Goal: Task Accomplishment & Management: Manage account settings

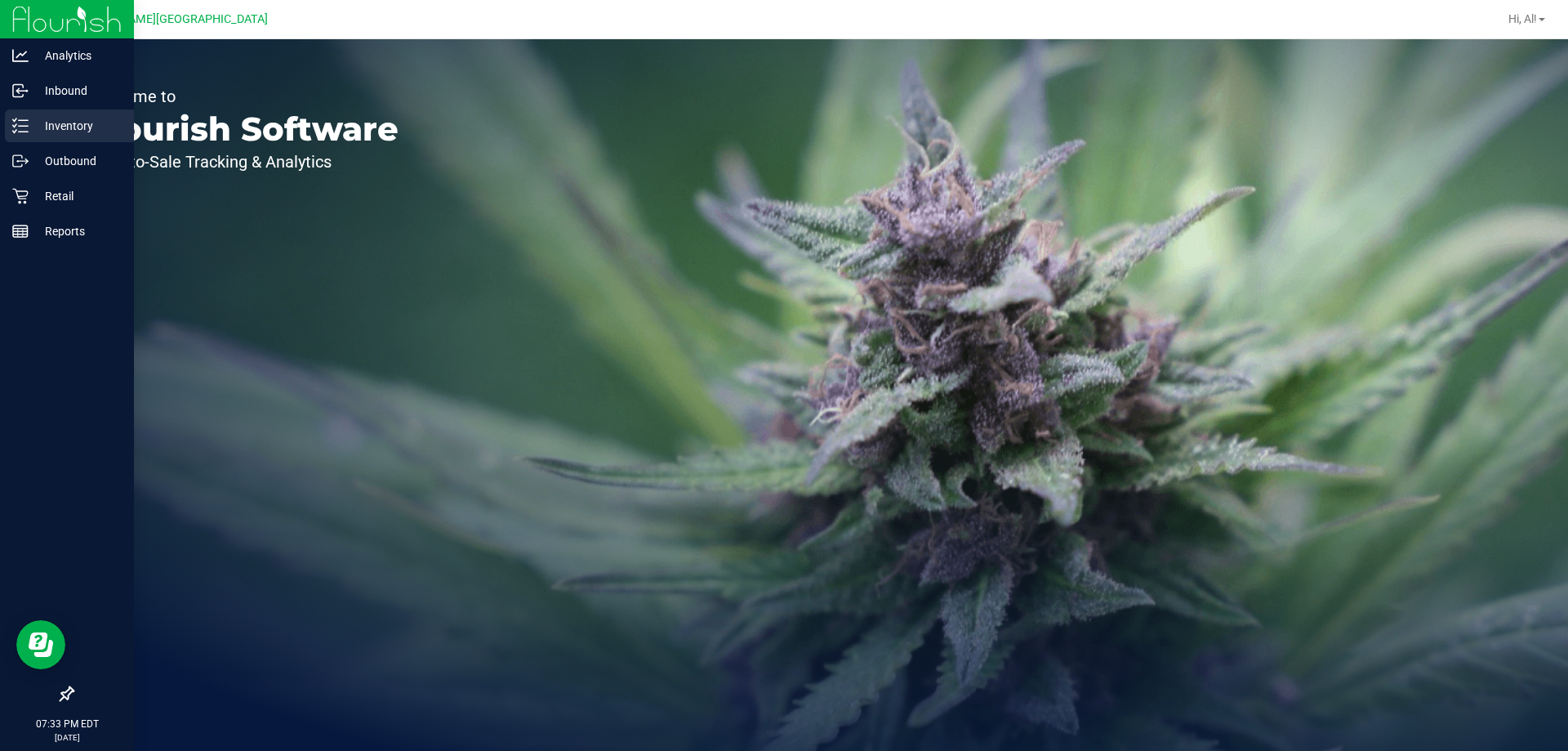
click at [10, 136] on div "Inventory" at bounding box center [69, 125] width 130 height 33
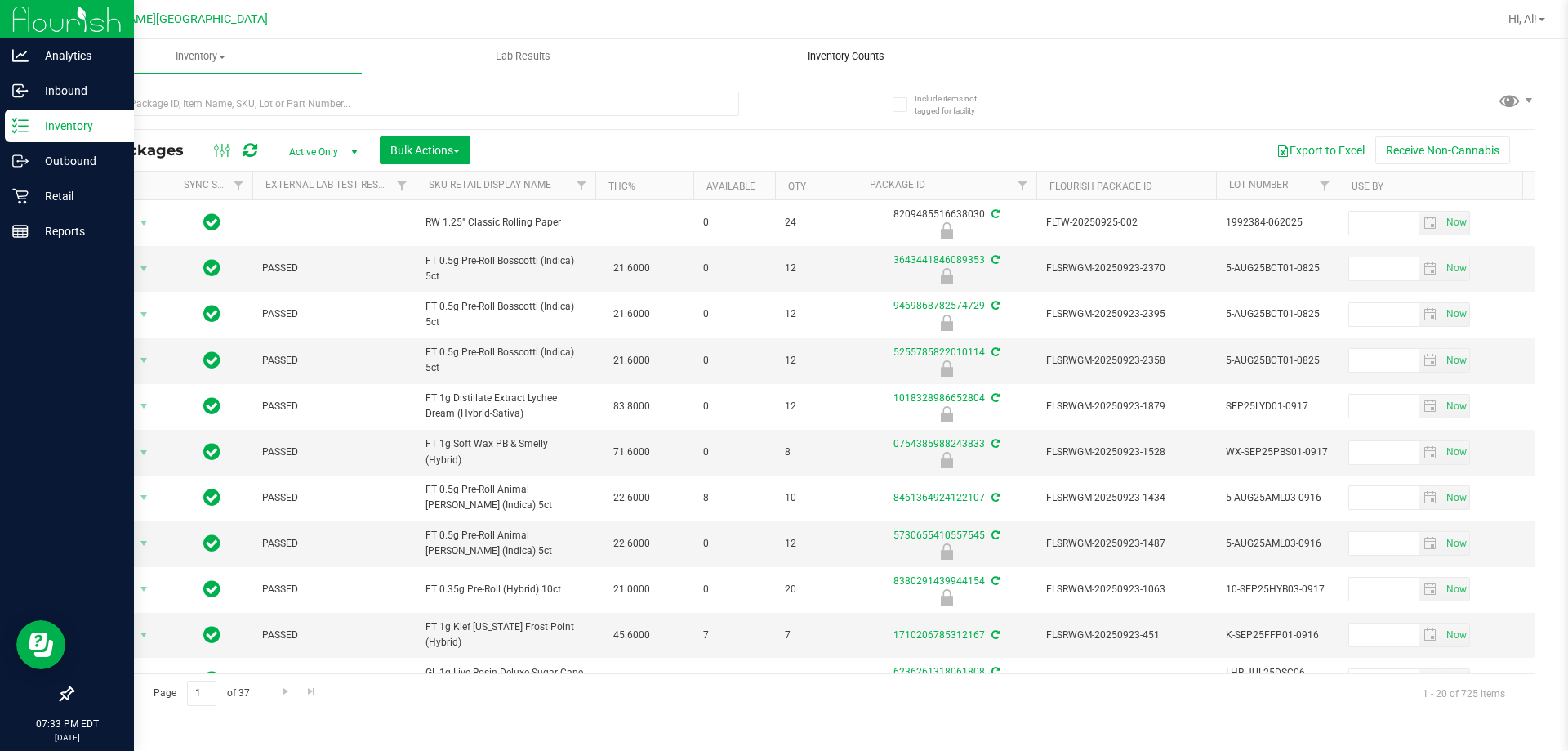
click at [852, 48] on uib-tab-heading "Inventory Counts" at bounding box center [846, 56] width 321 height 33
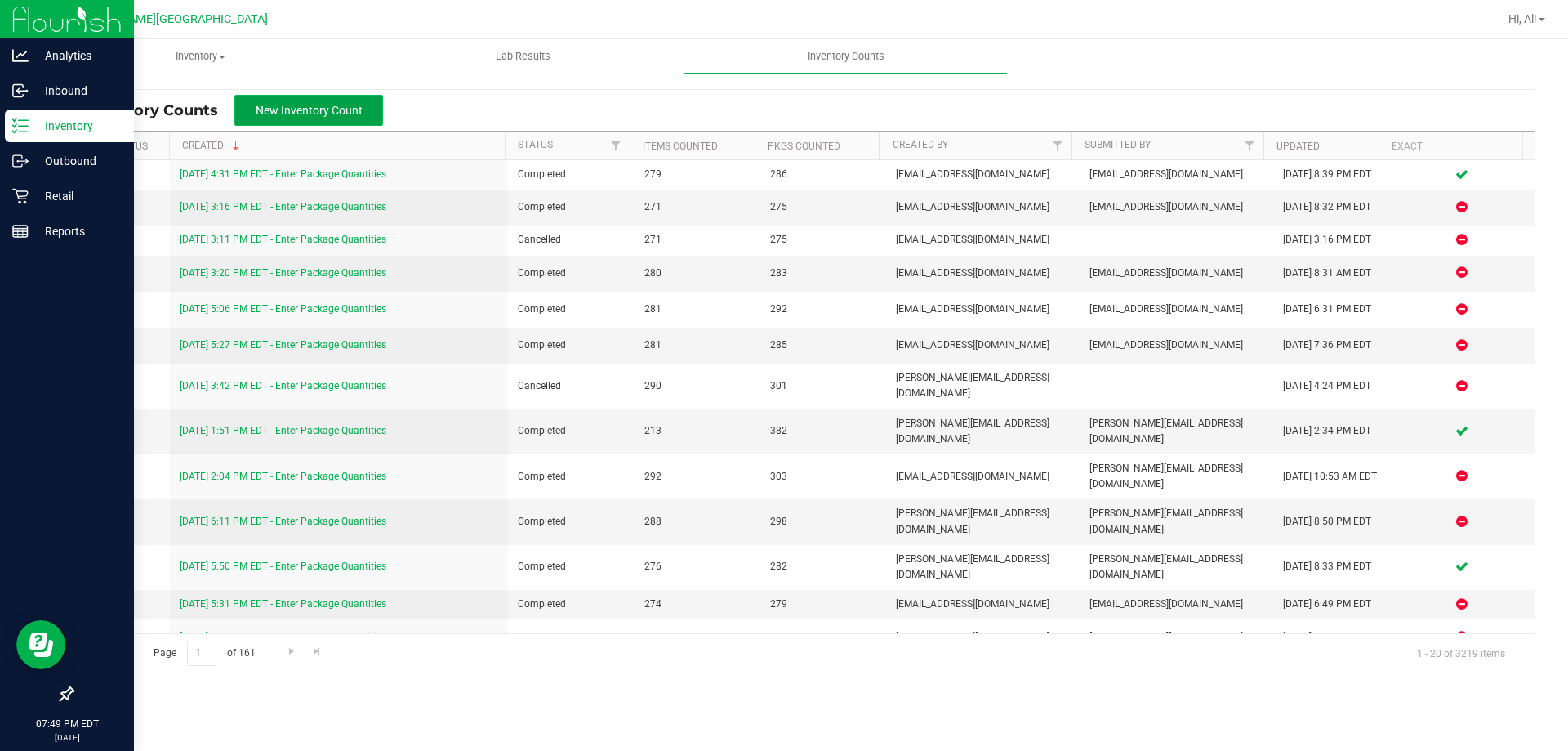
click at [372, 105] on button "New Inventory Count" at bounding box center [309, 110] width 149 height 31
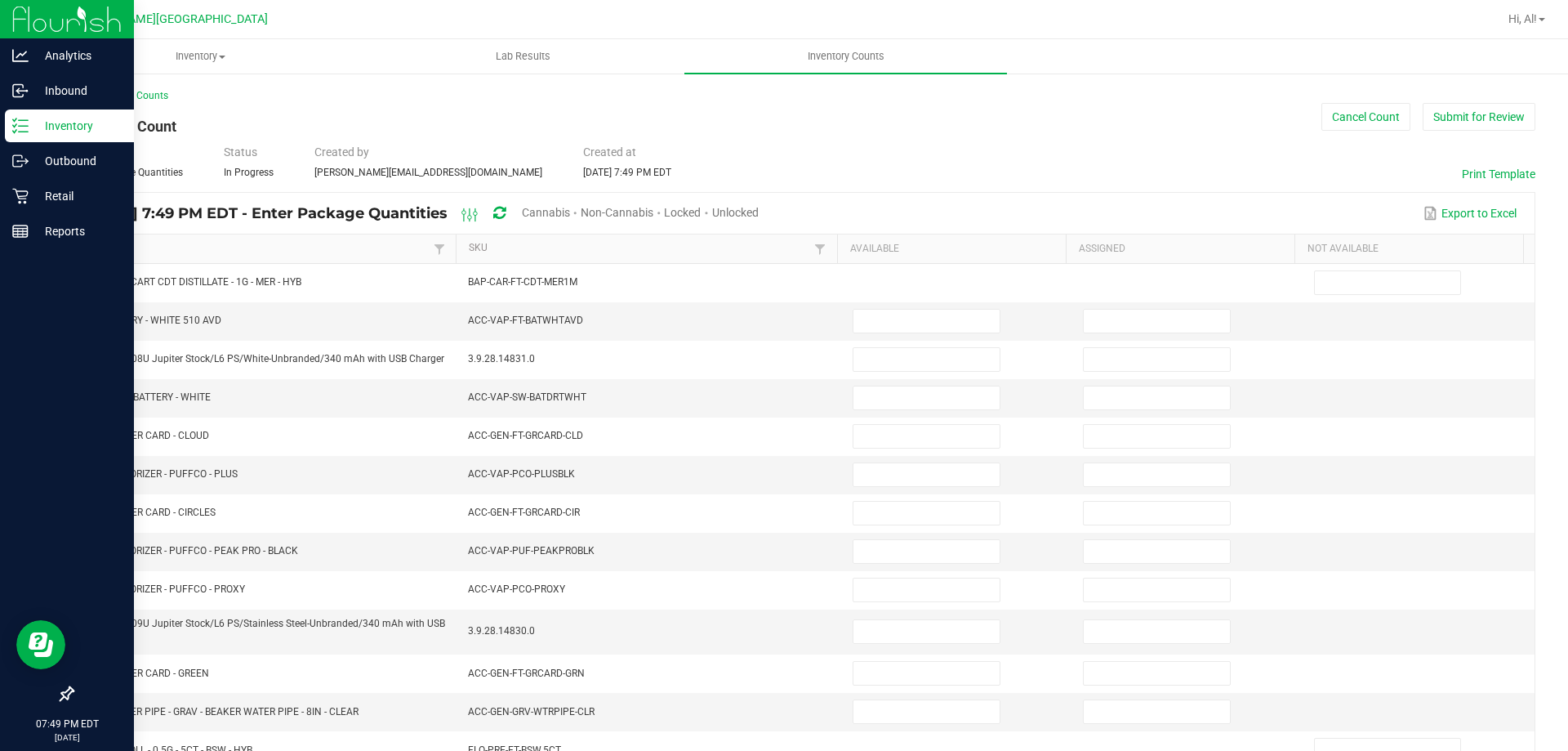
click at [580, 204] on div "Cannabis" at bounding box center [551, 213] width 59 height 30
click at [570, 217] on span "Cannabis" at bounding box center [546, 212] width 48 height 13
click at [759, 210] on span "Unlocked" at bounding box center [736, 212] width 47 height 13
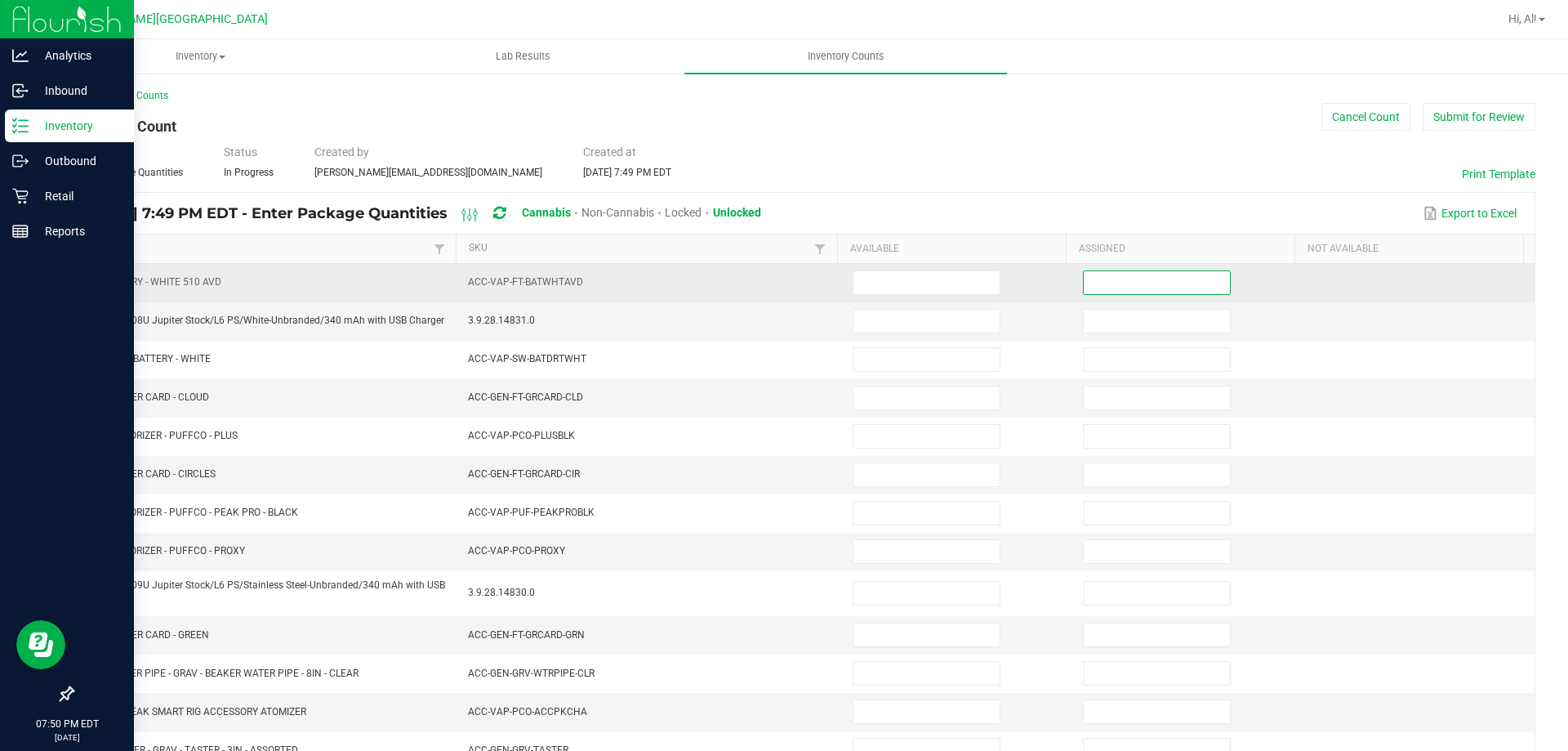
click at [1085, 281] on input at bounding box center [1156, 282] width 146 height 23
type input "0"
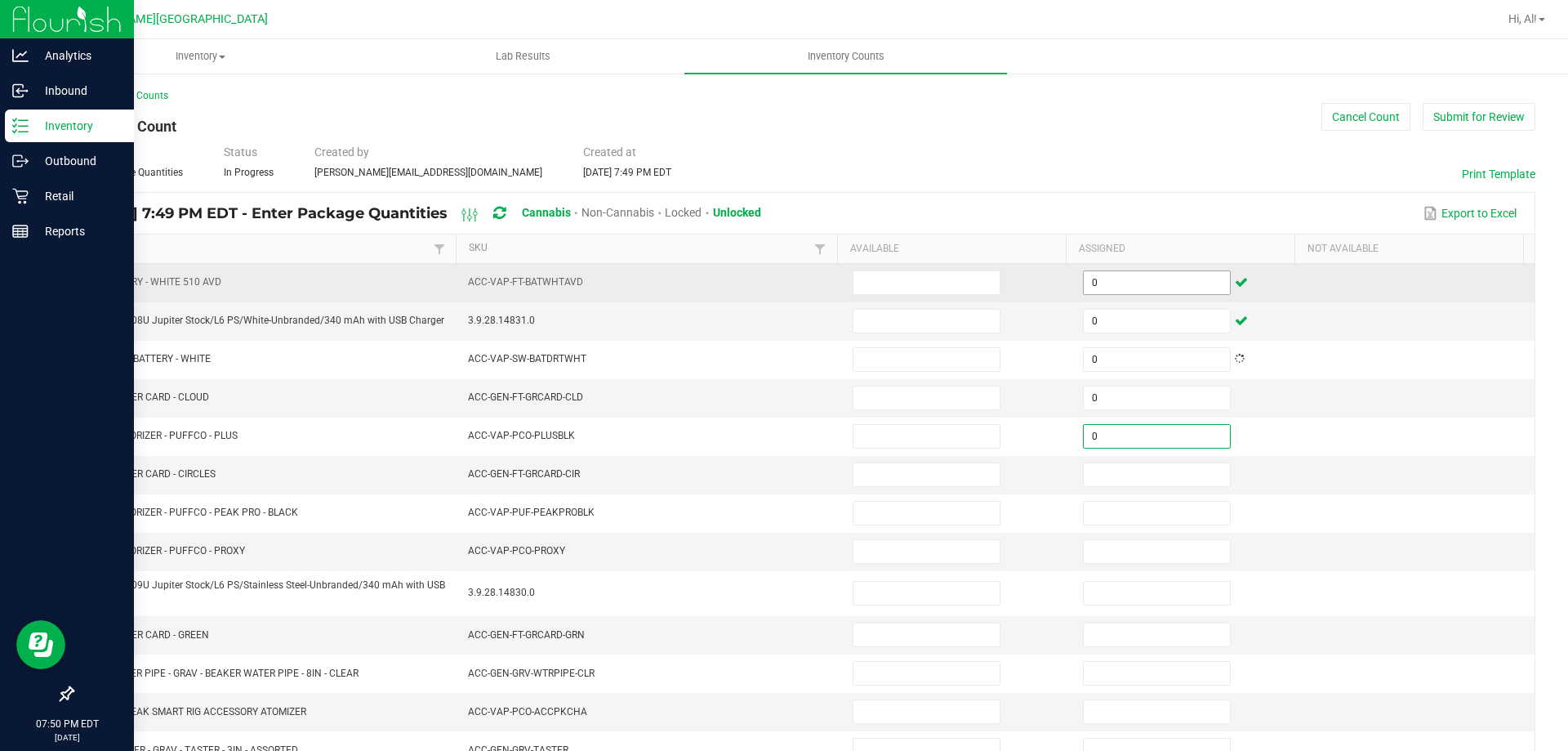
type input "0"
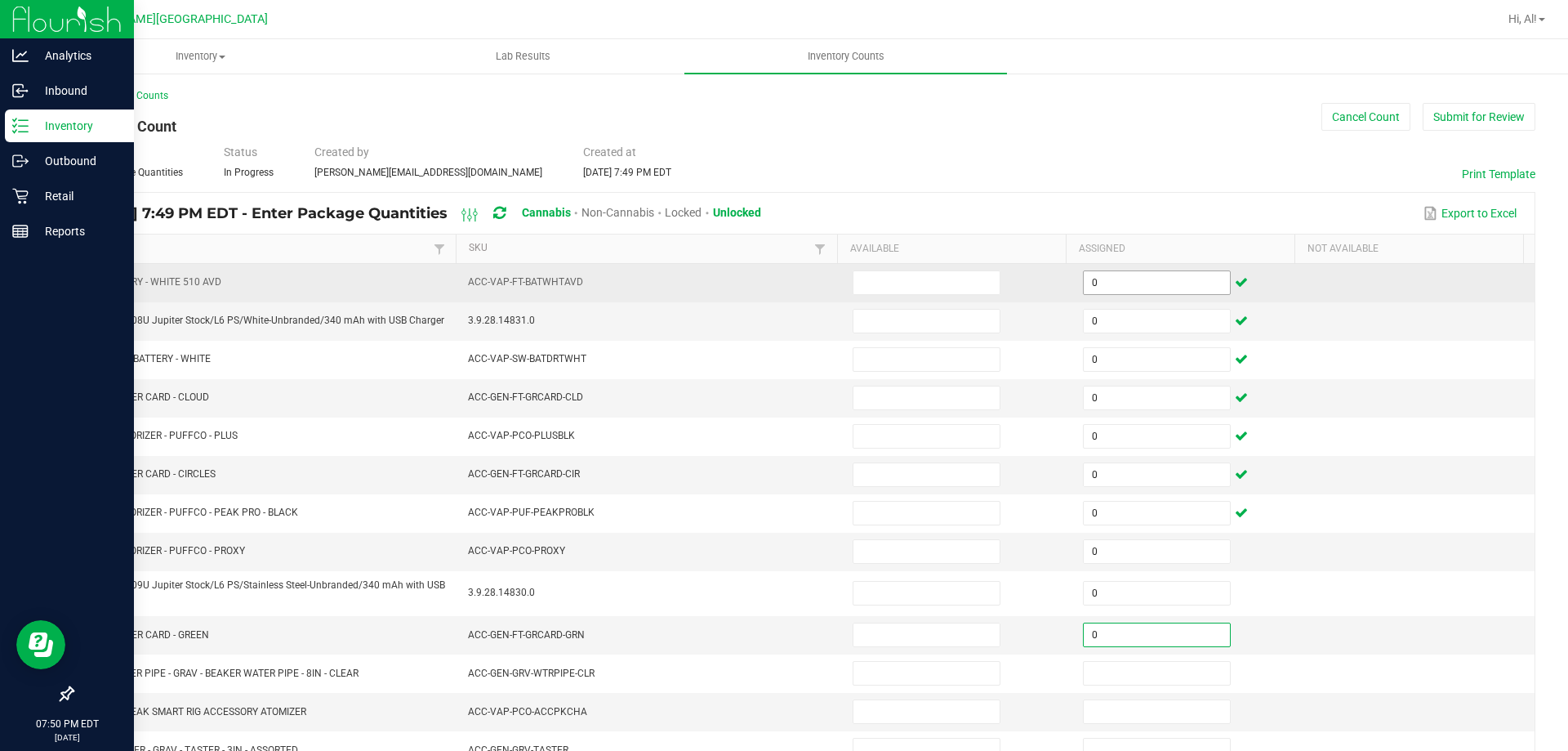
type input "0"
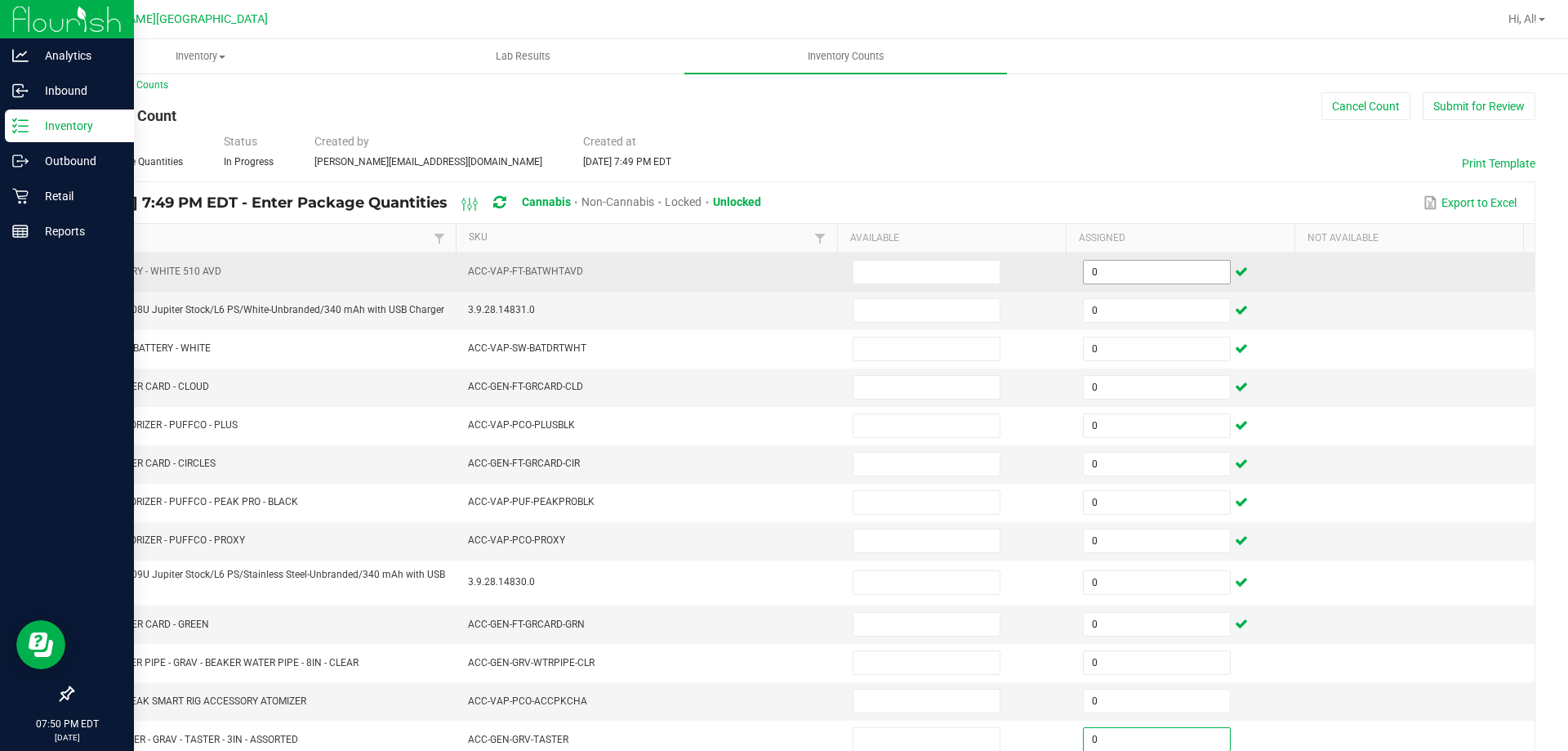
type input "0"
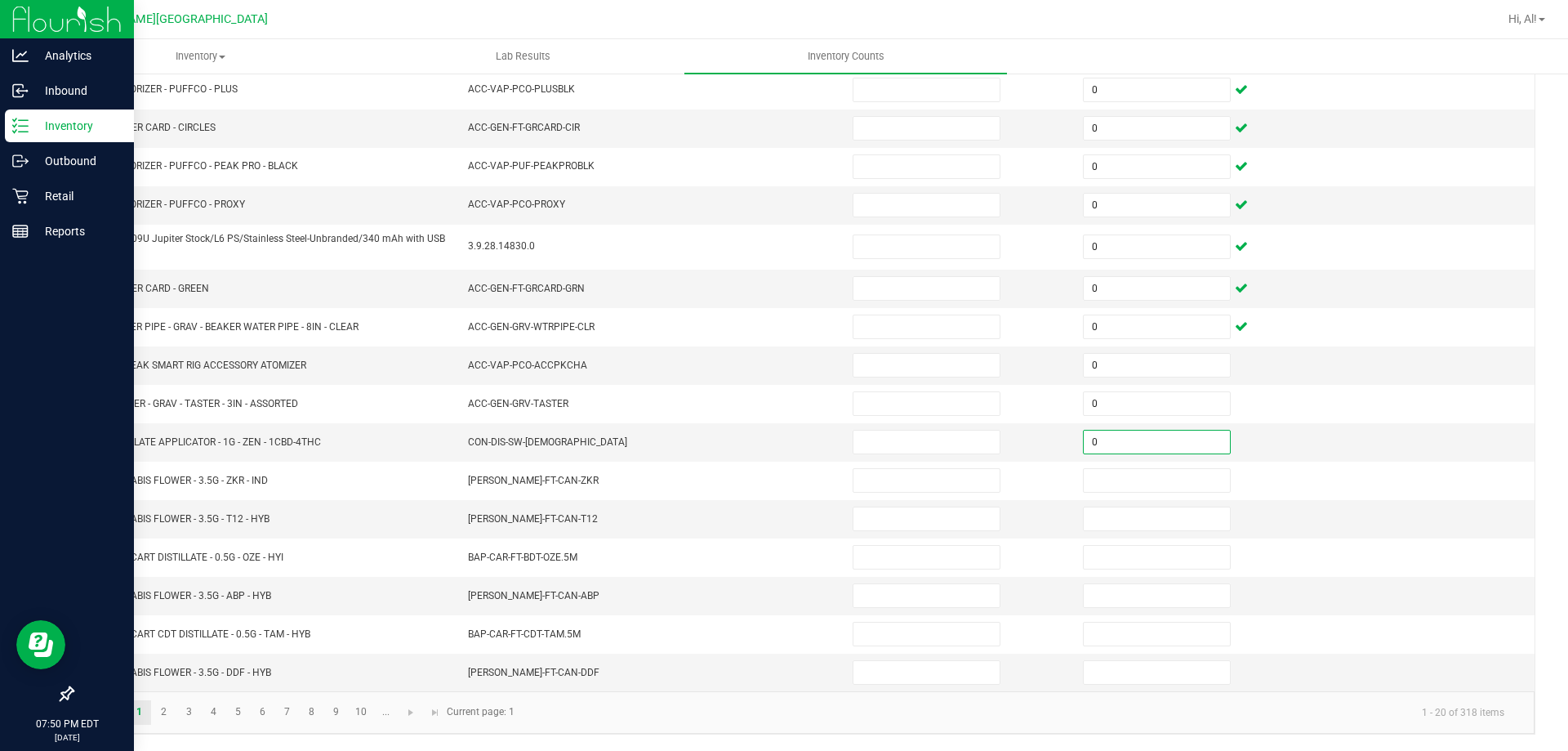
type input "0"
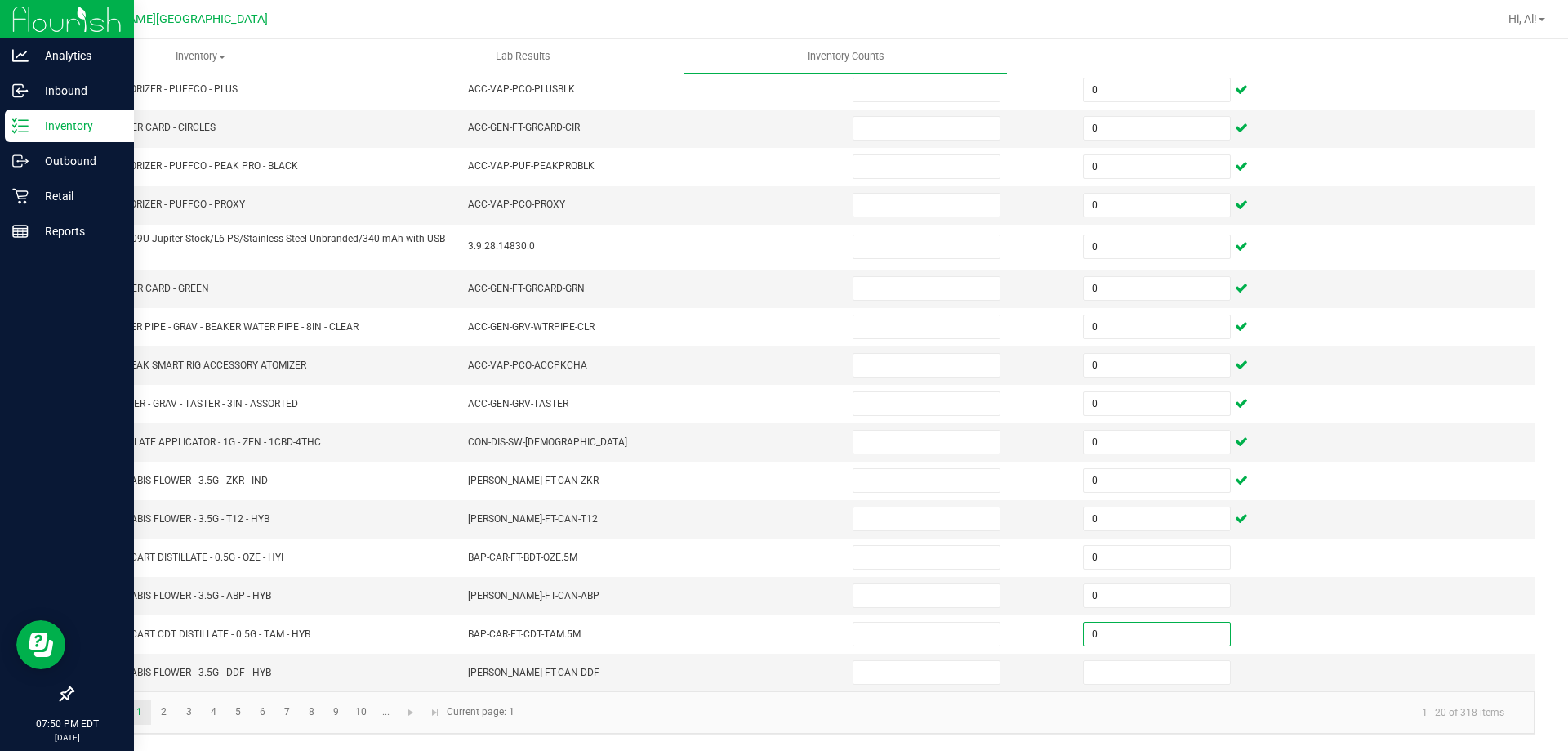
type input "0"
click at [168, 712] on link "2" at bounding box center [163, 712] width 23 height 24
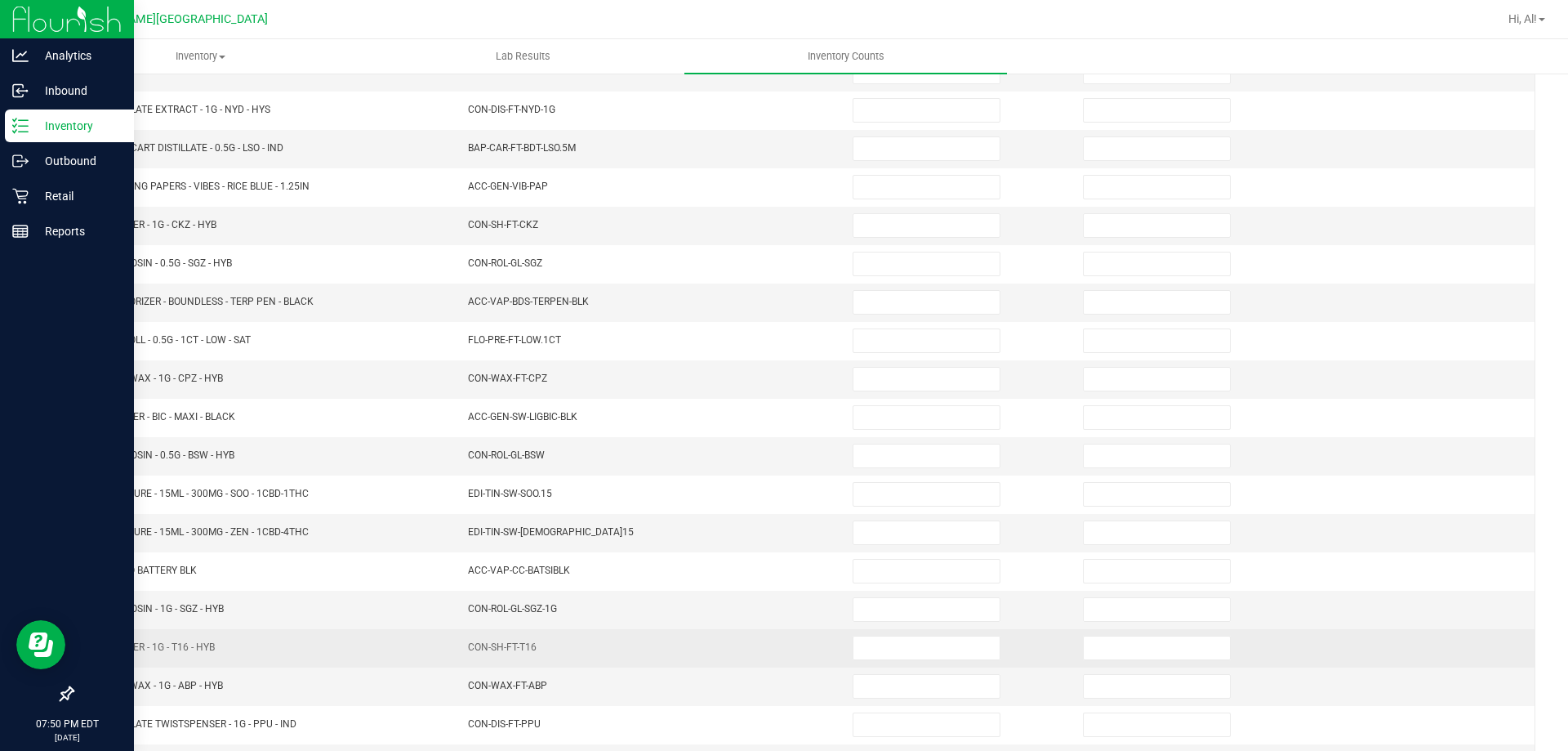
scroll to position [339, 0]
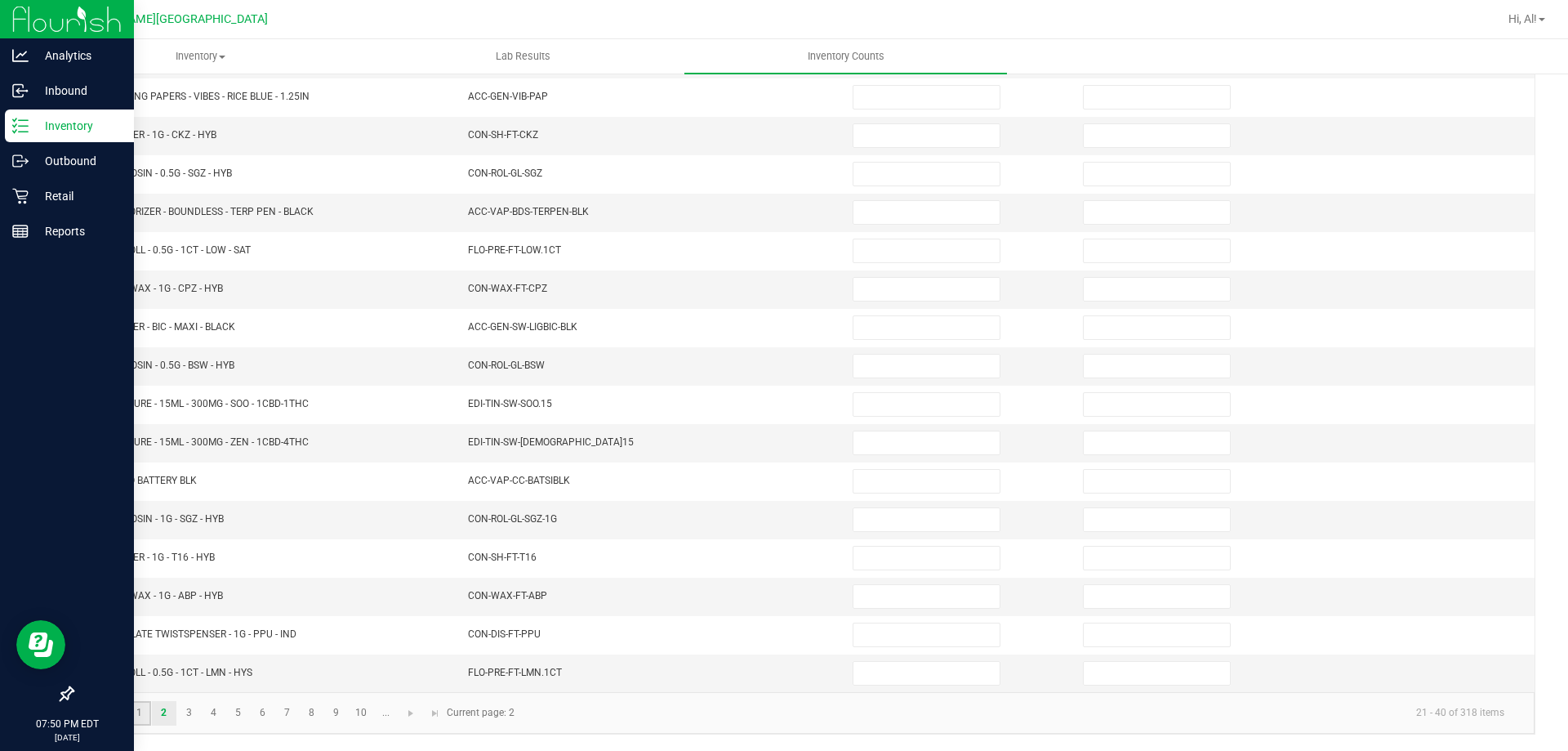
click at [142, 708] on link "1" at bounding box center [139, 713] width 23 height 24
type input "0"
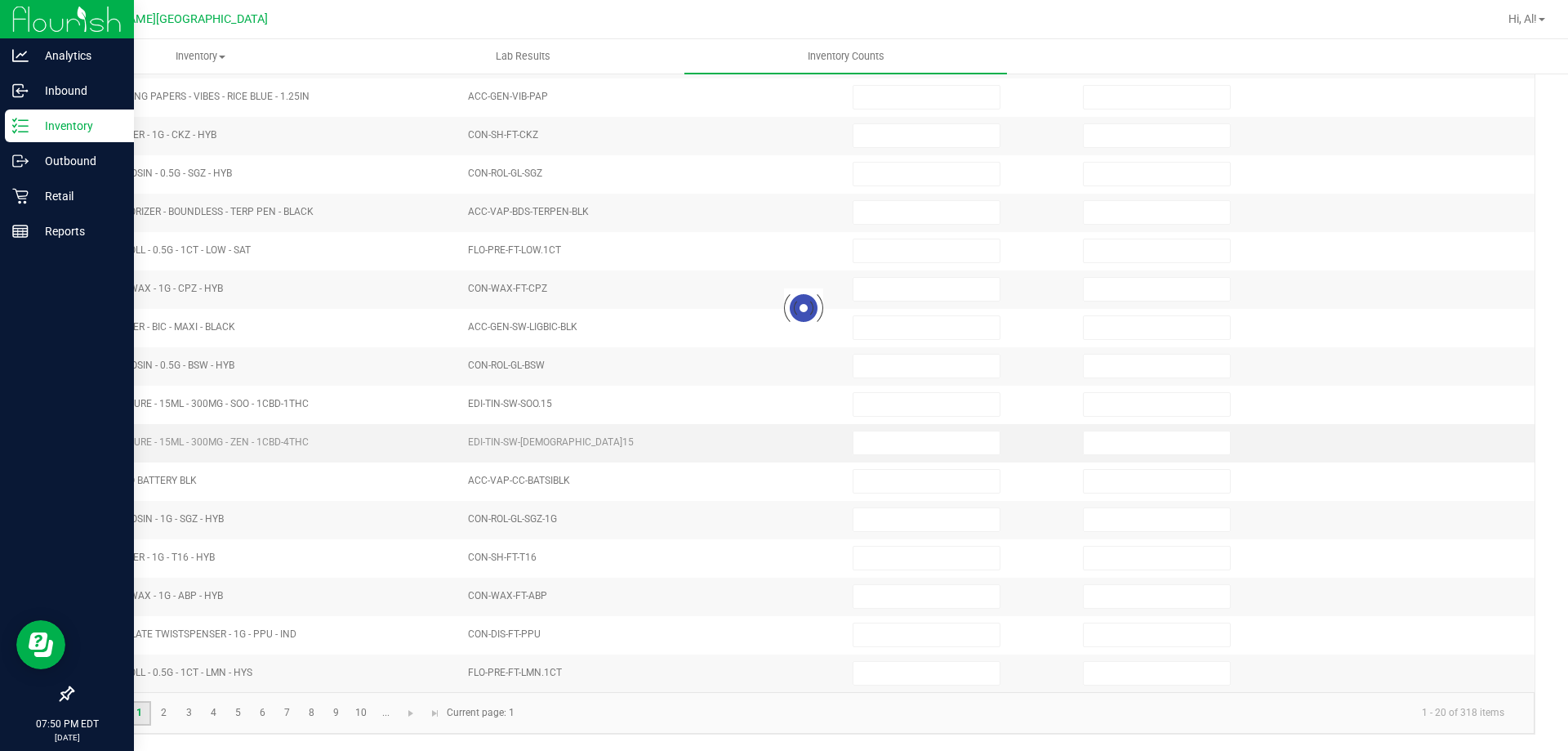
type input "0"
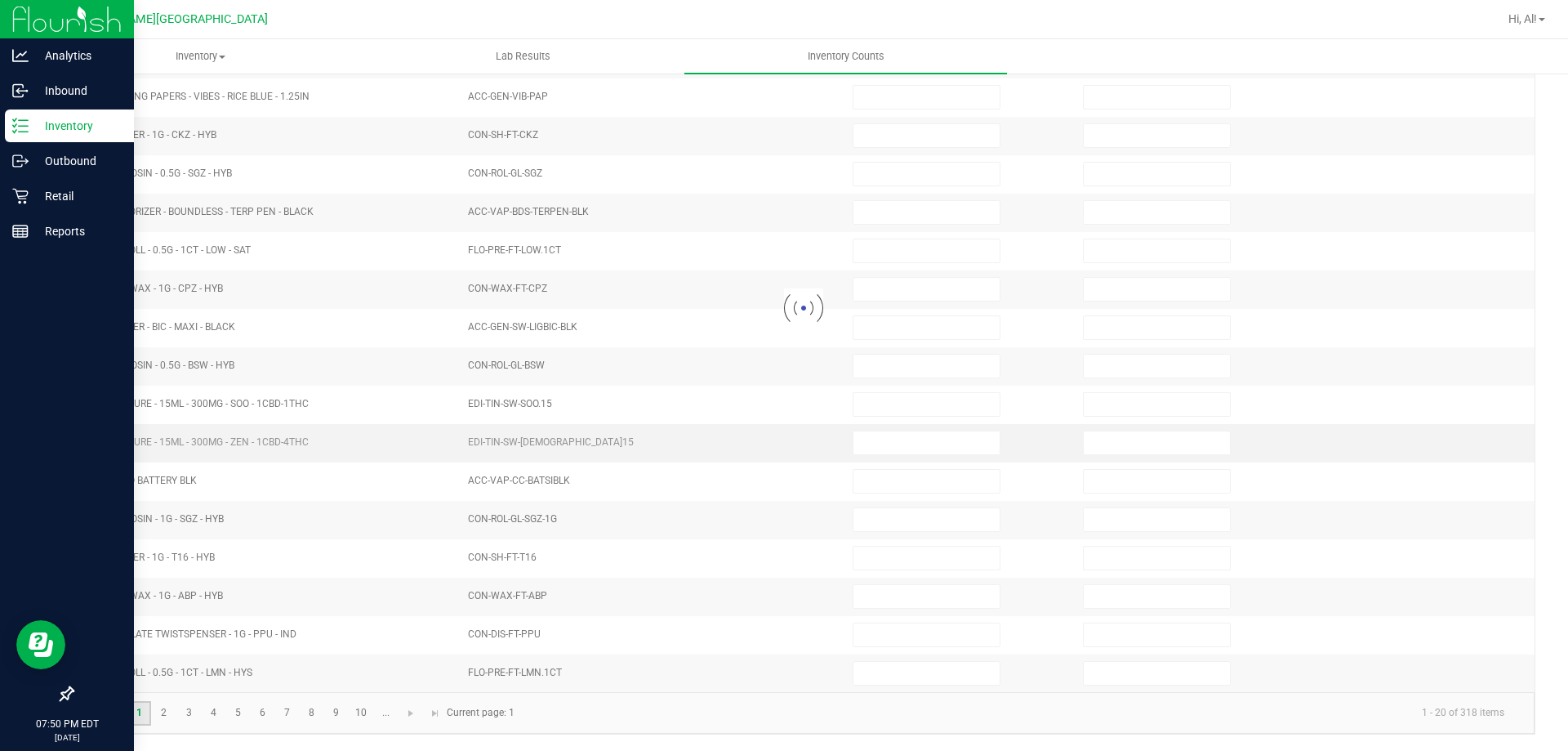
type input "0"
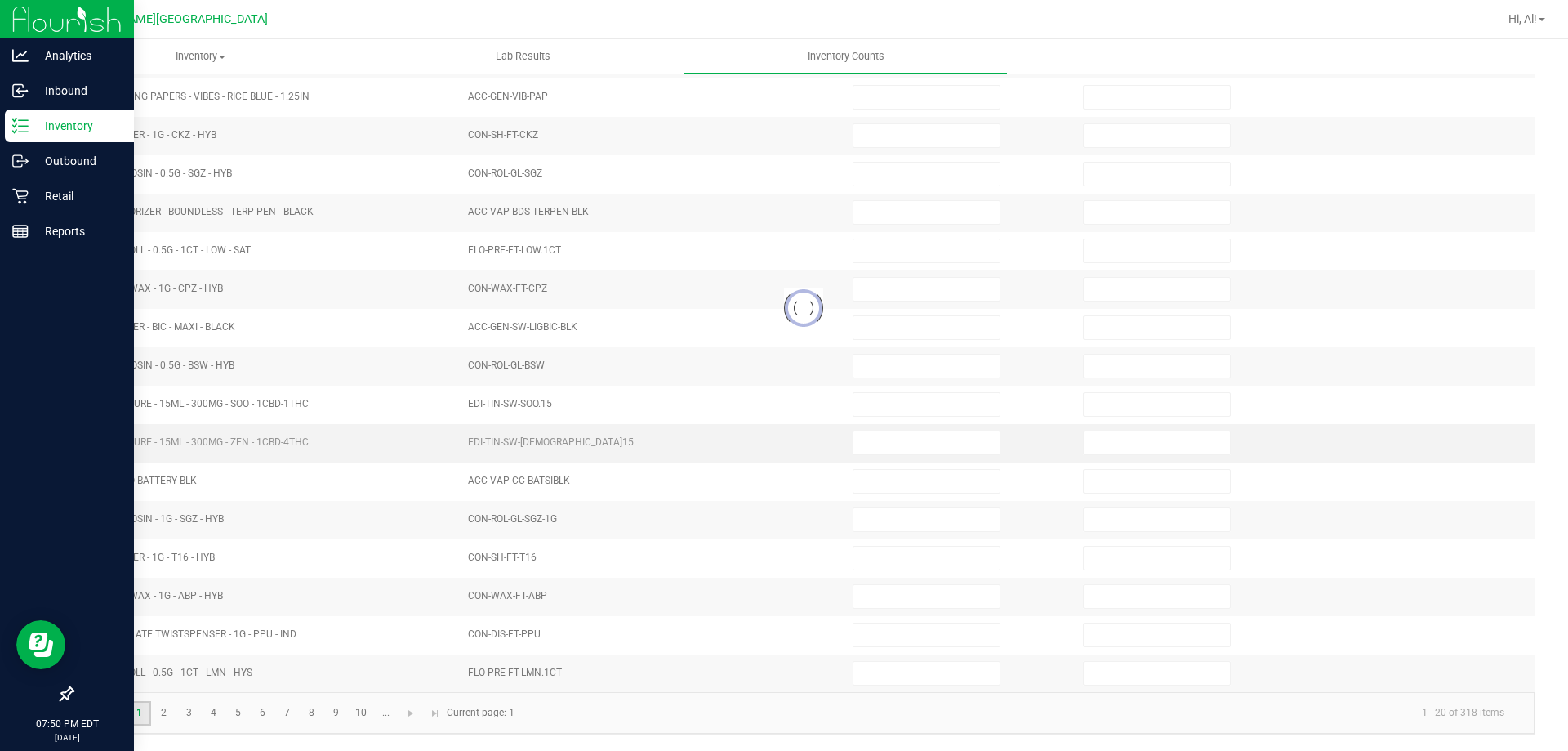
type input "0"
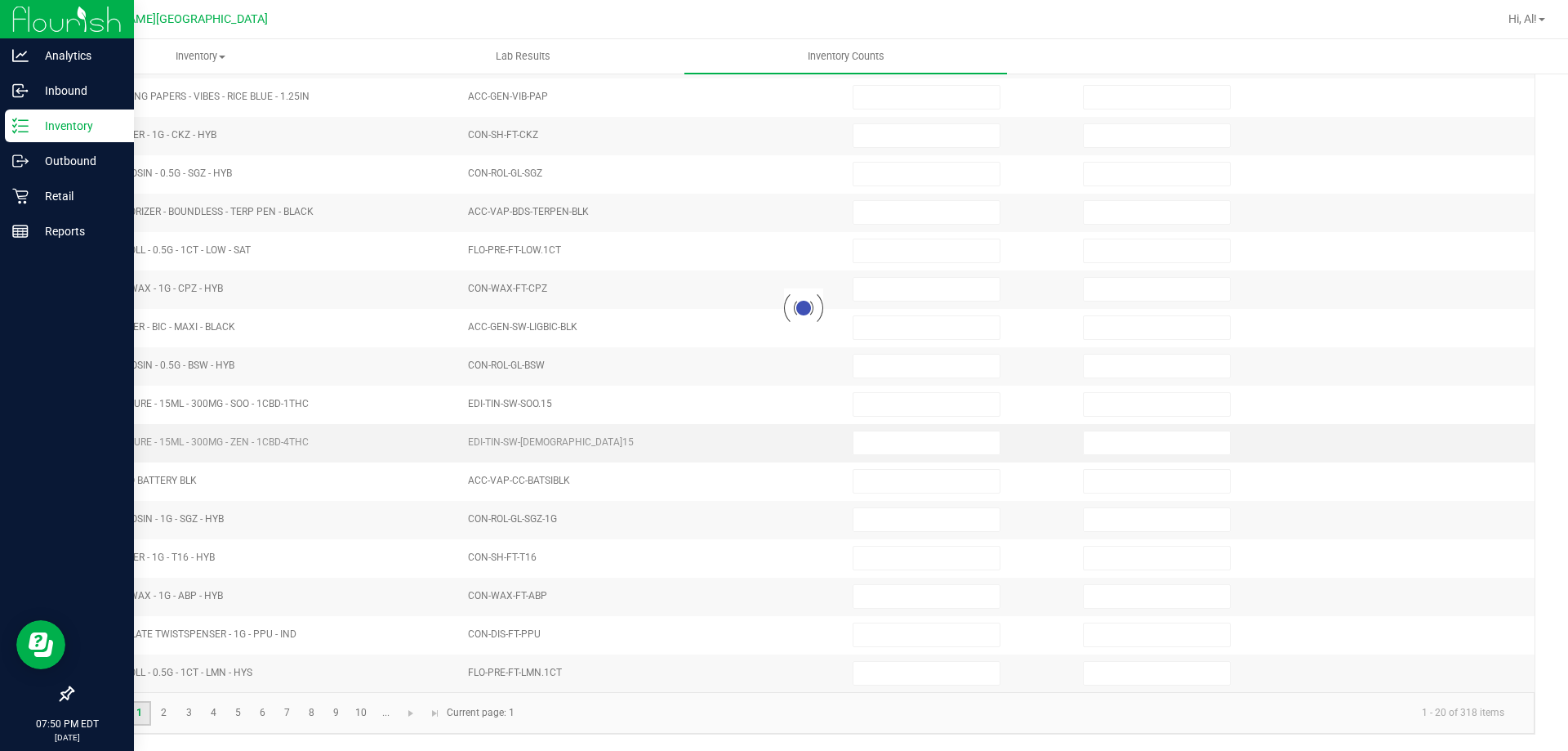
type input "0"
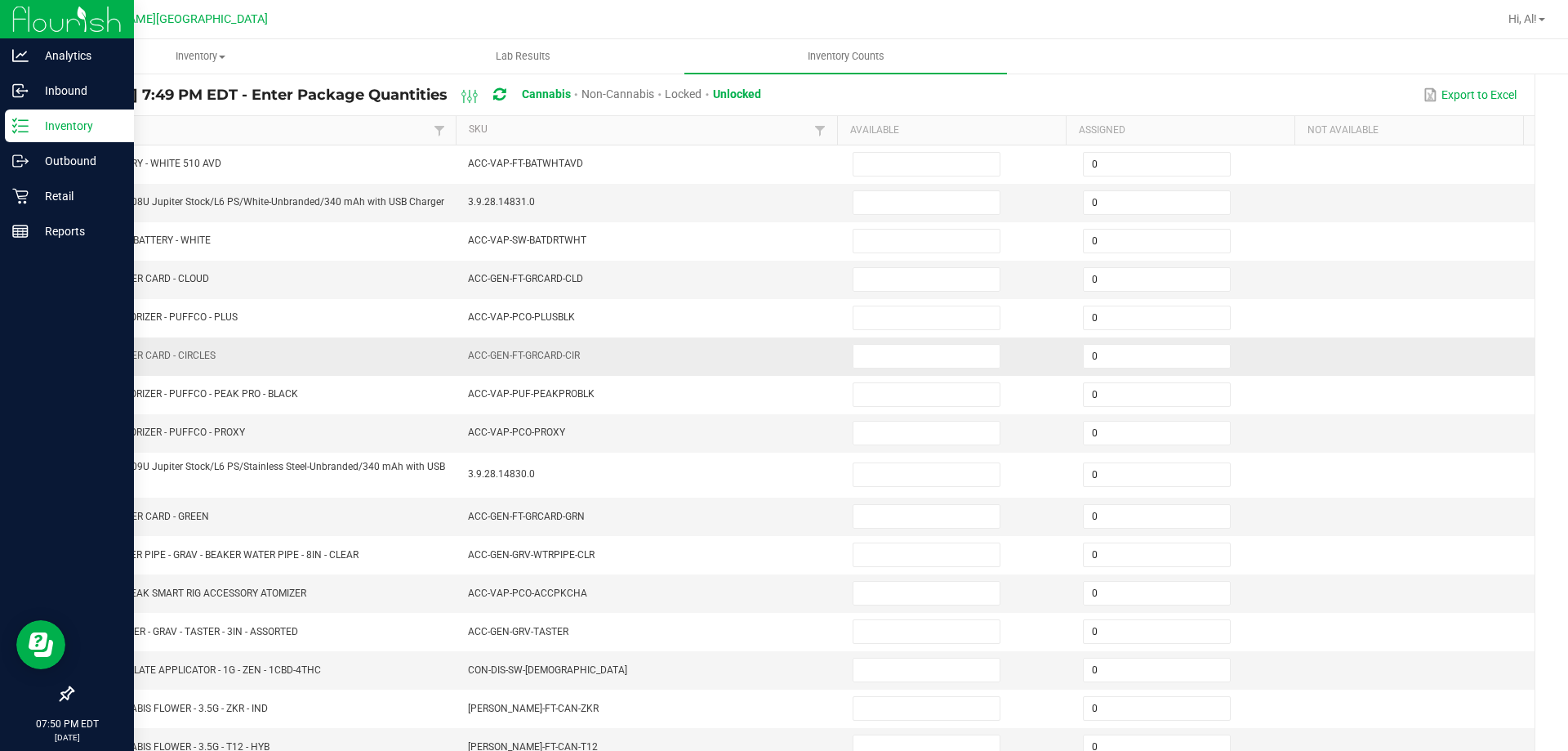
scroll to position [94, 0]
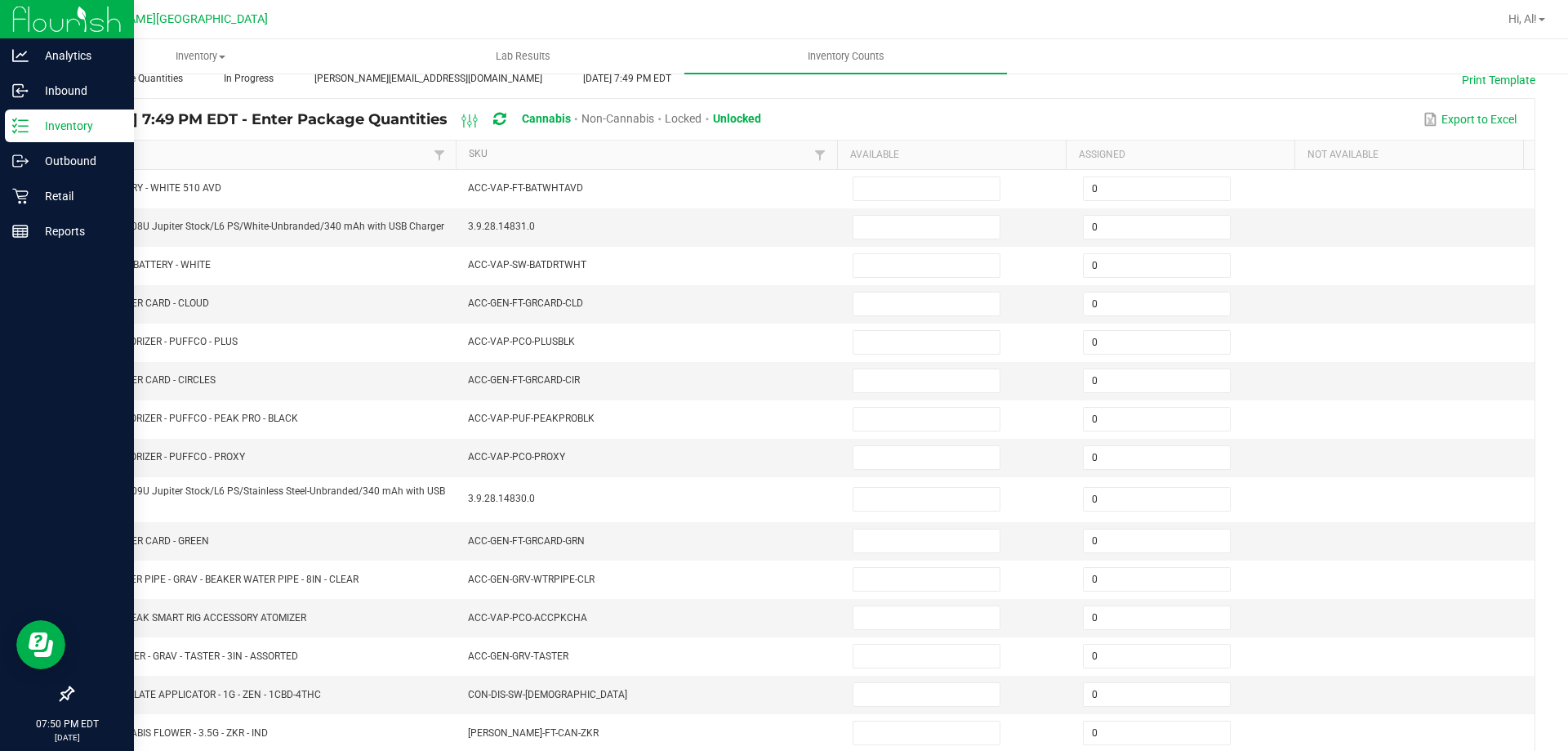
click at [283, 153] on link "Item" at bounding box center [258, 155] width 341 height 13
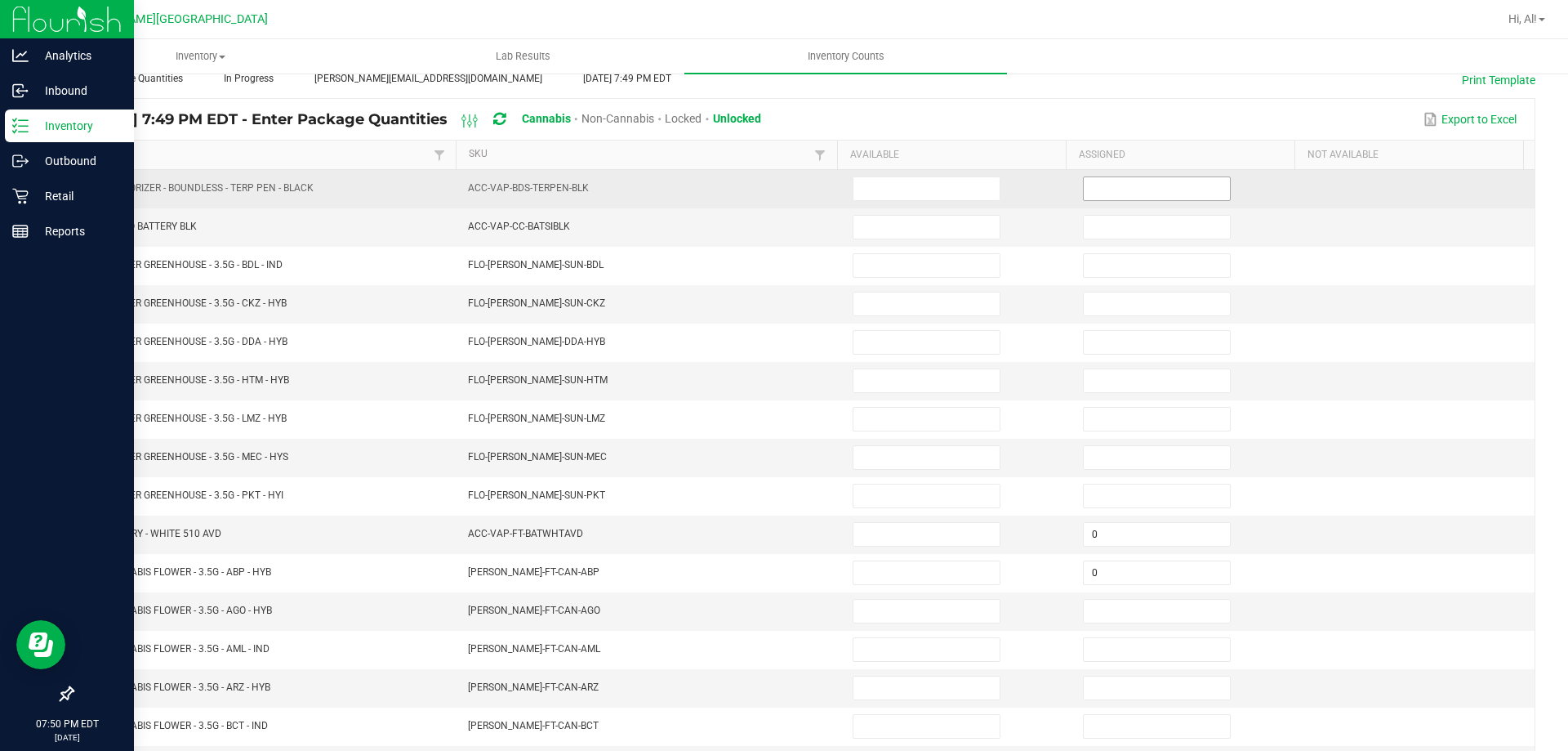
click at [1098, 196] on input at bounding box center [1156, 188] width 146 height 23
type input "0"
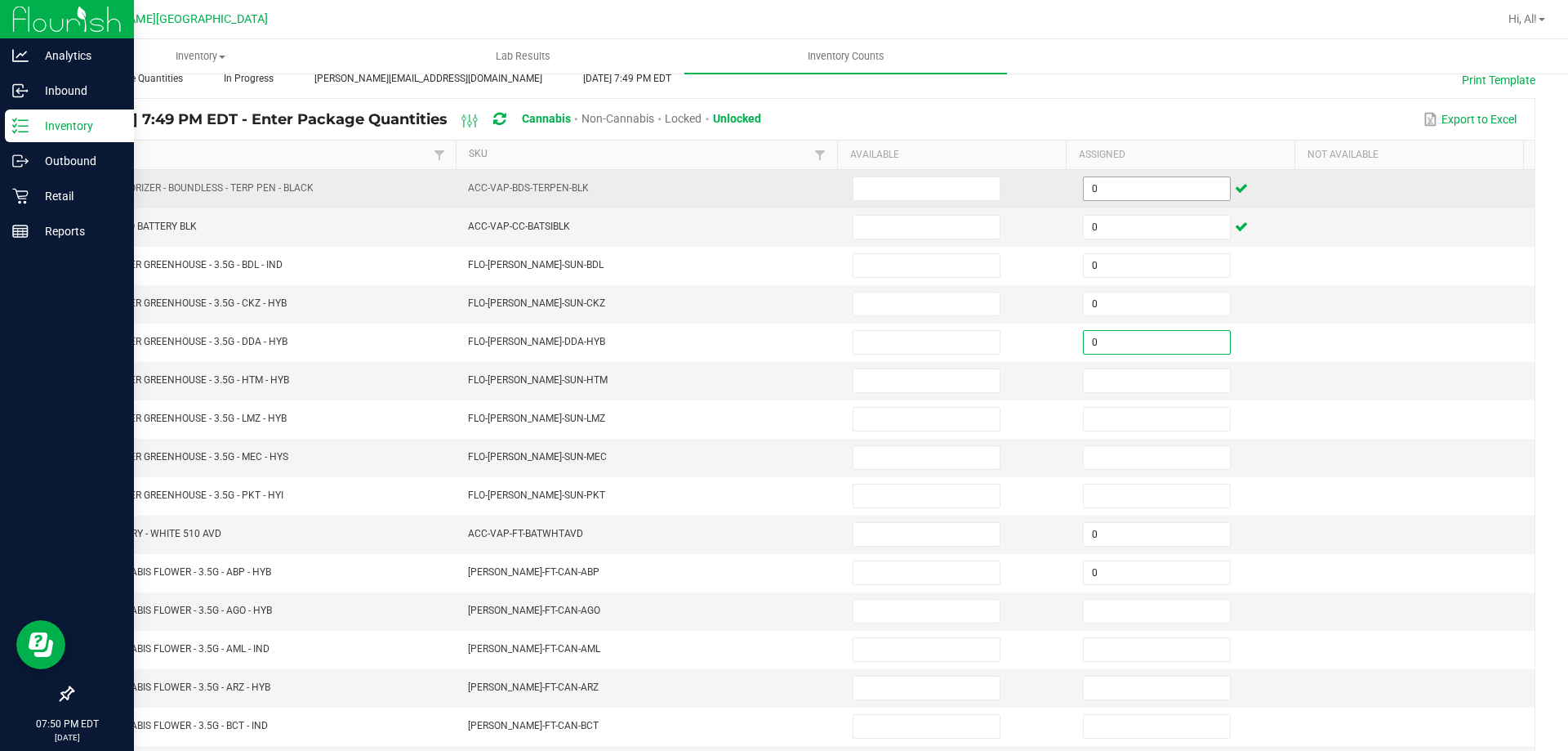
type input "0"
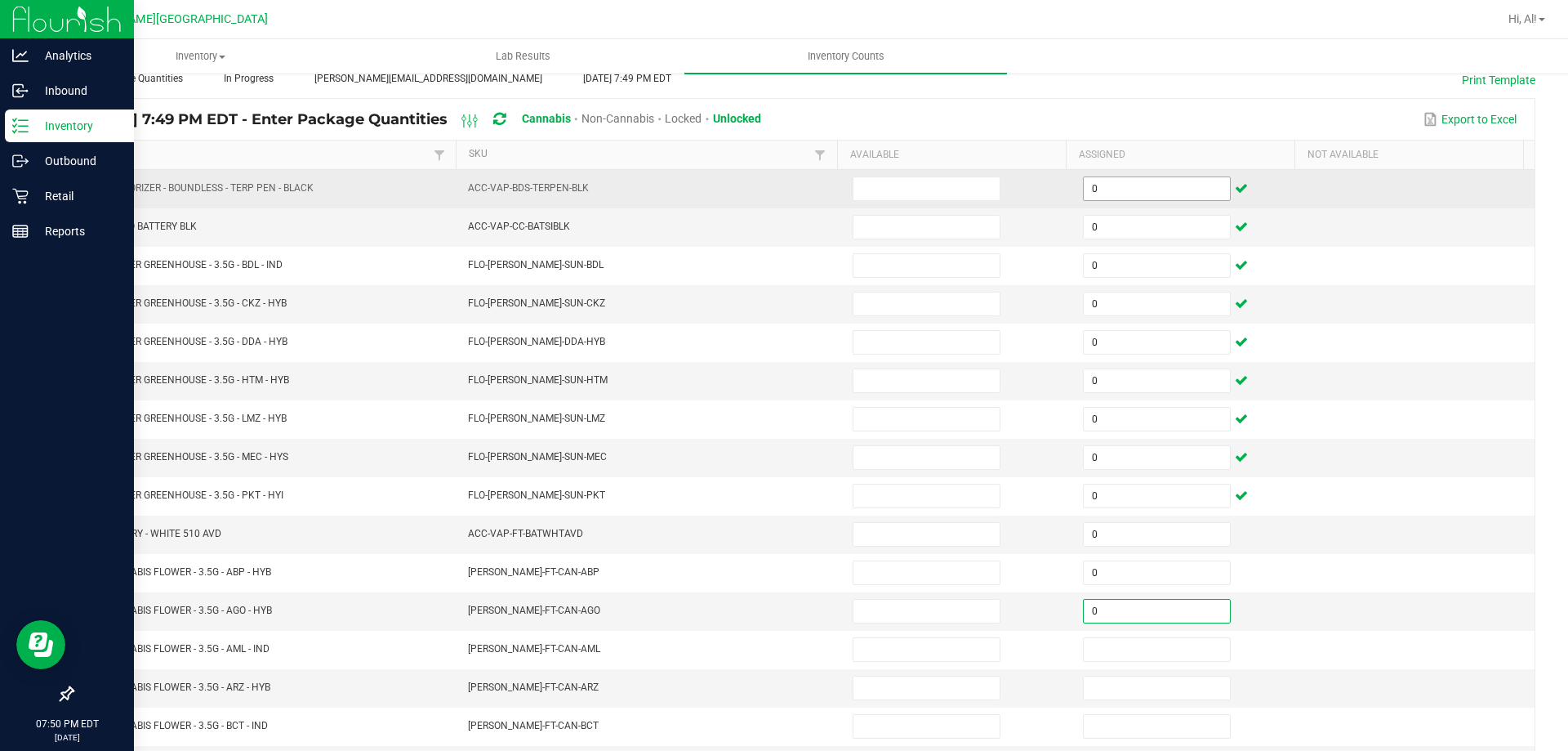
type input "0"
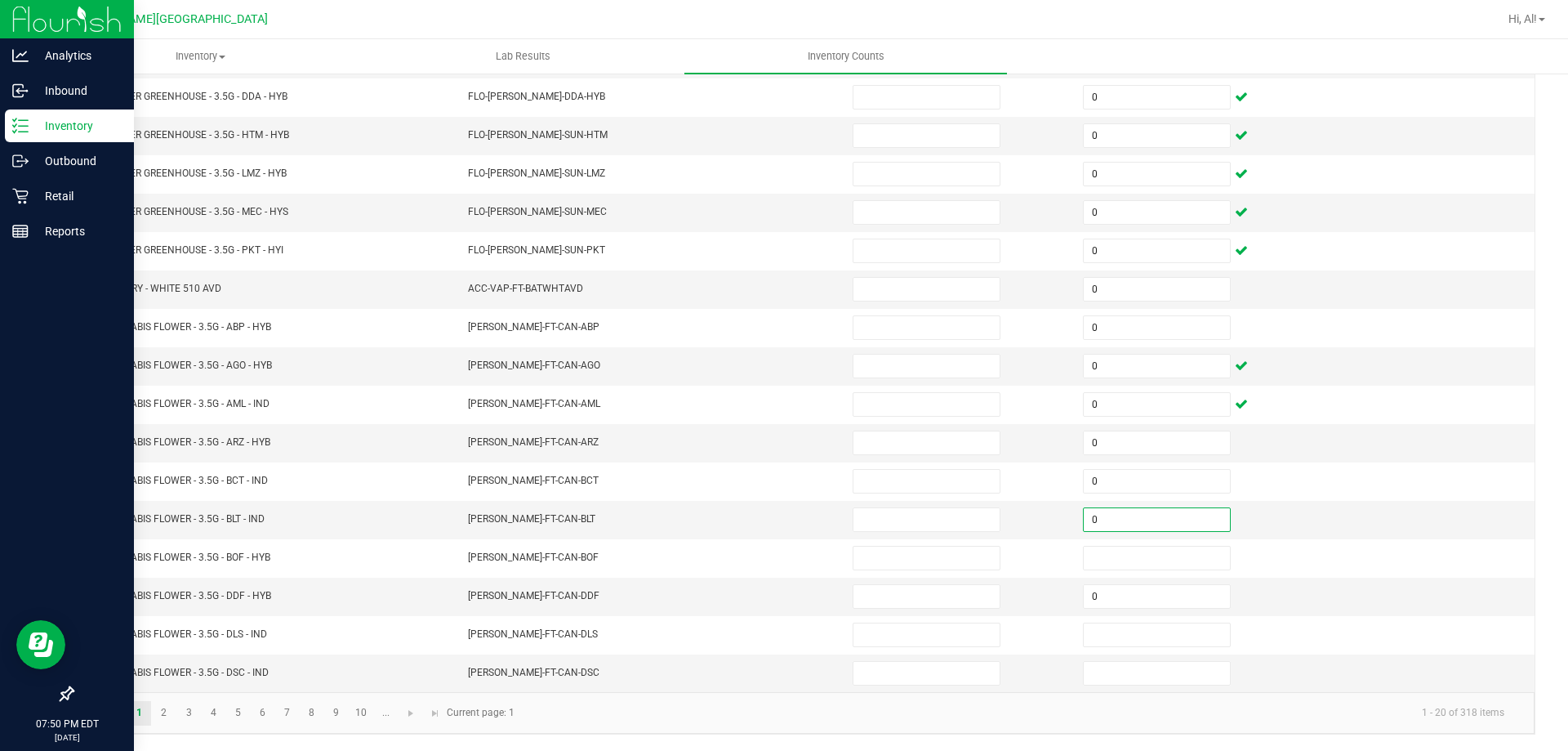
type input "0"
click at [156, 712] on link "2" at bounding box center [163, 713] width 23 height 24
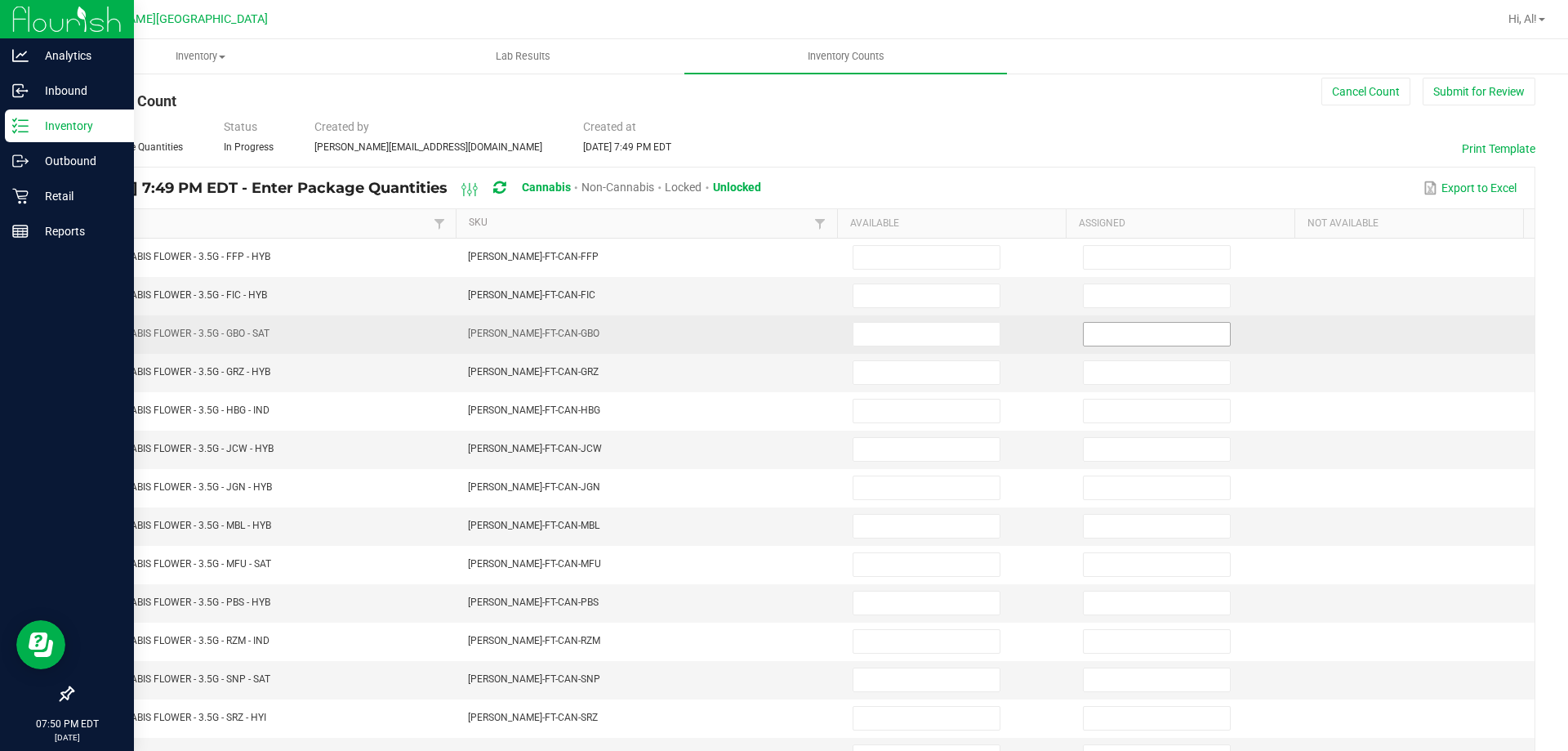
scroll to position [12, 0]
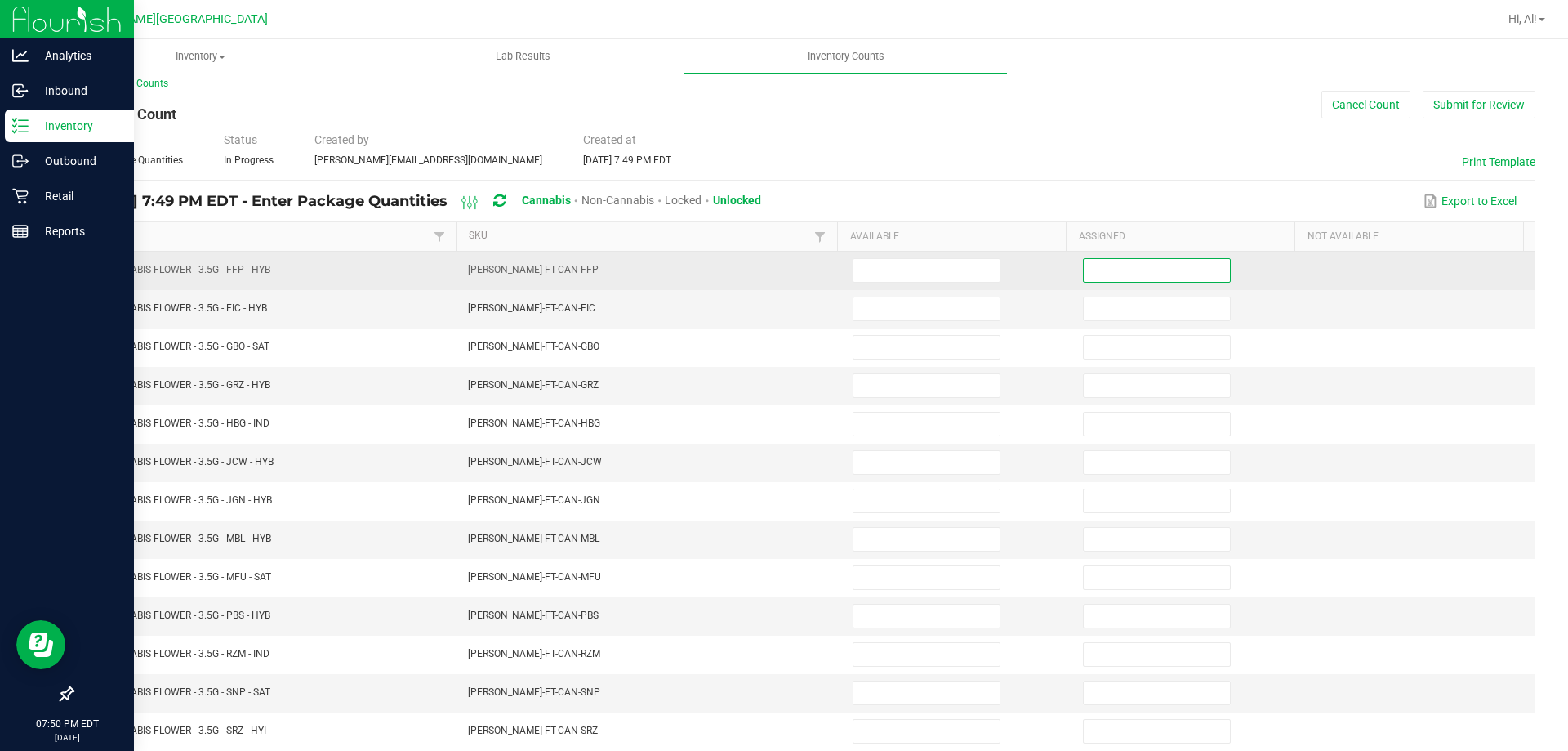
click at [1152, 275] on input at bounding box center [1156, 270] width 146 height 23
type input "0"
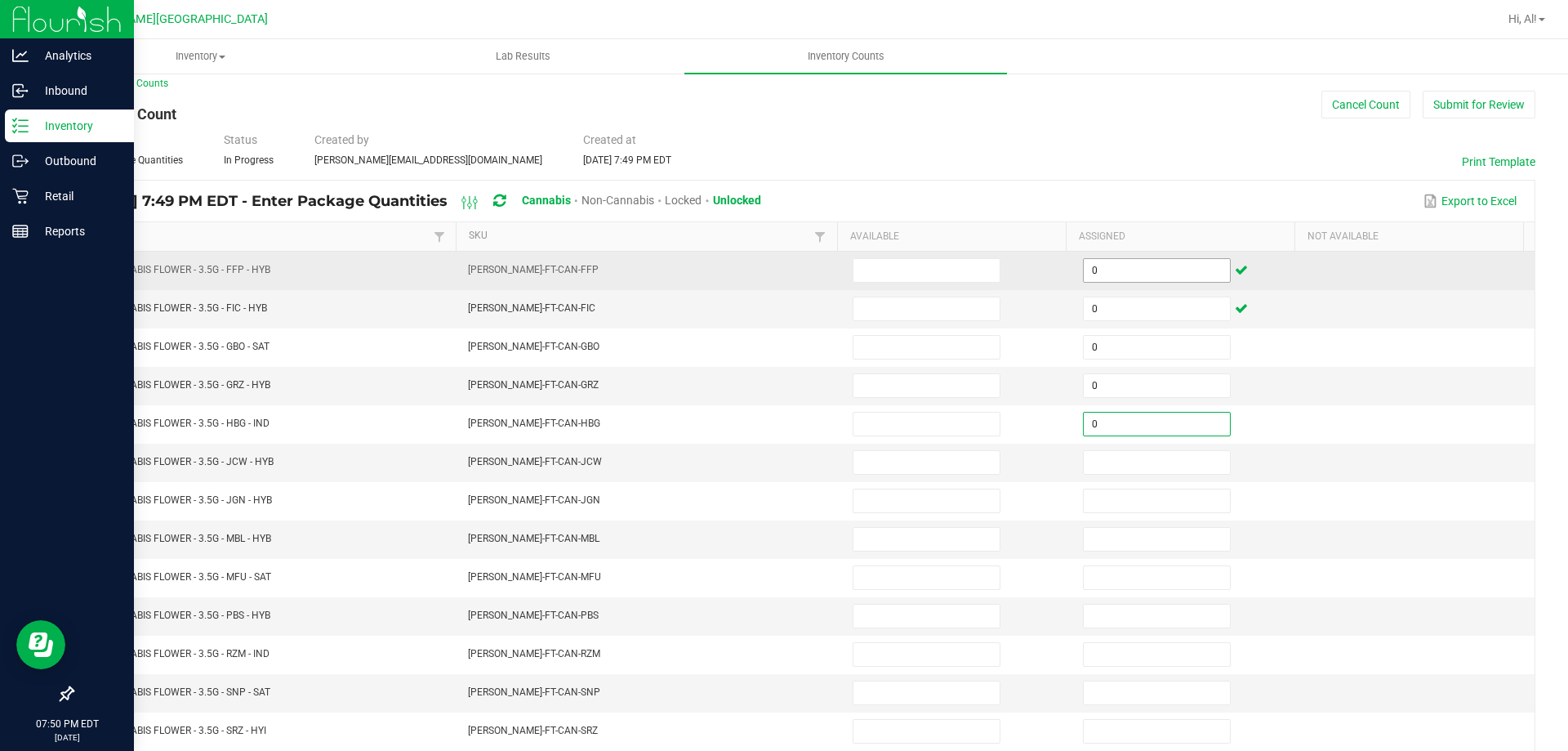
type input "0"
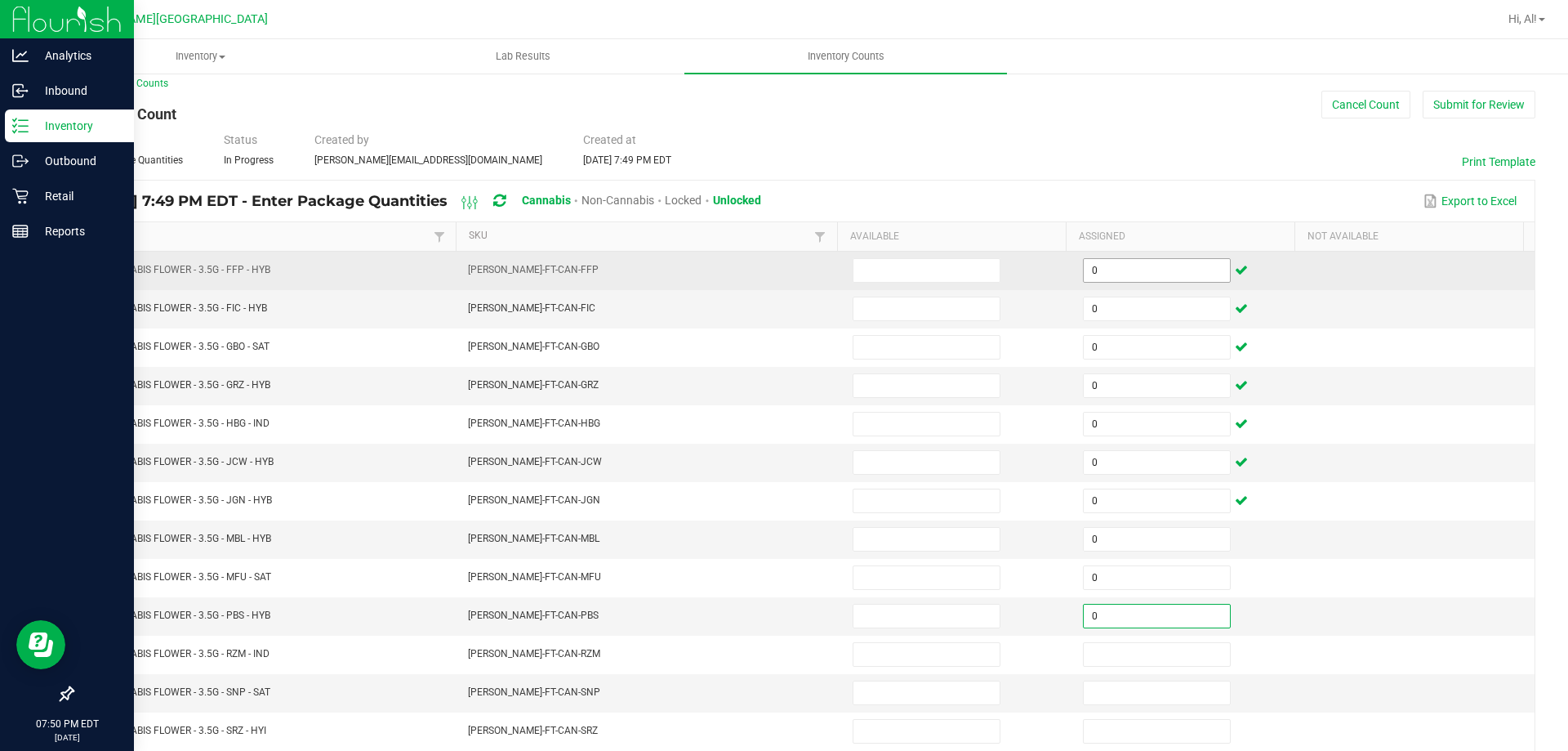
type input "0"
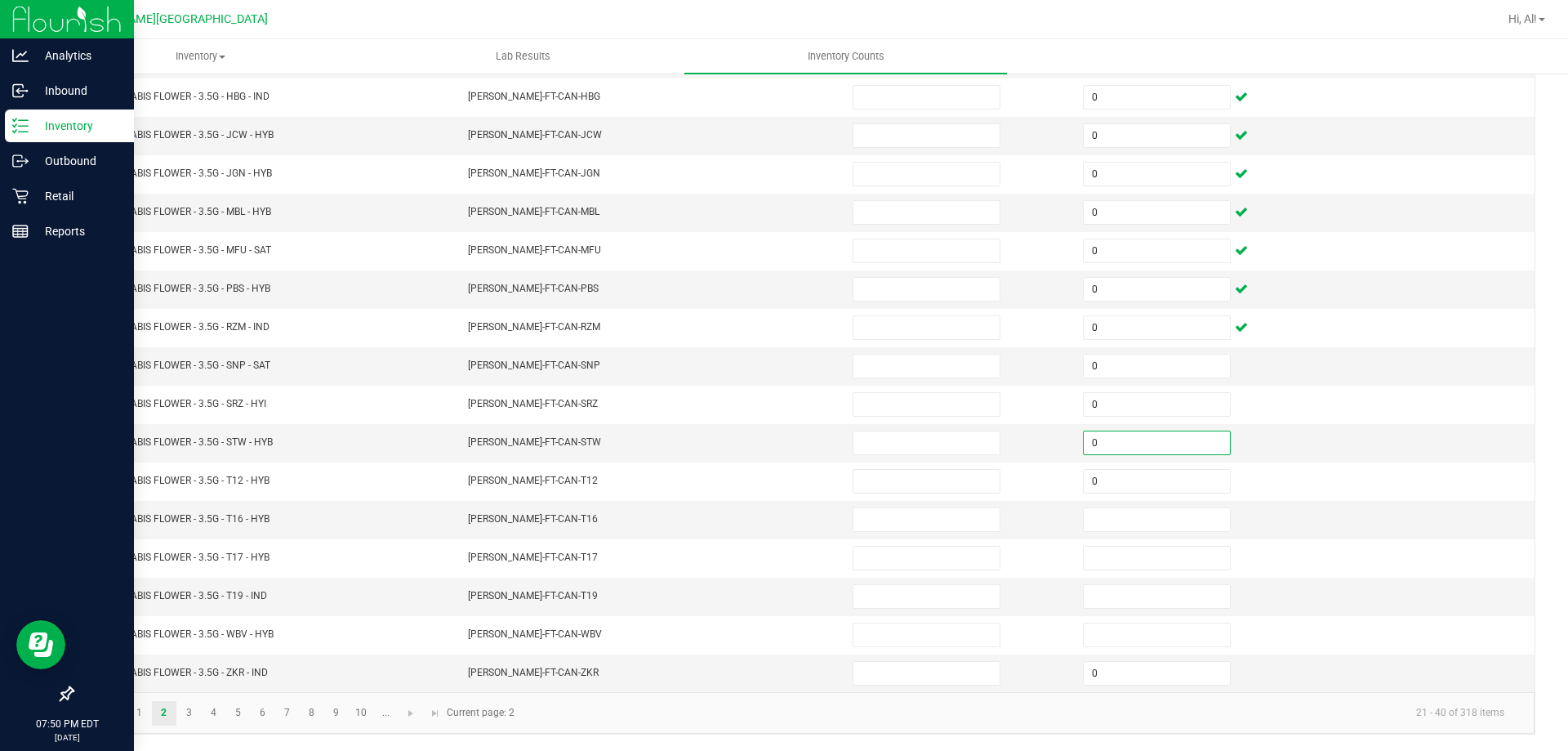
type input "0"
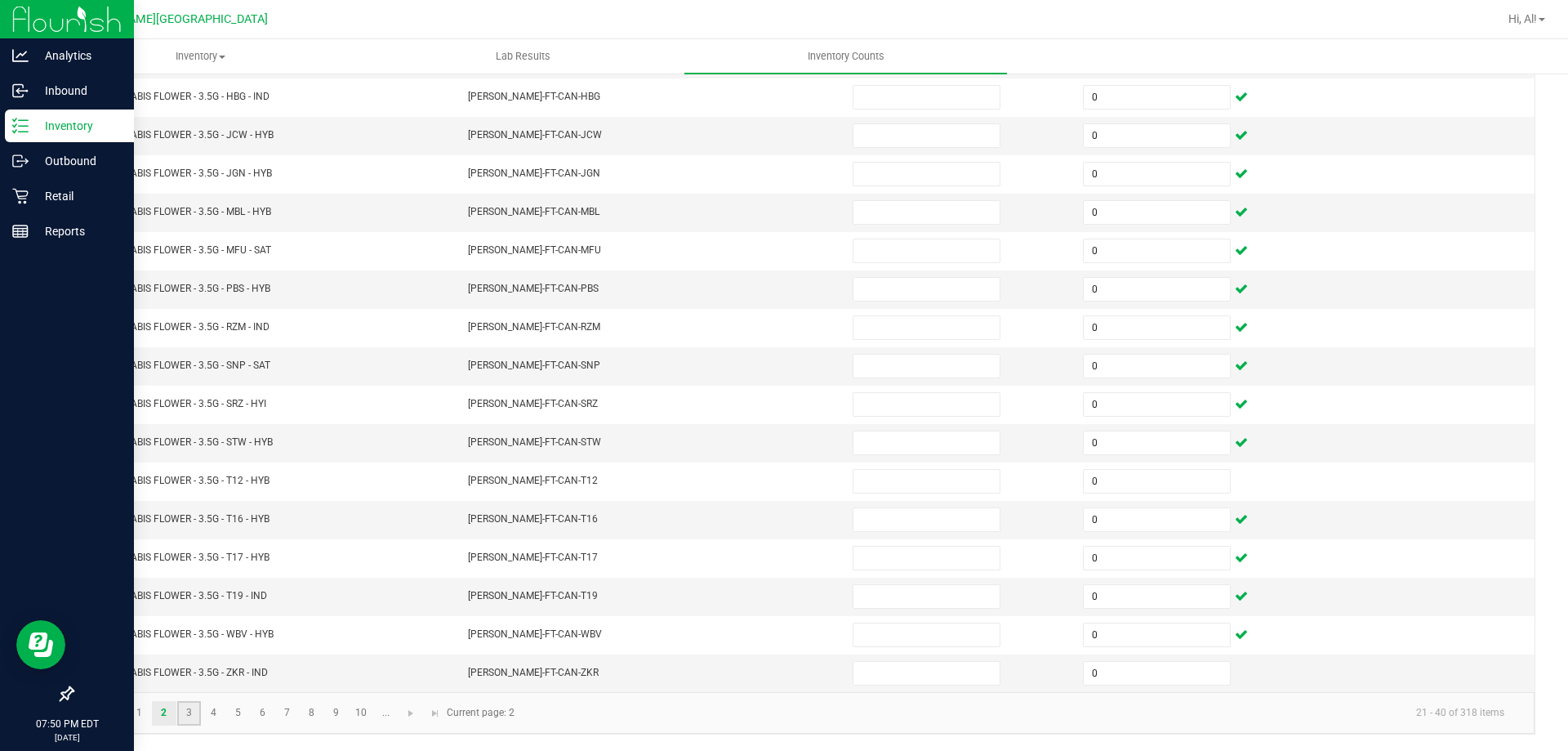
click at [186, 710] on link "3" at bounding box center [188, 713] width 23 height 24
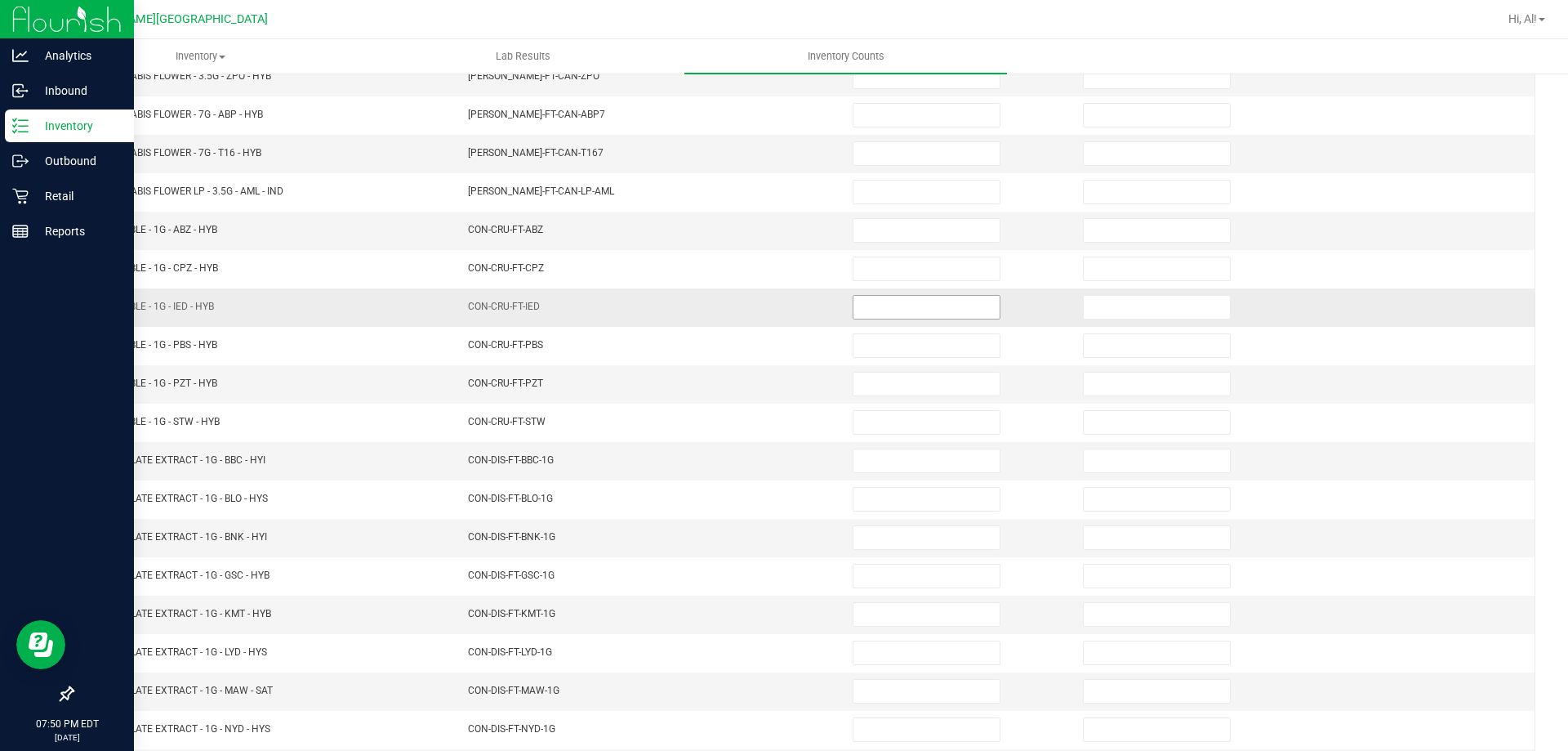
scroll to position [94, 0]
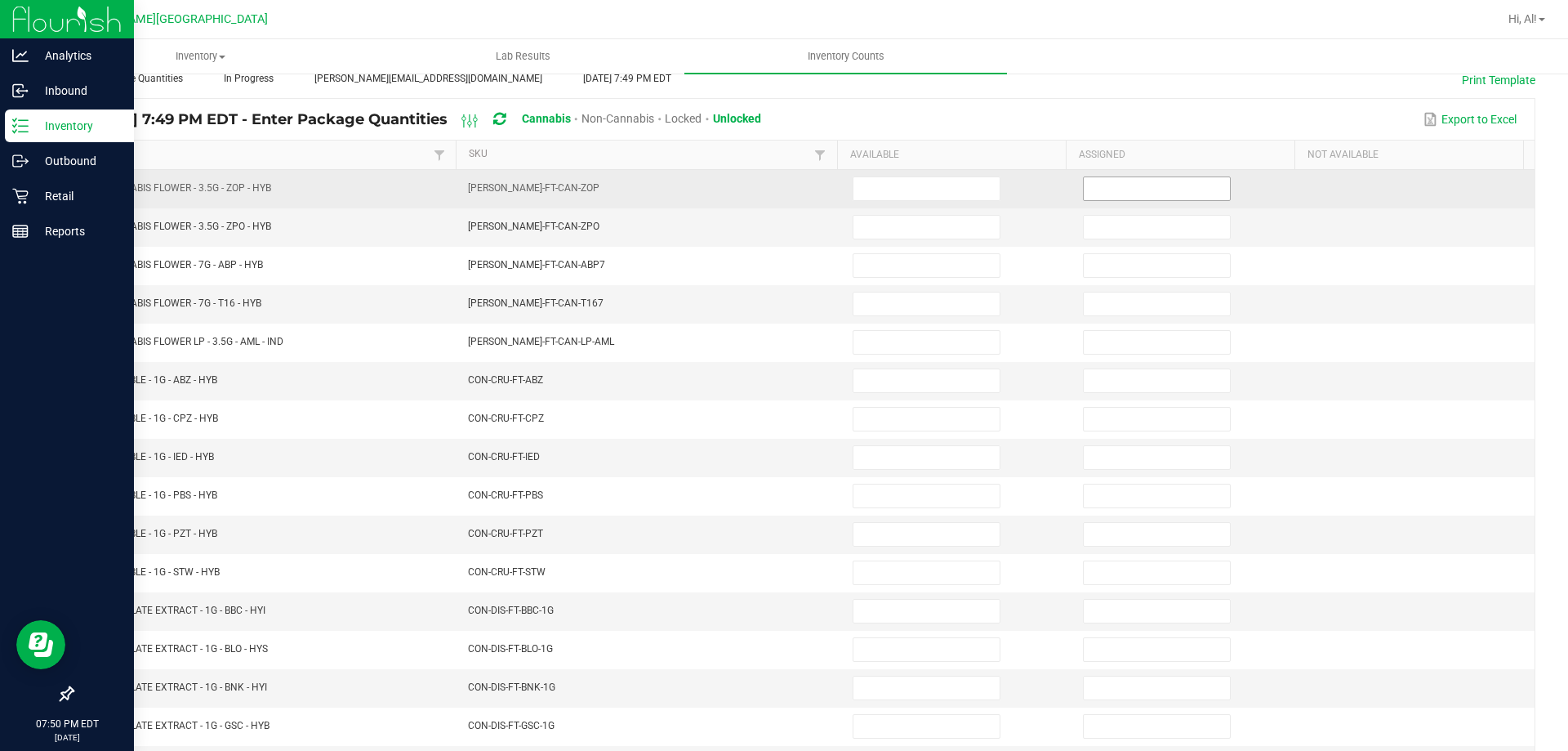
click at [1125, 187] on input at bounding box center [1156, 188] width 146 height 23
type input "0"
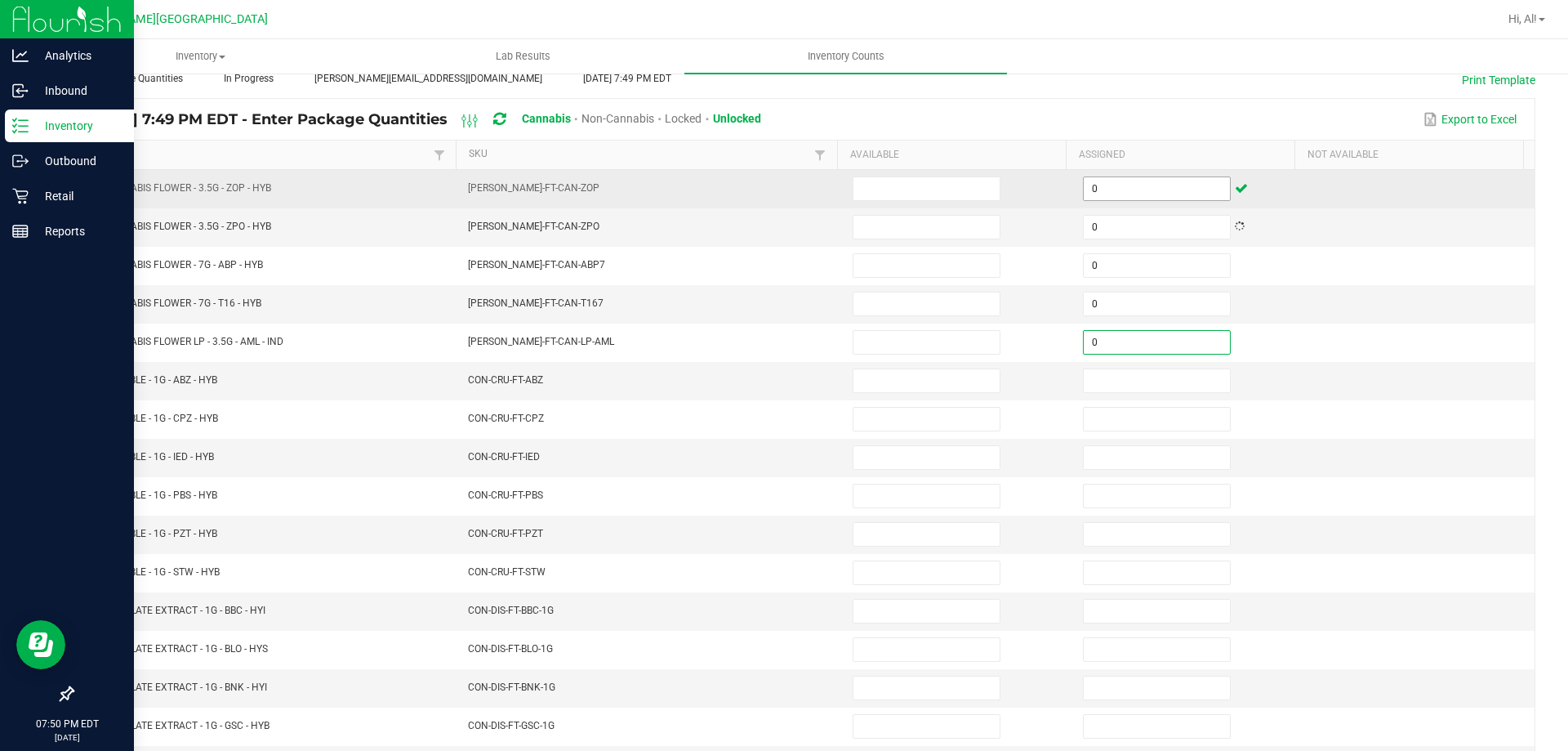
type input "0"
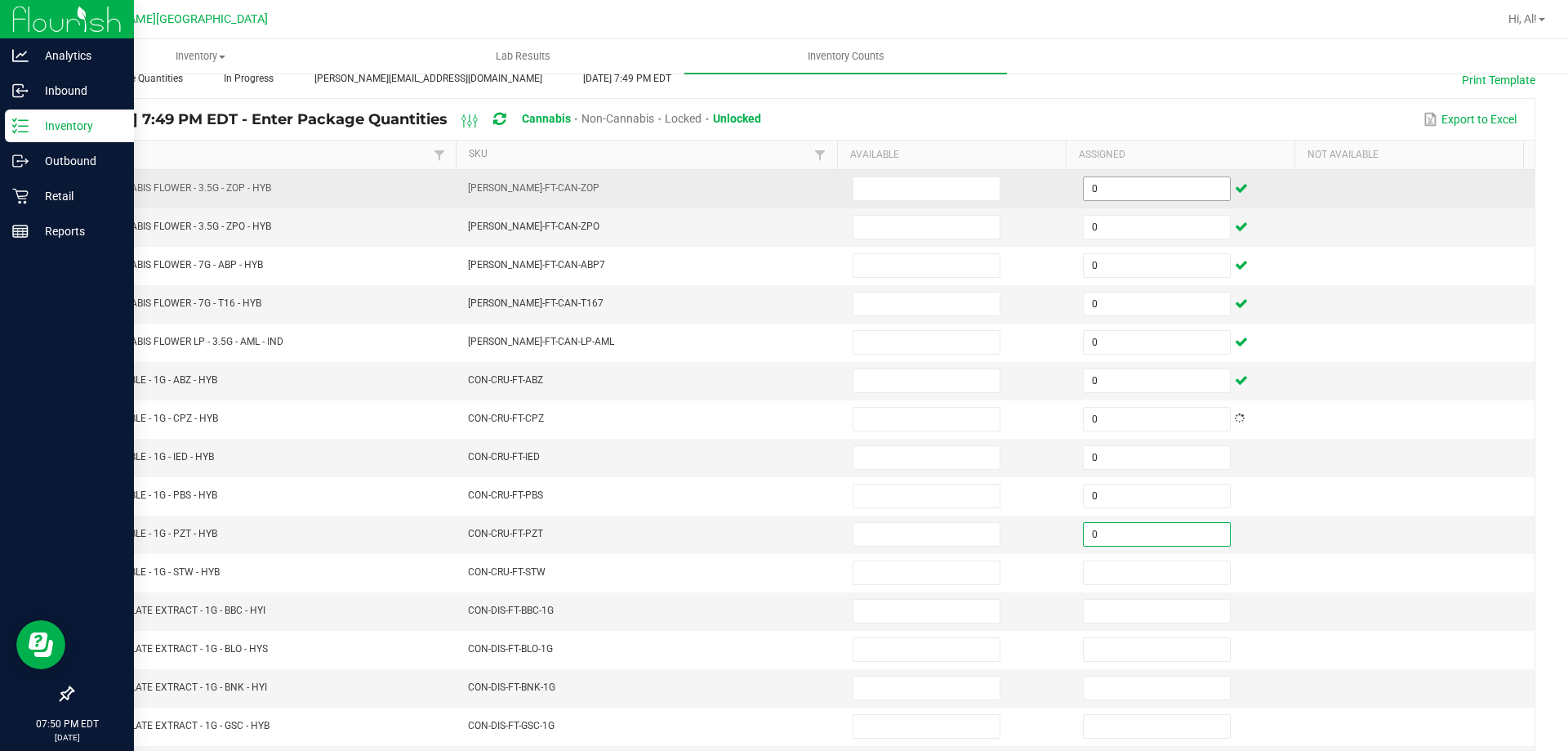
type input "0"
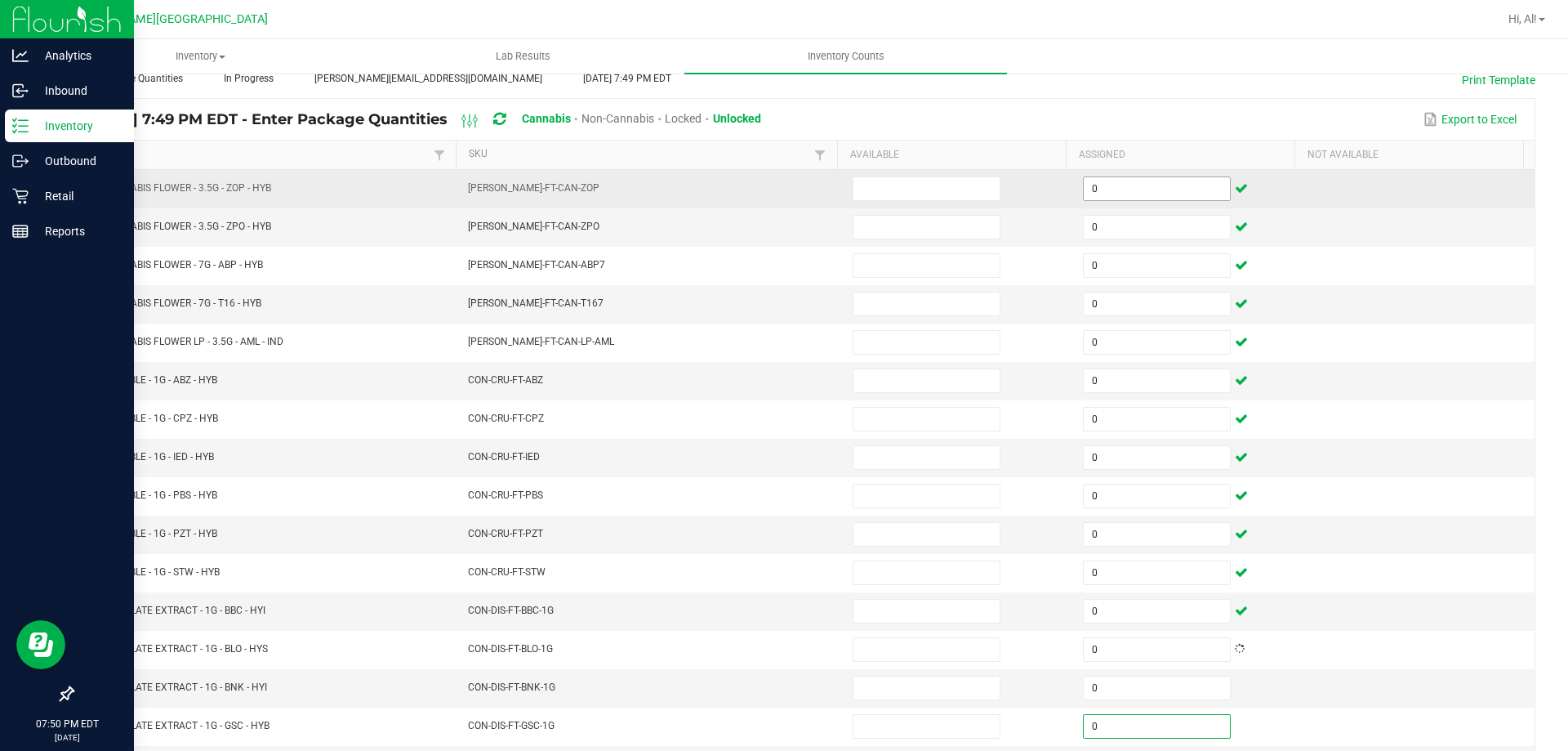
type input "0"
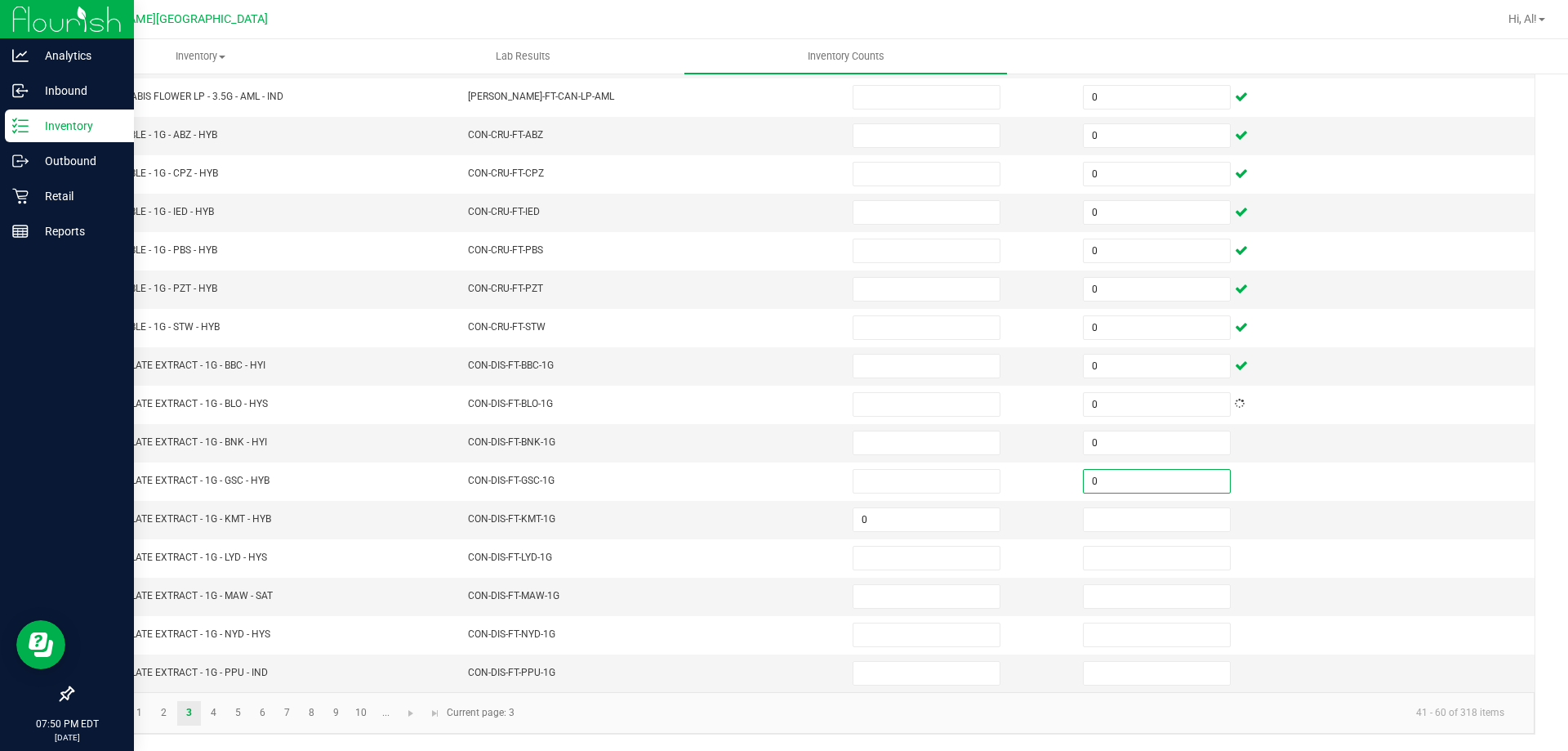
type input "0"
click at [923, 513] on input "0" at bounding box center [926, 519] width 146 height 23
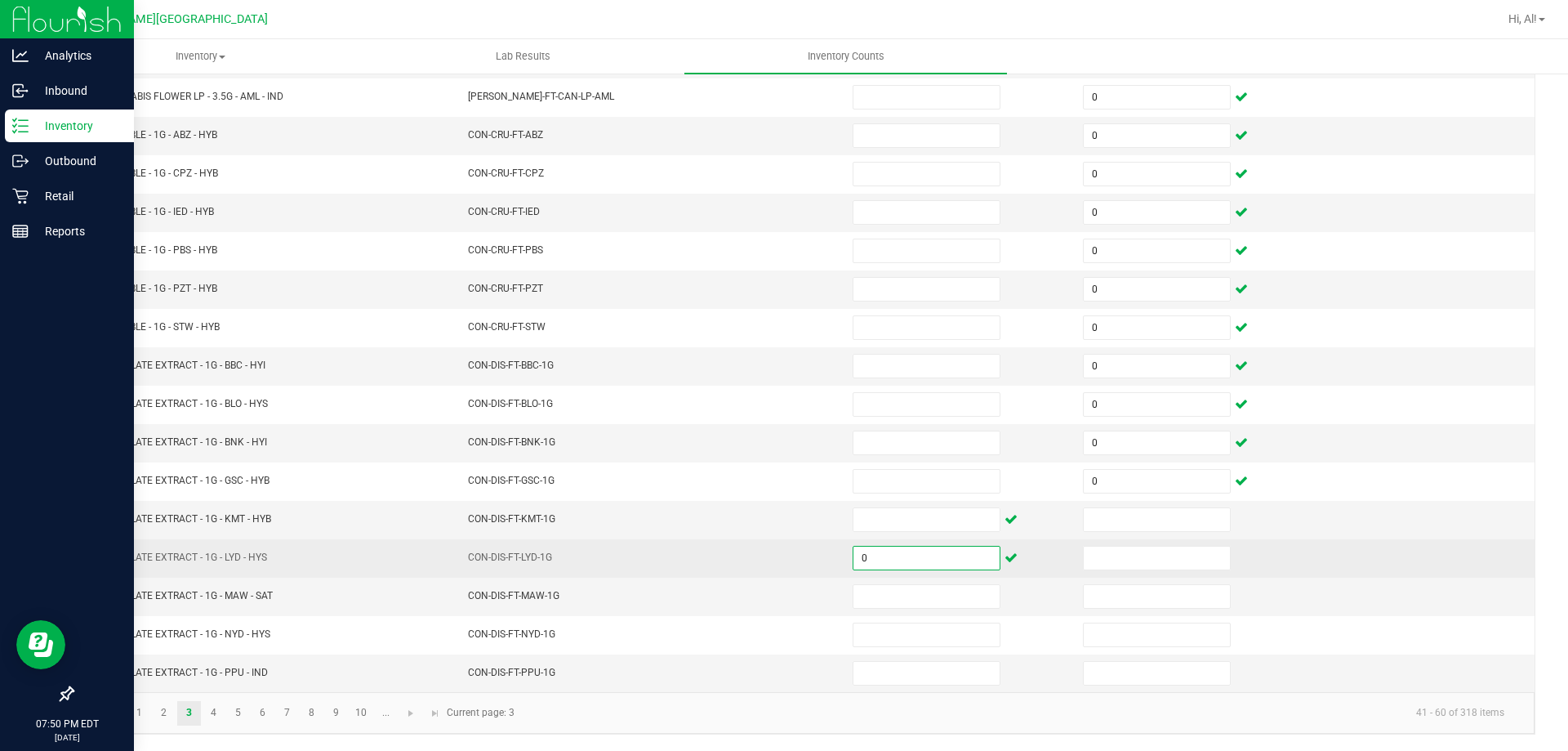
click at [936, 567] on input "0" at bounding box center [926, 558] width 146 height 23
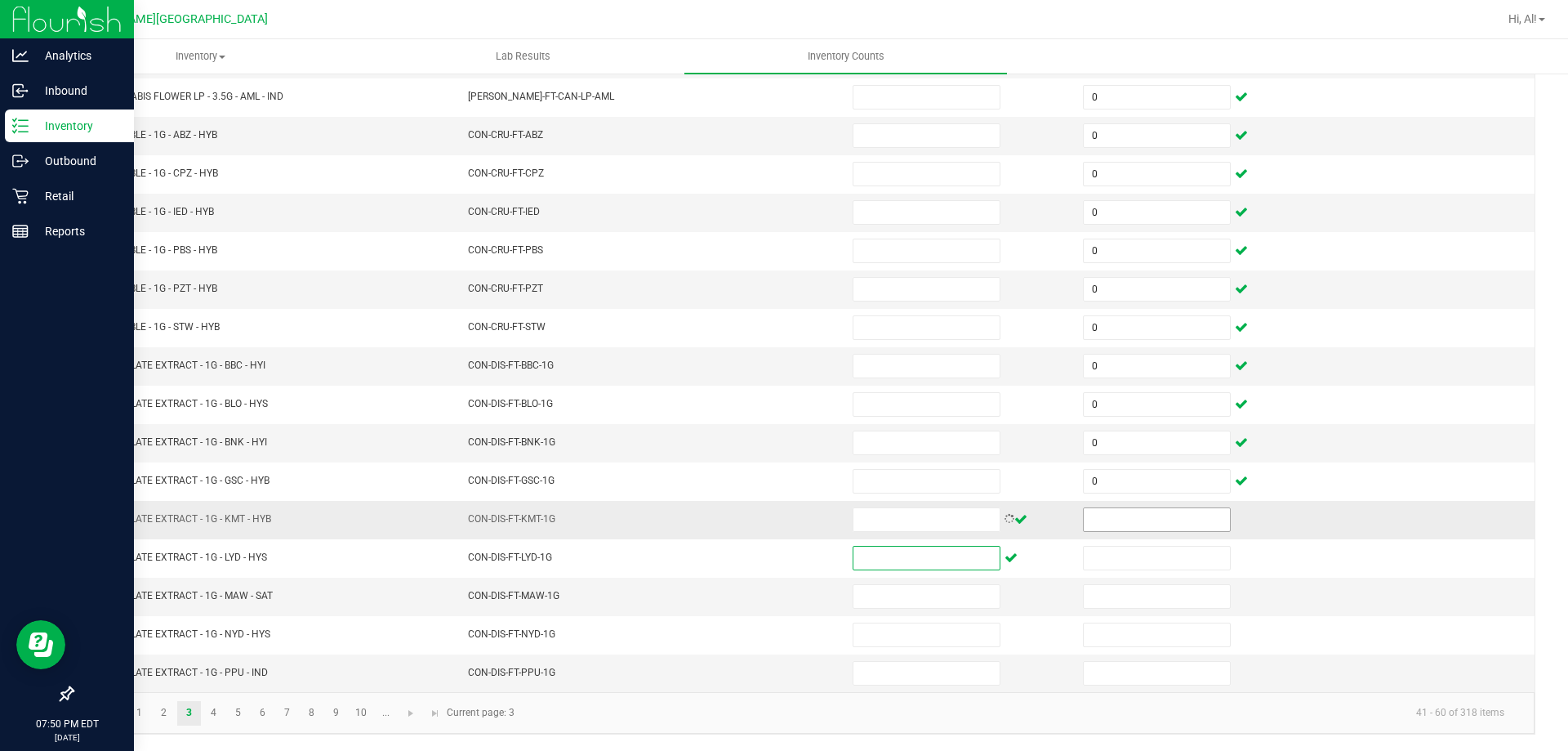
click at [1100, 510] on input at bounding box center [1156, 519] width 146 height 23
type input "0"
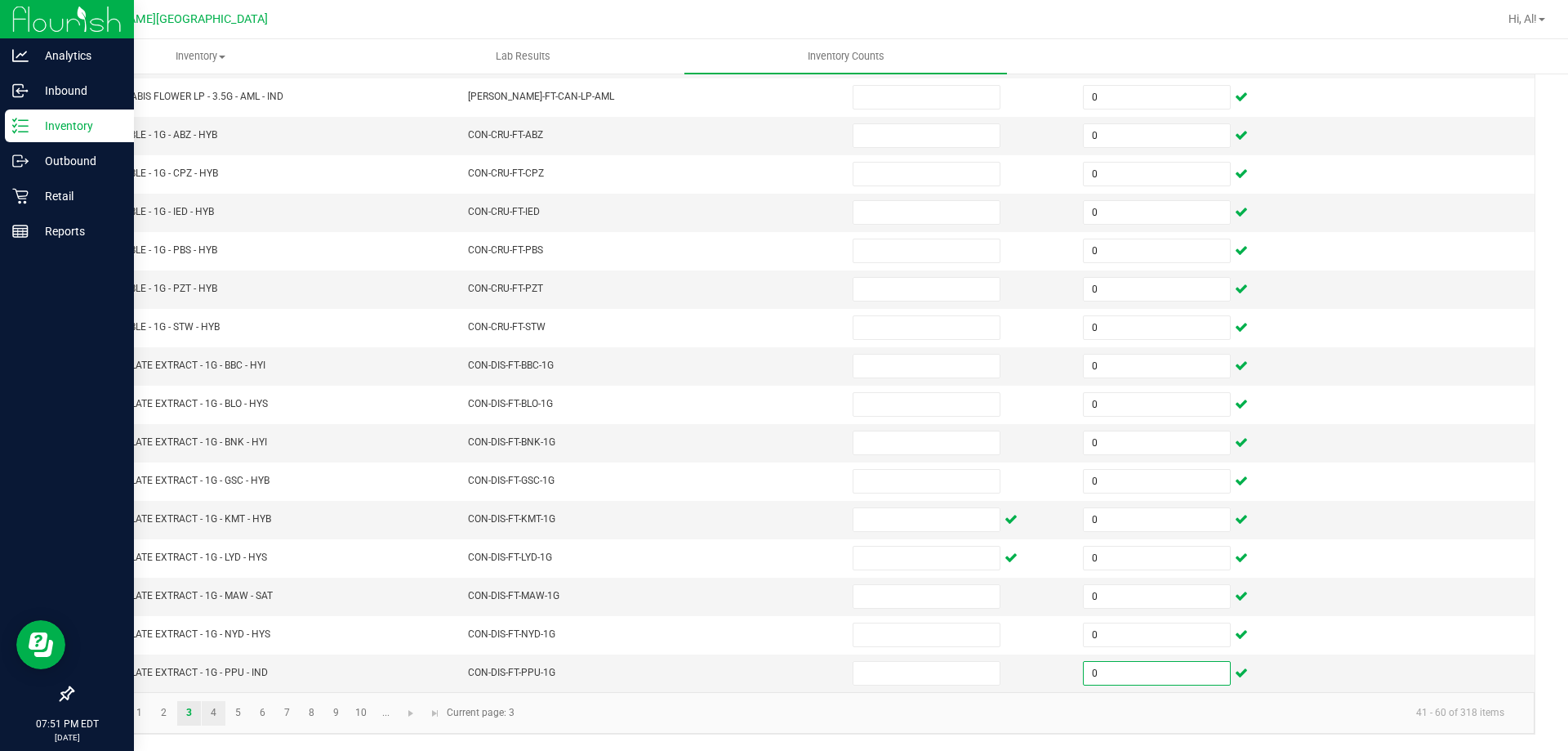
type input "0"
click at [211, 708] on link "4" at bounding box center [213, 713] width 23 height 24
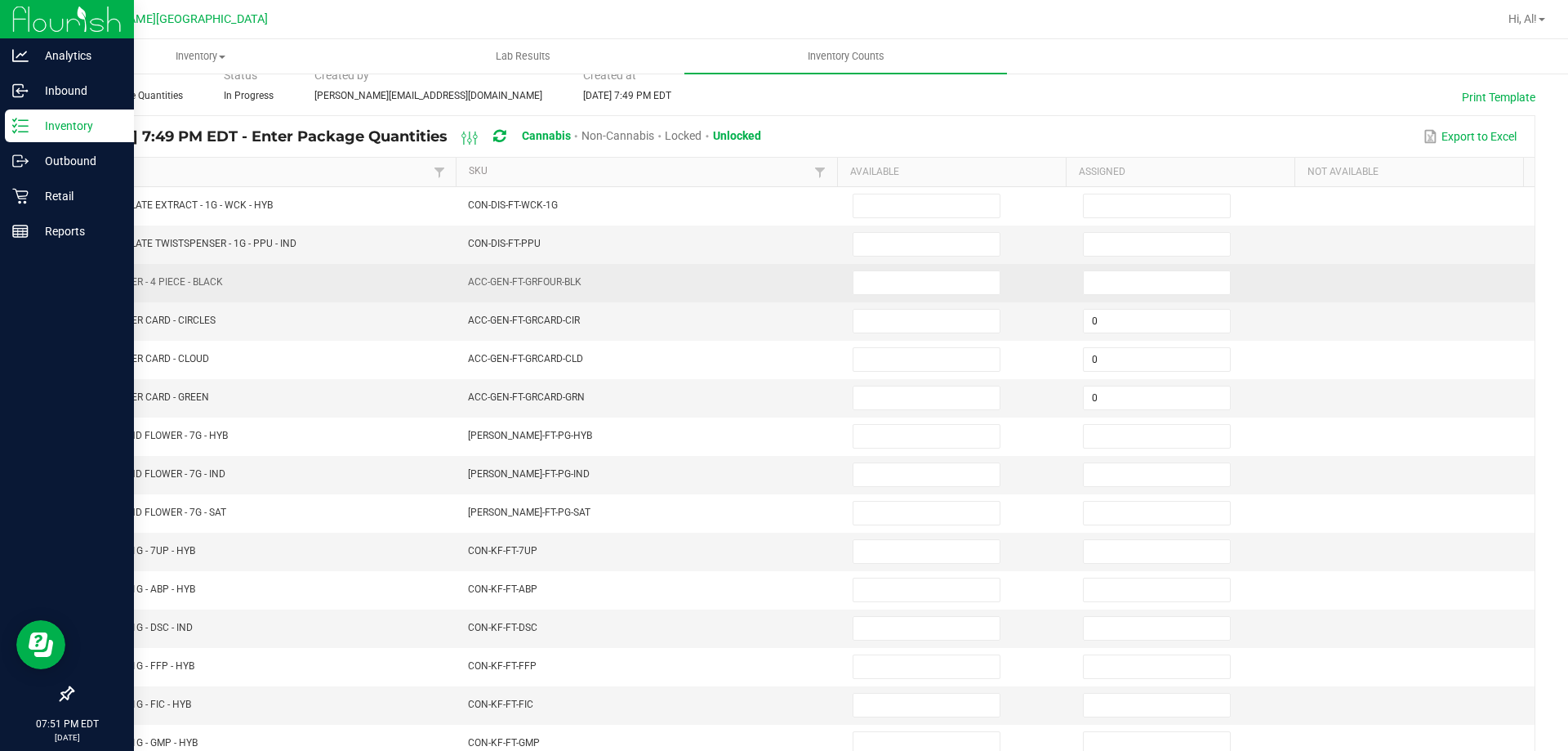
scroll to position [12, 0]
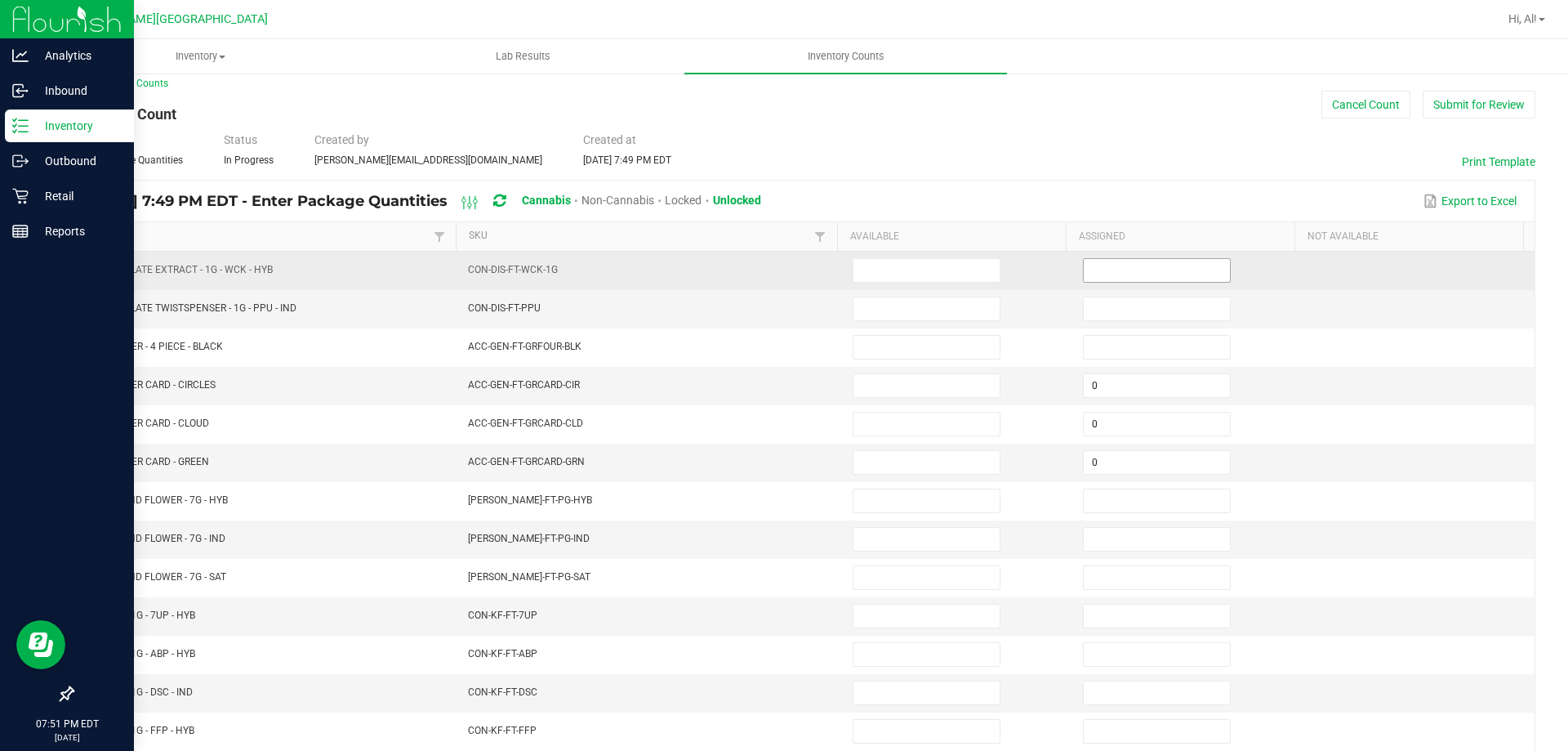
click at [1097, 276] on input at bounding box center [1156, 270] width 146 height 23
type input "0"
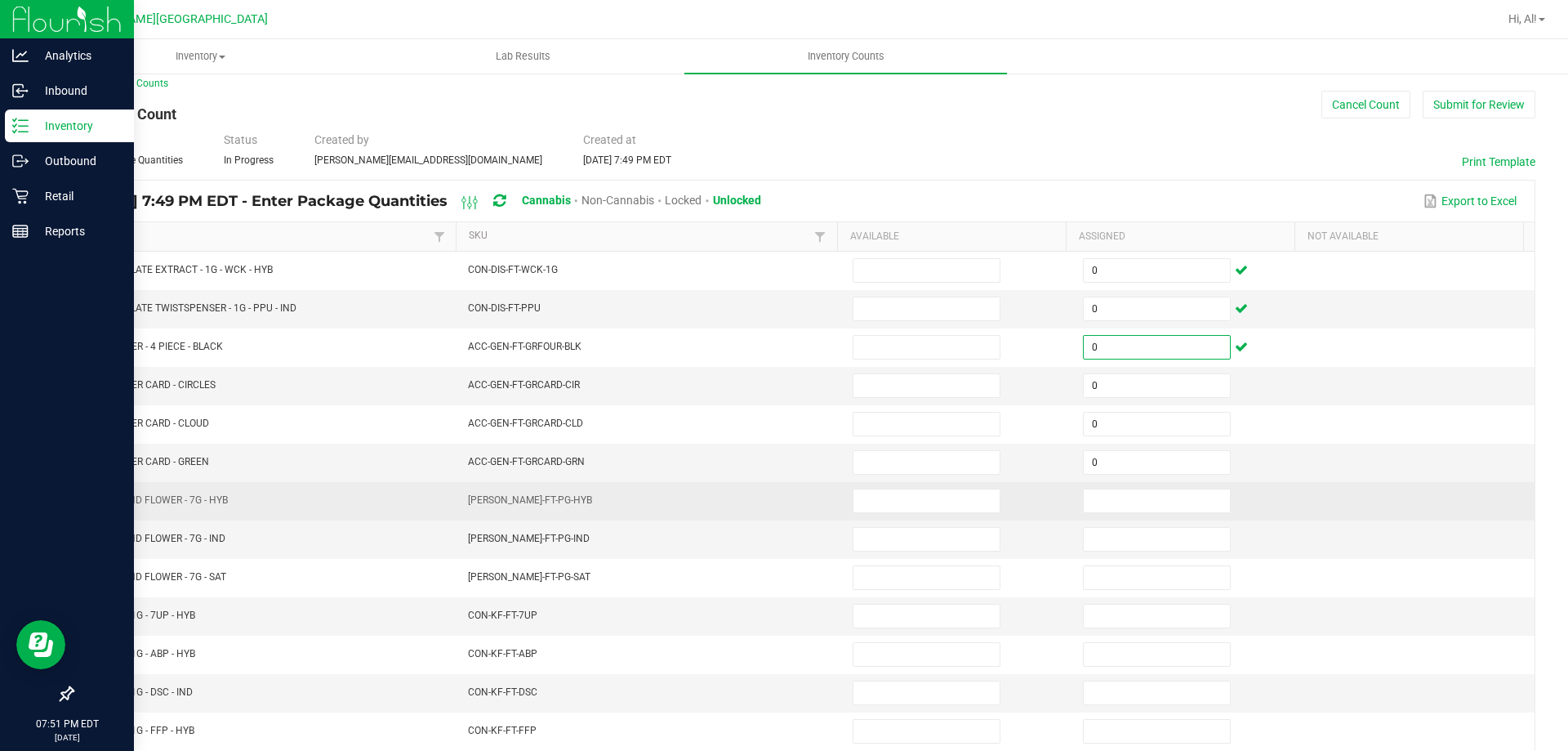
type input "0"
click at [1117, 487] on td at bounding box center [1188, 500] width 230 height 38
click at [1119, 500] on input at bounding box center [1156, 500] width 146 height 23
type input "0"
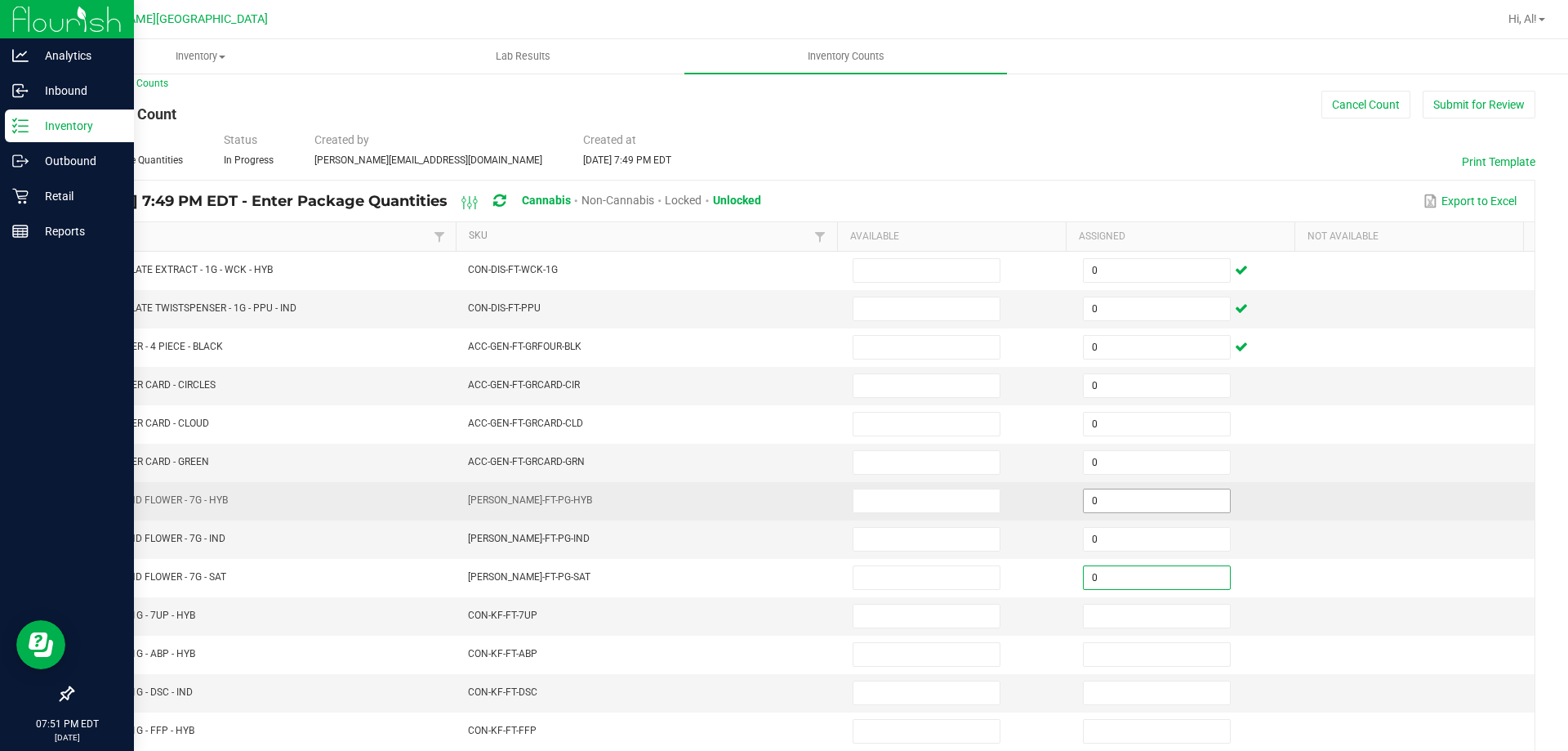
type input "0"
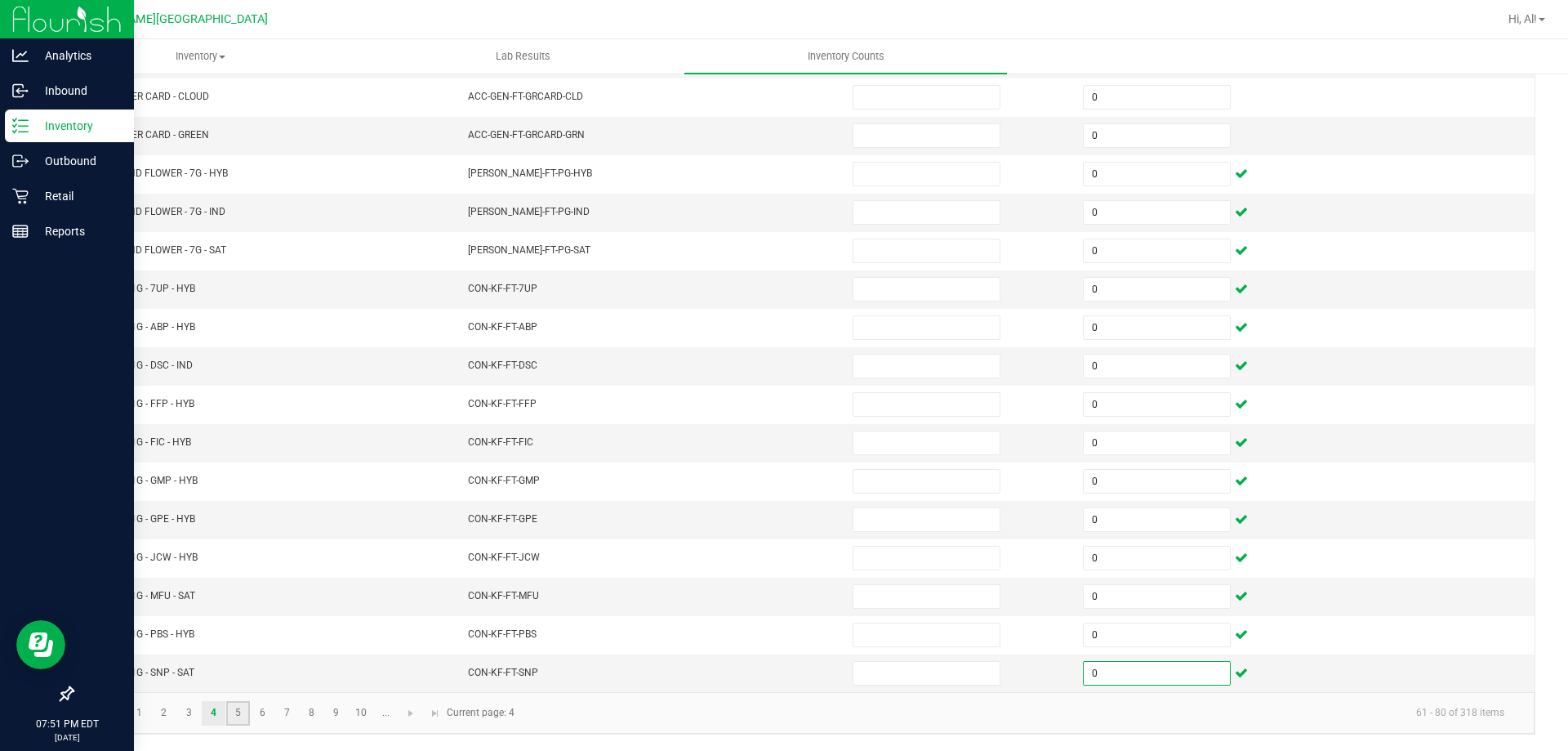
click at [230, 705] on link "5" at bounding box center [238, 713] width 23 height 24
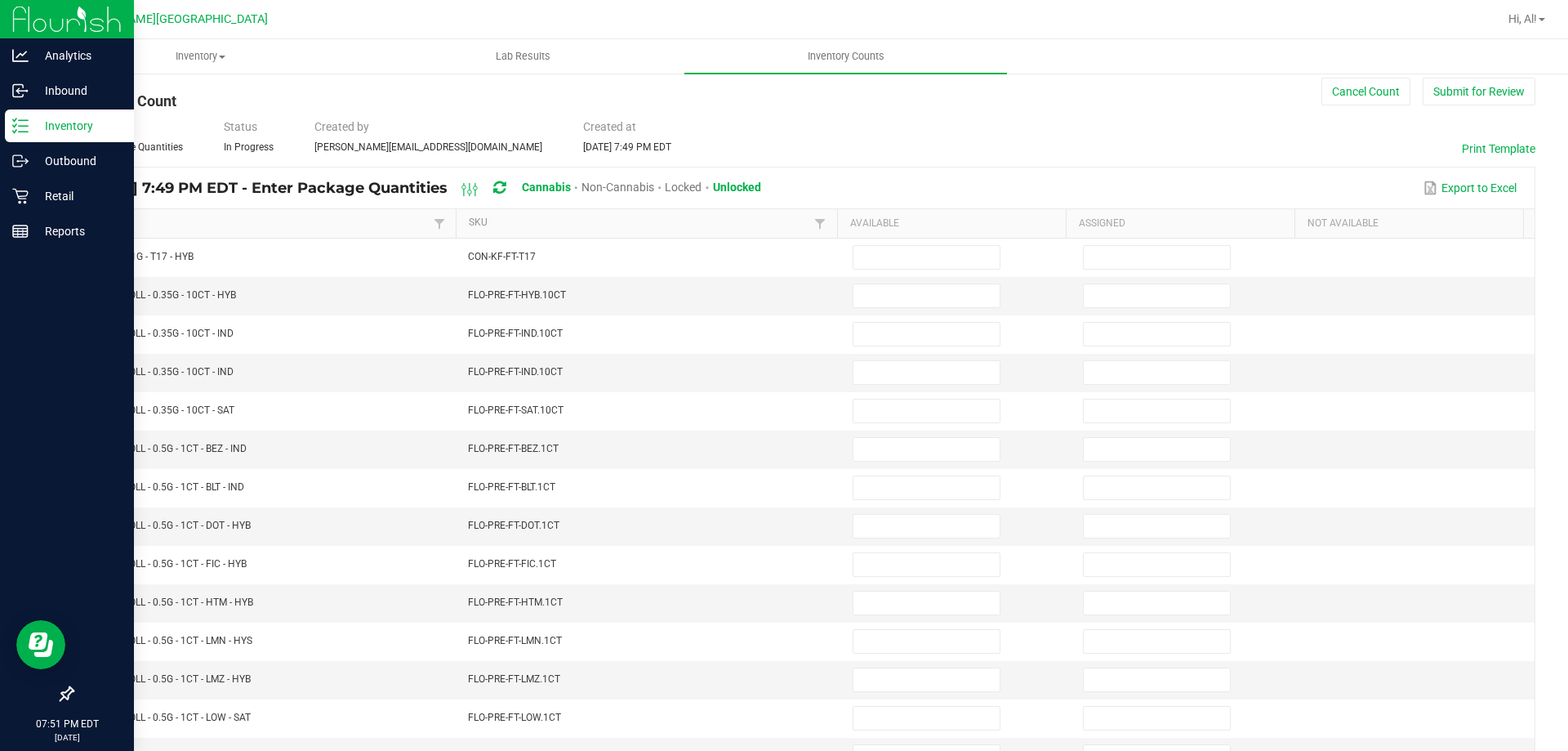
scroll to position [12, 0]
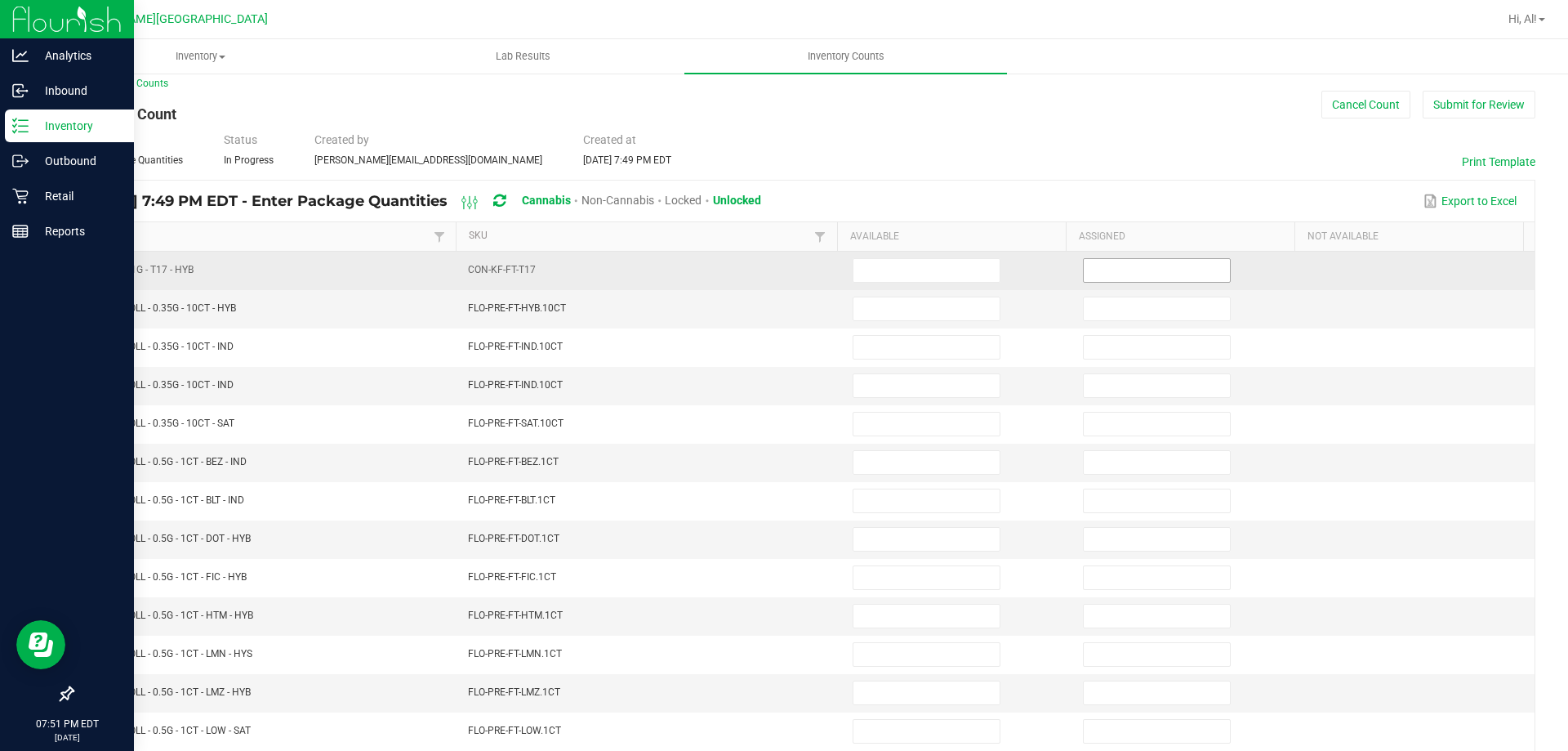
click at [1099, 268] on input at bounding box center [1156, 270] width 146 height 23
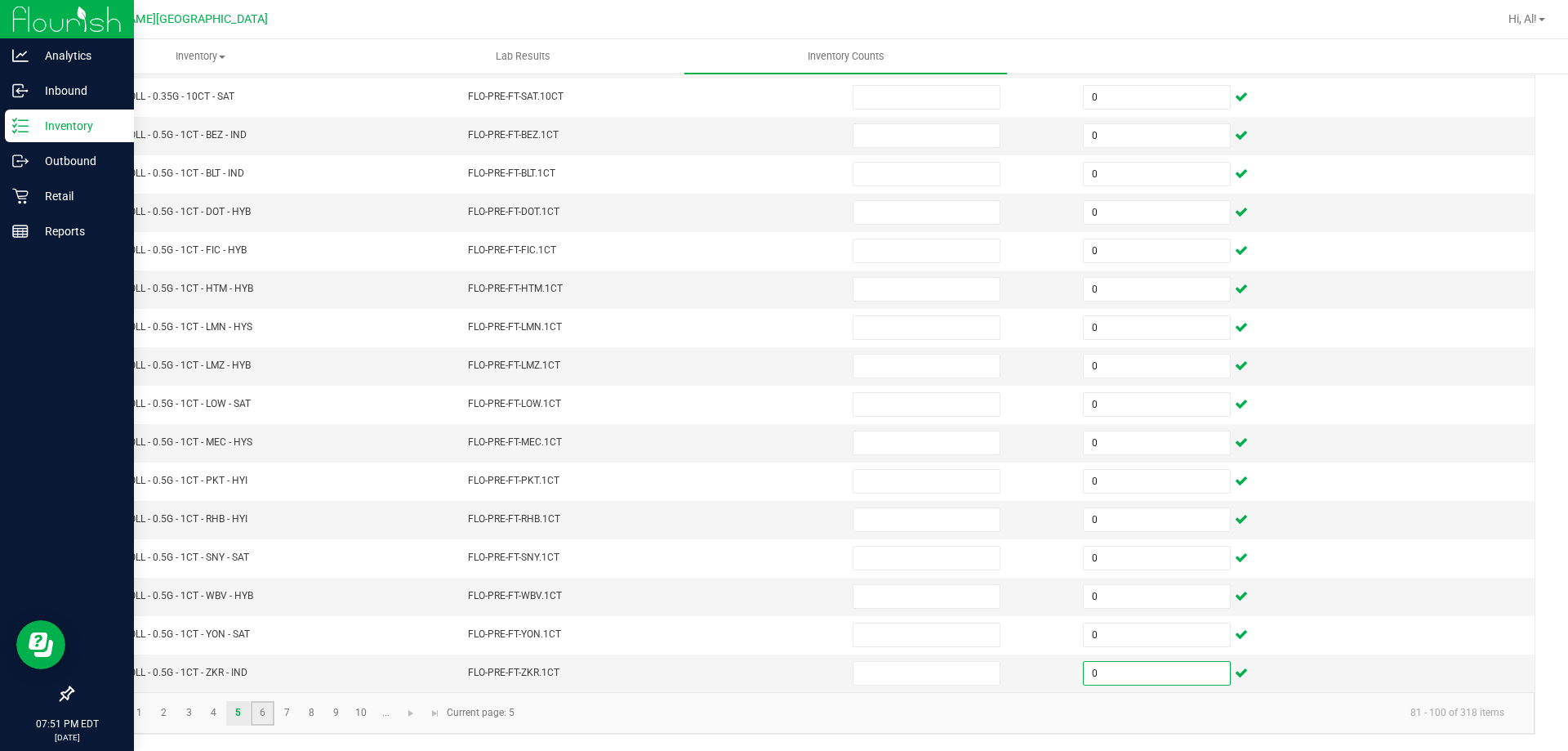
click at [255, 712] on link "6" at bounding box center [262, 713] width 23 height 24
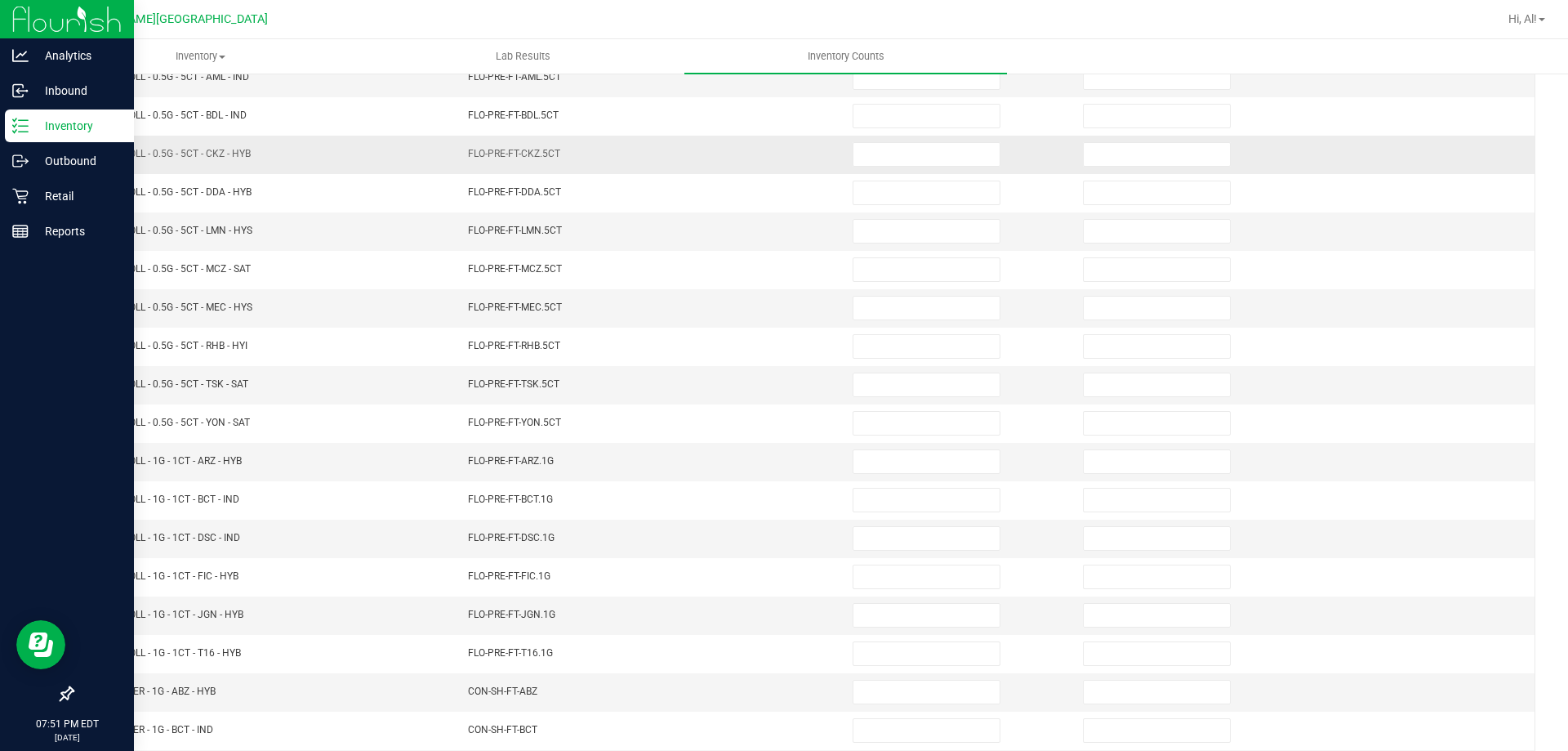
scroll to position [94, 0]
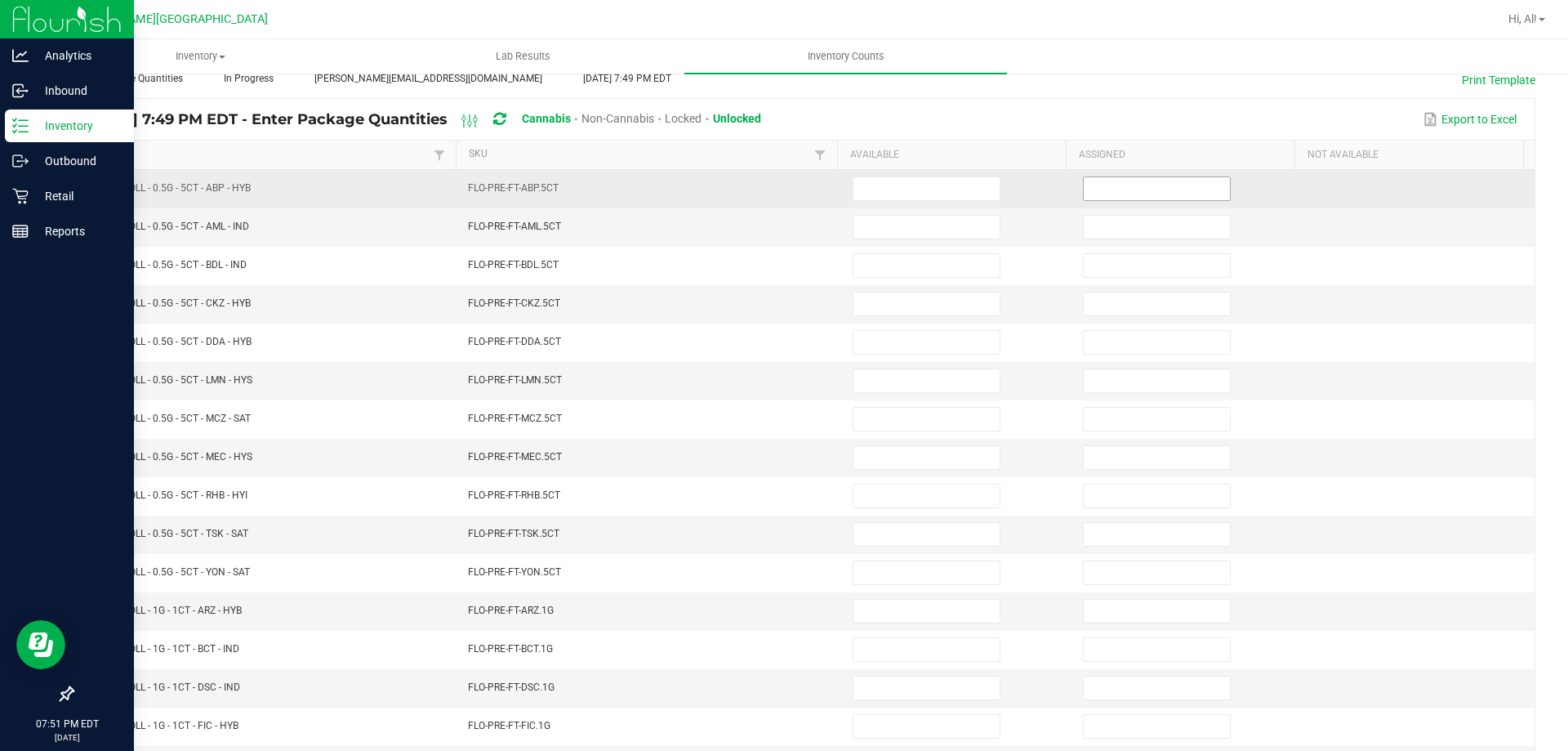
click at [1131, 196] on input at bounding box center [1156, 188] width 146 height 23
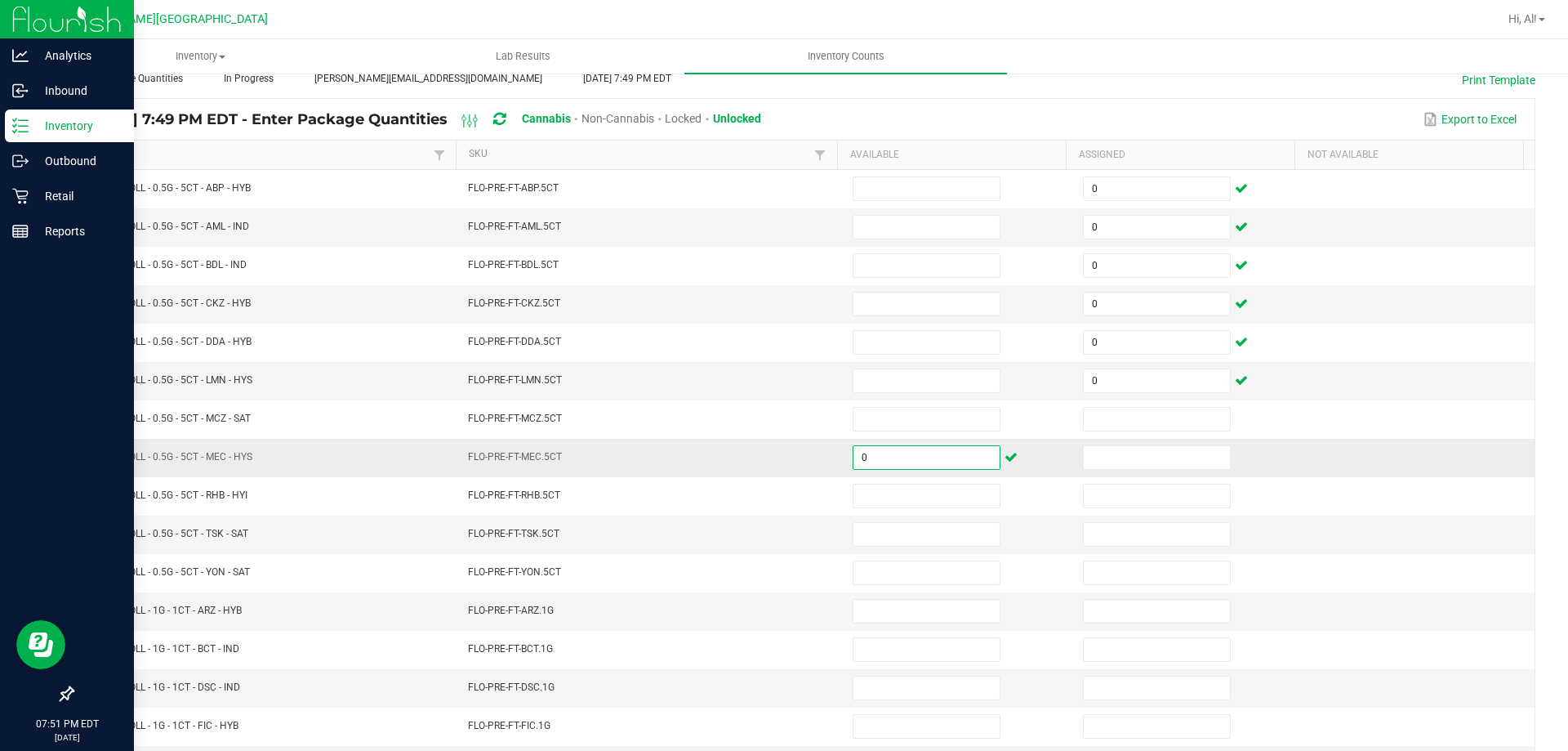
click at [941, 452] on input "0" at bounding box center [926, 457] width 146 height 23
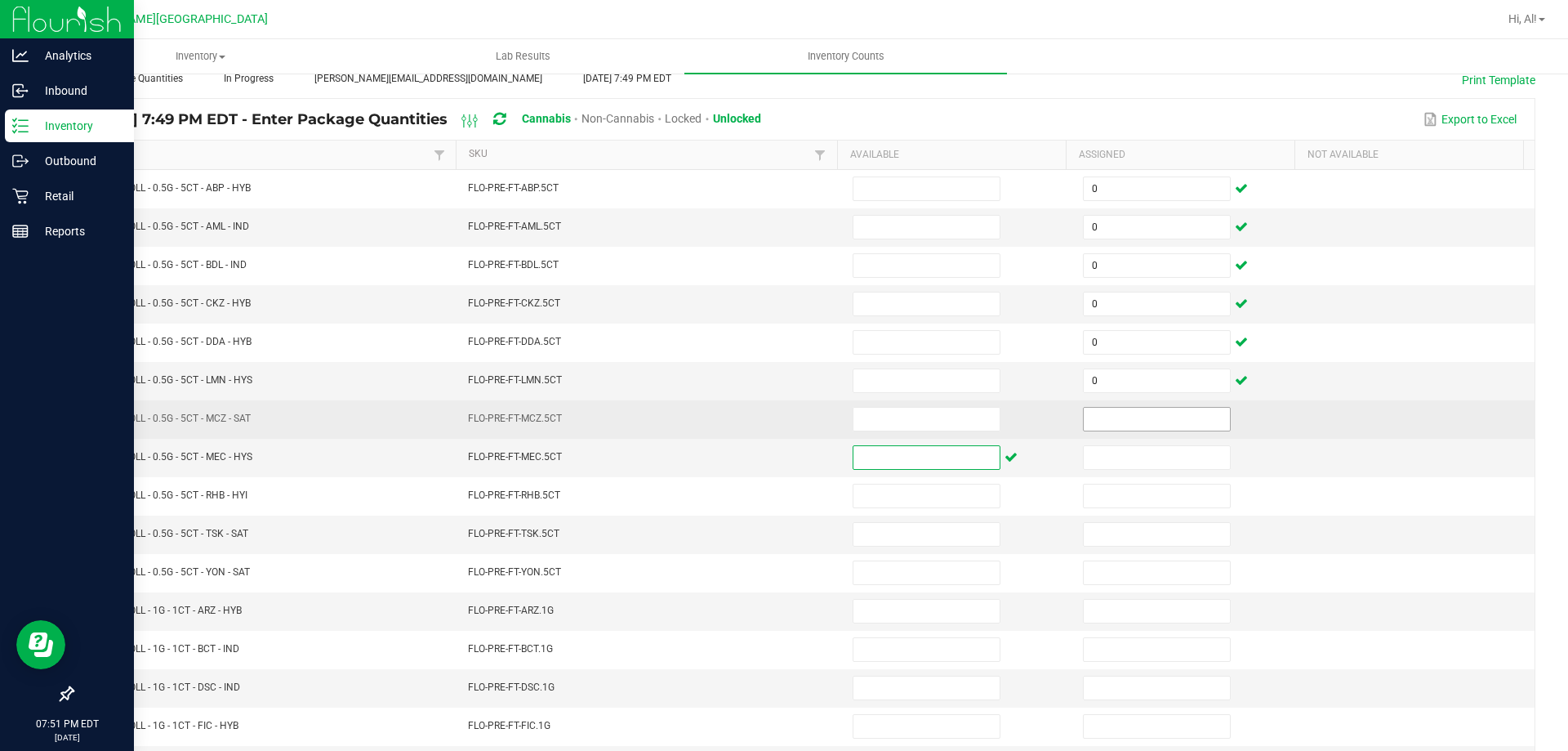
click at [1088, 416] on input at bounding box center [1156, 418] width 146 height 23
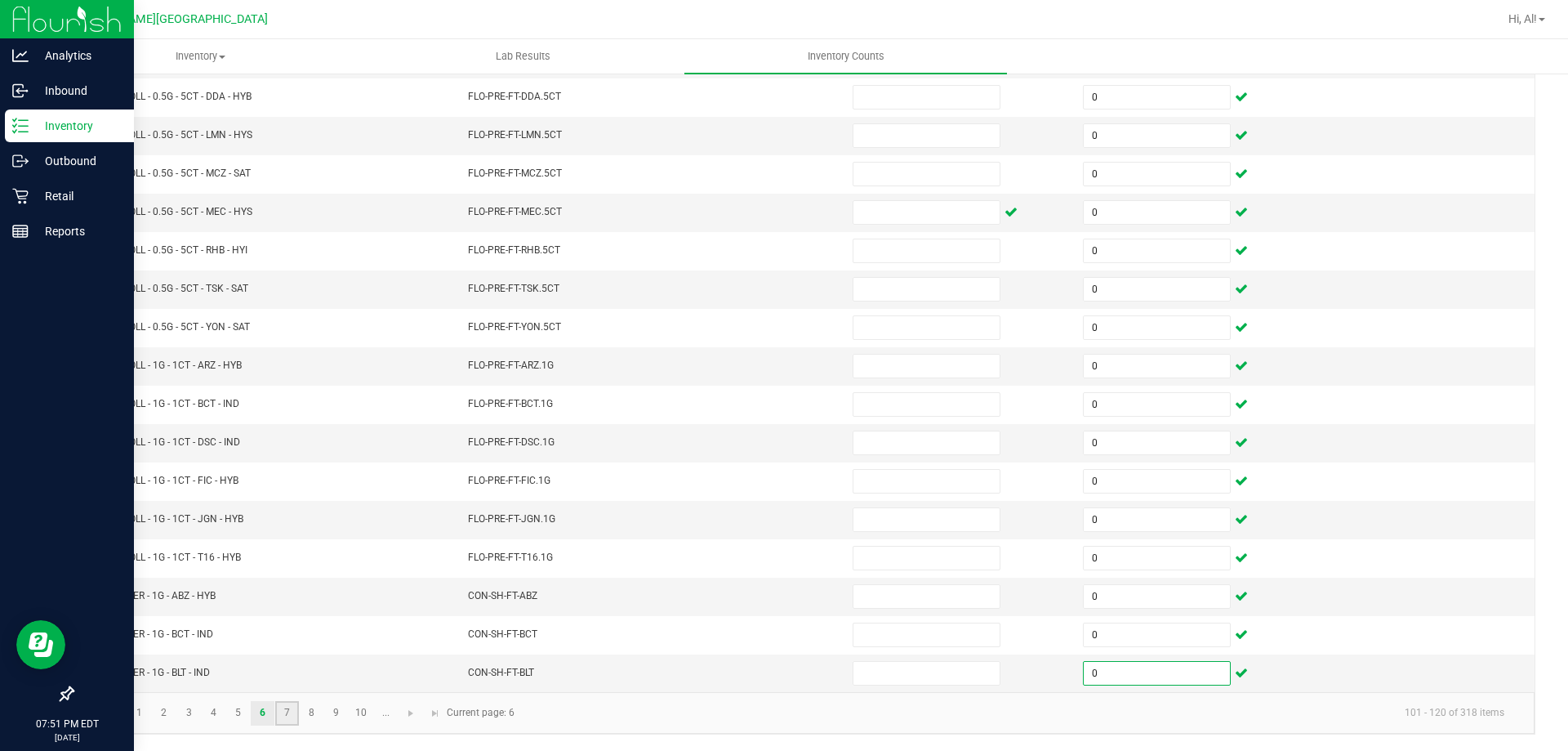
click at [293, 705] on link "7" at bounding box center [286, 713] width 23 height 24
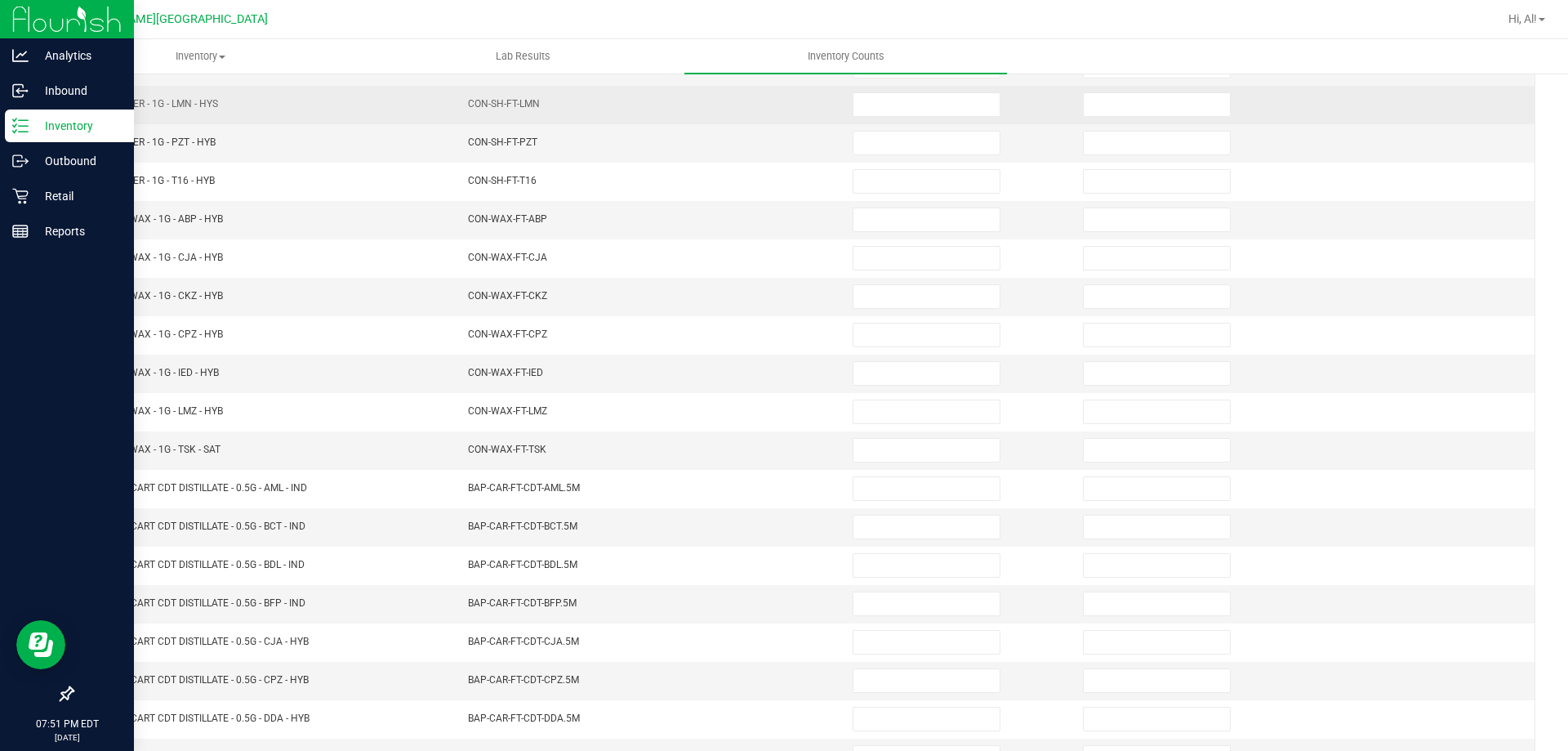
scroll to position [12, 0]
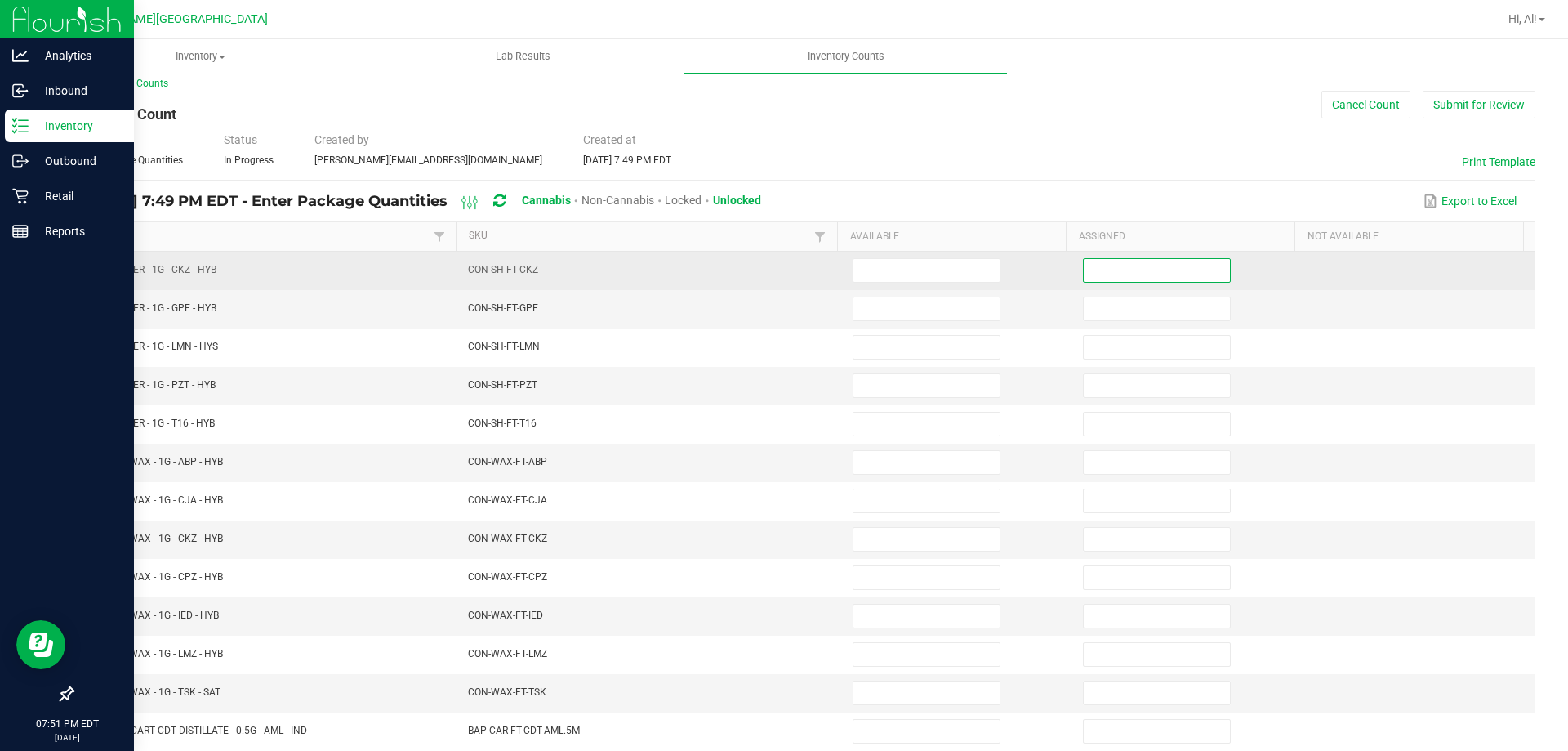
click at [1084, 266] on input at bounding box center [1156, 270] width 146 height 23
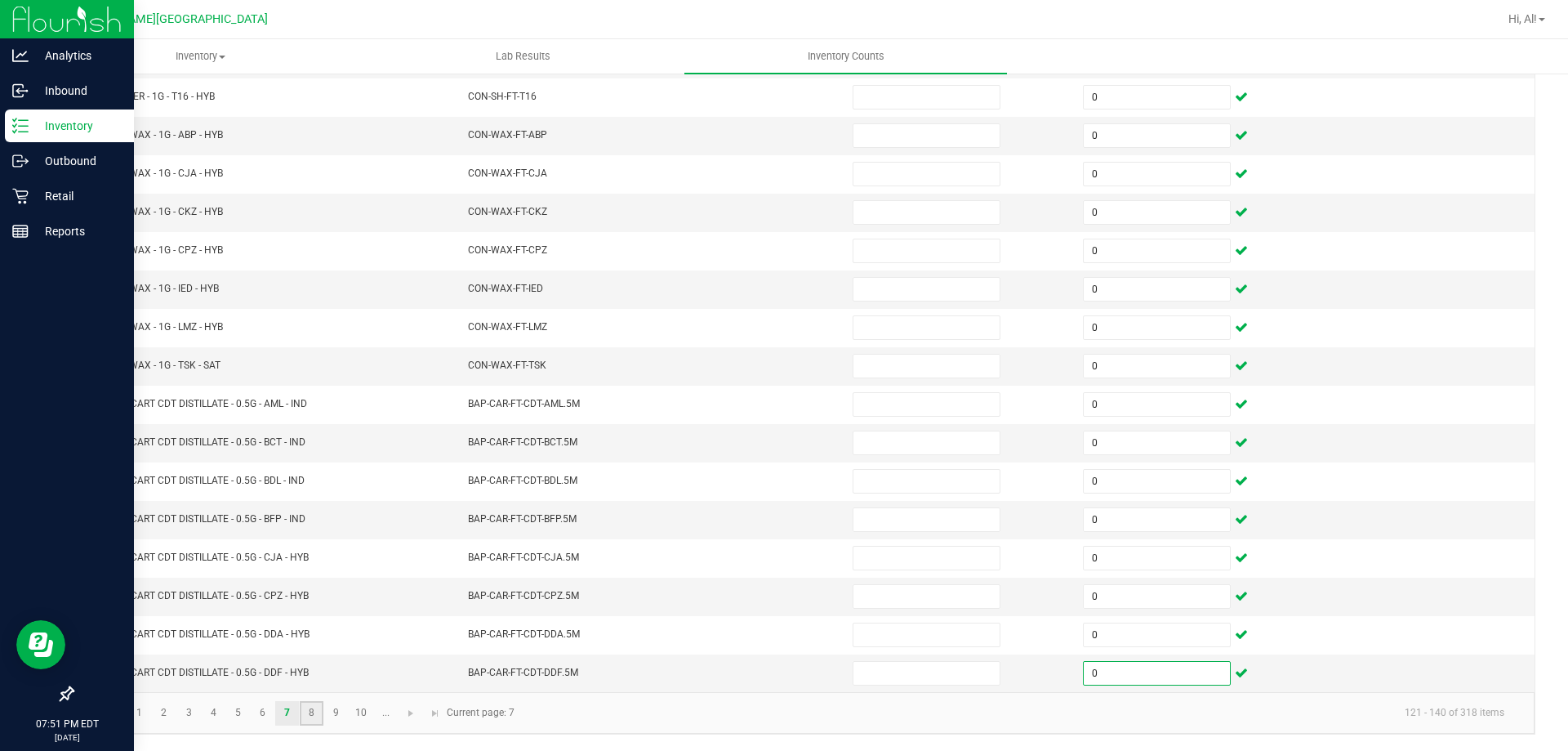
click at [314, 708] on link "8" at bounding box center [311, 713] width 23 height 24
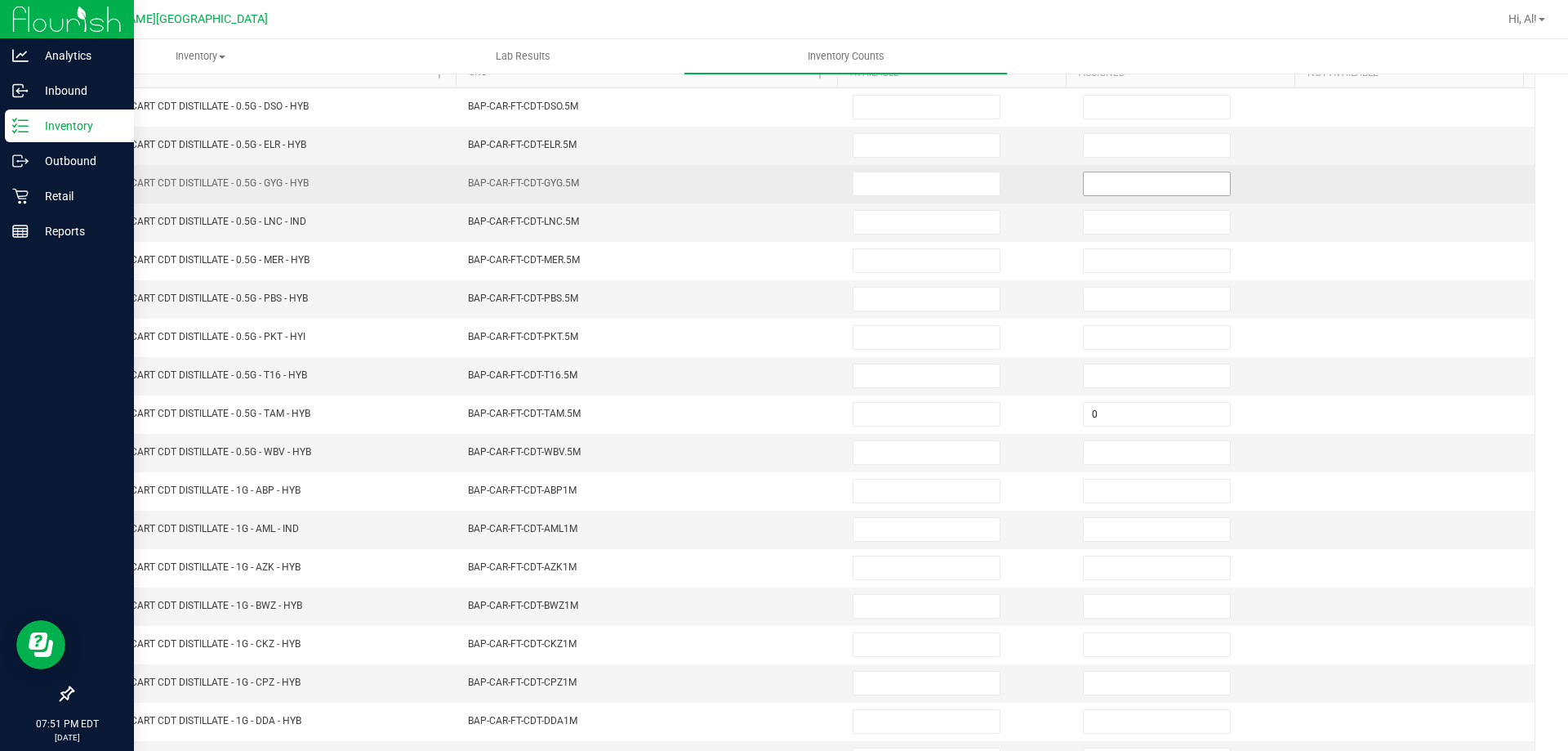
scroll to position [94, 0]
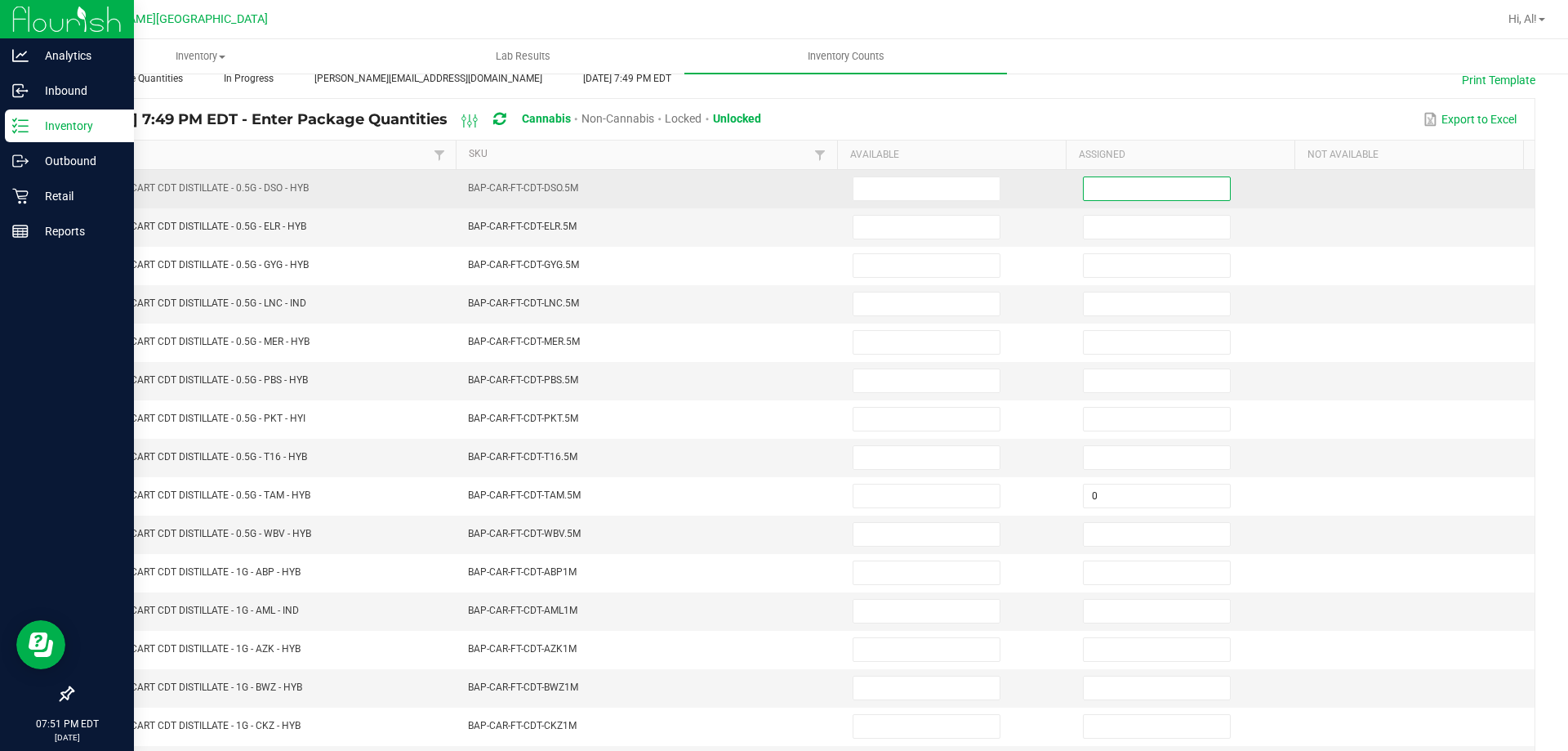
click at [1124, 186] on input at bounding box center [1156, 188] width 146 height 23
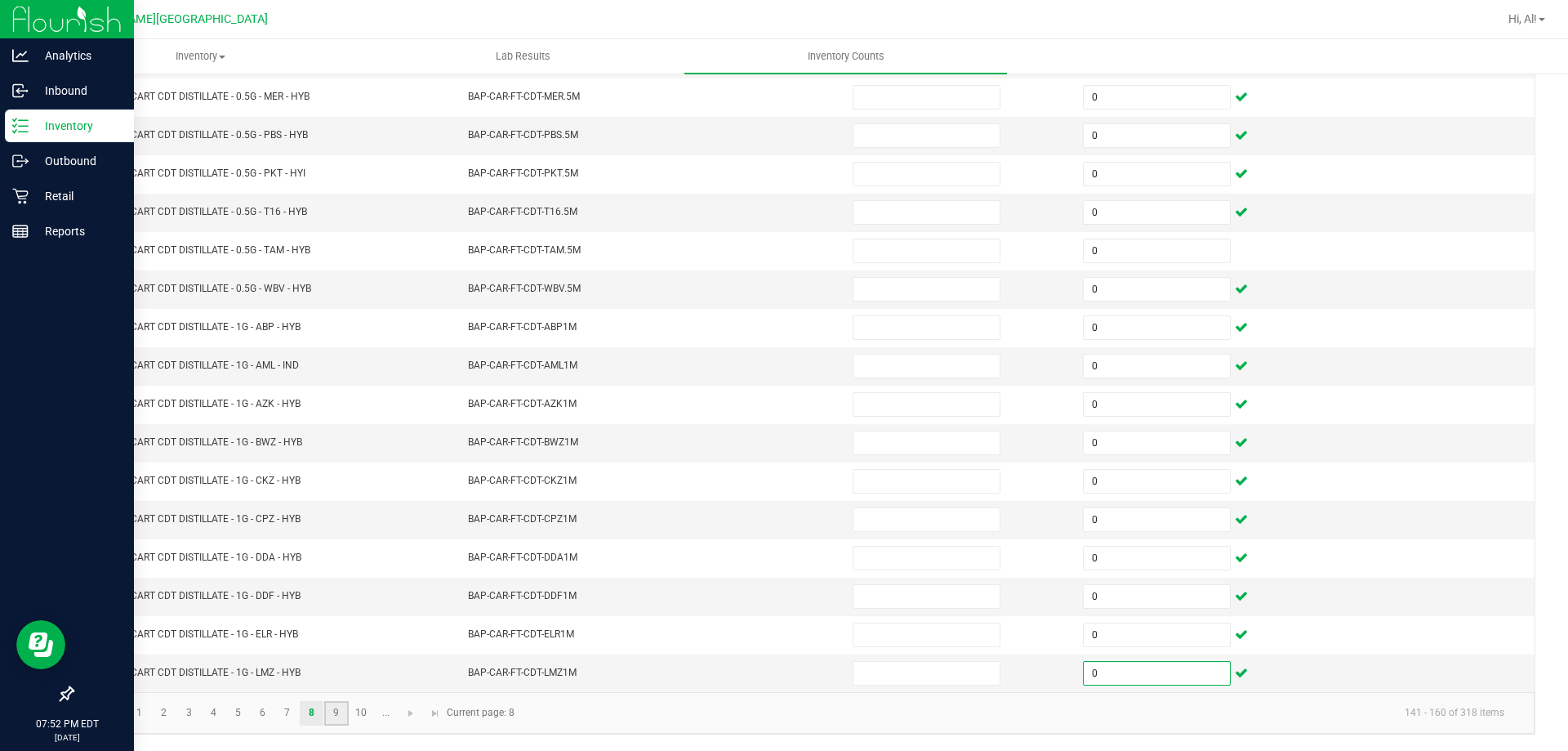
click at [339, 718] on link "9" at bounding box center [335, 713] width 23 height 24
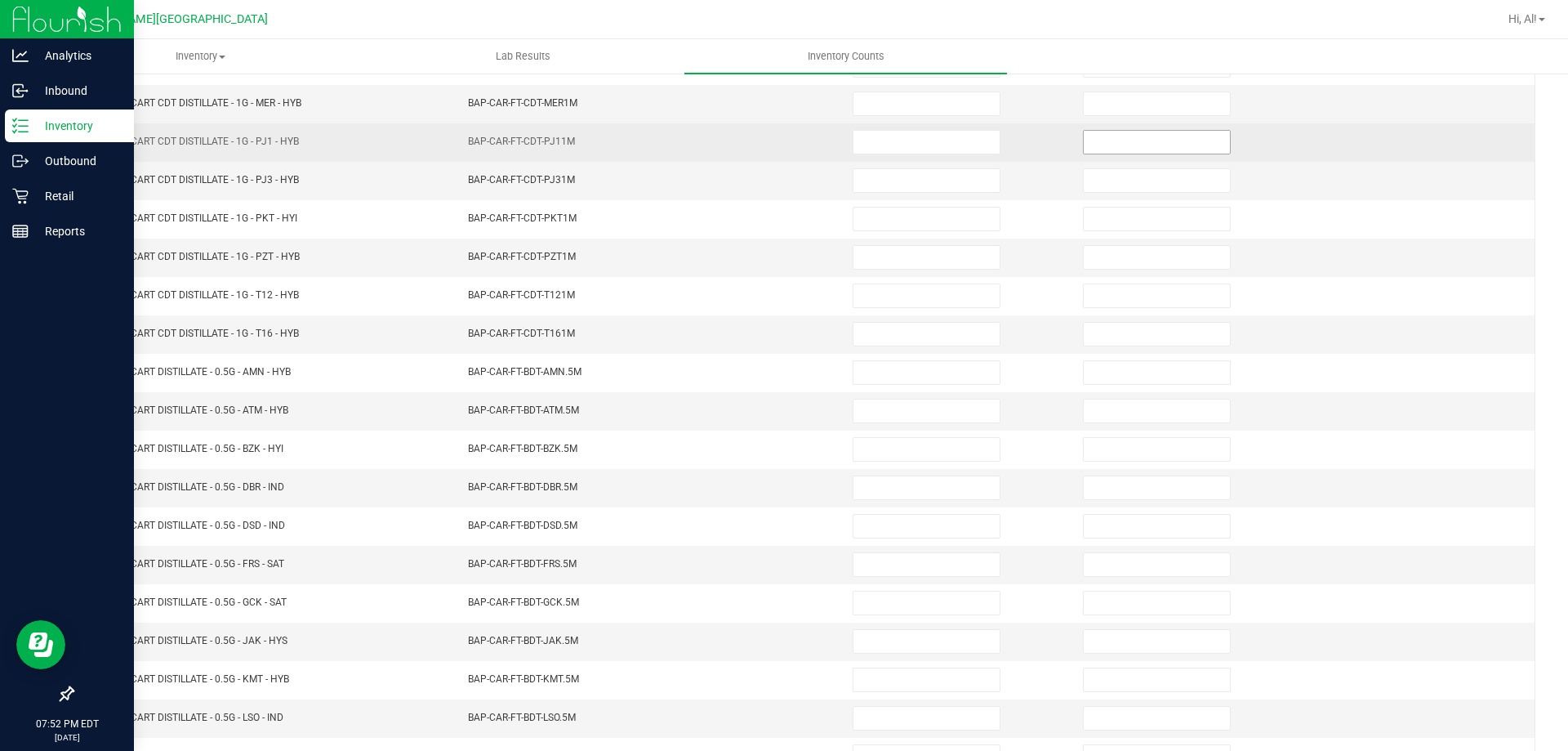
scroll to position [94, 0]
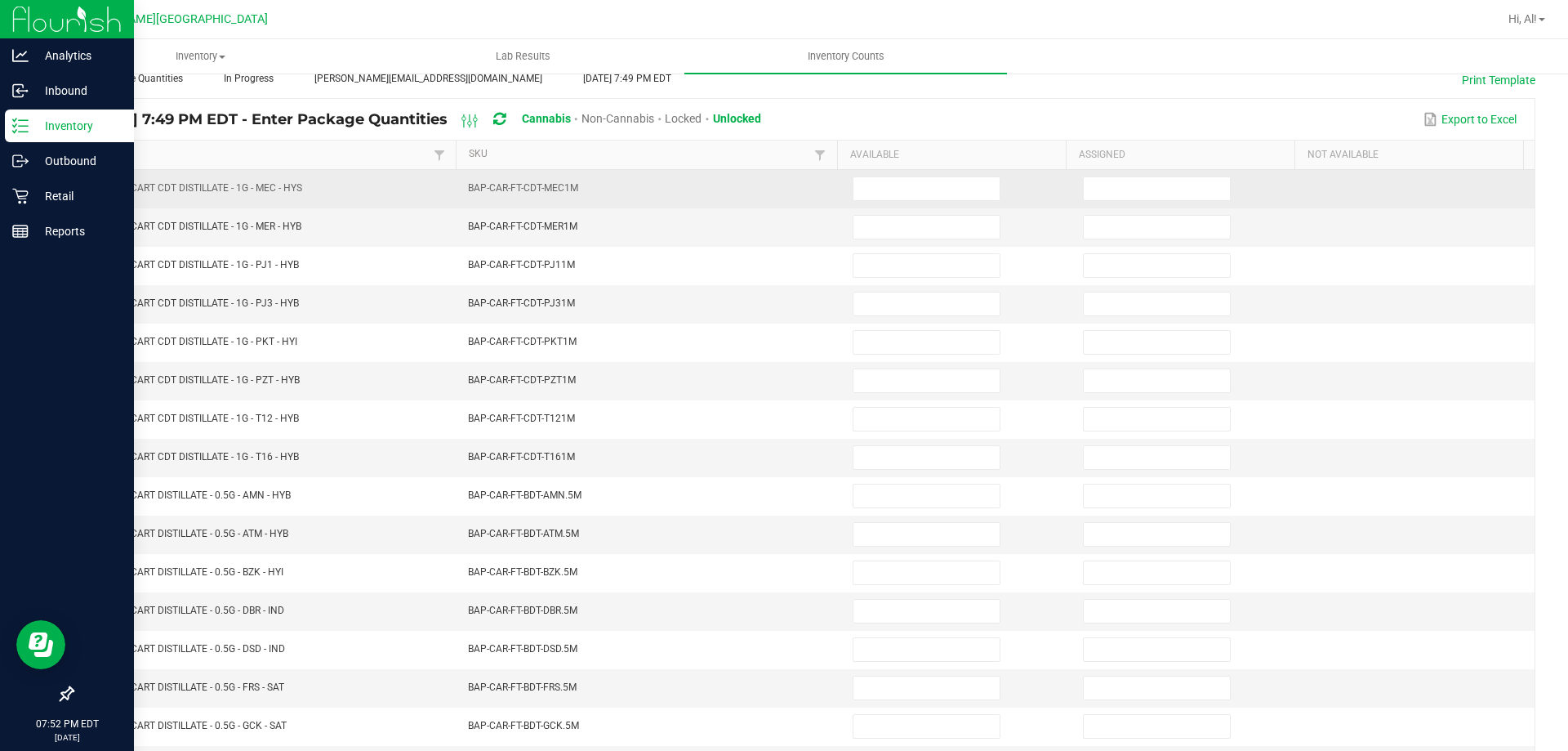
click at [1171, 202] on td at bounding box center [1188, 188] width 230 height 38
click at [1174, 196] on input at bounding box center [1156, 188] width 146 height 23
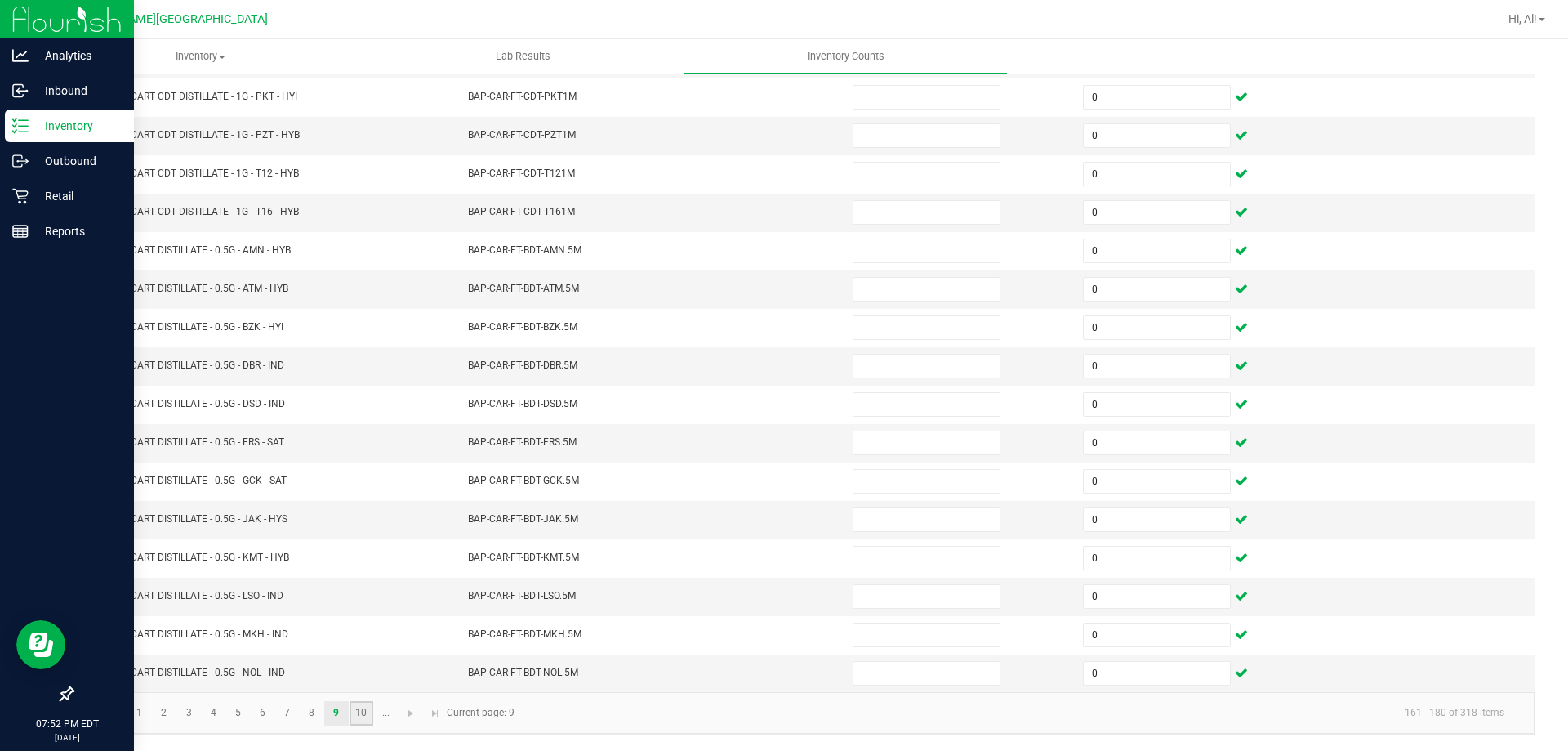
click at [361, 713] on link "10" at bounding box center [361, 713] width 23 height 24
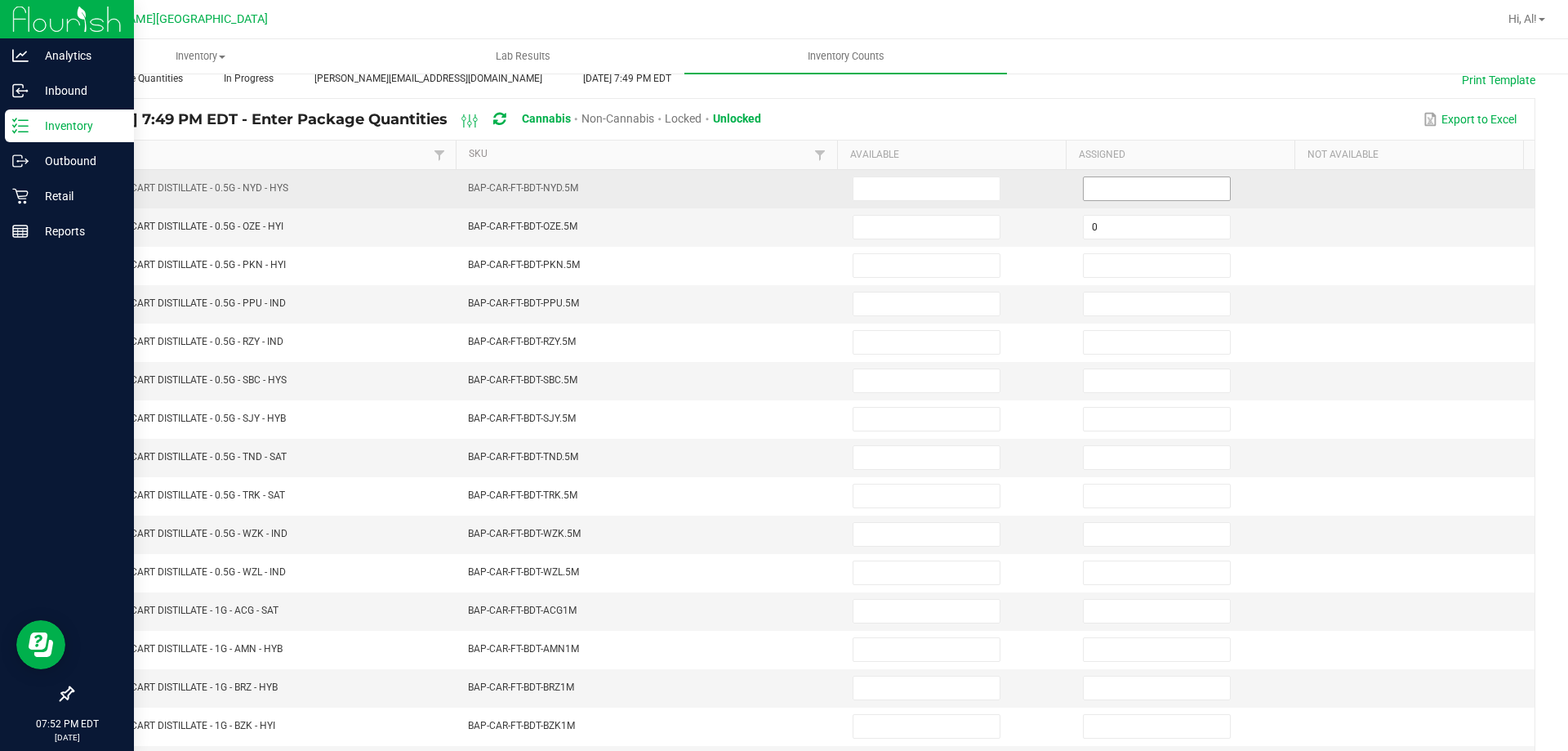
click at [1138, 189] on input at bounding box center [1156, 188] width 146 height 23
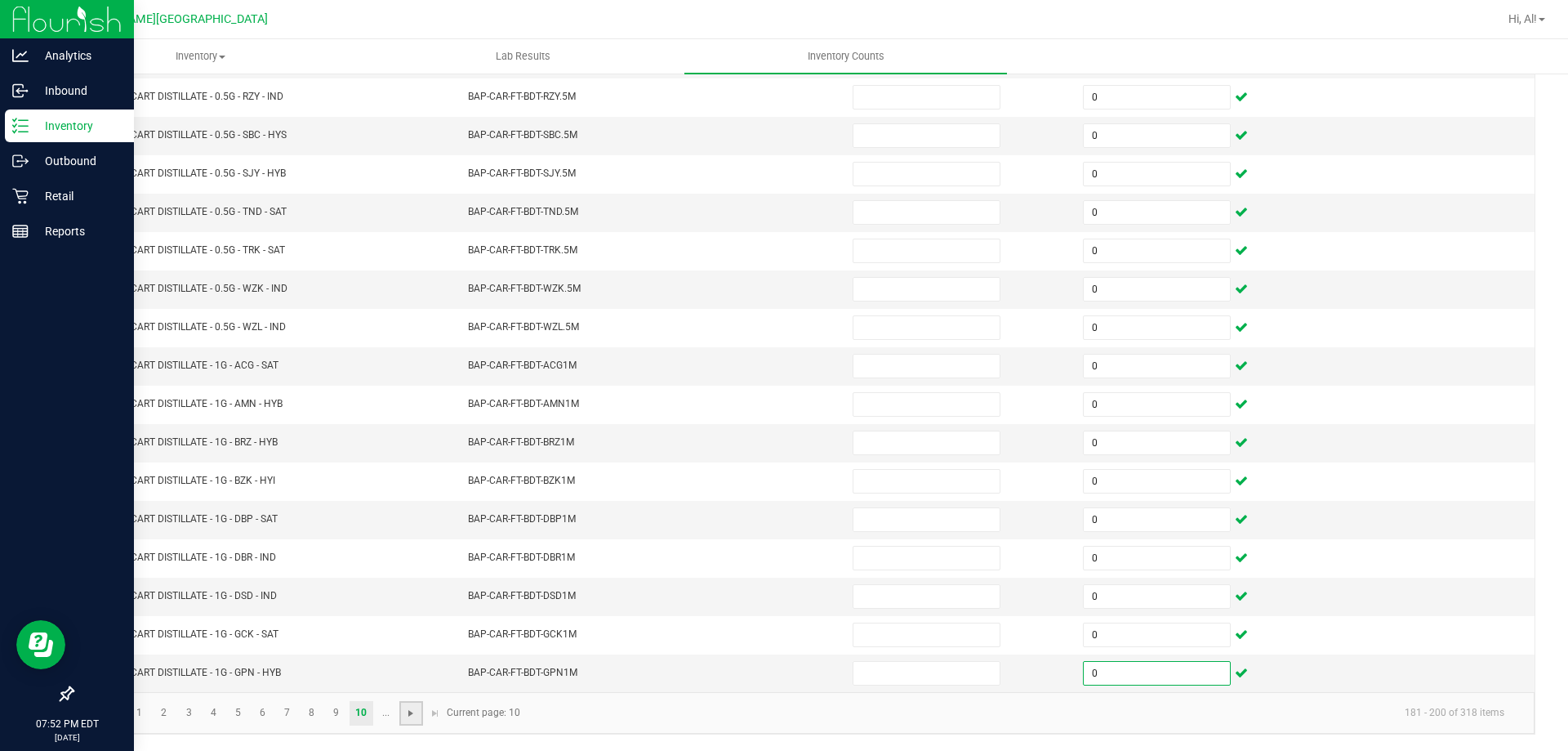
click at [414, 718] on span "Go to the next page" at bounding box center [411, 713] width 13 height 13
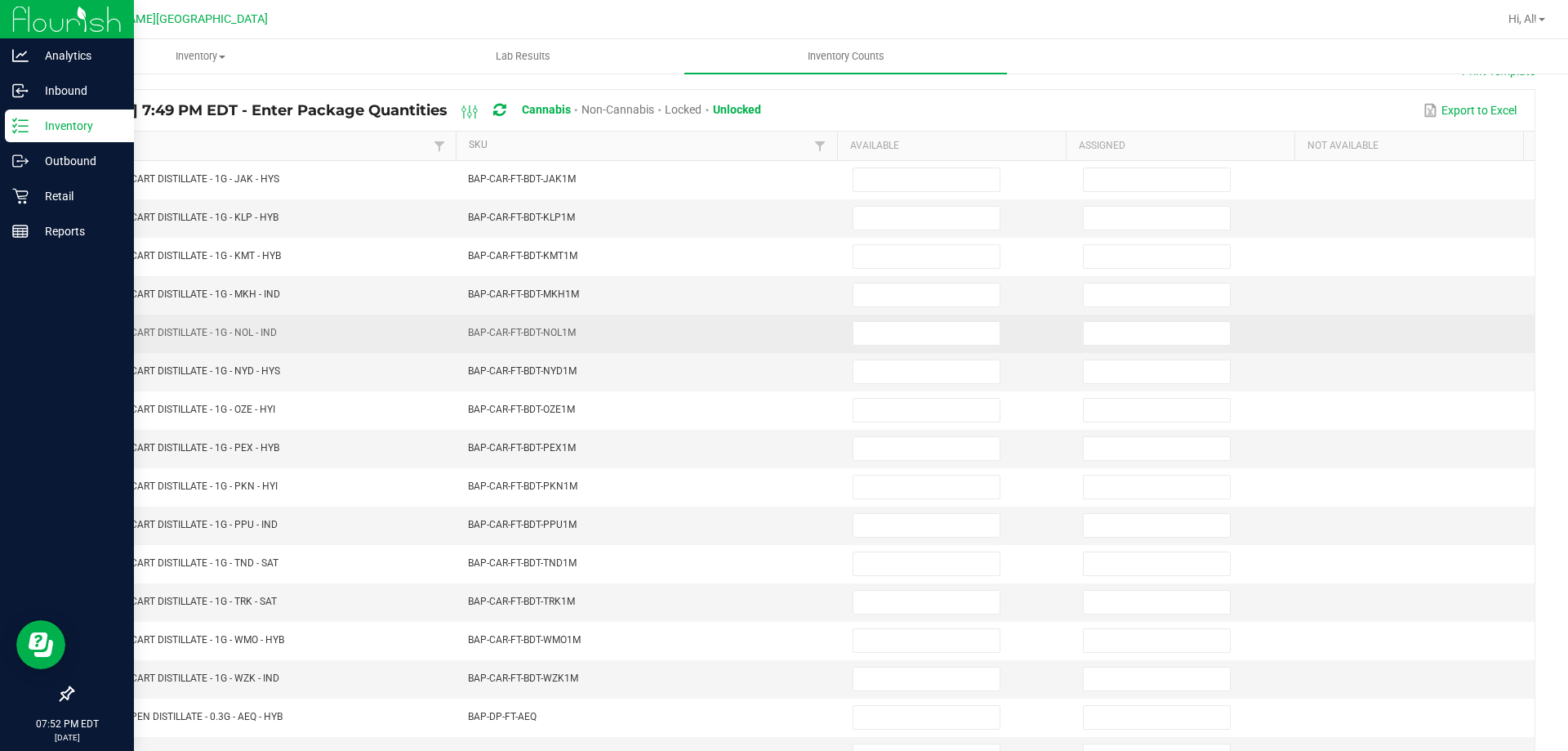
scroll to position [94, 0]
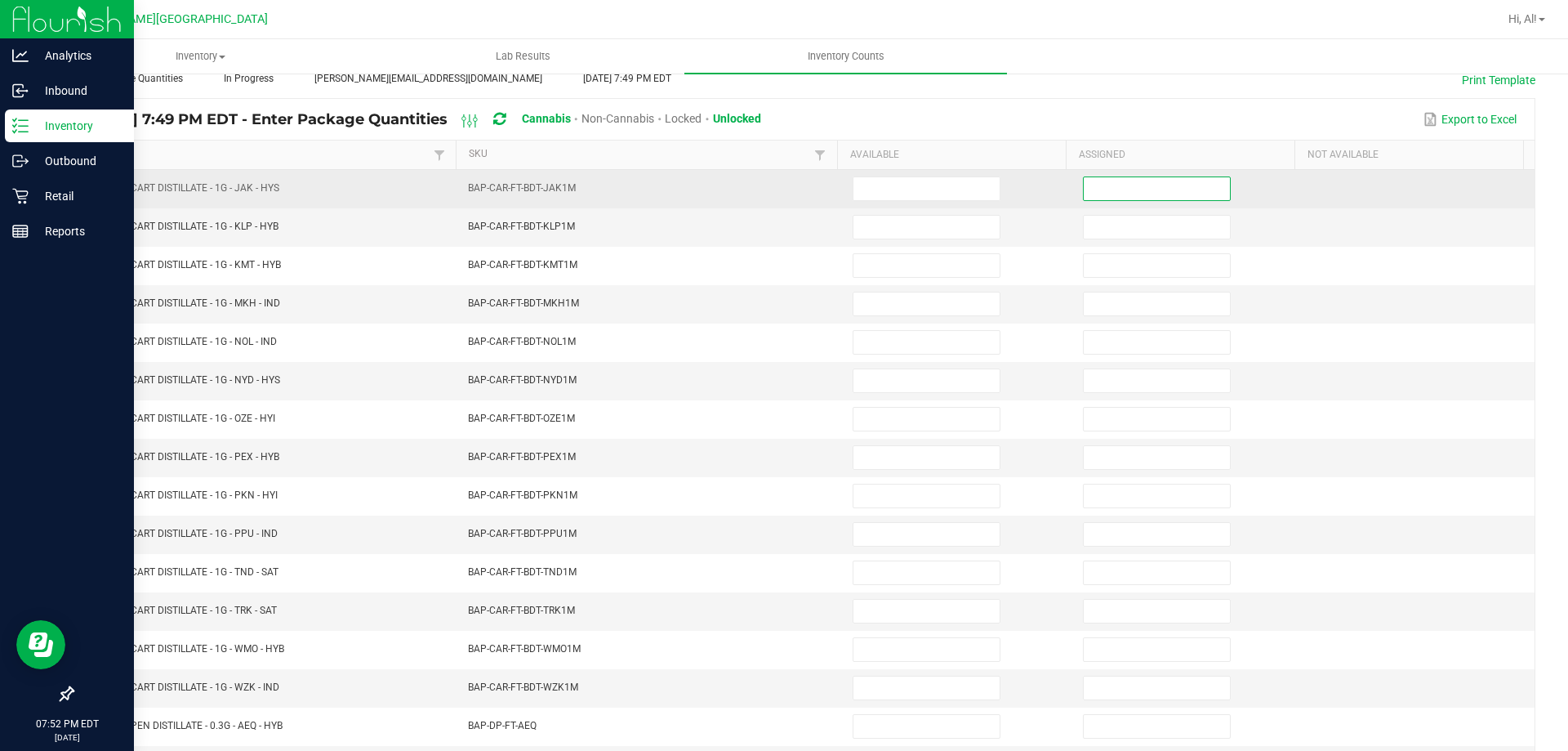
click at [1087, 177] on input at bounding box center [1156, 188] width 146 height 23
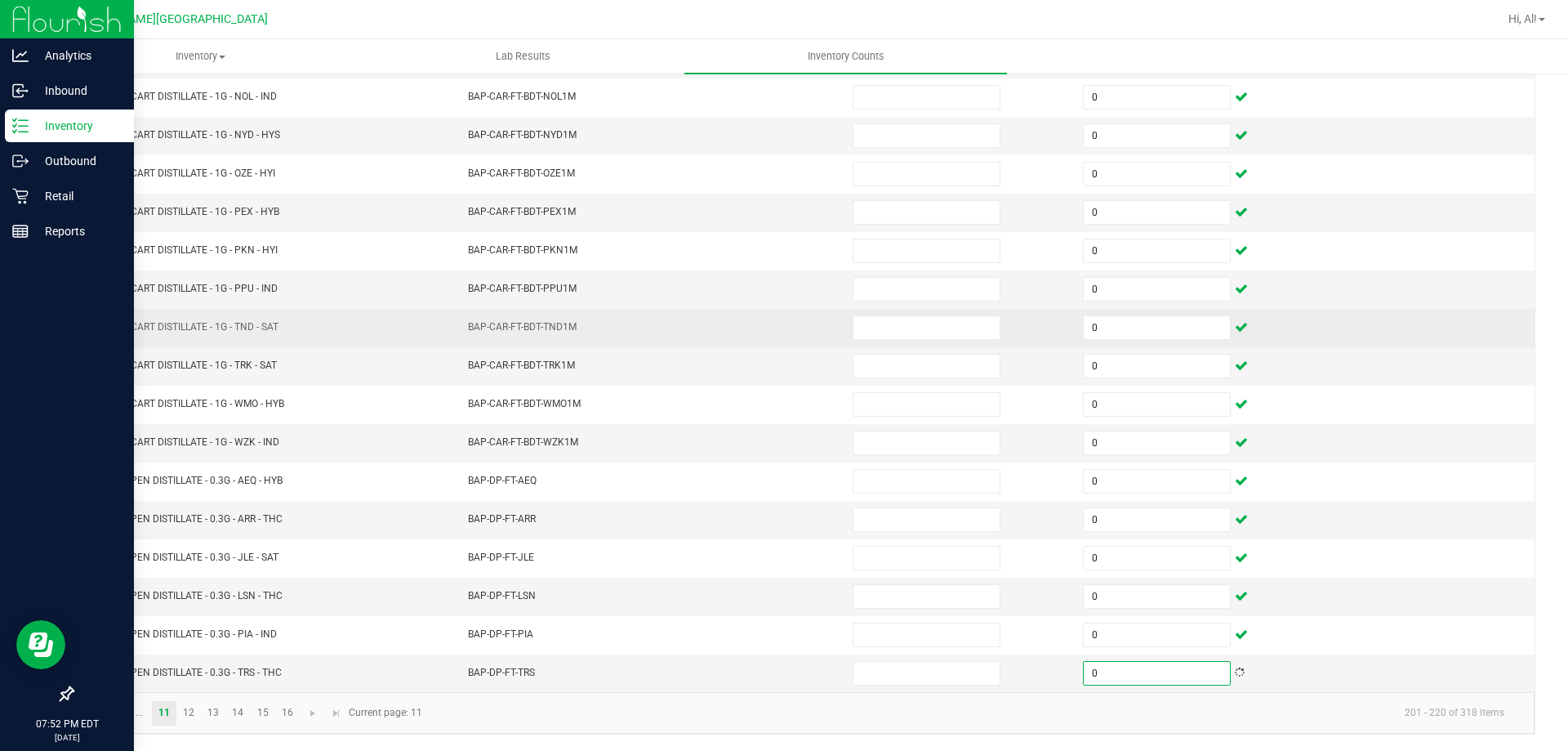
click at [1009, 341] on td at bounding box center [958, 327] width 230 height 38
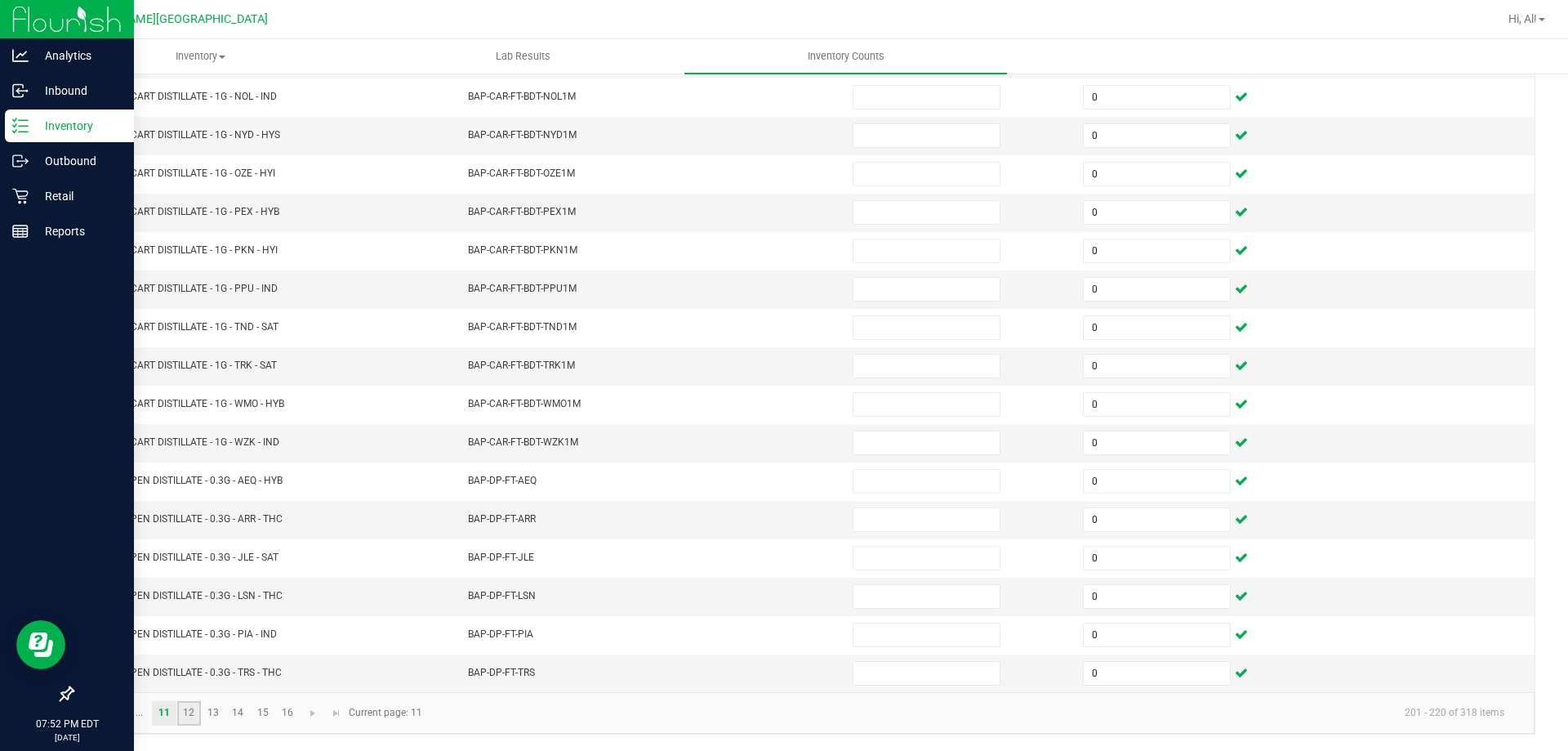
click at [180, 713] on link "12" at bounding box center [188, 713] width 23 height 24
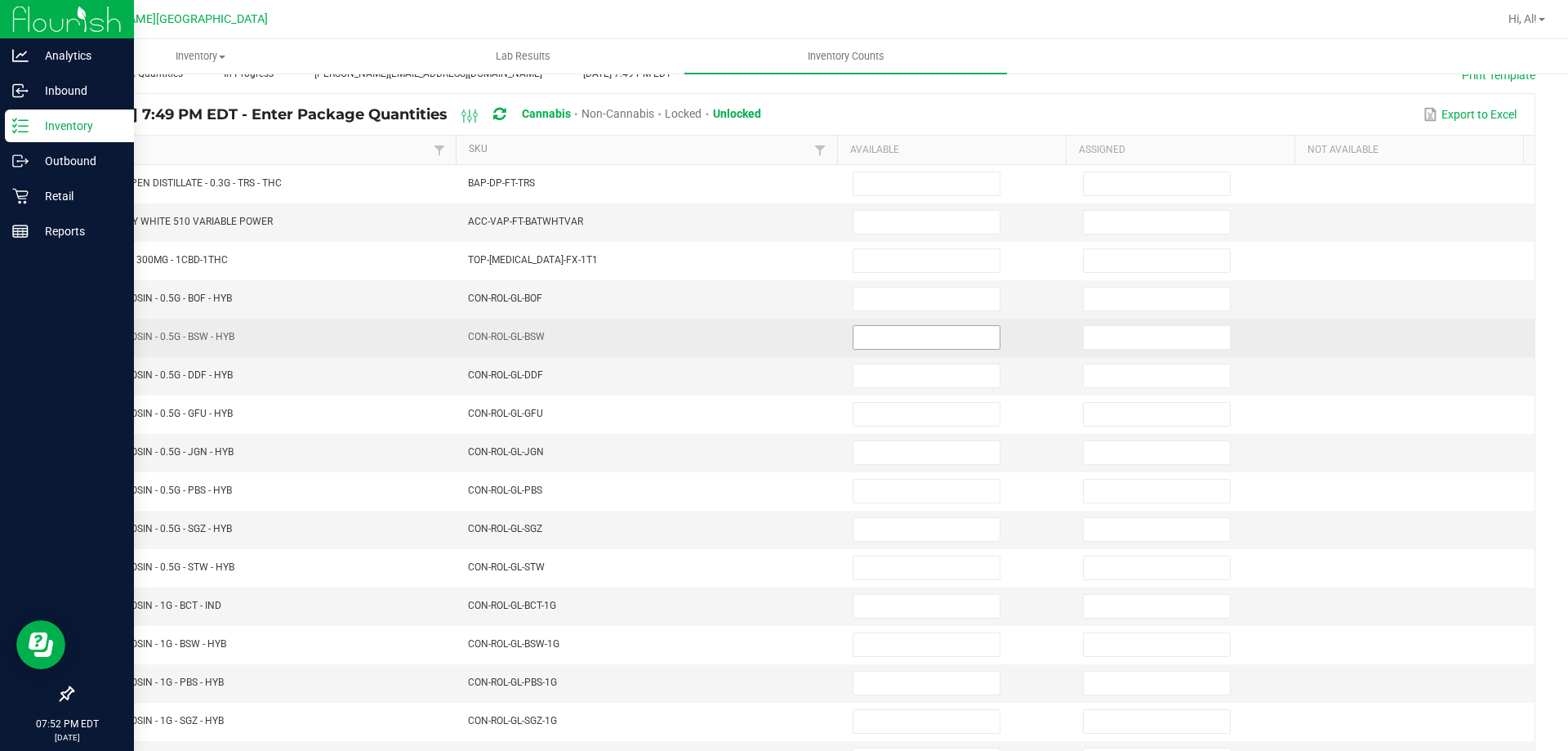
scroll to position [94, 0]
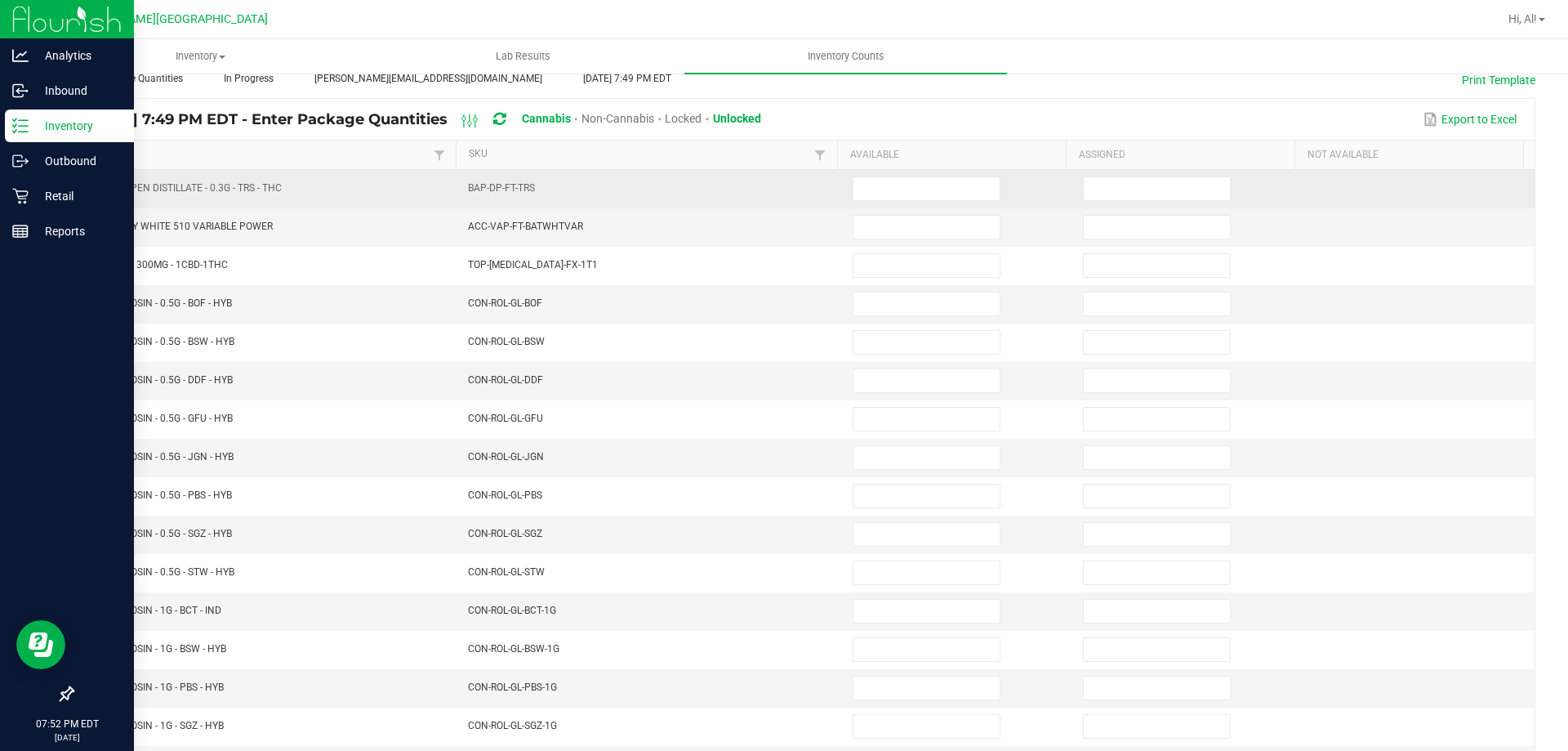
click at [1098, 170] on td at bounding box center [1188, 188] width 230 height 38
click at [1110, 186] on input at bounding box center [1156, 188] width 146 height 23
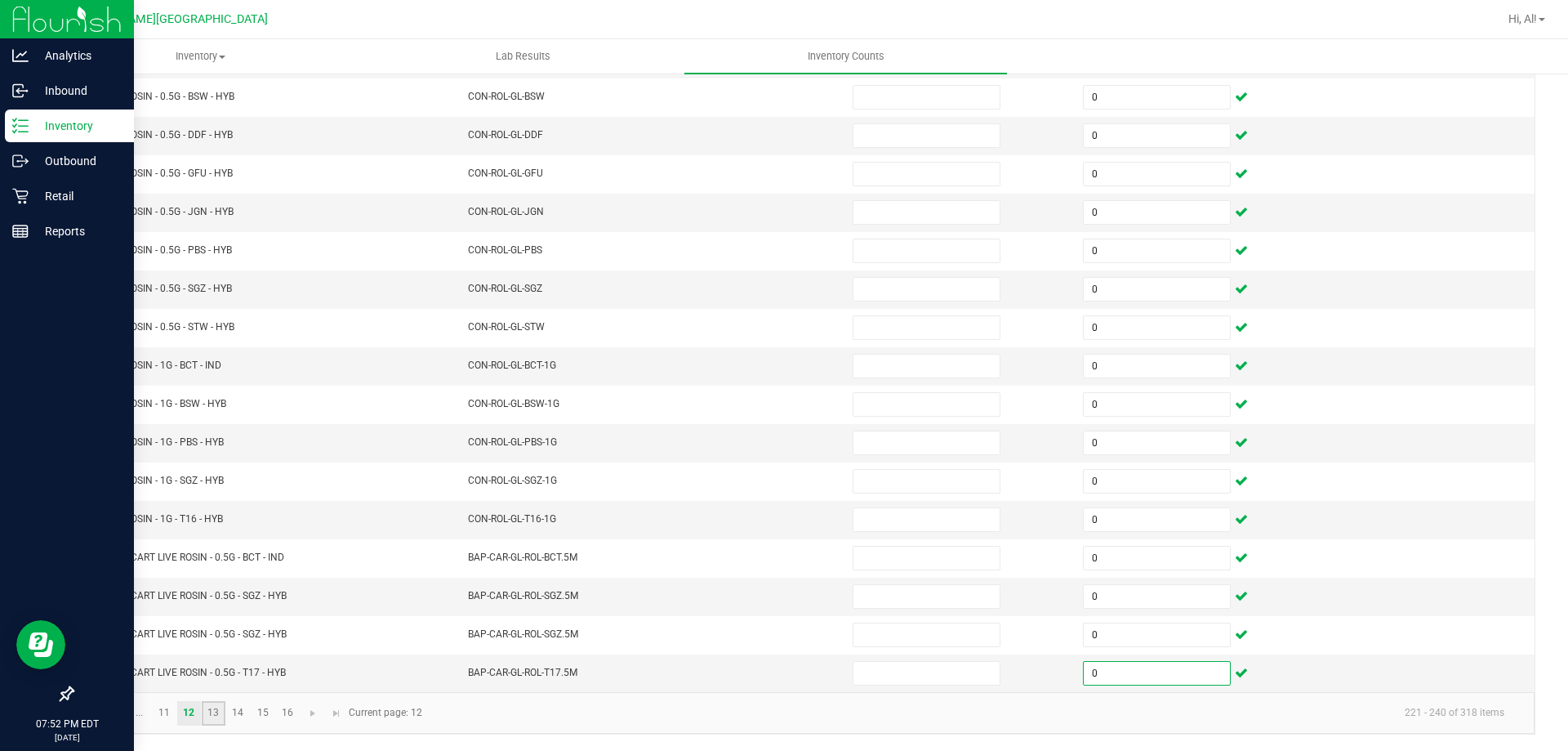
click at [222, 706] on link "13" at bounding box center [213, 713] width 23 height 24
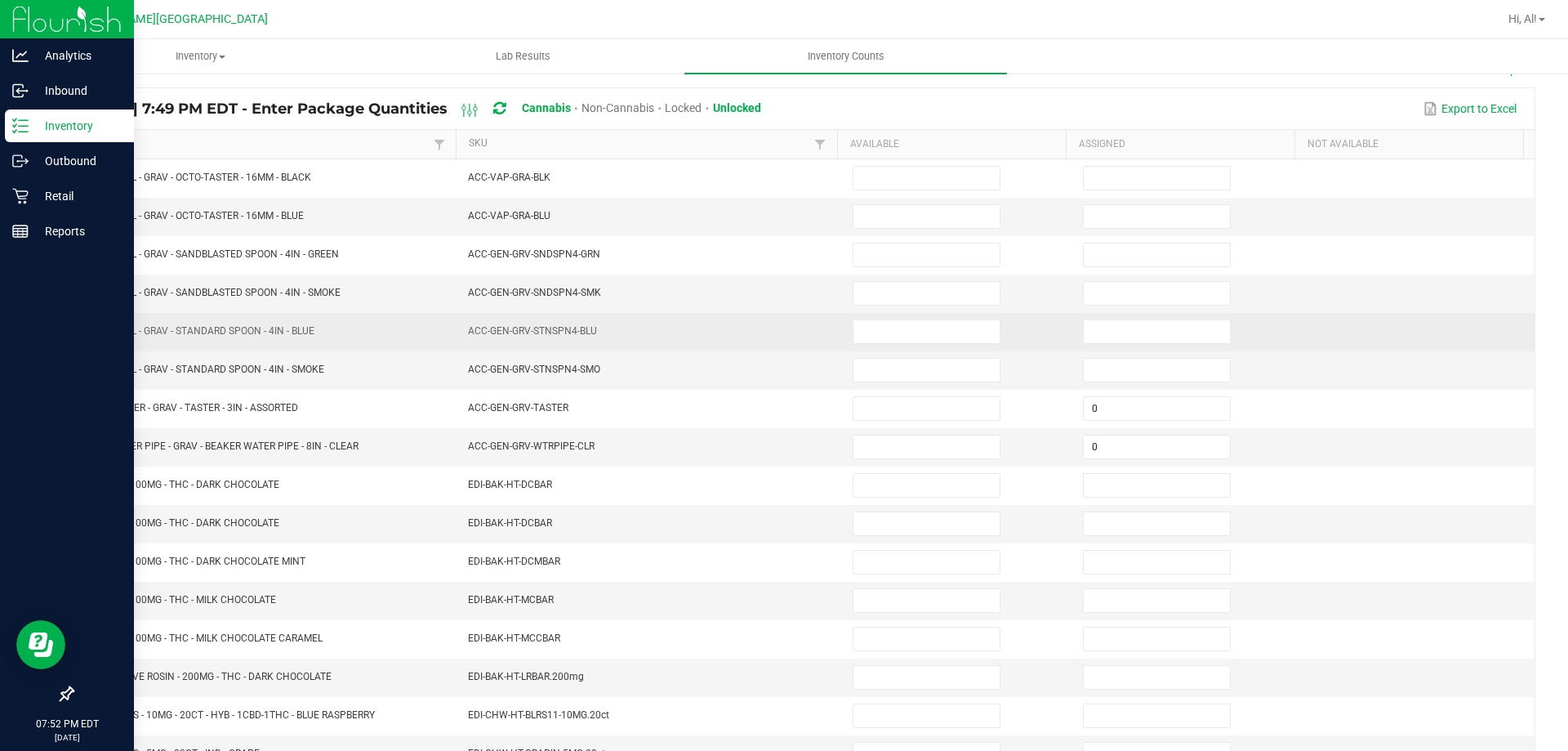
scroll to position [94, 0]
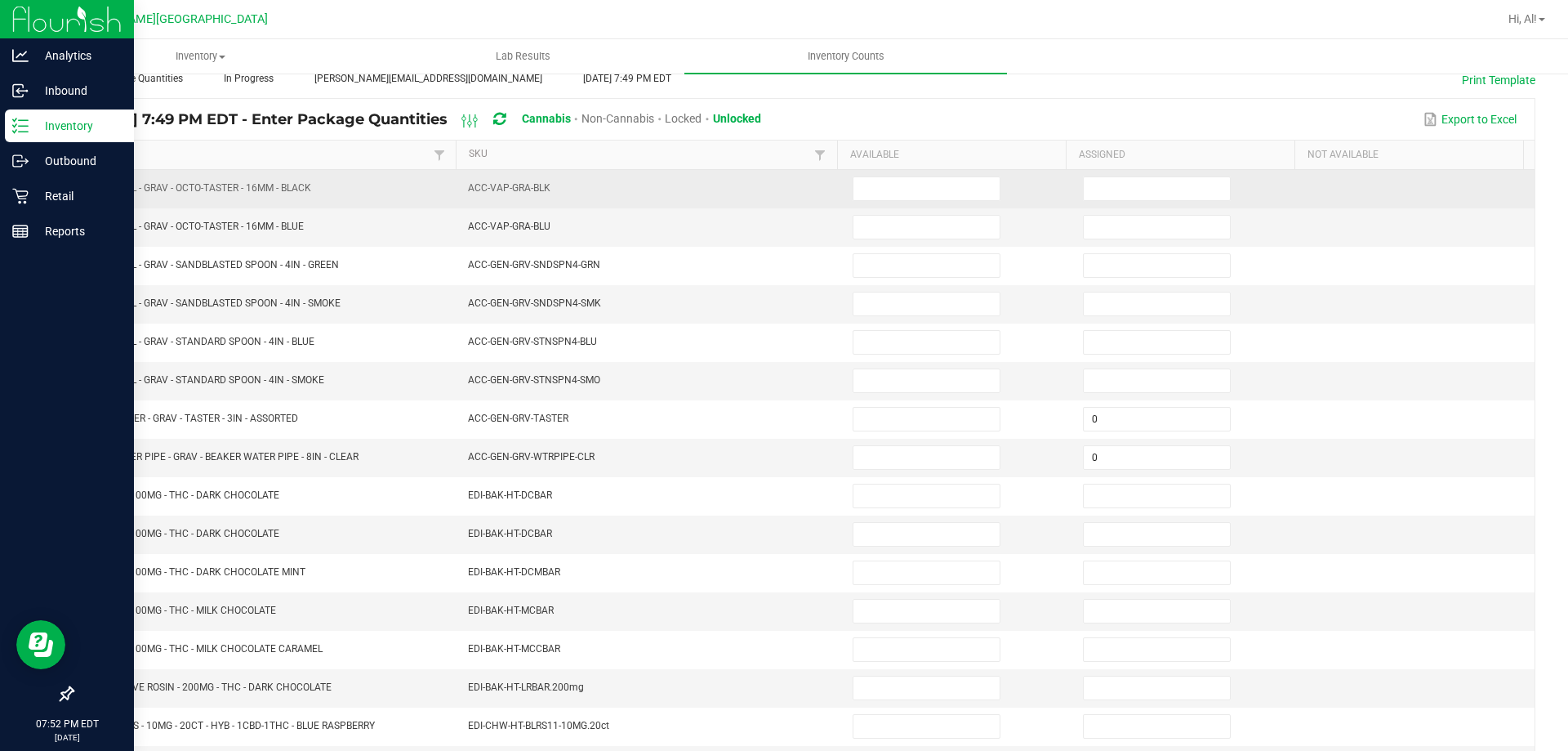
click at [1113, 202] on td at bounding box center [1188, 188] width 230 height 38
click at [1114, 198] on input at bounding box center [1156, 188] width 146 height 23
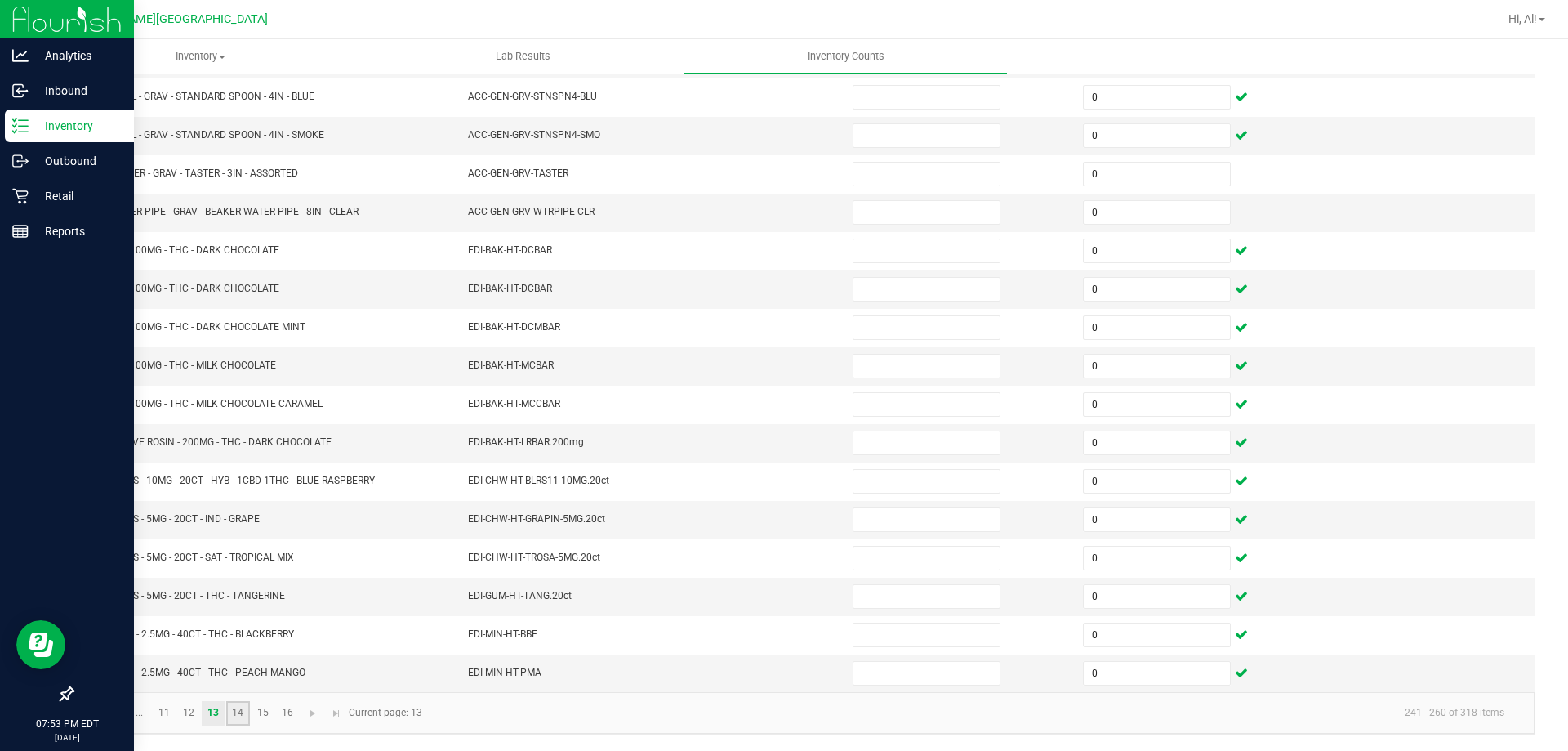
click at [244, 717] on link "14" at bounding box center [238, 713] width 23 height 24
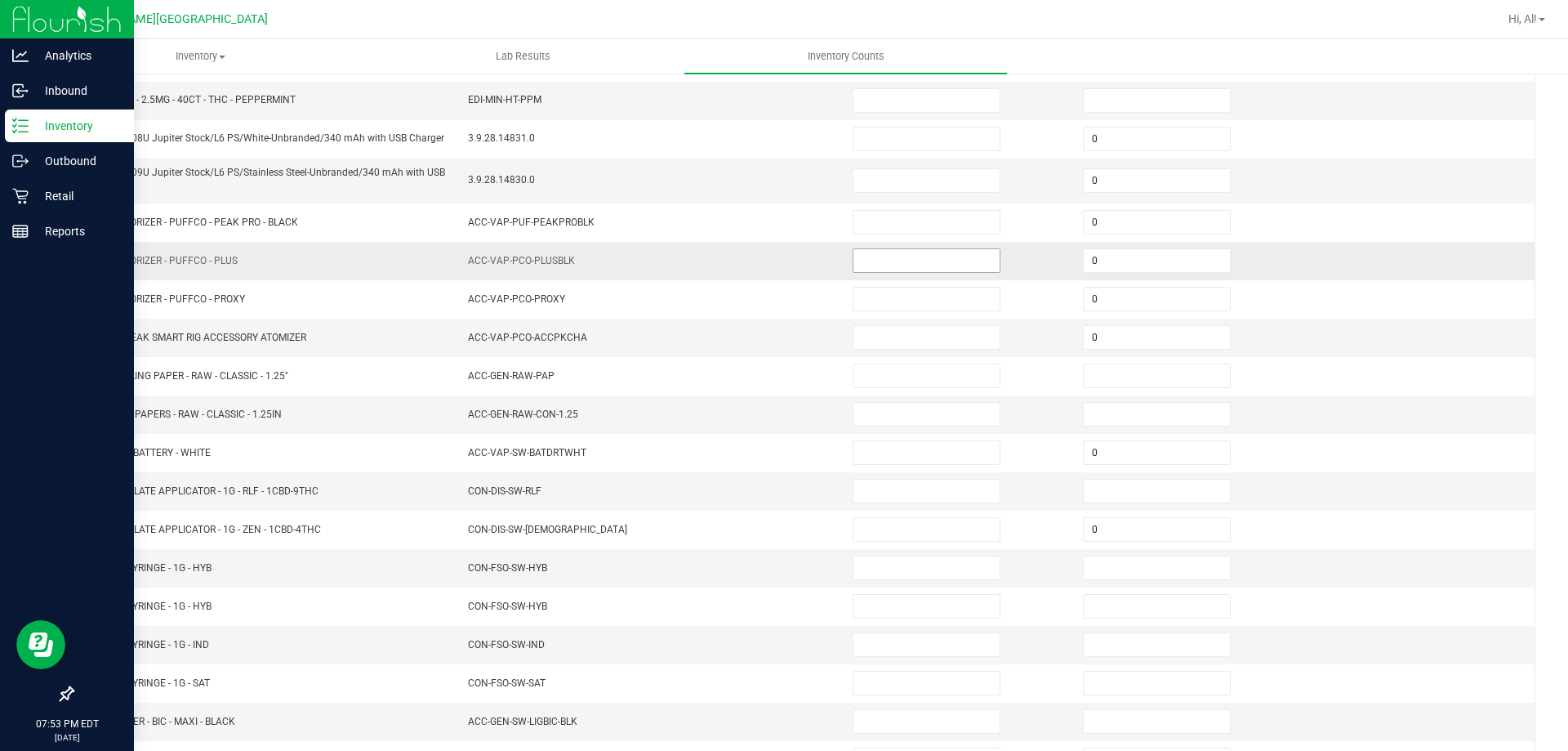
scroll to position [94, 0]
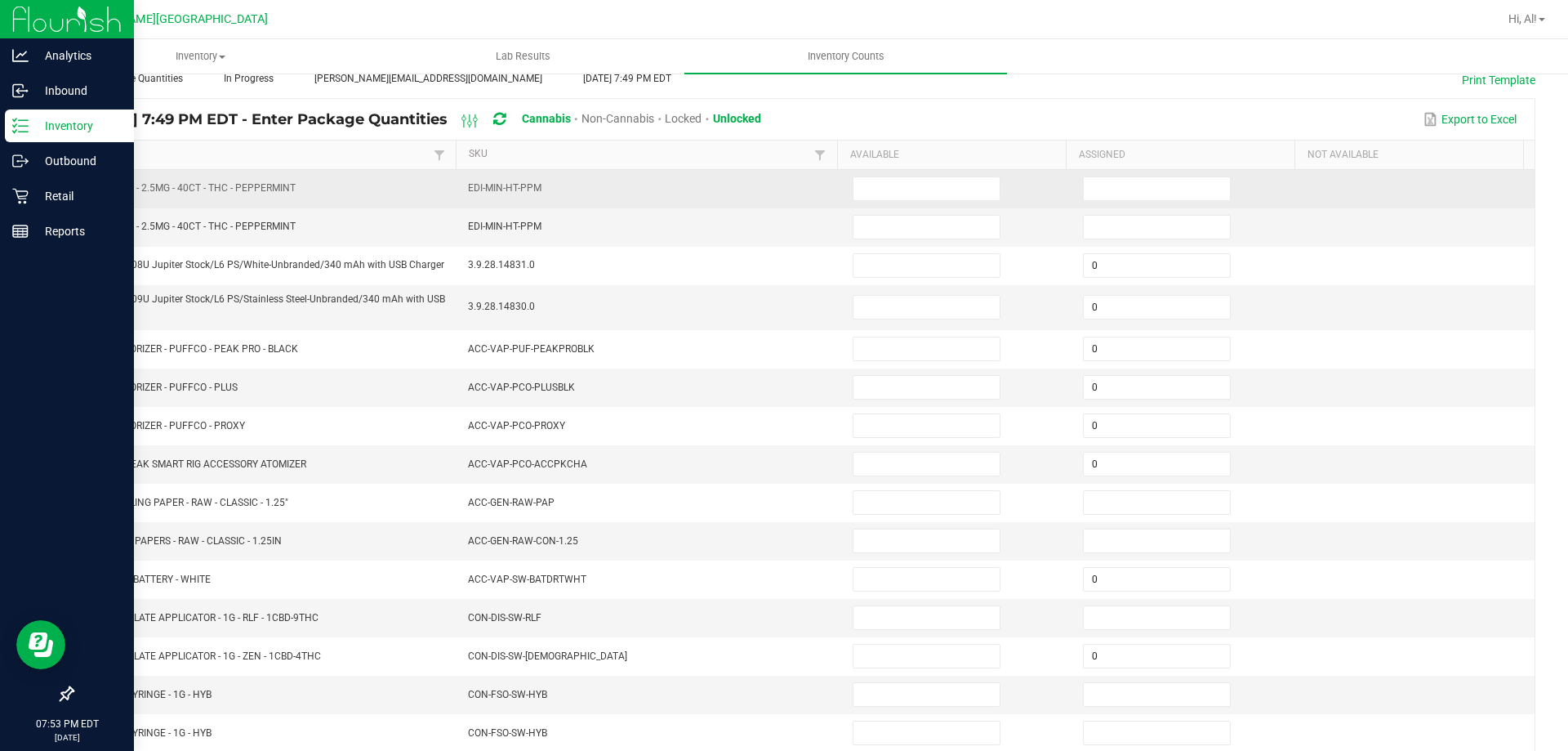
click at [1100, 174] on td at bounding box center [1188, 188] width 230 height 38
click at [1107, 180] on input at bounding box center [1156, 188] width 146 height 23
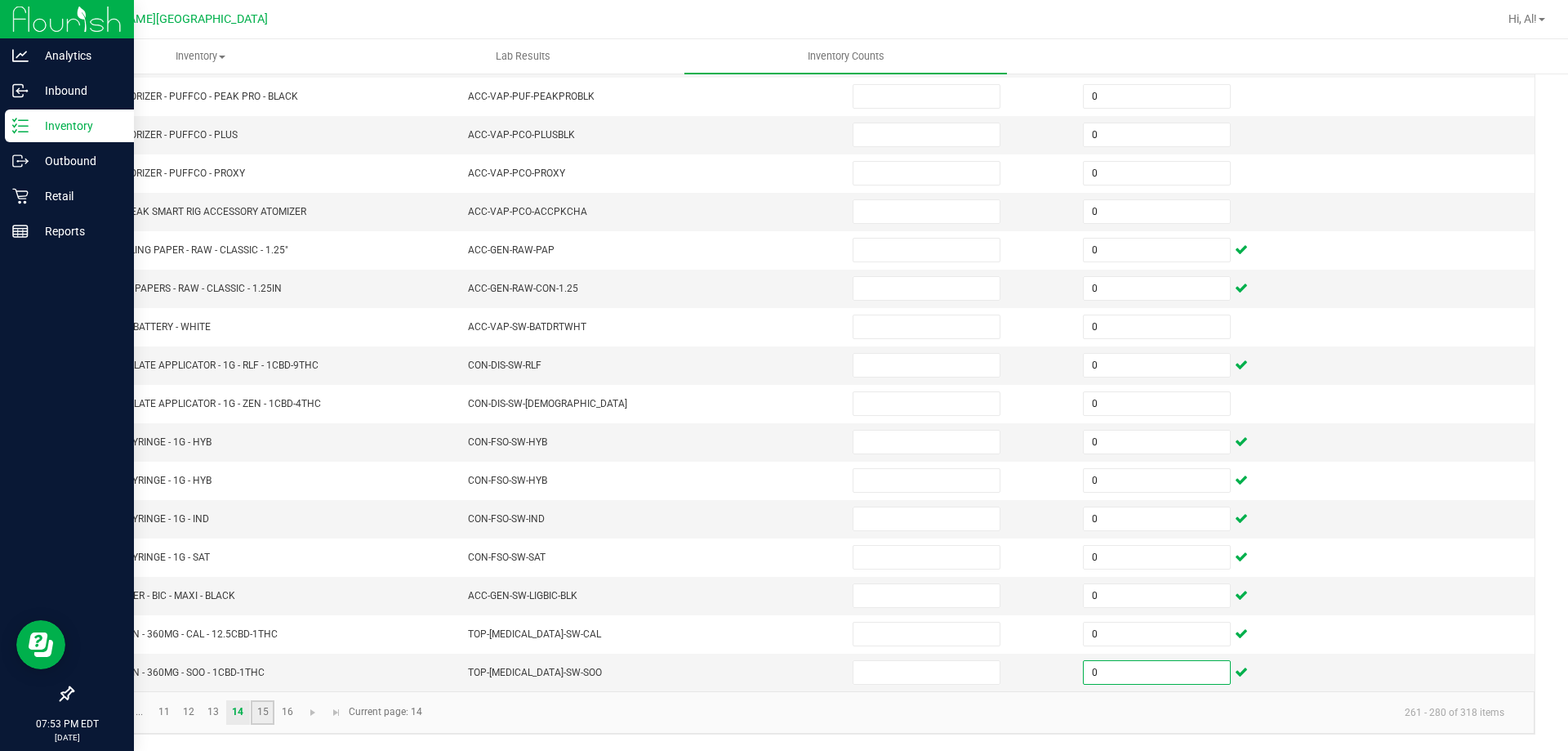
click at [267, 714] on link "15" at bounding box center [262, 712] width 23 height 24
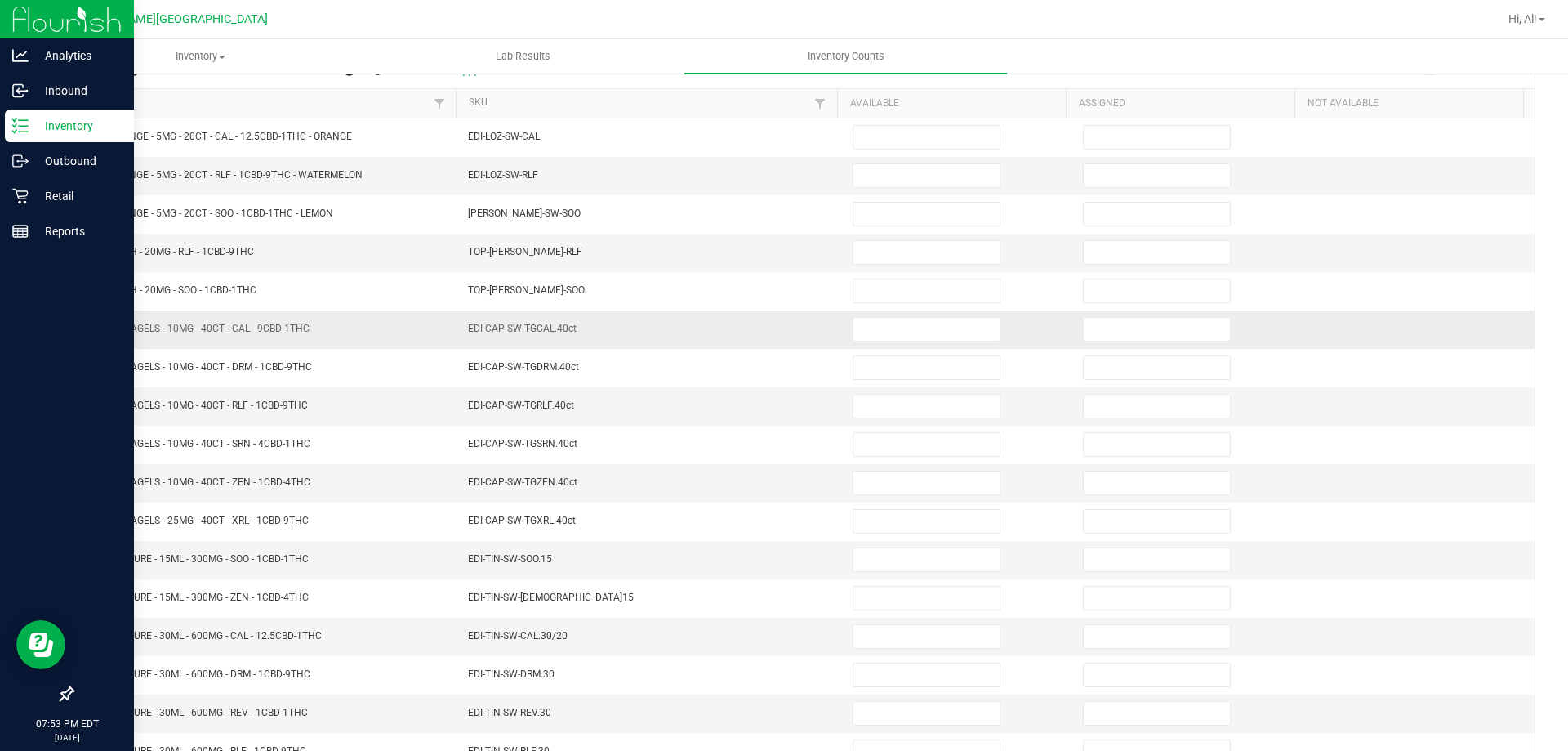
scroll to position [94, 0]
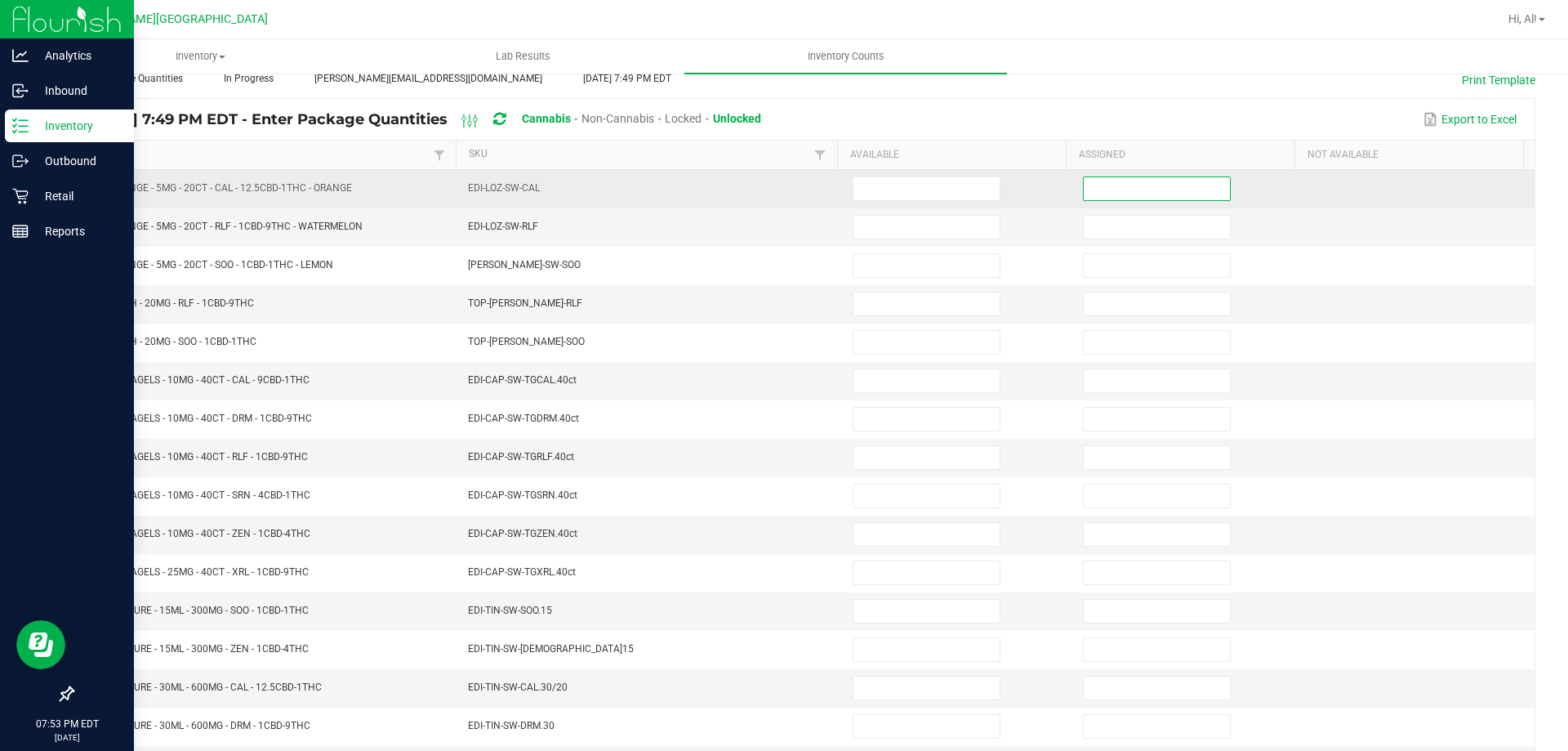
click at [1104, 197] on input at bounding box center [1156, 188] width 146 height 23
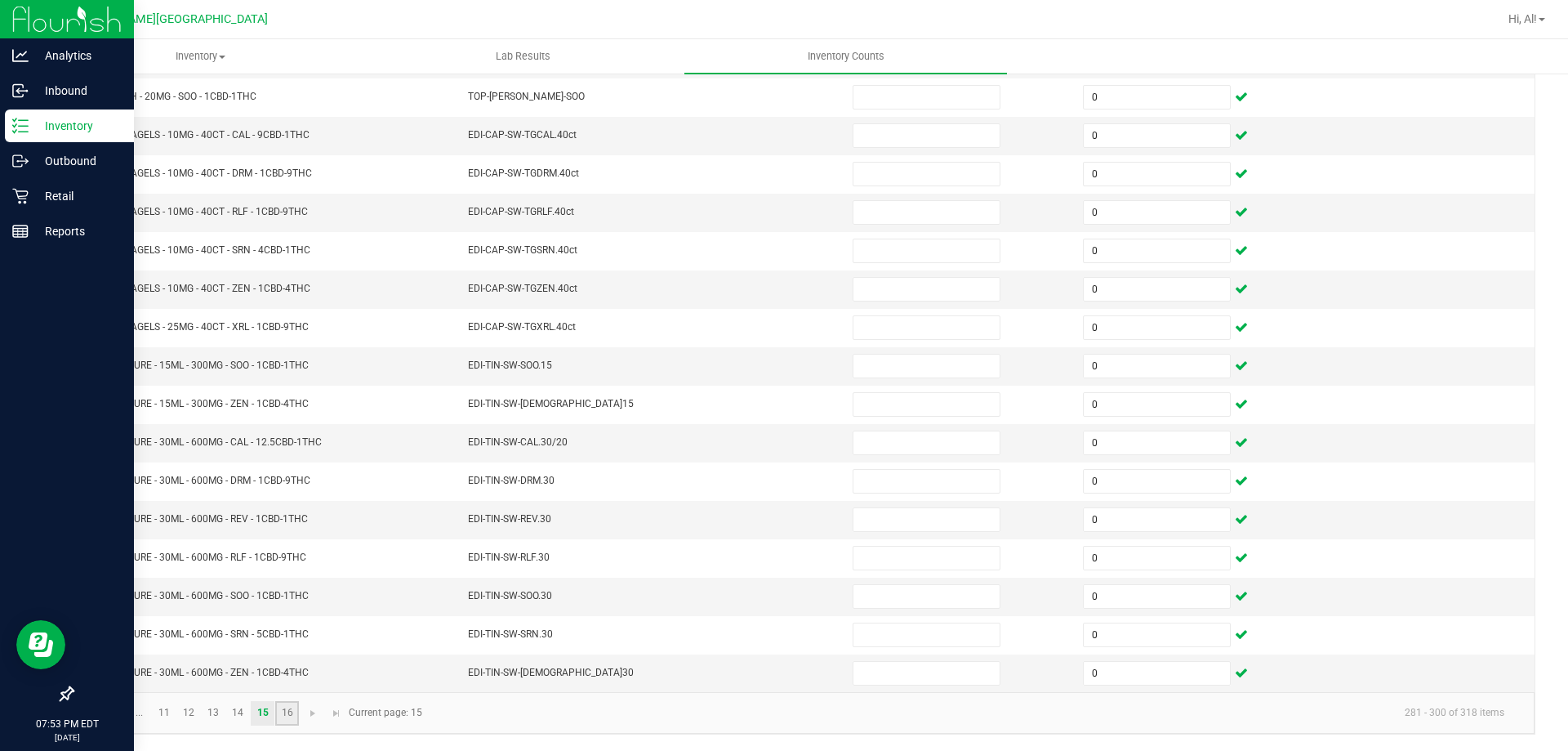
click at [286, 709] on link "16" at bounding box center [286, 713] width 23 height 24
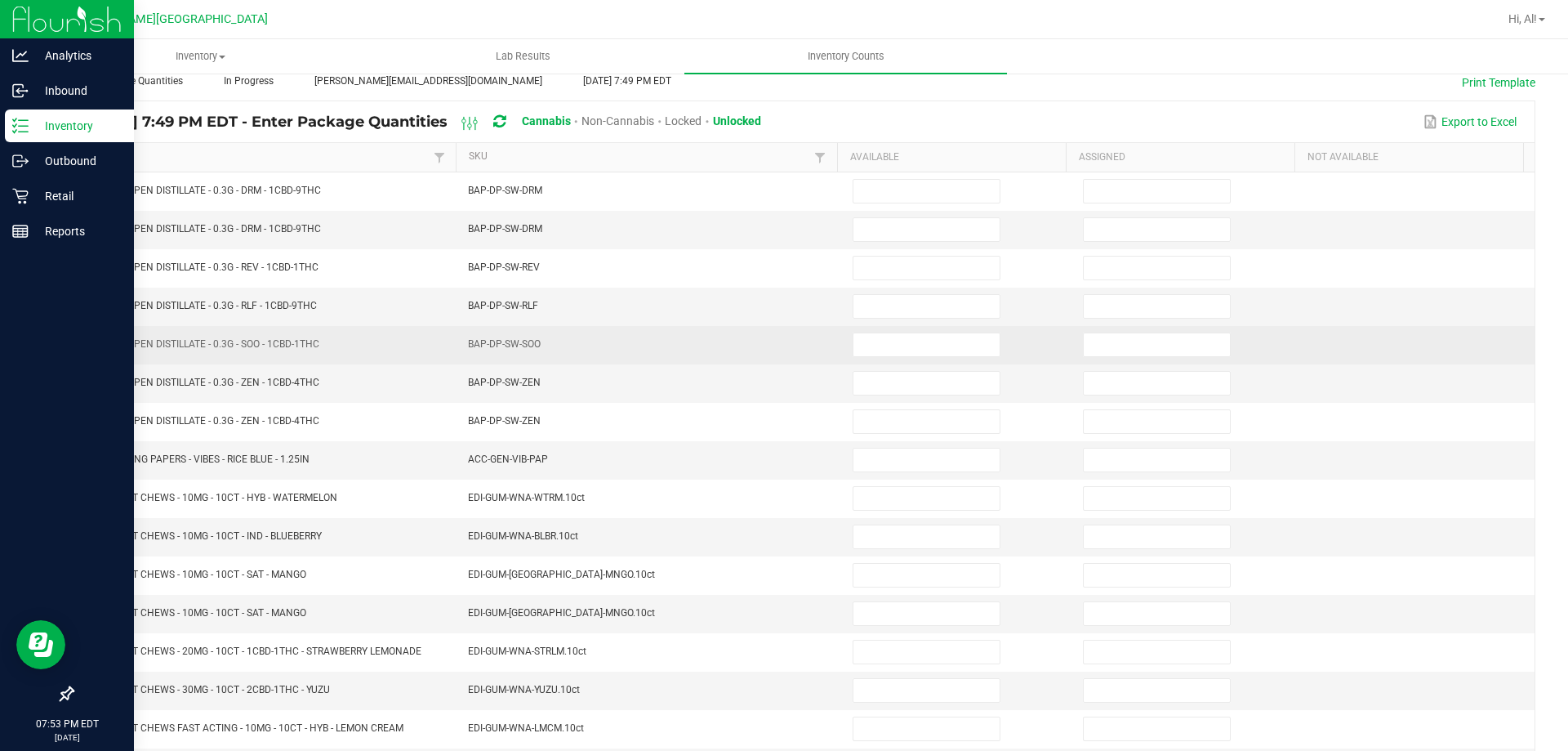
scroll to position [24, 0]
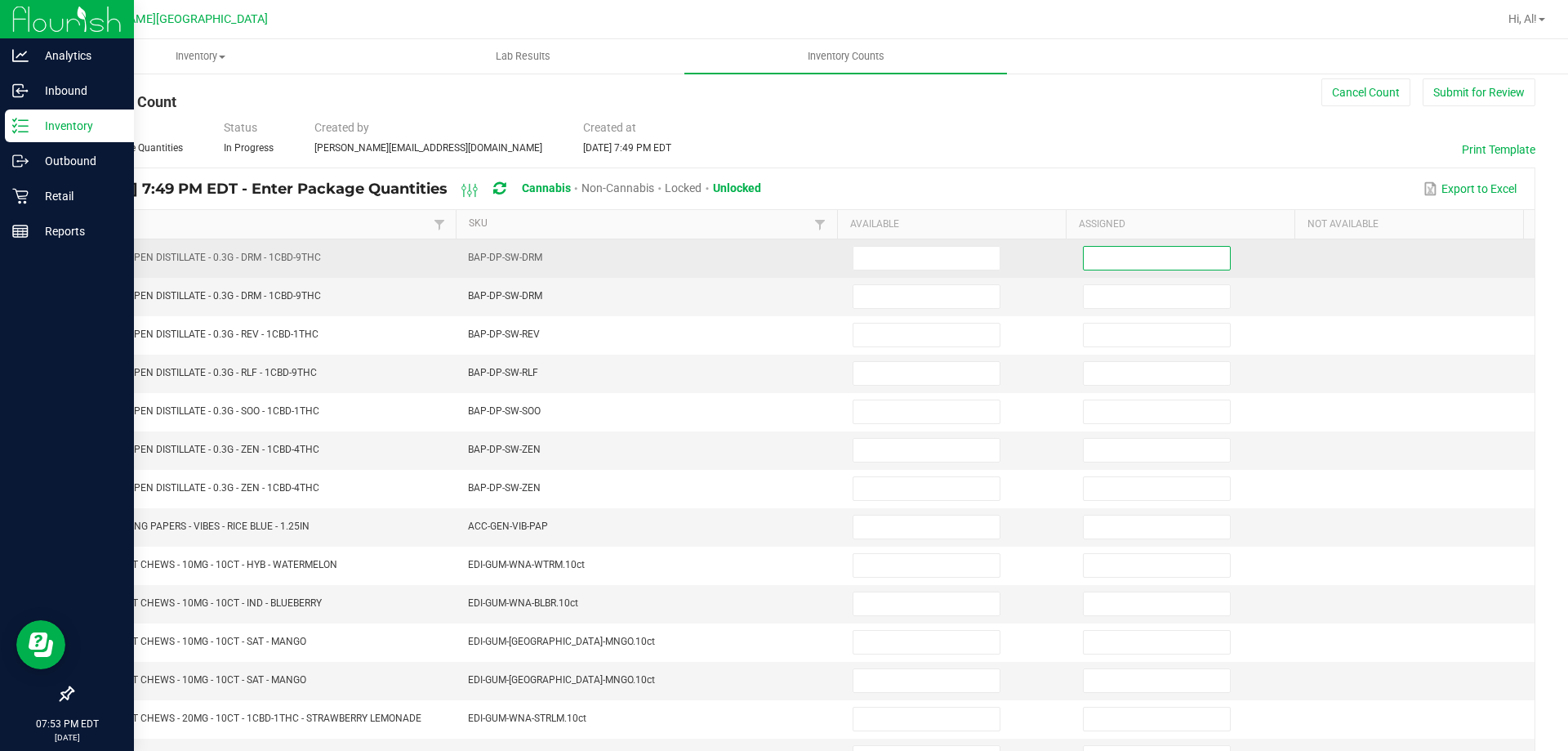
click at [1093, 264] on input at bounding box center [1156, 258] width 146 height 23
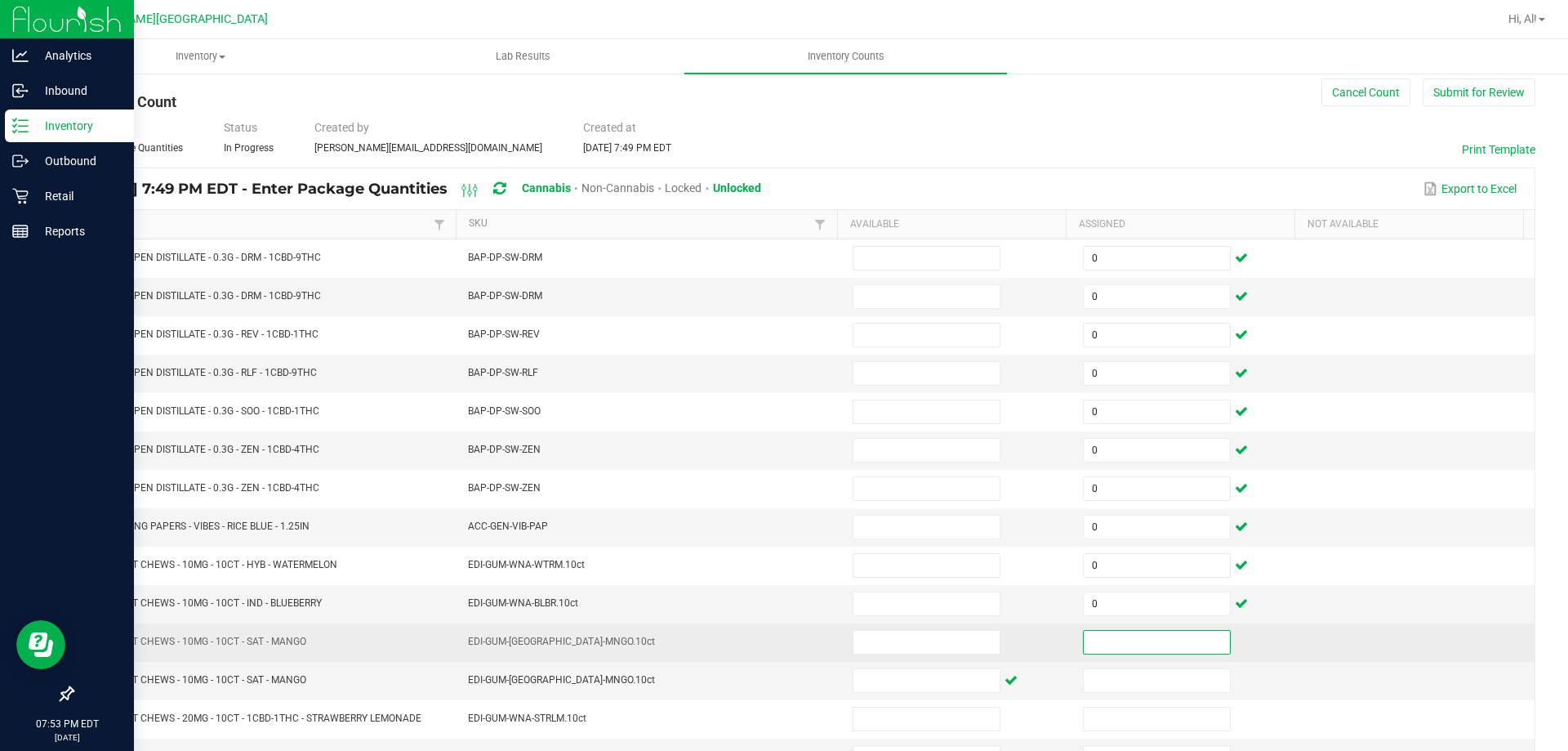
click at [1141, 650] on input at bounding box center [1156, 642] width 146 height 23
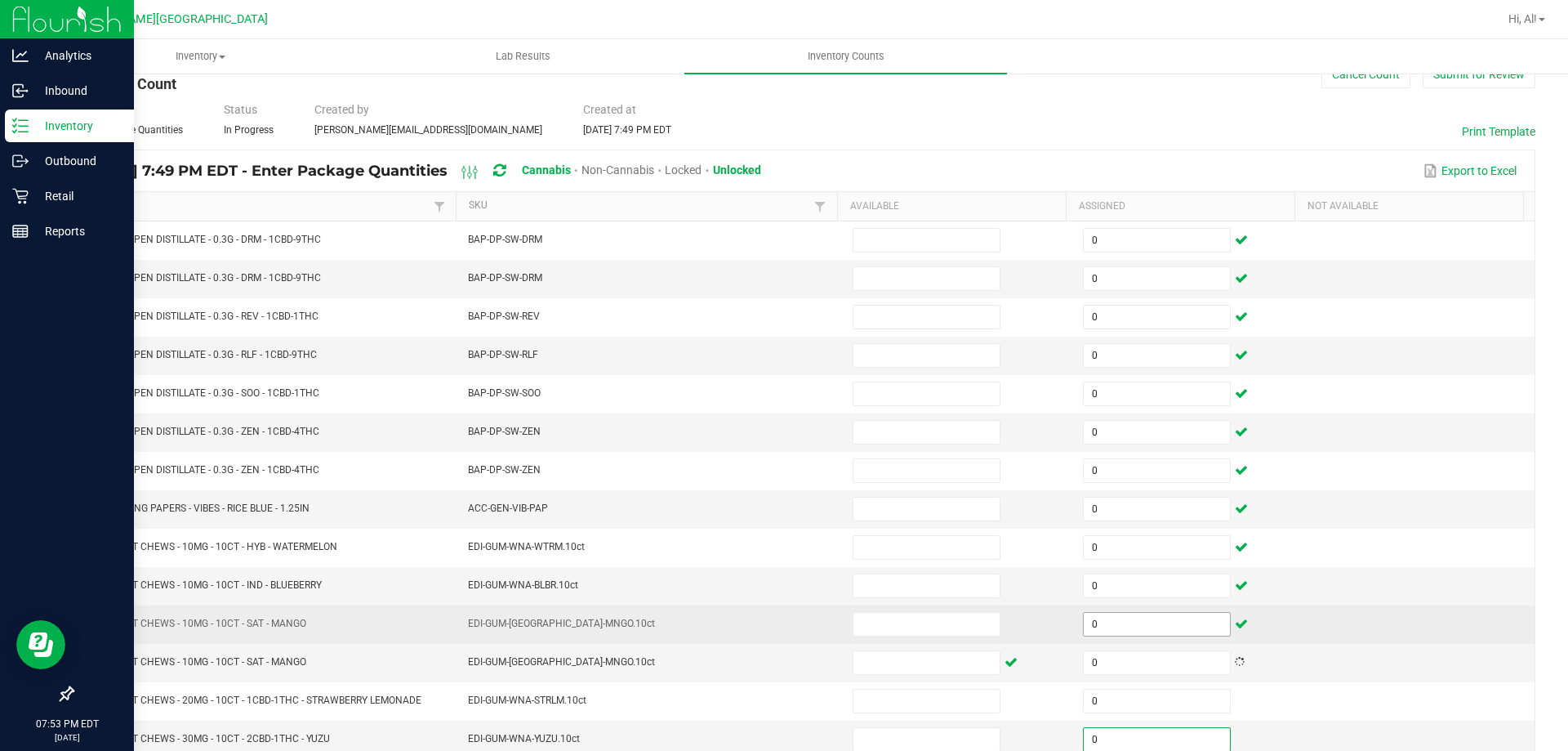
scroll to position [269, 0]
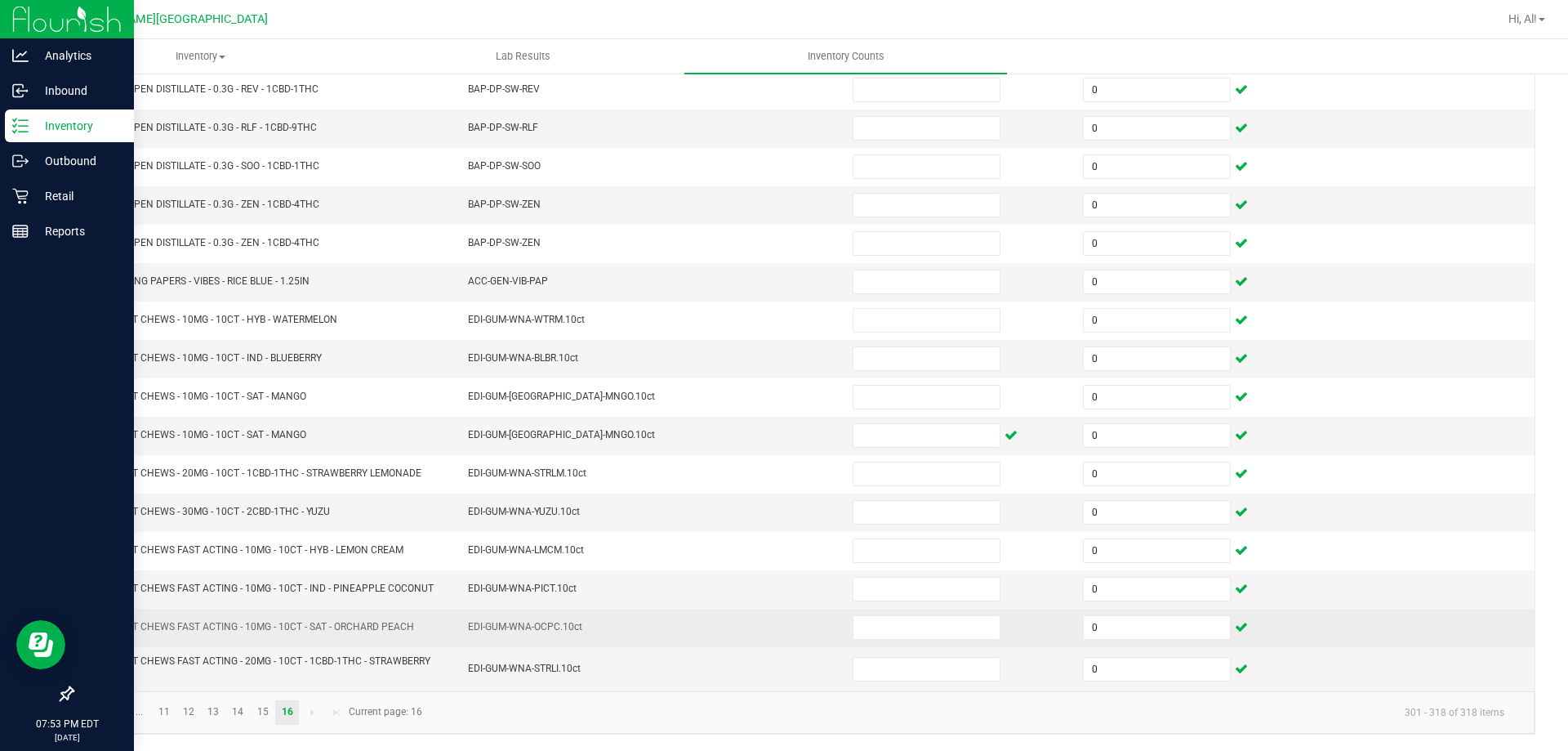
click at [1039, 611] on td at bounding box center [958, 627] width 230 height 38
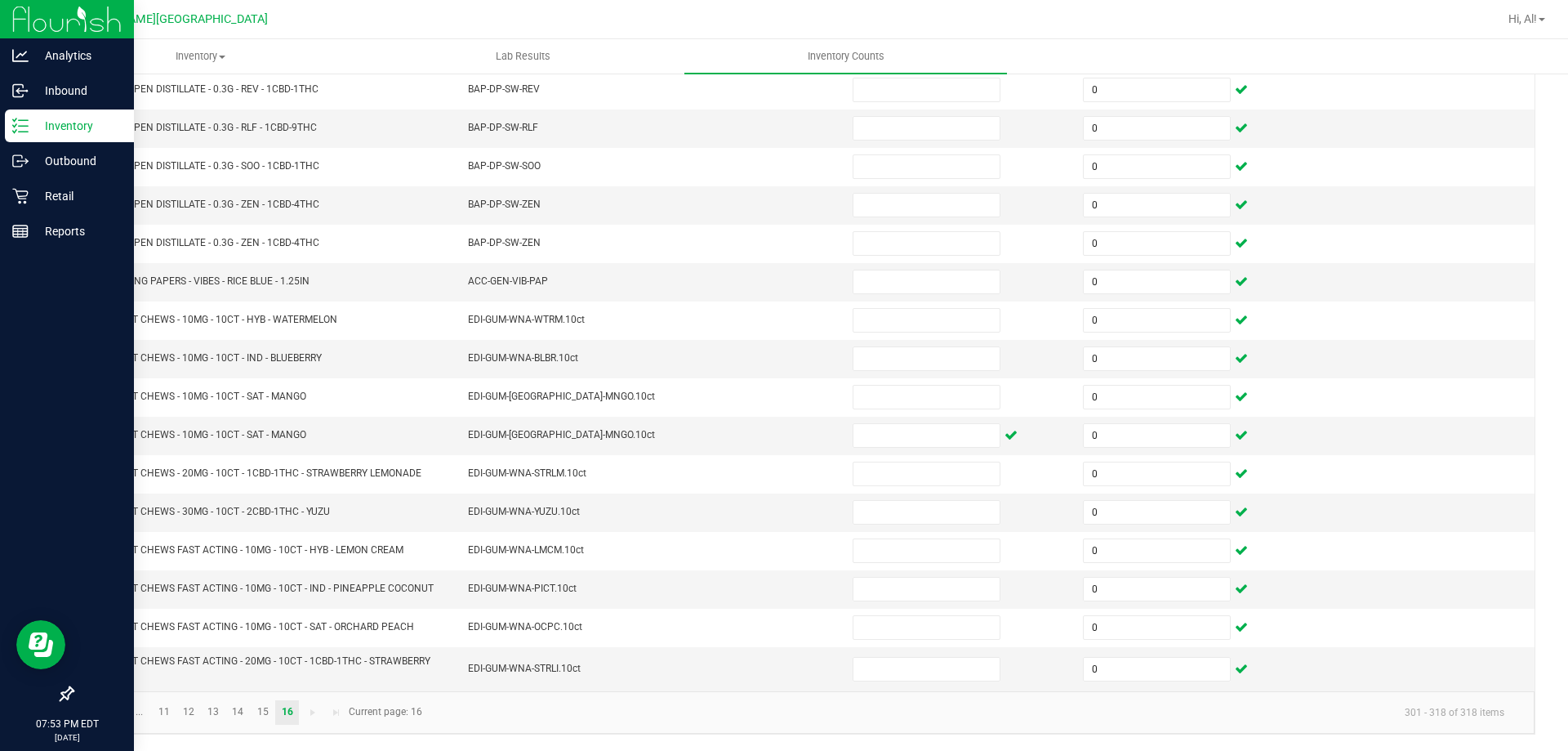
click at [87, 714] on span "Go to the first page" at bounding box center [92, 712] width 13 height 13
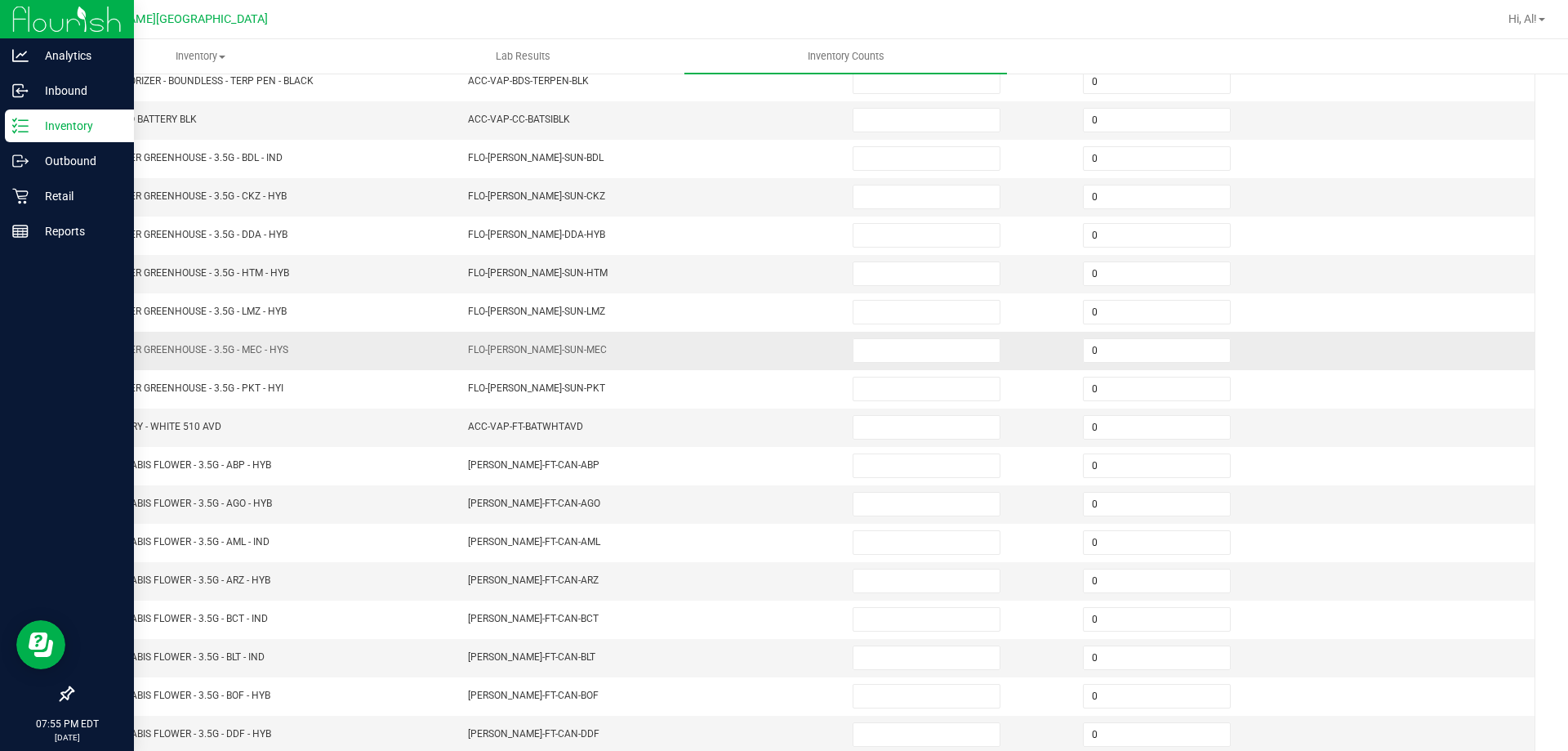
scroll to position [12, 0]
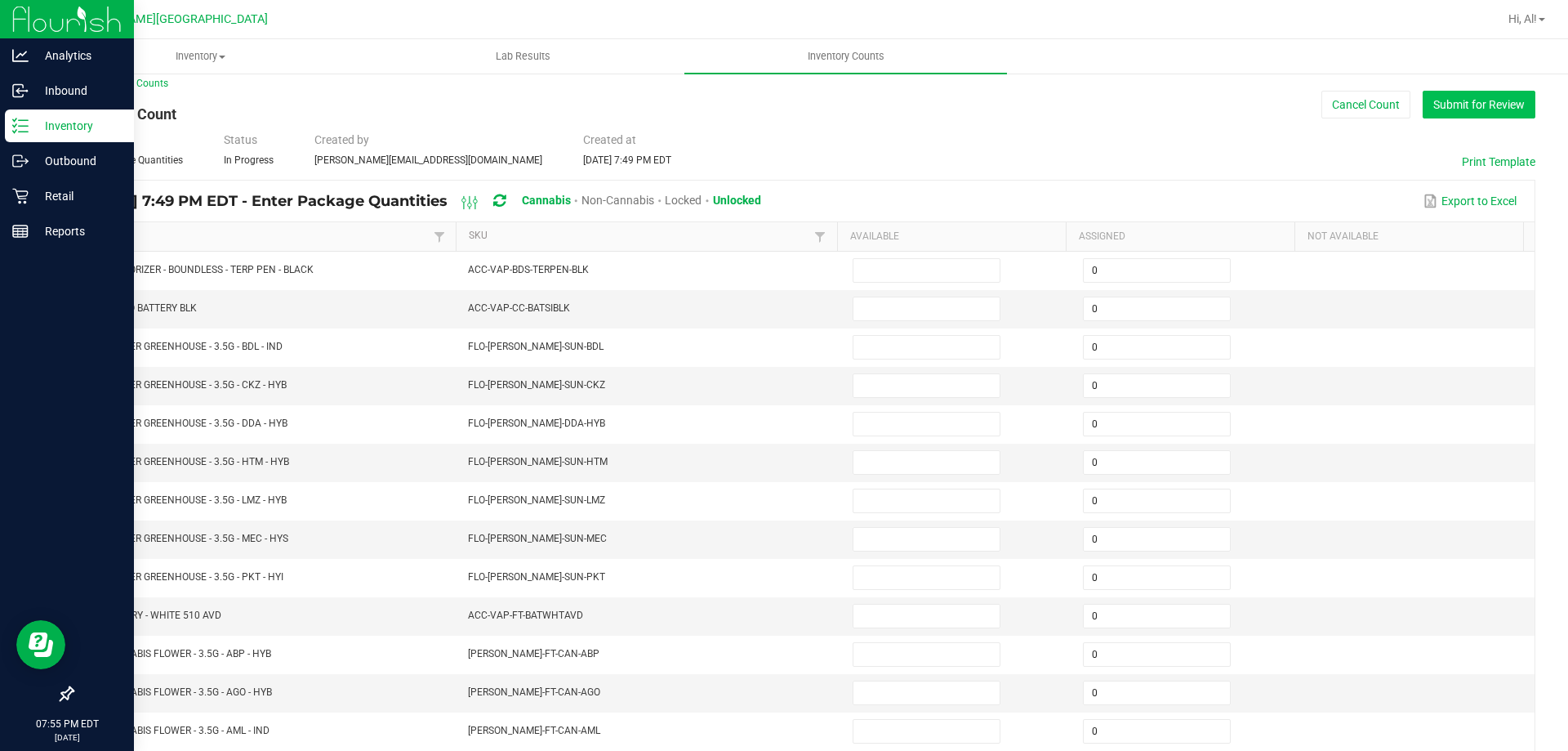
click at [1433, 102] on button "Submit for Review" at bounding box center [1479, 104] width 113 height 28
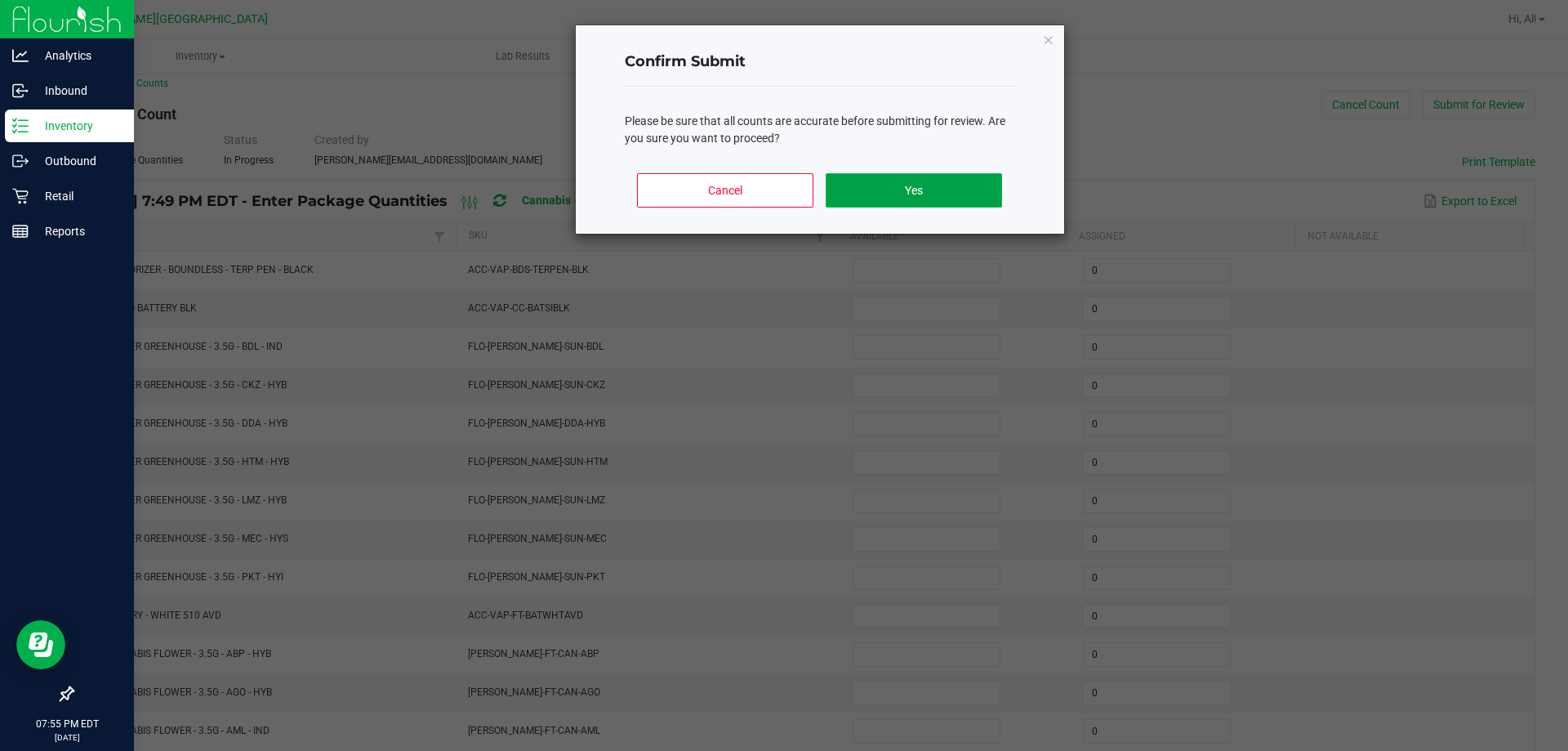
click at [870, 175] on button "Yes" at bounding box center [913, 190] width 175 height 34
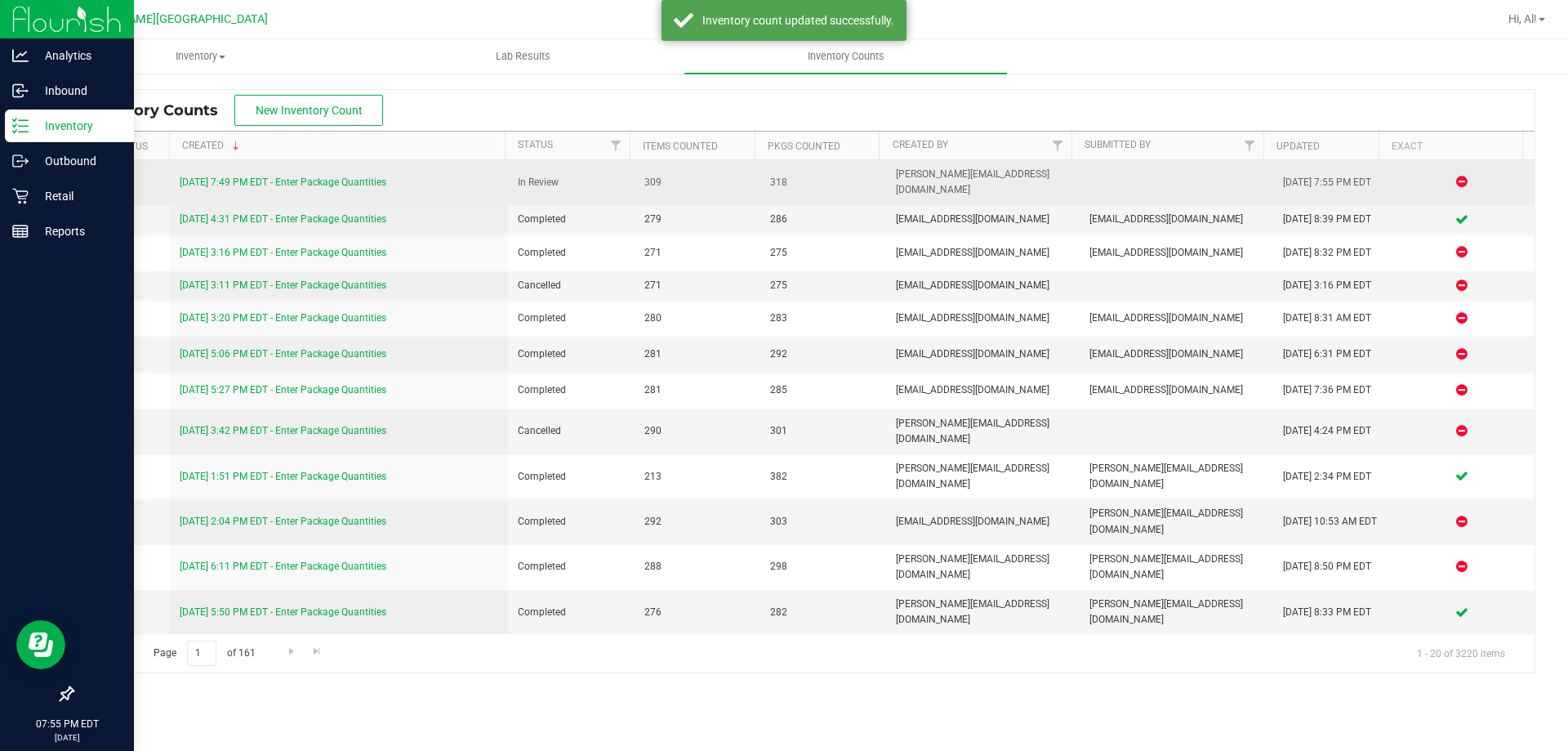
click at [387, 176] on link "[DATE] 7:49 PM EDT - Enter Package Quantities" at bounding box center [283, 182] width 207 height 11
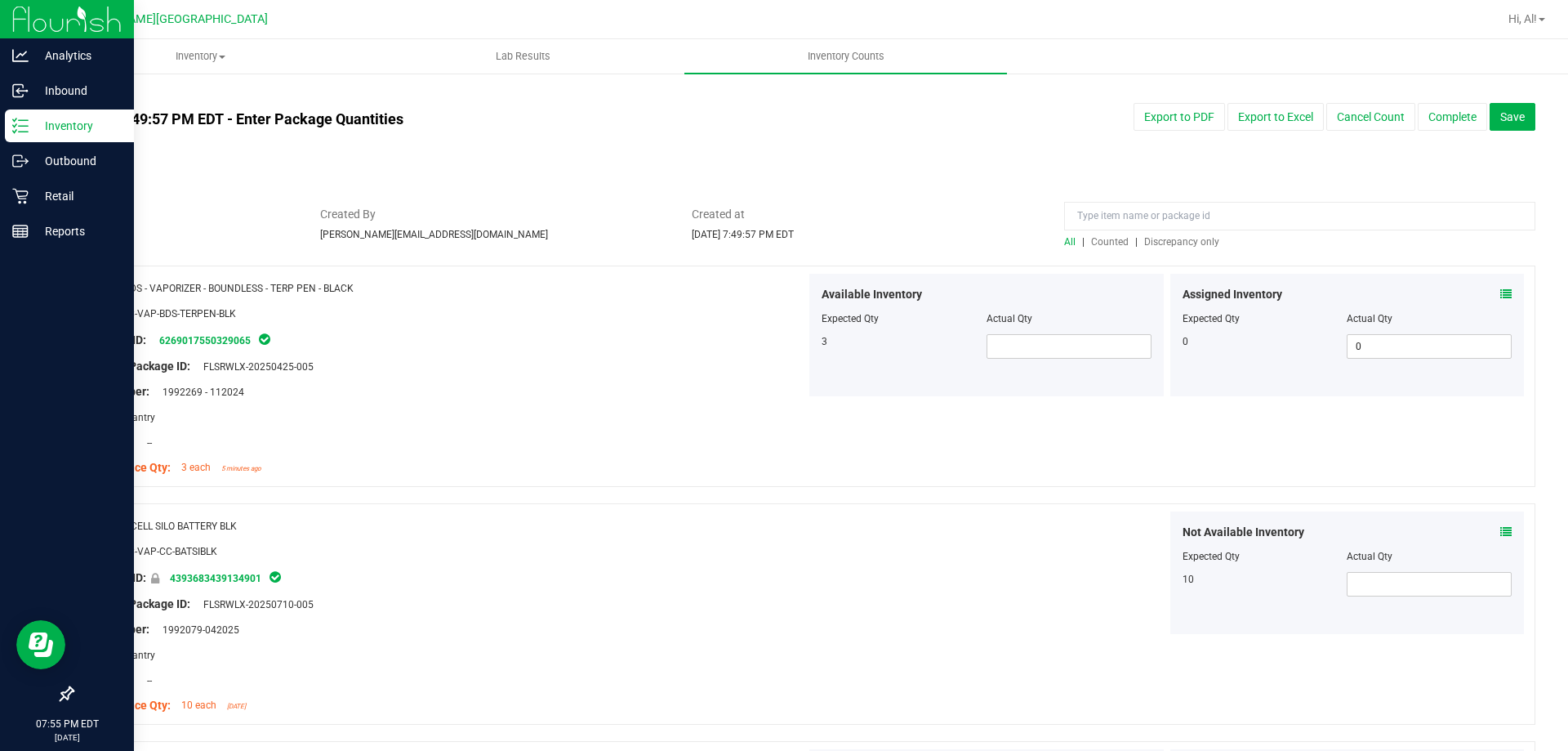
click at [1177, 243] on span "Discrepancy only" at bounding box center [1181, 241] width 75 height 11
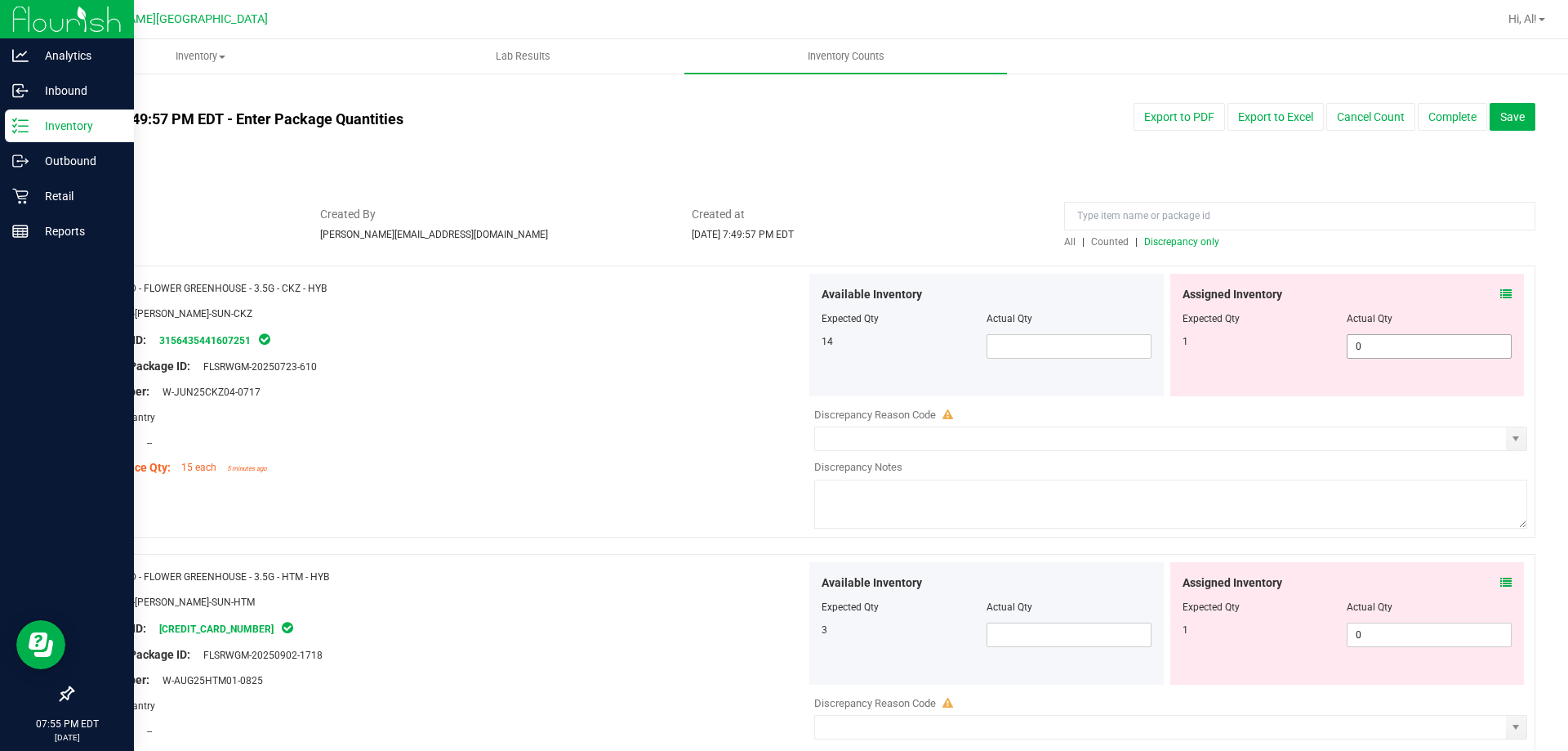
click at [1367, 339] on span "0 0" at bounding box center [1429, 347] width 165 height 24
click at [1367, 339] on input "0" at bounding box center [1429, 346] width 163 height 23
click at [975, 206] on span "Created at" at bounding box center [866, 214] width 348 height 17
click at [1501, 110] on span "Save" at bounding box center [1513, 116] width 24 height 13
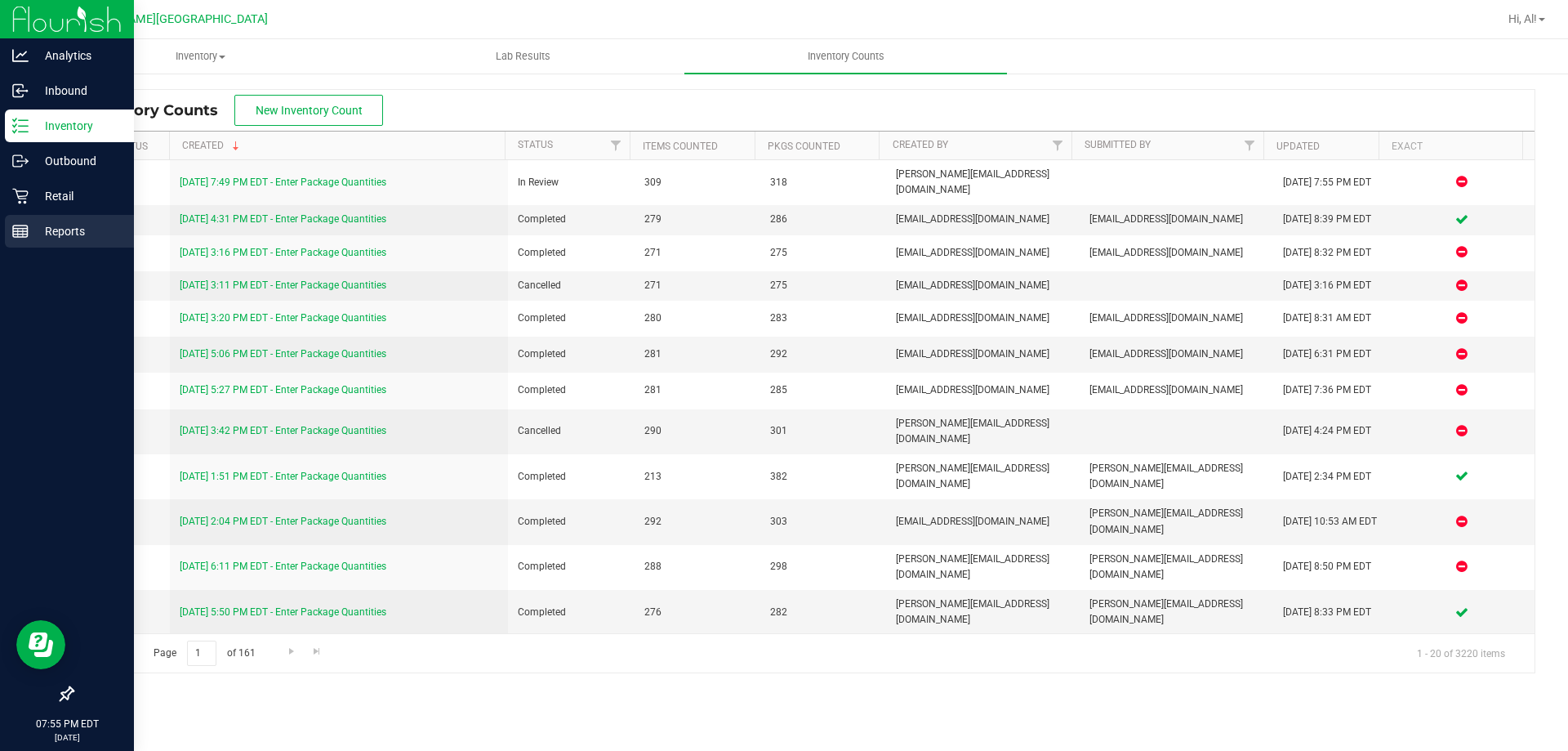
click at [43, 218] on div "Reports" at bounding box center [69, 231] width 130 height 33
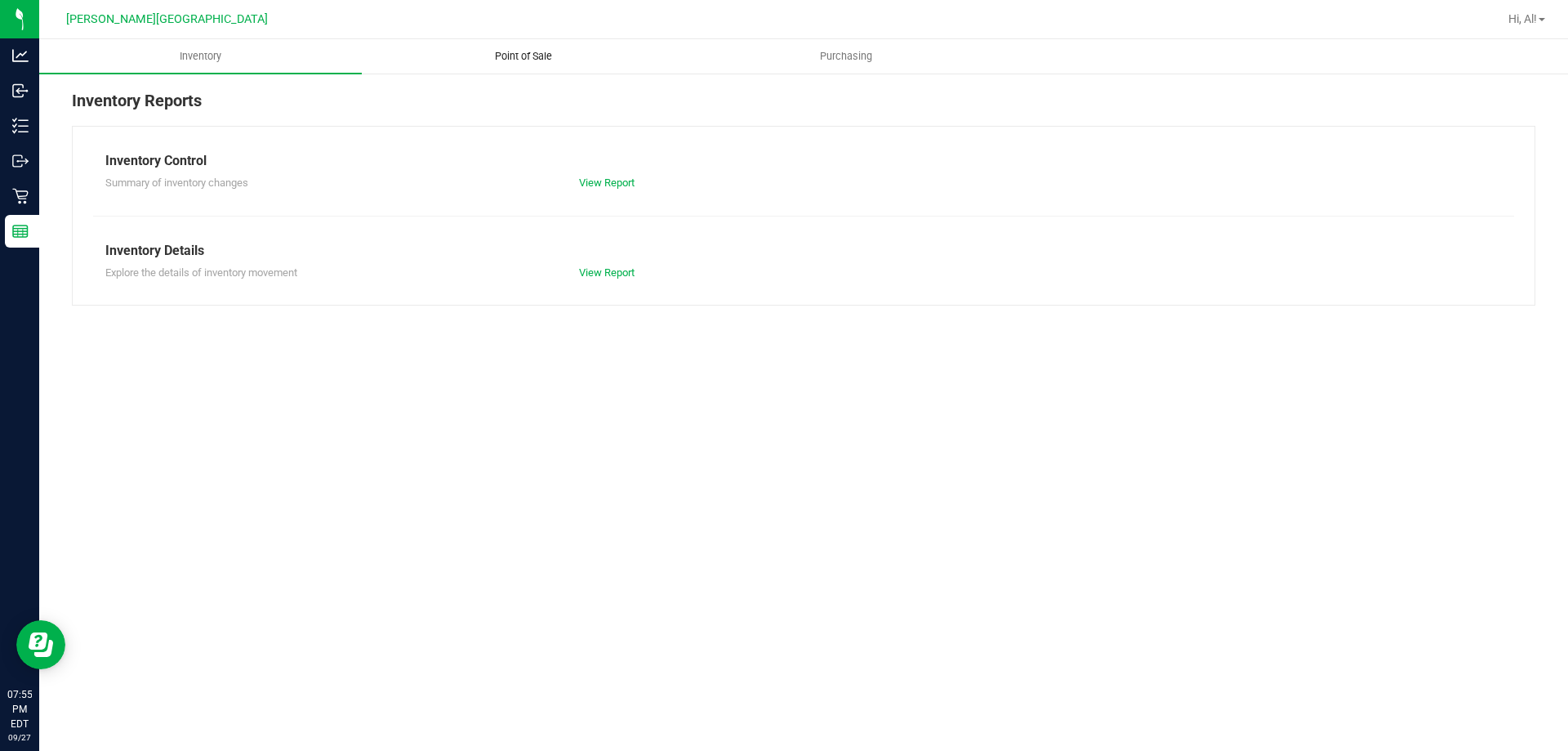
click at [533, 56] on span "Point of Sale" at bounding box center [524, 57] width 102 height 15
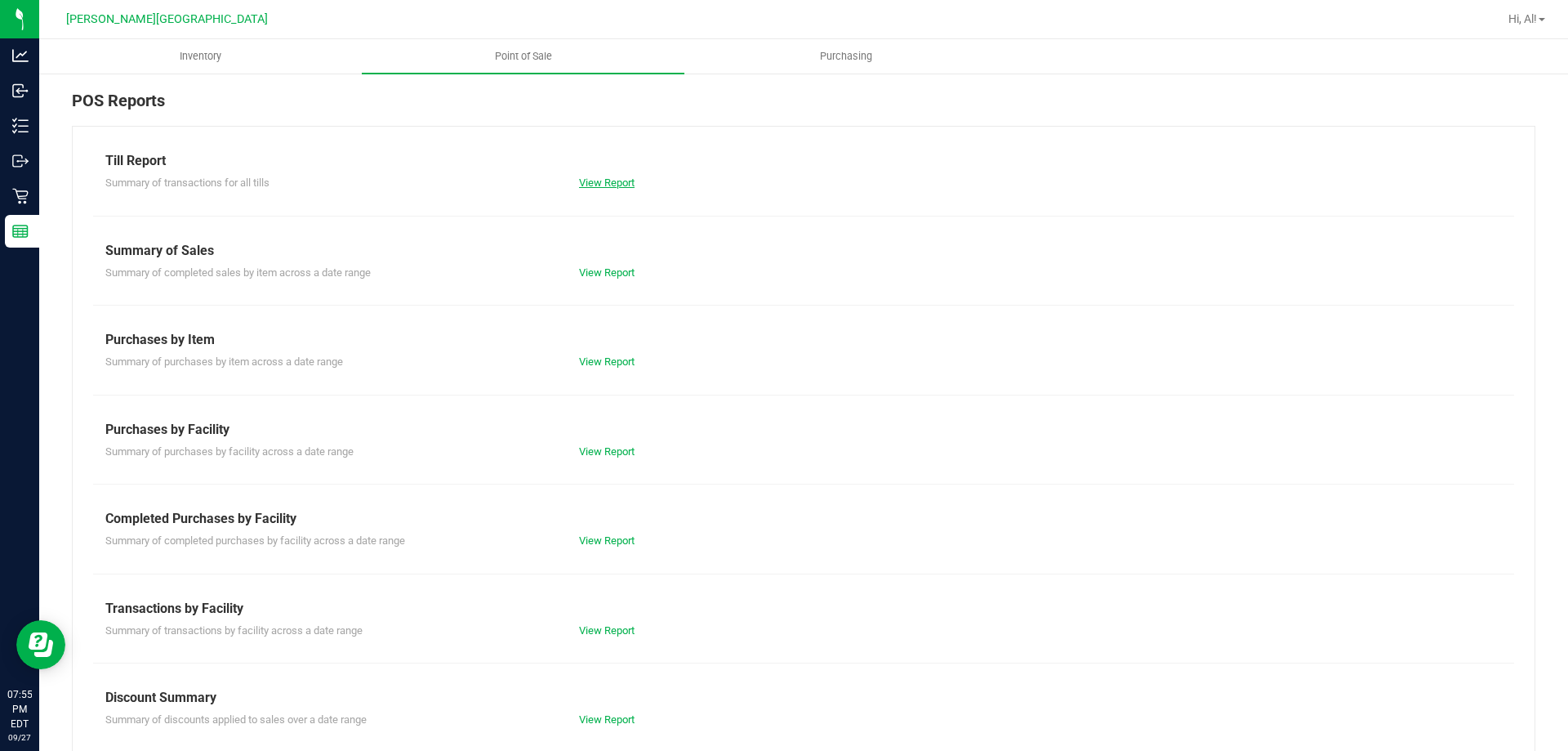
click at [607, 185] on link "View Report" at bounding box center [607, 182] width 56 height 12
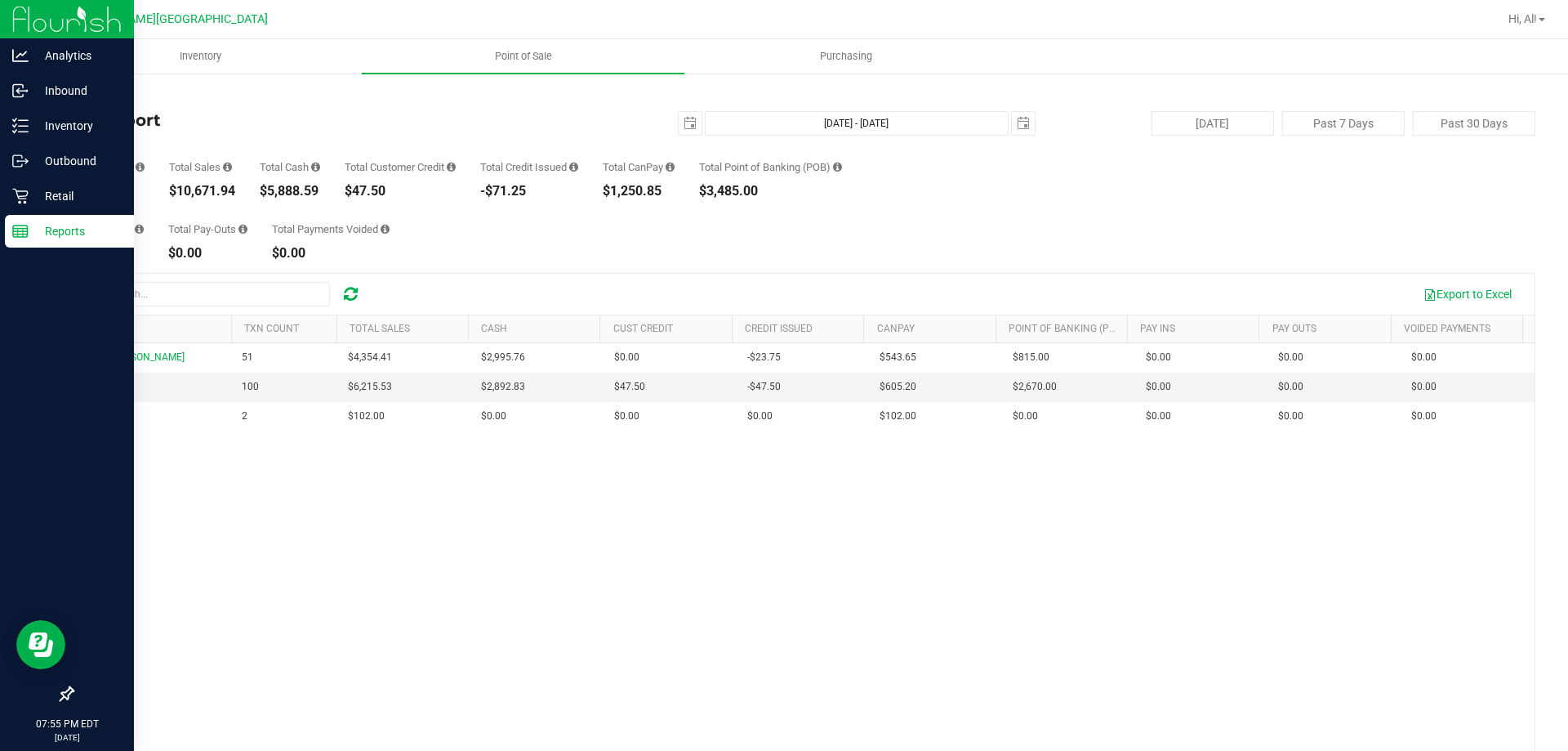
click at [79, 228] on p "Reports" at bounding box center [77, 231] width 98 height 20
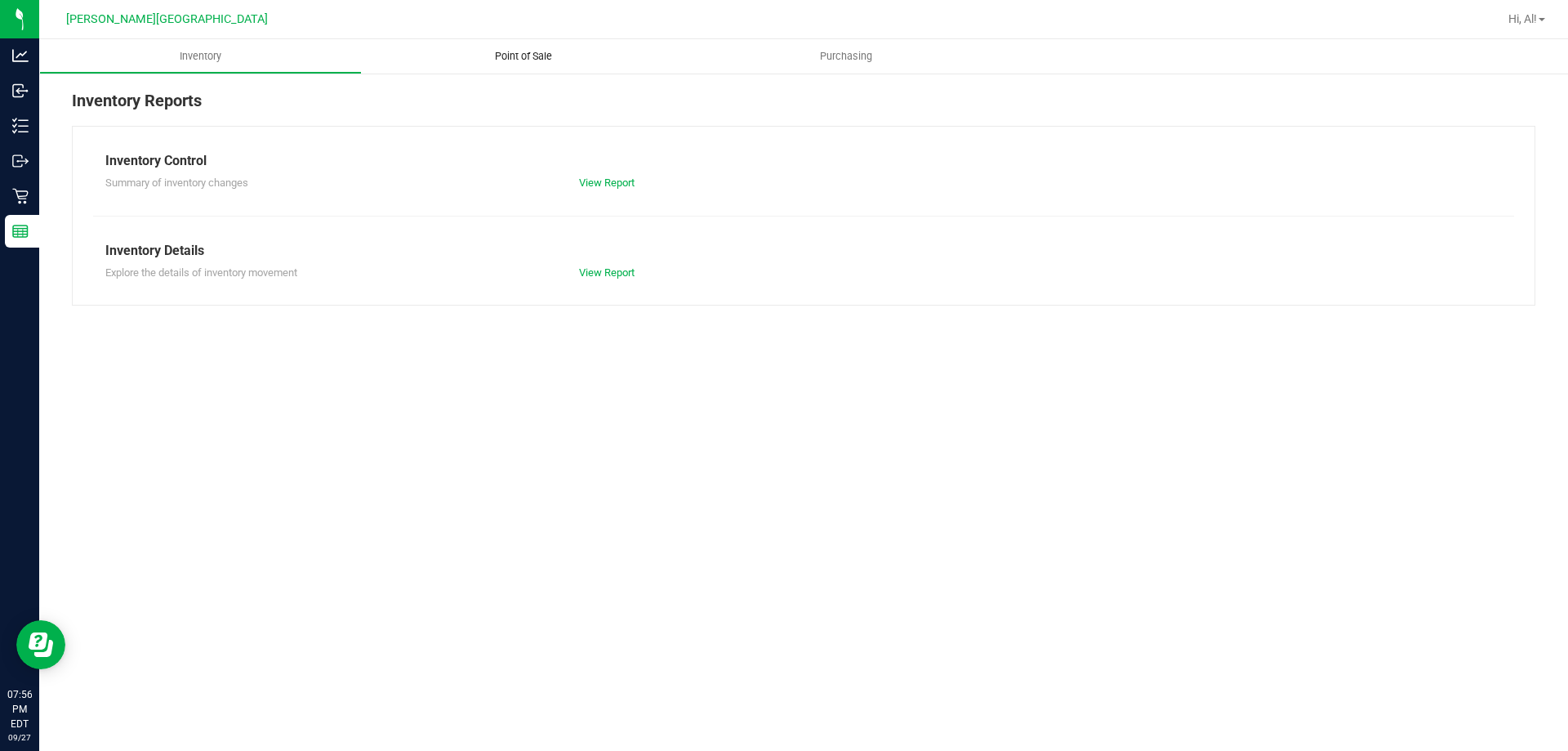
click at [522, 61] on span "Point of Sale" at bounding box center [524, 57] width 102 height 15
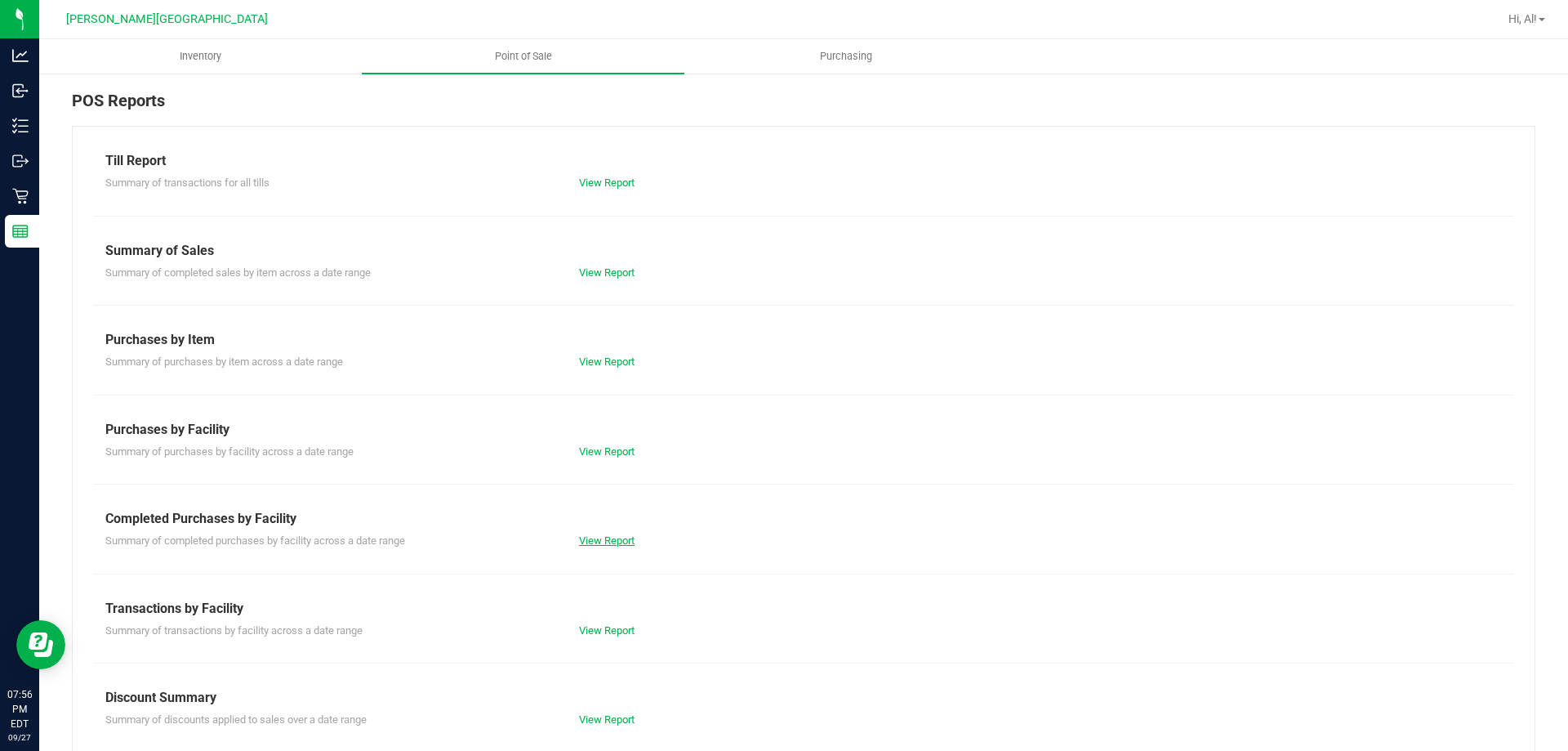
click at [607, 544] on link "View Report" at bounding box center [607, 539] width 56 height 12
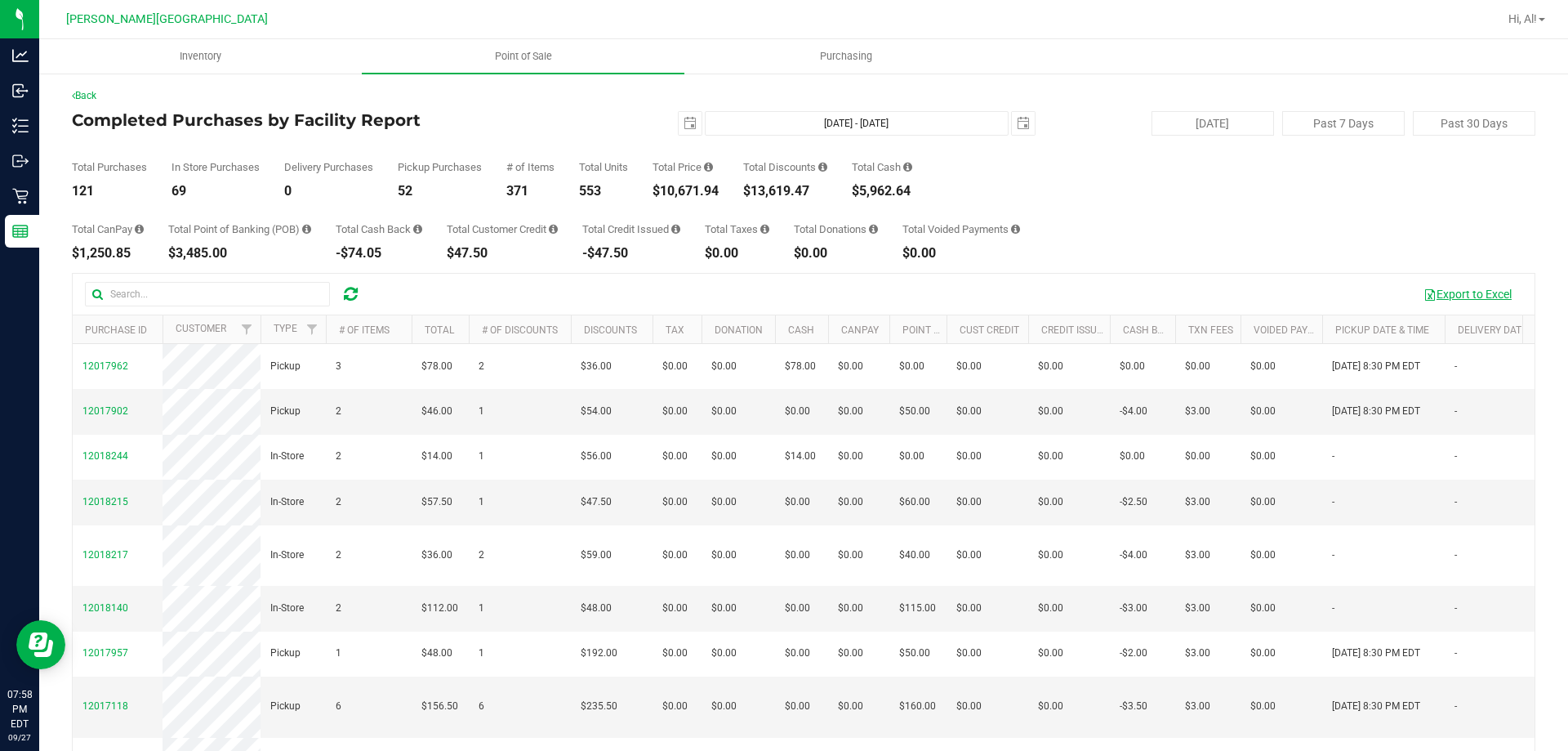
click at [1443, 295] on button "Export to Excel" at bounding box center [1467, 294] width 109 height 28
click at [1002, 182] on div "Total Purchases 122 In Store Purchases 70 Delivery Purchases 0 Pickup Purchases…" at bounding box center [803, 167] width 1464 height 62
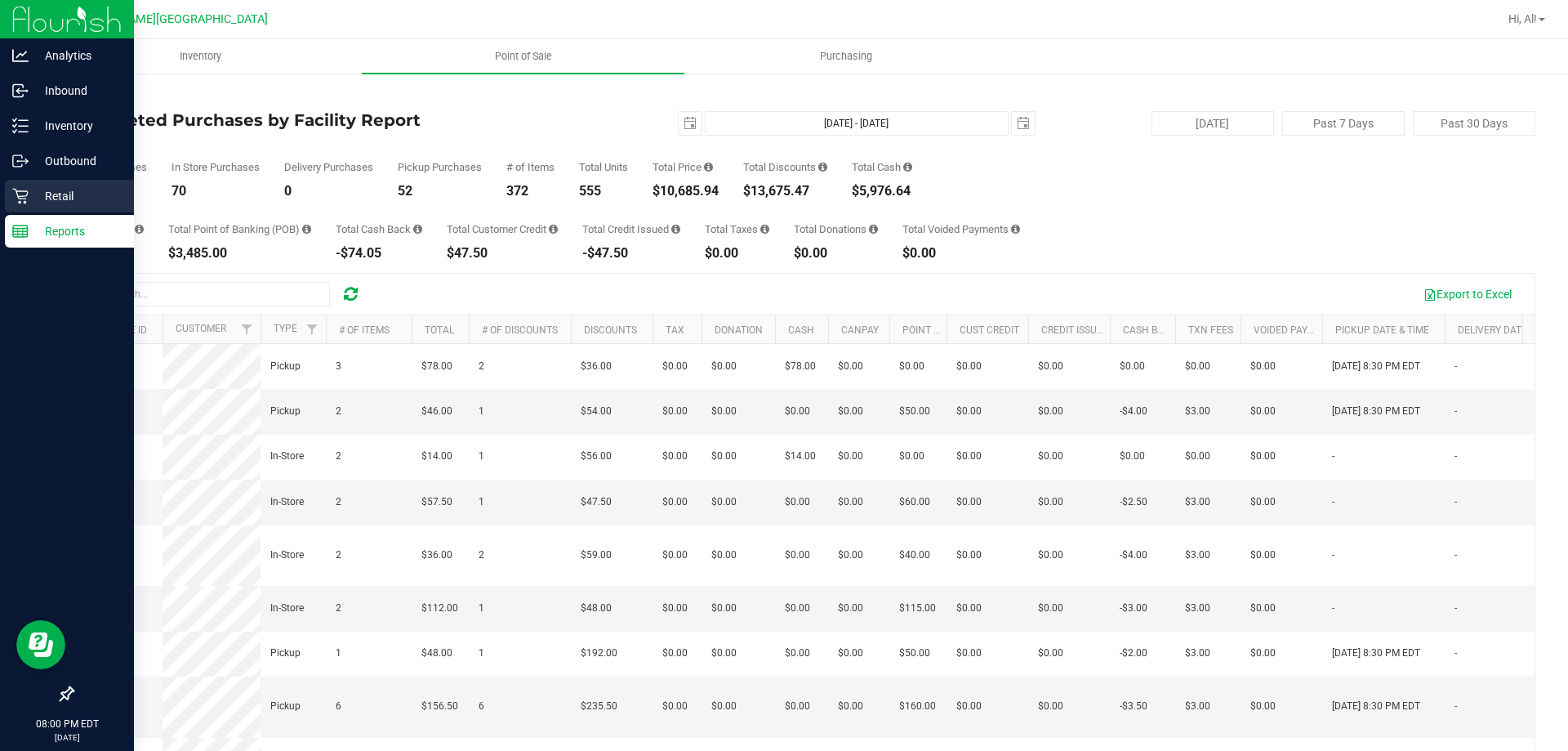
click at [48, 198] on p "Retail" at bounding box center [77, 196] width 98 height 20
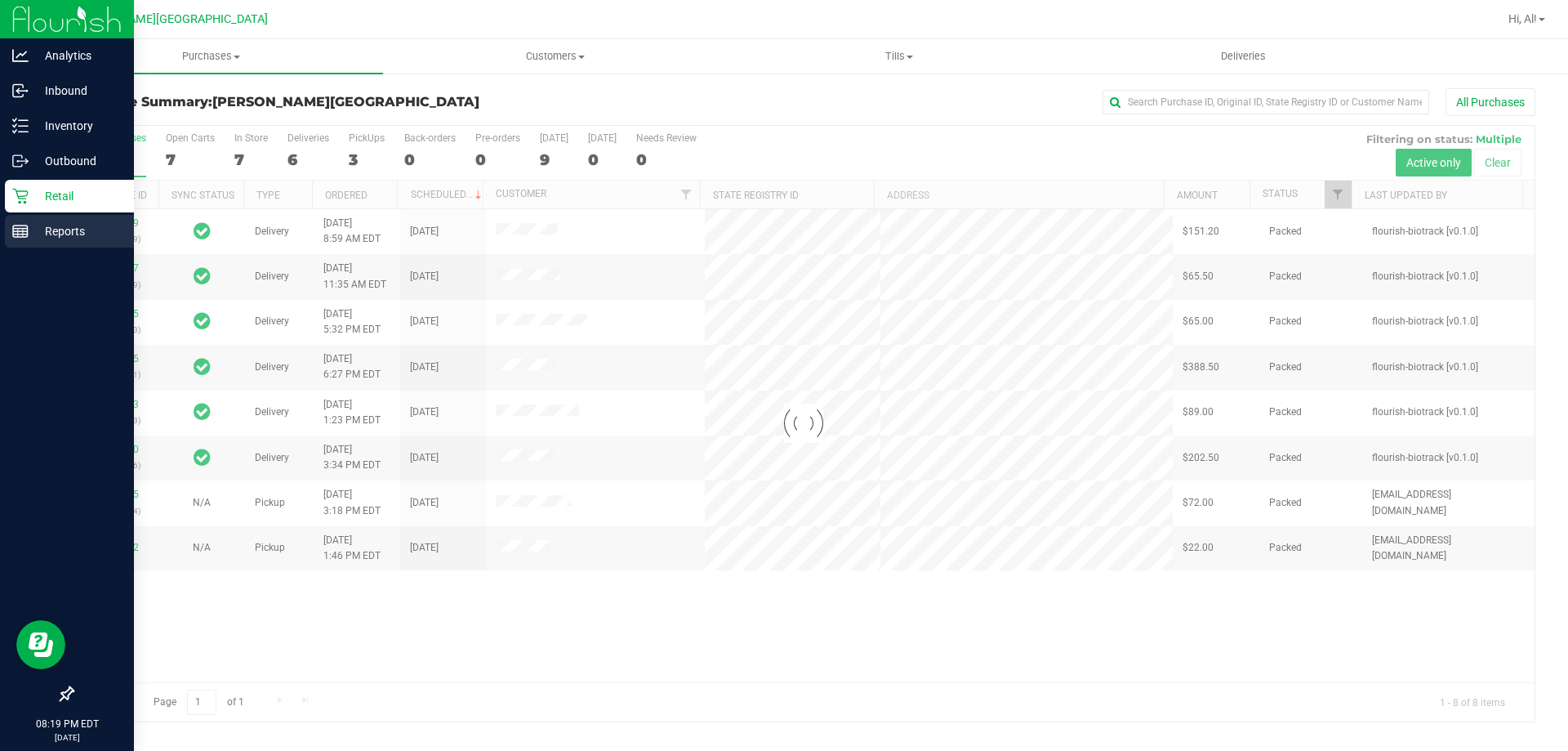
click at [37, 228] on p "Reports" at bounding box center [77, 231] width 98 height 20
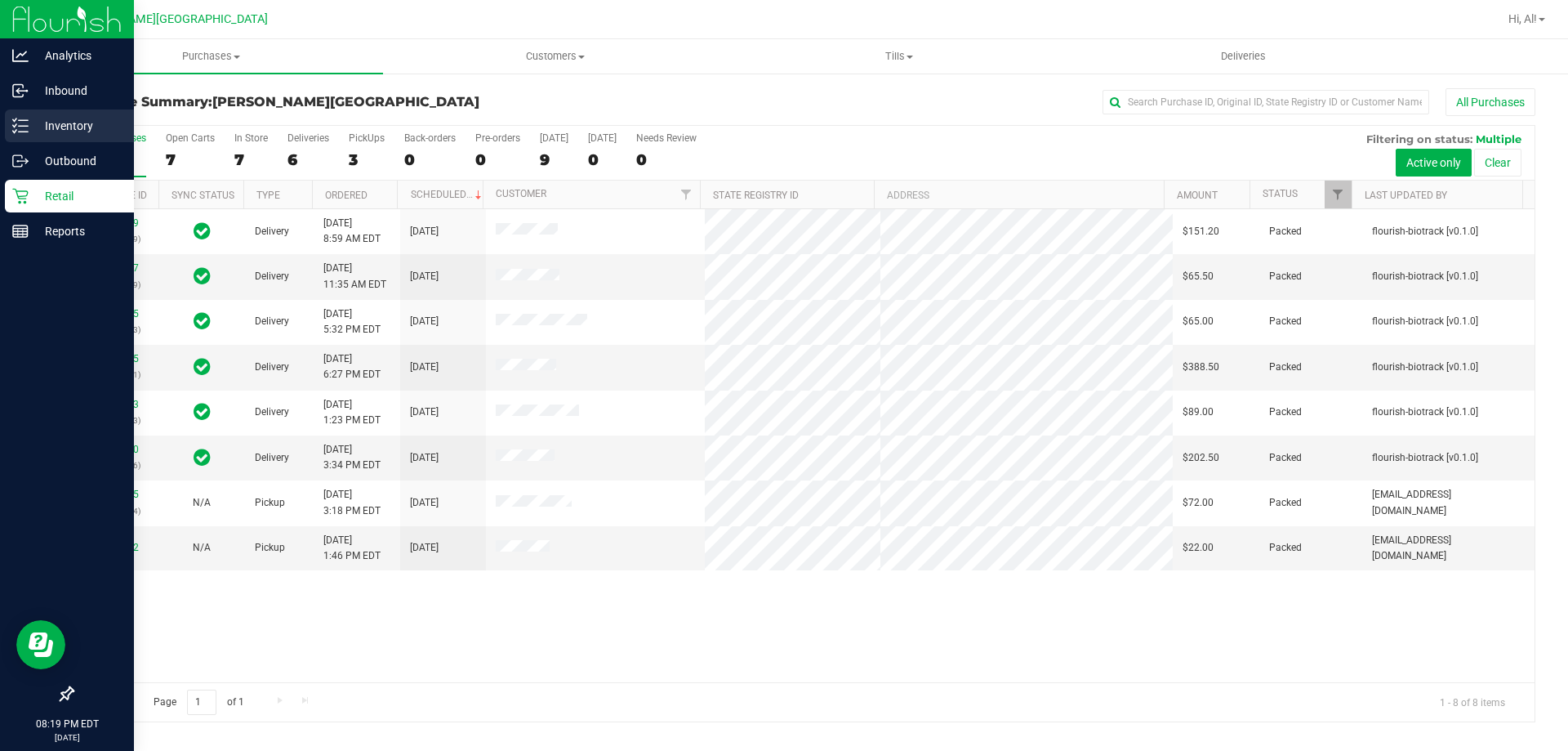
click at [49, 129] on p "Inventory" at bounding box center [77, 125] width 98 height 20
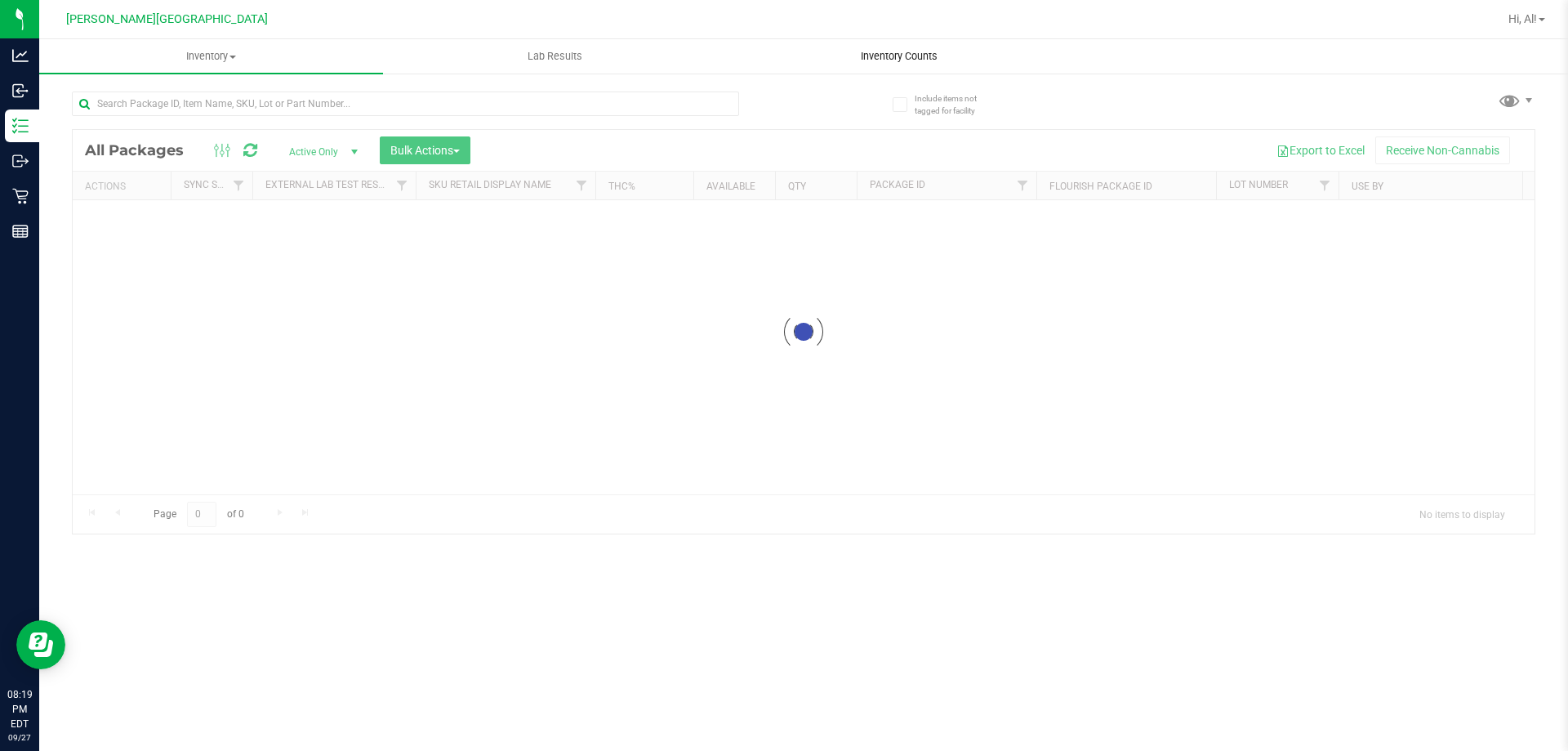
click at [908, 51] on div "Inventory All packages All inventory Waste log Create inventory Lab Results Inv…" at bounding box center [803, 395] width 1529 height 712
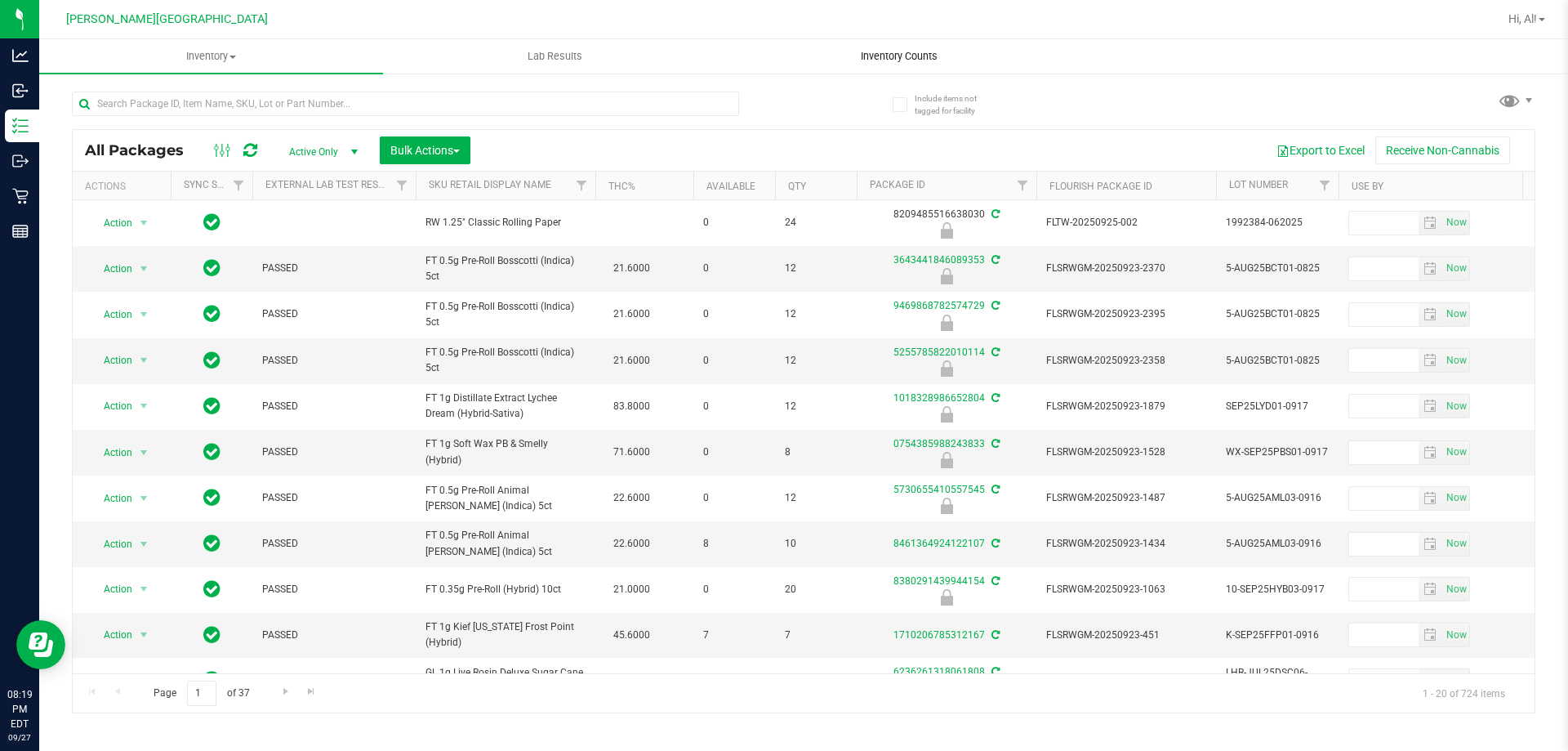
click at [908, 51] on span "Inventory Counts" at bounding box center [899, 57] width 121 height 15
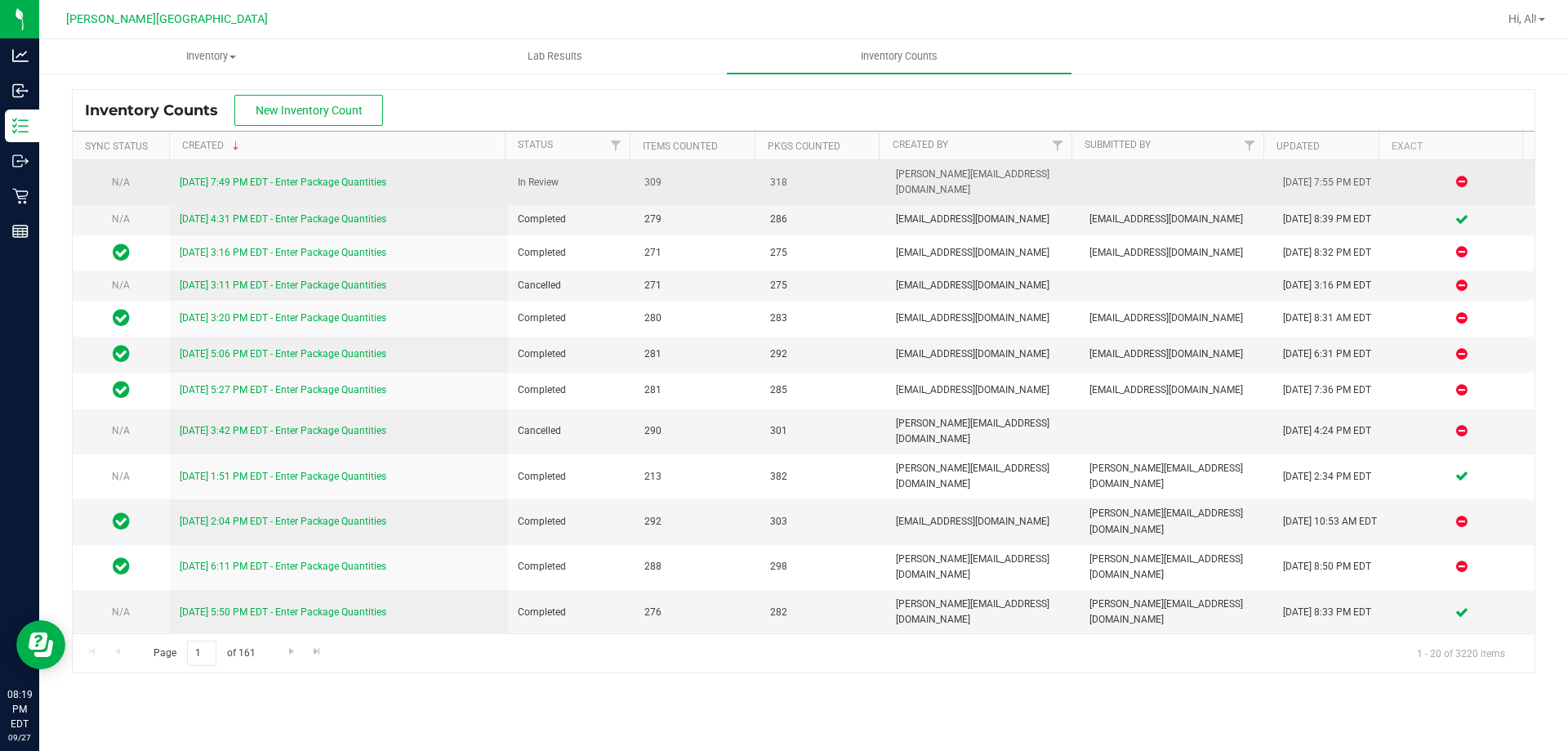
click at [328, 177] on link "[DATE] 7:49 PM EDT - Enter Package Quantities" at bounding box center [283, 182] width 207 height 11
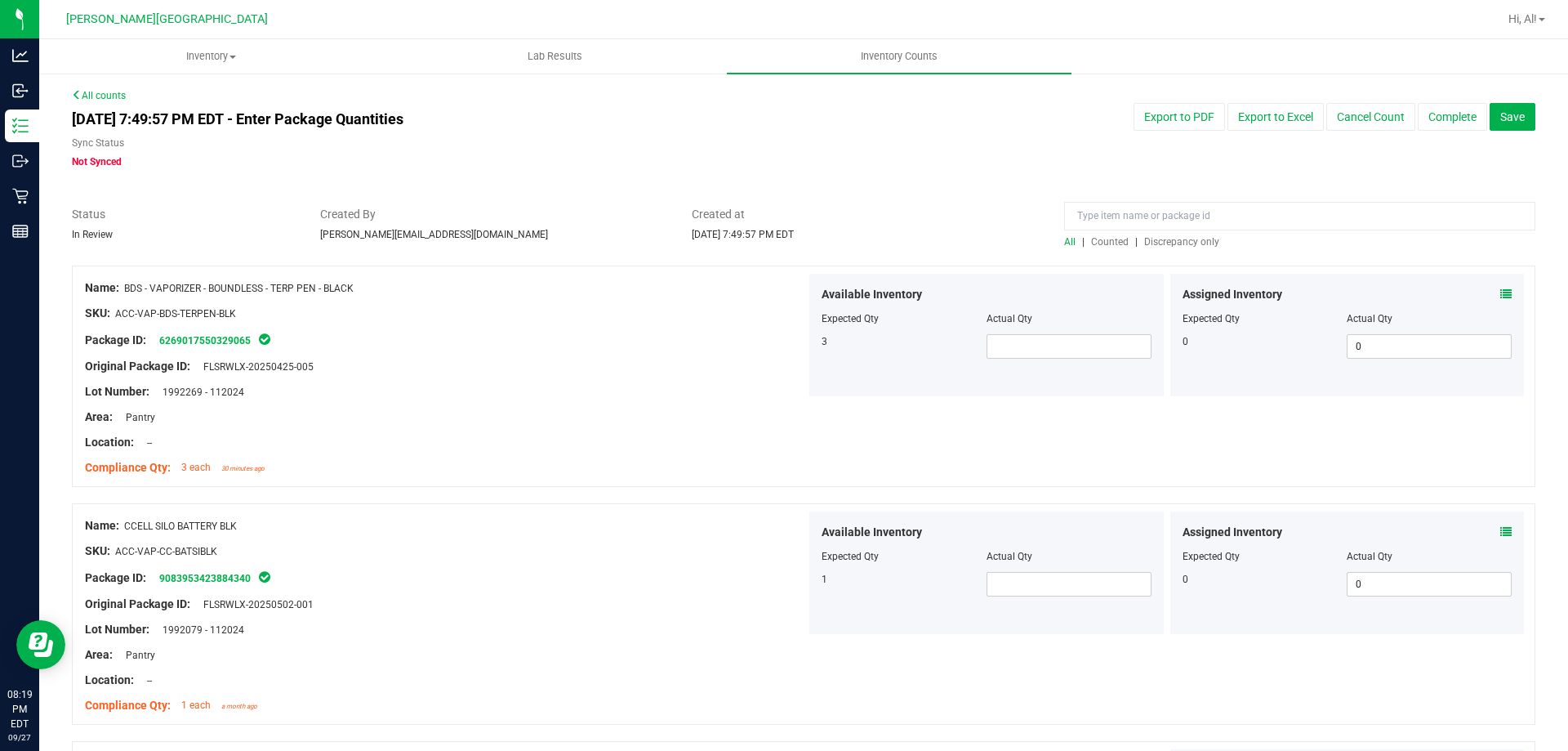
click at [1190, 239] on span "Discrepancy only" at bounding box center [1181, 241] width 75 height 11
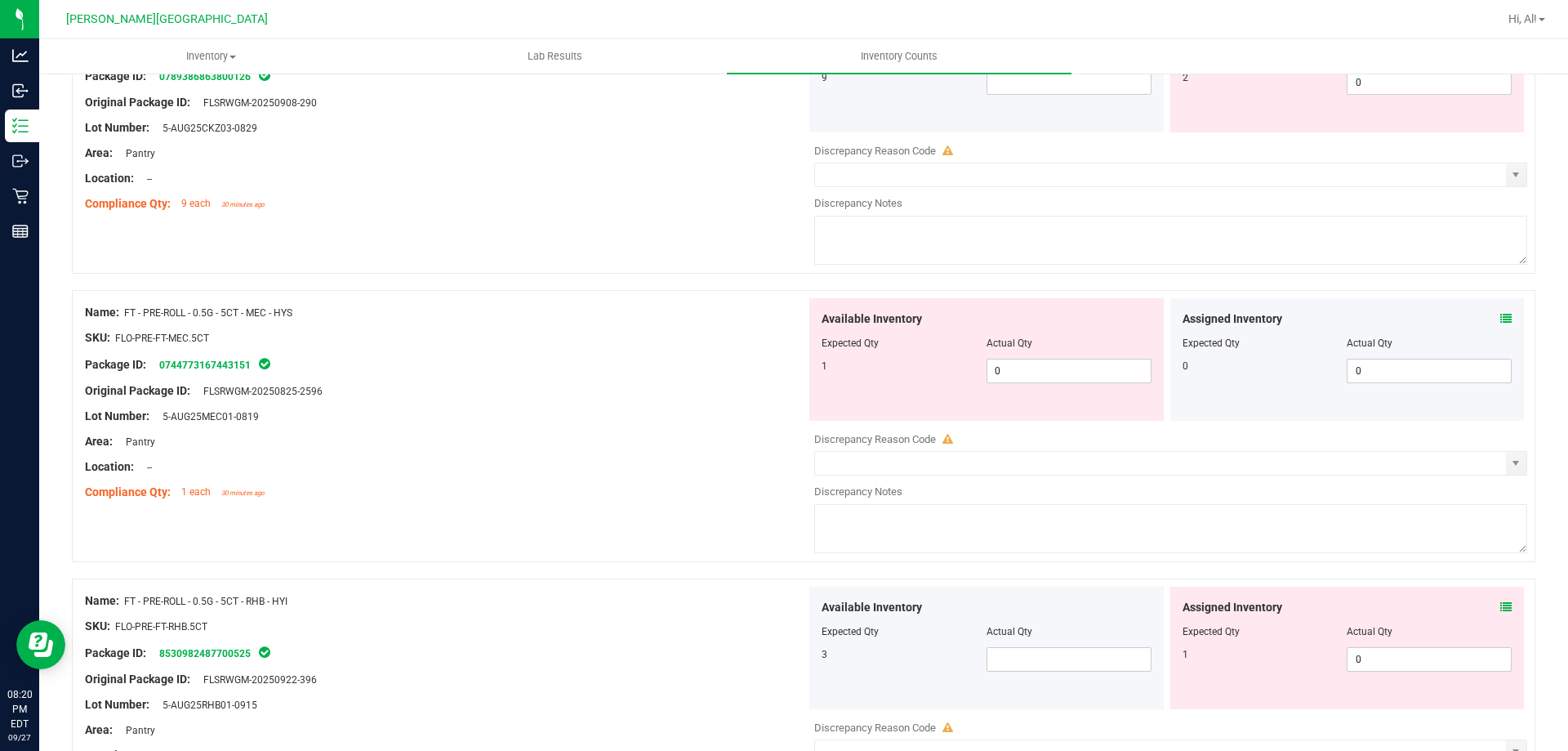
scroll to position [4330, 0]
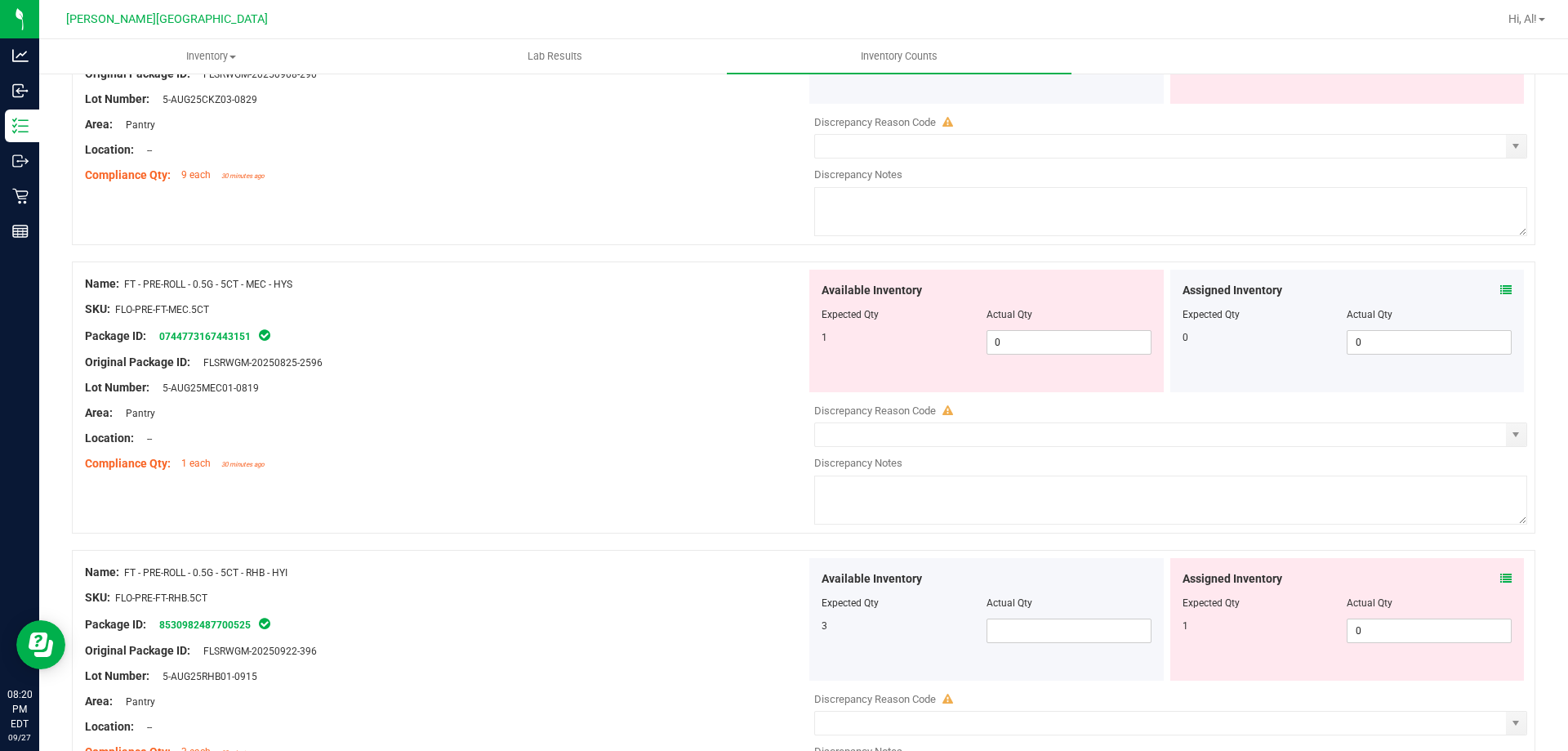
click at [1501, 292] on icon at bounding box center [1507, 290] width 11 height 11
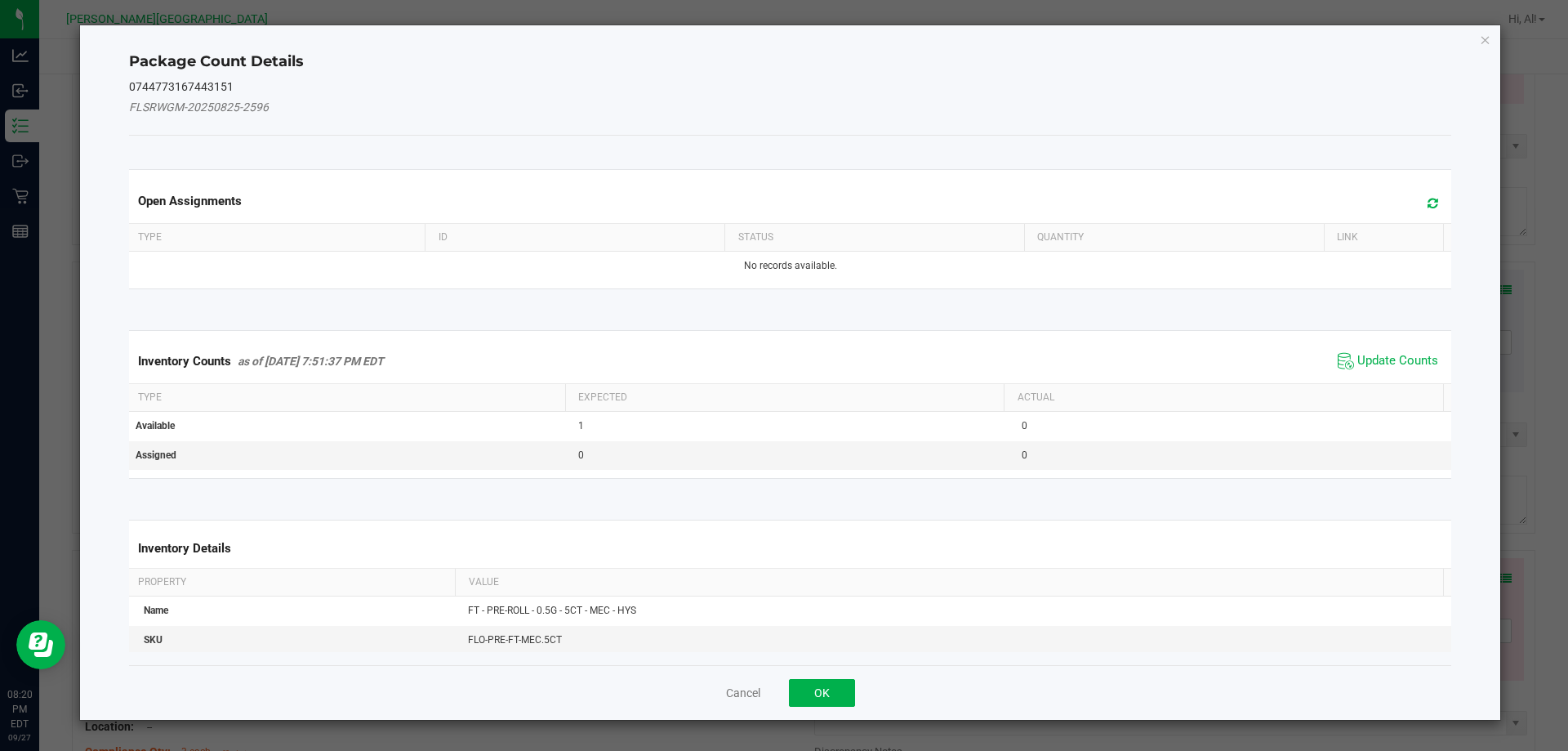
click at [1398, 341] on div "Inventory Counts as of [DATE] 7:51:37 PM EDT Update Counts" at bounding box center [790, 361] width 1329 height 44
click at [1361, 362] on span "Update Counts" at bounding box center [1398, 362] width 81 height 17
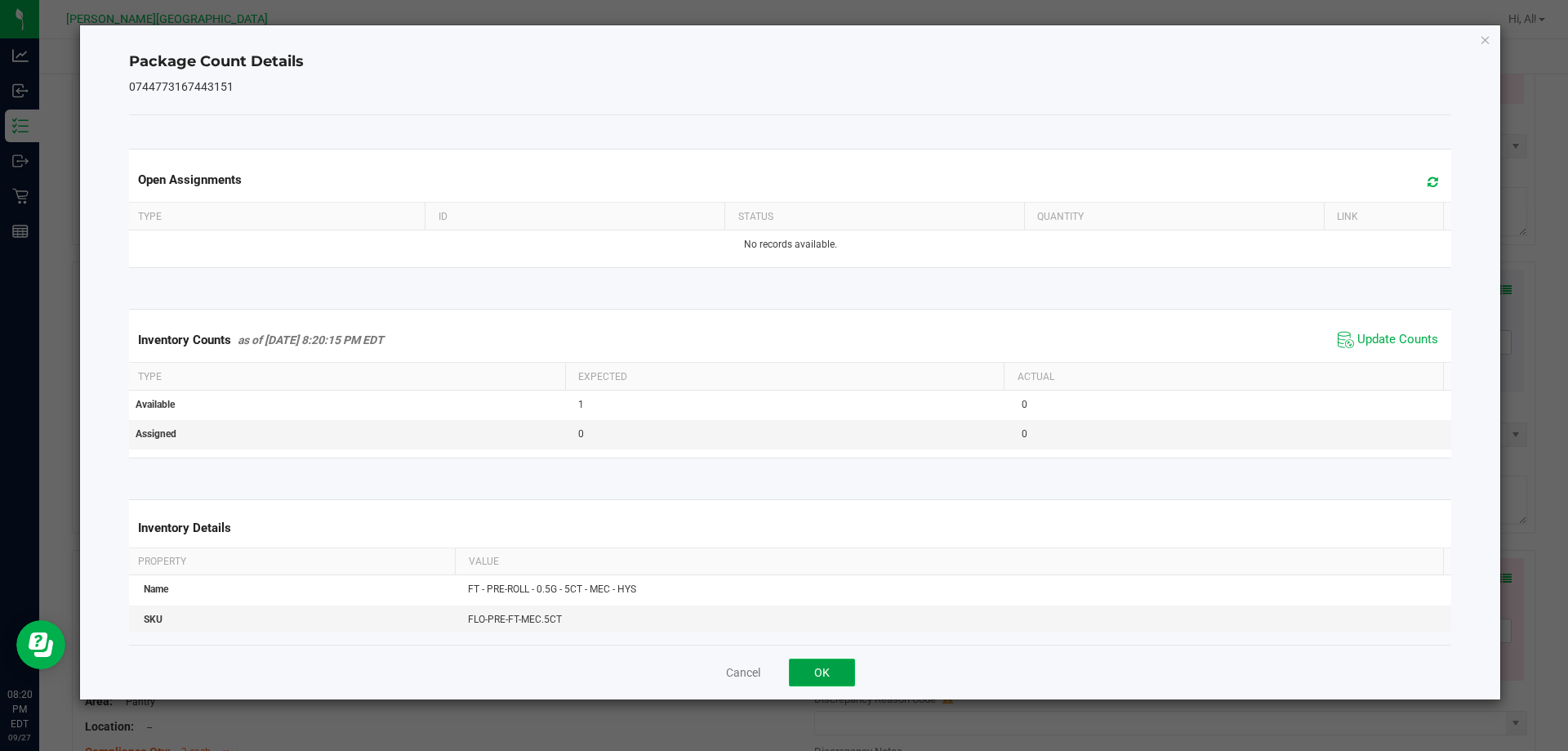
click at [834, 677] on button "OK" at bounding box center [822, 673] width 66 height 28
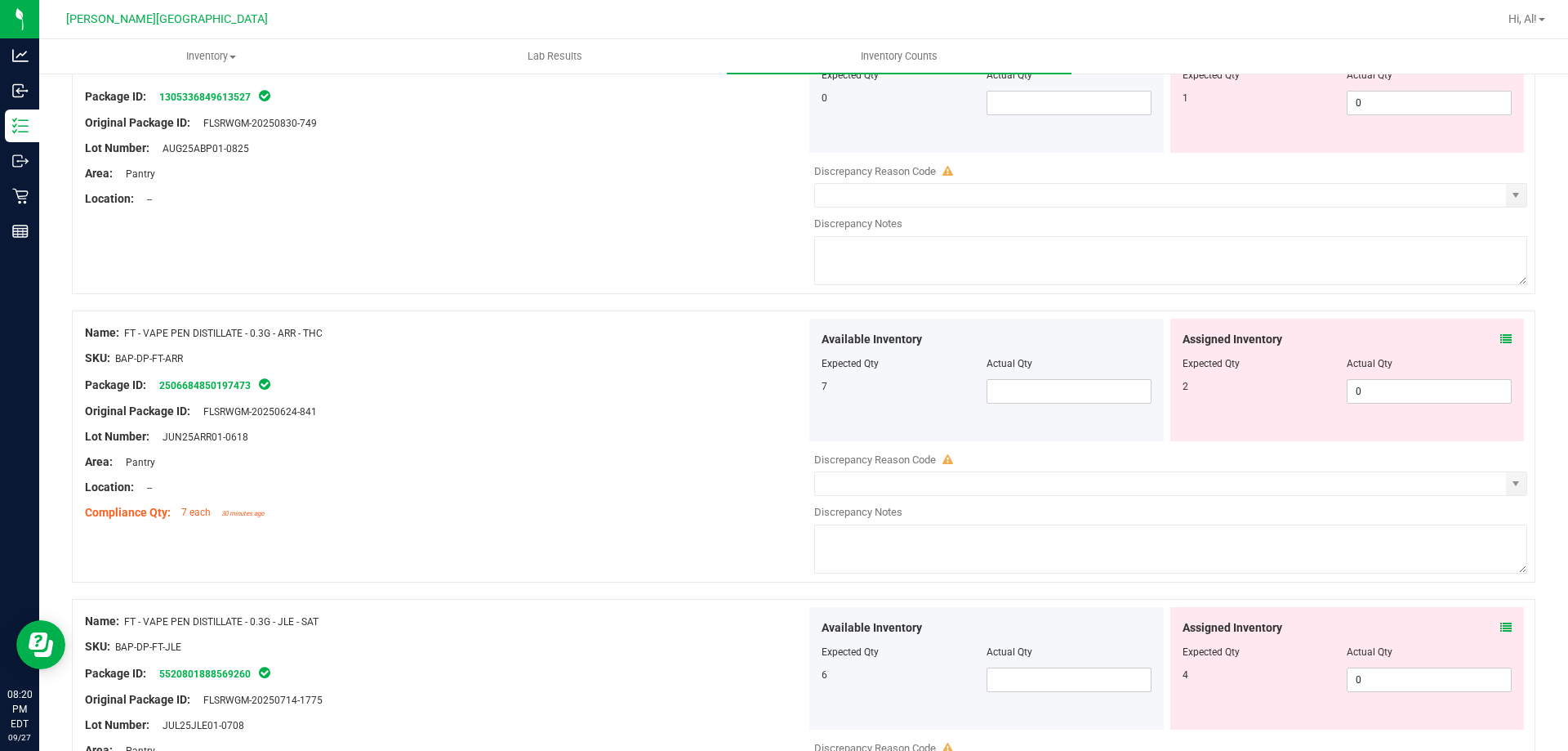
scroll to position [5337, 0]
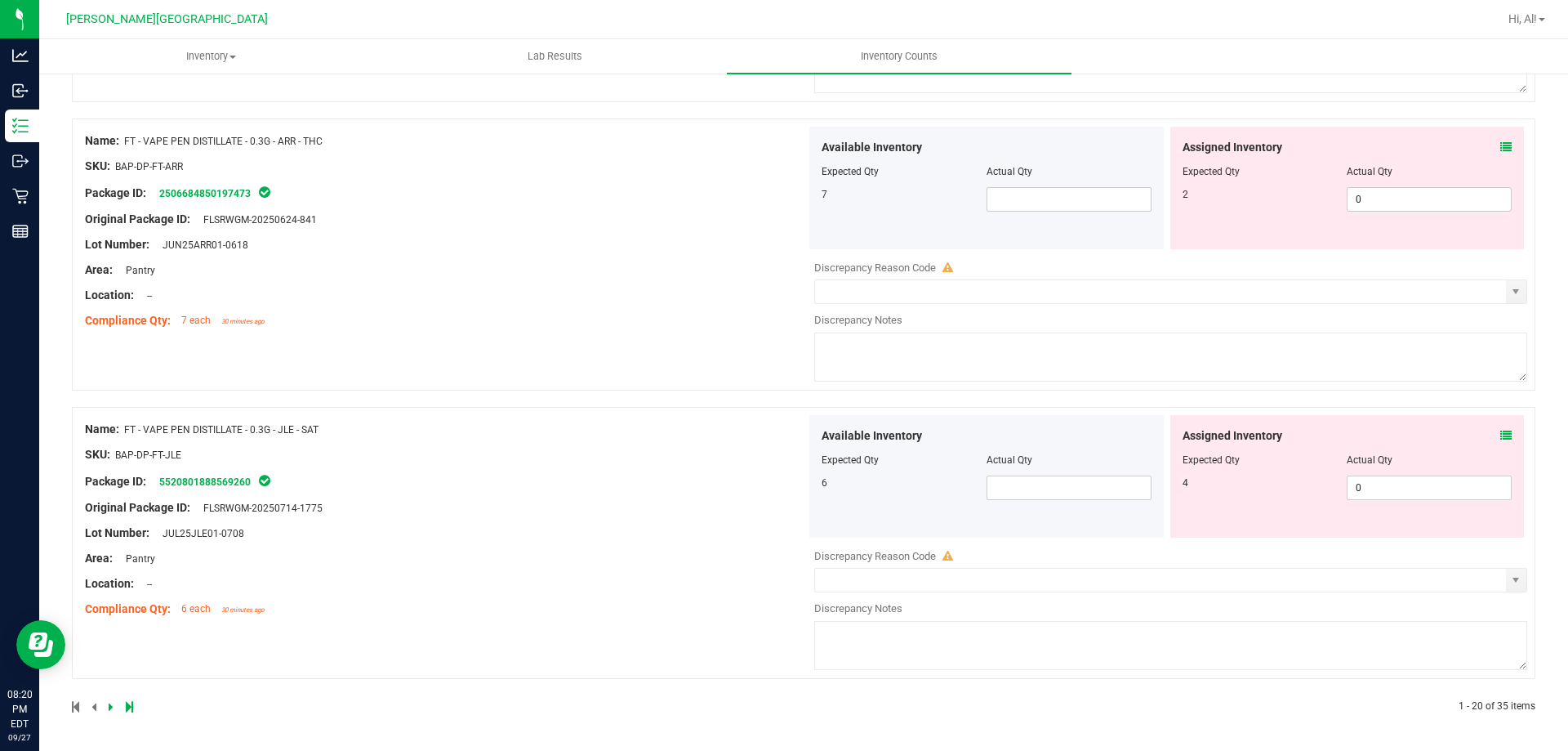
click at [109, 703] on icon at bounding box center [111, 706] width 5 height 10
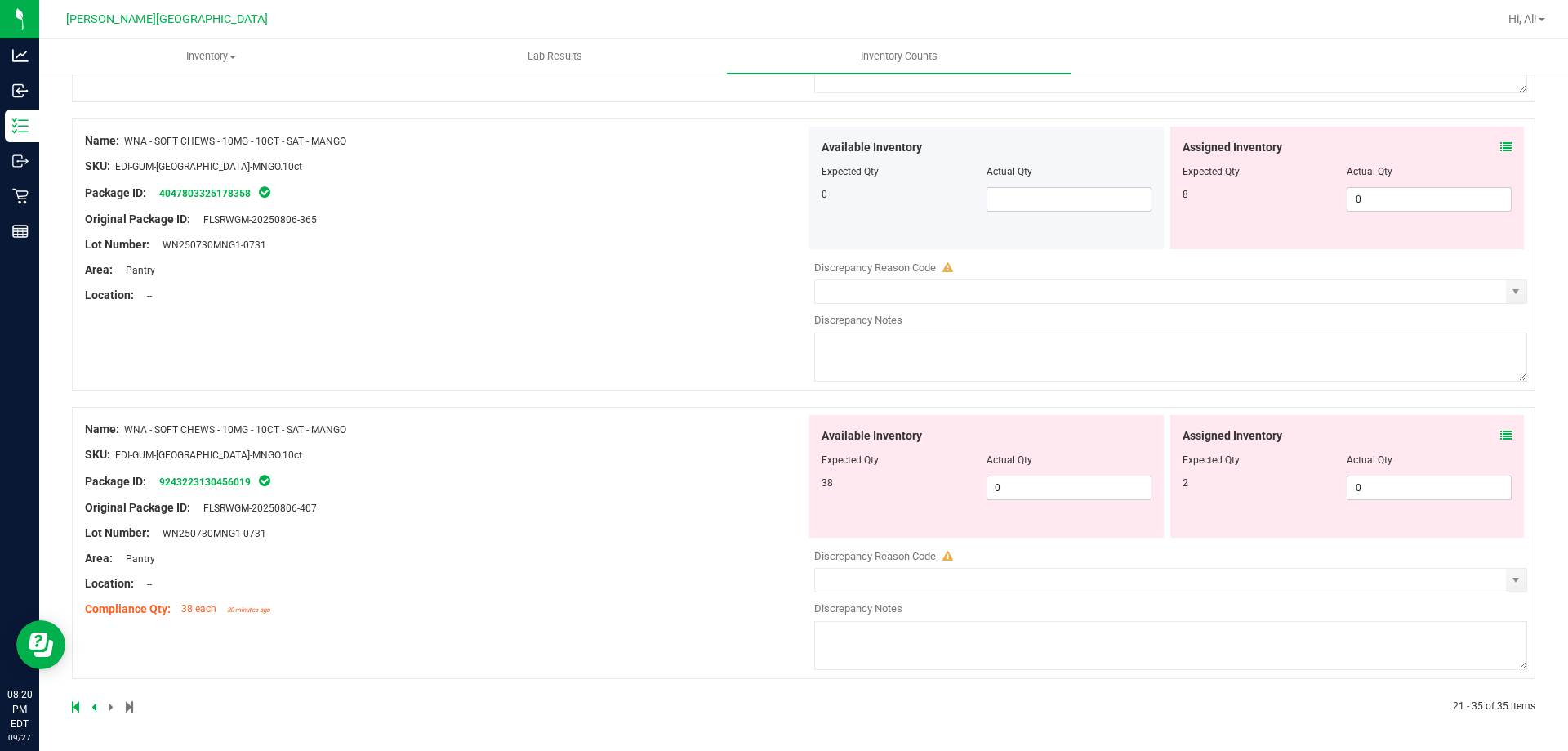
scroll to position [0, 0]
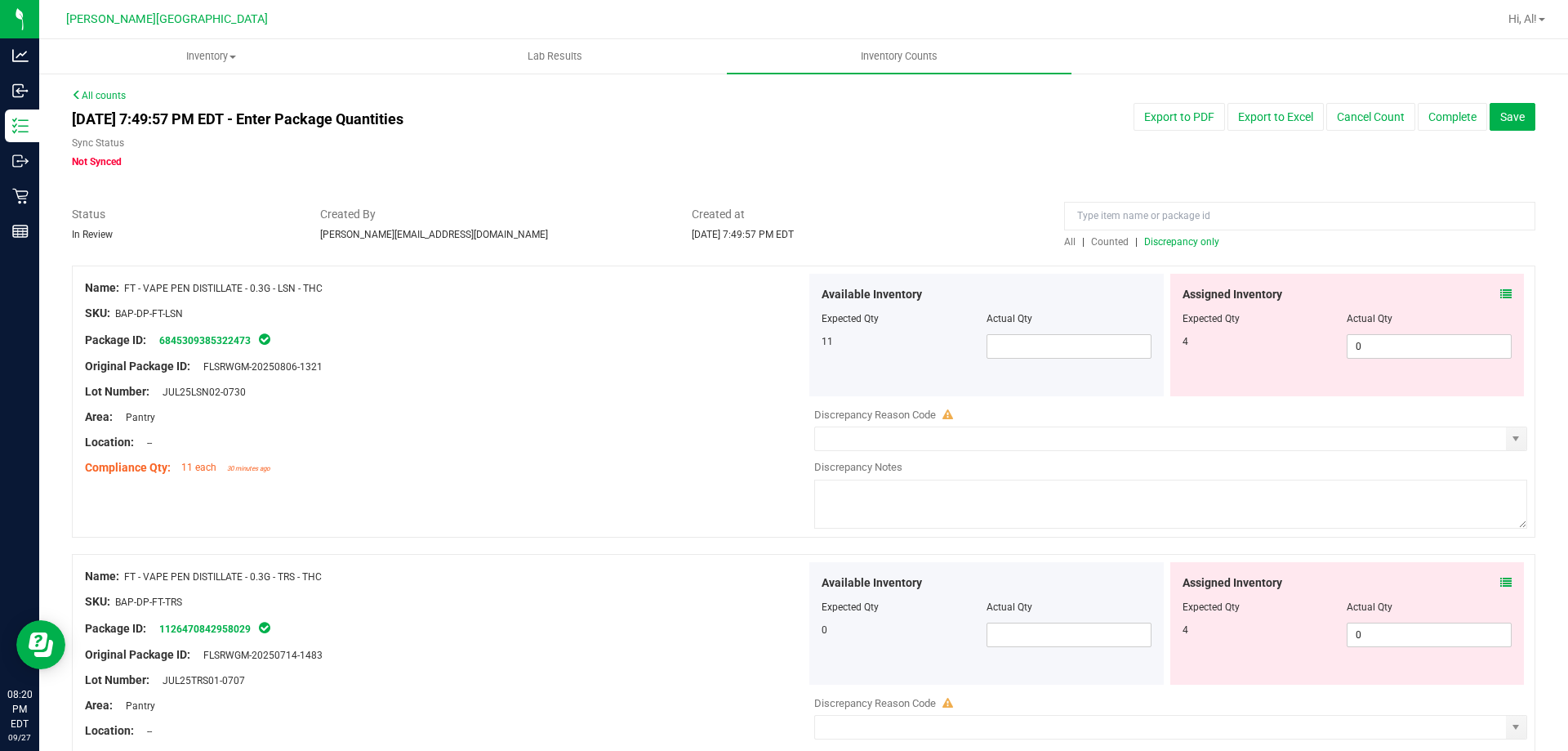
click at [1501, 294] on icon at bounding box center [1507, 294] width 11 height 11
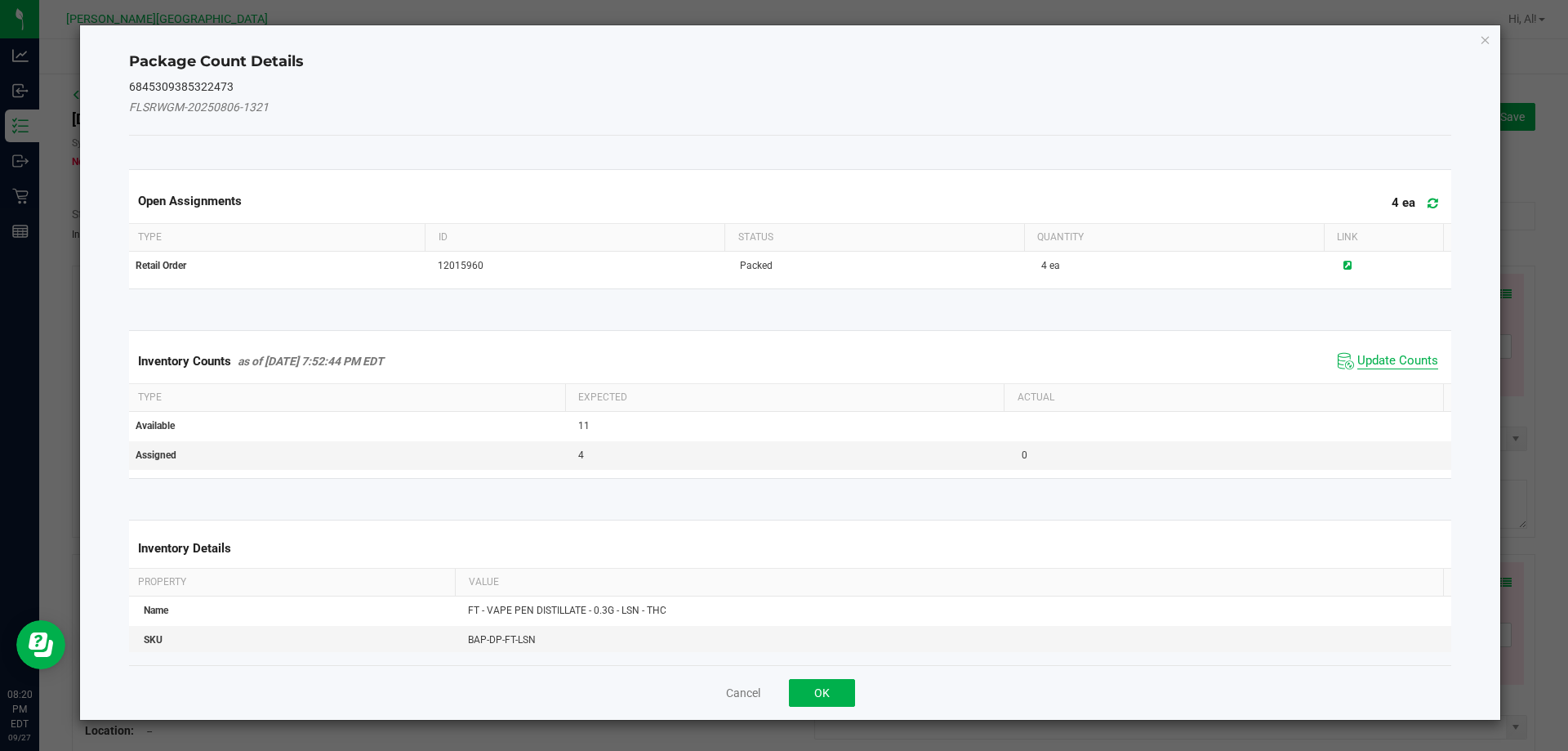
click at [1393, 355] on span "Update Counts" at bounding box center [1398, 362] width 81 height 17
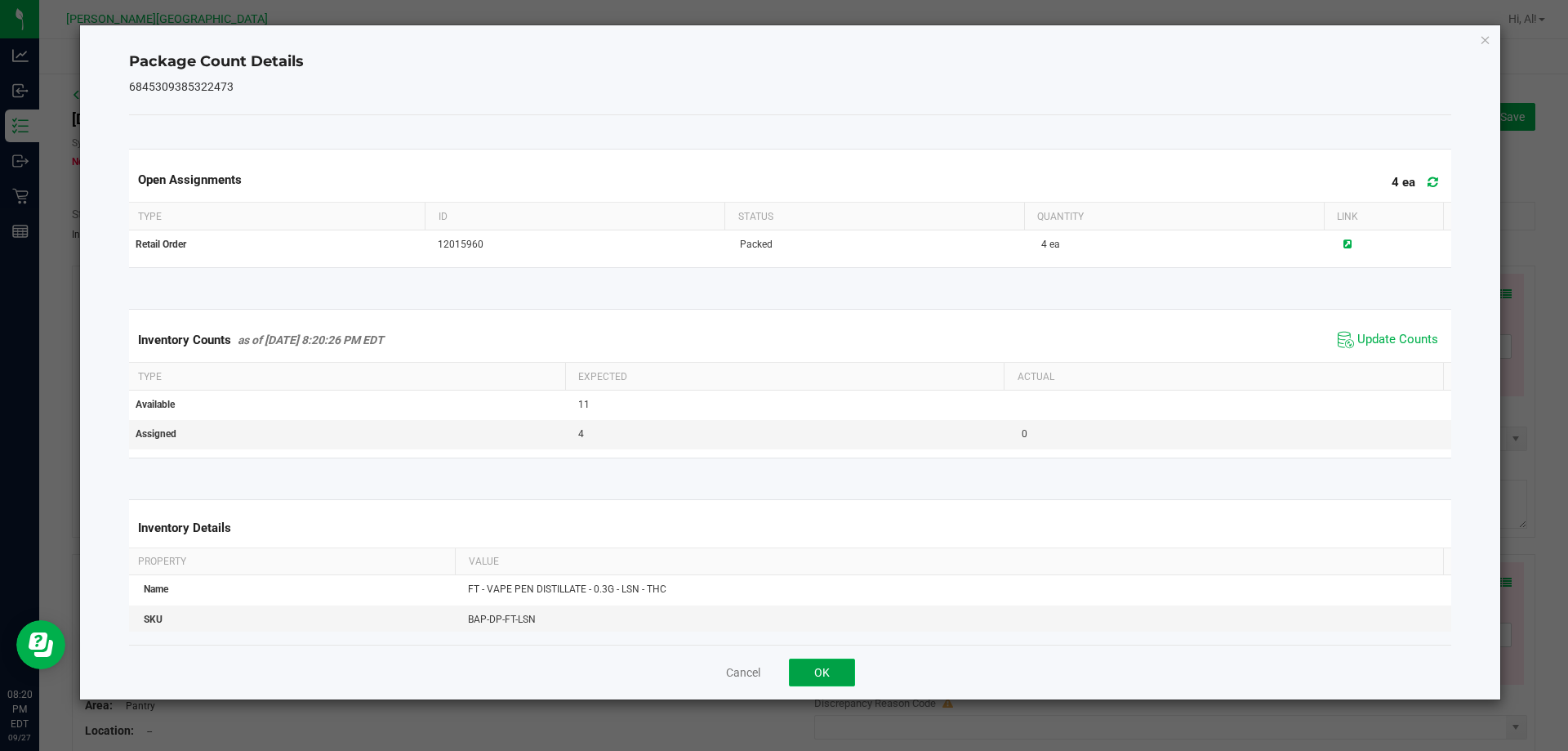
click at [822, 670] on button "OK" at bounding box center [822, 673] width 66 height 28
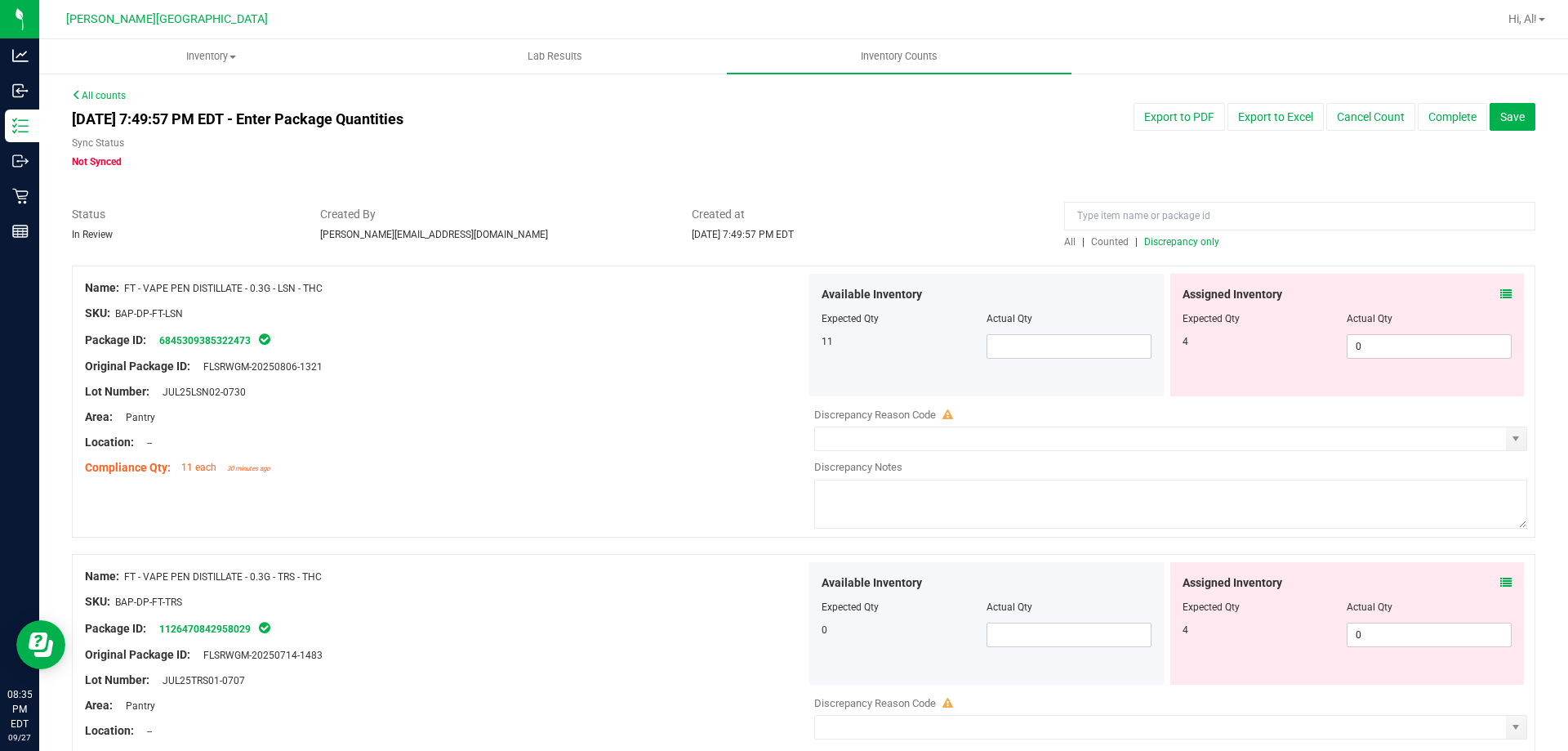
click at [1091, 242] on span "Counted" at bounding box center [1110, 241] width 37 height 11
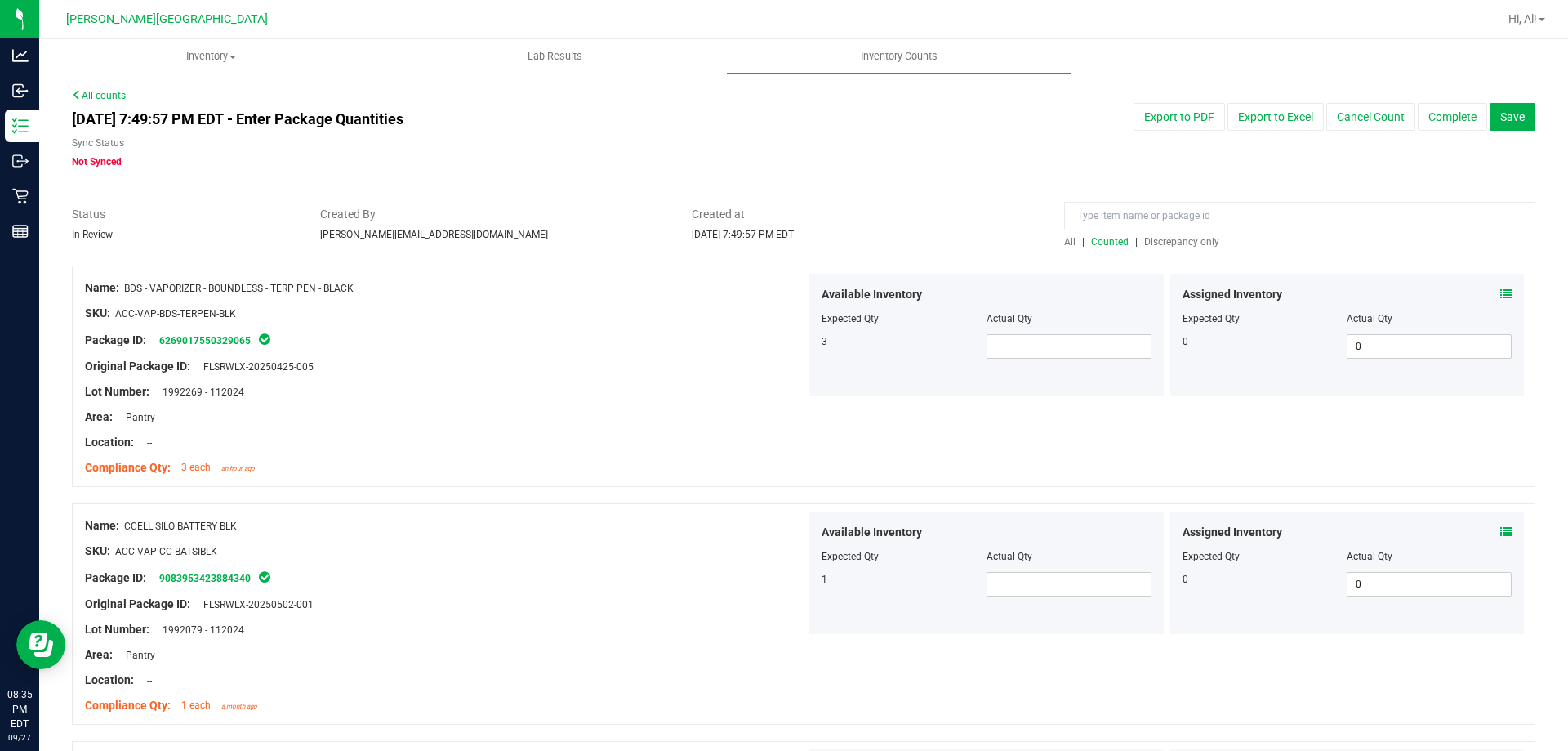
click at [1500, 288] on div "Assigned Inventory Expected Qty Actual Qty 0 0 0" at bounding box center [1347, 335] width 354 height 123
click at [1501, 290] on icon at bounding box center [1507, 294] width 11 height 11
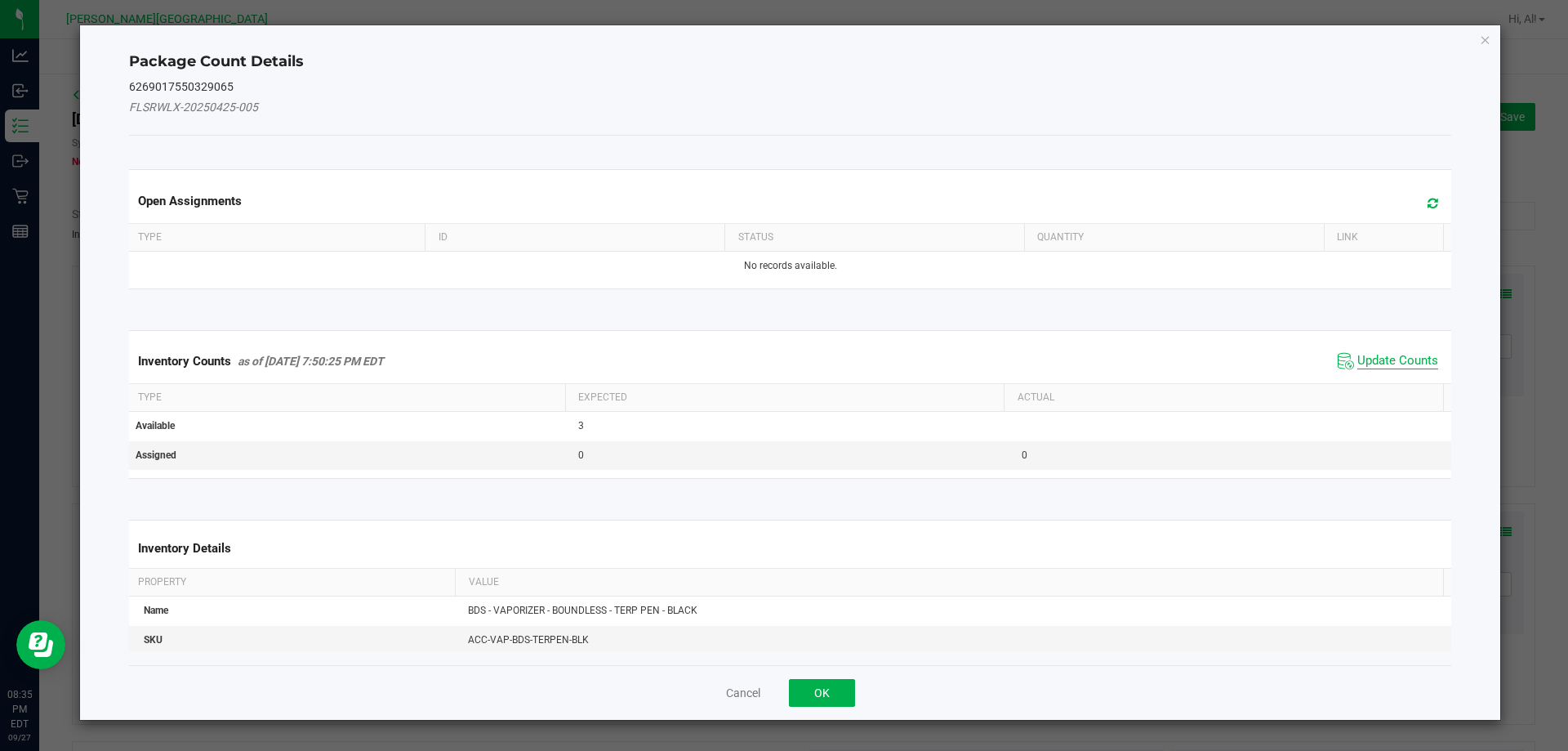
drag, startPoint x: 1387, startPoint y: 353, endPoint x: 1357, endPoint y: 357, distance: 30.3
click at [1386, 353] on span "Update Counts" at bounding box center [1398, 362] width 81 height 17
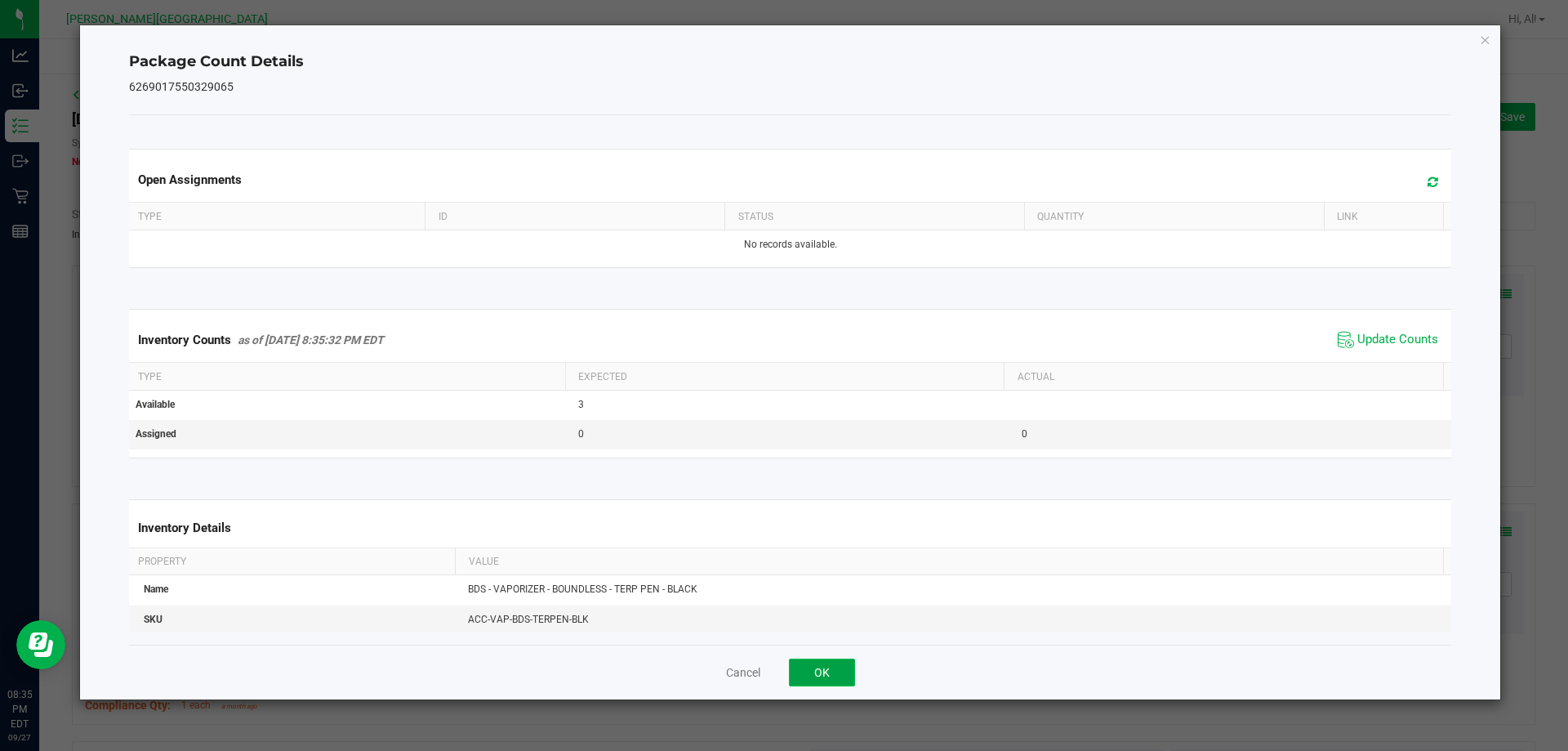
click at [817, 668] on button "OK" at bounding box center [822, 673] width 66 height 28
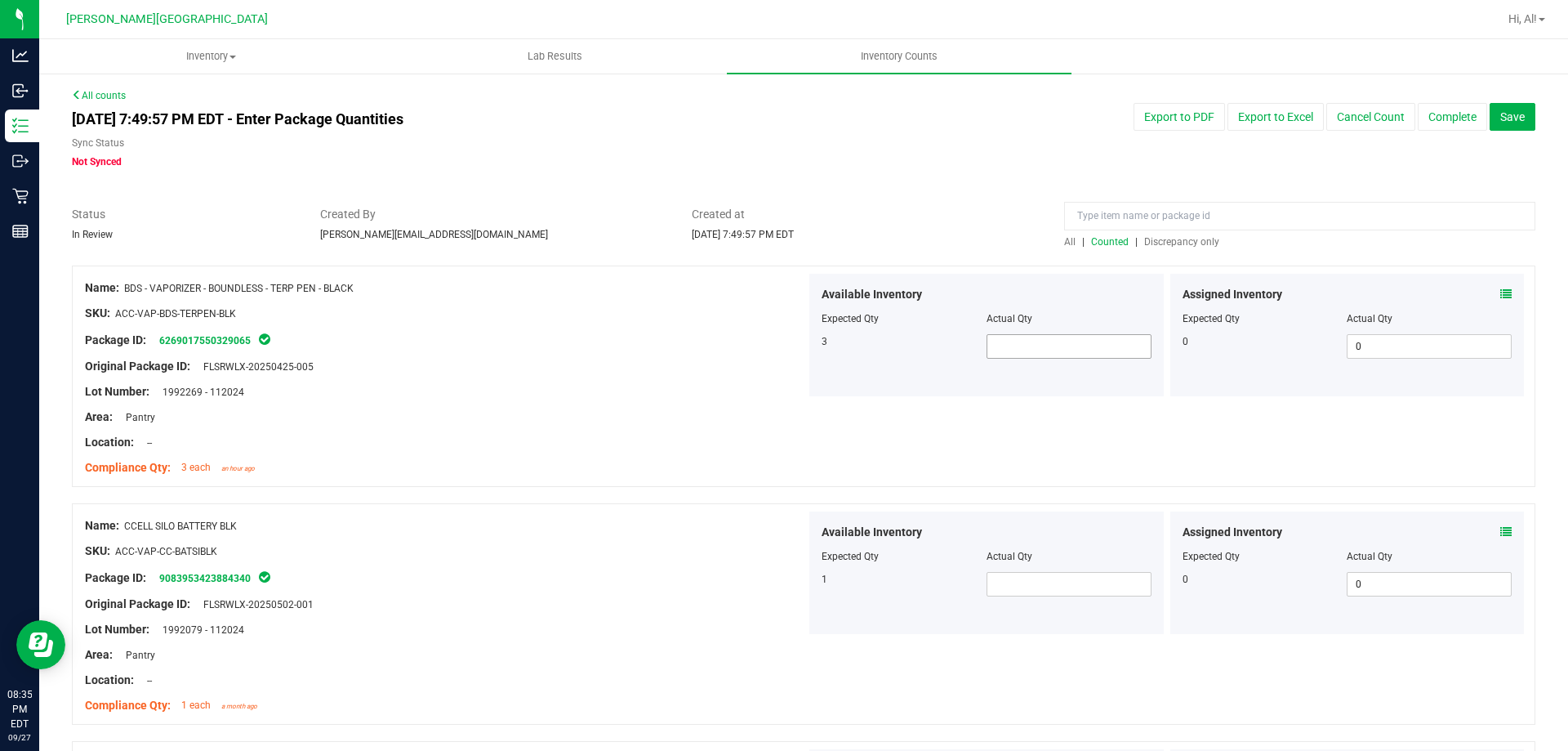
click at [1017, 343] on span at bounding box center [1069, 347] width 165 height 24
click at [756, 387] on div "Lot Number: 1992269 - 112024" at bounding box center [445, 391] width 721 height 17
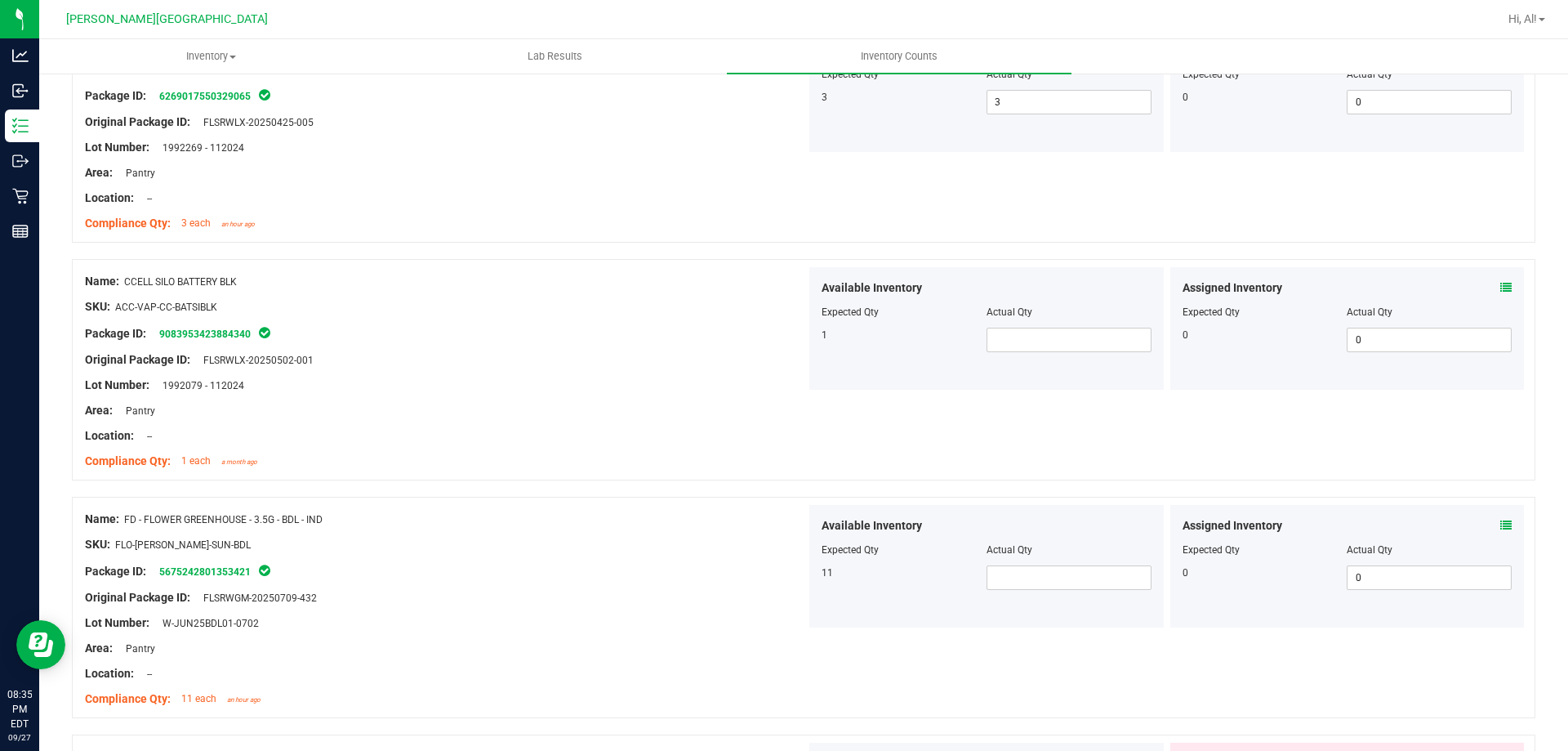
scroll to position [245, 0]
click at [1023, 341] on span at bounding box center [1069, 339] width 165 height 24
click at [810, 348] on div "Available Inventory Expected Qty Actual Qty 1 1 1" at bounding box center [987, 328] width 354 height 123
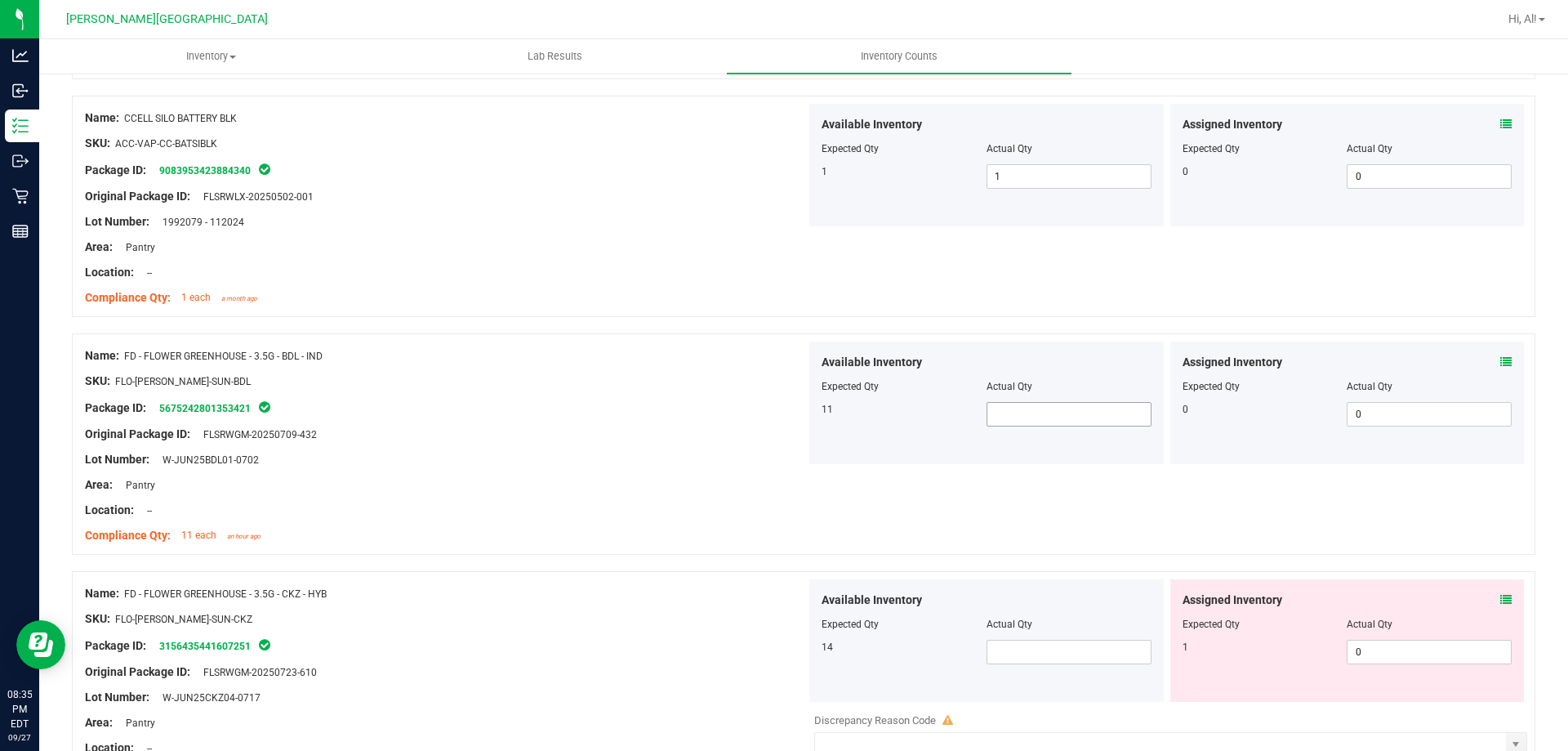
scroll to position [408, 0]
click at [994, 422] on span at bounding box center [1069, 413] width 165 height 24
click at [916, 415] on div "11" at bounding box center [904, 408] width 165 height 15
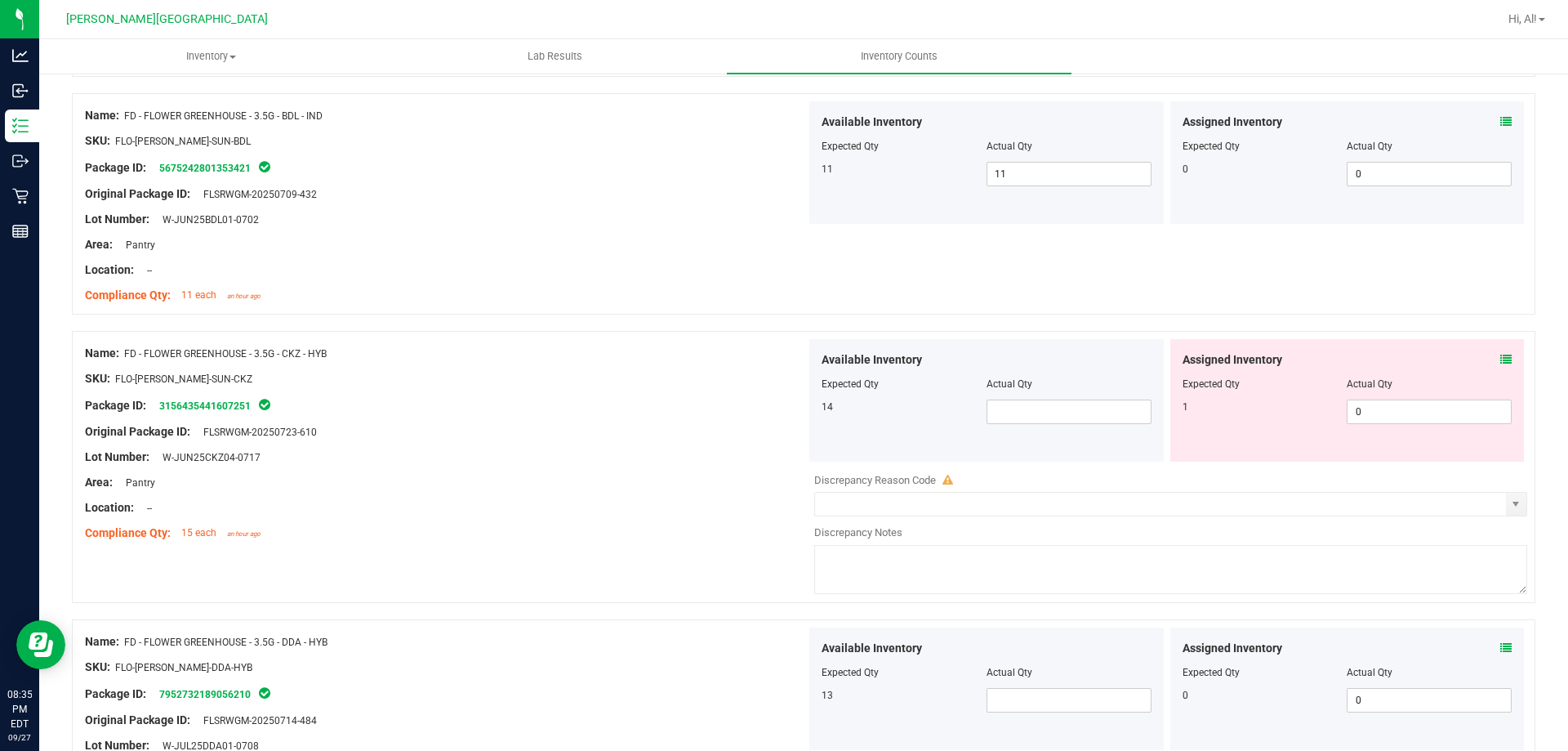
scroll to position [653, 0]
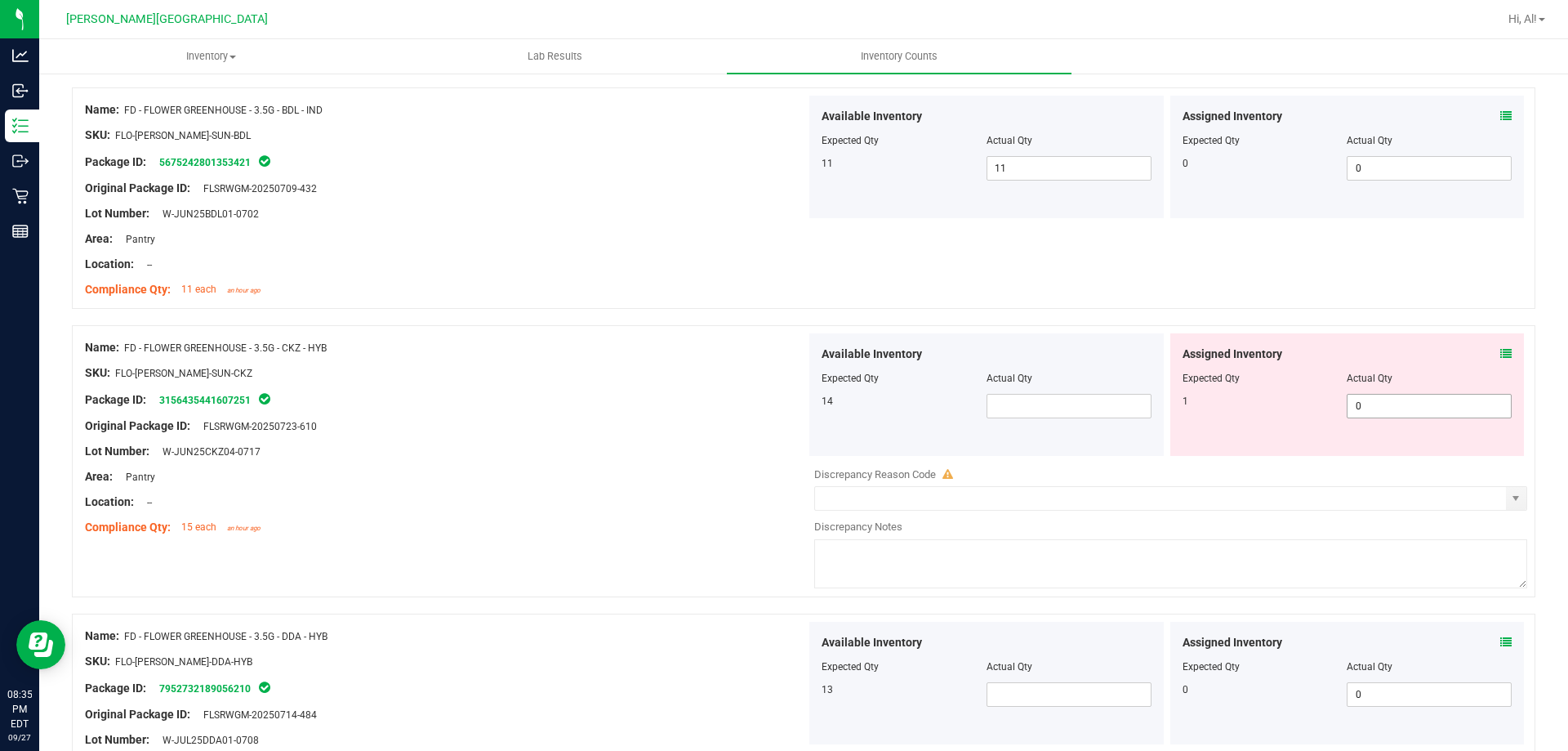
click at [1379, 409] on span "0 0" at bounding box center [1429, 406] width 165 height 24
click at [1379, 409] on input "0" at bounding box center [1429, 405] width 163 height 23
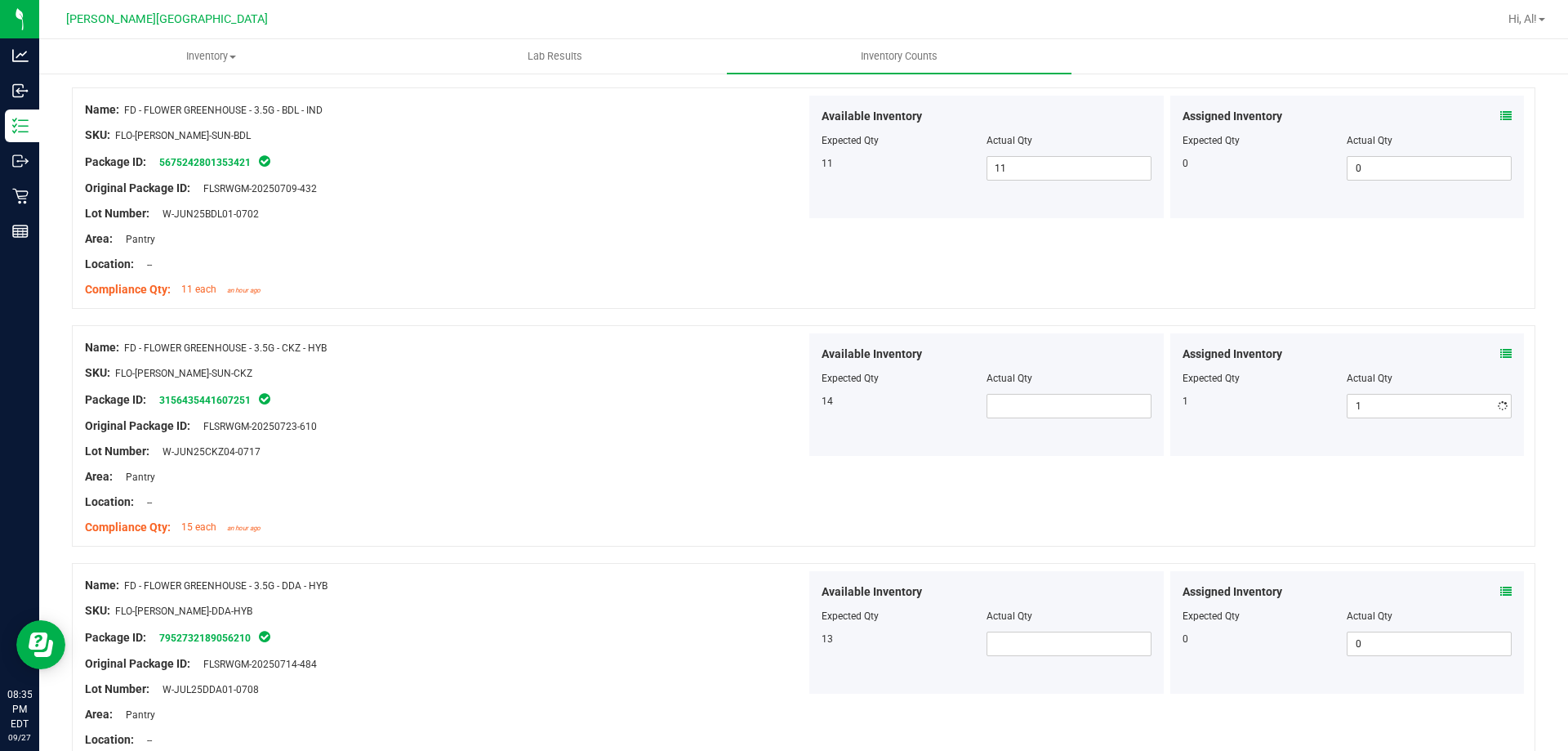
click at [1238, 399] on div "1" at bounding box center [1264, 402] width 165 height 15
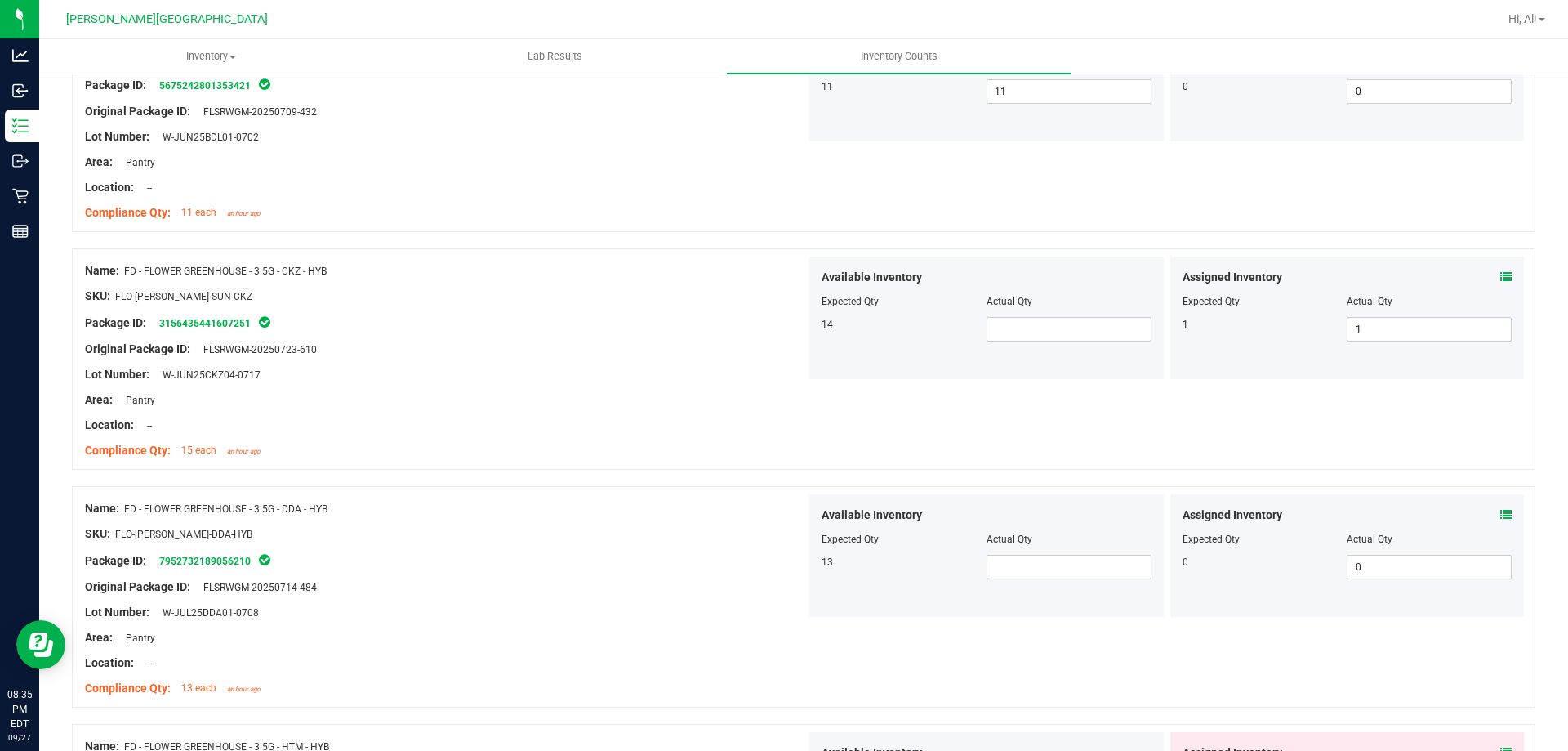
scroll to position [817, 0]
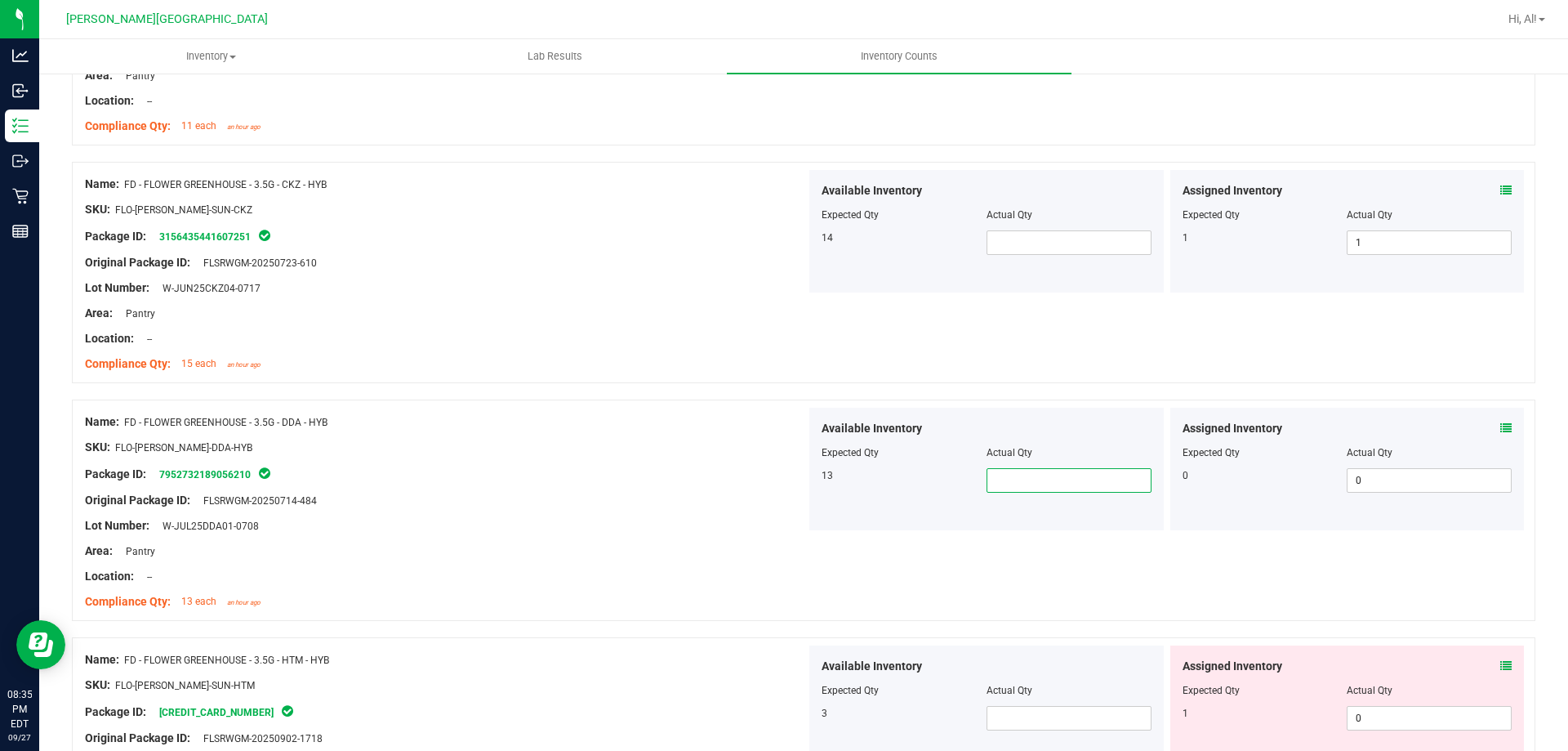
click at [1037, 478] on span at bounding box center [1069, 480] width 165 height 24
click at [1021, 230] on span at bounding box center [1069, 242] width 165 height 24
click at [1024, 216] on span "Actual Qty" at bounding box center [1009, 214] width 46 height 11
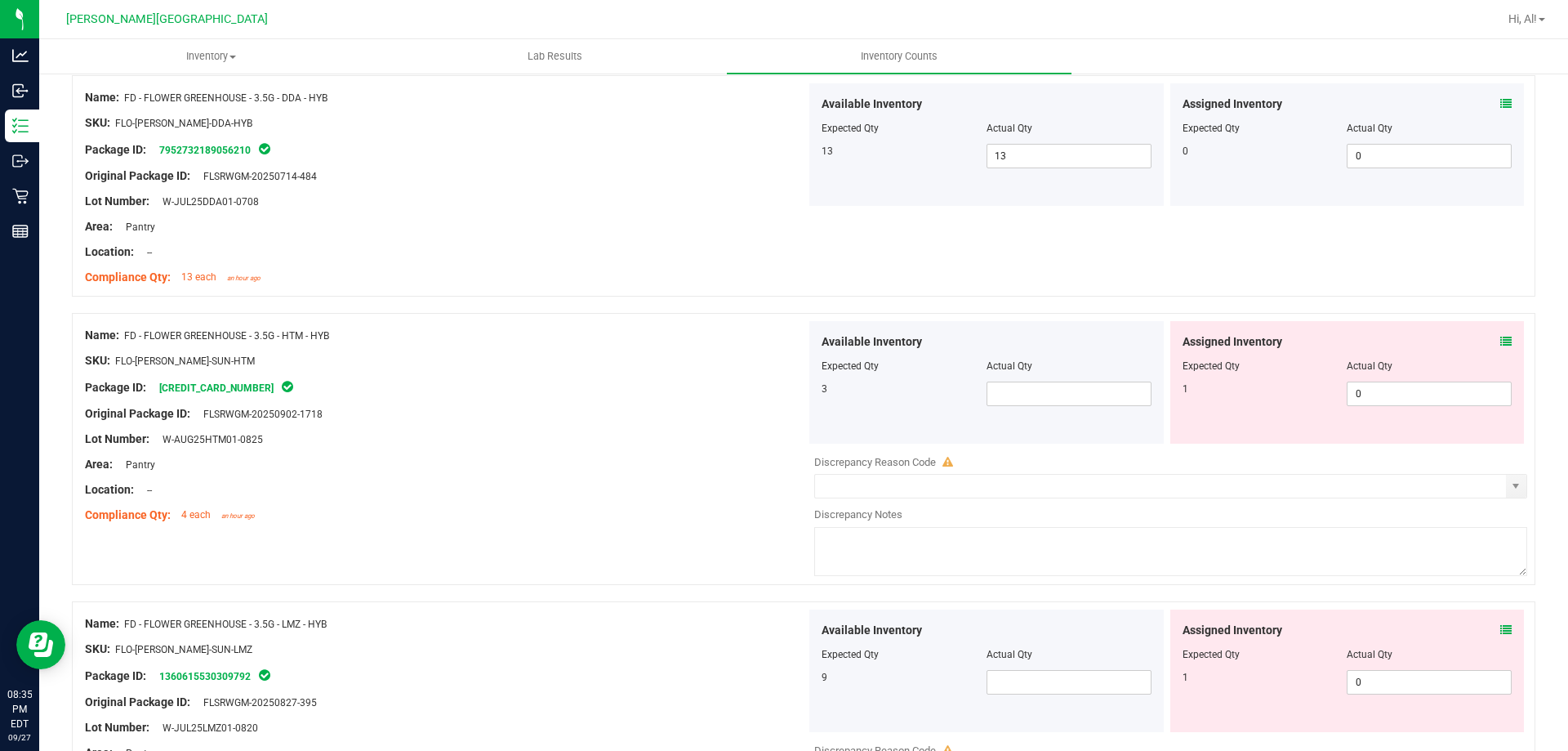
scroll to position [1143, 0]
click at [1061, 392] on span at bounding box center [1069, 391] width 165 height 24
click at [1413, 393] on span "0 0" at bounding box center [1429, 391] width 165 height 24
click at [1413, 393] on input "0" at bounding box center [1429, 391] width 163 height 23
click at [1308, 351] on div at bounding box center [1347, 351] width 330 height 8
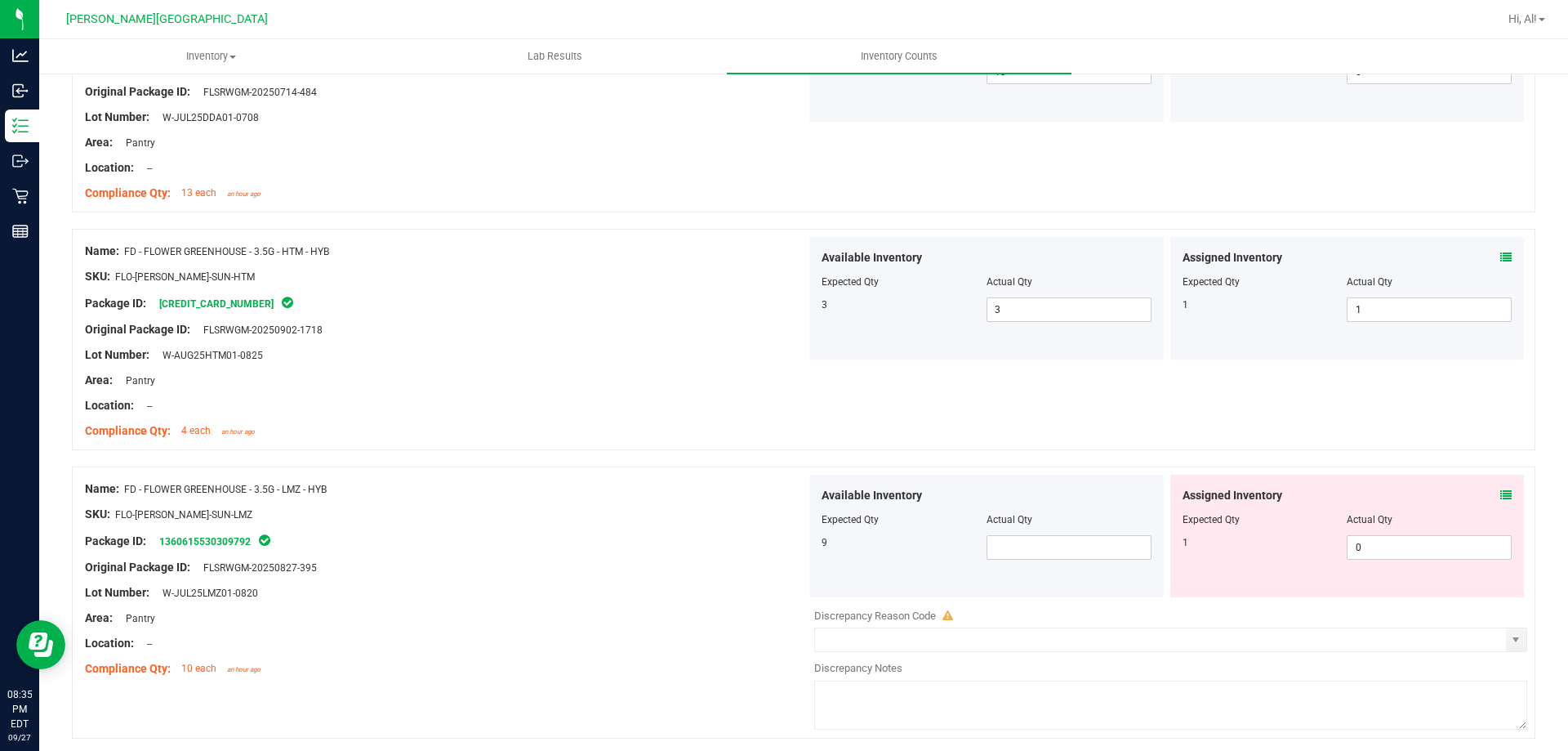
scroll to position [1388, 0]
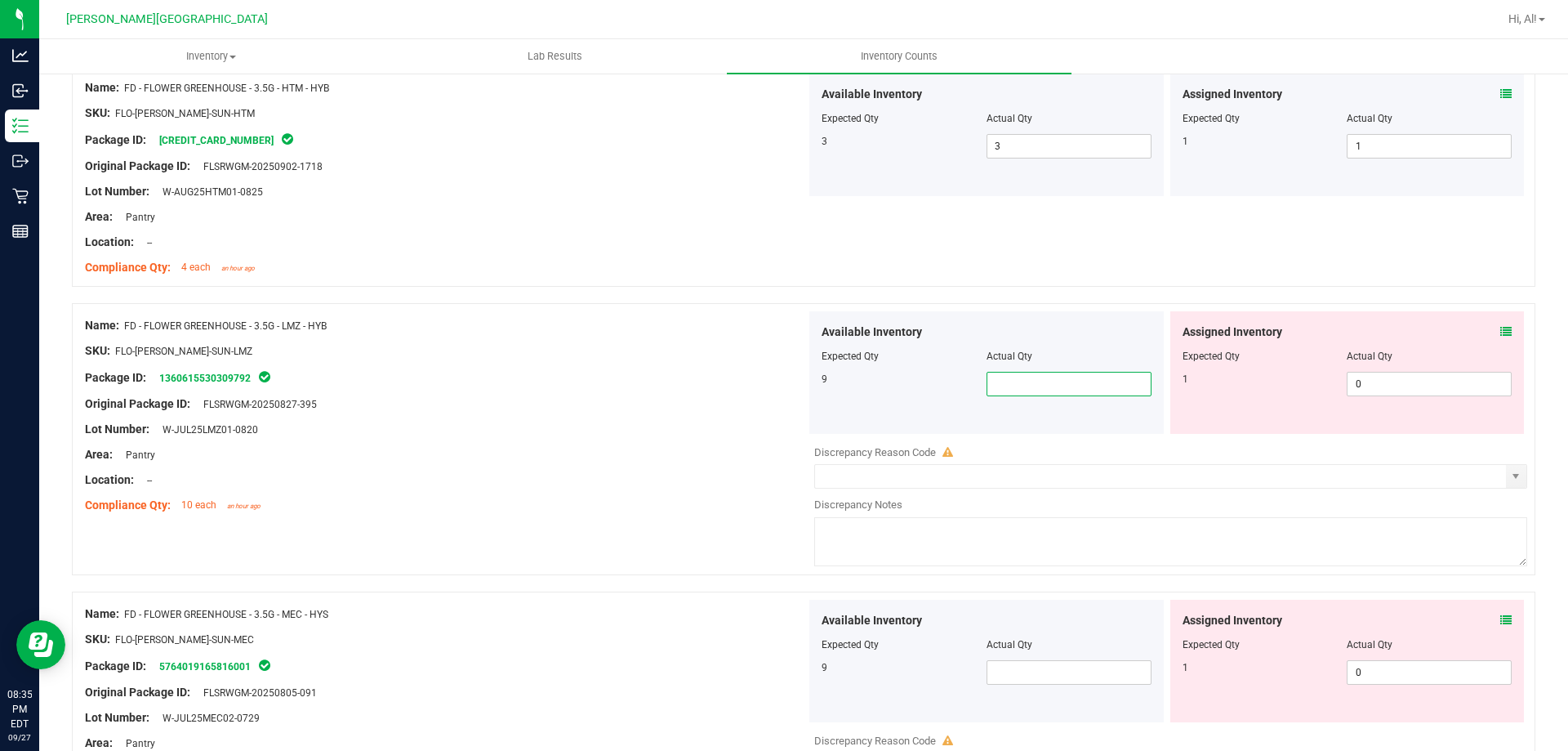
click at [1091, 386] on span at bounding box center [1069, 384] width 165 height 24
click at [1091, 386] on input "text" at bounding box center [1069, 384] width 163 height 23
click at [1391, 382] on span "0 0" at bounding box center [1429, 384] width 165 height 24
click at [1391, 382] on input "0" at bounding box center [1429, 384] width 163 height 23
click at [1288, 362] on div "Expected Qty" at bounding box center [1264, 356] width 165 height 15
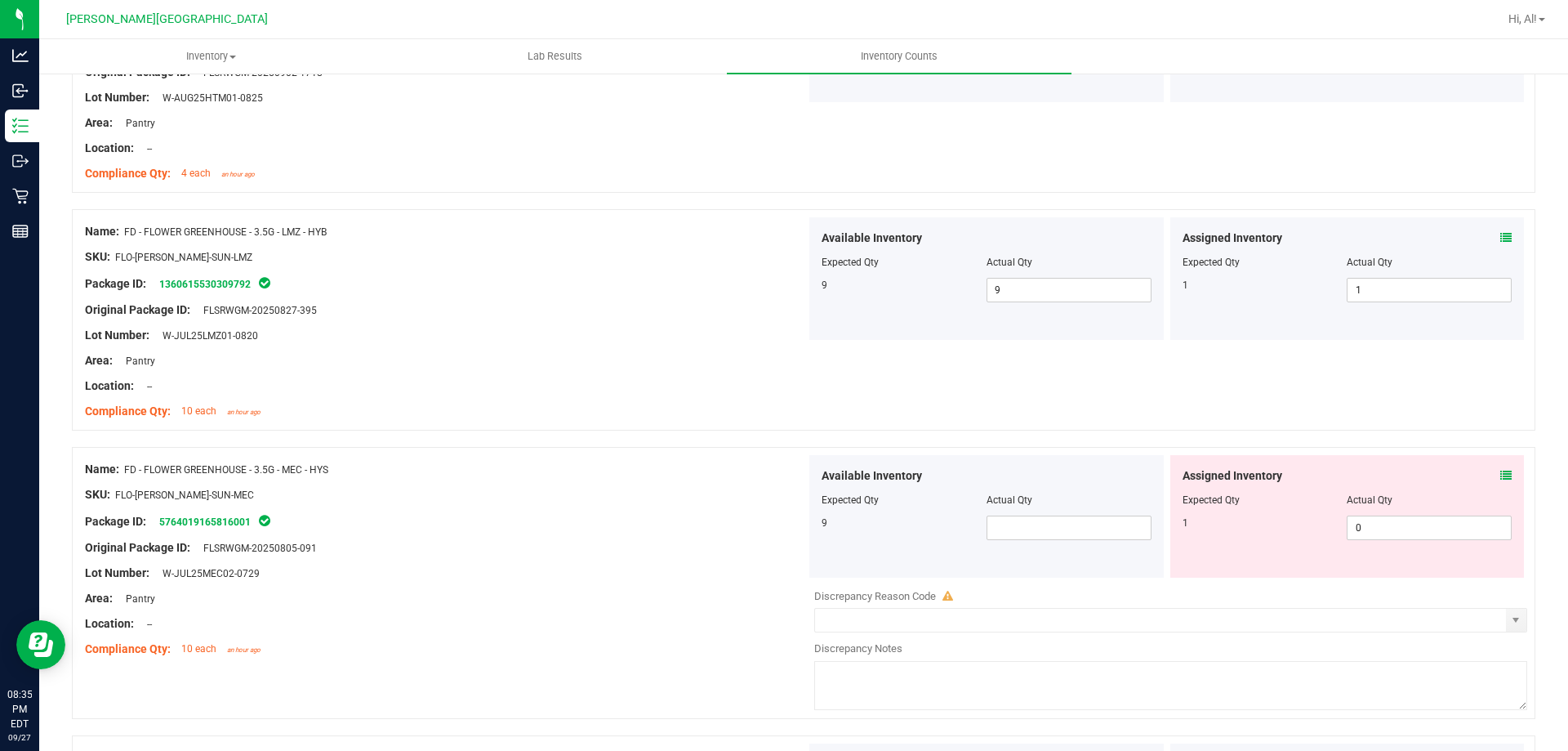
scroll to position [1633, 0]
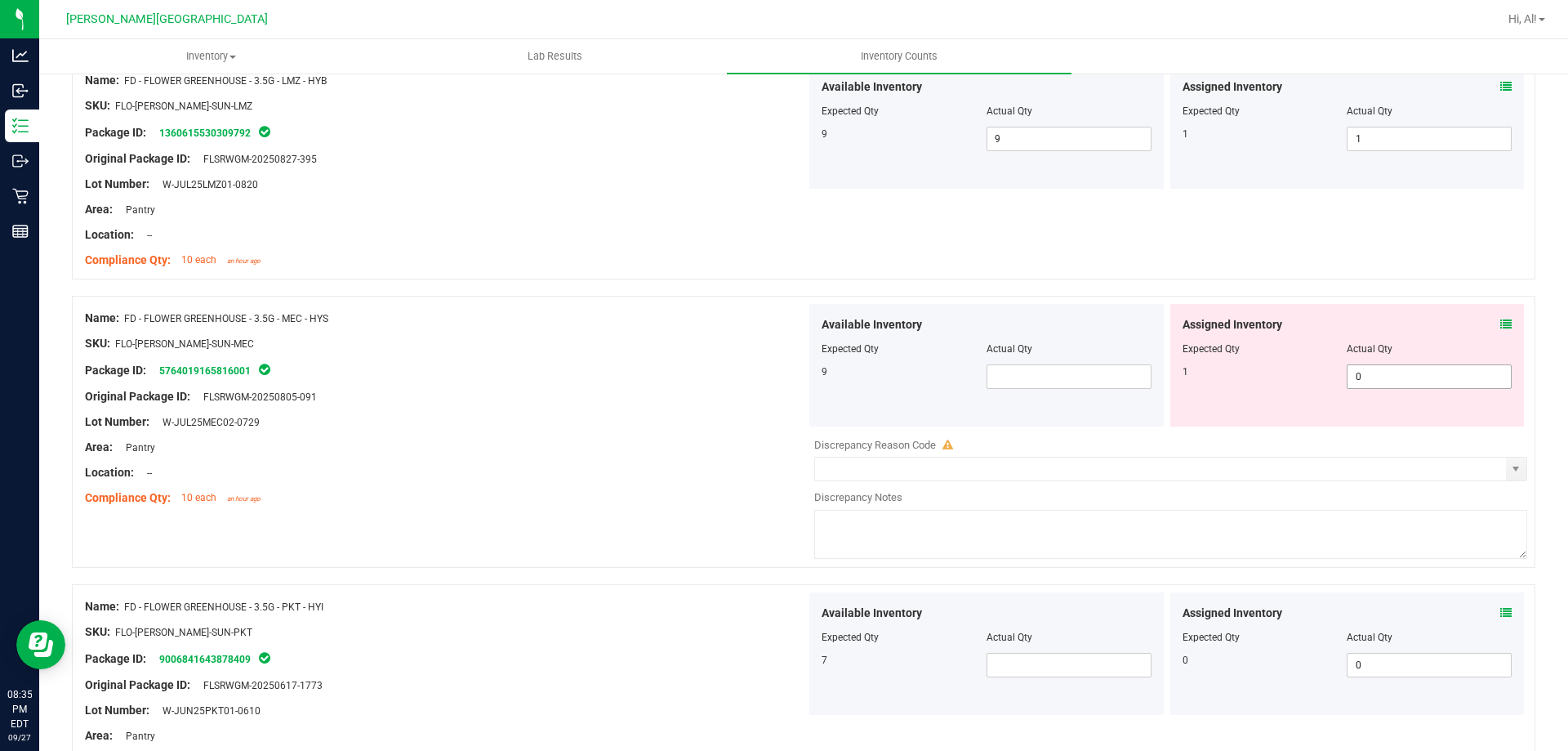
click at [1380, 367] on span "0 0" at bounding box center [1429, 376] width 165 height 24
click at [1380, 367] on input "0" at bounding box center [1429, 376] width 163 height 23
click at [1323, 362] on div at bounding box center [1347, 360] width 330 height 8
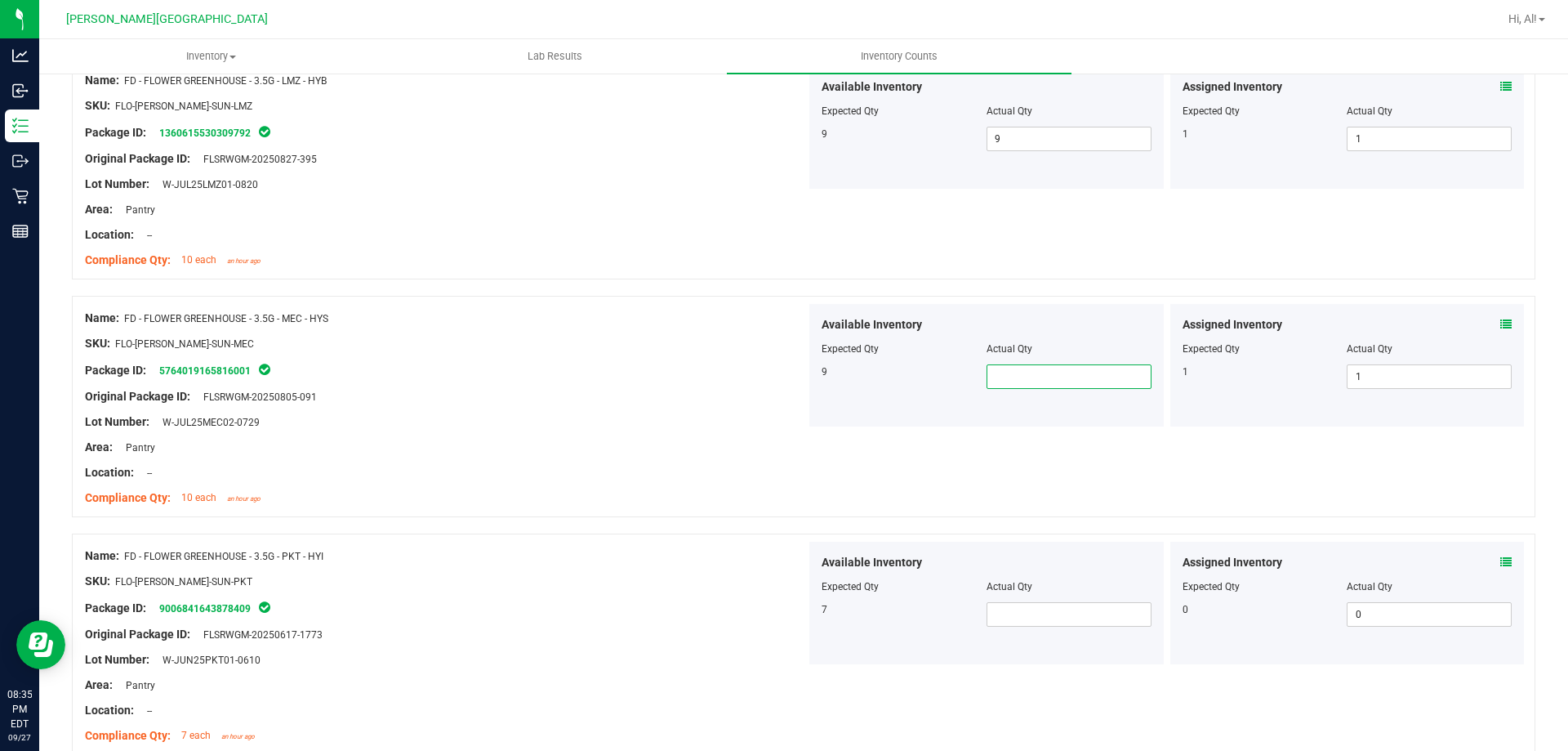
click at [1084, 377] on span at bounding box center [1069, 376] width 165 height 24
click at [1084, 377] on input "9" at bounding box center [1069, 376] width 163 height 23
click at [1083, 407] on div "Available Inventory Expected Qty Actual Qty 9 9 9" at bounding box center [987, 365] width 354 height 123
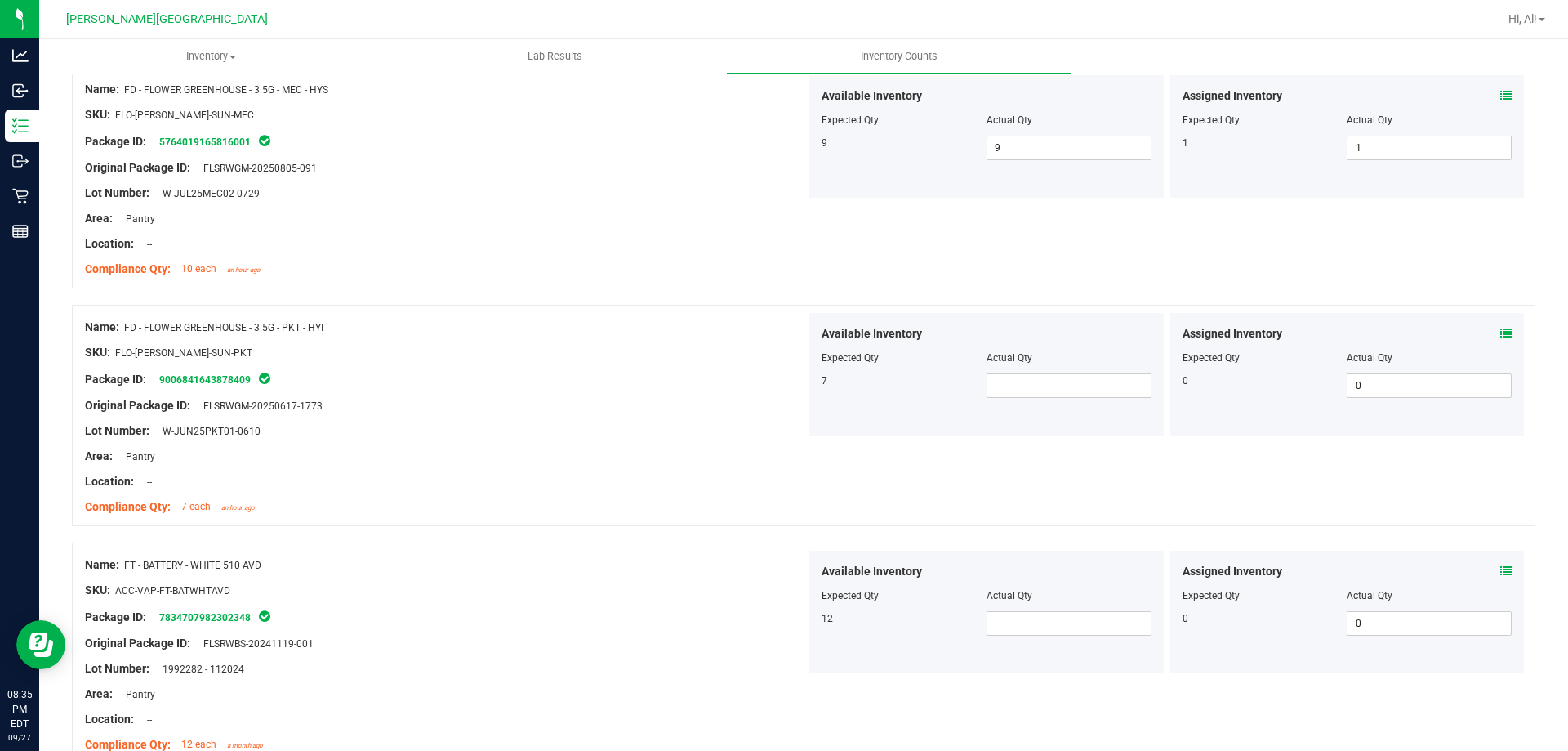
scroll to position [1878, 0]
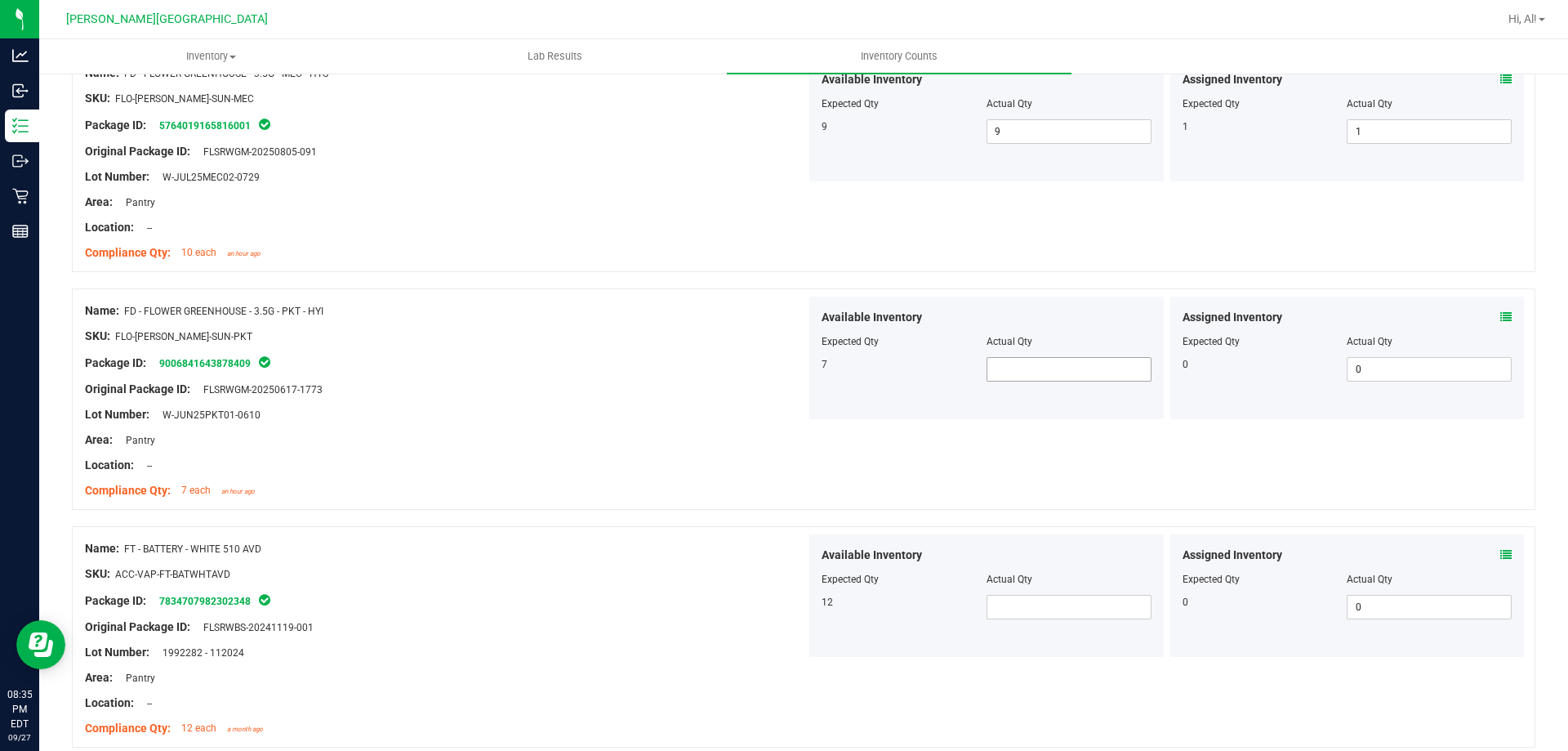
click at [1086, 376] on span at bounding box center [1069, 369] width 165 height 24
click at [1116, 401] on div "Available Inventory Expected Qty Actual Qty 7 7 7" at bounding box center [987, 358] width 354 height 123
click at [1362, 372] on span "0 0" at bounding box center [1429, 369] width 165 height 24
click at [1303, 388] on div "Assigned Inventory Expected Qty Actual Qty 0 0 0" at bounding box center [1347, 358] width 354 height 123
click at [1036, 602] on span at bounding box center [1069, 607] width 165 height 24
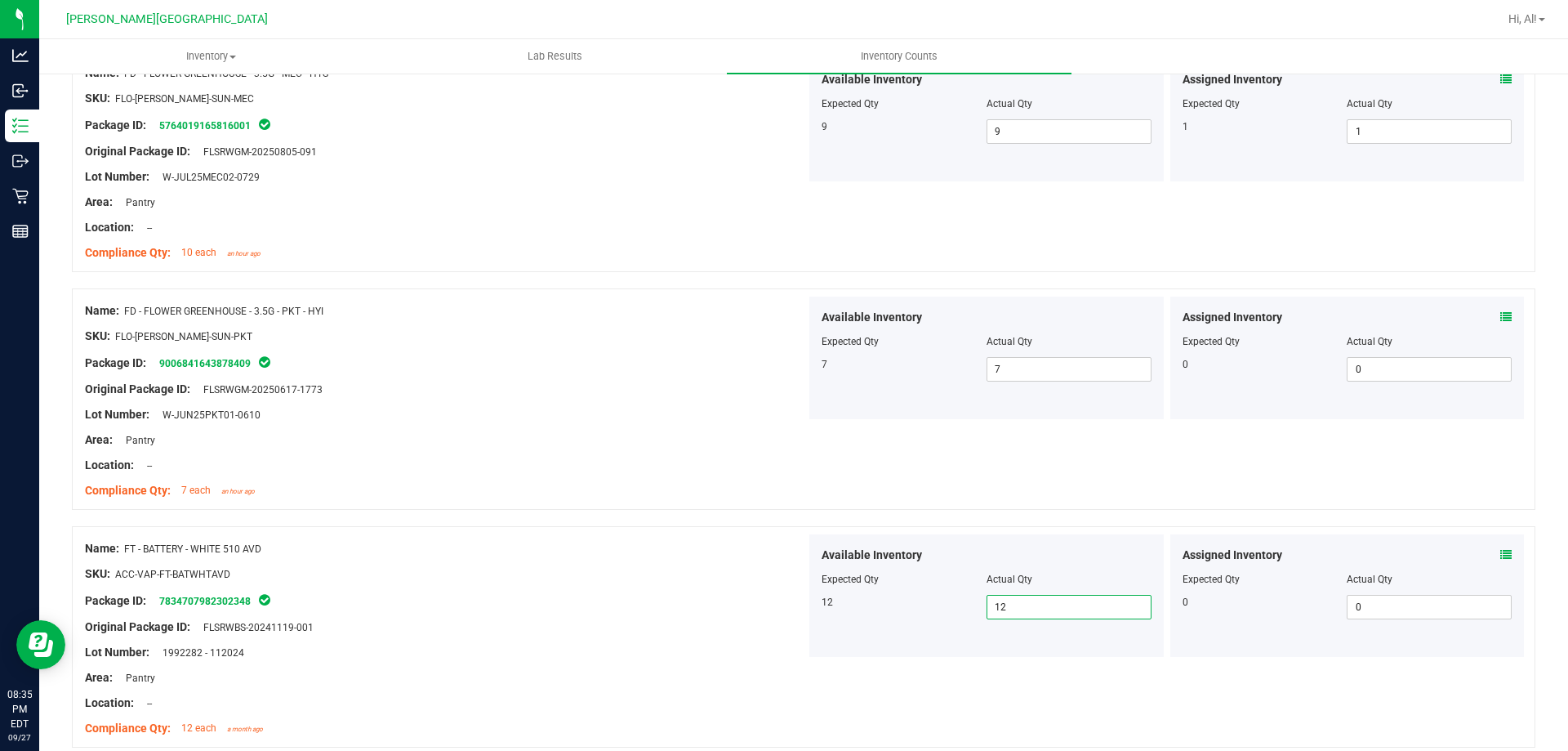
click at [1054, 560] on div "Available Inventory" at bounding box center [987, 555] width 330 height 17
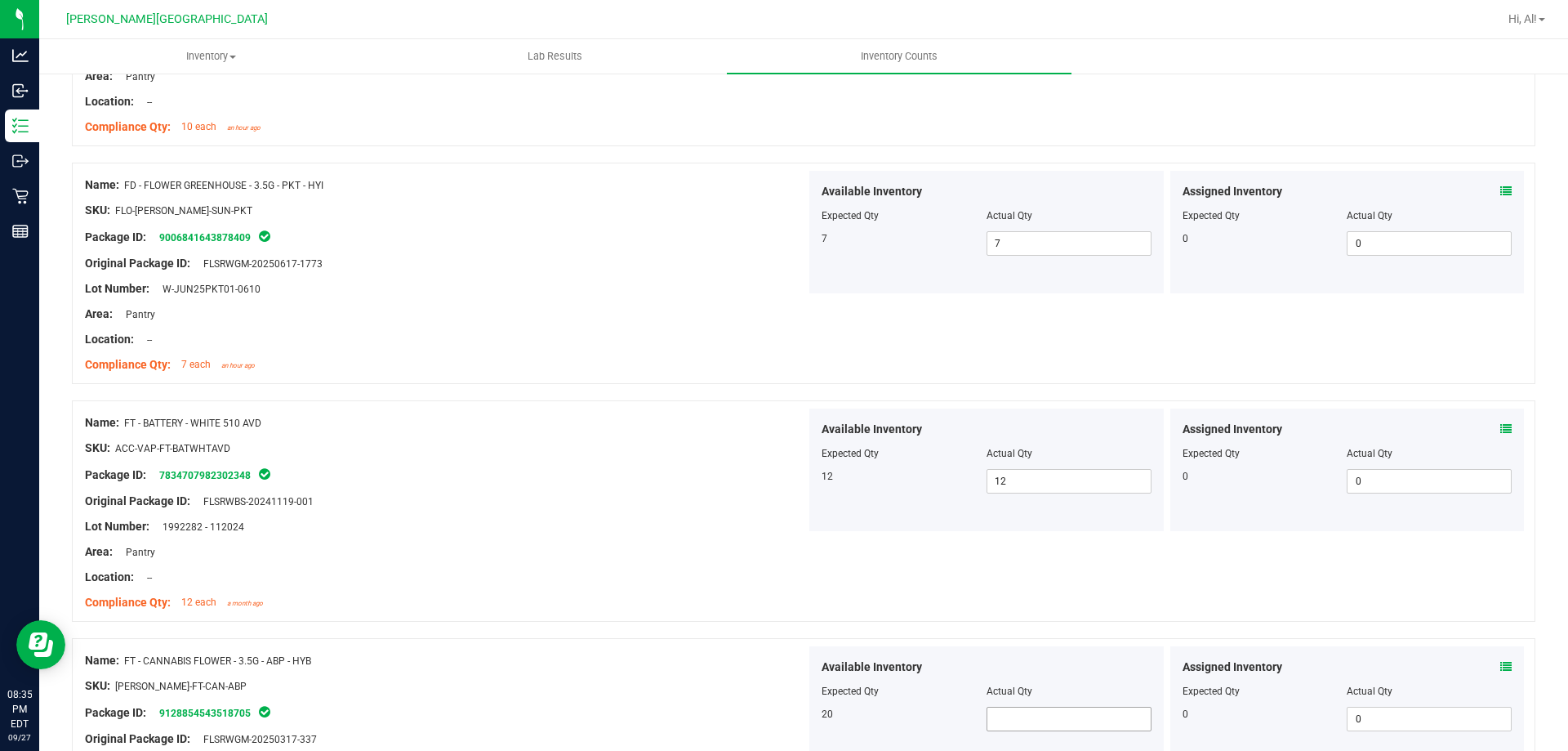
scroll to position [2205, 0]
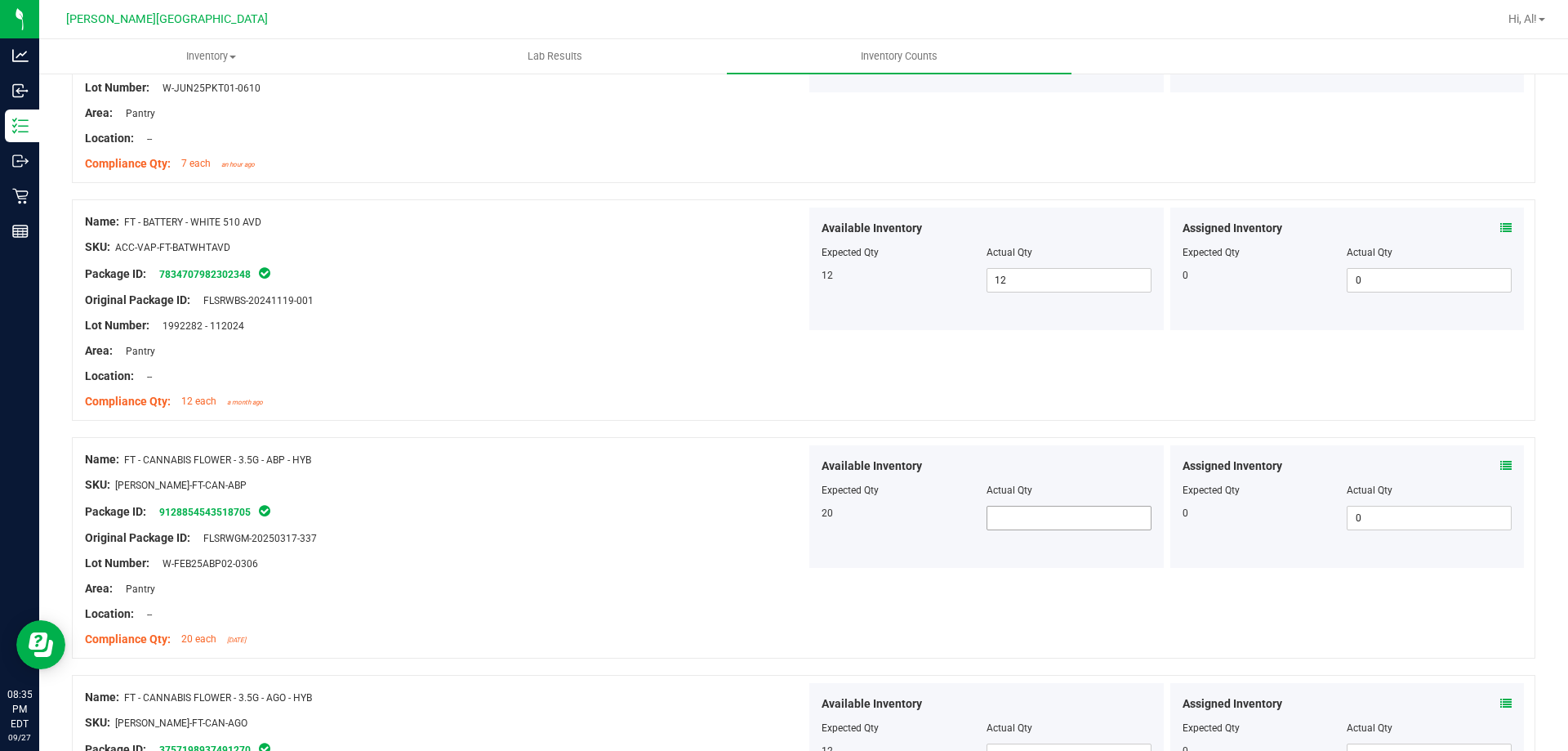
click at [1063, 511] on span at bounding box center [1069, 518] width 165 height 24
click at [1054, 485] on div "Actual Qty" at bounding box center [1069, 490] width 165 height 15
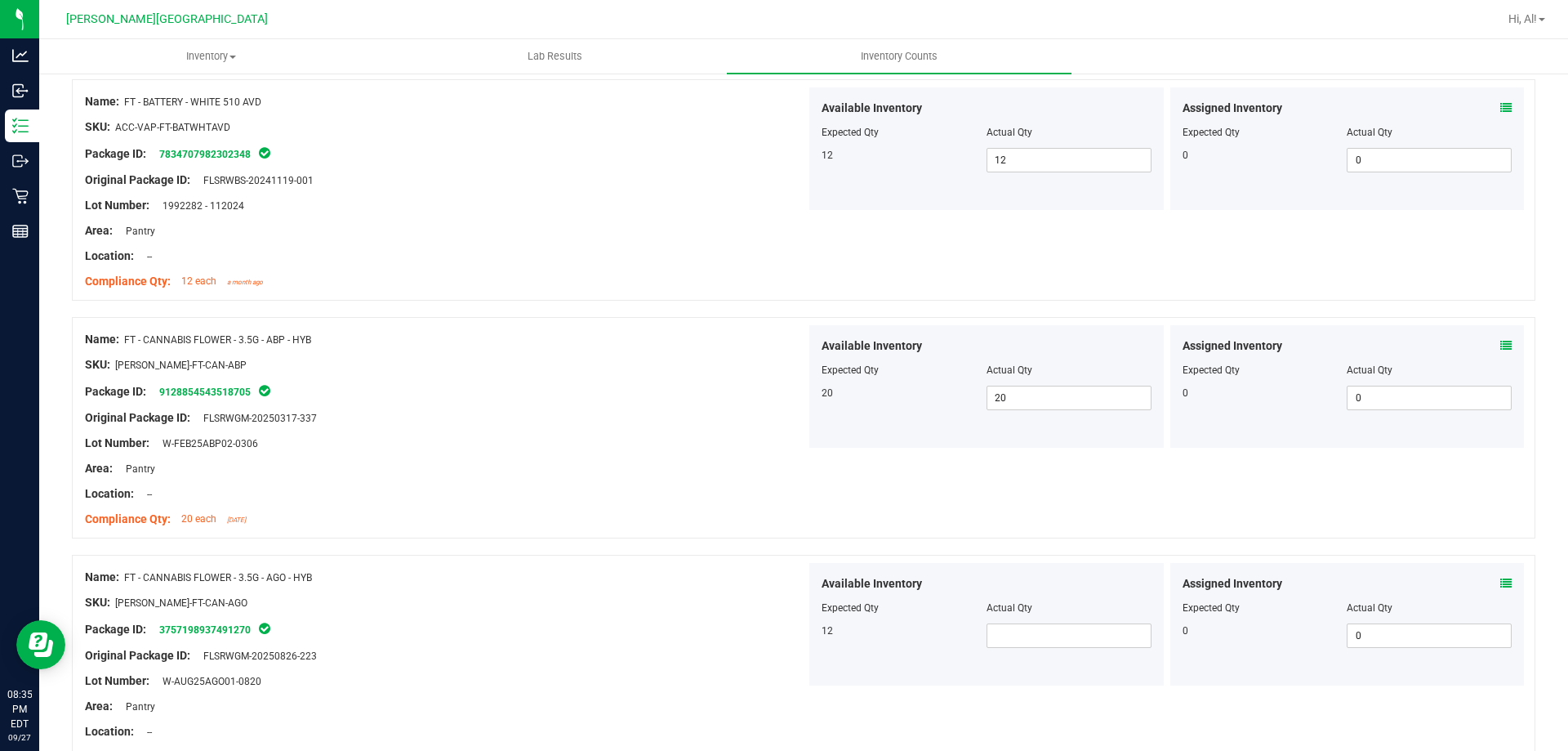
scroll to position [2451, 0]
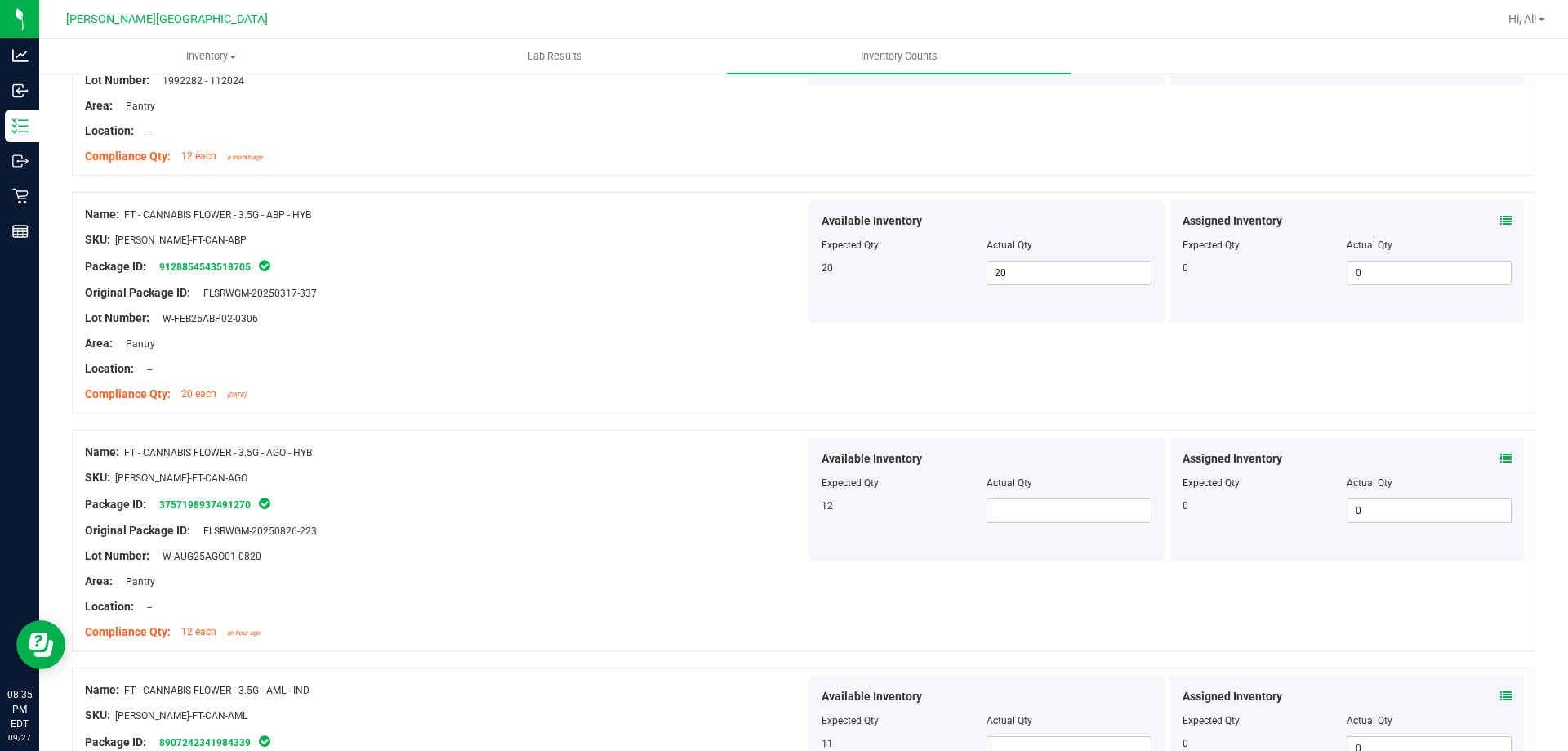
click at [1049, 497] on div at bounding box center [987, 494] width 330 height 8
click at [1050, 520] on span at bounding box center [1069, 511] width 165 height 24
click at [1048, 493] on div at bounding box center [987, 494] width 330 height 8
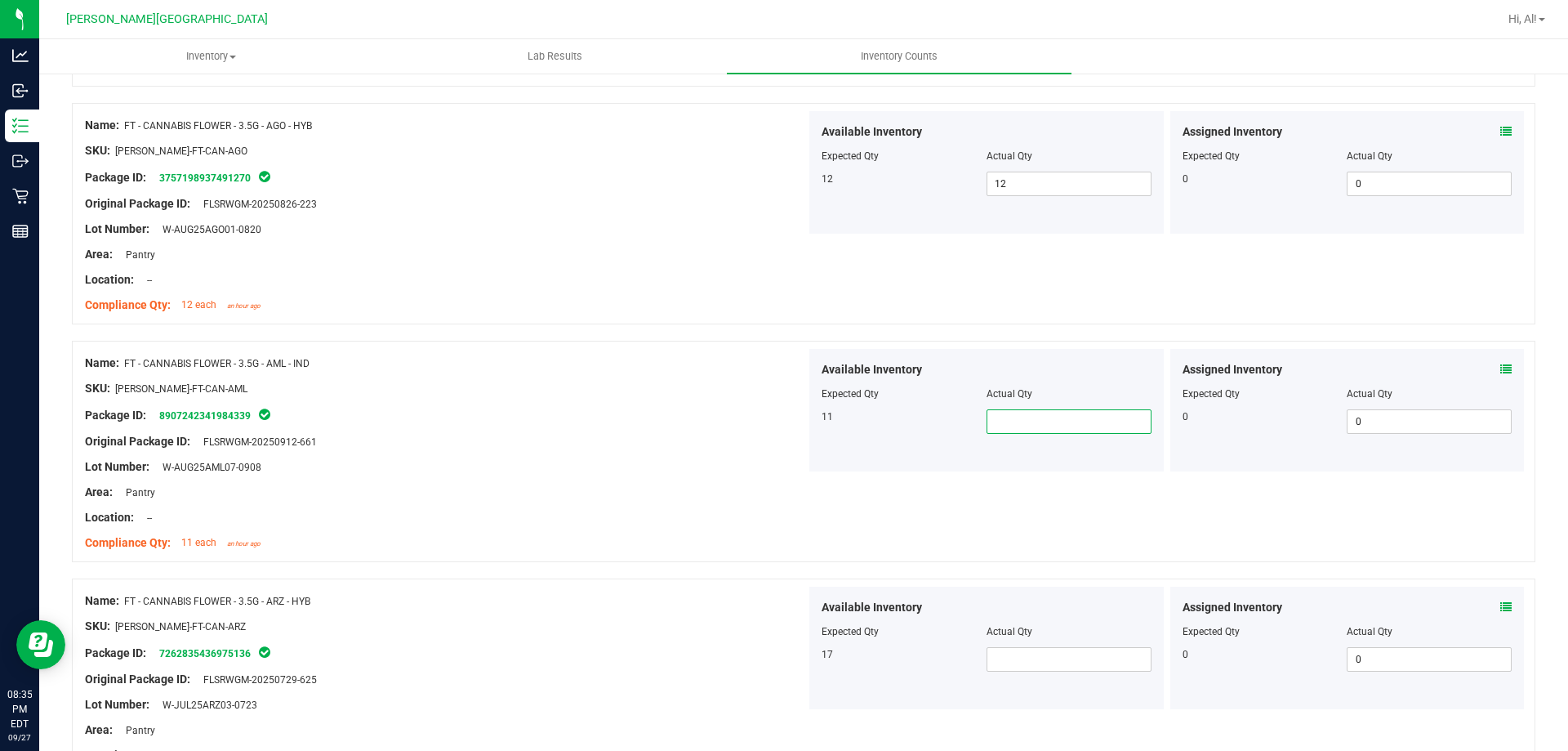
click at [1048, 426] on span at bounding box center [1069, 421] width 165 height 24
click at [1048, 387] on div "Actual Qty" at bounding box center [1069, 394] width 165 height 15
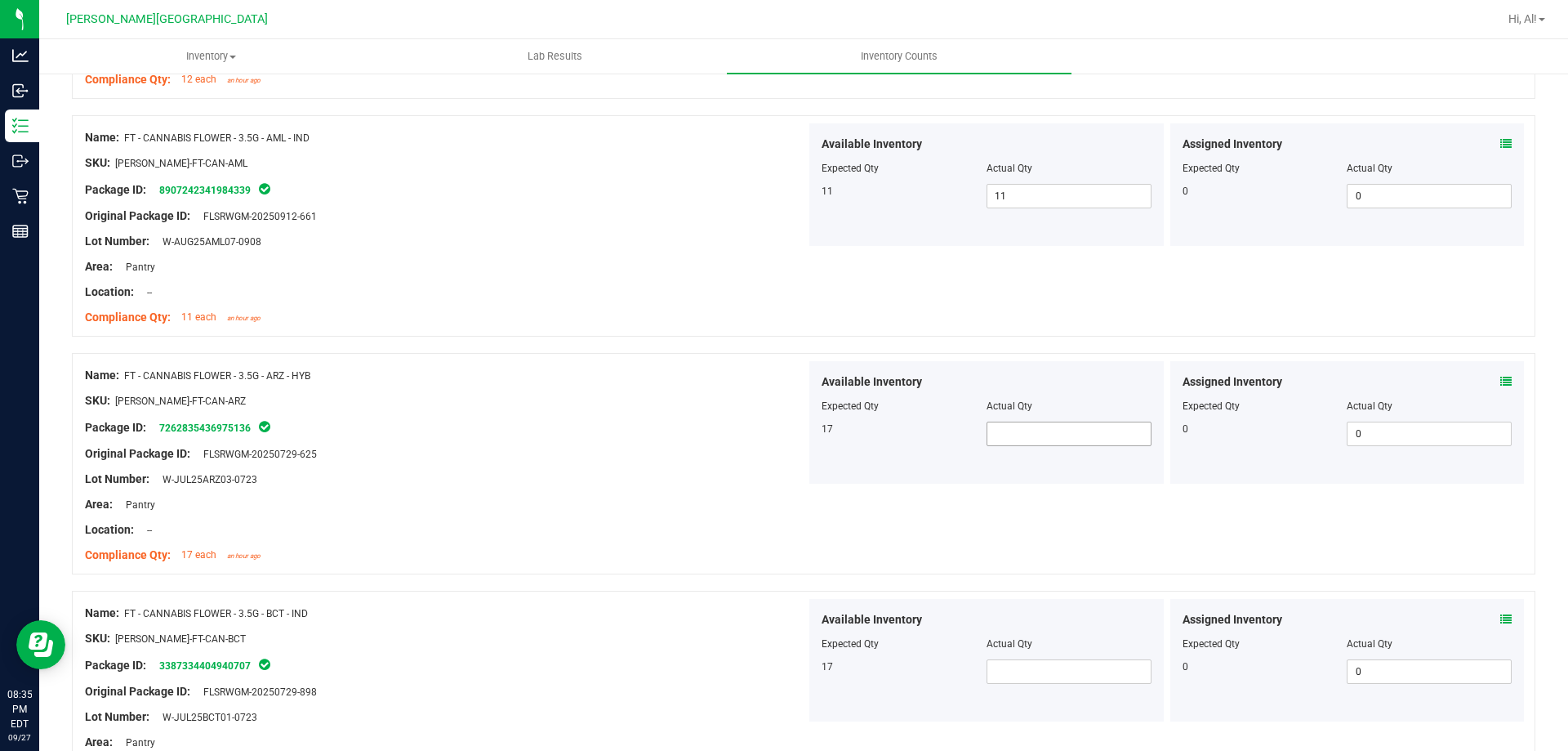
scroll to position [3023, 0]
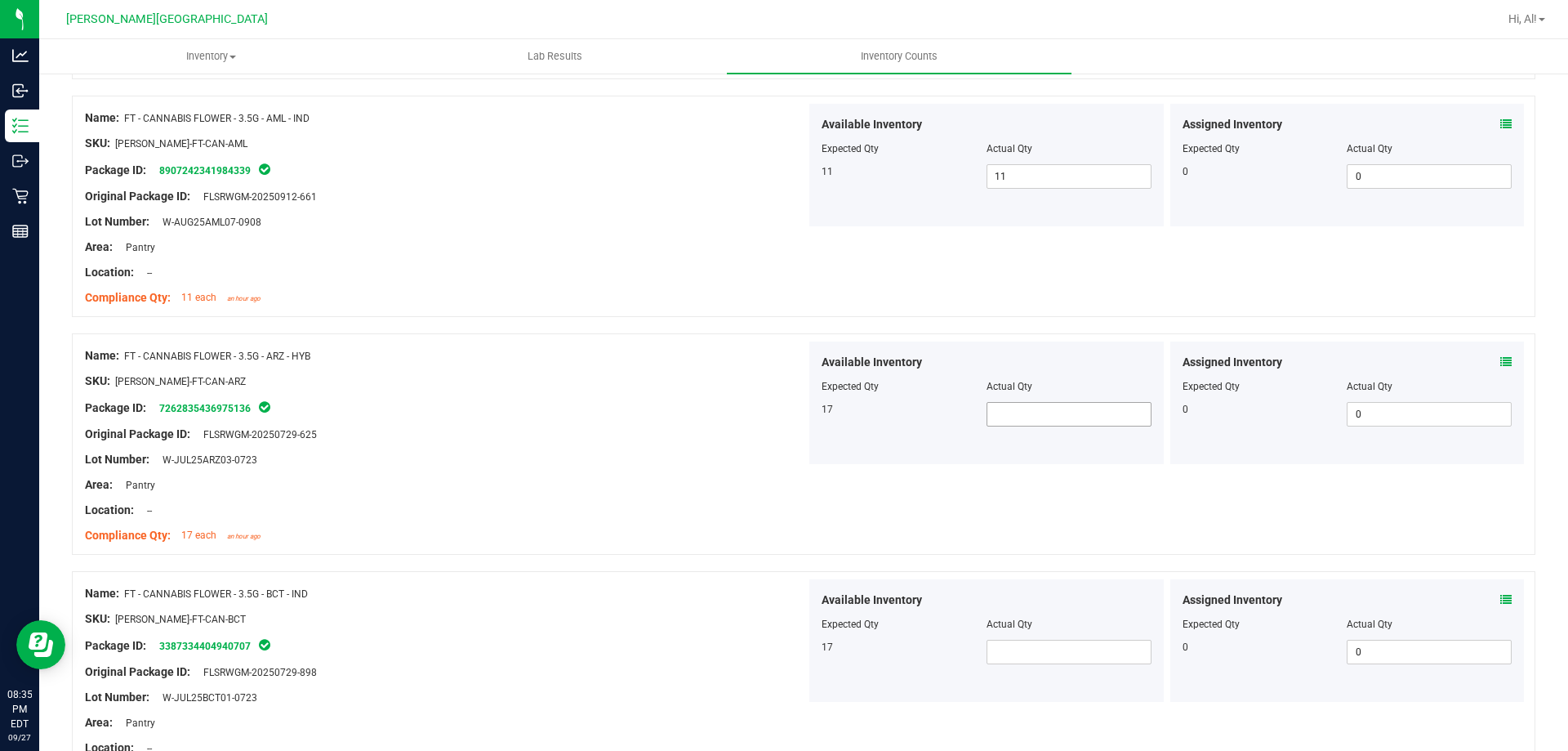
click at [1047, 422] on span at bounding box center [1069, 414] width 165 height 24
click at [1052, 386] on div "Actual Qty" at bounding box center [1069, 387] width 165 height 15
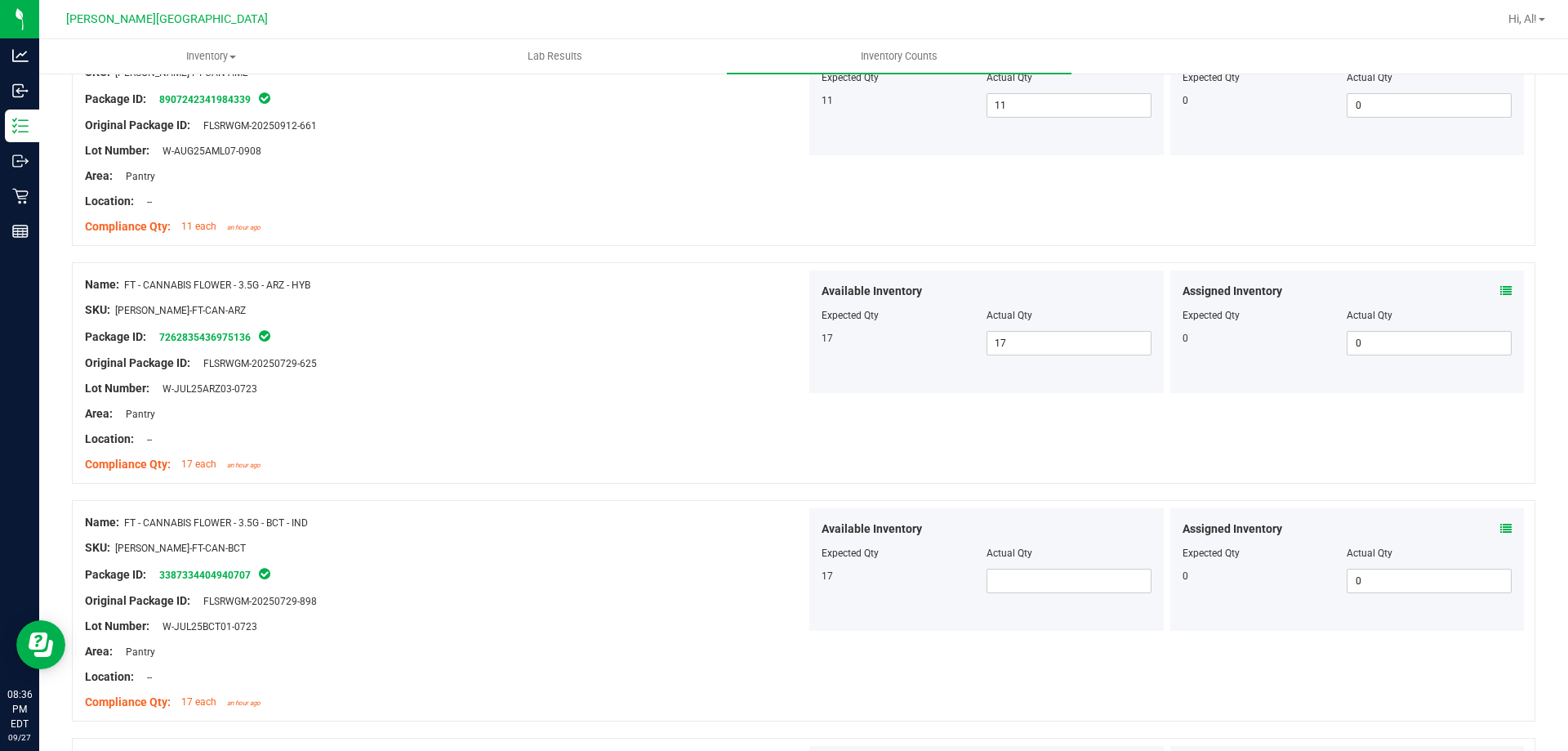
scroll to position [3186, 0]
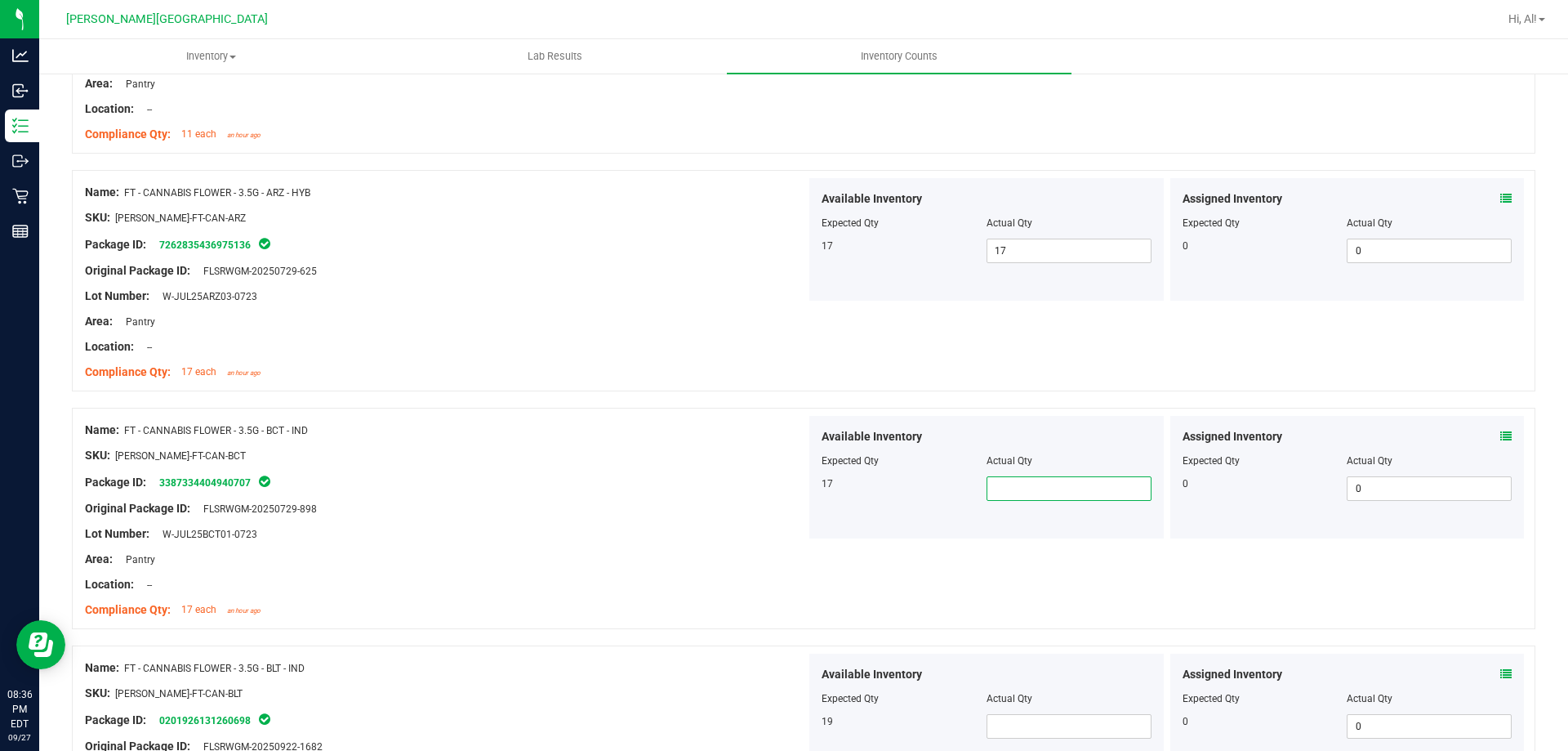
click at [1060, 492] on span at bounding box center [1069, 488] width 165 height 24
click at [1045, 449] on div at bounding box center [987, 449] width 330 height 8
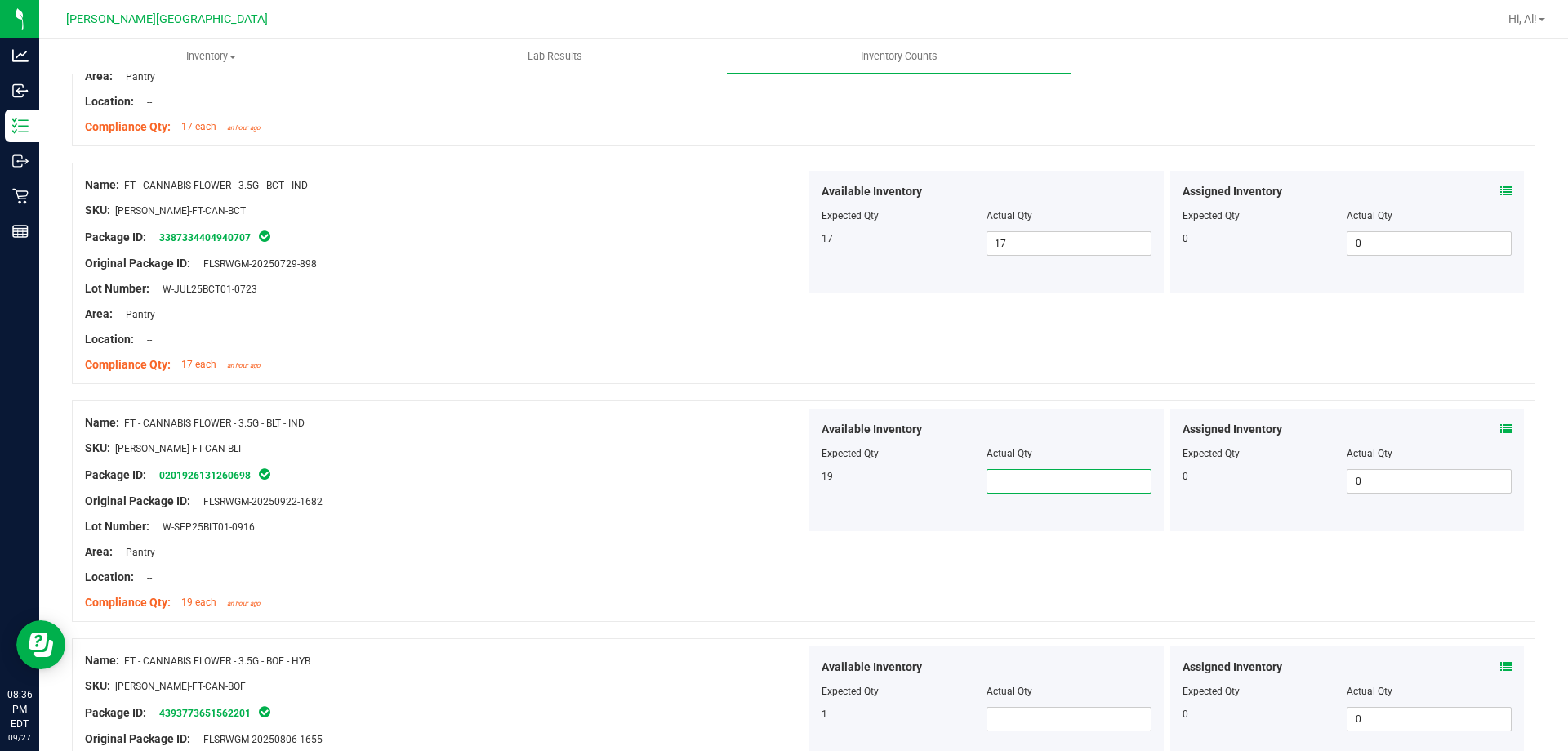
click at [1052, 478] on span at bounding box center [1069, 481] width 165 height 24
click at [1055, 435] on div "Available Inventory" at bounding box center [987, 430] width 330 height 17
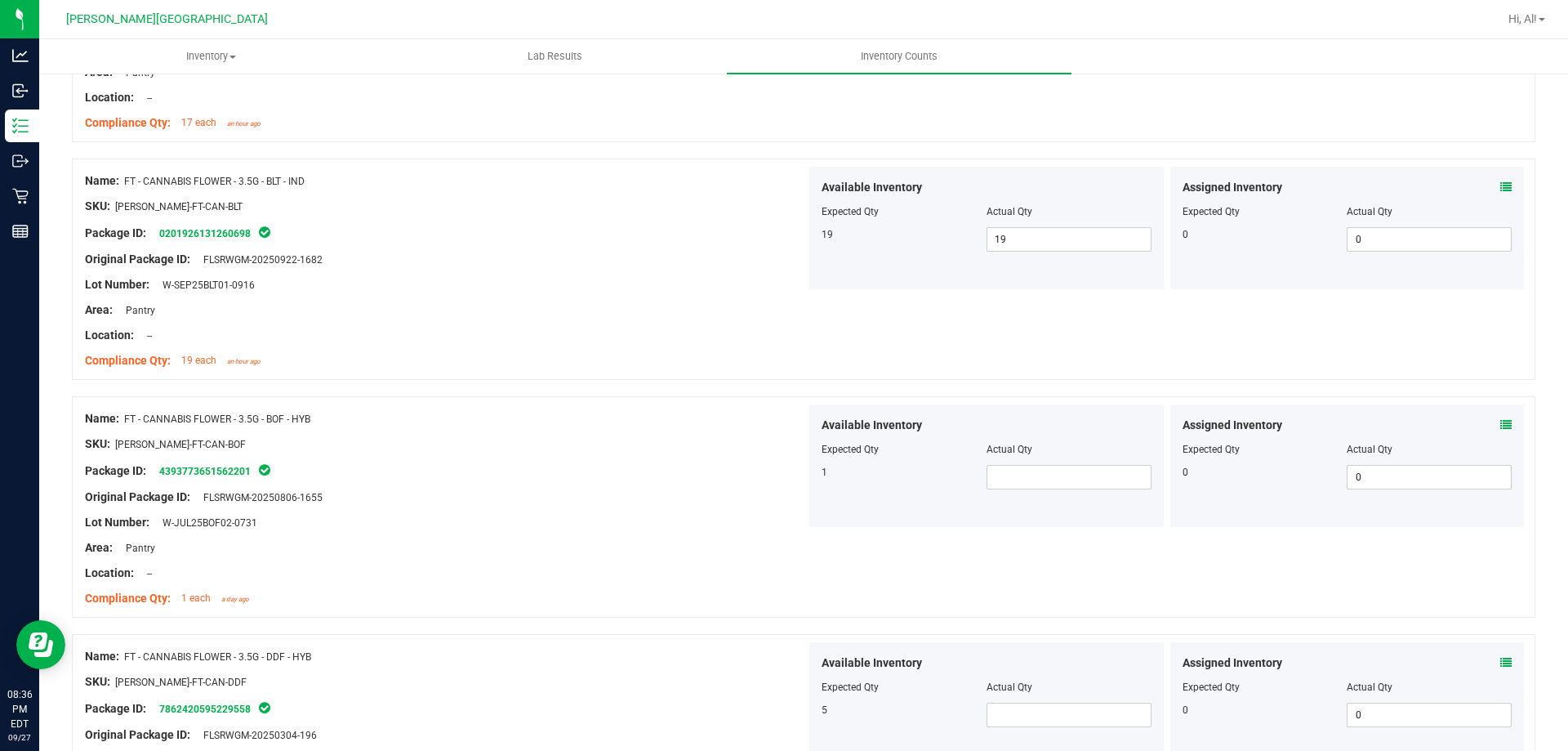
scroll to position [3676, 0]
click at [1054, 465] on span at bounding box center [1069, 473] width 165 height 24
click at [1056, 446] on div "Actual Qty" at bounding box center [1069, 446] width 165 height 15
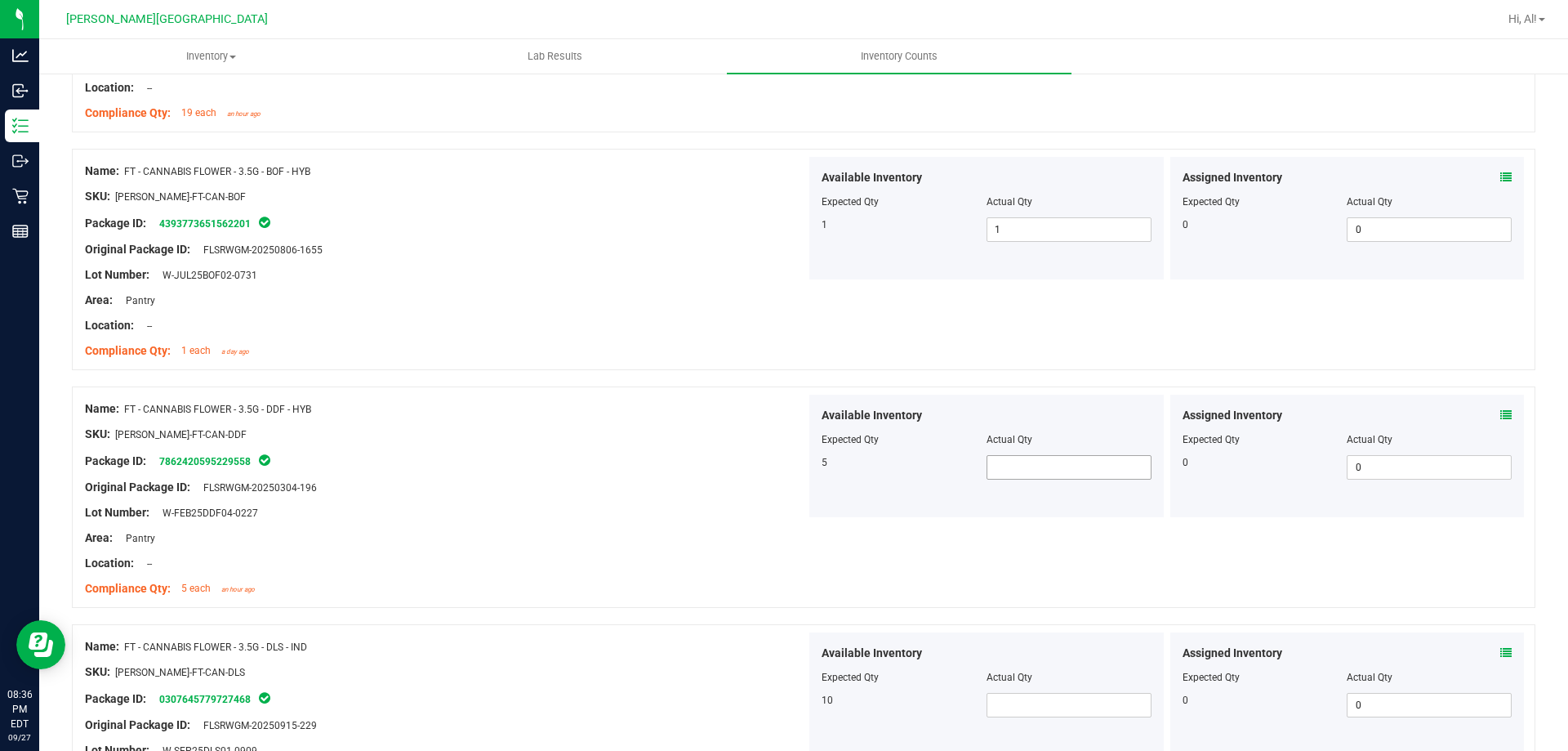
scroll to position [3921, 0]
click at [1043, 471] on span at bounding box center [1069, 466] width 165 height 24
click at [1050, 418] on div "Available Inventory" at bounding box center [987, 415] width 330 height 17
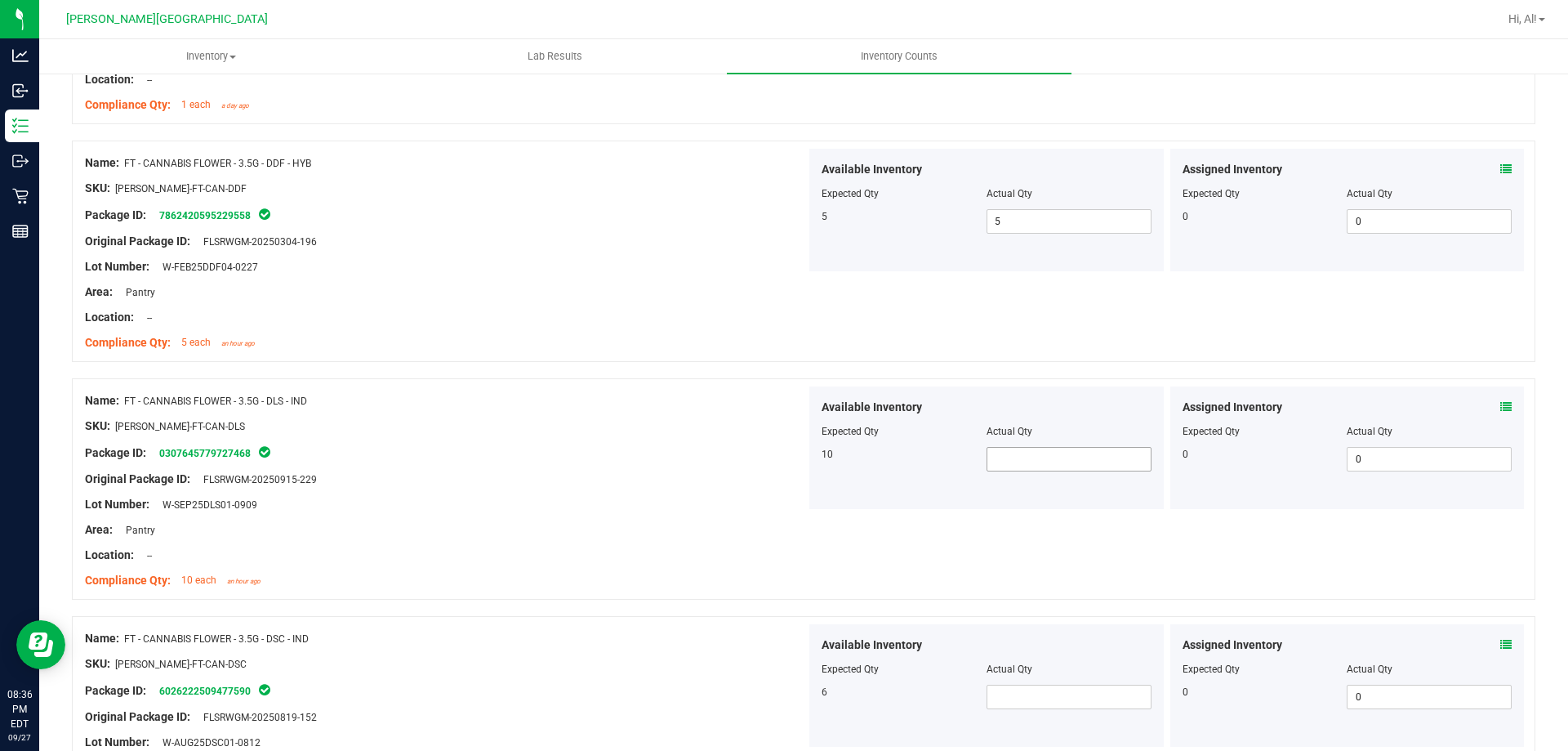
click at [1048, 449] on span at bounding box center [1069, 459] width 165 height 24
click at [1057, 414] on div "Available Inventory" at bounding box center [987, 407] width 330 height 17
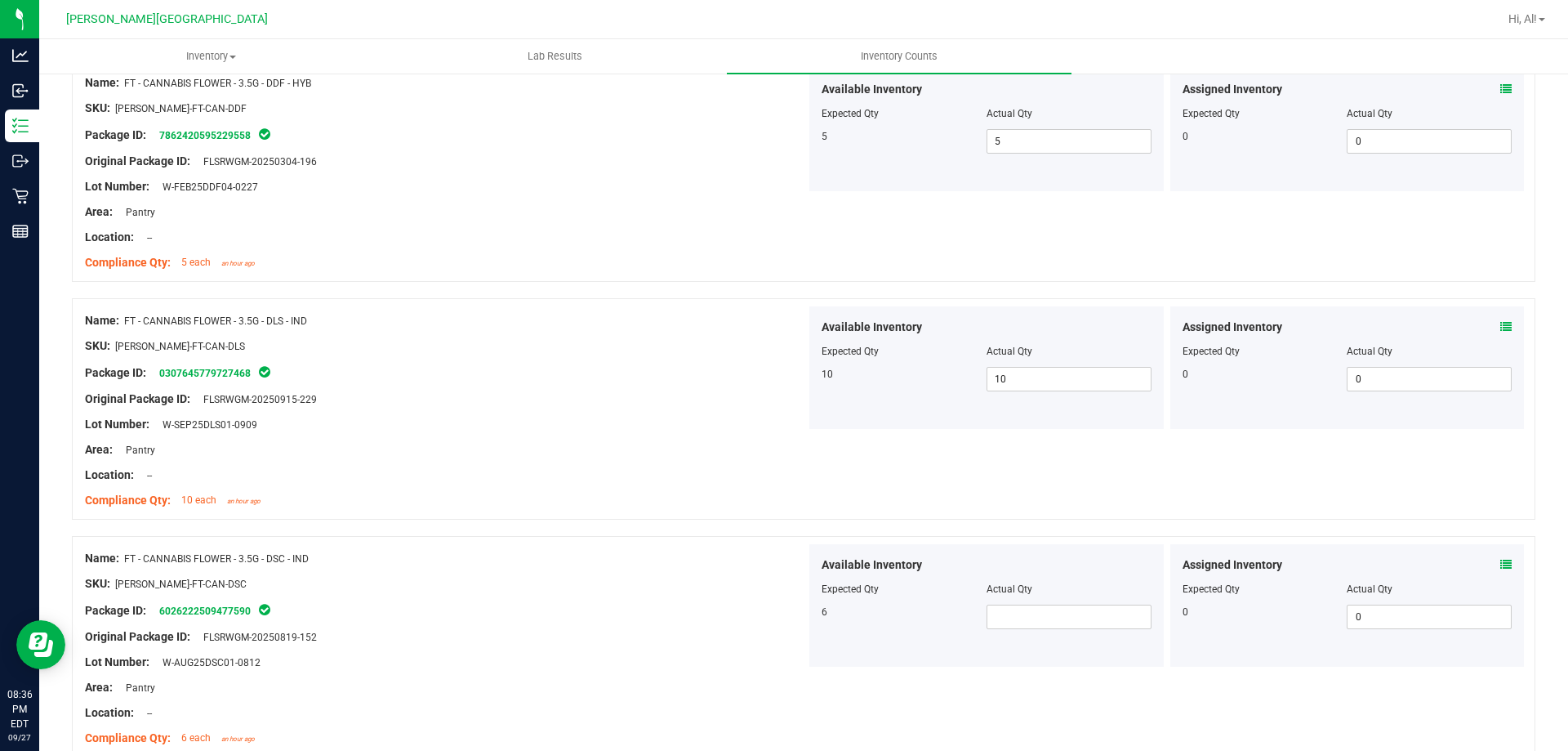
scroll to position [4324, 0]
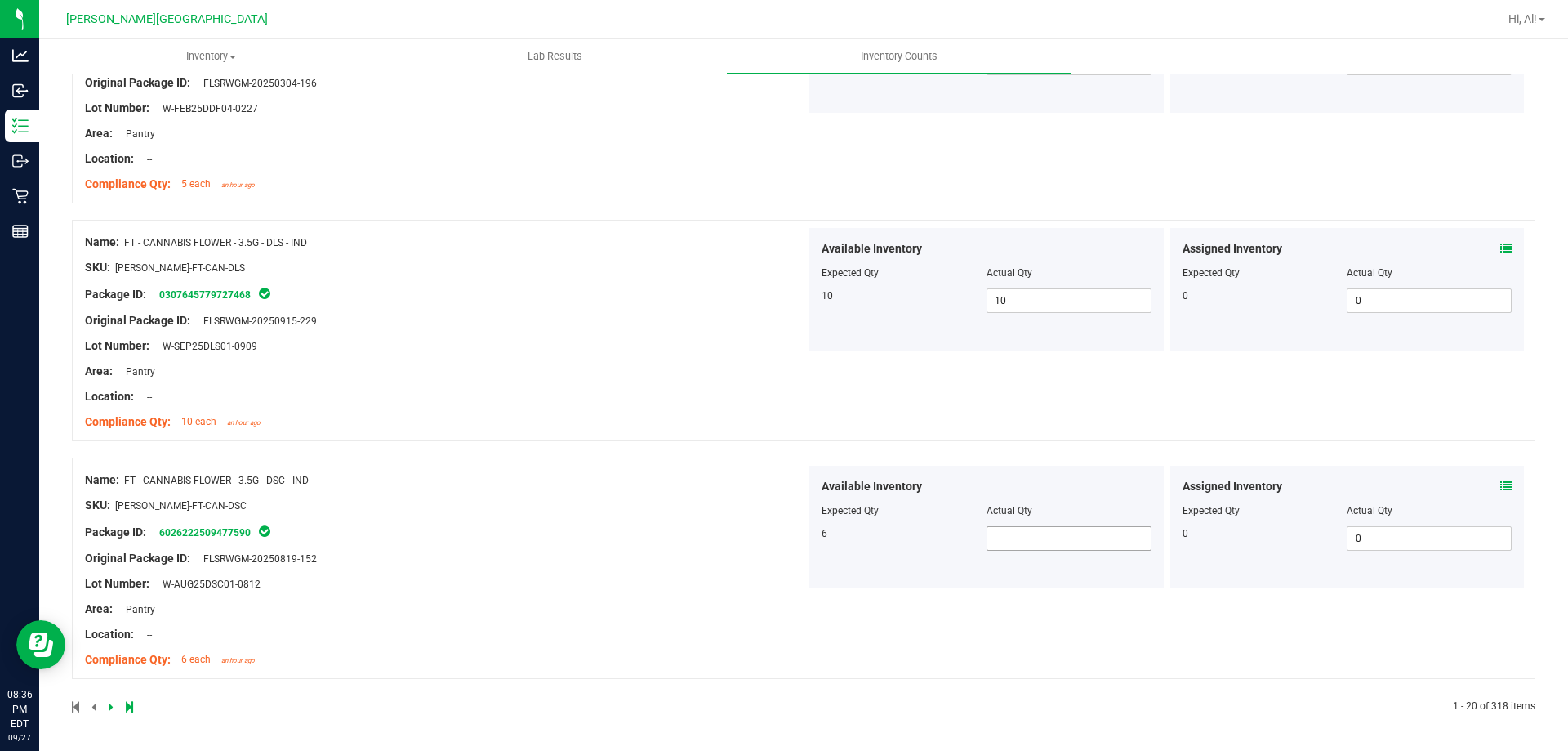
click at [1057, 533] on span at bounding box center [1069, 539] width 165 height 24
click at [1050, 482] on div "Available Inventory" at bounding box center [987, 486] width 330 height 17
click at [109, 703] on icon at bounding box center [111, 706] width 5 height 10
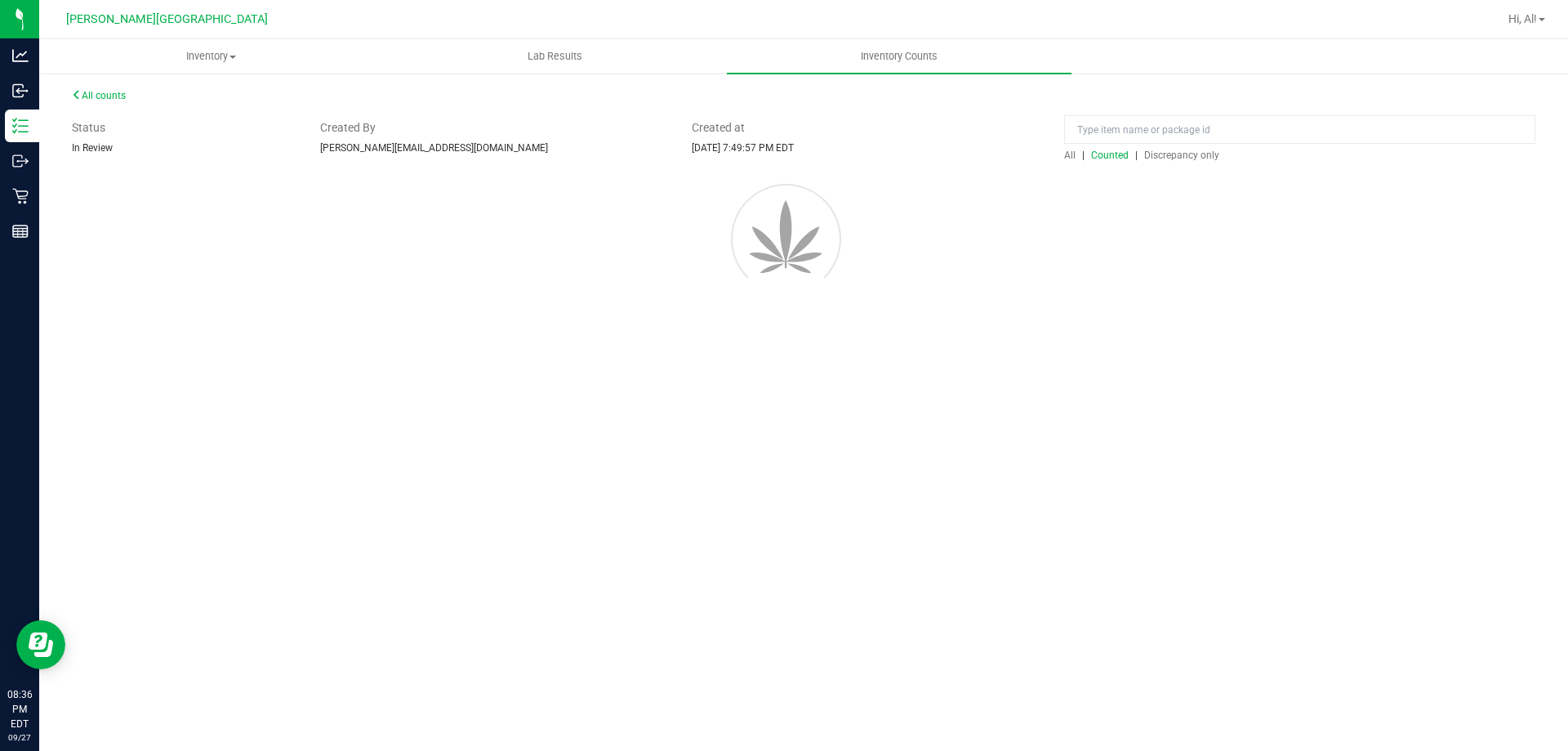
scroll to position [0, 0]
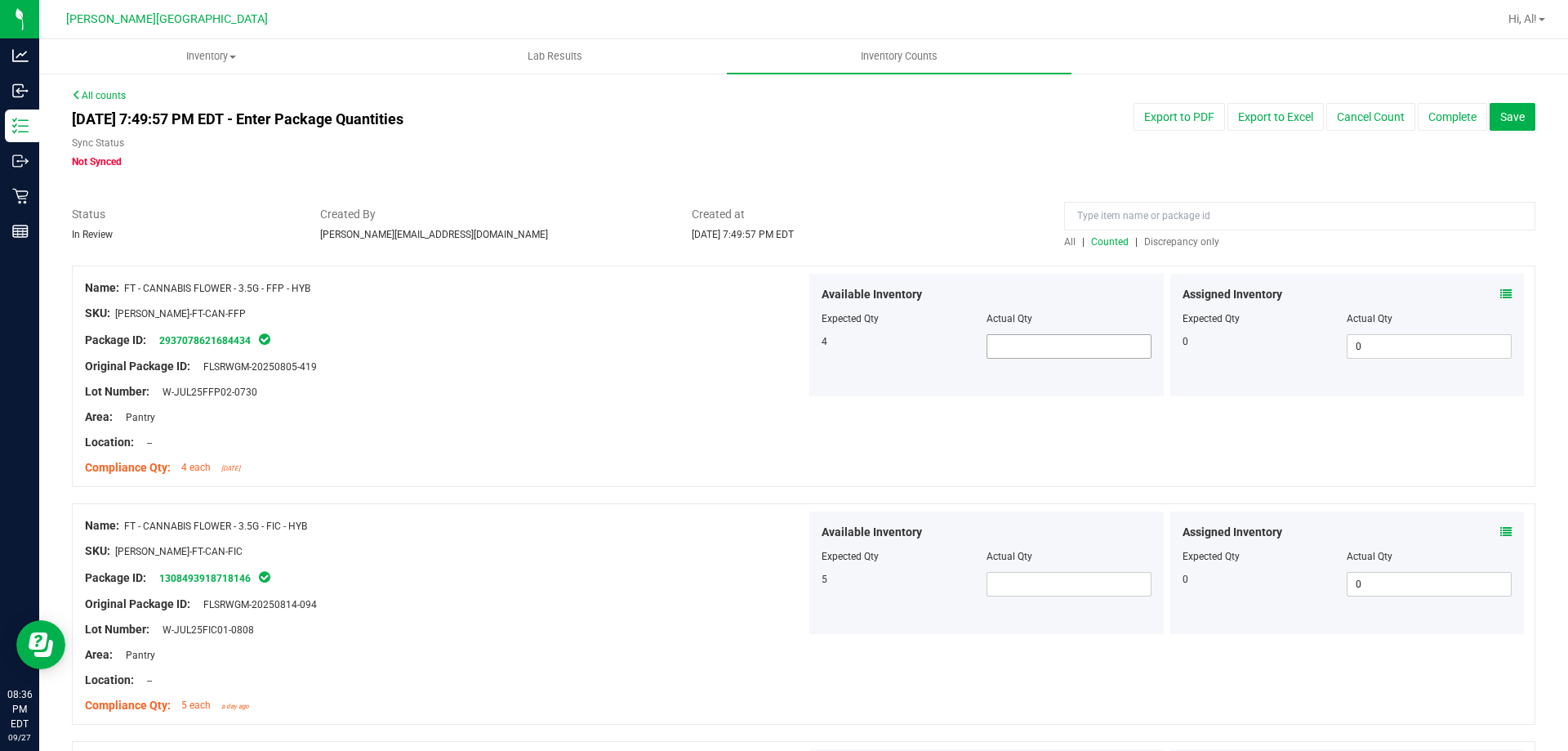
click at [1067, 344] on span at bounding box center [1069, 347] width 165 height 24
click at [1069, 337] on input "4" at bounding box center [1069, 346] width 163 height 23
click at [1053, 322] on div "Actual Qty" at bounding box center [1069, 319] width 165 height 15
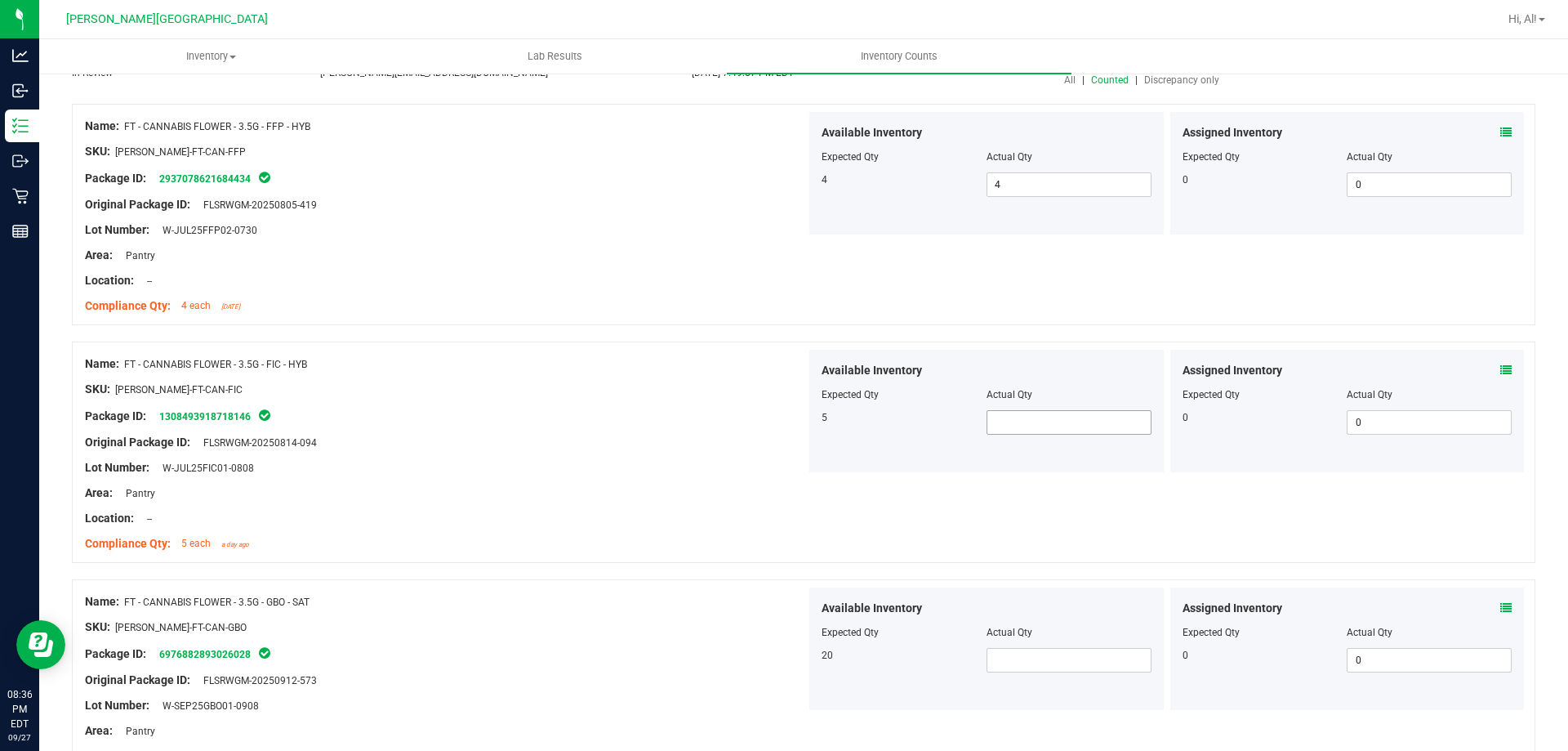
scroll to position [163, 0]
click at [1045, 427] on span at bounding box center [1069, 420] width 165 height 24
click at [1051, 388] on div "Actual Qty" at bounding box center [1069, 393] width 165 height 15
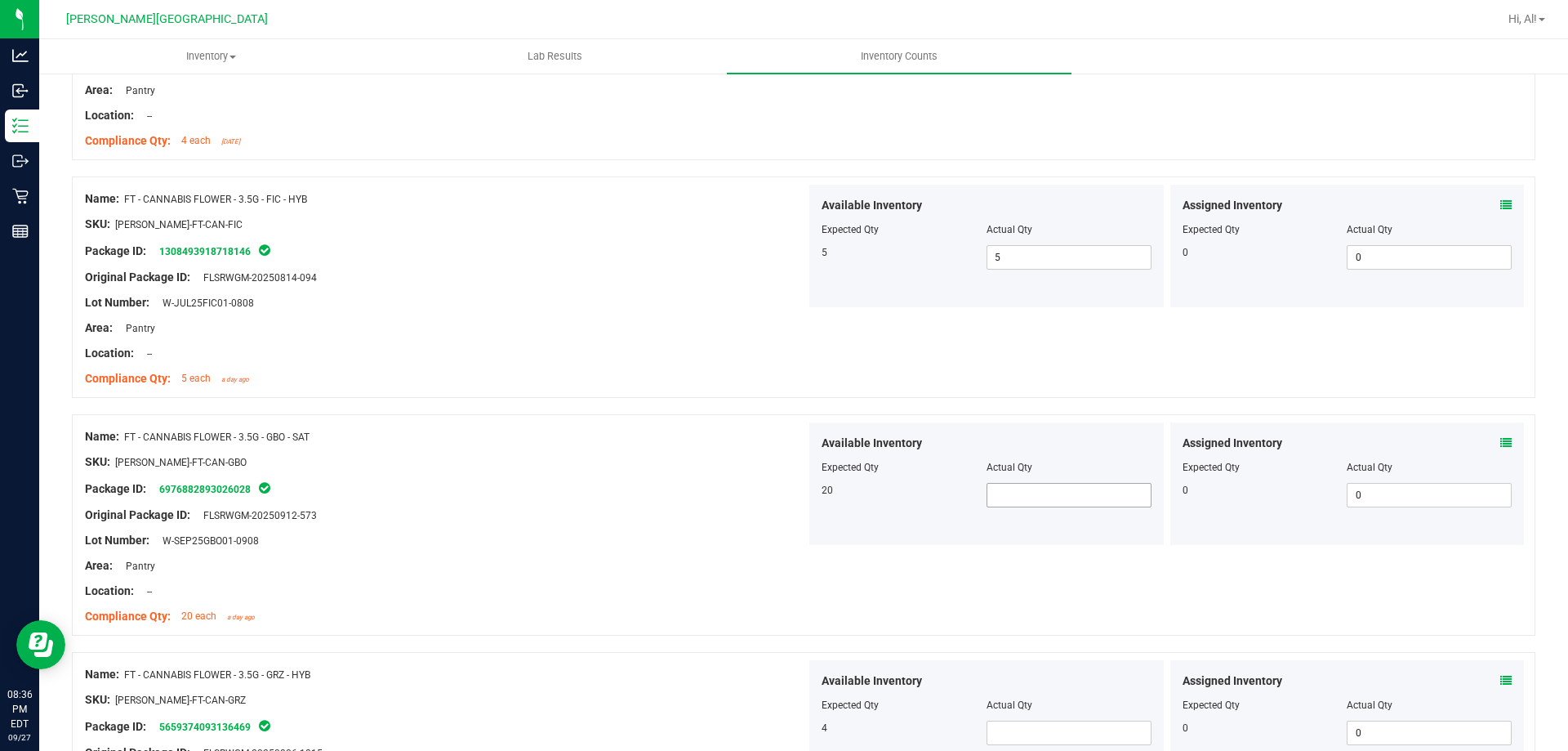
click at [1039, 488] on span at bounding box center [1069, 495] width 165 height 24
click at [1037, 456] on div at bounding box center [987, 456] width 330 height 8
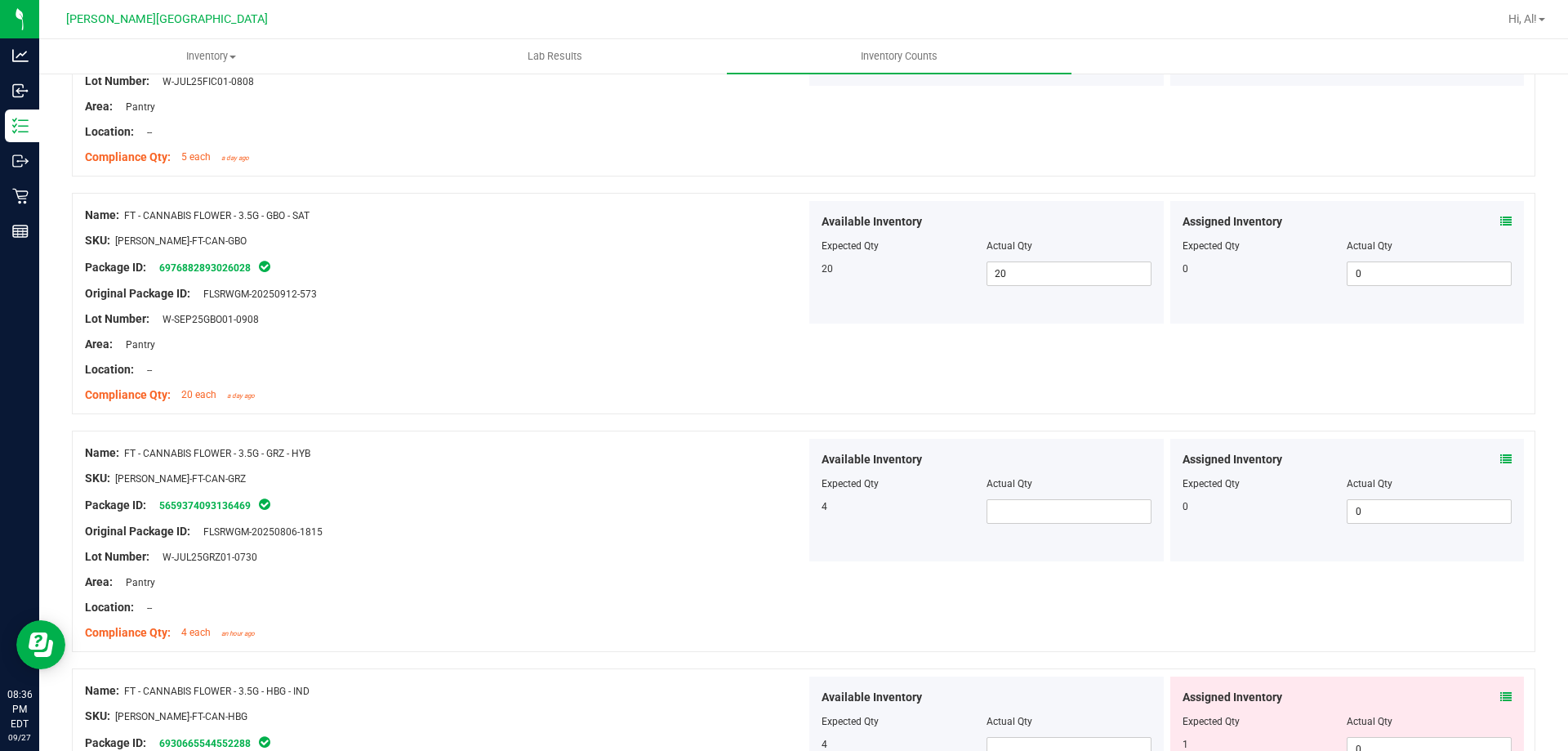
scroll to position [572, 0]
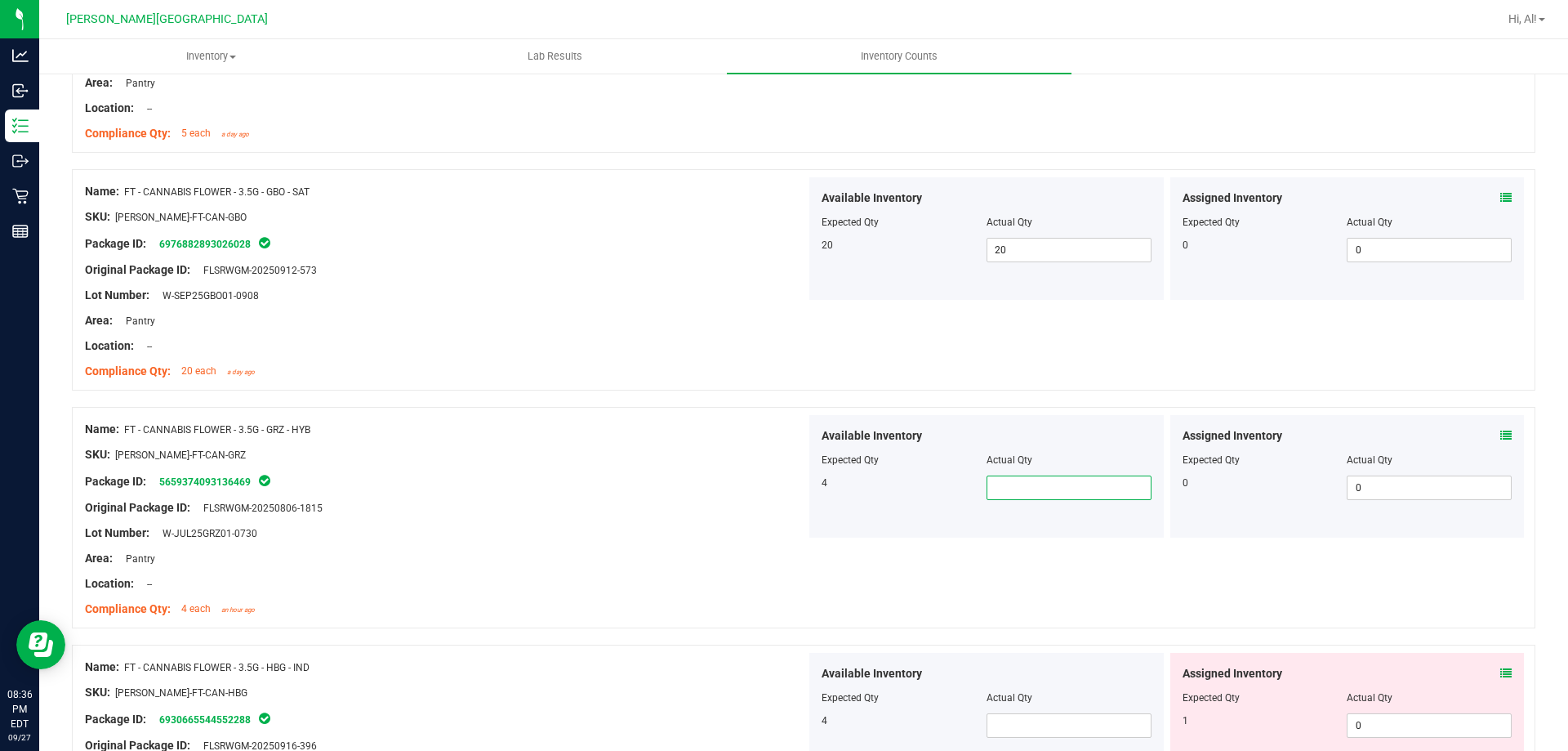
click at [1037, 476] on span at bounding box center [1069, 487] width 165 height 24
click at [1056, 456] on div "Actual Qty" at bounding box center [1069, 460] width 165 height 15
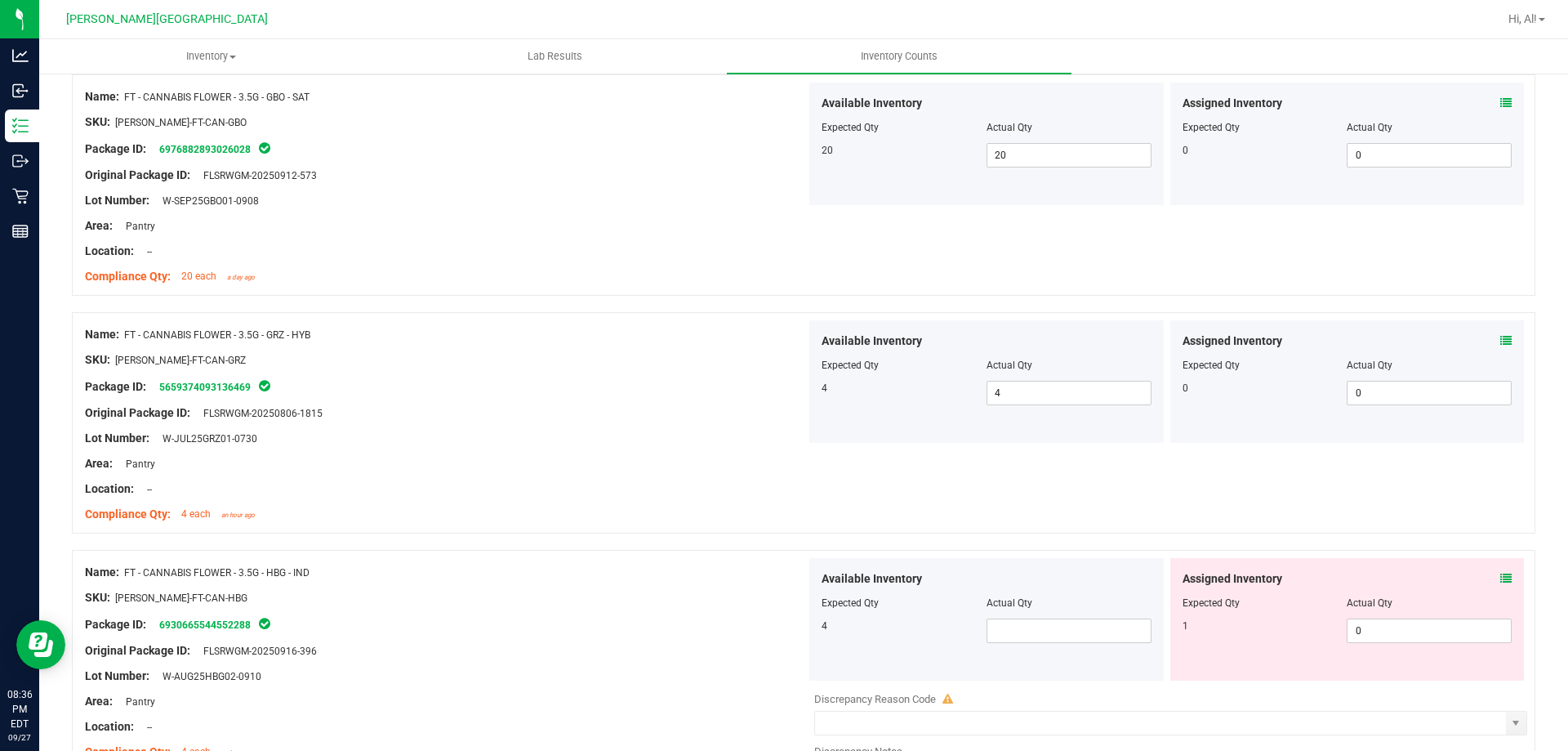
scroll to position [817, 0]
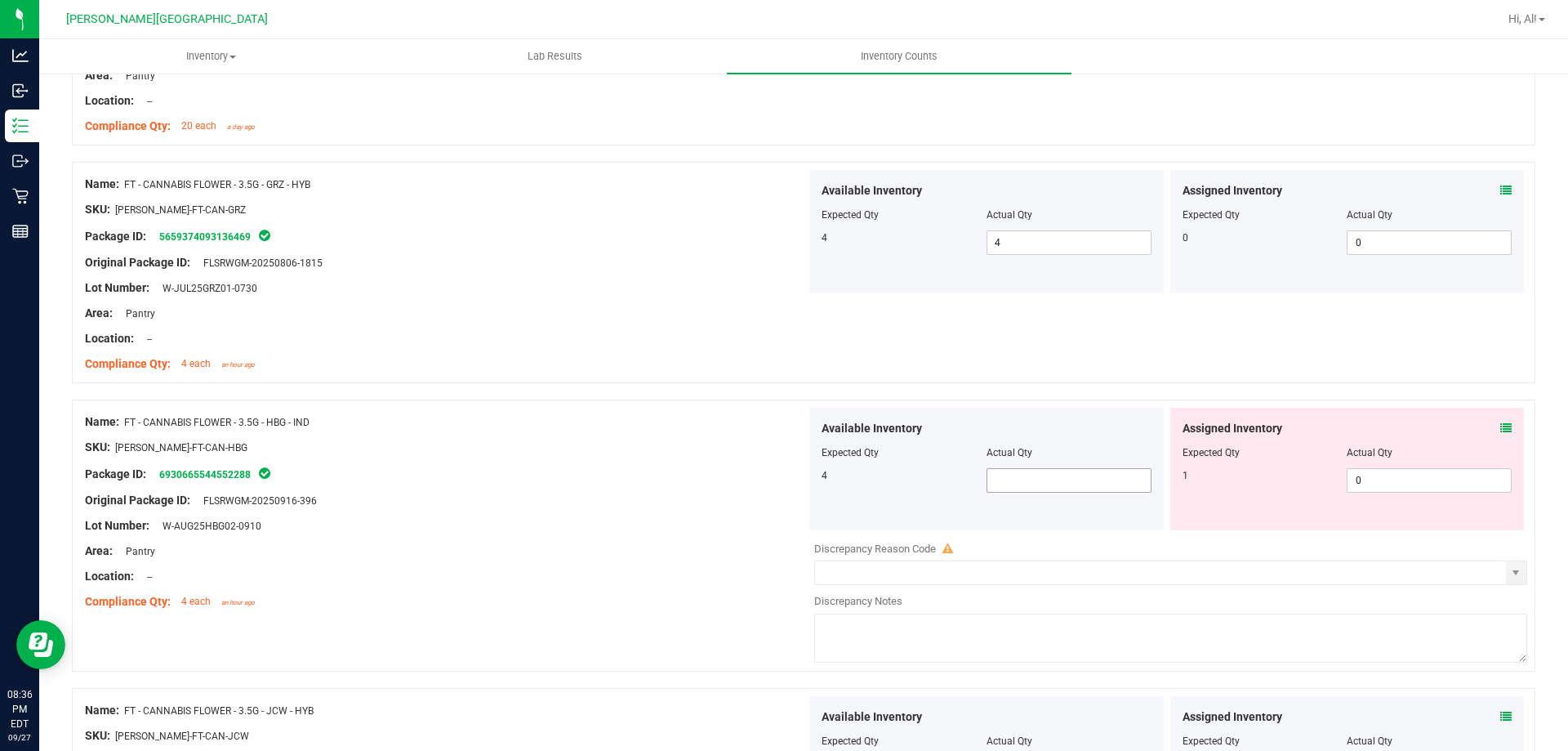
click at [1043, 472] on span at bounding box center [1069, 480] width 165 height 24
click at [1061, 443] on div at bounding box center [987, 441] width 330 height 8
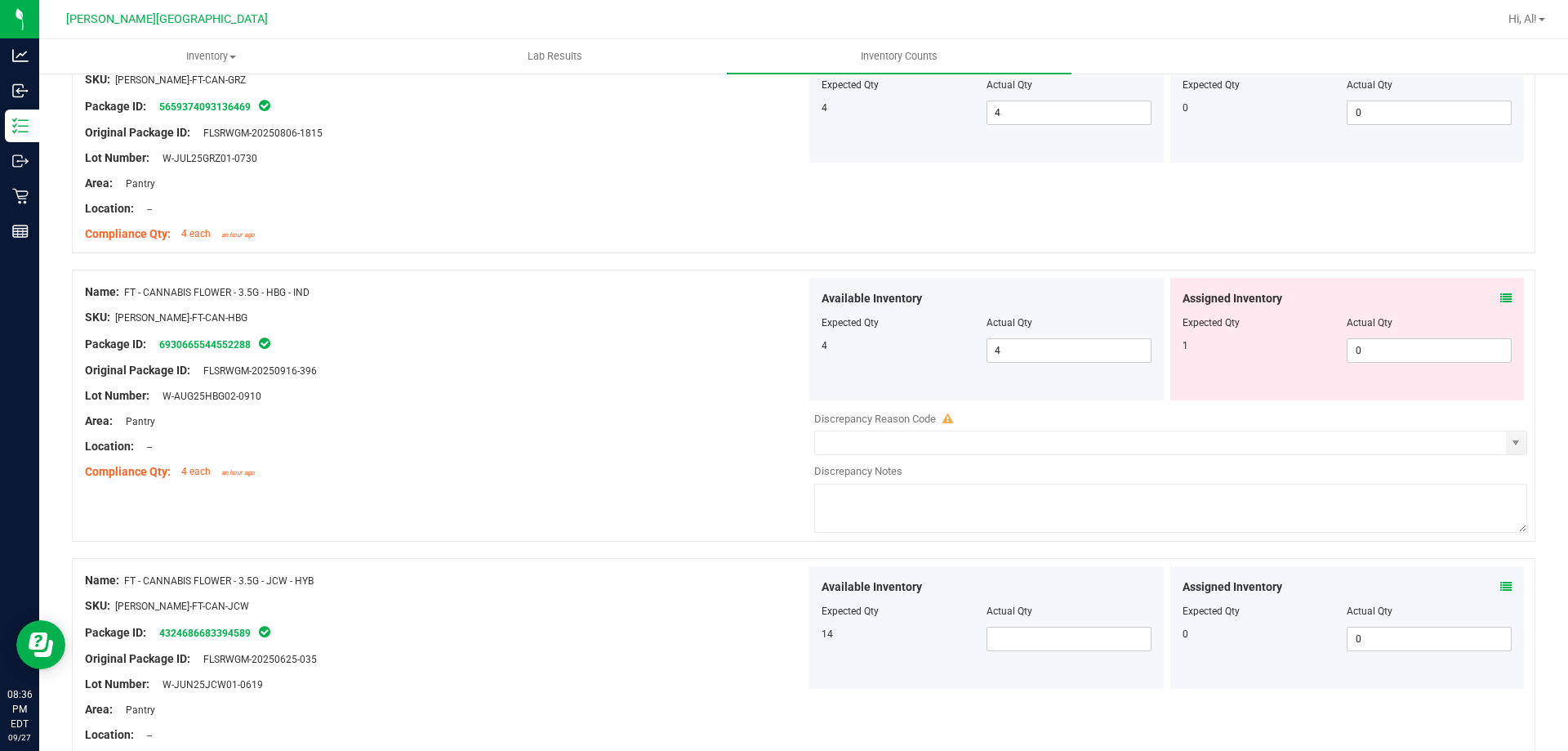
scroll to position [1062, 0]
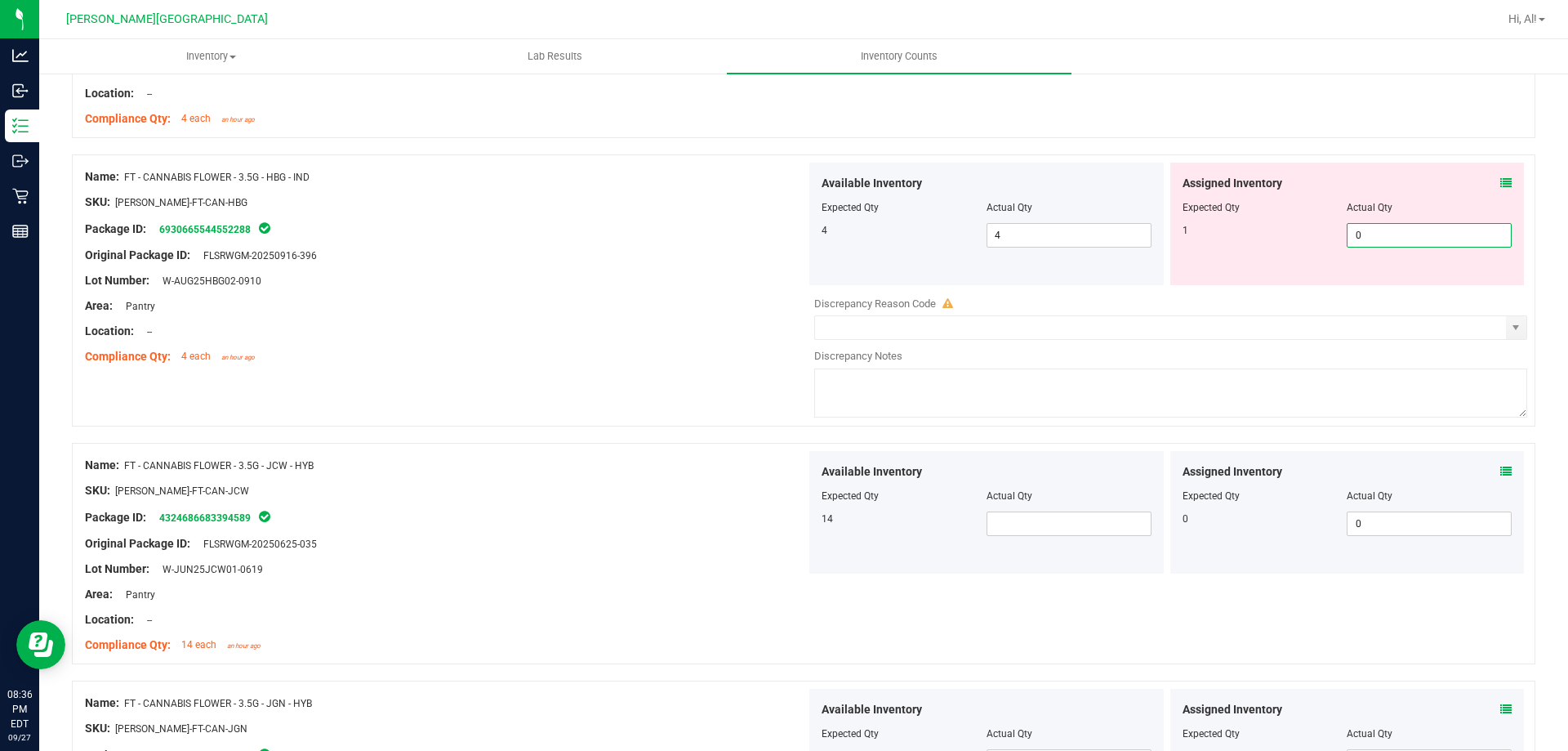
click at [1355, 234] on span "0 0" at bounding box center [1429, 235] width 165 height 24
click at [1355, 234] on input "0" at bounding box center [1429, 235] width 163 height 23
click at [1321, 212] on div "Expected Qty" at bounding box center [1264, 208] width 165 height 15
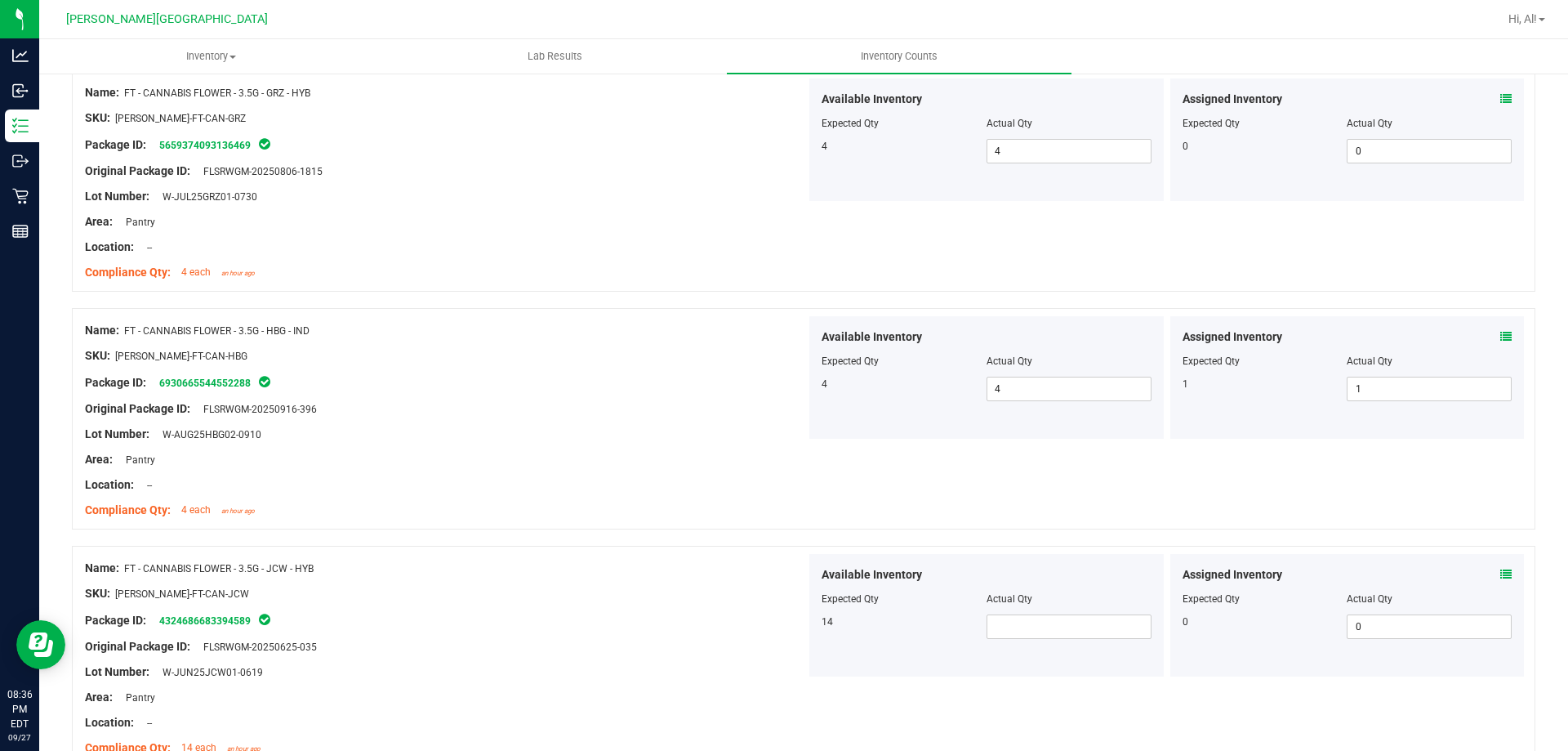
scroll to position [898, 0]
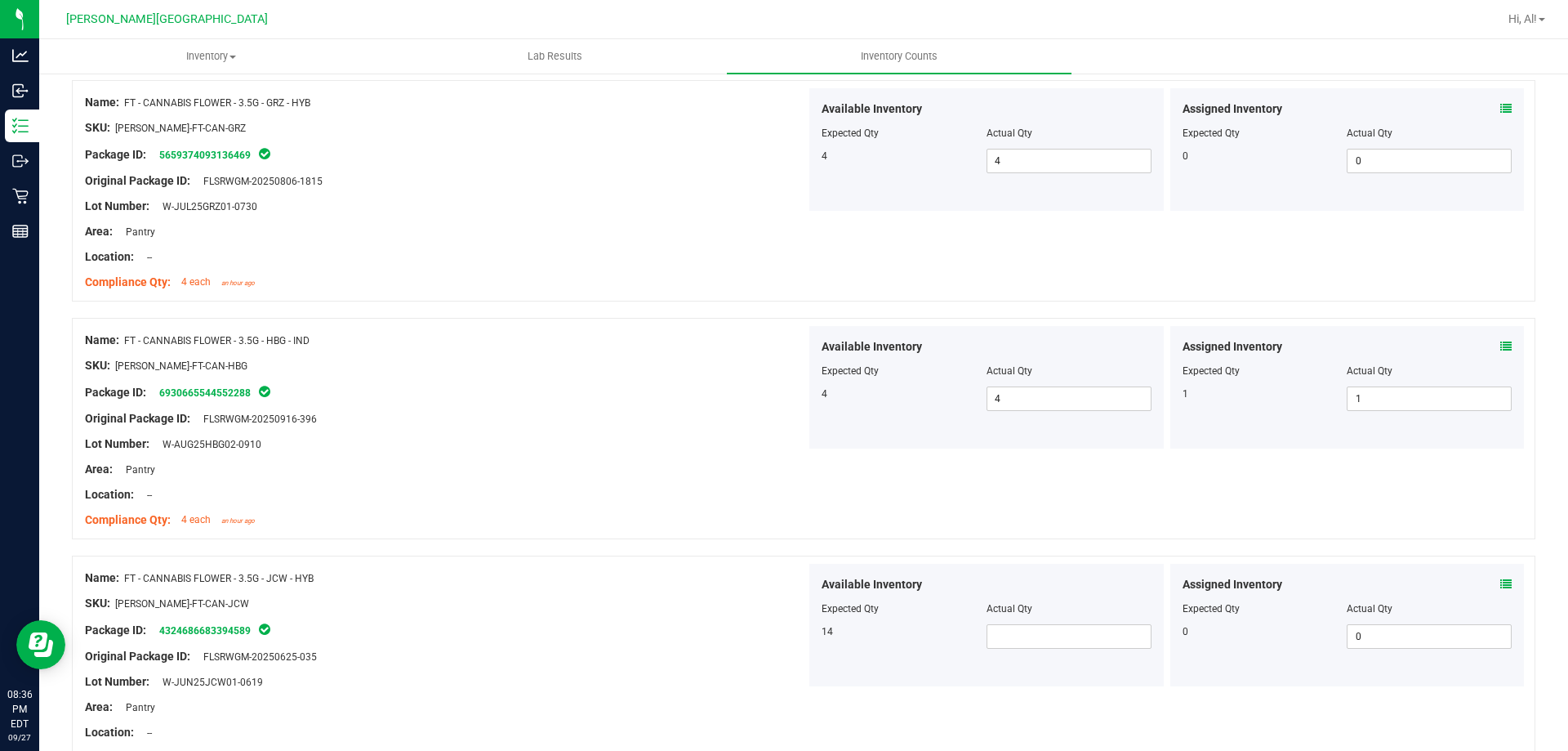
click at [1501, 348] on icon at bounding box center [1507, 347] width 11 height 11
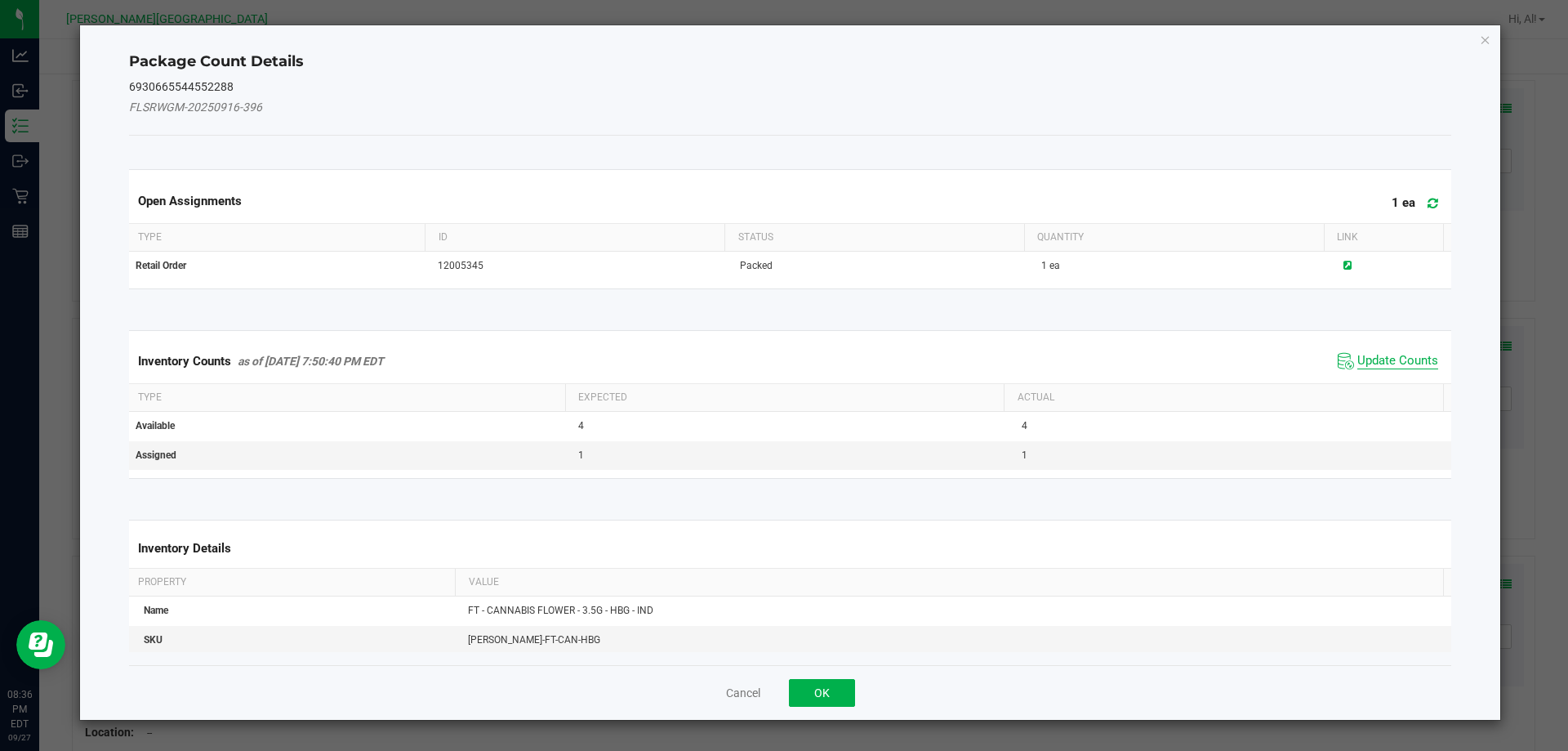
click at [1357, 360] on span "Update Counts" at bounding box center [1398, 362] width 81 height 17
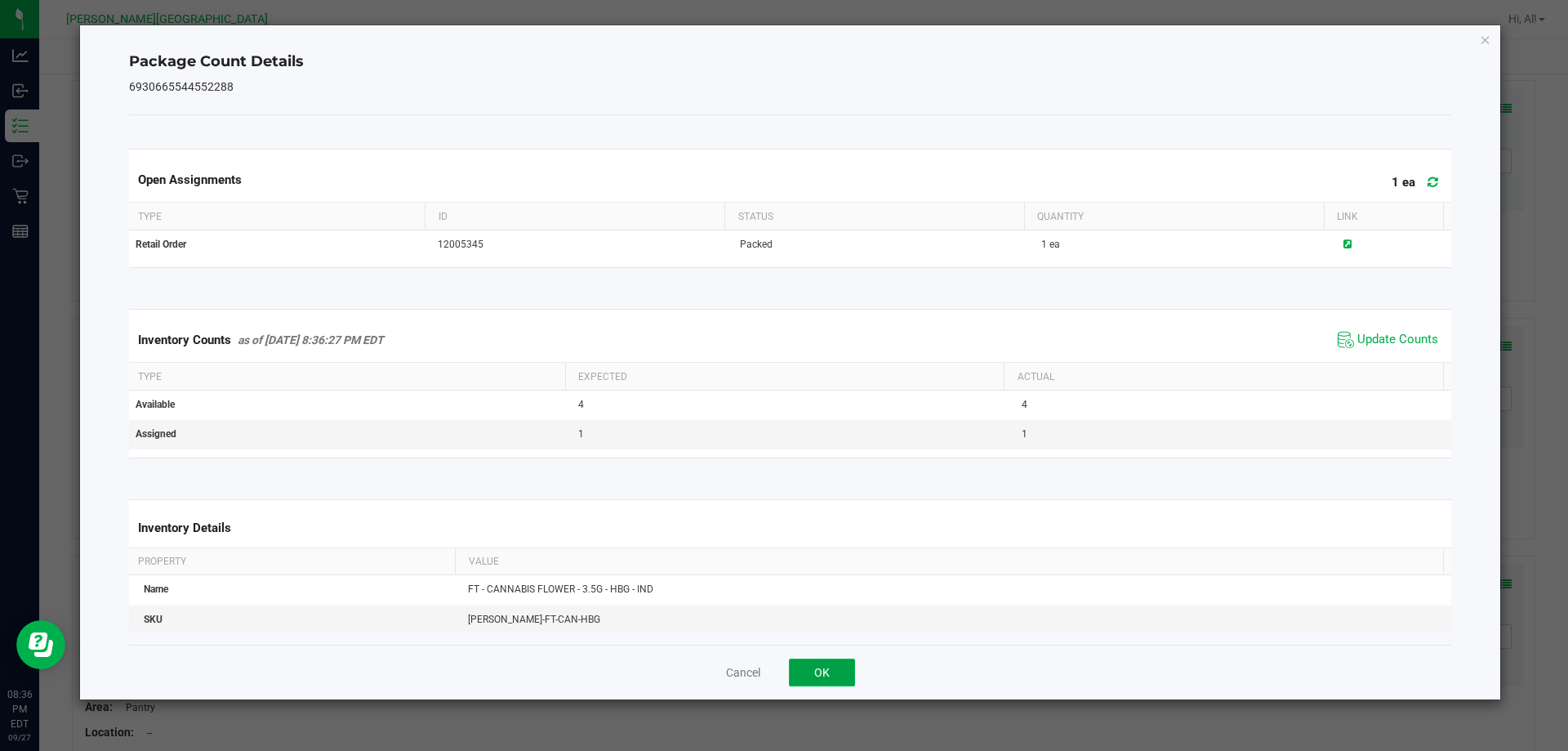
click at [827, 666] on button "OK" at bounding box center [822, 673] width 66 height 28
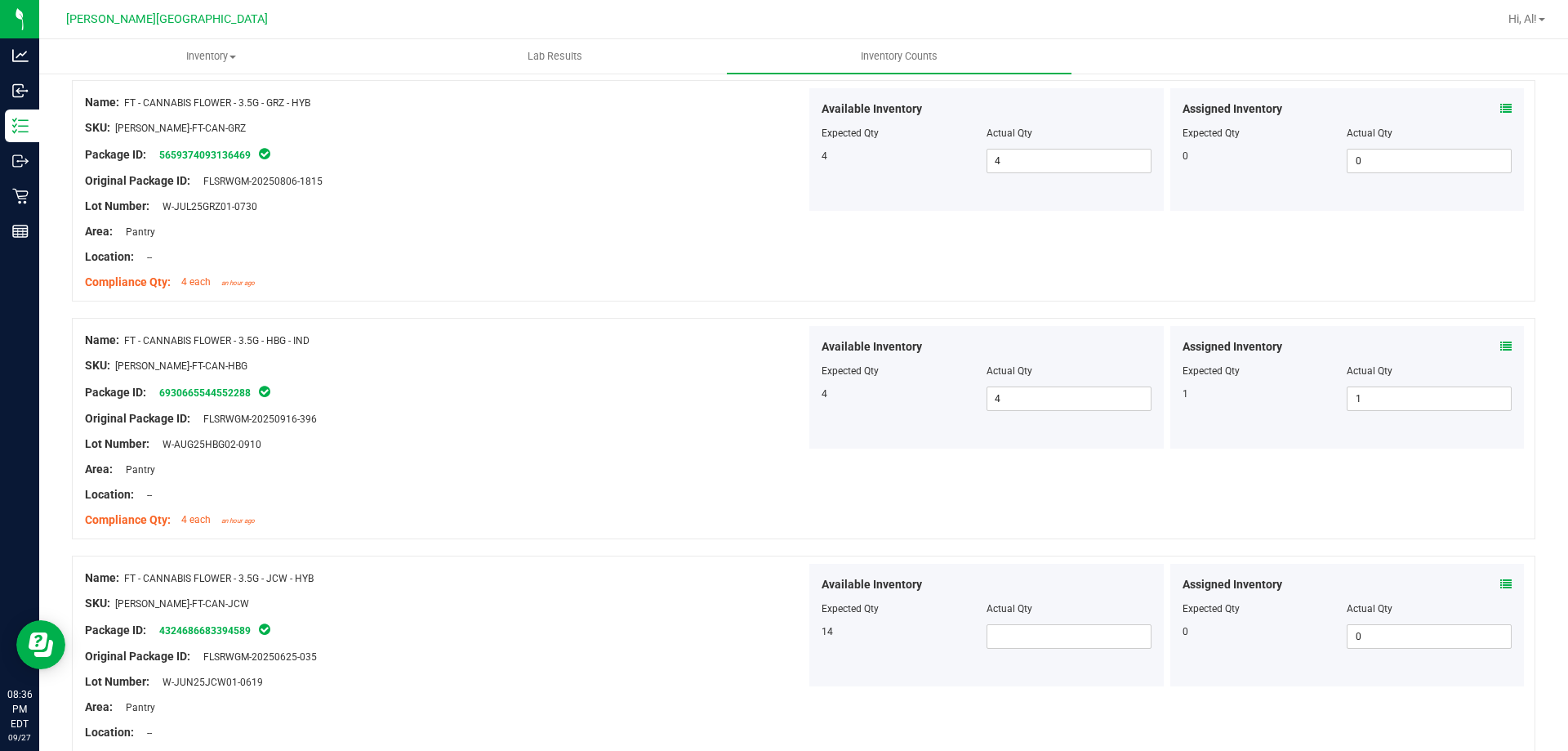
click at [1058, 455] on div "Name: FT - CANNABIS FLOWER - 3.5G - HBG - IND SKU: [PERSON_NAME]-FT-CAN-HBG Pac…" at bounding box center [803, 429] width 1464 height 222
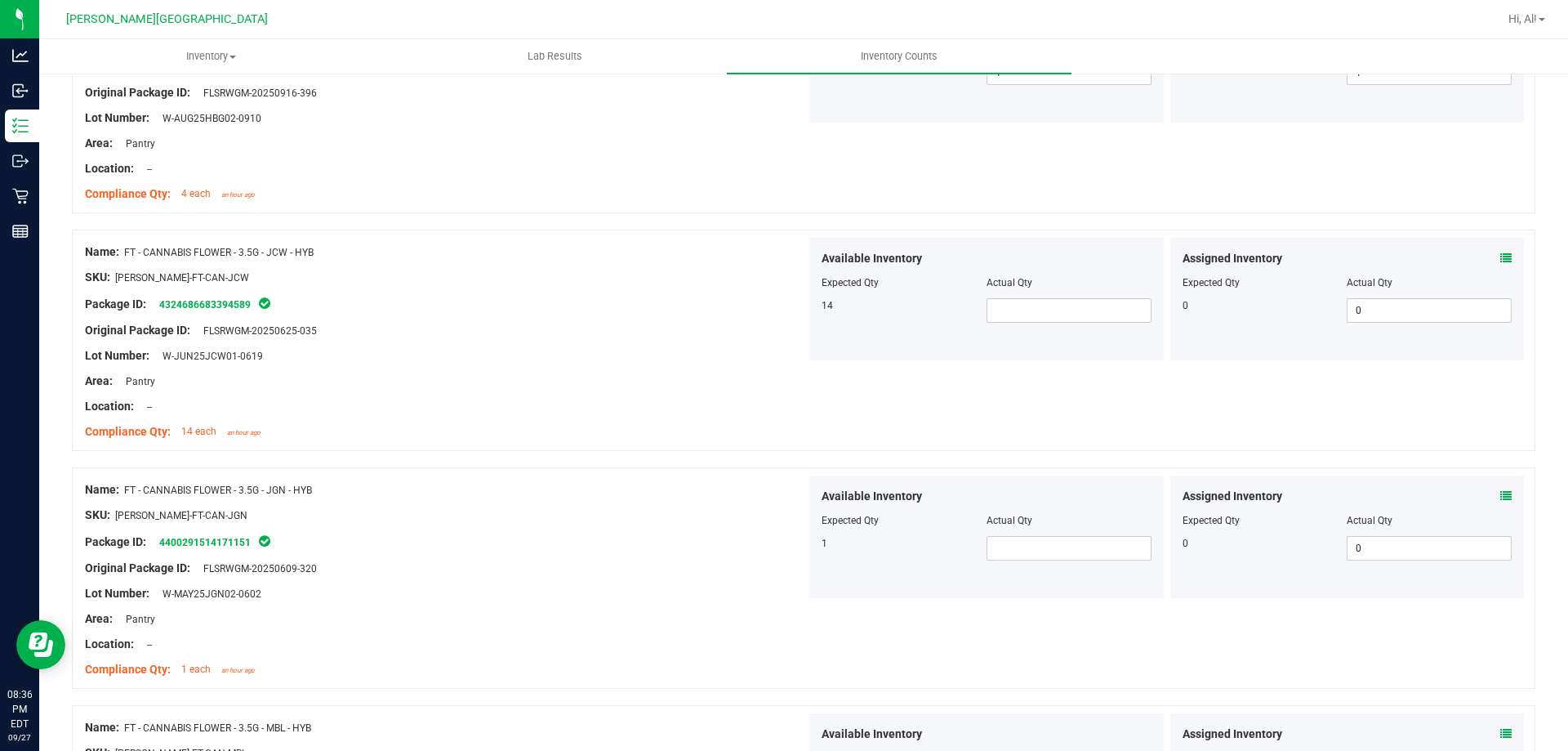
scroll to position [1225, 0]
click at [1050, 311] on span at bounding box center [1069, 309] width 165 height 24
click at [1070, 270] on div at bounding box center [987, 270] width 330 height 8
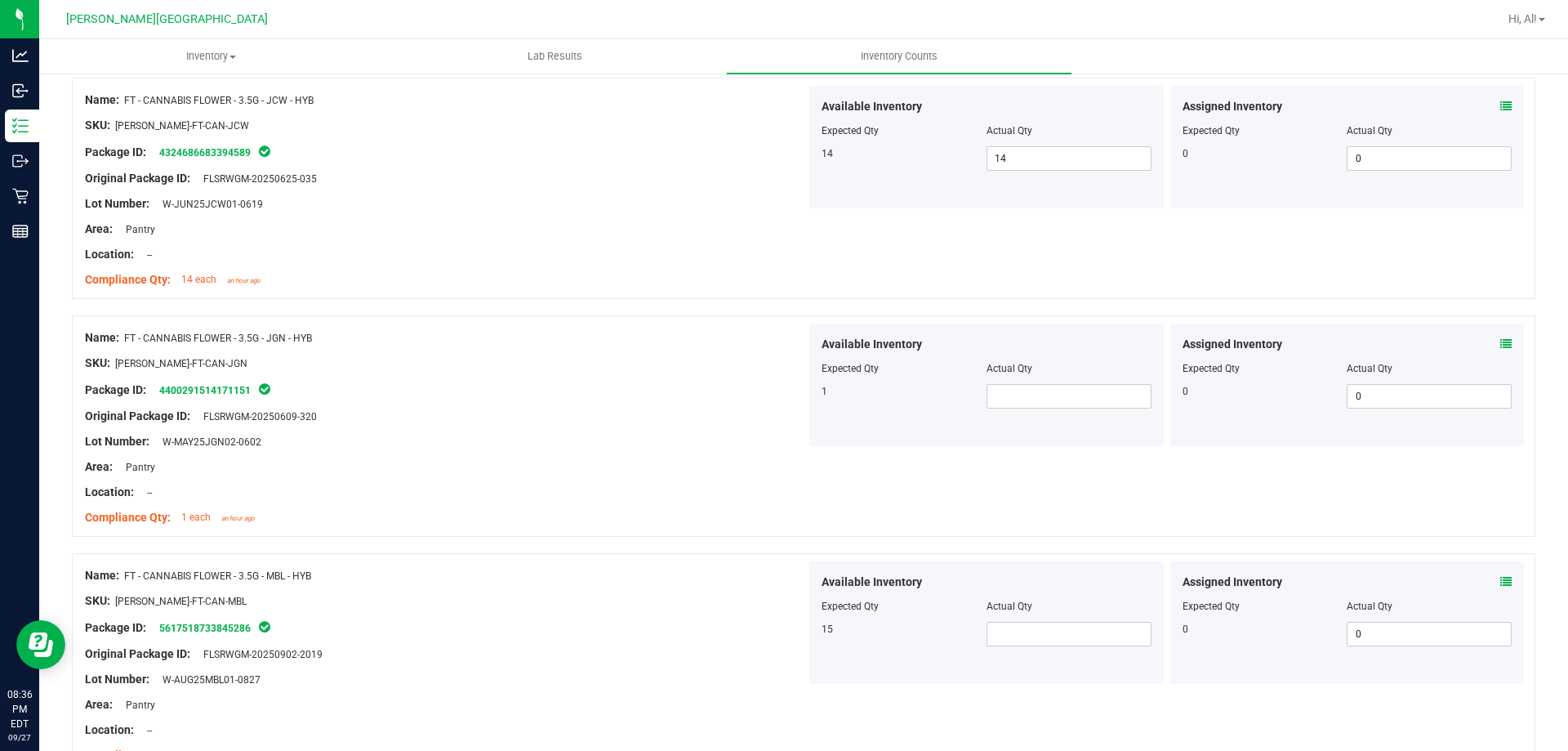
scroll to position [1388, 0]
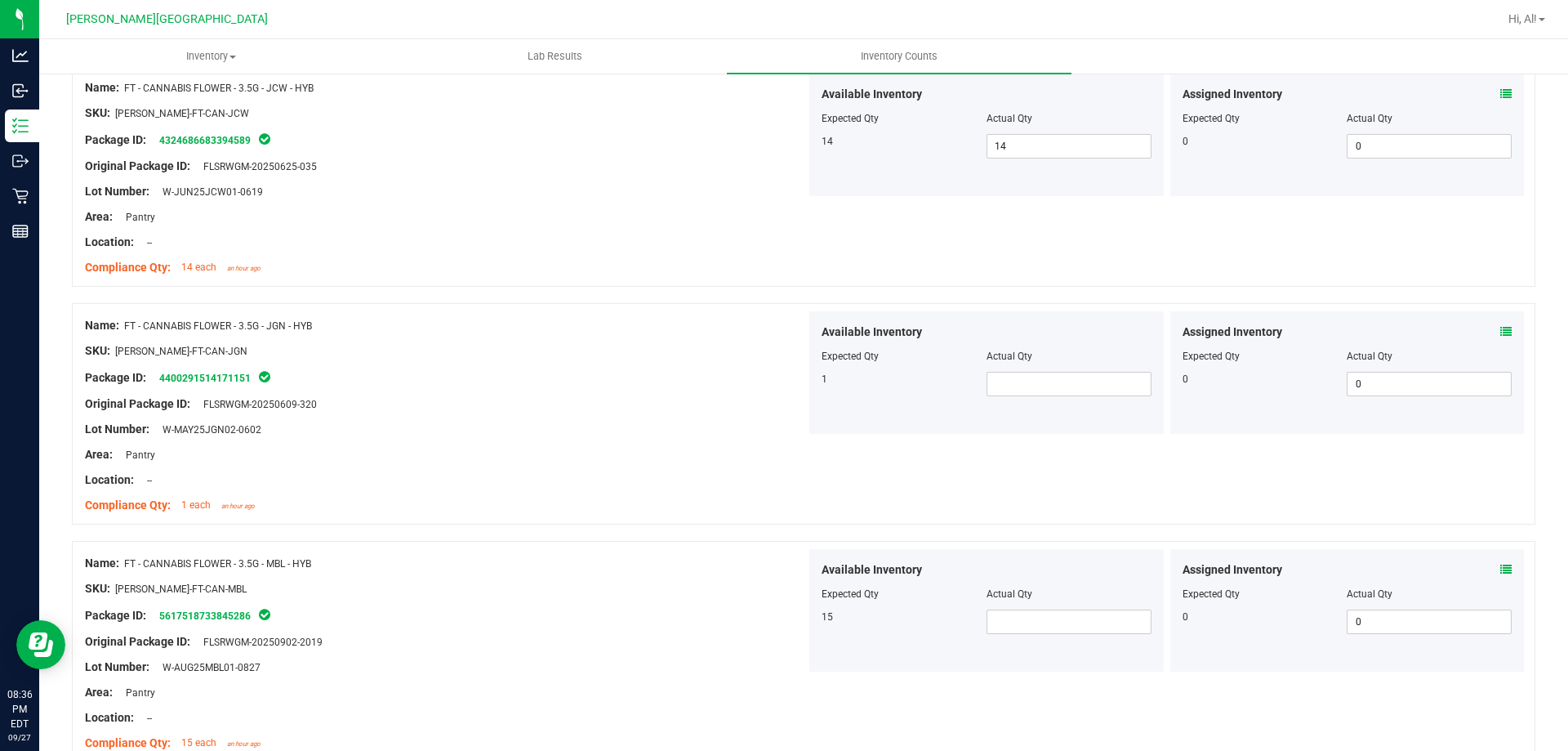
click at [1063, 396] on div "Available Inventory Expected Qty Actual Qty 1" at bounding box center [987, 373] width 354 height 123
click at [1063, 383] on span "1" at bounding box center [1069, 384] width 165 height 24
click at [1073, 342] on div at bounding box center [987, 345] width 330 height 8
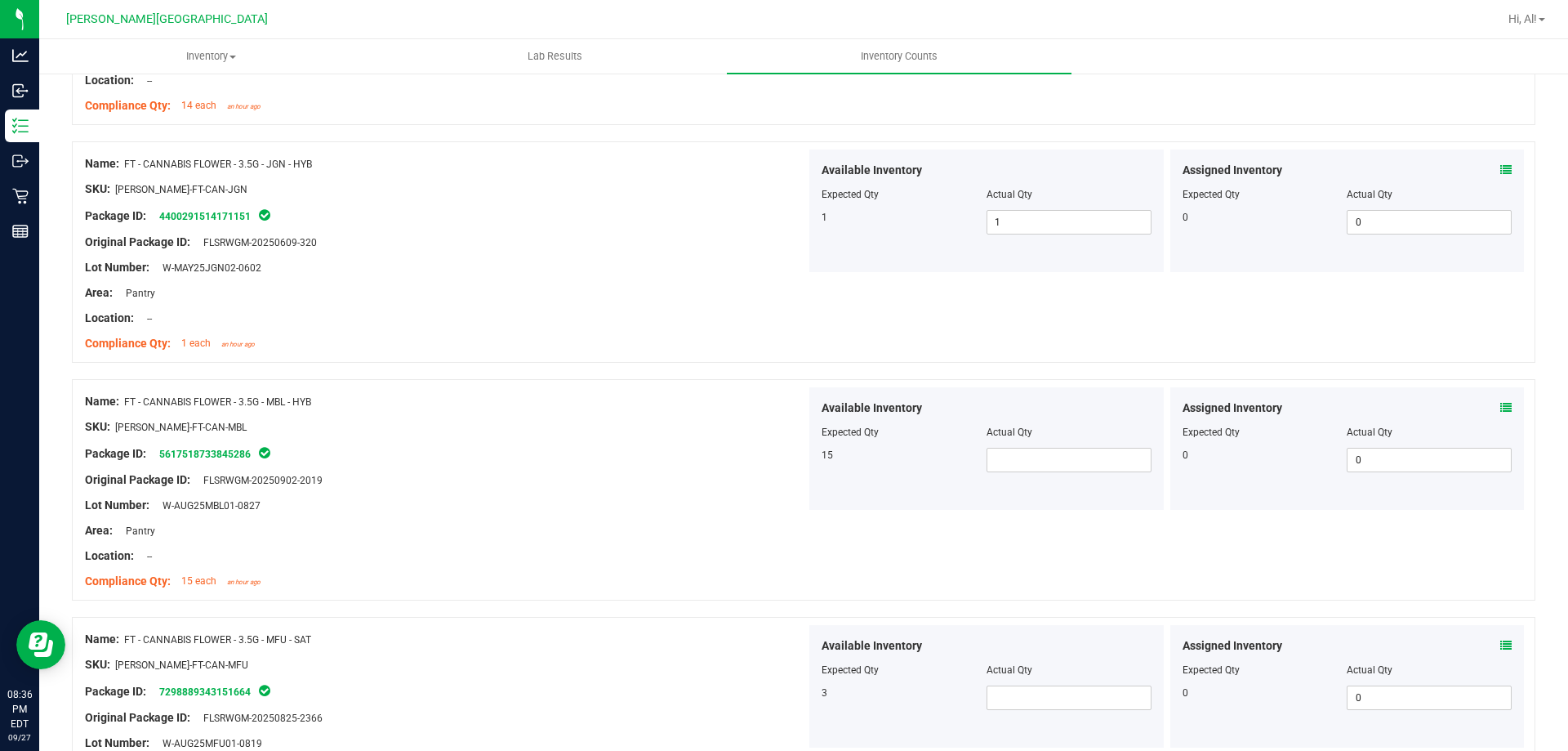
scroll to position [1552, 0]
click at [1071, 459] on span at bounding box center [1069, 458] width 165 height 24
click at [1100, 425] on div "Actual Qty" at bounding box center [1069, 430] width 165 height 15
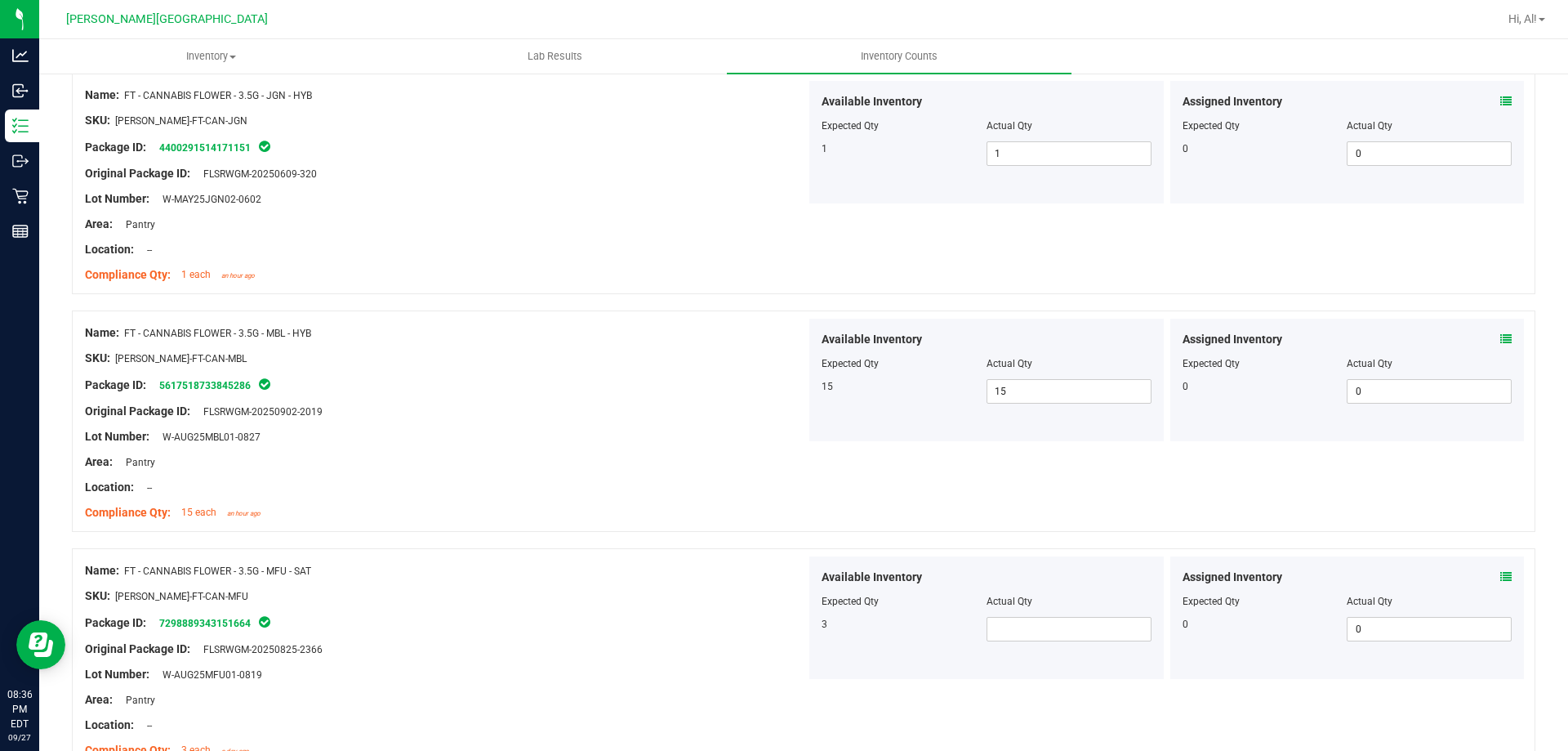
scroll to position [1715, 0]
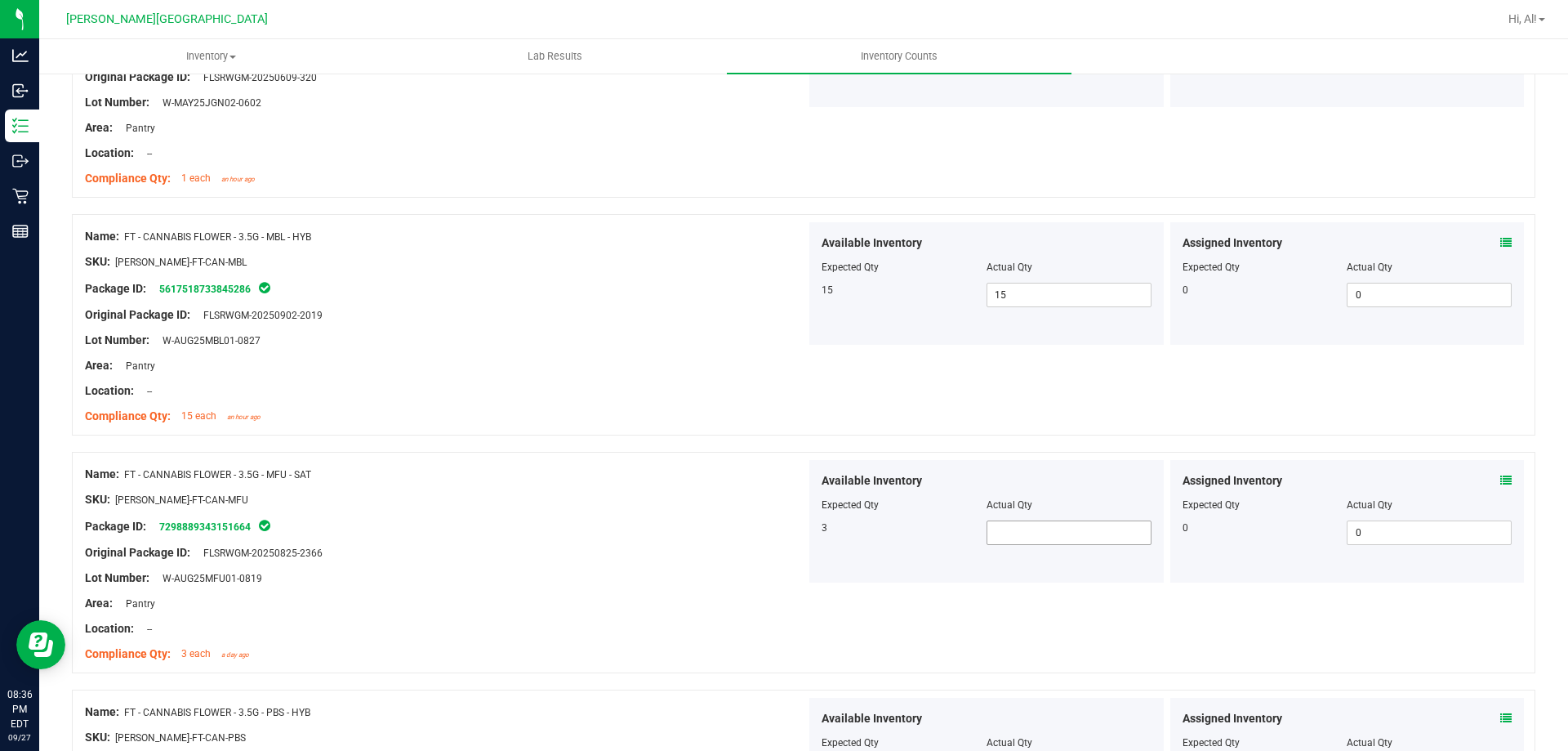
click at [1020, 546] on div "Available Inventory Expected Qty Actual Qty 3" at bounding box center [987, 522] width 354 height 123
click at [1022, 537] on span at bounding box center [1069, 532] width 165 height 24
click at [1068, 489] on div at bounding box center [987, 493] width 330 height 8
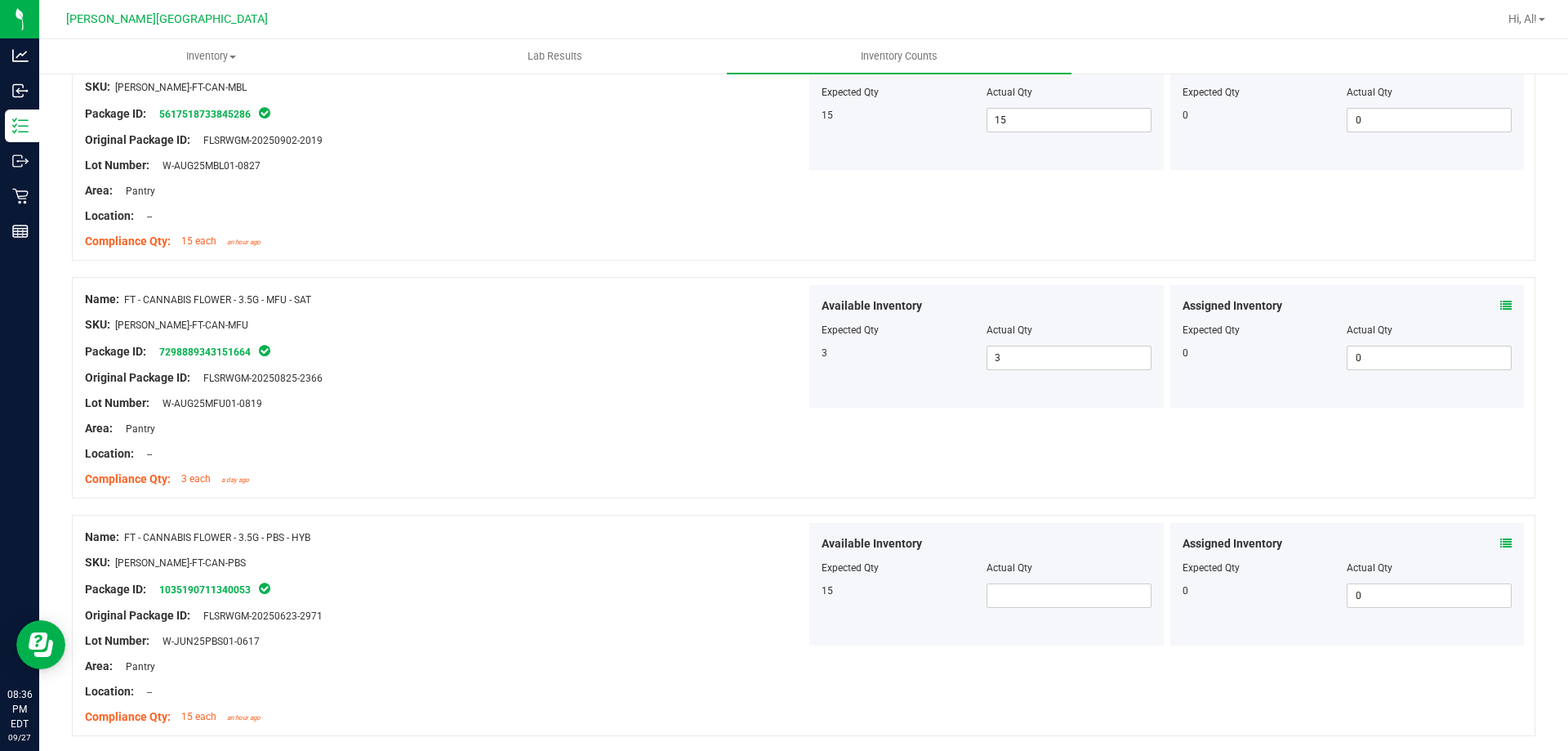
scroll to position [1960, 0]
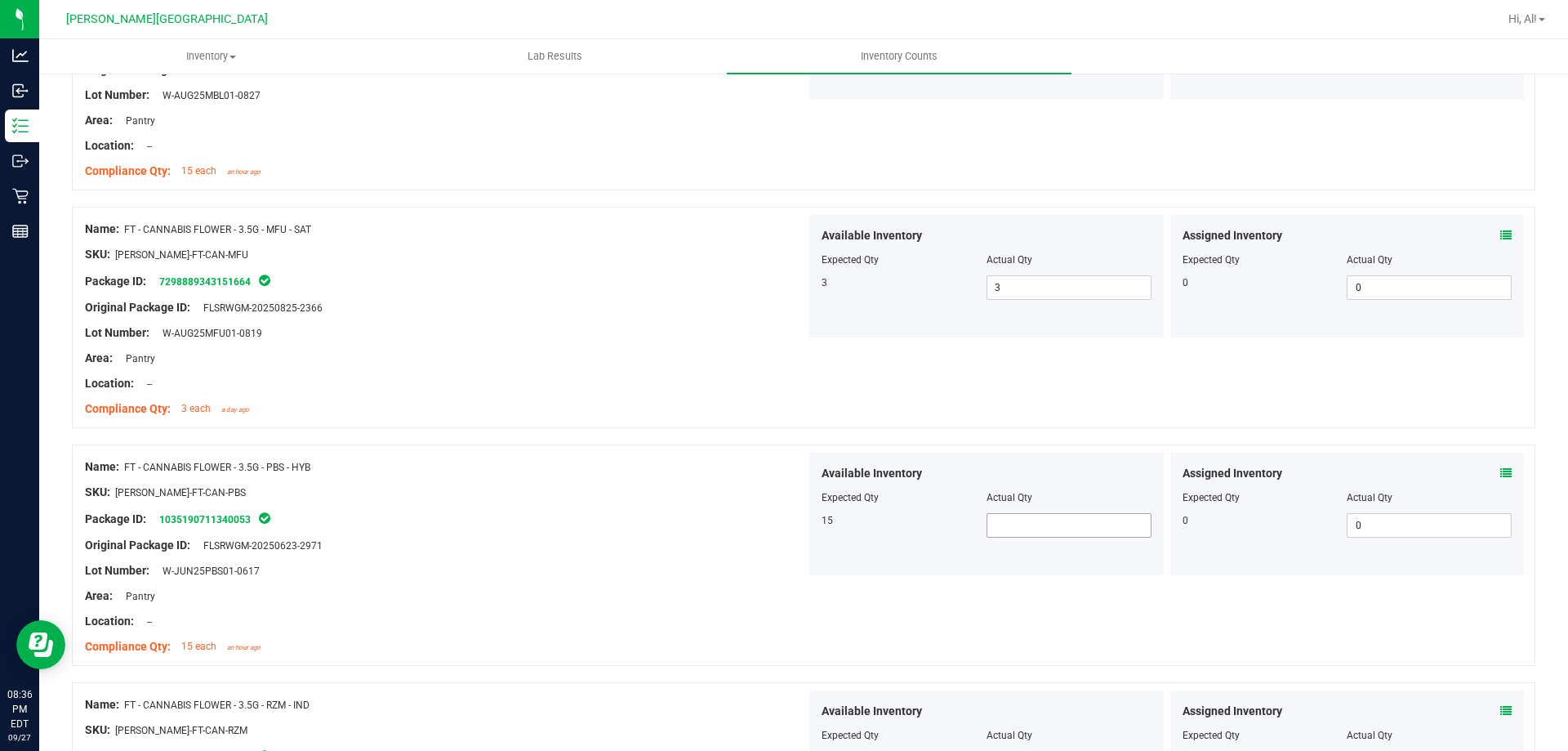
click at [1074, 526] on span at bounding box center [1069, 526] width 165 height 24
click at [1053, 481] on div "Available Inventory" at bounding box center [987, 473] width 330 height 17
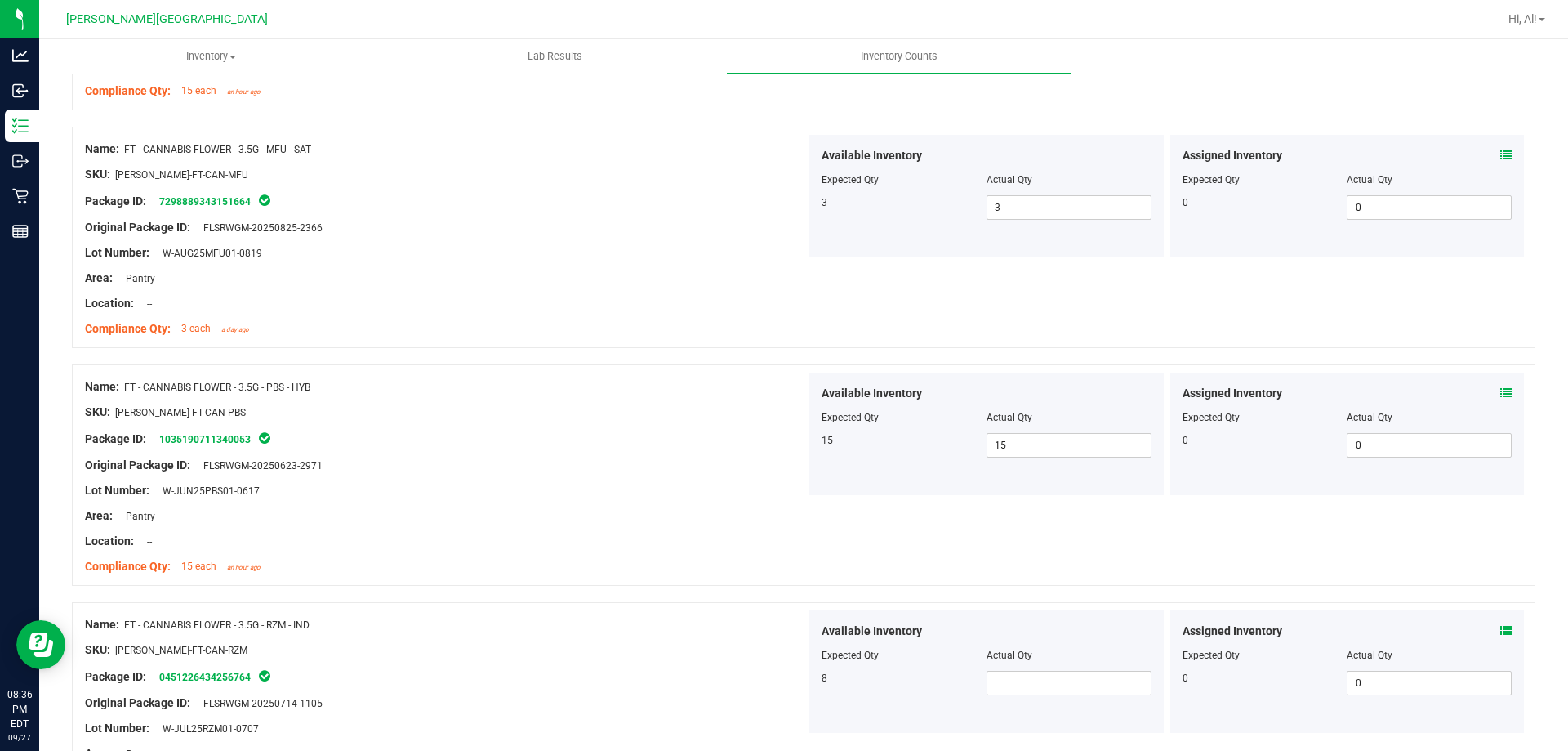
scroll to position [2205, 0]
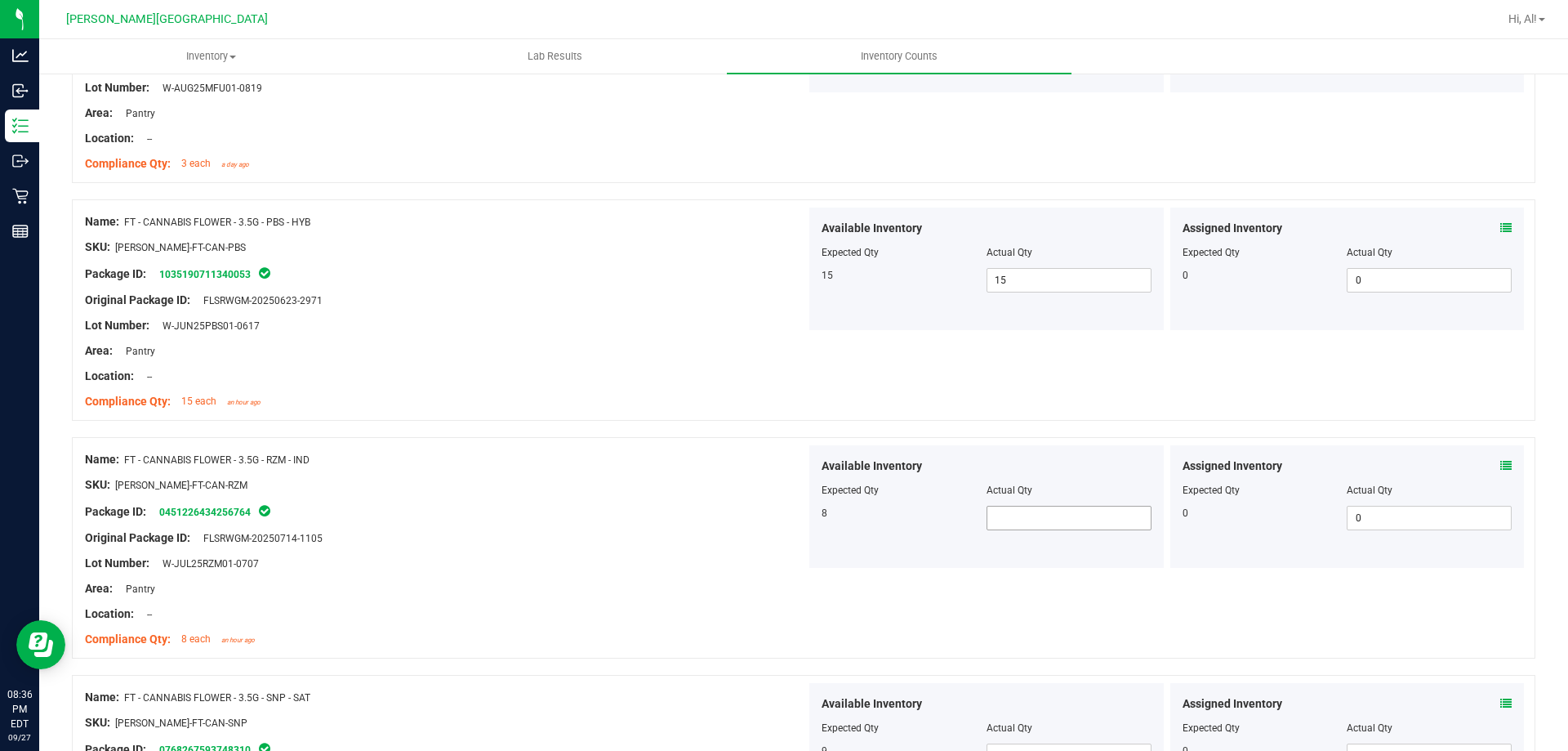
click at [1053, 518] on span at bounding box center [1069, 518] width 165 height 24
click at [1053, 465] on div "Available Inventory" at bounding box center [987, 466] width 330 height 17
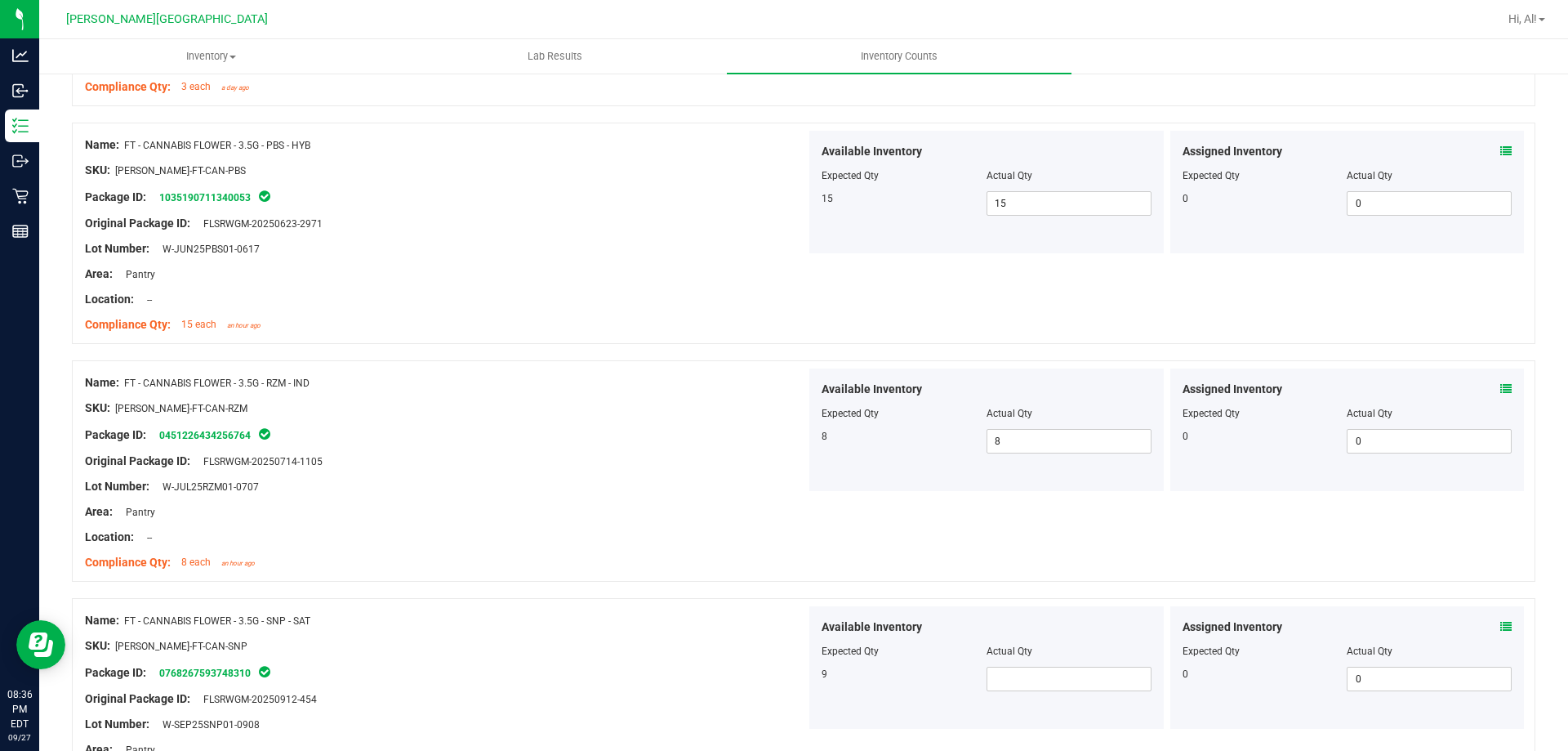
scroll to position [2451, 0]
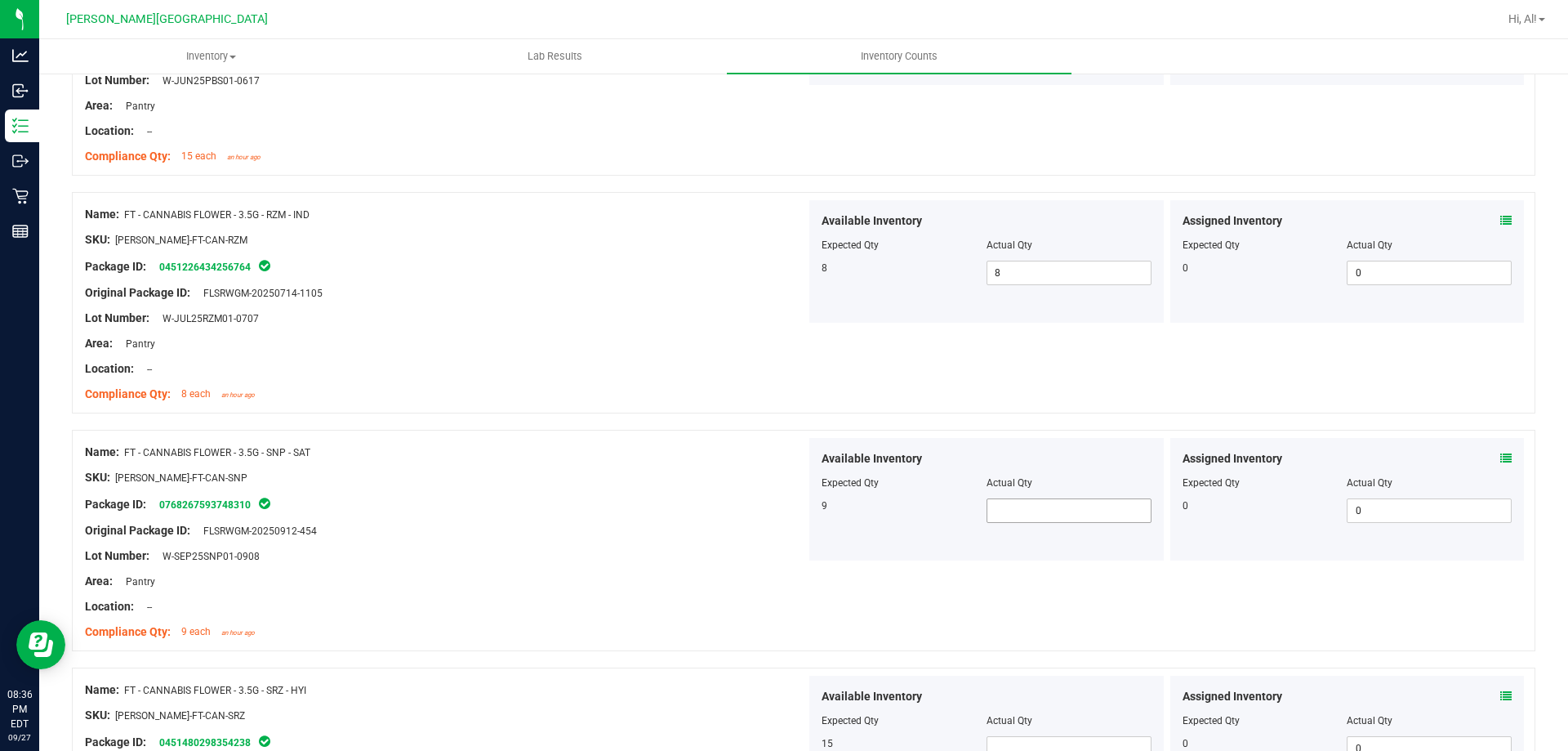
click at [1070, 506] on span at bounding box center [1069, 511] width 165 height 24
click at [1059, 460] on div "Available Inventory" at bounding box center [987, 458] width 330 height 17
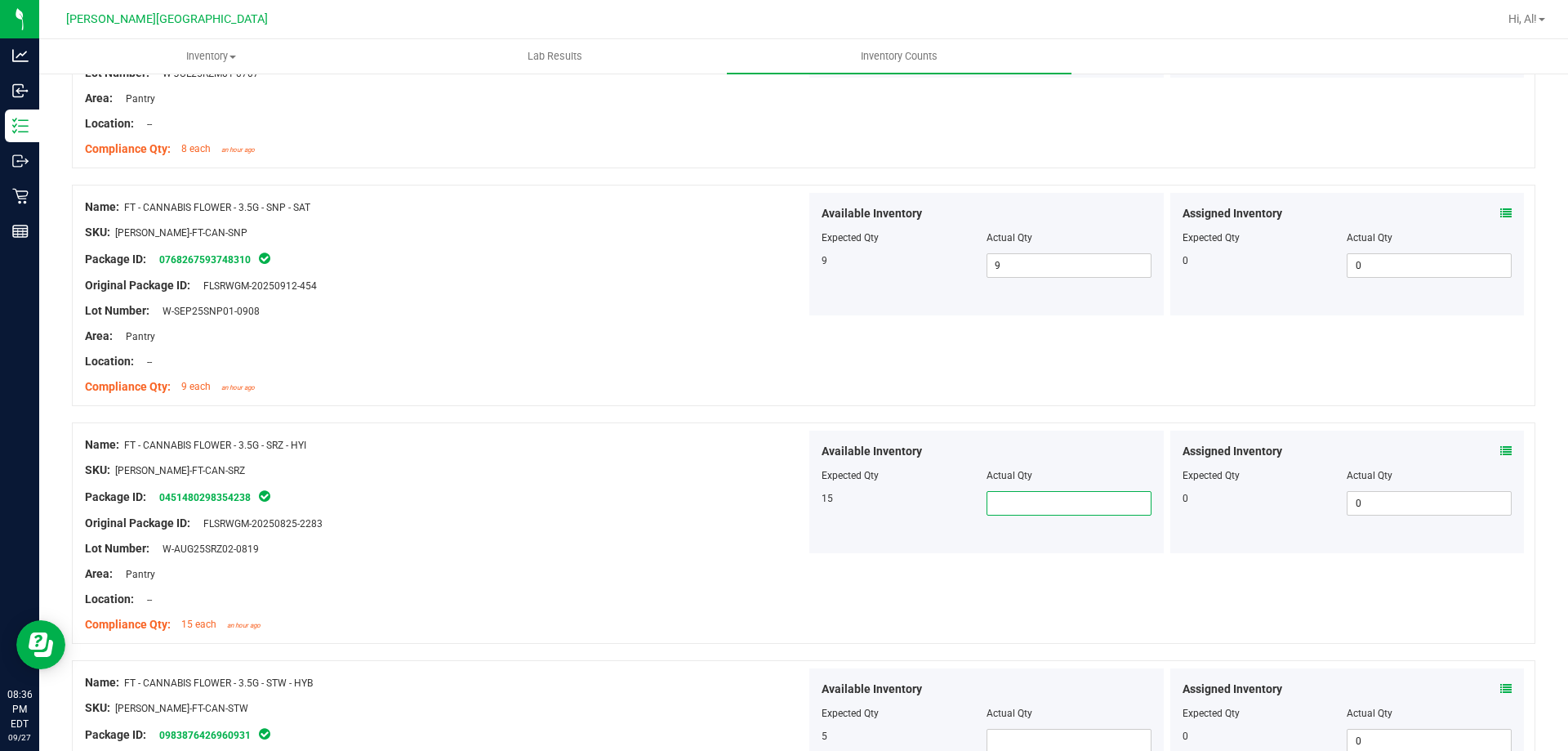
click at [1063, 498] on span at bounding box center [1069, 503] width 165 height 24
click at [1044, 461] on div at bounding box center [987, 464] width 330 height 8
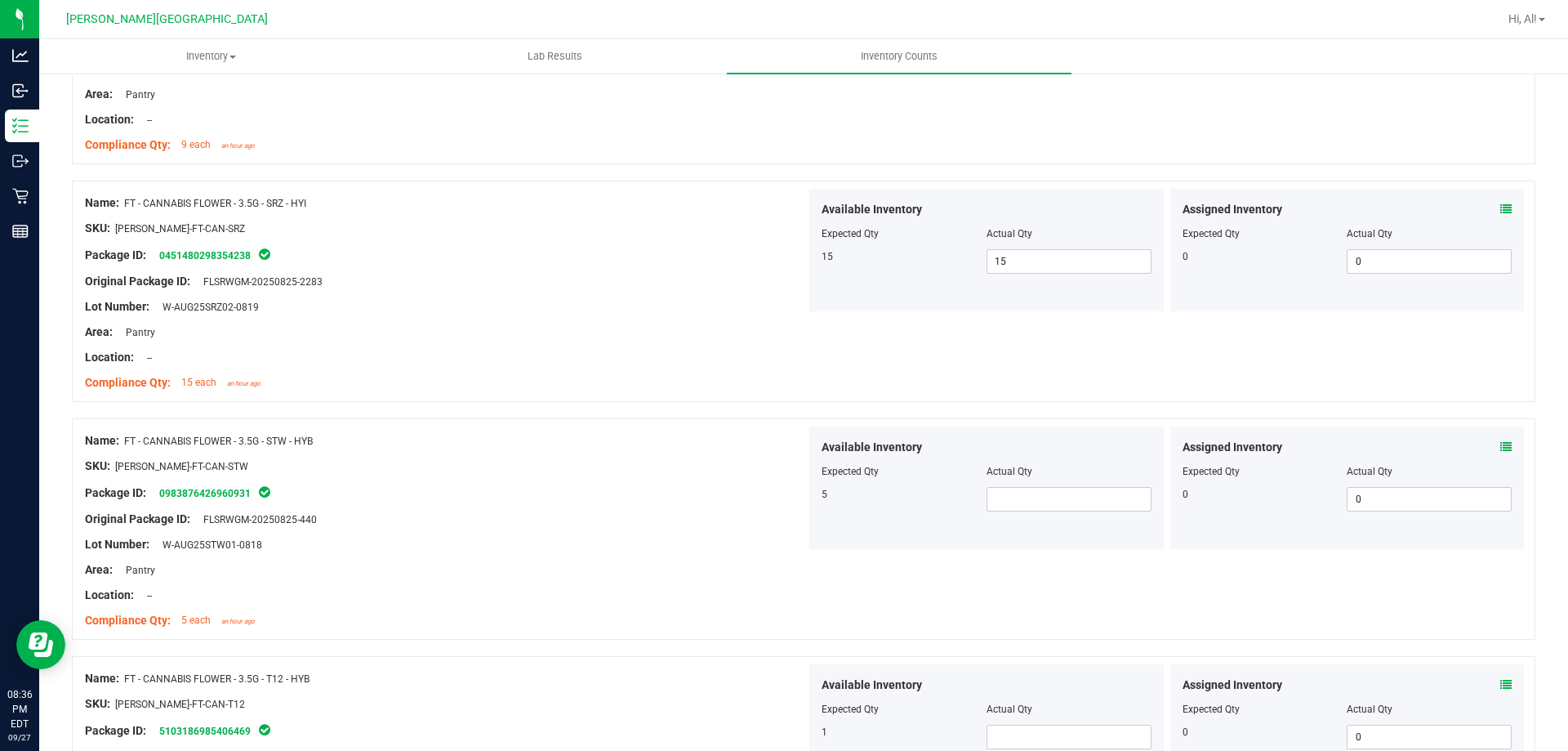
scroll to position [2941, 0]
click at [1048, 490] on span at bounding box center [1069, 496] width 165 height 24
click at [1053, 436] on div "Available Inventory" at bounding box center [987, 444] width 330 height 17
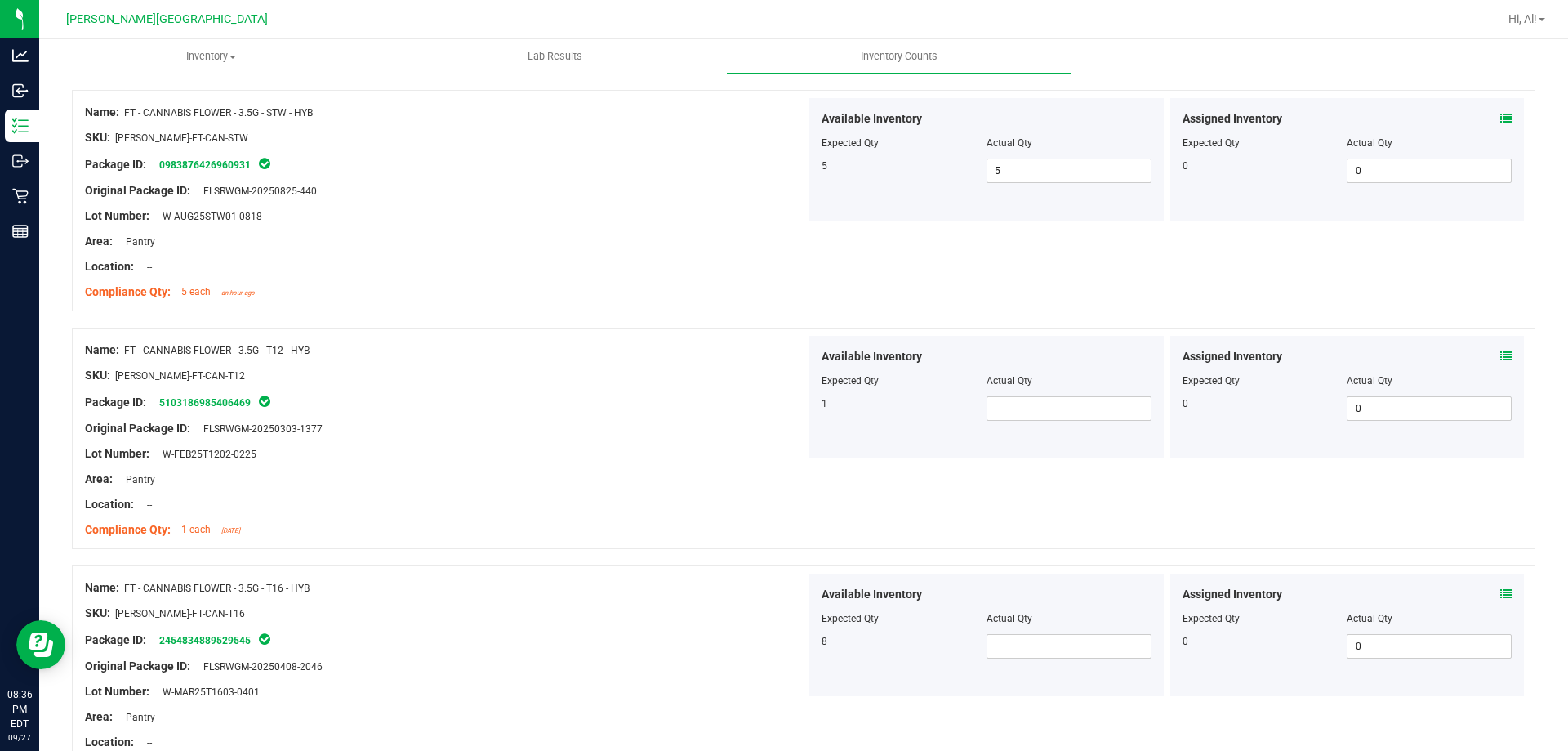
scroll to position [3268, 0]
click at [1057, 406] on span at bounding box center [1069, 406] width 165 height 24
click at [1059, 370] on div at bounding box center [987, 367] width 330 height 8
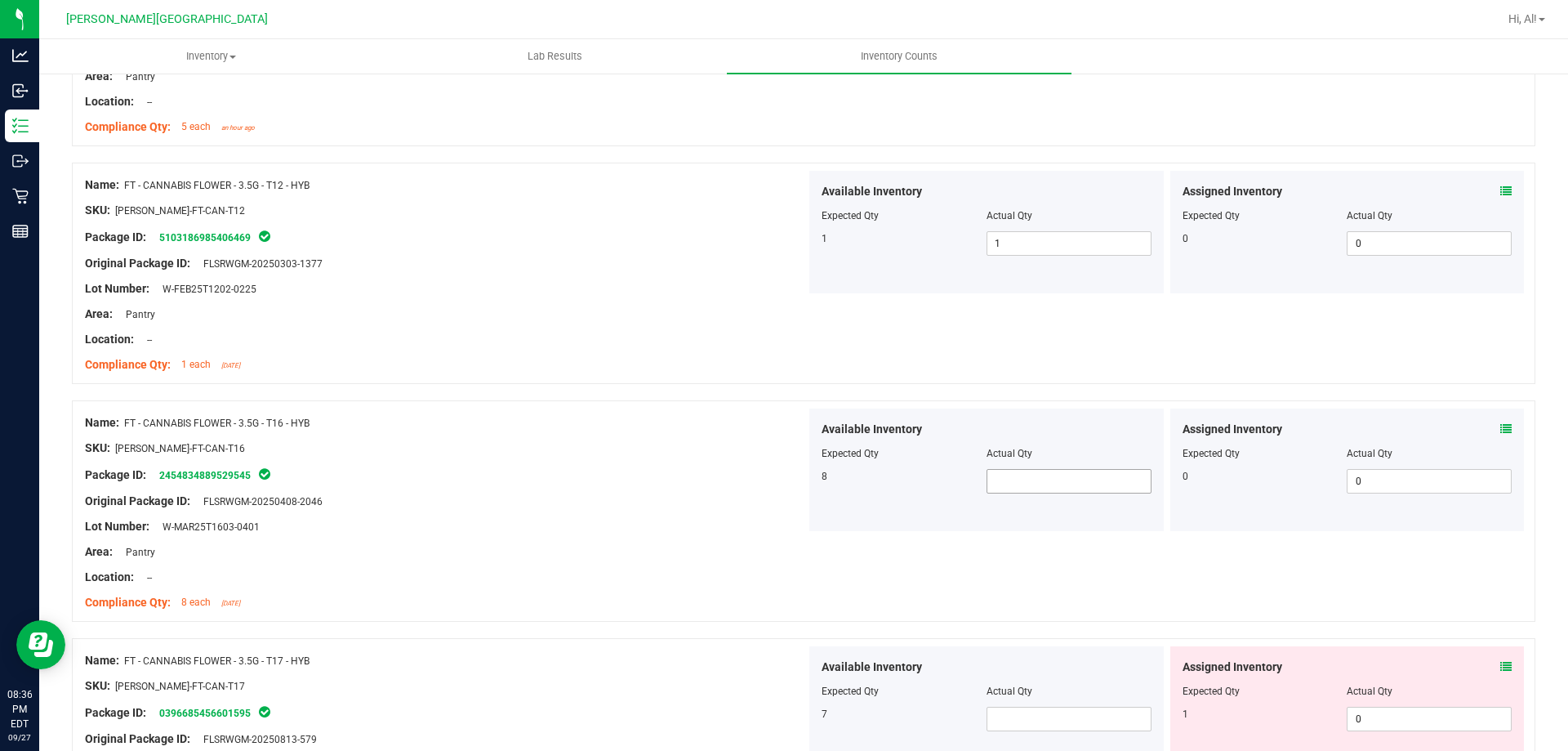
click at [1061, 471] on span at bounding box center [1069, 481] width 165 height 24
click at [1056, 426] on div "Available Inventory" at bounding box center [987, 430] width 330 height 17
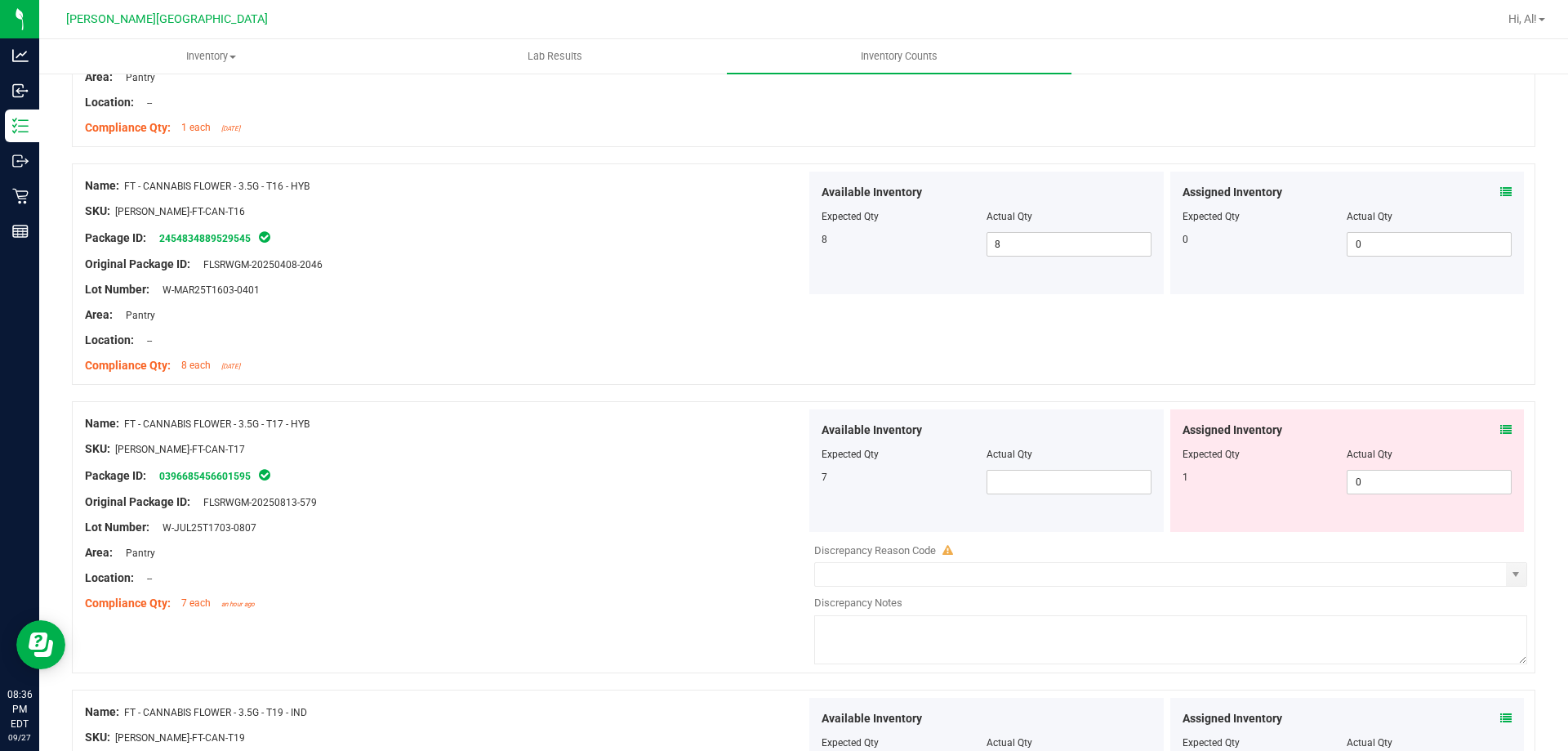
scroll to position [3676, 0]
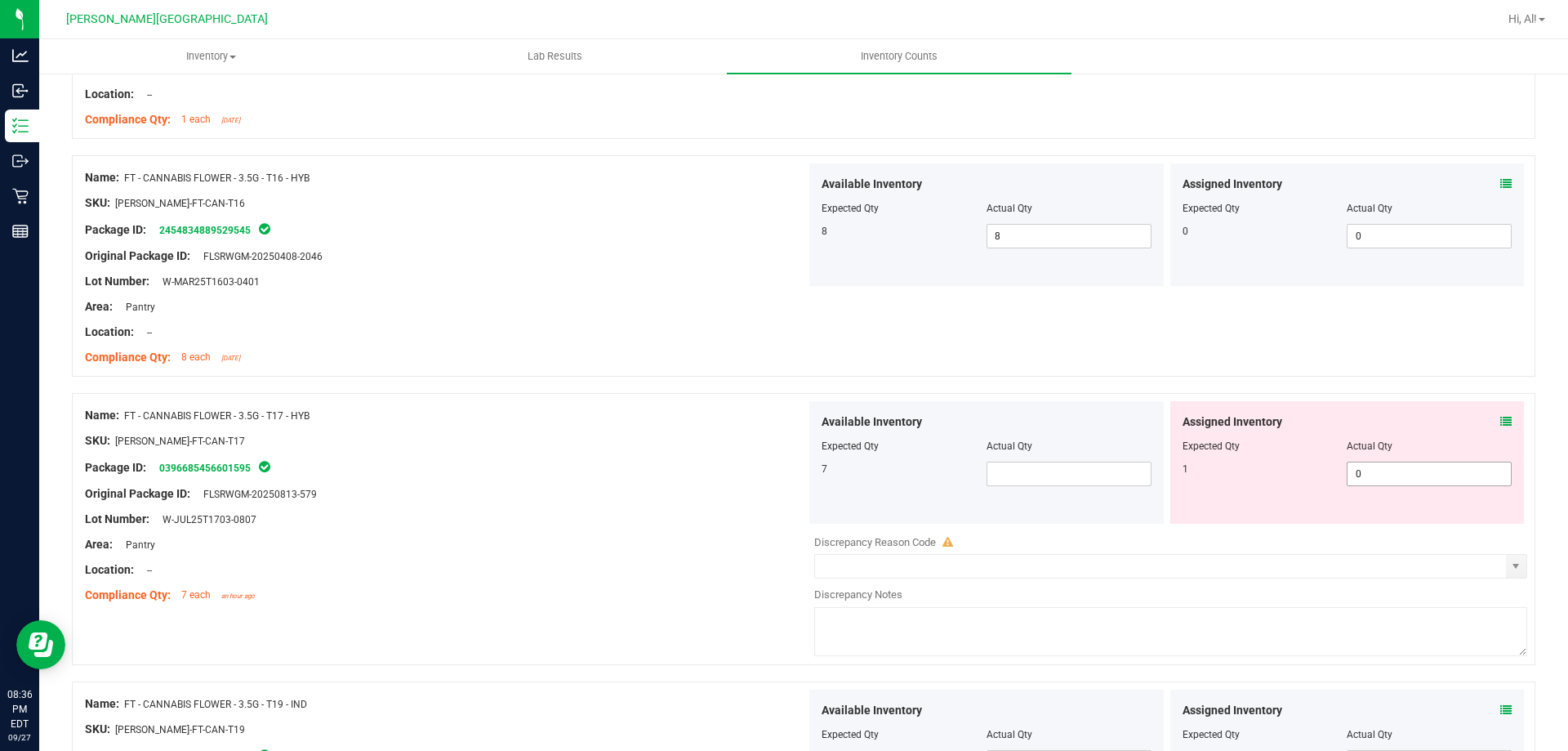
click at [1351, 472] on span "0 0" at bounding box center [1429, 473] width 165 height 24
click at [1351, 472] on input "0" at bounding box center [1429, 473] width 163 height 23
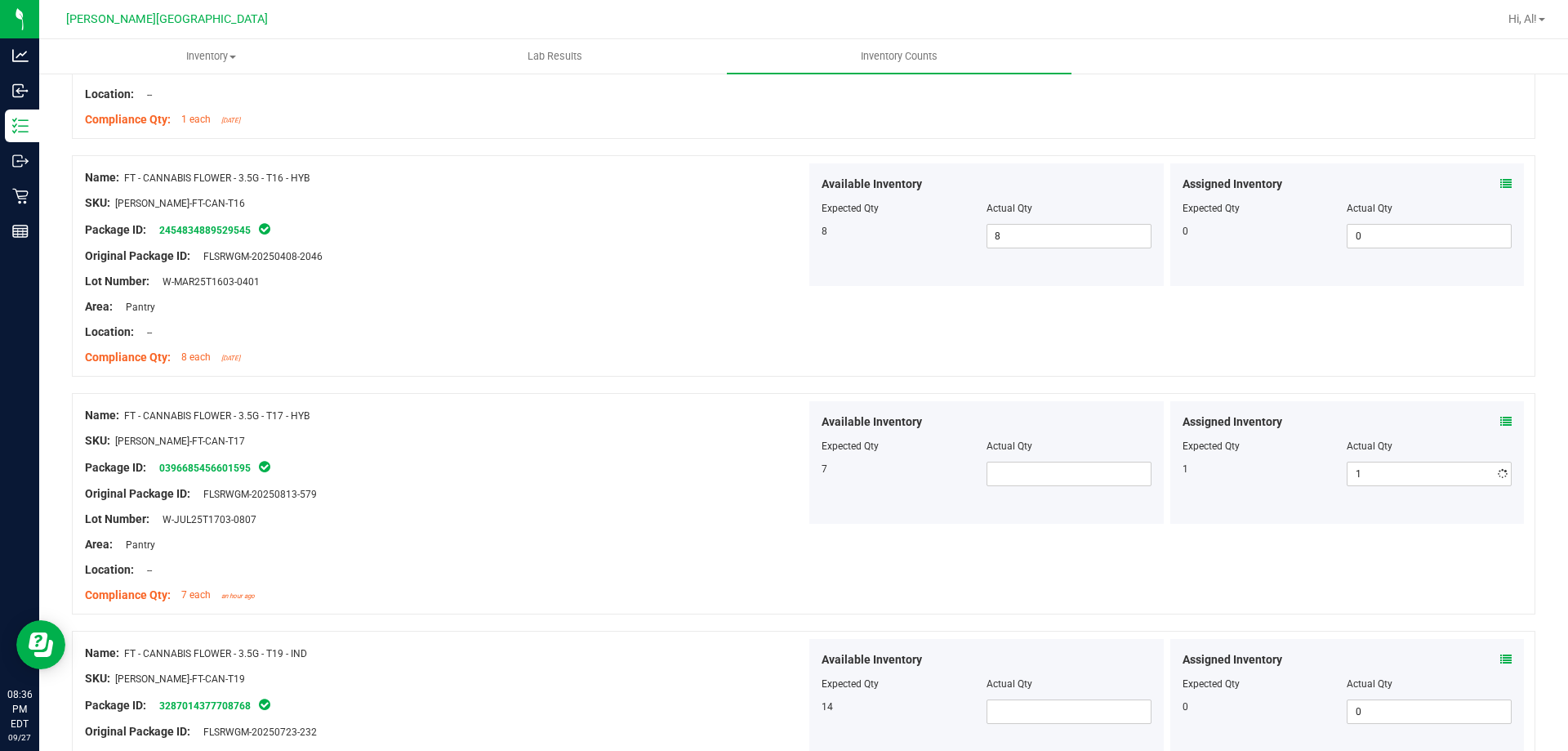
click at [1275, 471] on div "1" at bounding box center [1264, 469] width 165 height 15
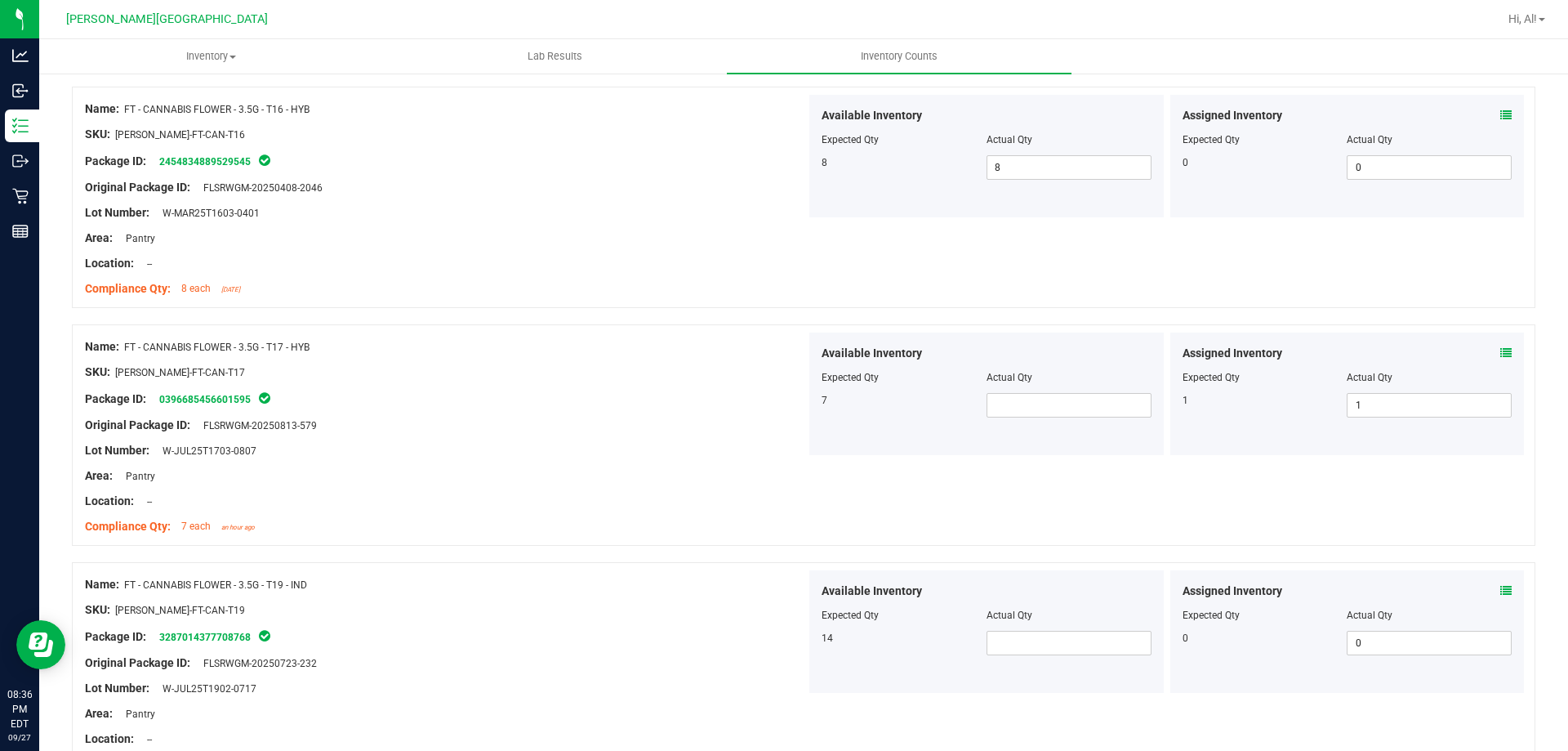
scroll to position [3840, 0]
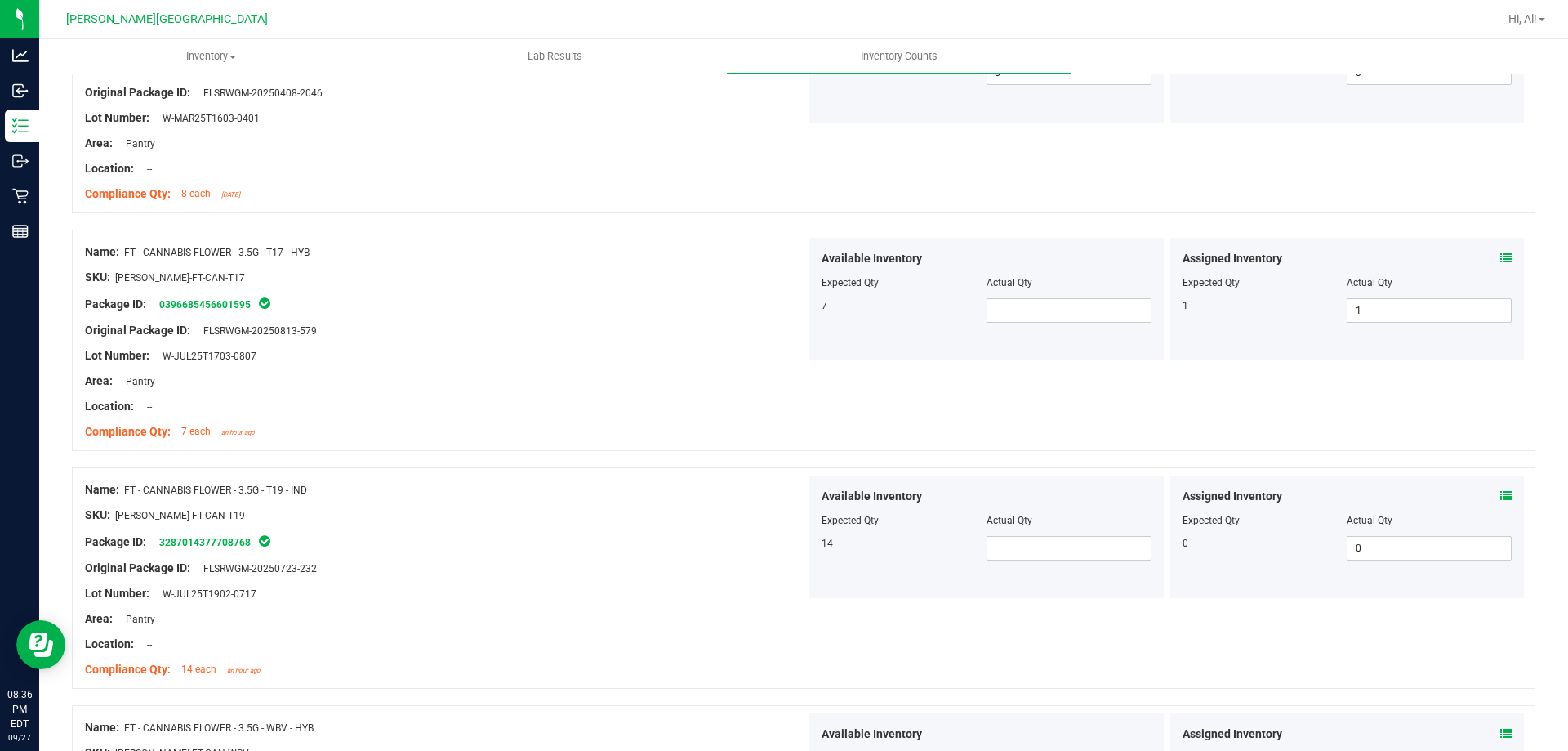
click at [1501, 257] on icon at bounding box center [1507, 258] width 11 height 11
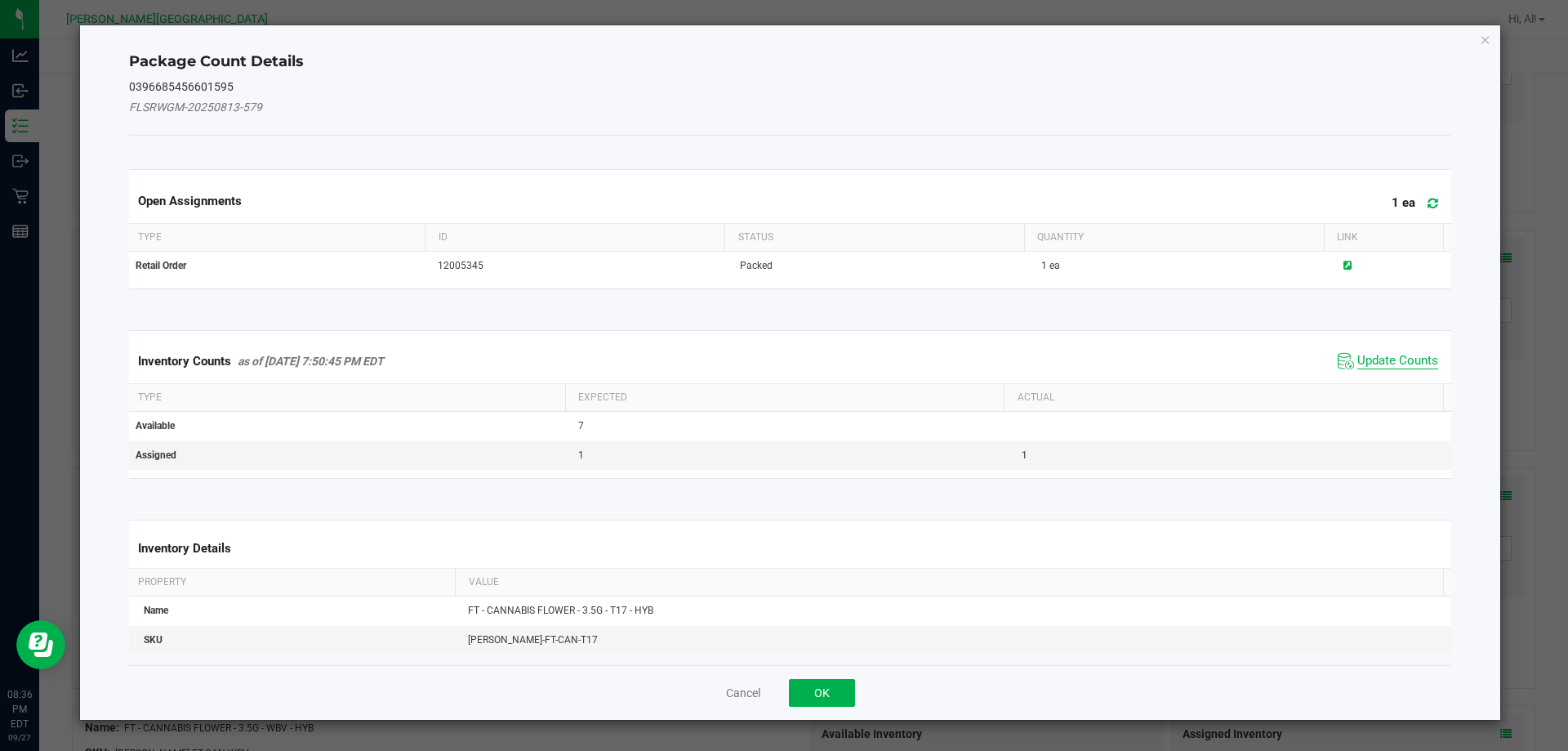
click at [1357, 364] on span "Update Counts" at bounding box center [1398, 362] width 81 height 17
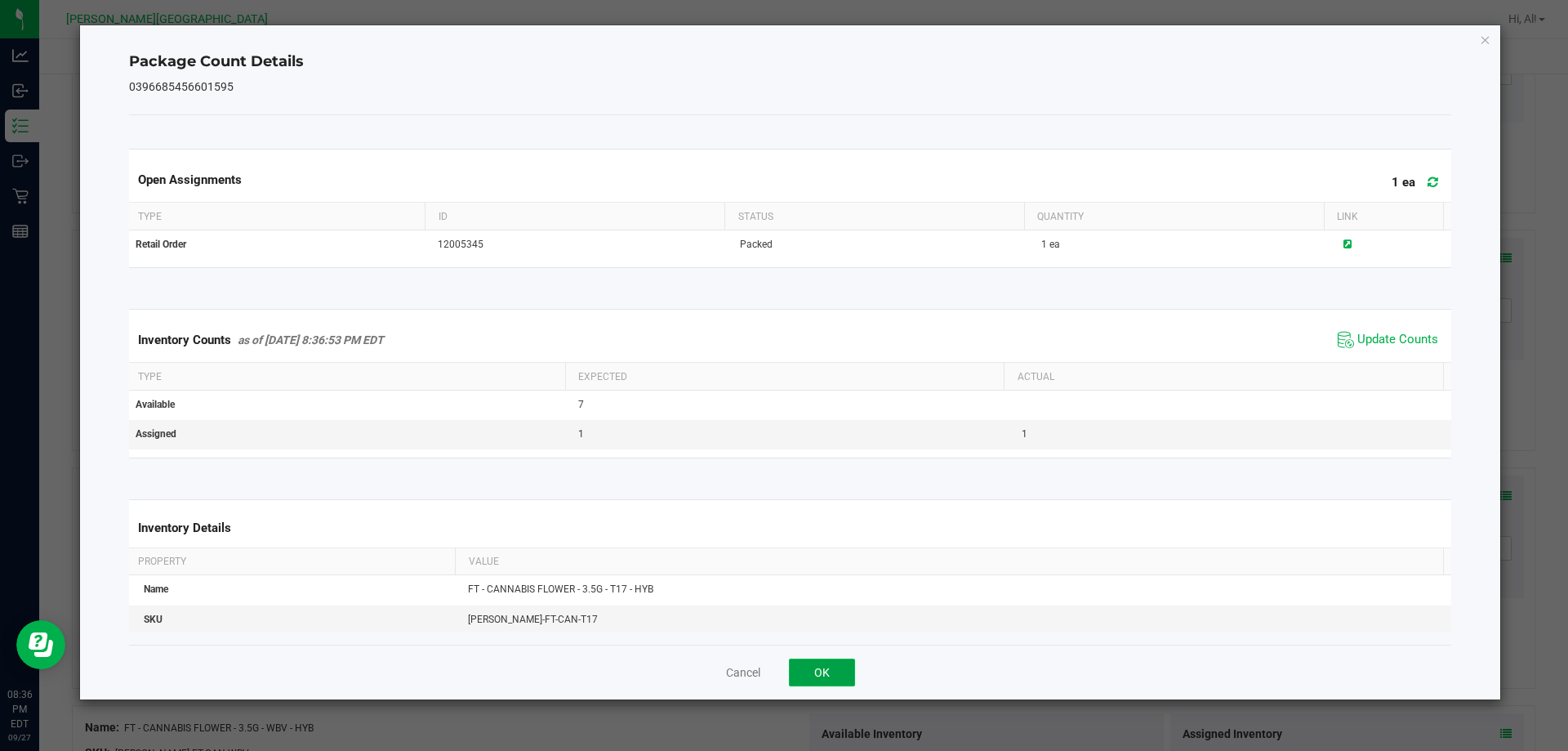
click at [826, 668] on button "OK" at bounding box center [822, 673] width 66 height 28
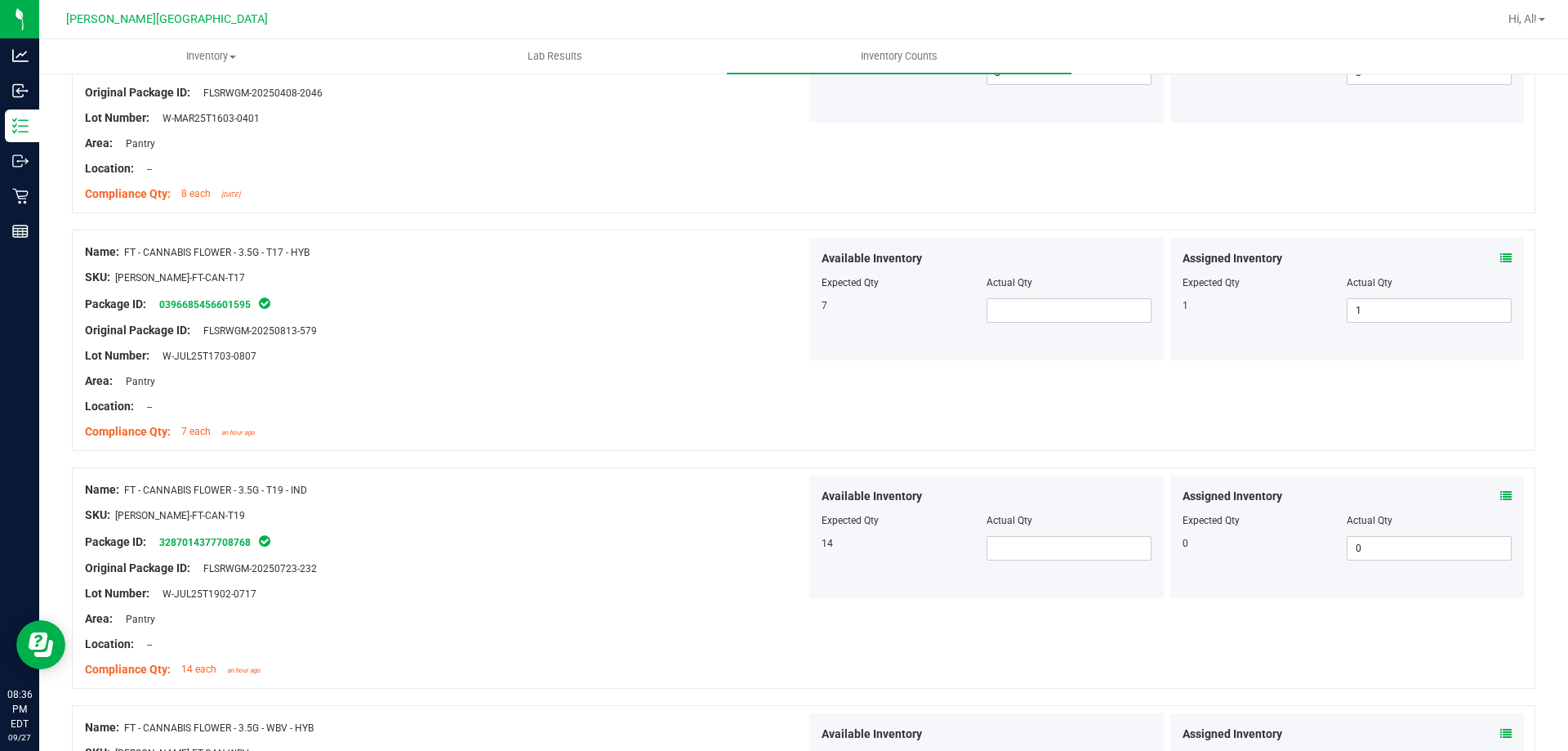
click at [883, 505] on div at bounding box center [987, 509] width 330 height 8
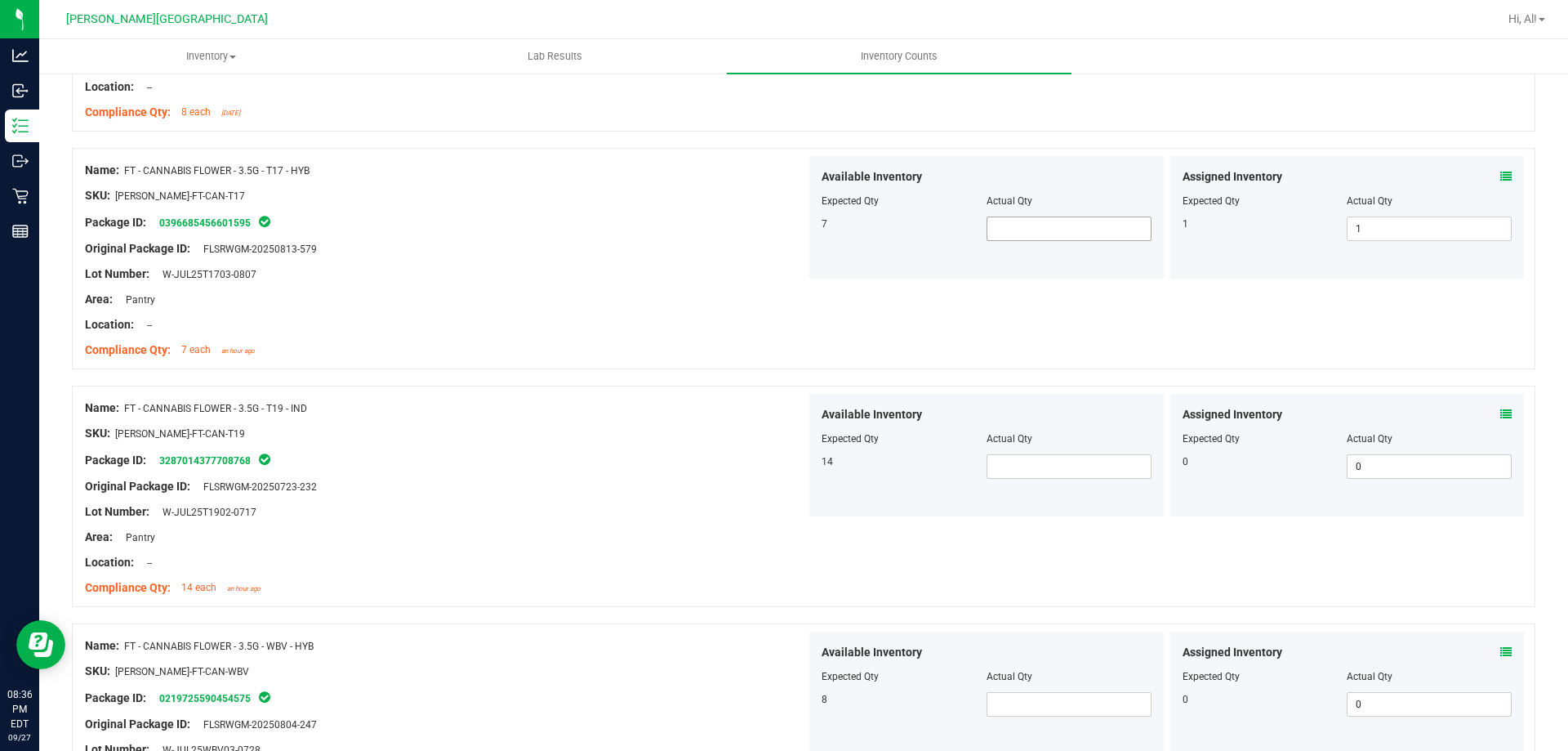
click at [1047, 234] on span at bounding box center [1069, 228] width 165 height 24
click at [1046, 202] on div "Actual Qty" at bounding box center [1069, 201] width 165 height 15
click at [1020, 468] on span at bounding box center [1069, 466] width 165 height 24
click at [1031, 426] on div at bounding box center [987, 427] width 330 height 8
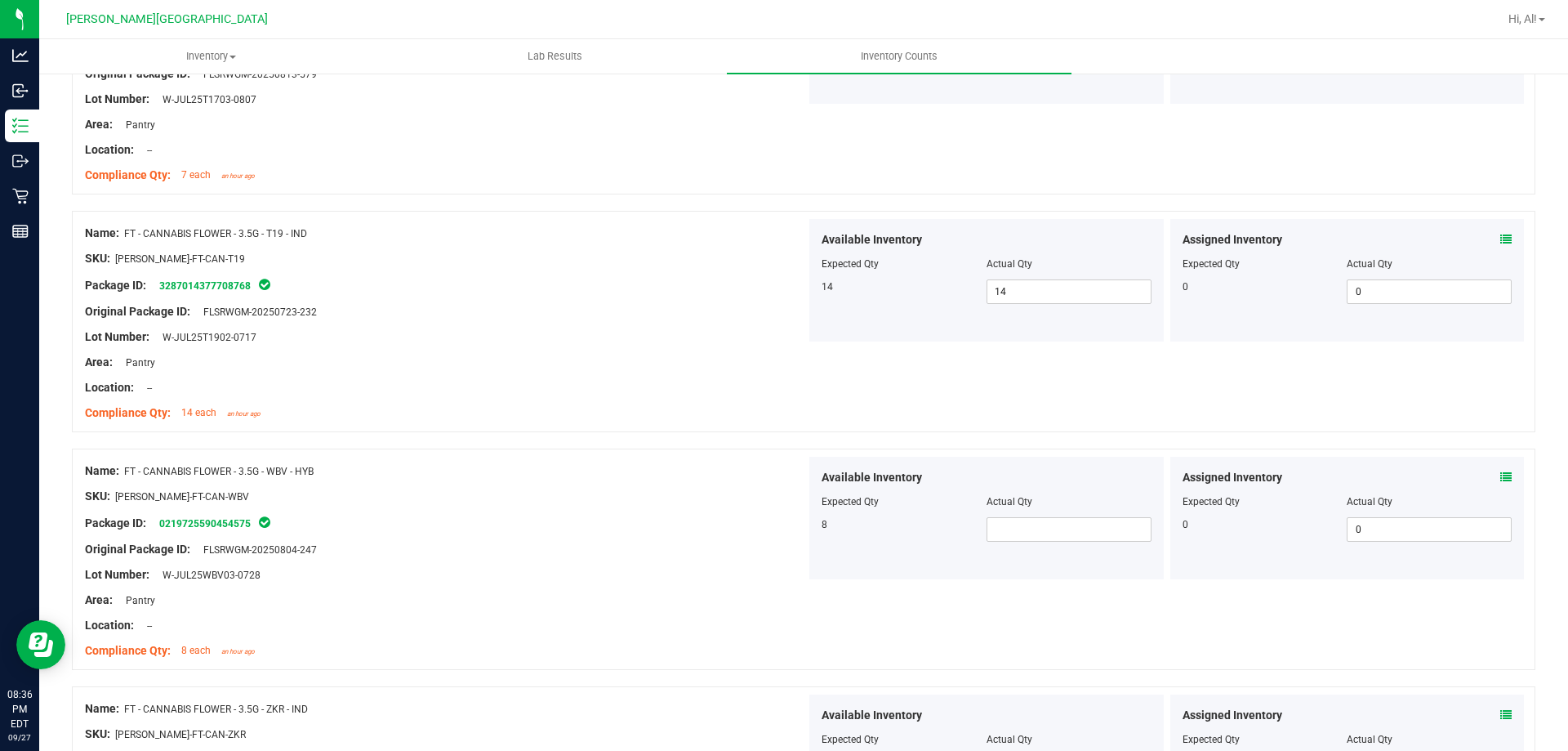
scroll to position [4166, 0]
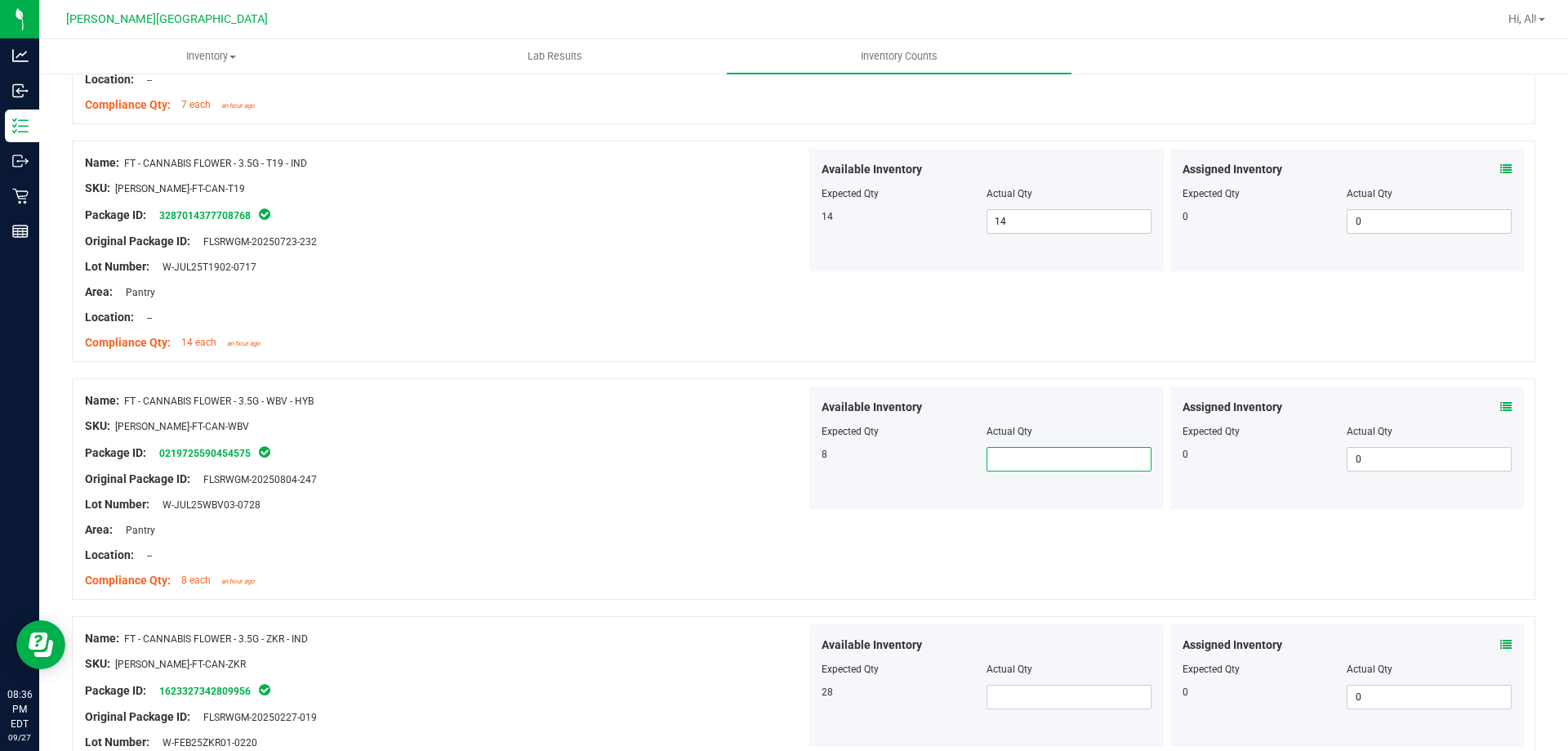
click at [1043, 451] on span at bounding box center [1069, 459] width 165 height 24
click at [1056, 413] on div "Available Inventory" at bounding box center [987, 407] width 330 height 17
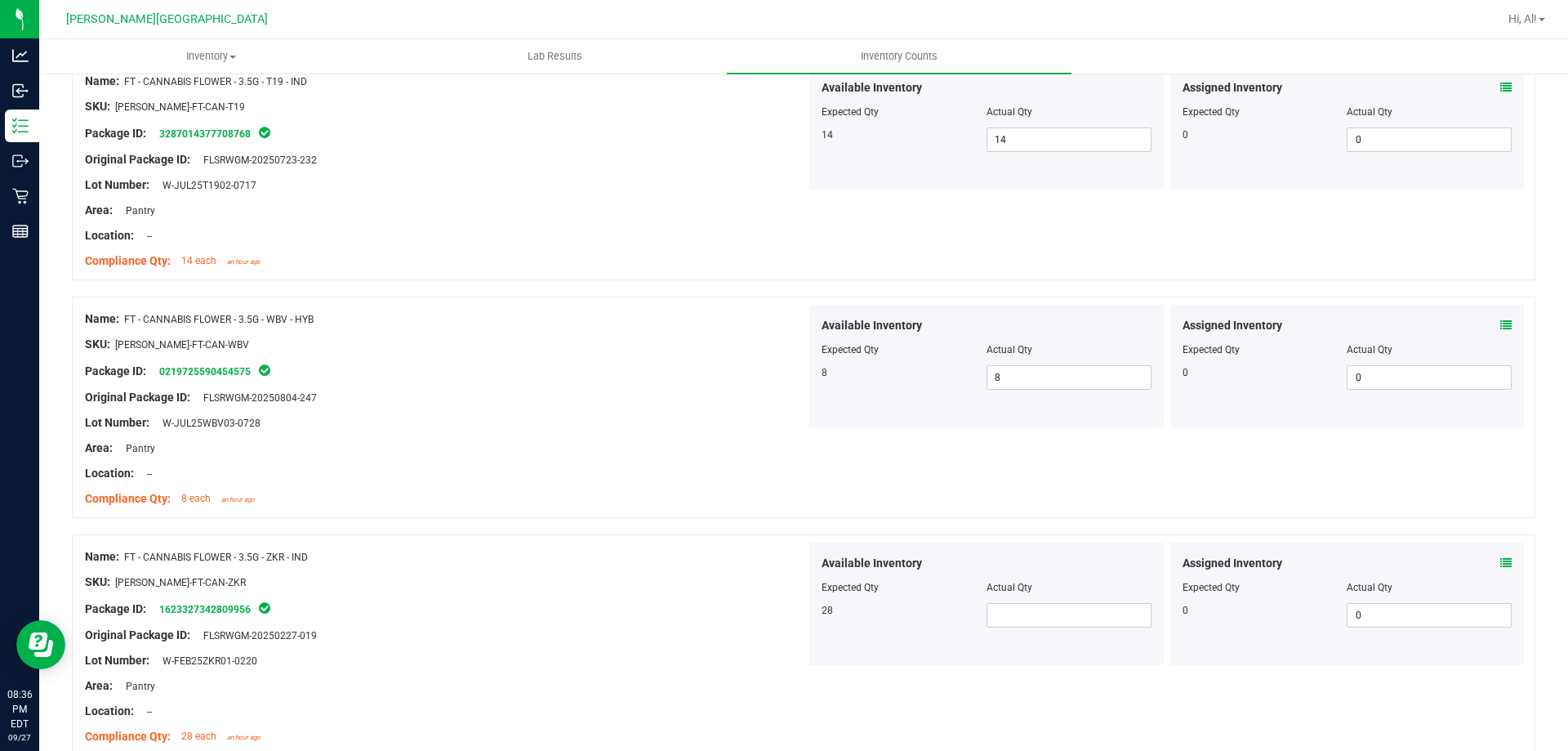
scroll to position [4324, 0]
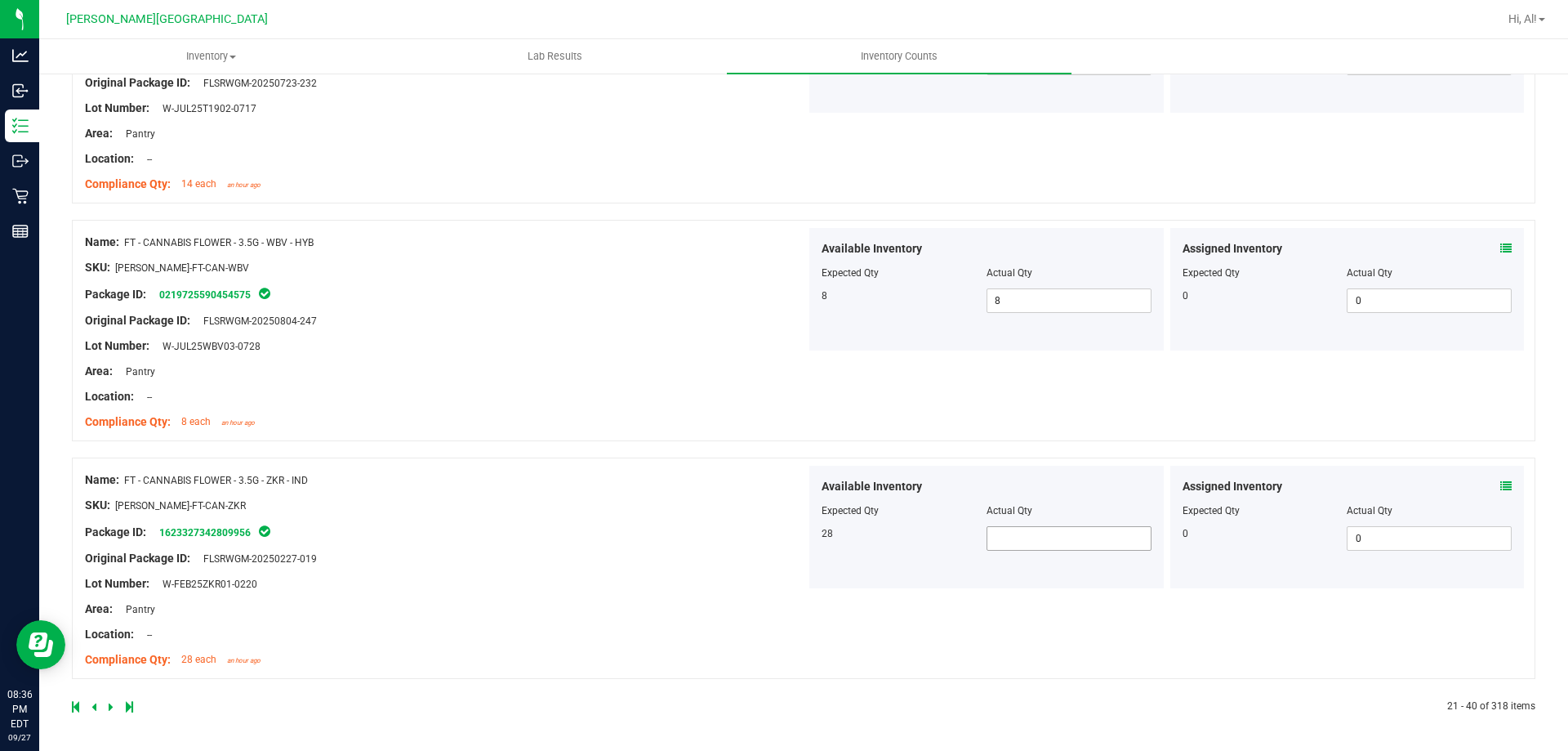
click at [1050, 540] on span at bounding box center [1069, 539] width 165 height 24
click at [1054, 492] on div "Available Inventory" at bounding box center [987, 486] width 330 height 17
click at [111, 705] on icon at bounding box center [111, 706] width 5 height 10
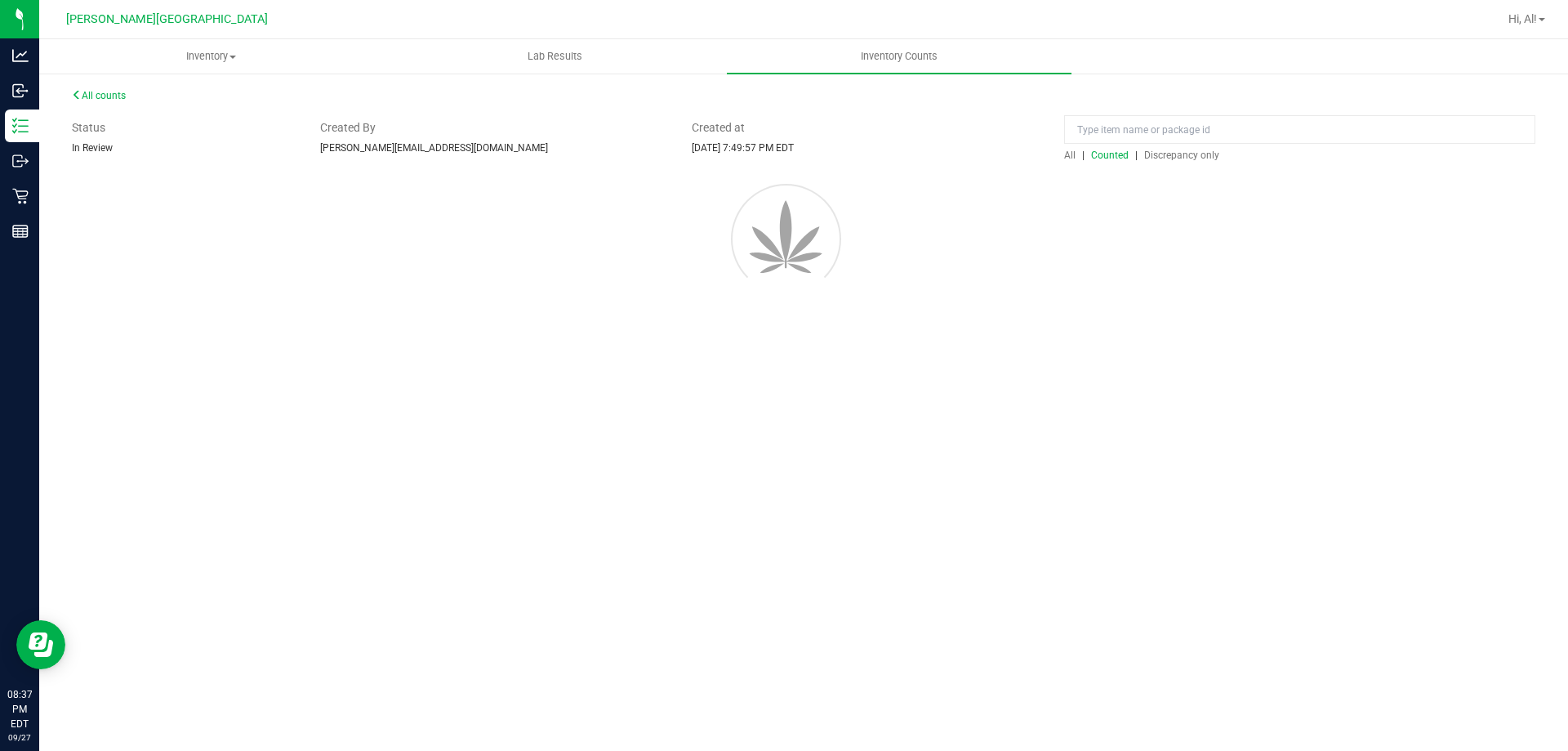
scroll to position [0, 0]
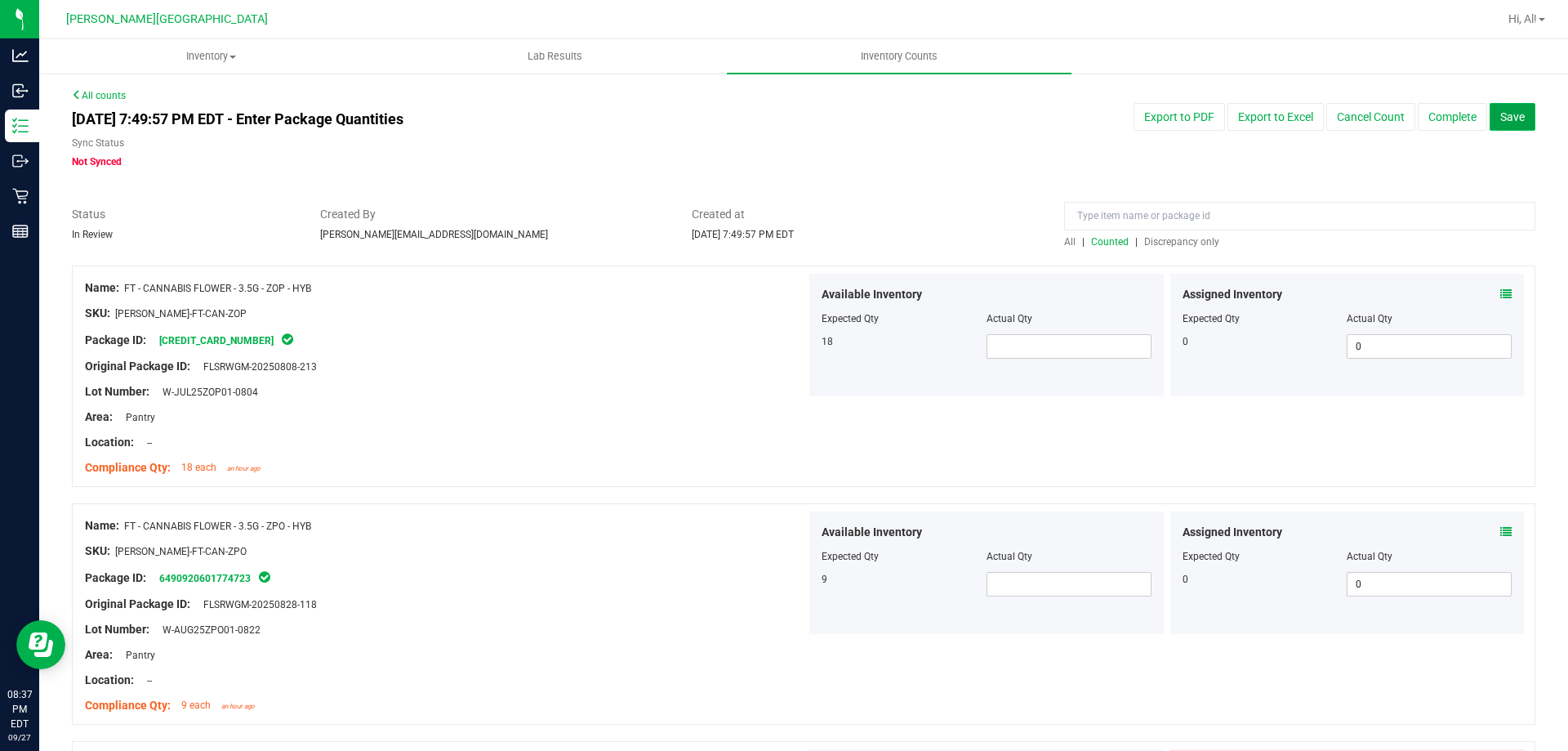
click at [1490, 126] on button "Save" at bounding box center [1512, 116] width 46 height 28
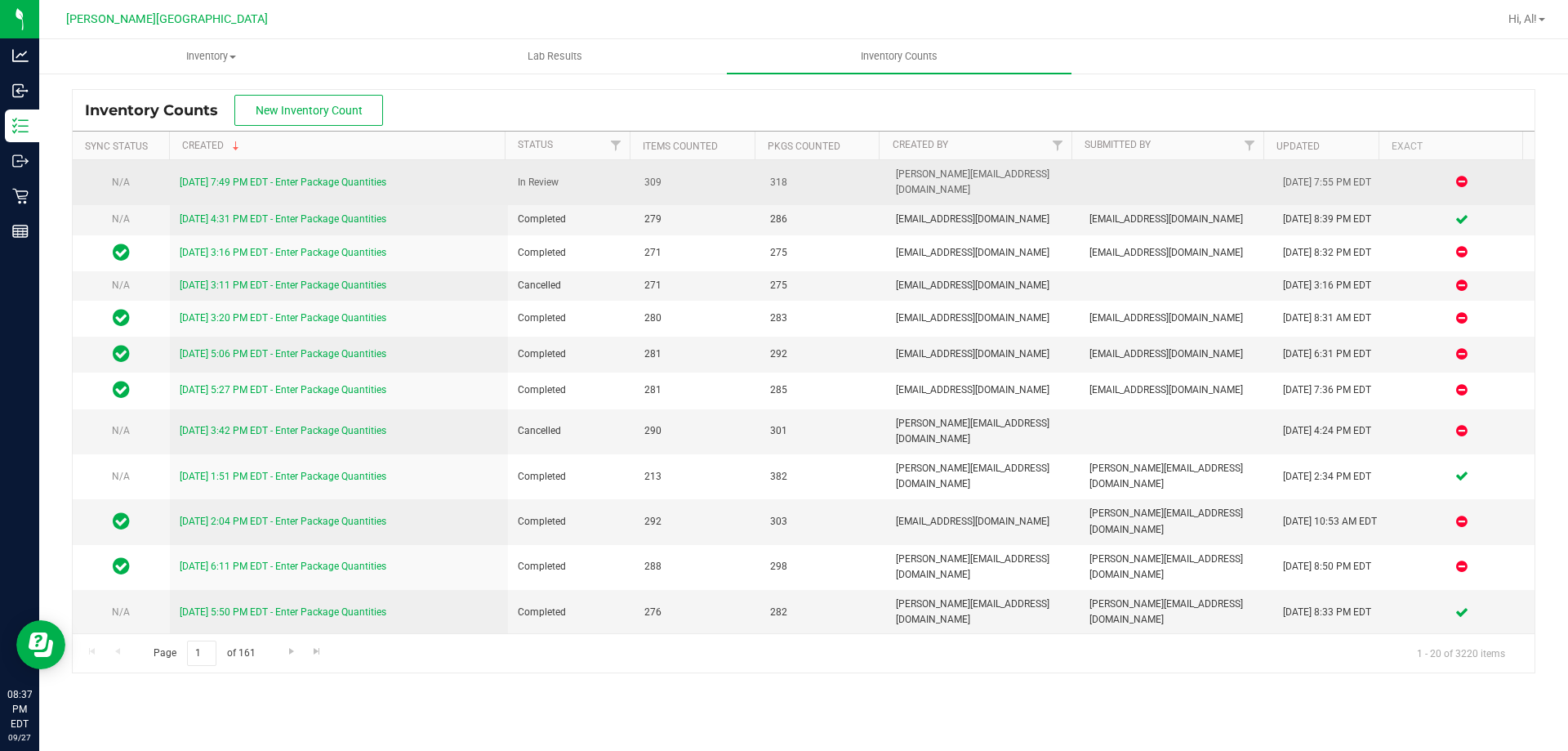
click at [348, 176] on link "[DATE] 7:49 PM EDT - Enter Package Quantities" at bounding box center [283, 182] width 207 height 11
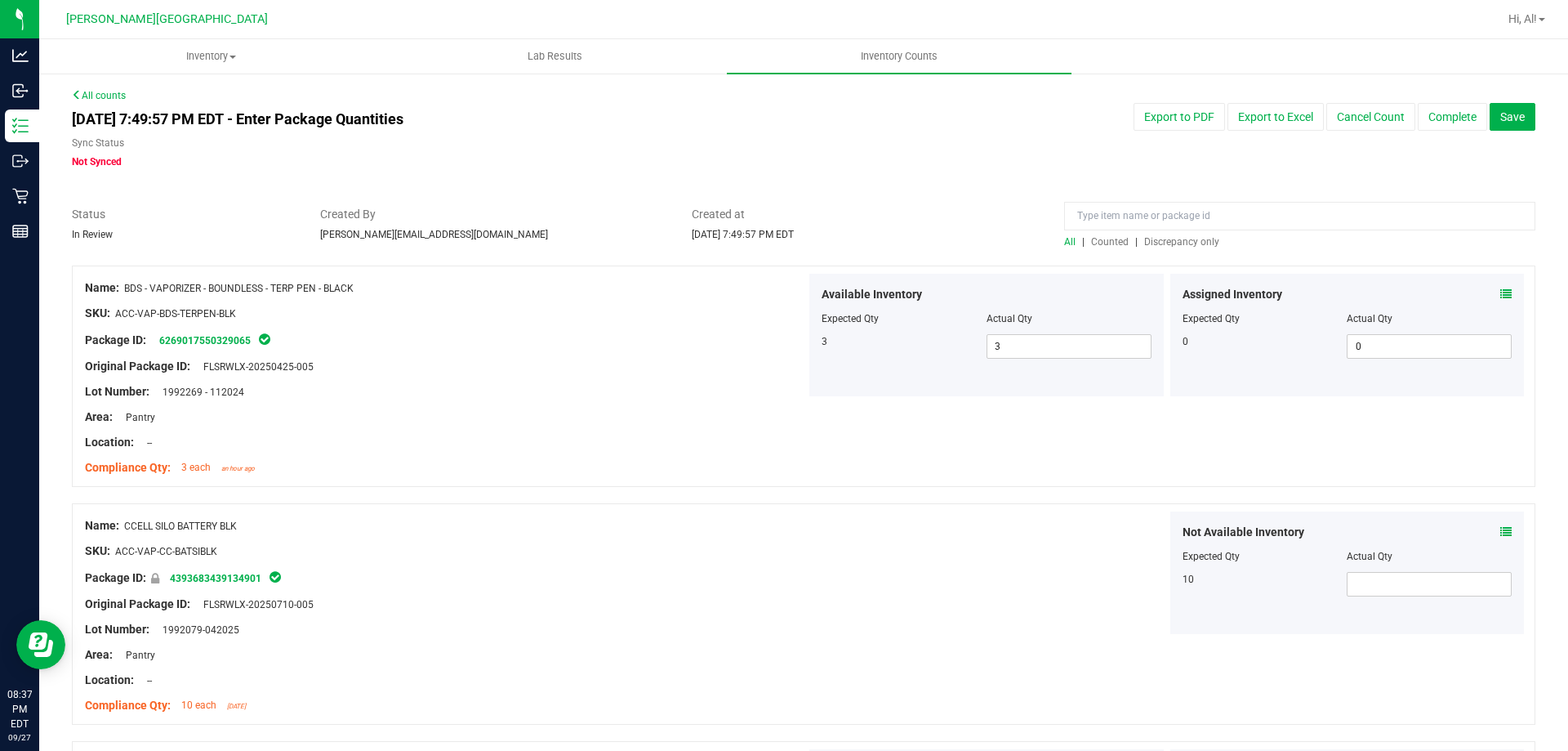
click at [1107, 241] on span "Counted" at bounding box center [1110, 241] width 37 height 11
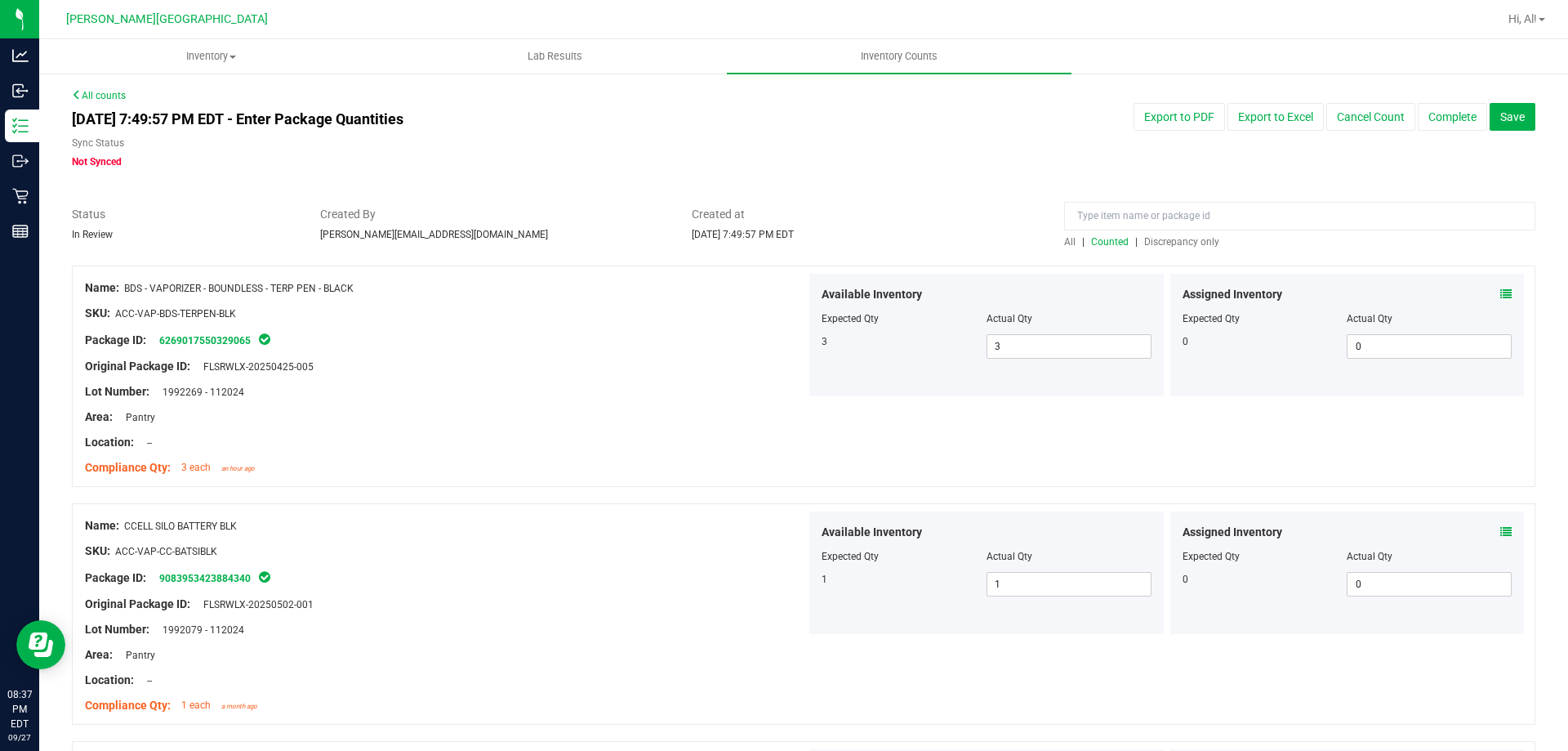
click at [1166, 238] on span "Discrepancy only" at bounding box center [1181, 241] width 75 height 11
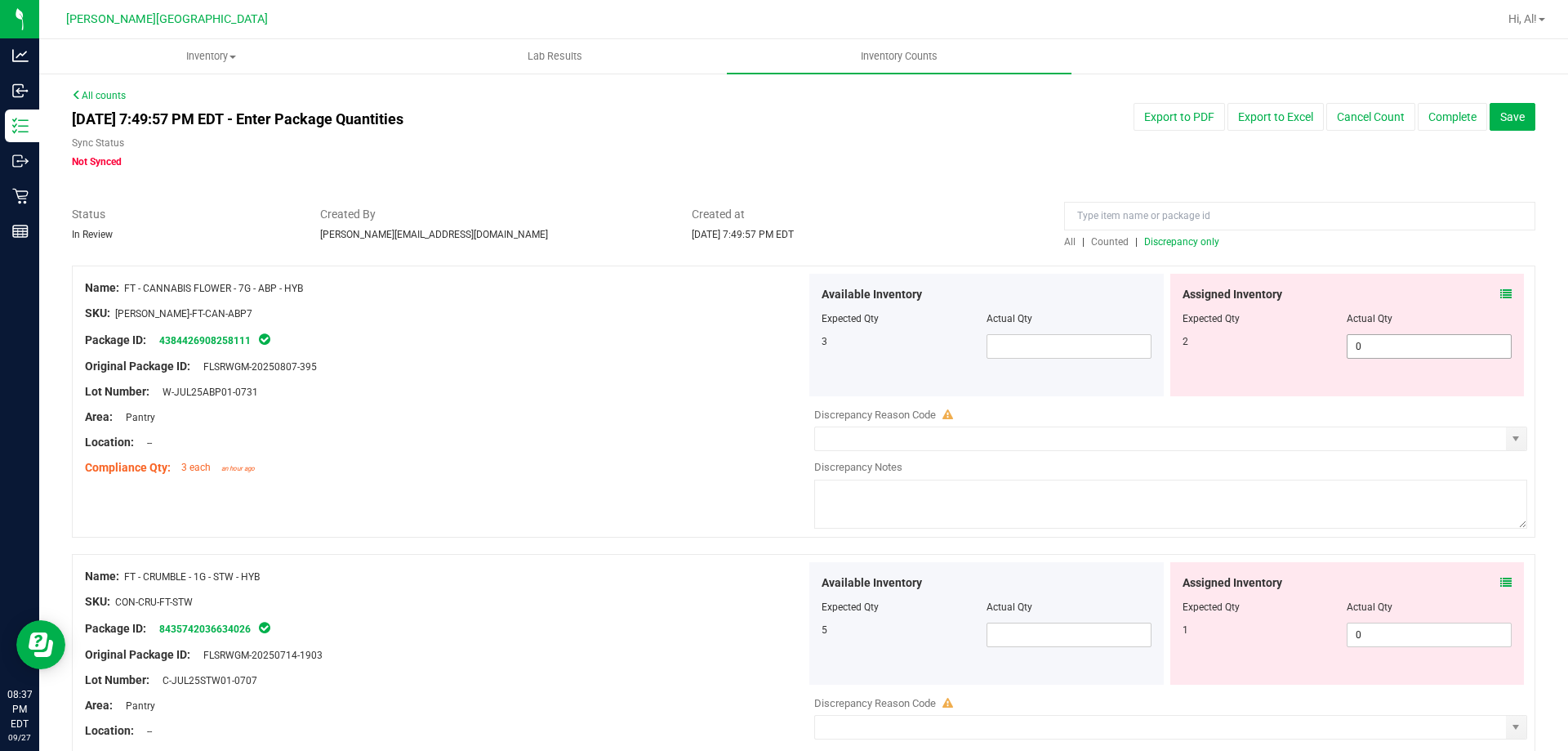
click at [1428, 347] on span "0 0" at bounding box center [1429, 347] width 165 height 24
click at [1428, 347] on input "0" at bounding box center [1429, 346] width 163 height 23
click at [1414, 321] on div "Actual Qty" at bounding box center [1429, 319] width 165 height 15
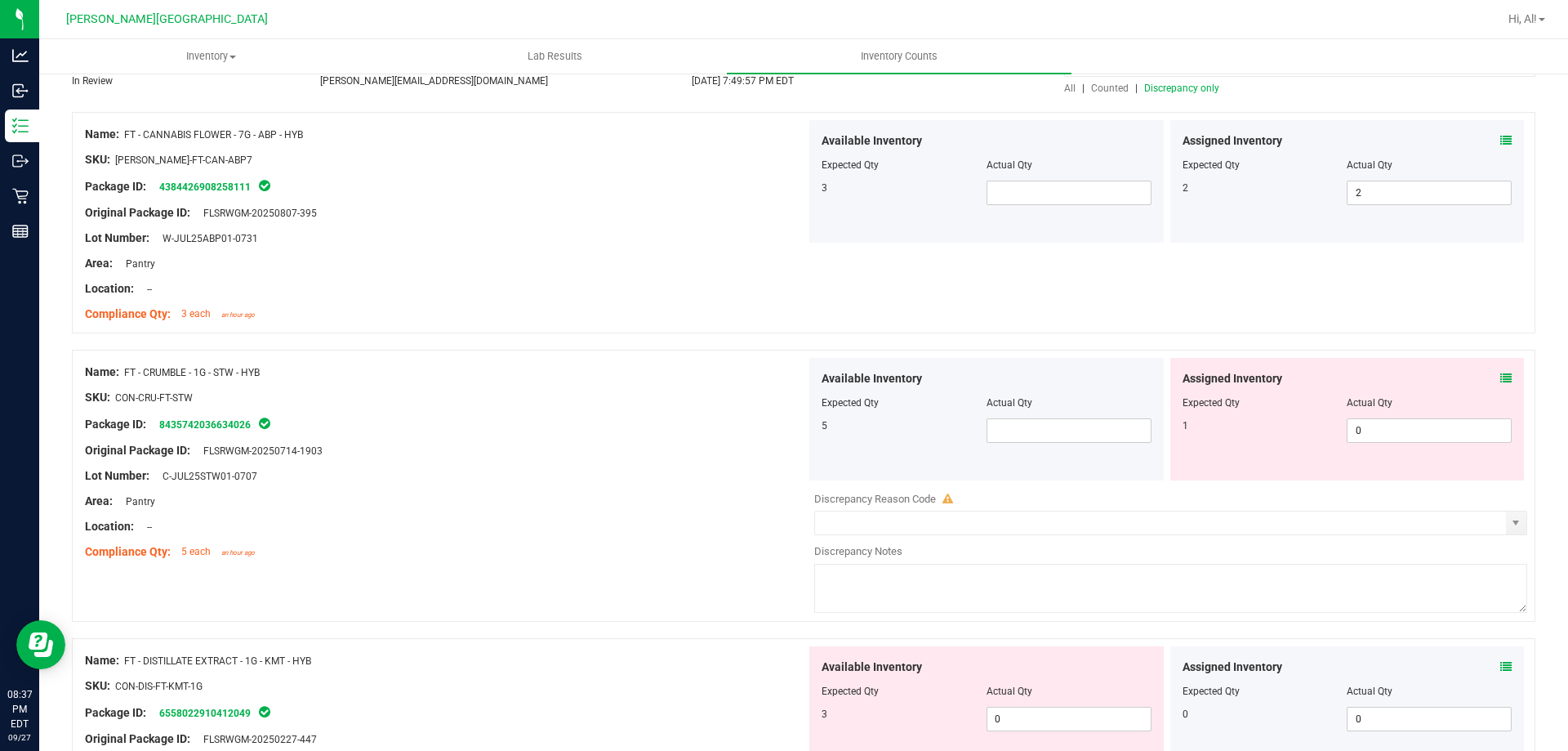
scroll to position [163, 0]
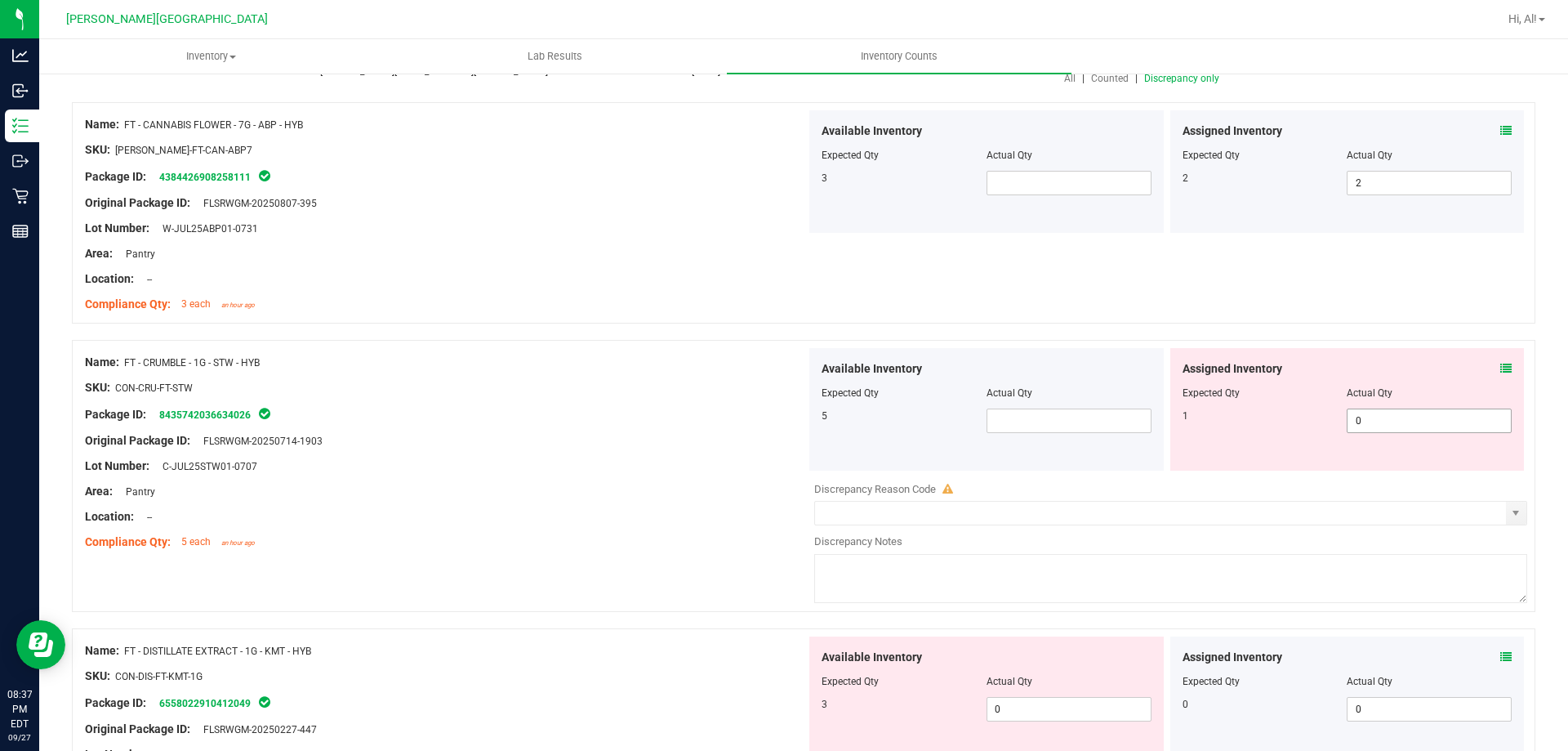
click at [1384, 428] on span "0 0" at bounding box center [1429, 420] width 165 height 24
click at [1384, 428] on input "0" at bounding box center [1429, 420] width 163 height 23
click at [1390, 386] on div "Actual Qty" at bounding box center [1429, 393] width 165 height 15
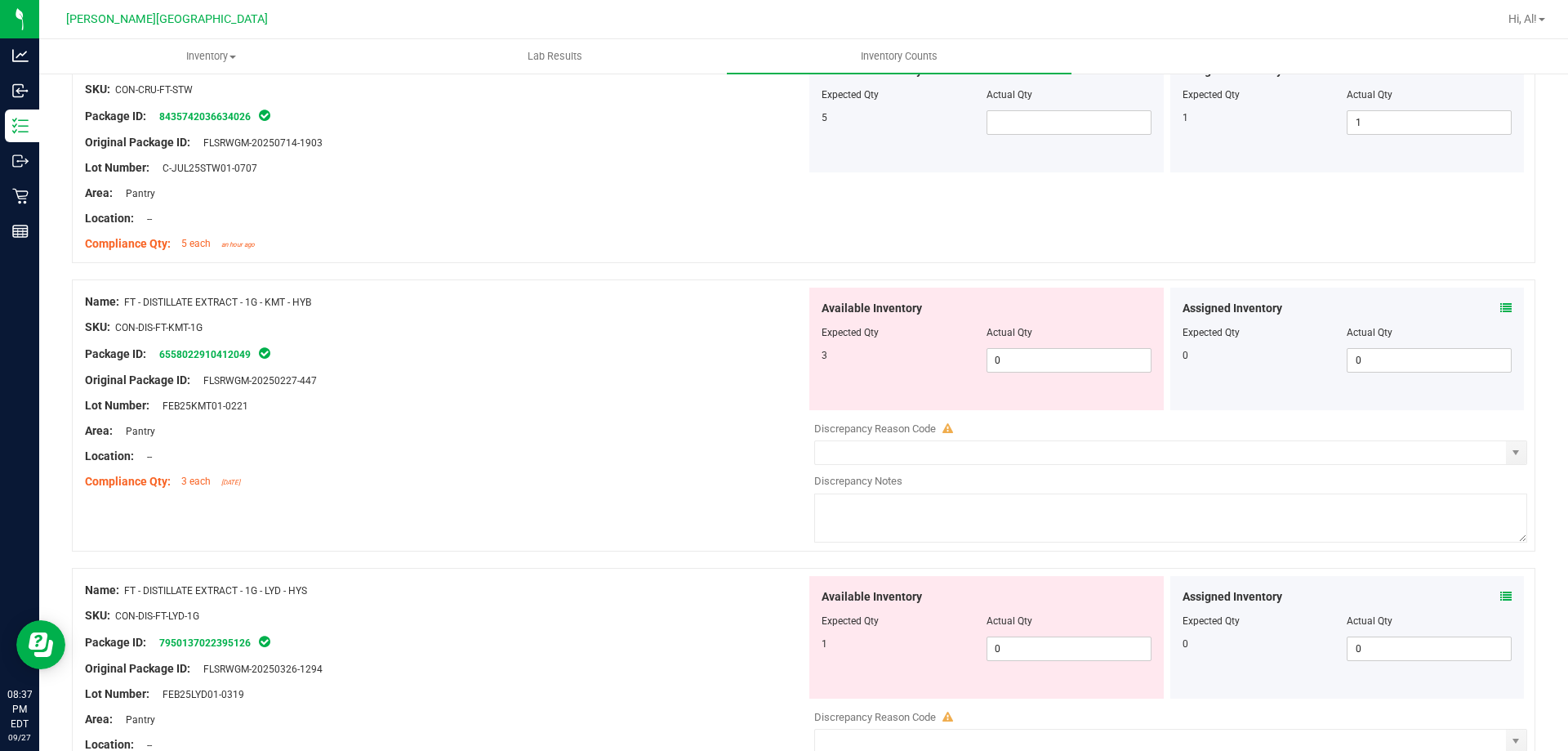
scroll to position [490, 0]
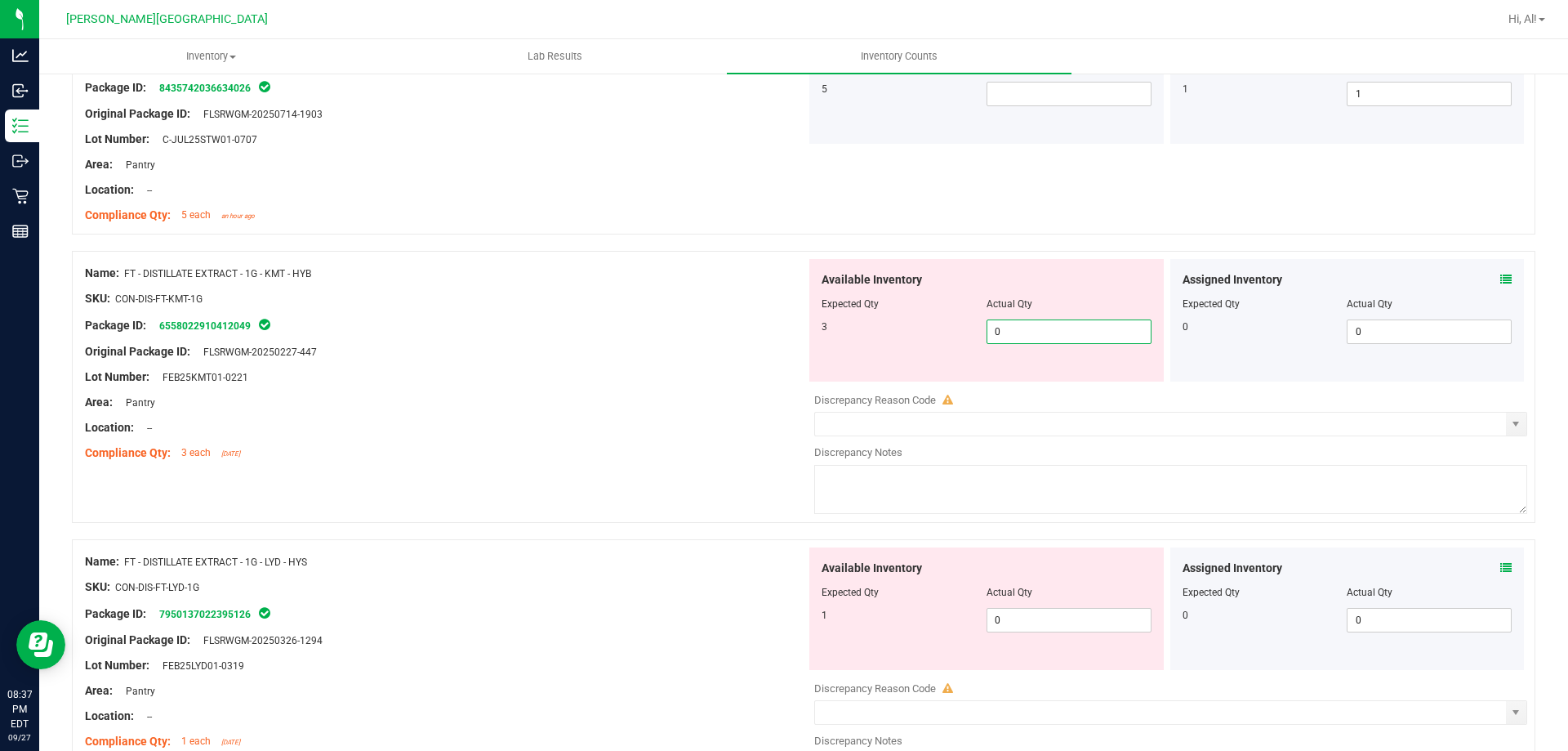
click at [1110, 335] on span "0 0" at bounding box center [1069, 332] width 165 height 24
click at [1110, 335] on input "0" at bounding box center [1069, 332] width 163 height 23
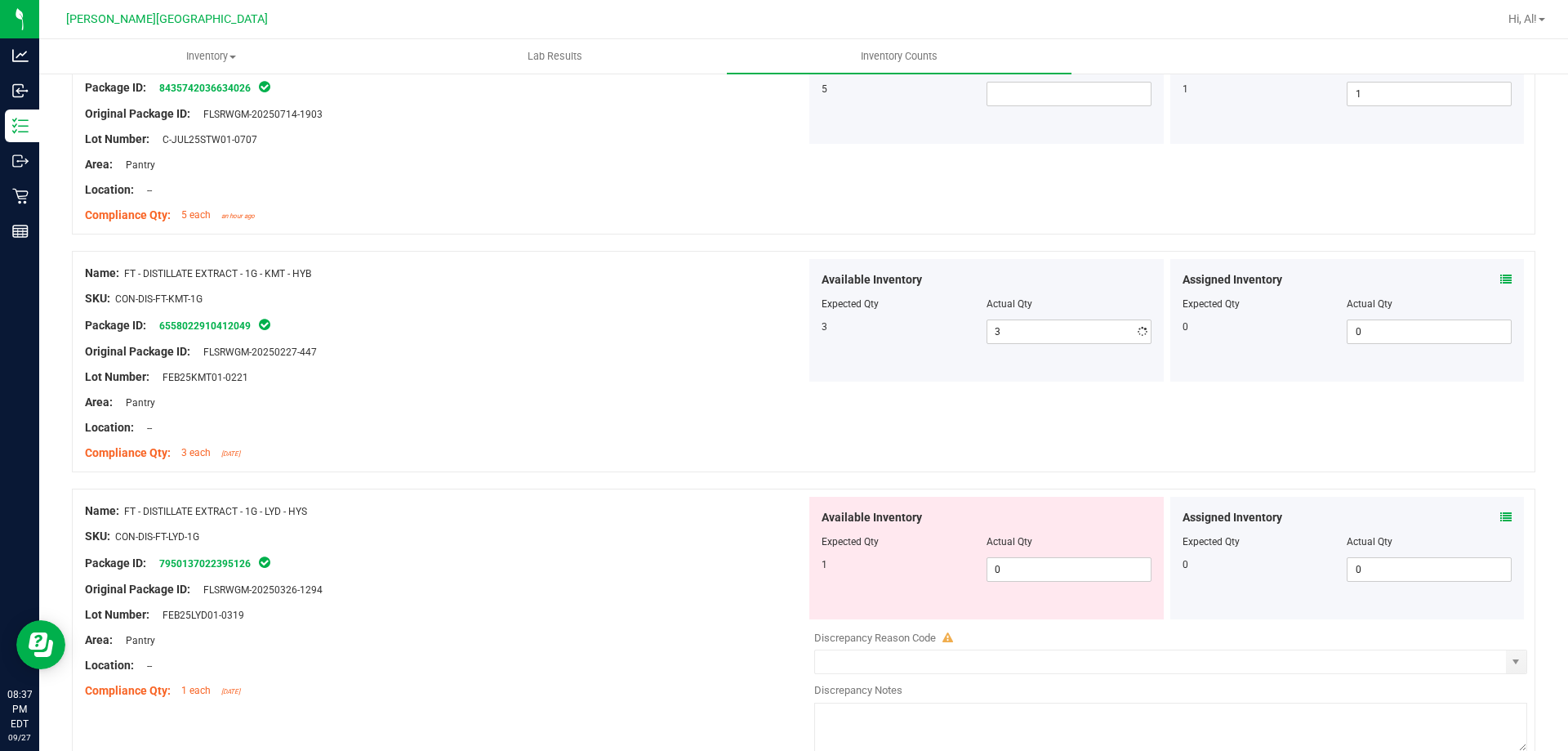
click at [1111, 303] on div "Actual Qty" at bounding box center [1069, 304] width 165 height 15
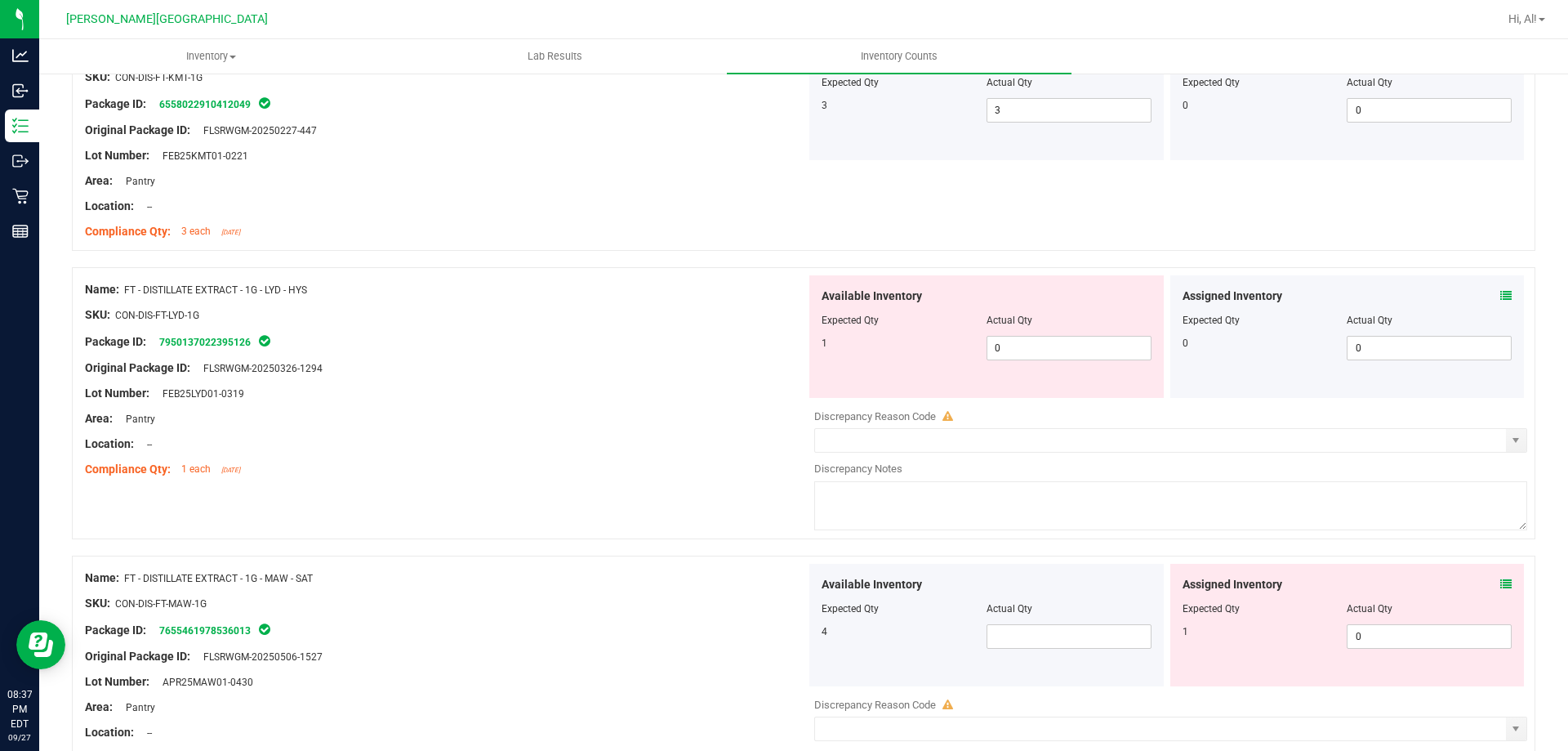
scroll to position [735, 0]
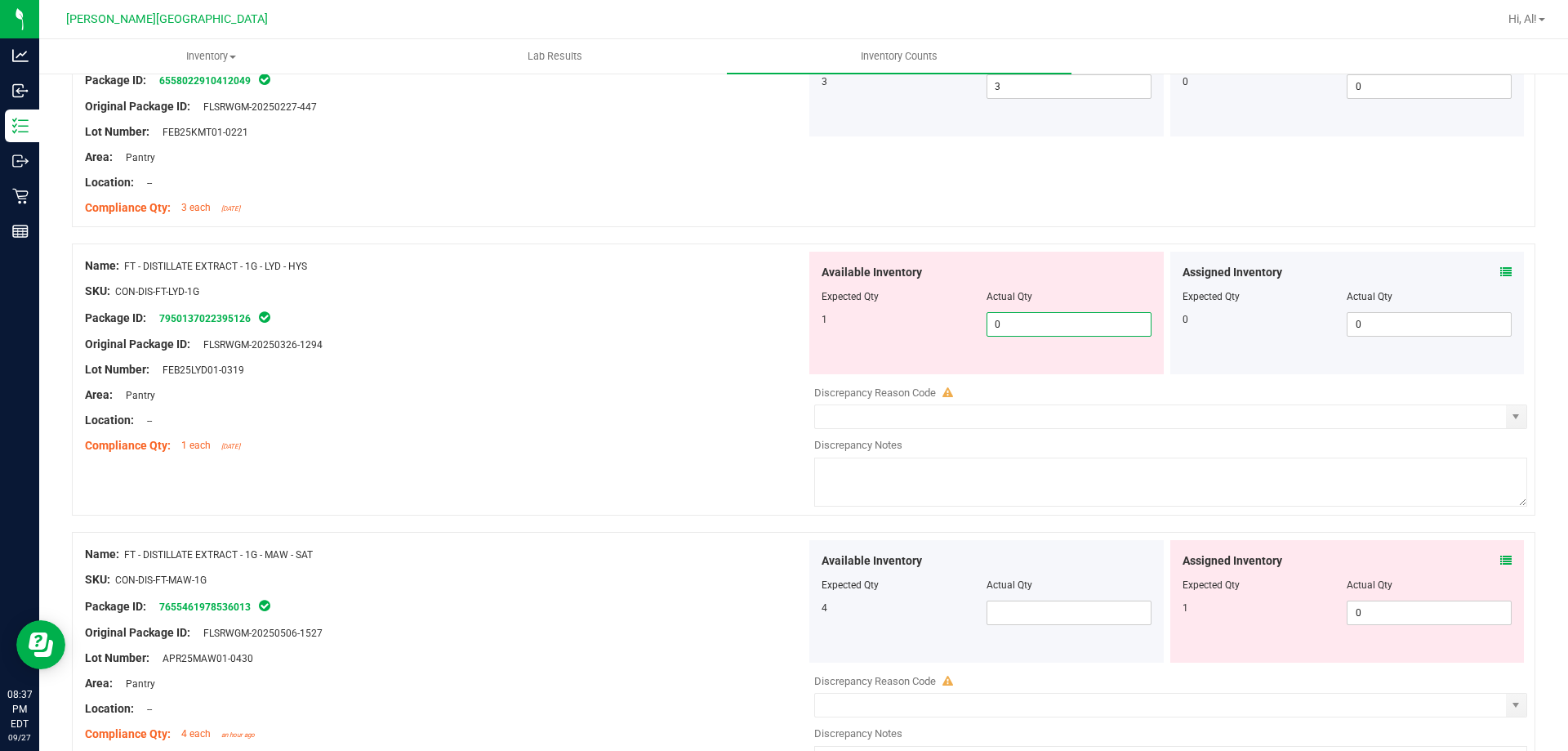
click at [1075, 330] on span "0 0" at bounding box center [1069, 324] width 165 height 24
click at [1075, 330] on input "0" at bounding box center [1069, 324] width 163 height 23
click at [1079, 312] on span "1 1" at bounding box center [1069, 324] width 165 height 24
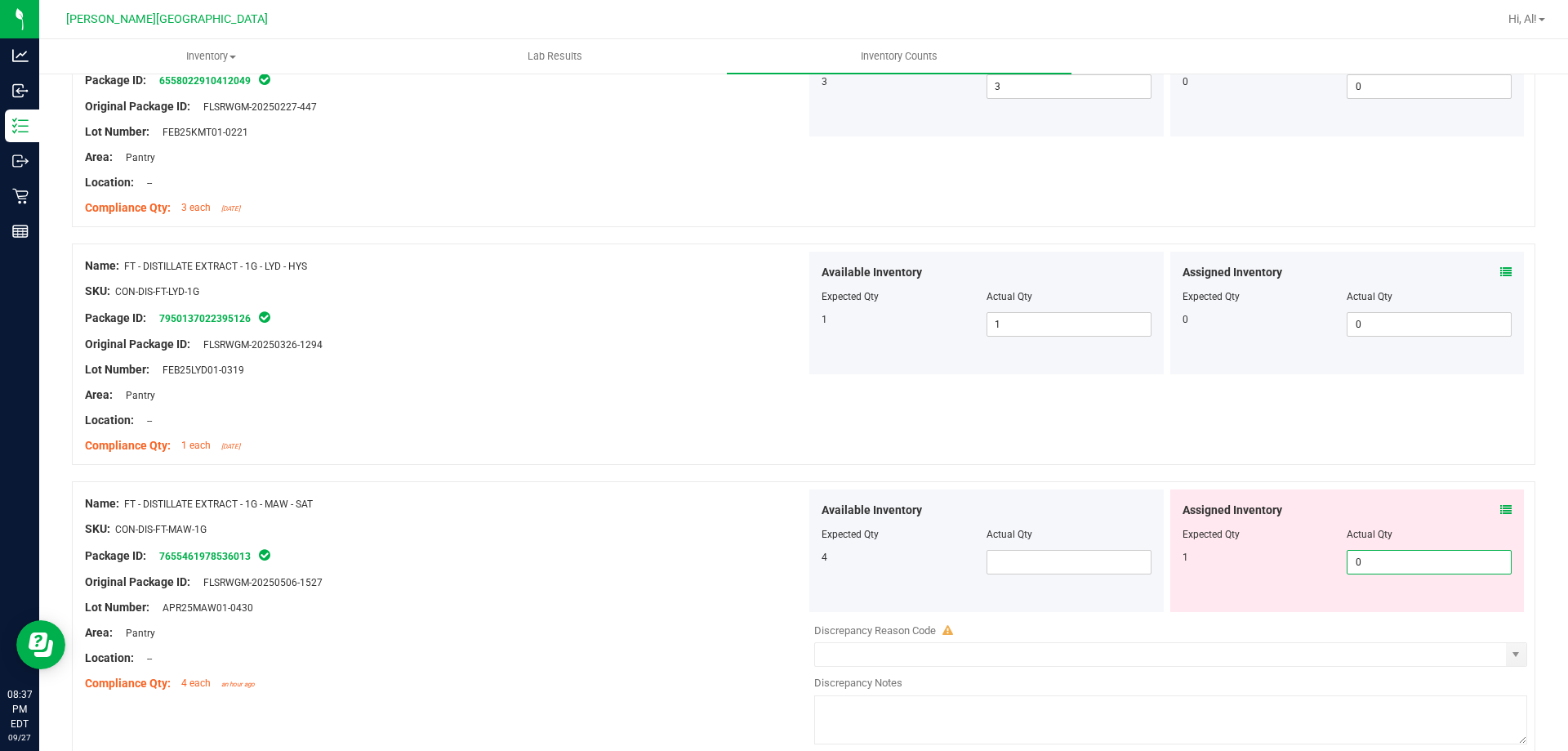
click at [1392, 562] on span "0 0" at bounding box center [1429, 562] width 165 height 24
click at [1392, 562] on input "0" at bounding box center [1429, 562] width 163 height 23
click at [1379, 527] on div "Actual Qty" at bounding box center [1429, 534] width 165 height 15
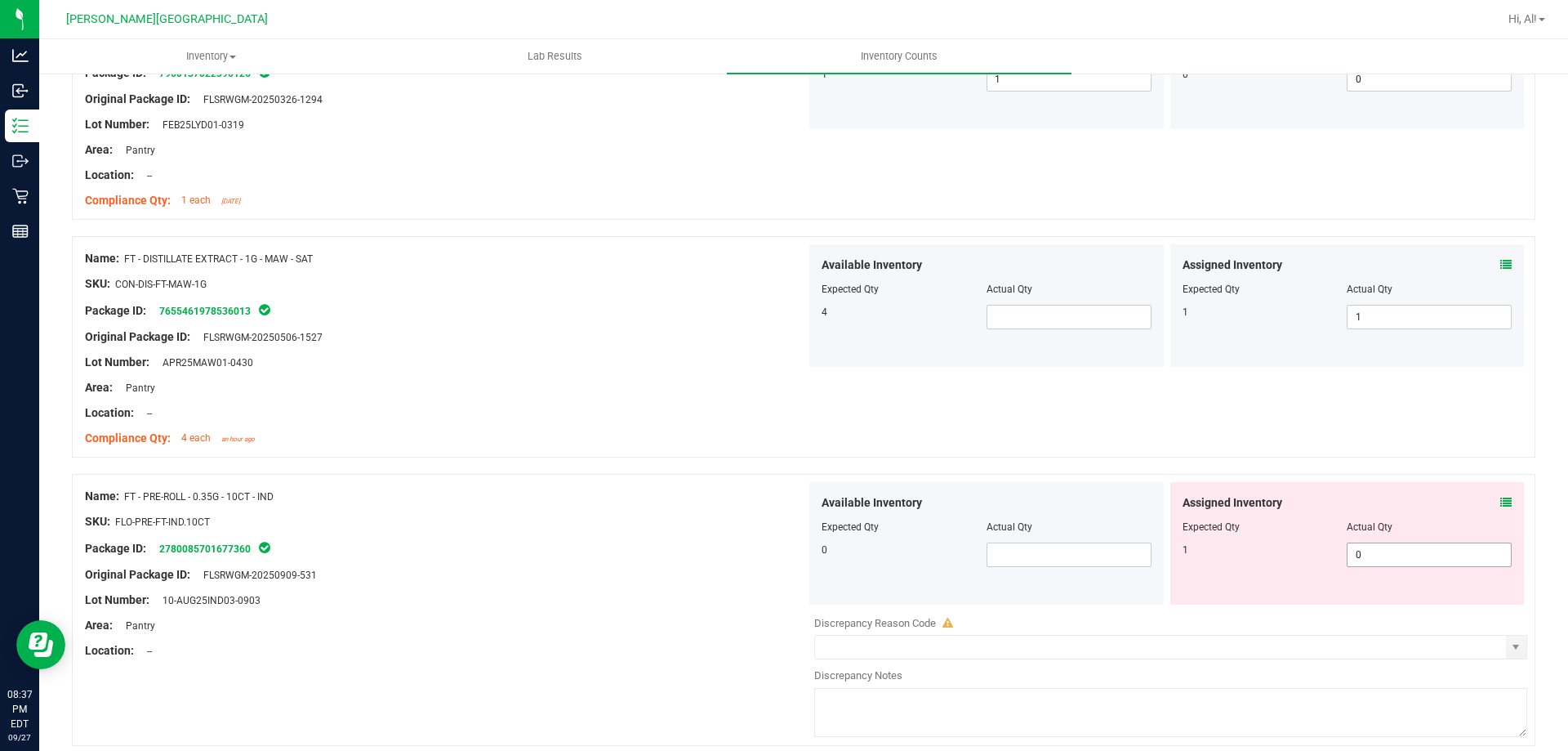
click at [1377, 550] on span "0 0" at bounding box center [1429, 554] width 165 height 24
click at [1377, 550] on input "0" at bounding box center [1429, 554] width 163 height 23
click at [1378, 534] on div at bounding box center [1347, 538] width 330 height 8
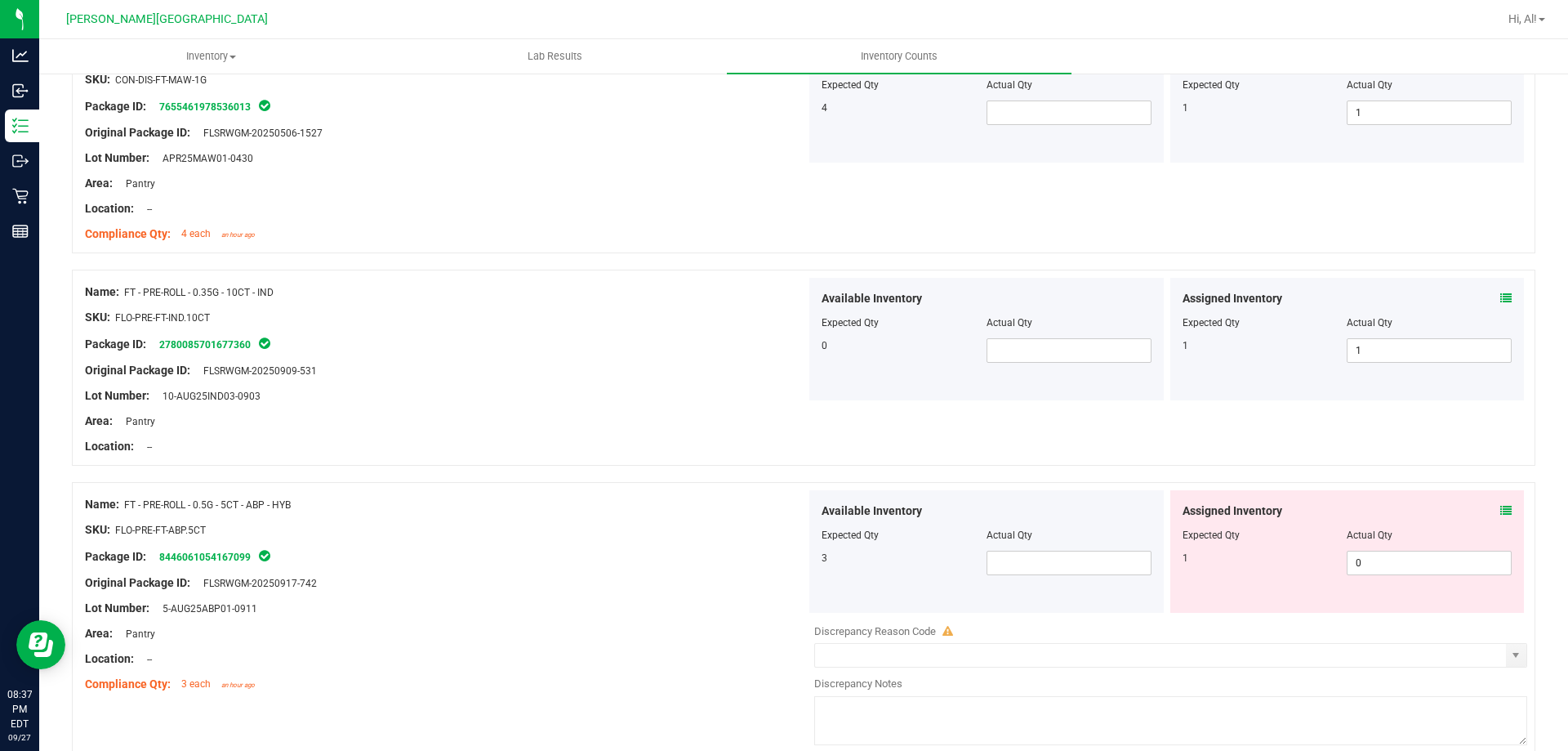
scroll to position [1225, 0]
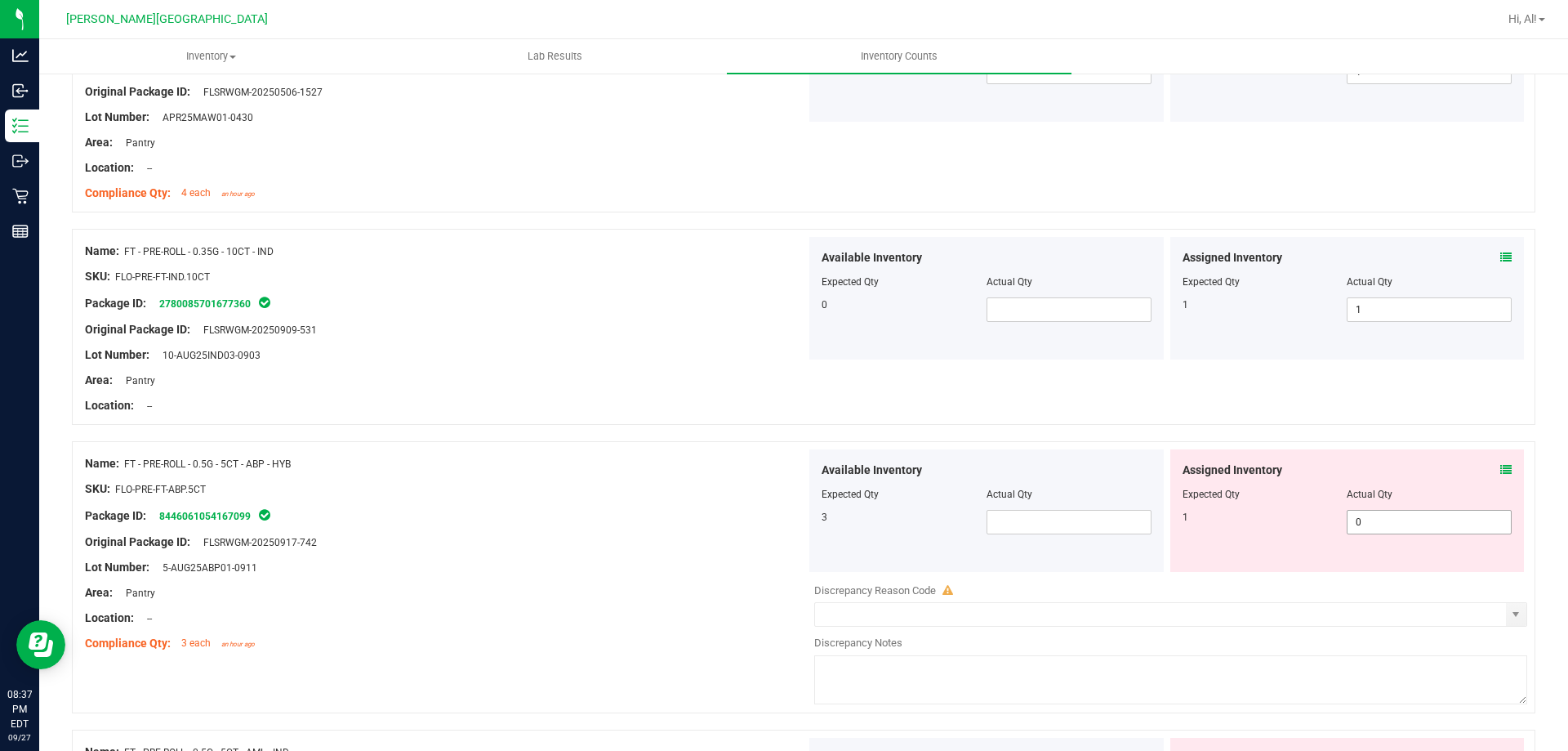
click at [1373, 530] on span "0 0" at bounding box center [1429, 522] width 165 height 24
click at [1373, 528] on input "0" at bounding box center [1429, 522] width 163 height 23
click at [1405, 471] on div "Assigned Inventory" at bounding box center [1347, 470] width 330 height 17
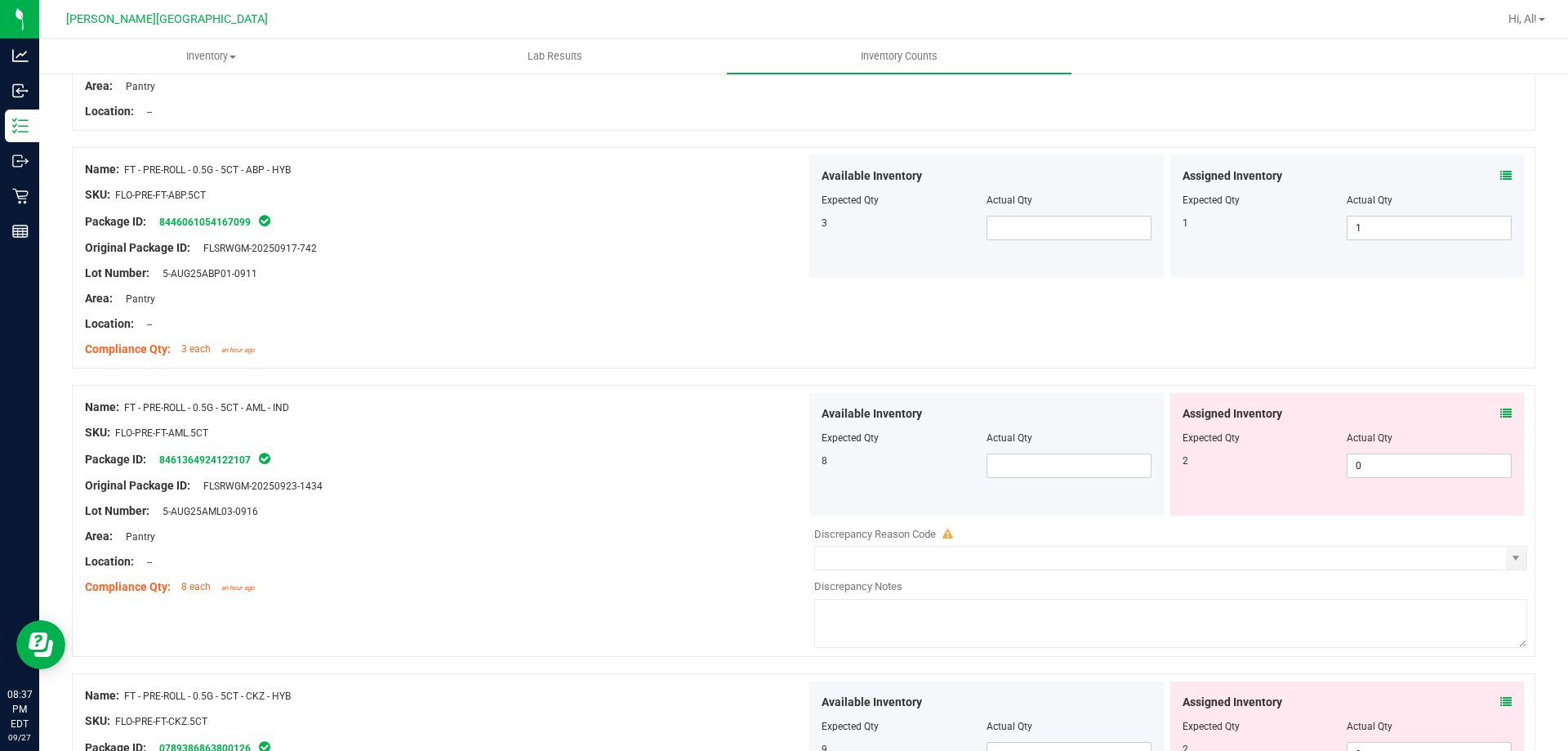
scroll to position [1552, 0]
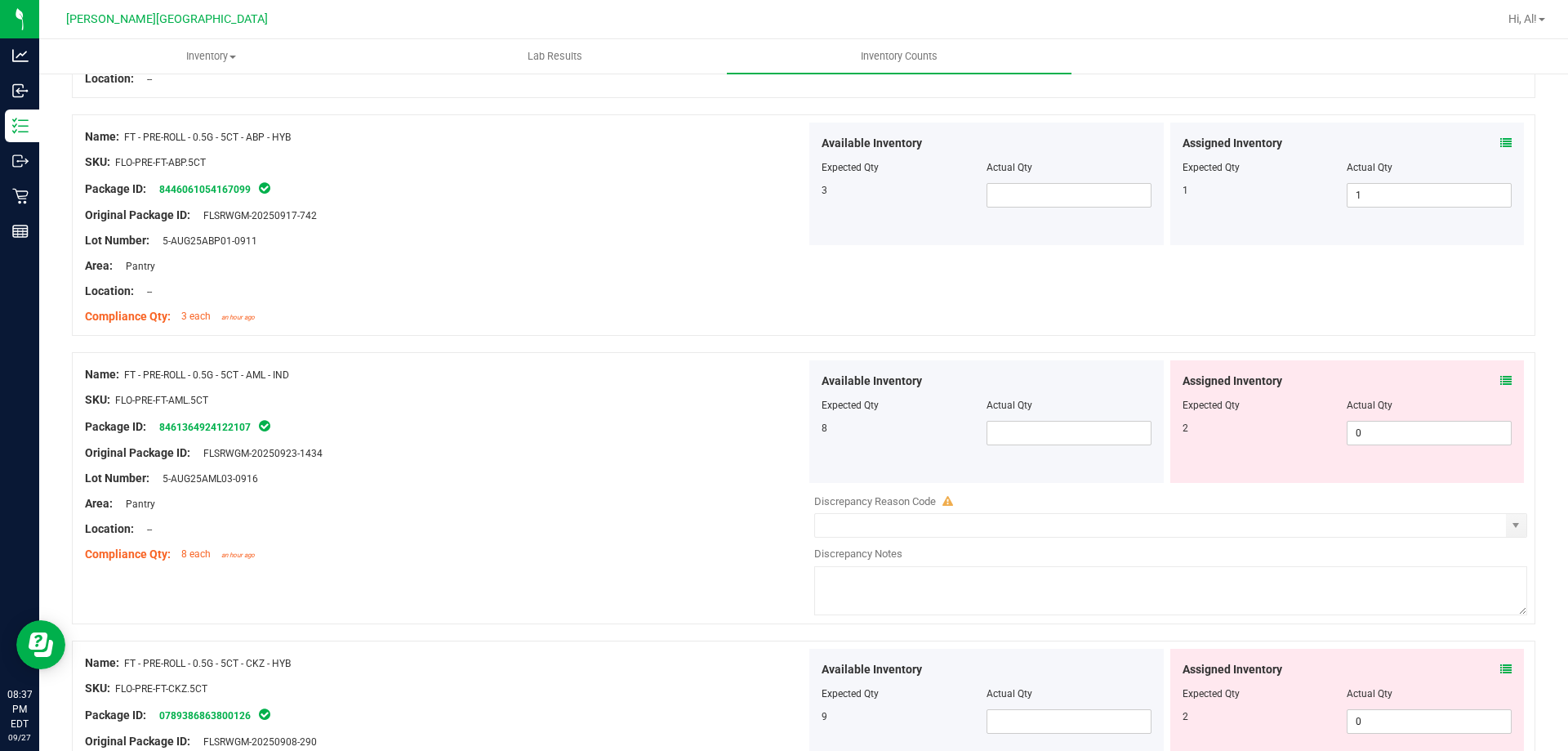
click at [1501, 139] on icon at bounding box center [1507, 143] width 11 height 11
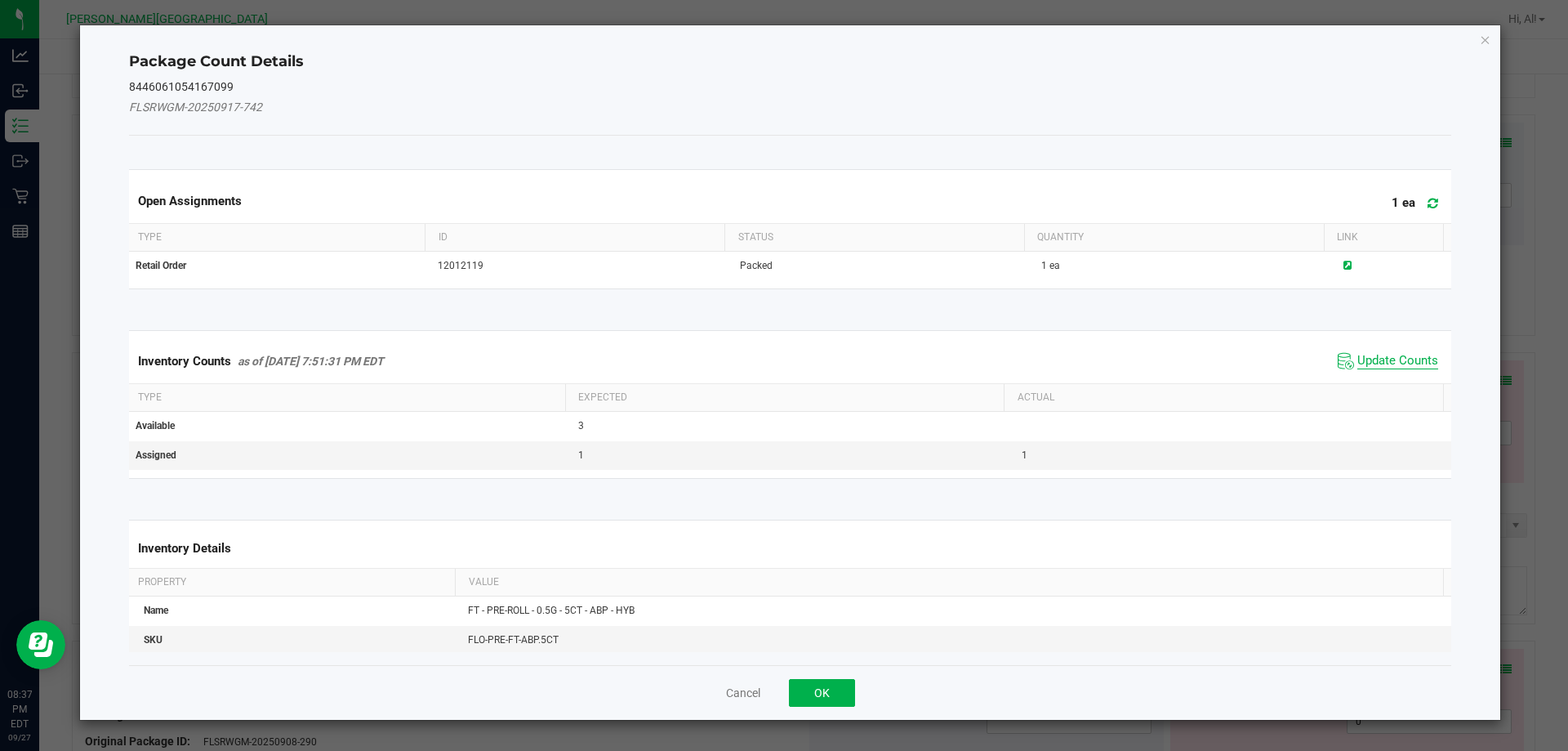
click at [1390, 360] on span "Update Counts" at bounding box center [1398, 362] width 81 height 17
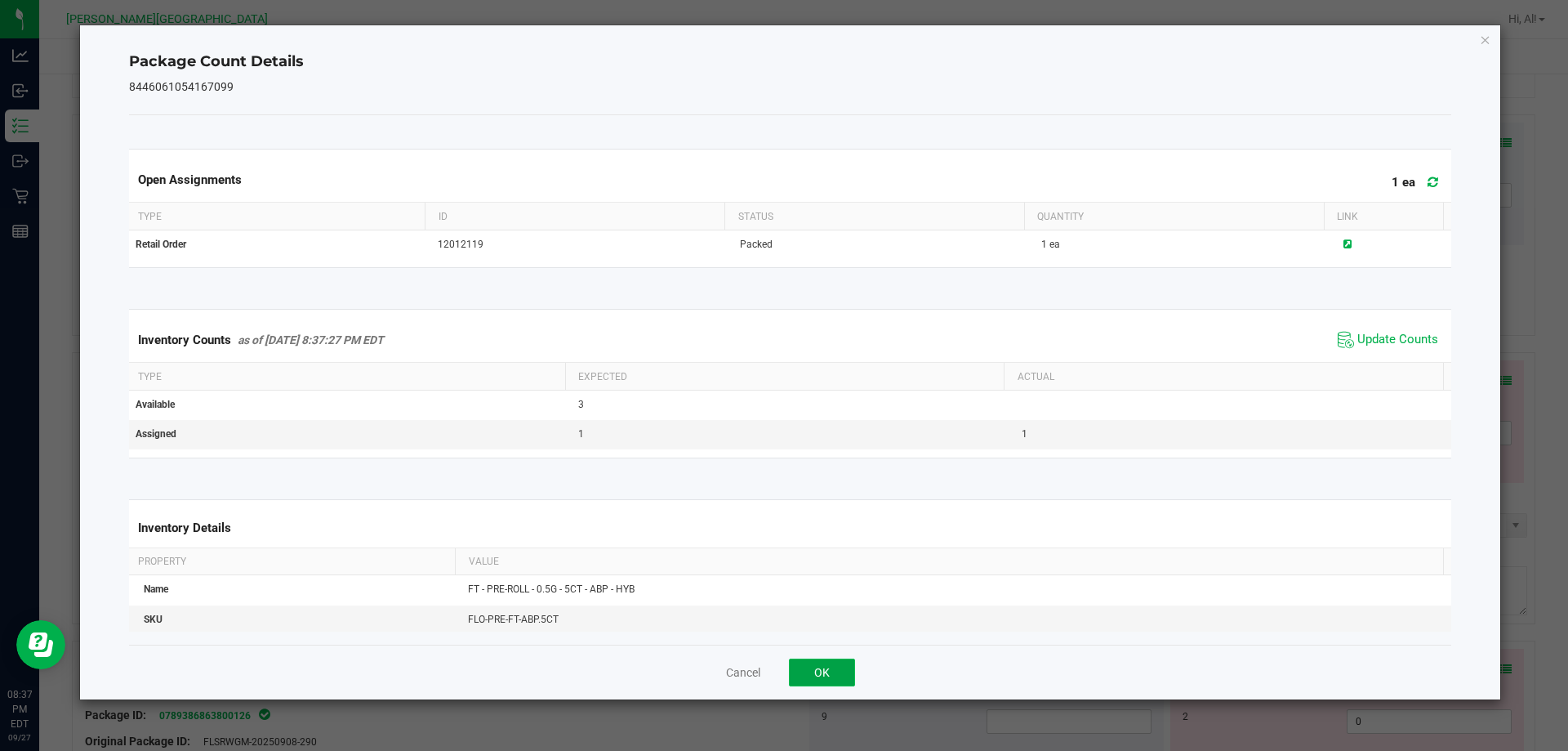
click at [842, 670] on button "OK" at bounding box center [822, 673] width 66 height 28
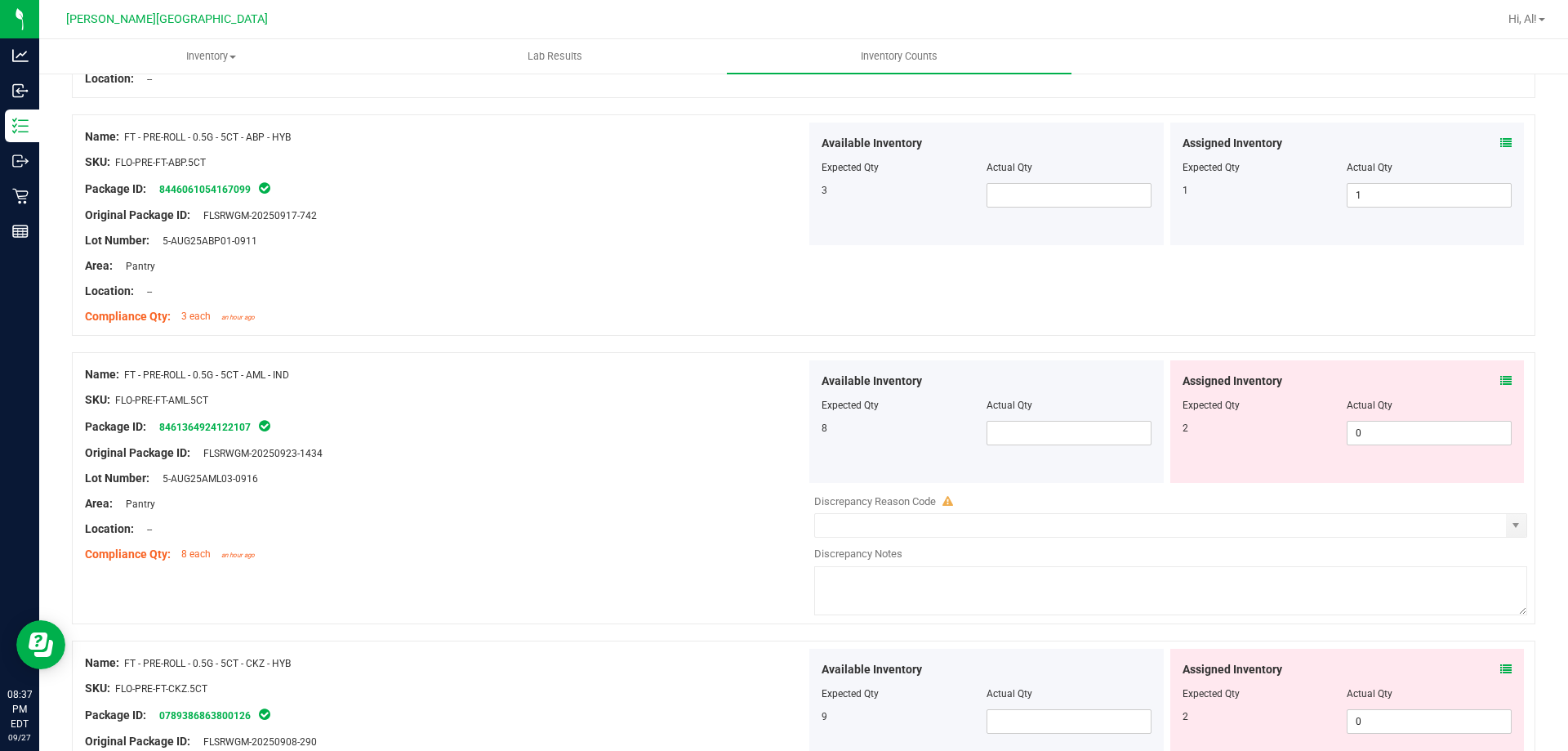
click at [1501, 381] on icon at bounding box center [1507, 380] width 11 height 11
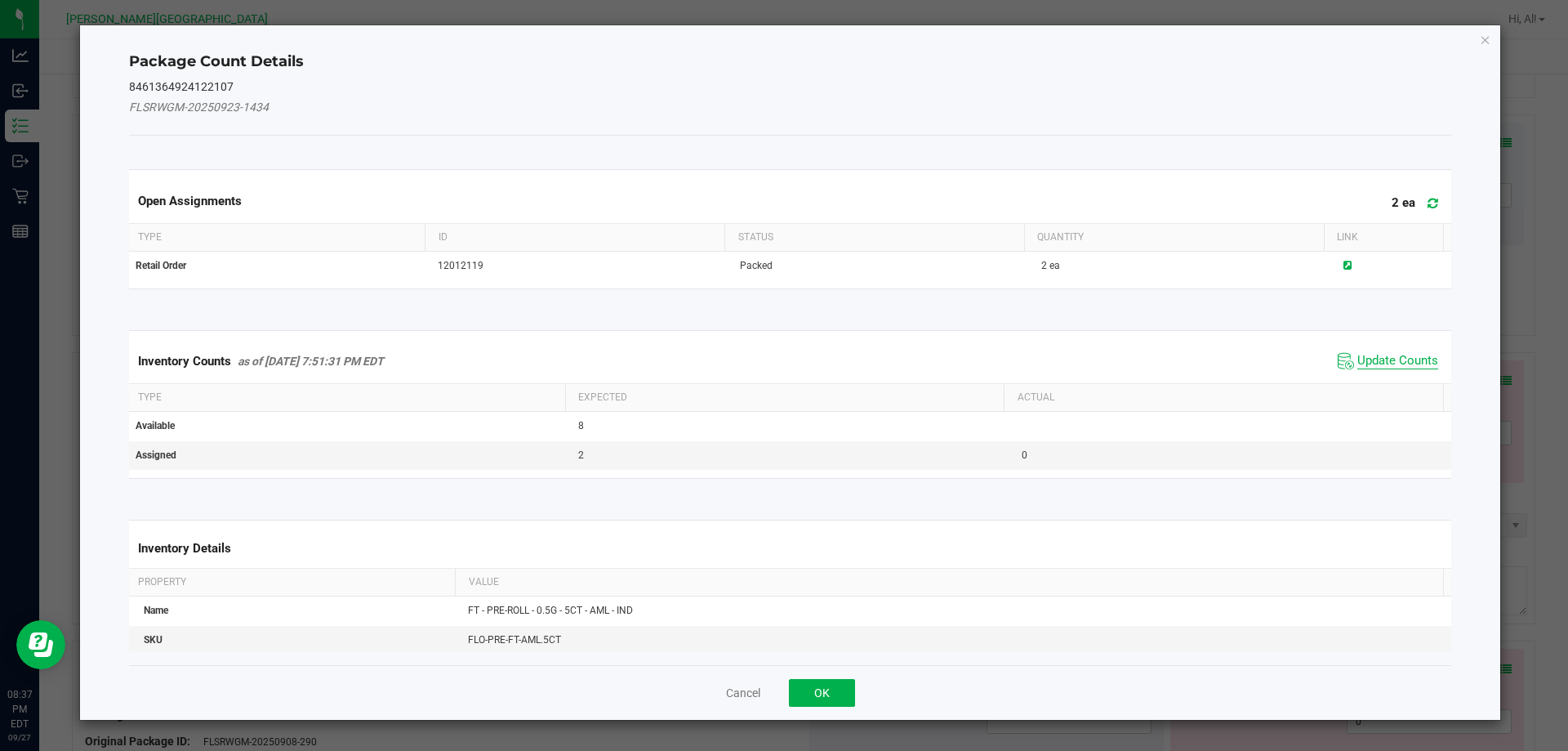
click at [1396, 362] on span "Update Counts" at bounding box center [1398, 362] width 81 height 17
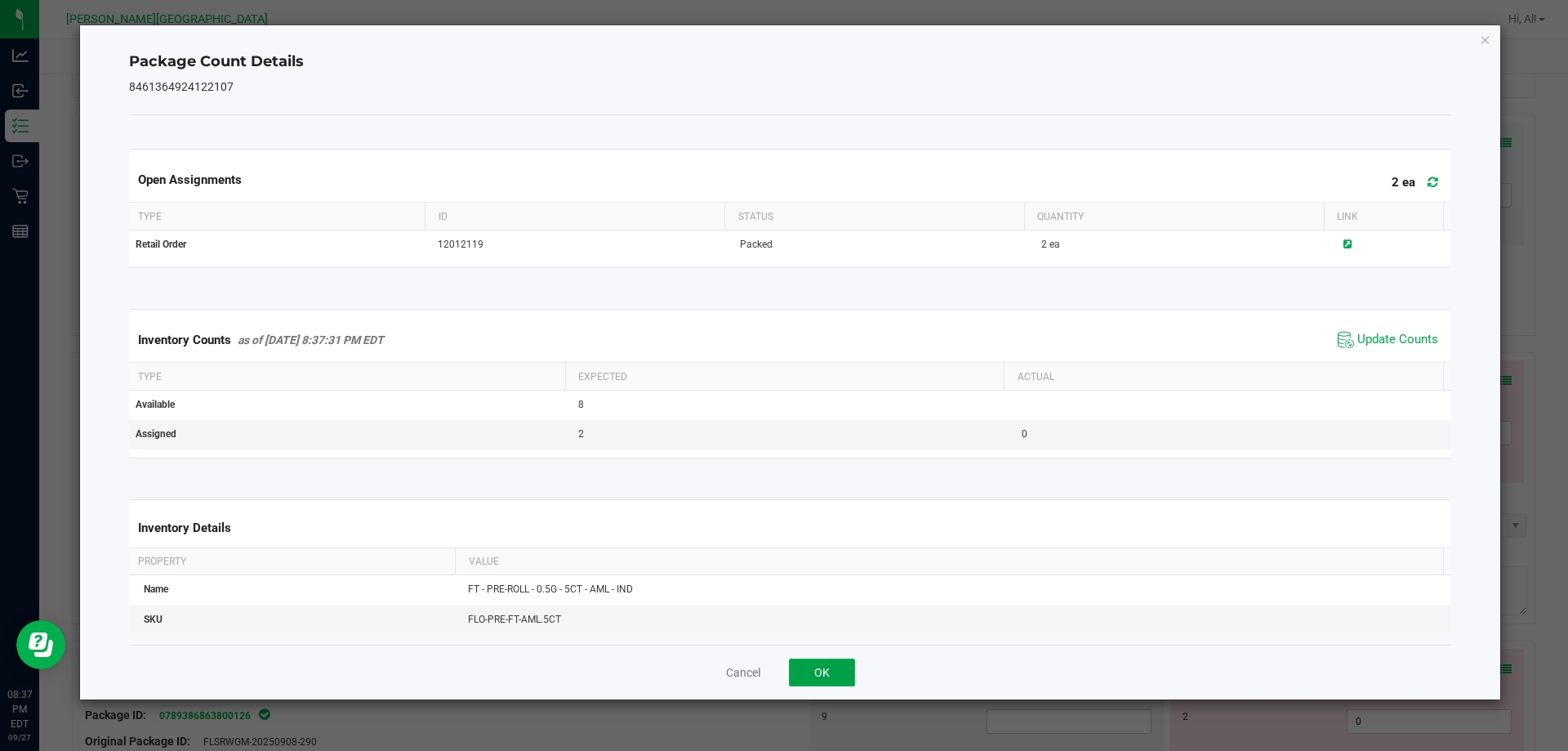
click at [840, 670] on button "OK" at bounding box center [822, 673] width 66 height 28
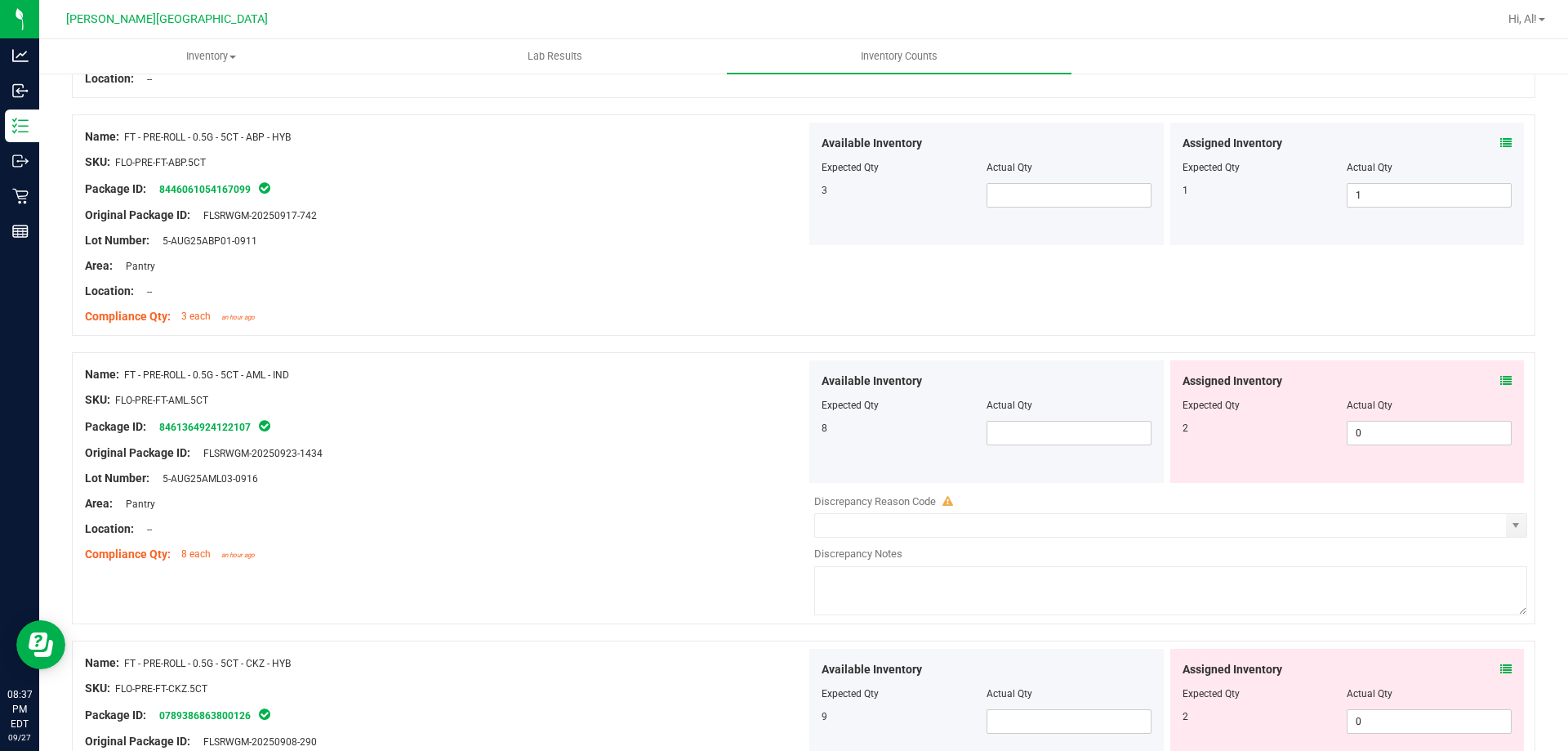
click at [1354, 446] on div "Assigned Inventory Expected Qty Actual Qty 2 0 0" at bounding box center [1347, 422] width 354 height 123
click at [1368, 436] on span "0 0" at bounding box center [1429, 433] width 165 height 24
click at [1368, 436] on input "0" at bounding box center [1429, 432] width 163 height 23
click at [1360, 402] on div "Actual Qty" at bounding box center [1429, 405] width 165 height 15
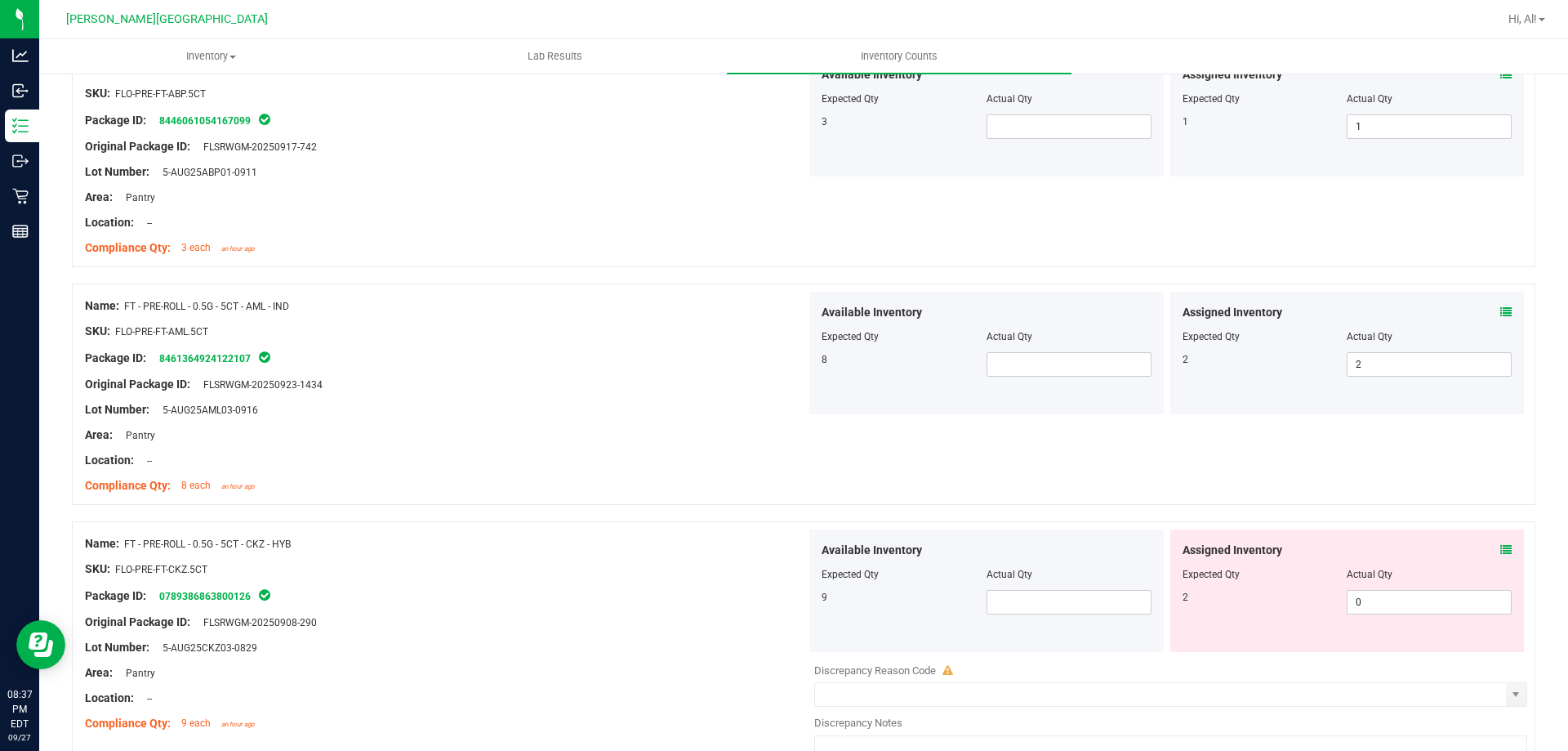
scroll to position [1715, 0]
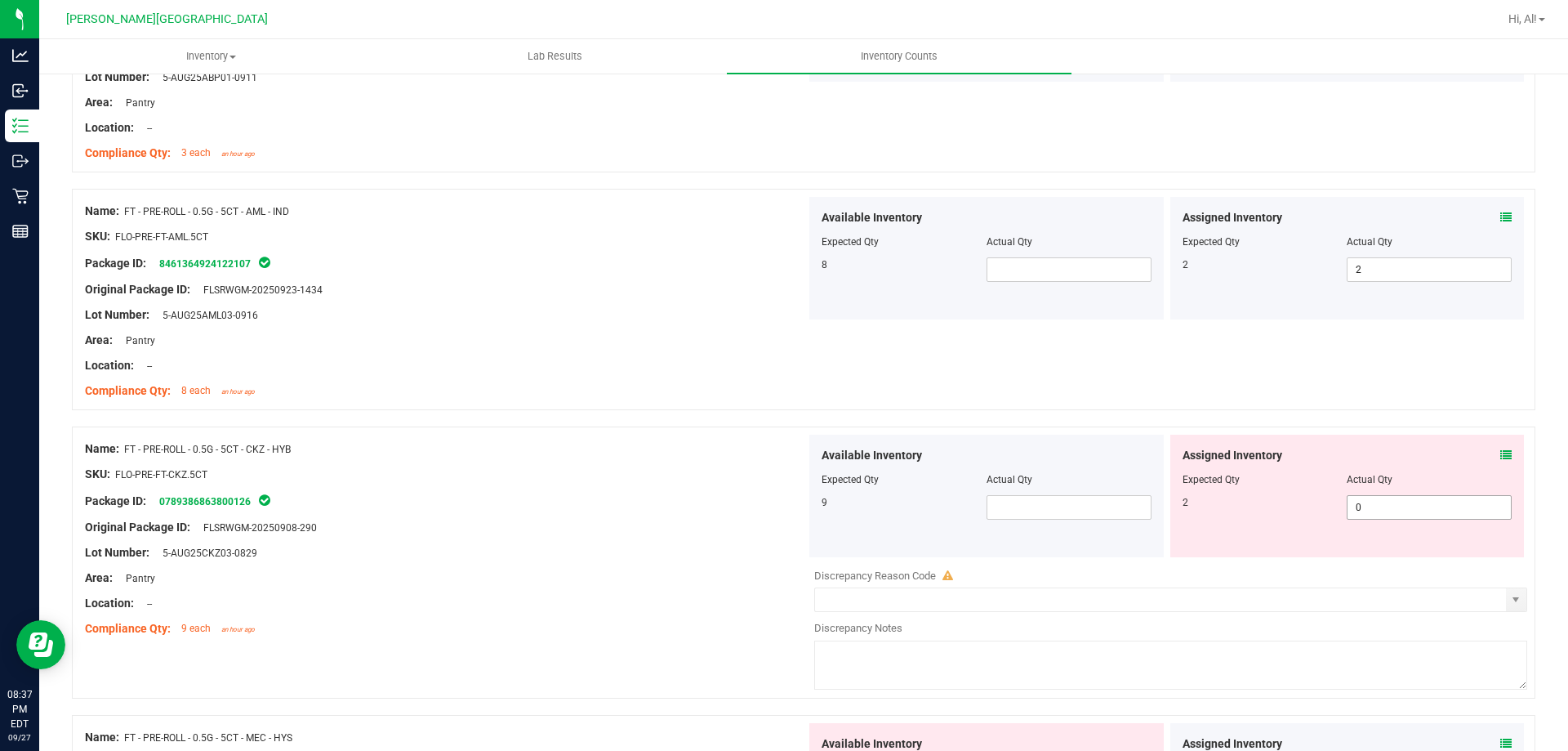
click at [1385, 505] on span "0 0" at bounding box center [1429, 507] width 165 height 24
click at [1385, 505] on input "0" at bounding box center [1429, 507] width 163 height 23
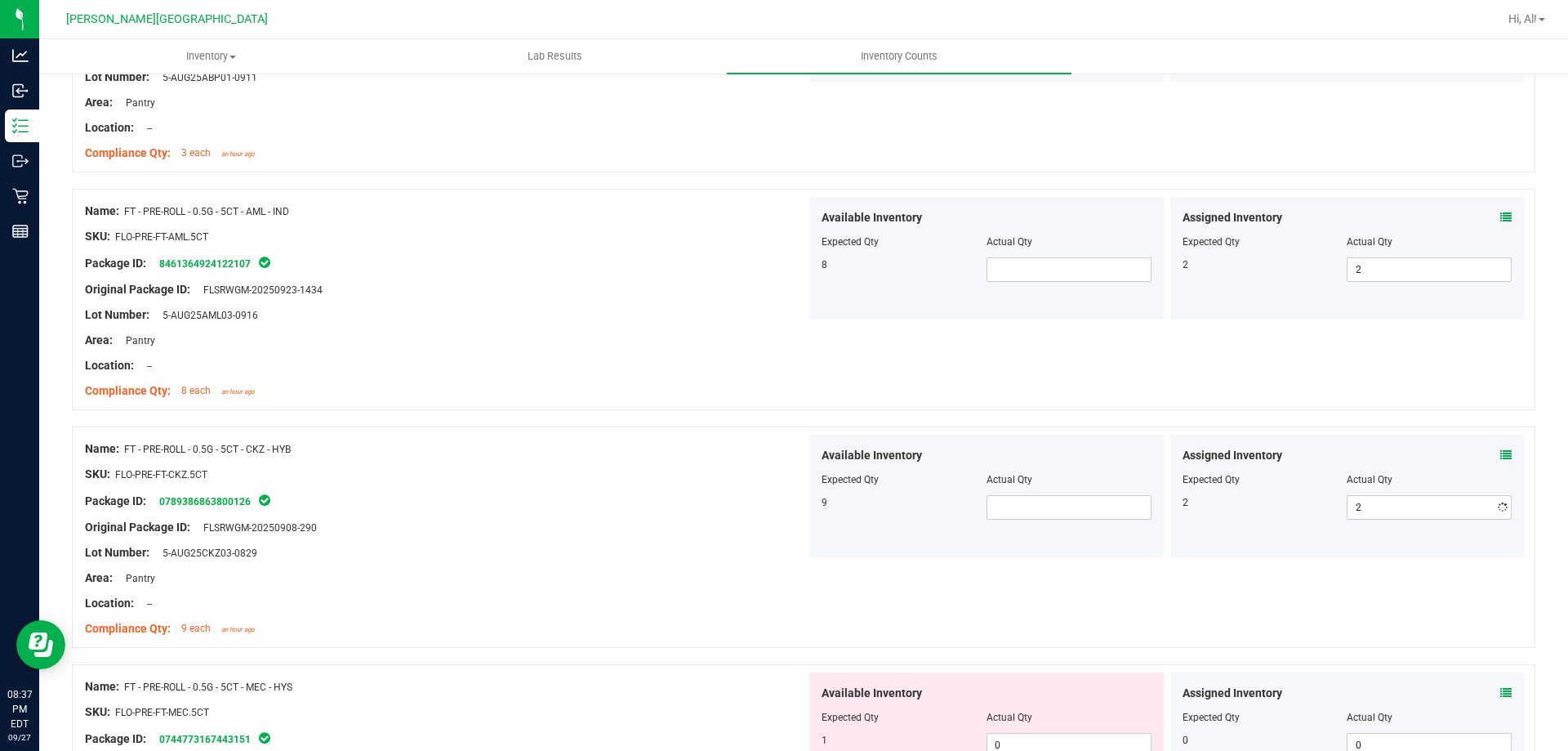
click at [1387, 460] on div "Assigned Inventory" at bounding box center [1347, 456] width 330 height 17
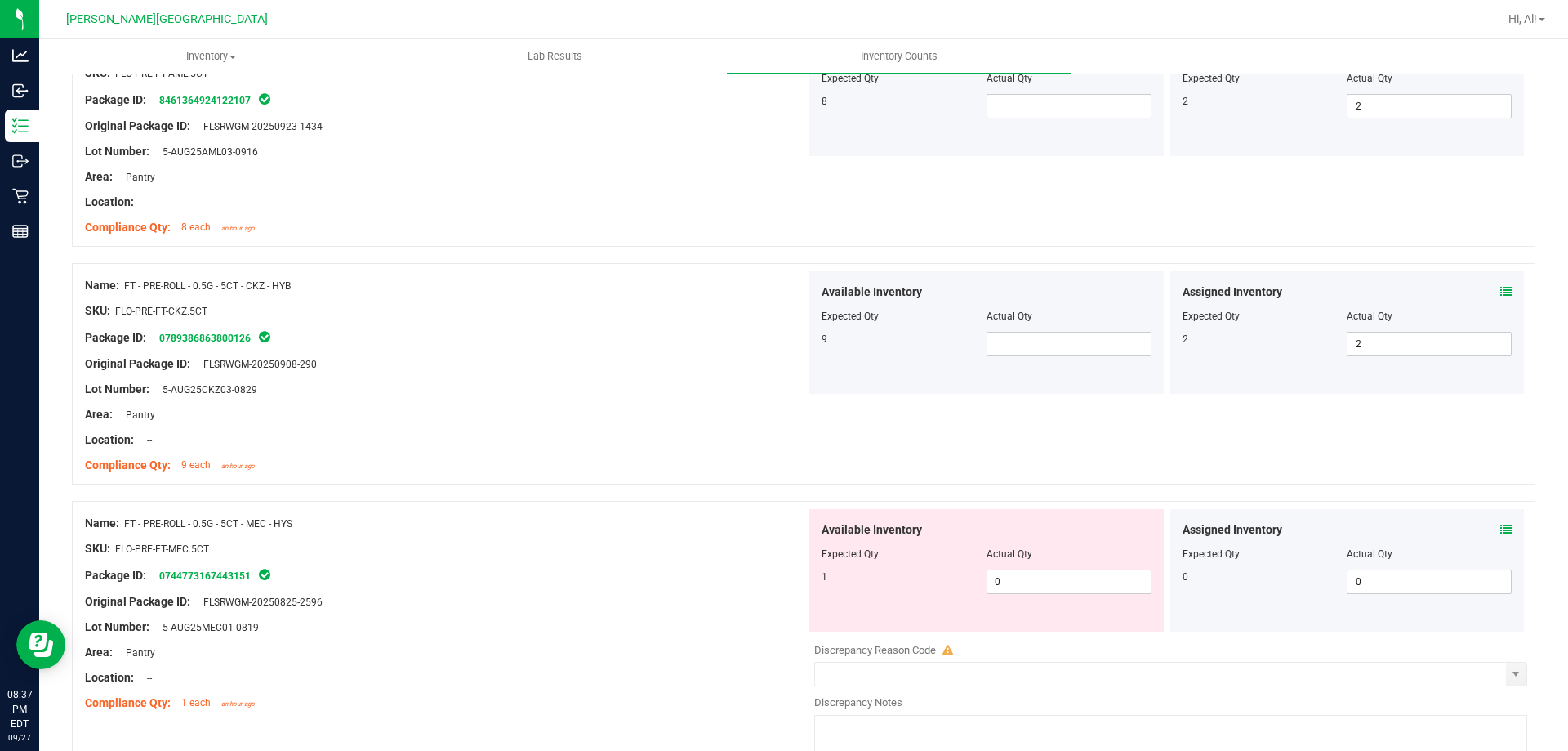
scroll to position [1960, 0]
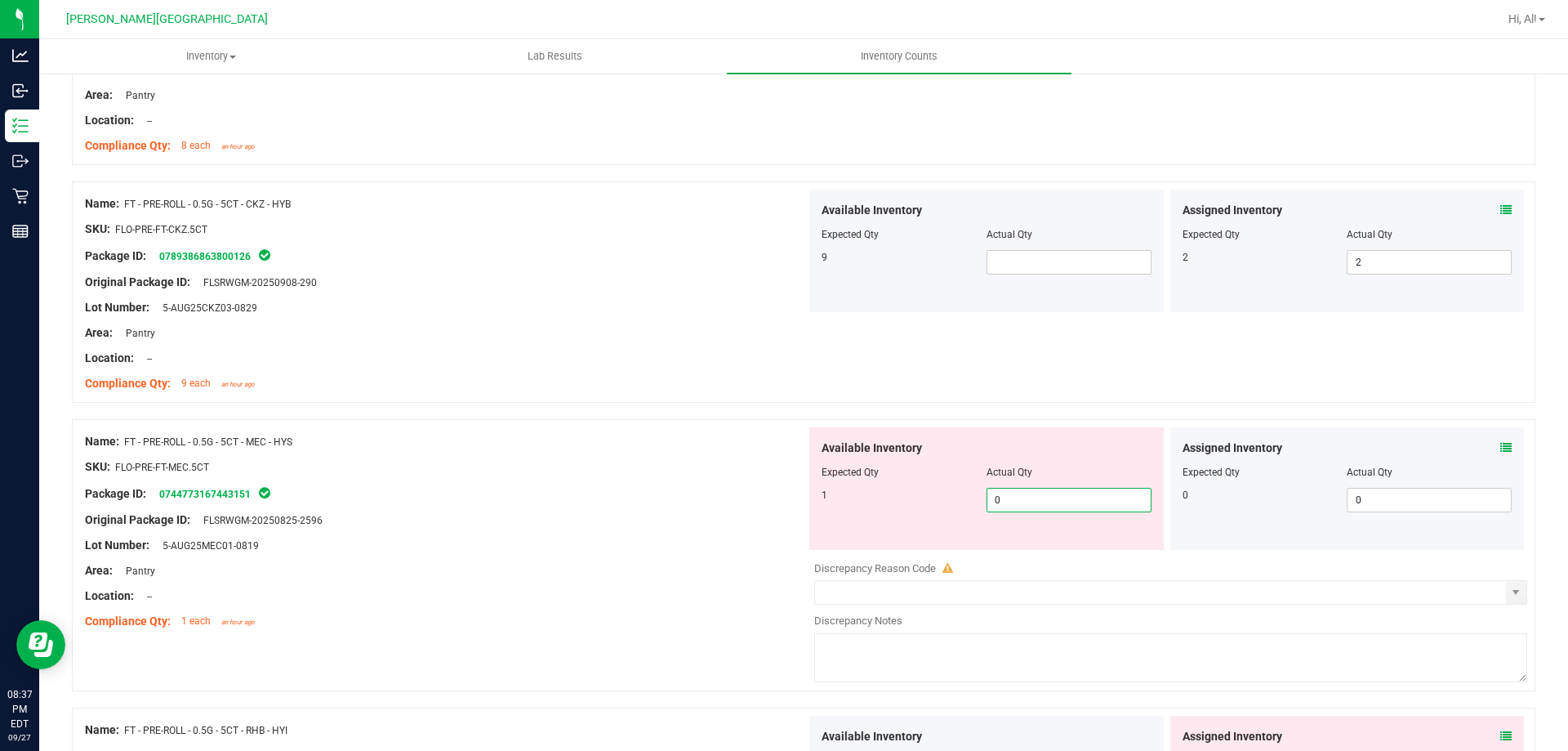
click at [1115, 503] on span "0 0" at bounding box center [1069, 499] width 165 height 24
click at [1115, 503] on input "0" at bounding box center [1069, 499] width 163 height 23
click at [1118, 480] on div at bounding box center [987, 484] width 330 height 8
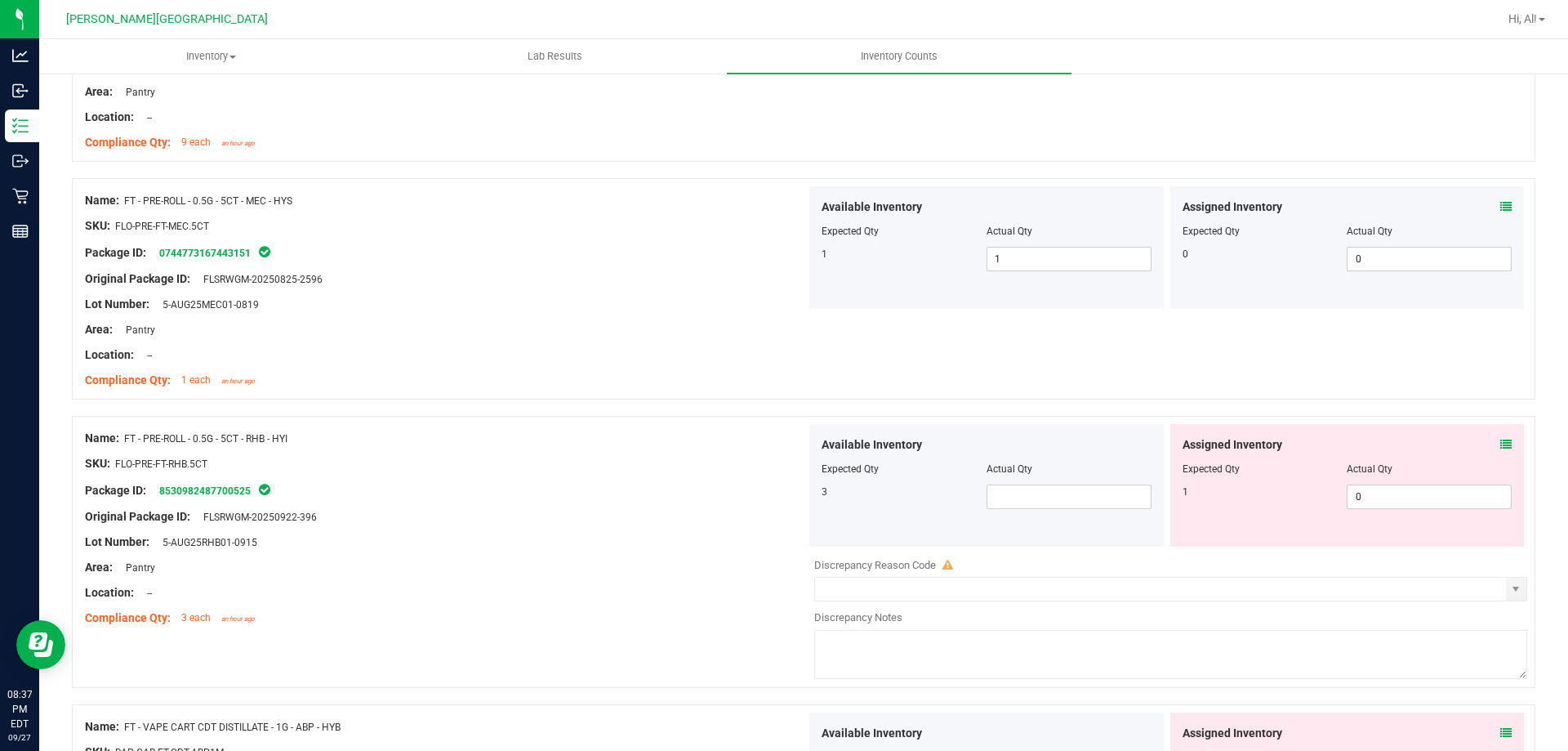
scroll to position [2205, 0]
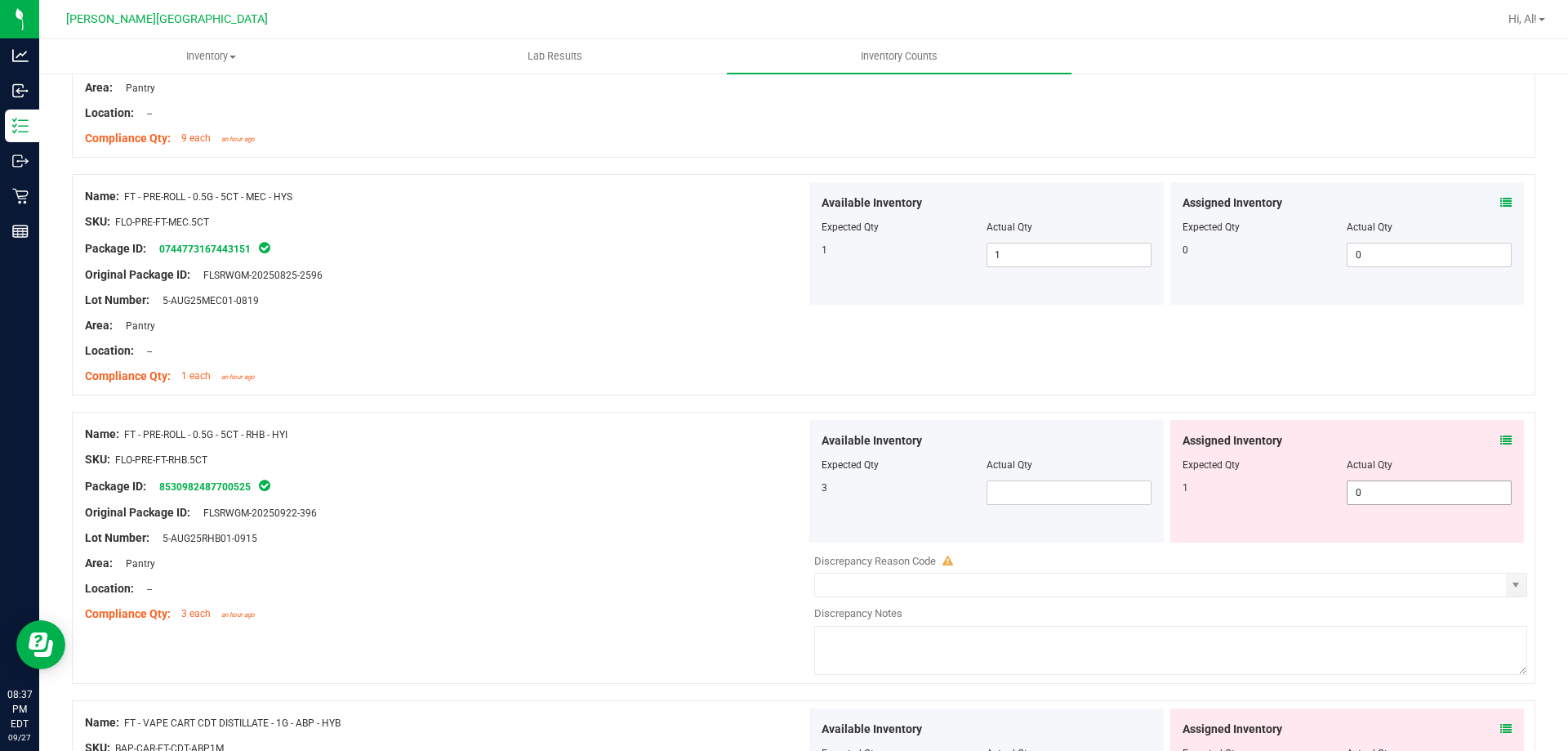
click at [1367, 498] on span "0 0" at bounding box center [1429, 493] width 165 height 24
click at [1367, 498] on input "0" at bounding box center [1429, 492] width 163 height 23
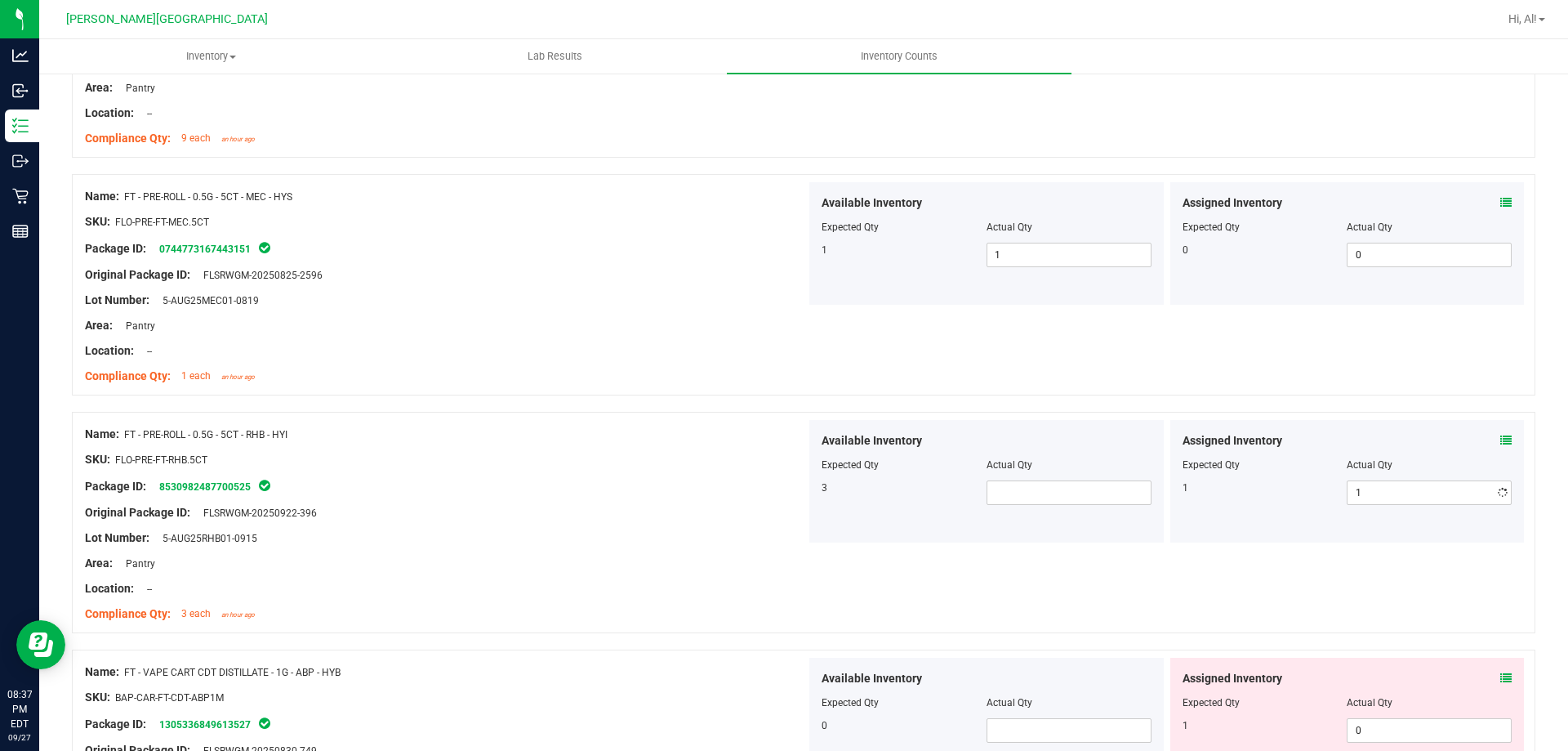
click at [1355, 472] on div at bounding box center [1347, 476] width 330 height 8
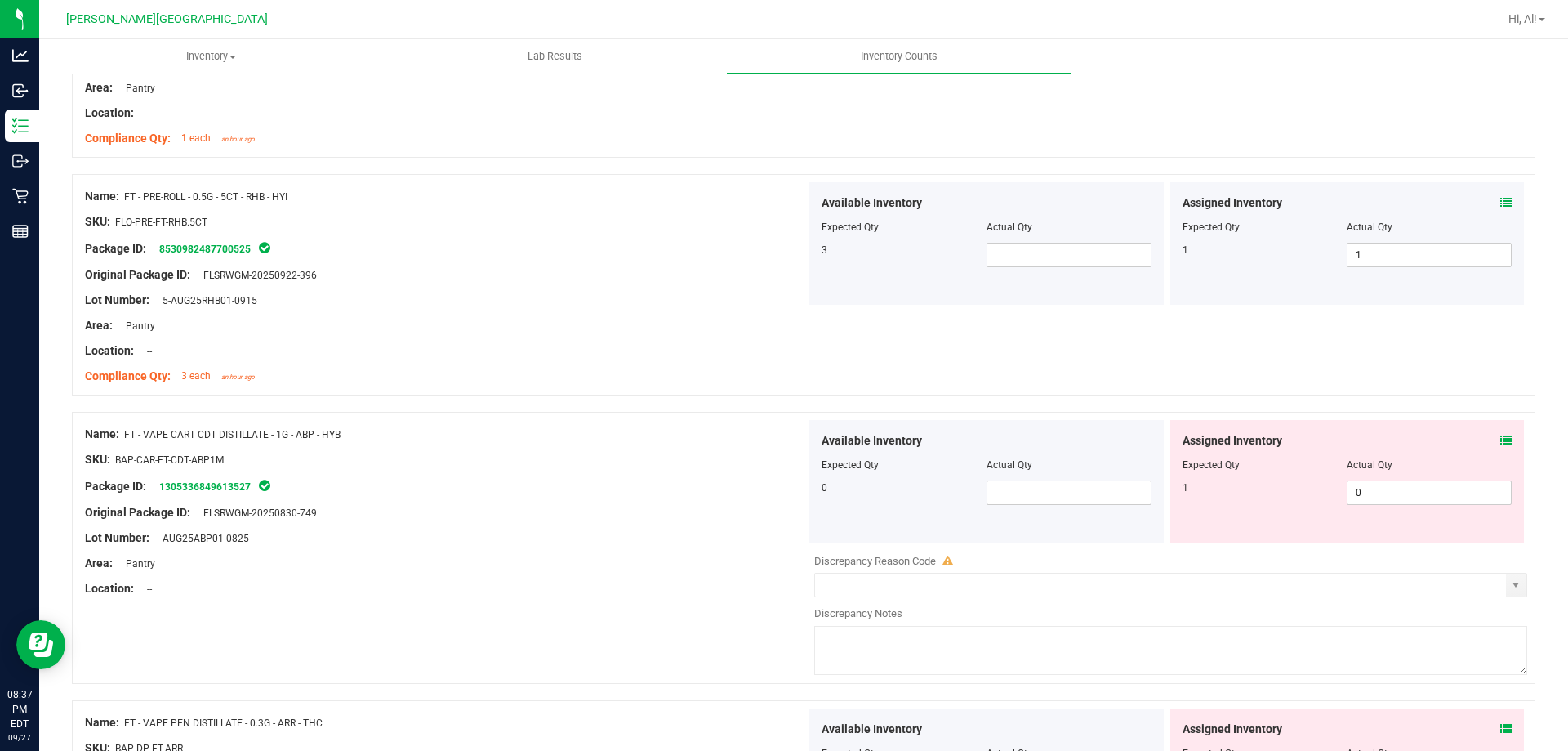
scroll to position [2451, 0]
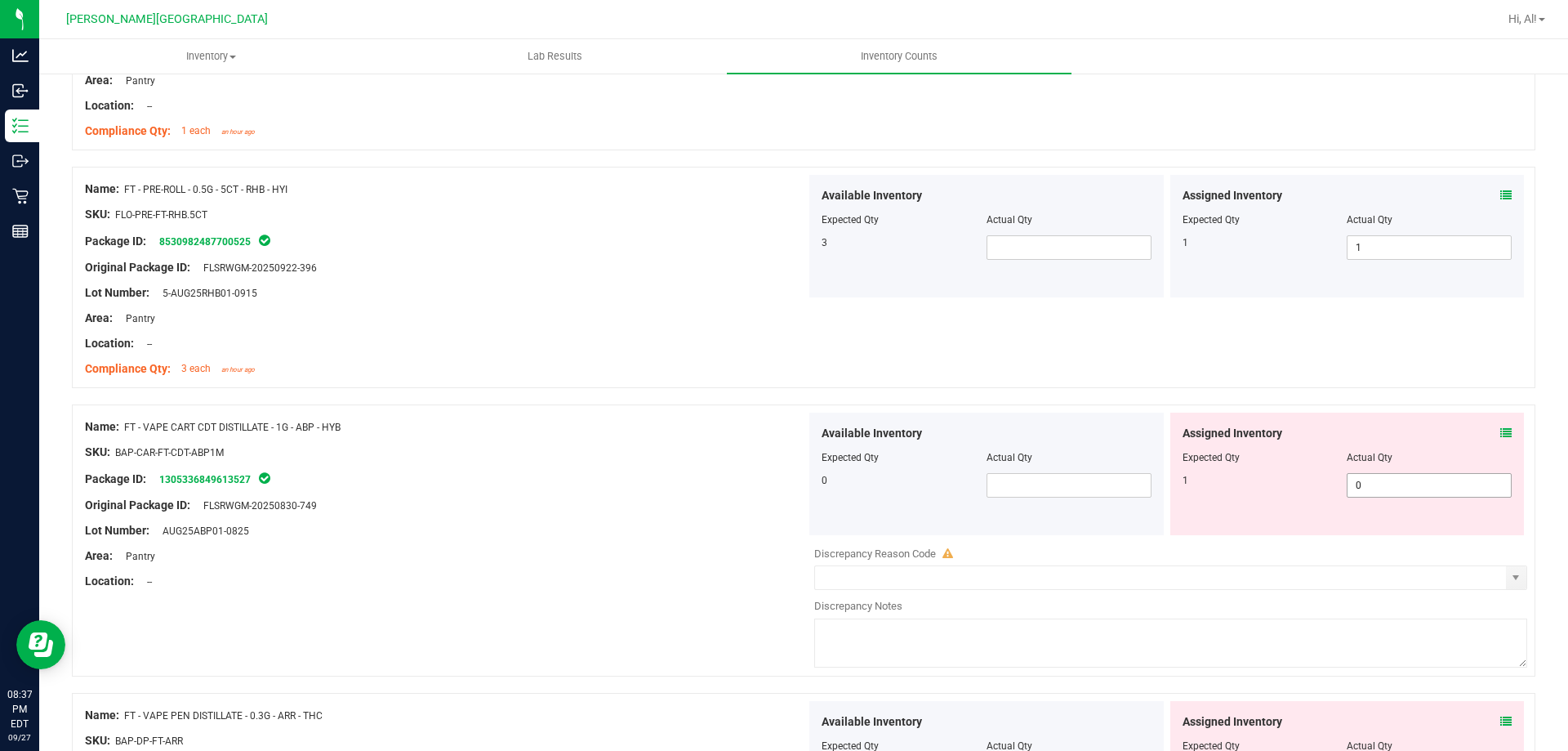
click at [1374, 483] on span "0 0" at bounding box center [1429, 485] width 165 height 24
click at [1374, 483] on input "0" at bounding box center [1429, 485] width 163 height 23
click at [1383, 454] on div "Actual Qty" at bounding box center [1429, 457] width 165 height 15
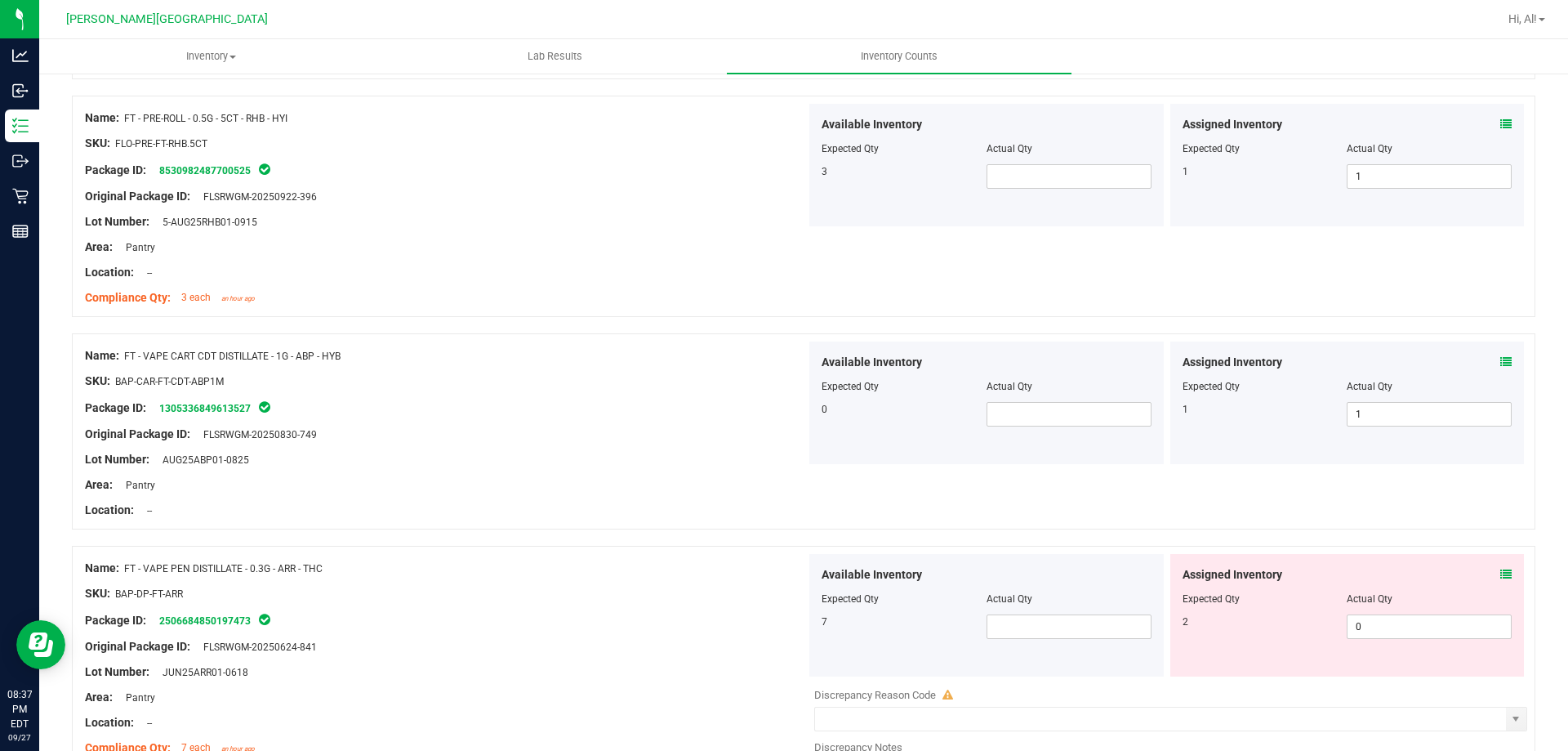
scroll to position [2614, 0]
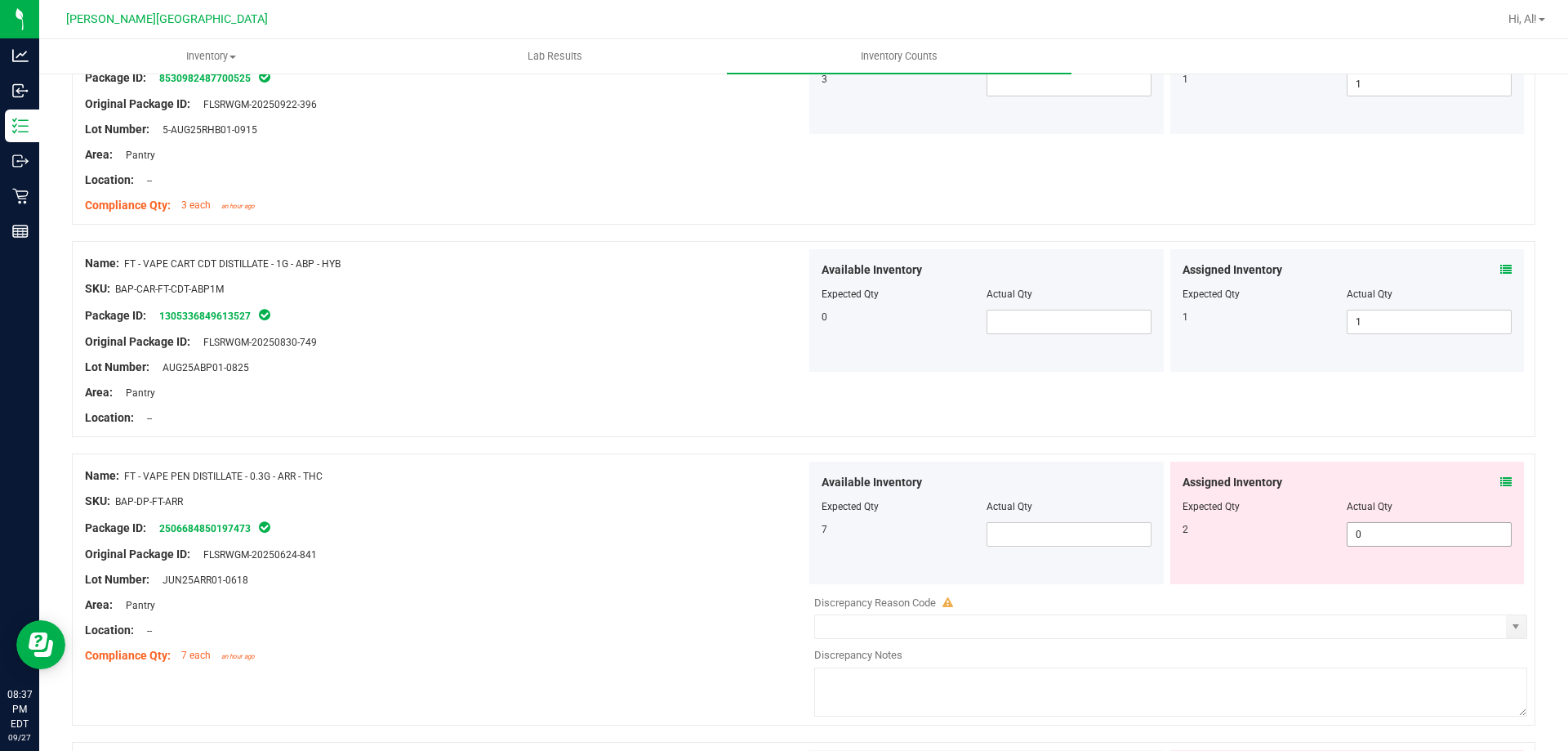
click at [1380, 526] on span "0 0" at bounding box center [1429, 534] width 165 height 24
click at [1380, 526] on input "0" at bounding box center [1429, 534] width 163 height 23
click at [1390, 491] on div at bounding box center [1347, 495] width 330 height 8
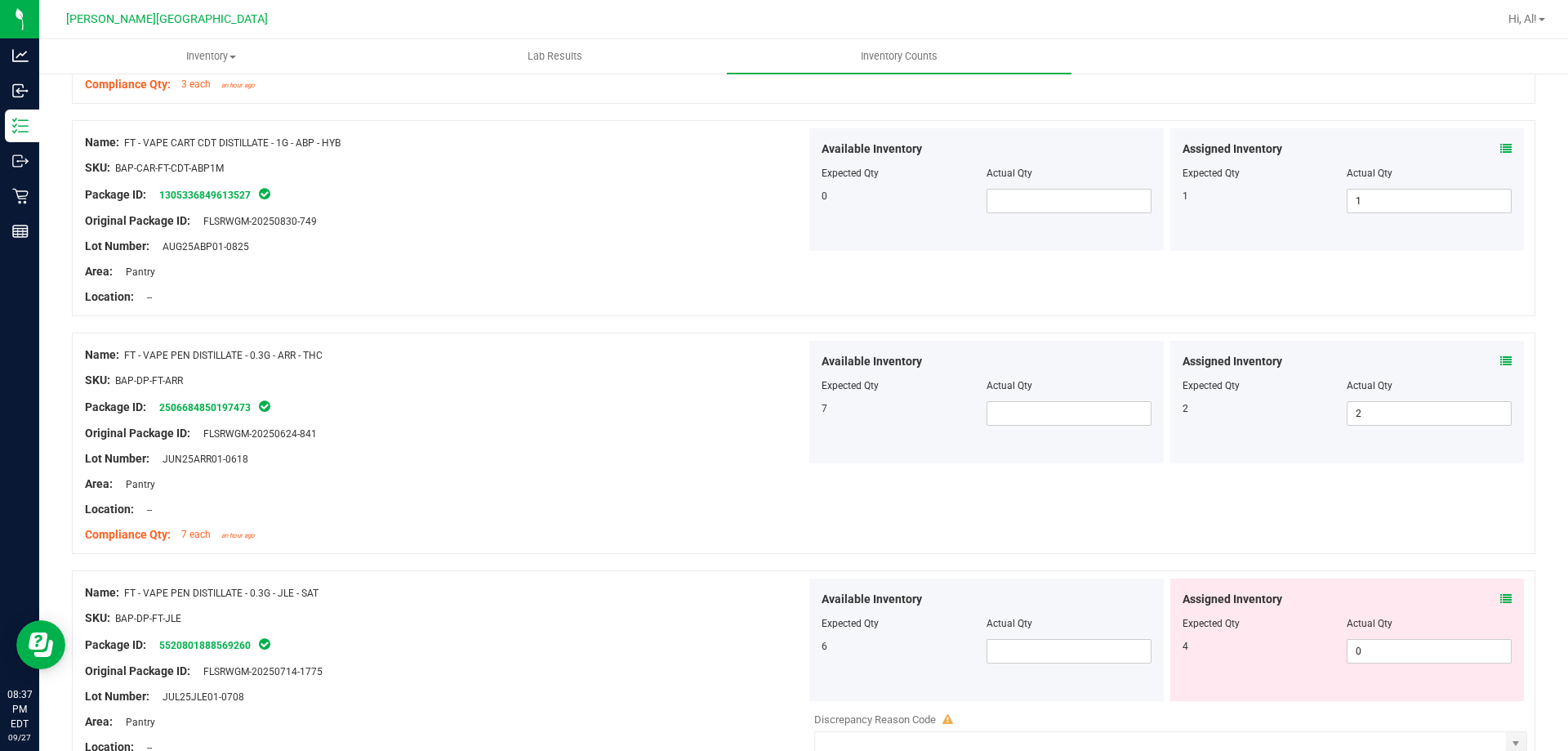
scroll to position [2859, 0]
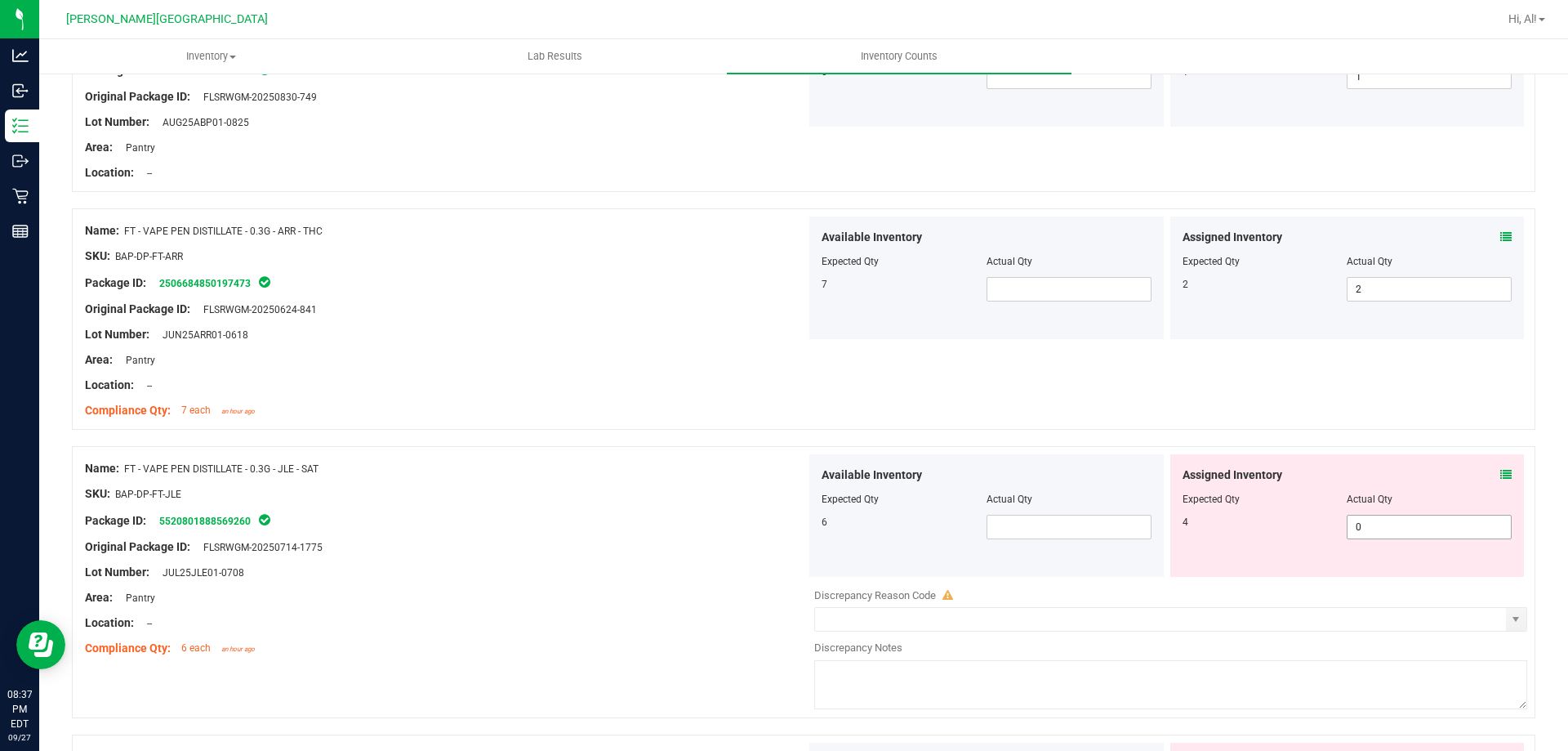
click at [1379, 519] on span "0 0" at bounding box center [1429, 526] width 165 height 24
click at [1379, 519] on input "0" at bounding box center [1429, 526] width 163 height 23
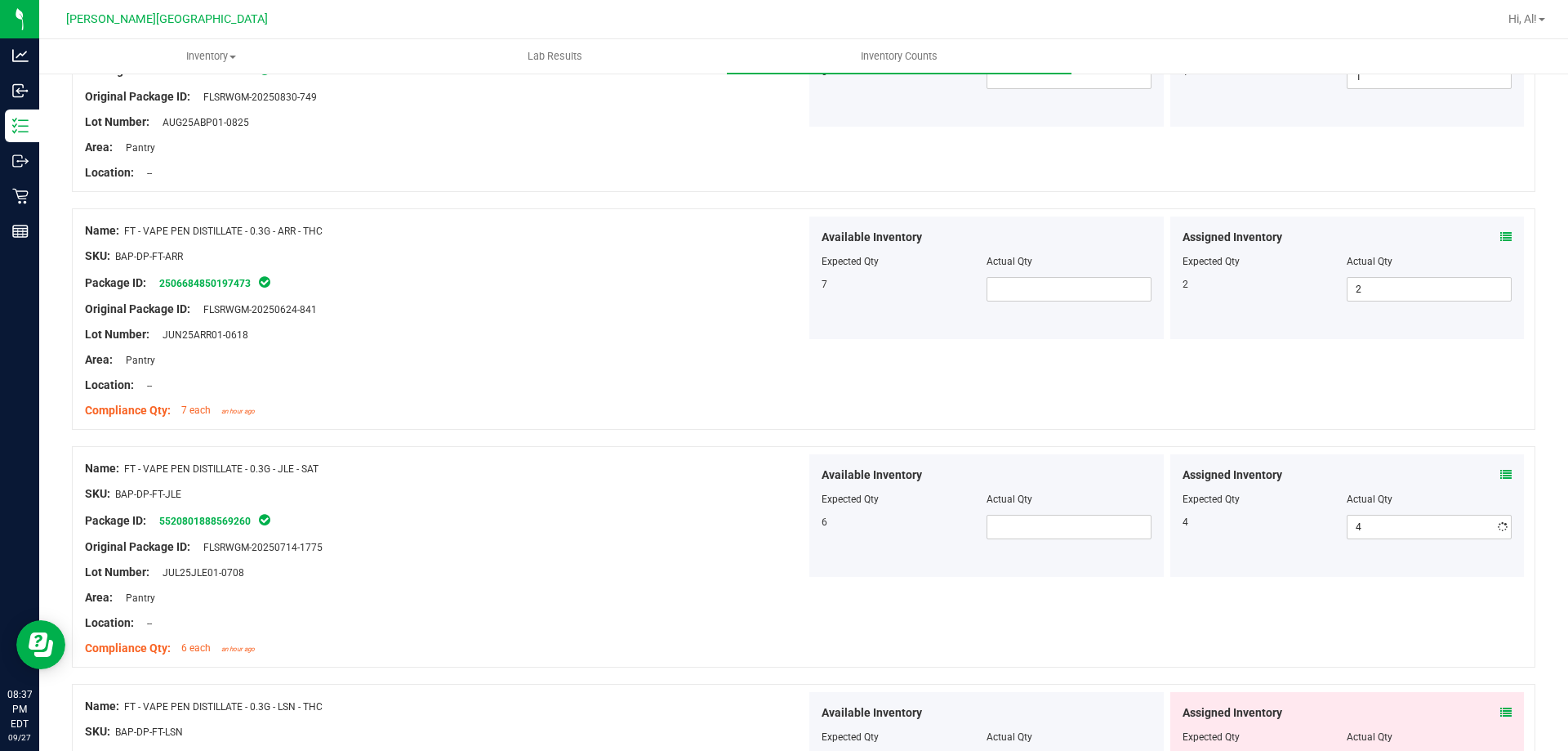
click at [1405, 492] on div "Actual Qty" at bounding box center [1429, 499] width 165 height 15
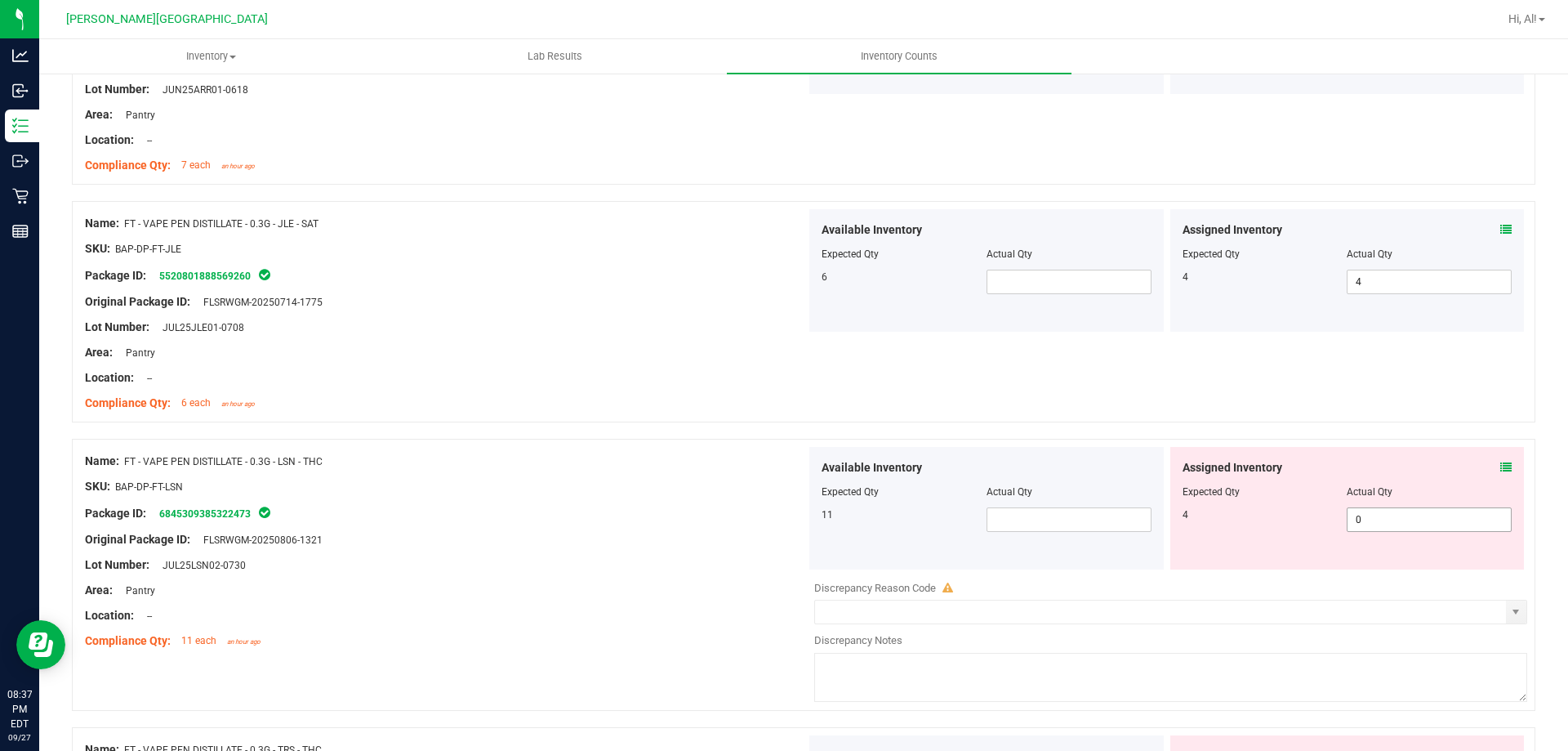
click at [1380, 513] on span "0 0" at bounding box center [1429, 519] width 165 height 24
drag, startPoint x: 1380, startPoint y: 513, endPoint x: 1382, endPoint y: 496, distance: 17.1
click at [1380, 514] on input "0" at bounding box center [1429, 519] width 163 height 23
click at [1383, 494] on div "Actual Qty" at bounding box center [1429, 492] width 165 height 15
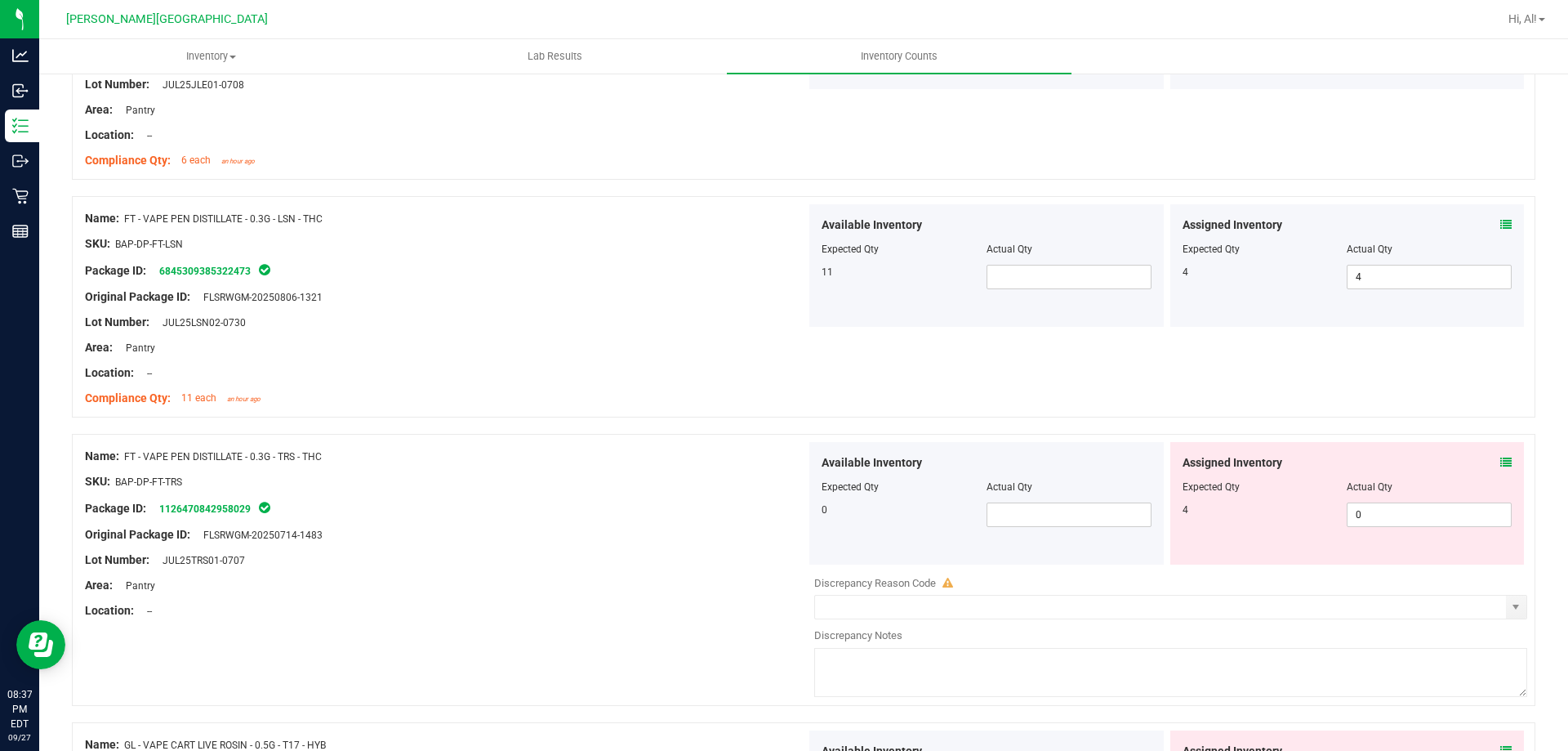
scroll to position [3349, 0]
click at [1384, 513] on span "0 0" at bounding box center [1429, 512] width 165 height 24
click at [1384, 513] on input "0" at bounding box center [1429, 512] width 163 height 23
click at [1396, 477] on div "Actual Qty" at bounding box center [1429, 485] width 165 height 15
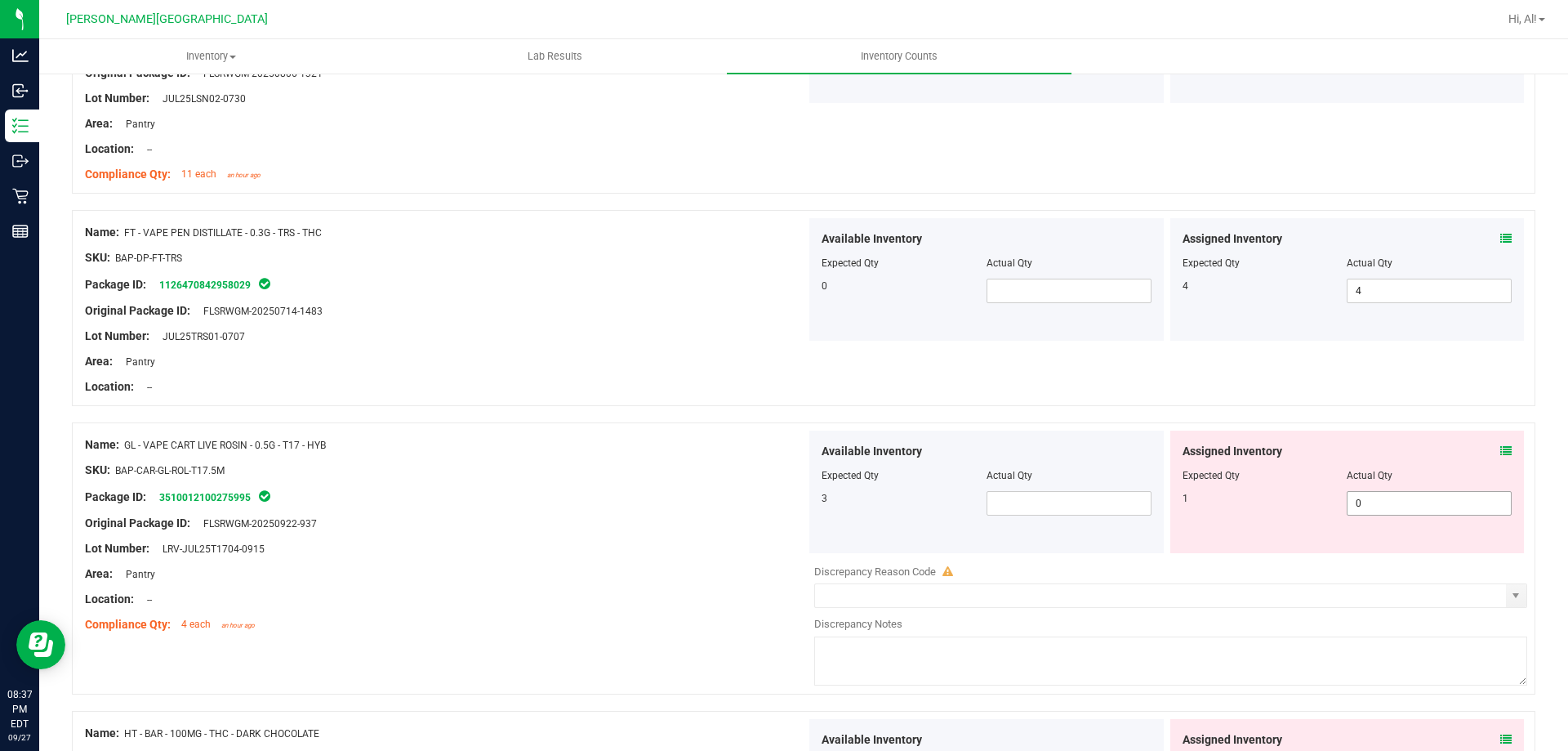
scroll to position [3594, 0]
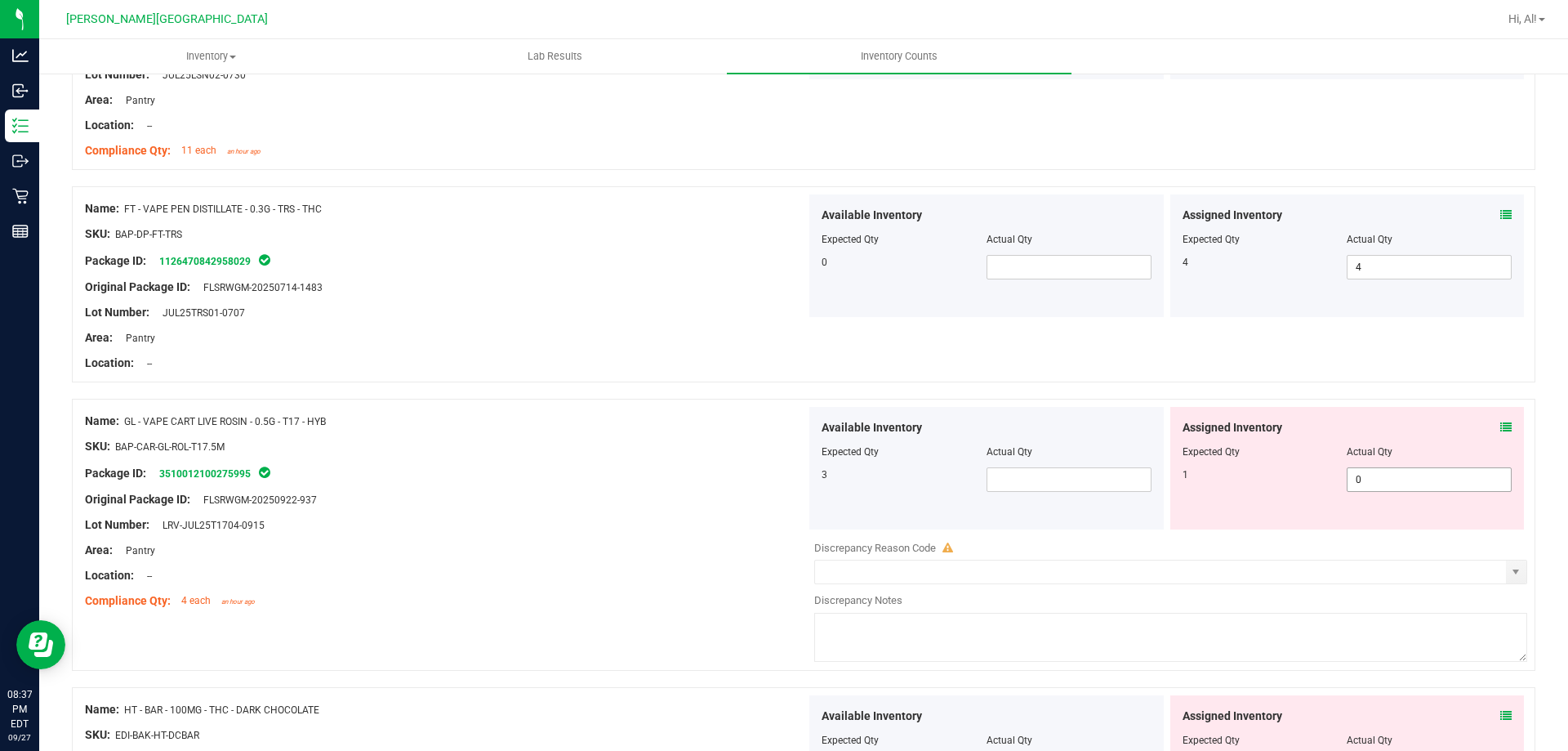
click at [1388, 487] on span "0 0" at bounding box center [1429, 479] width 165 height 24
click at [1388, 487] on input "0" at bounding box center [1429, 479] width 163 height 23
click at [1392, 460] on div at bounding box center [1347, 463] width 330 height 8
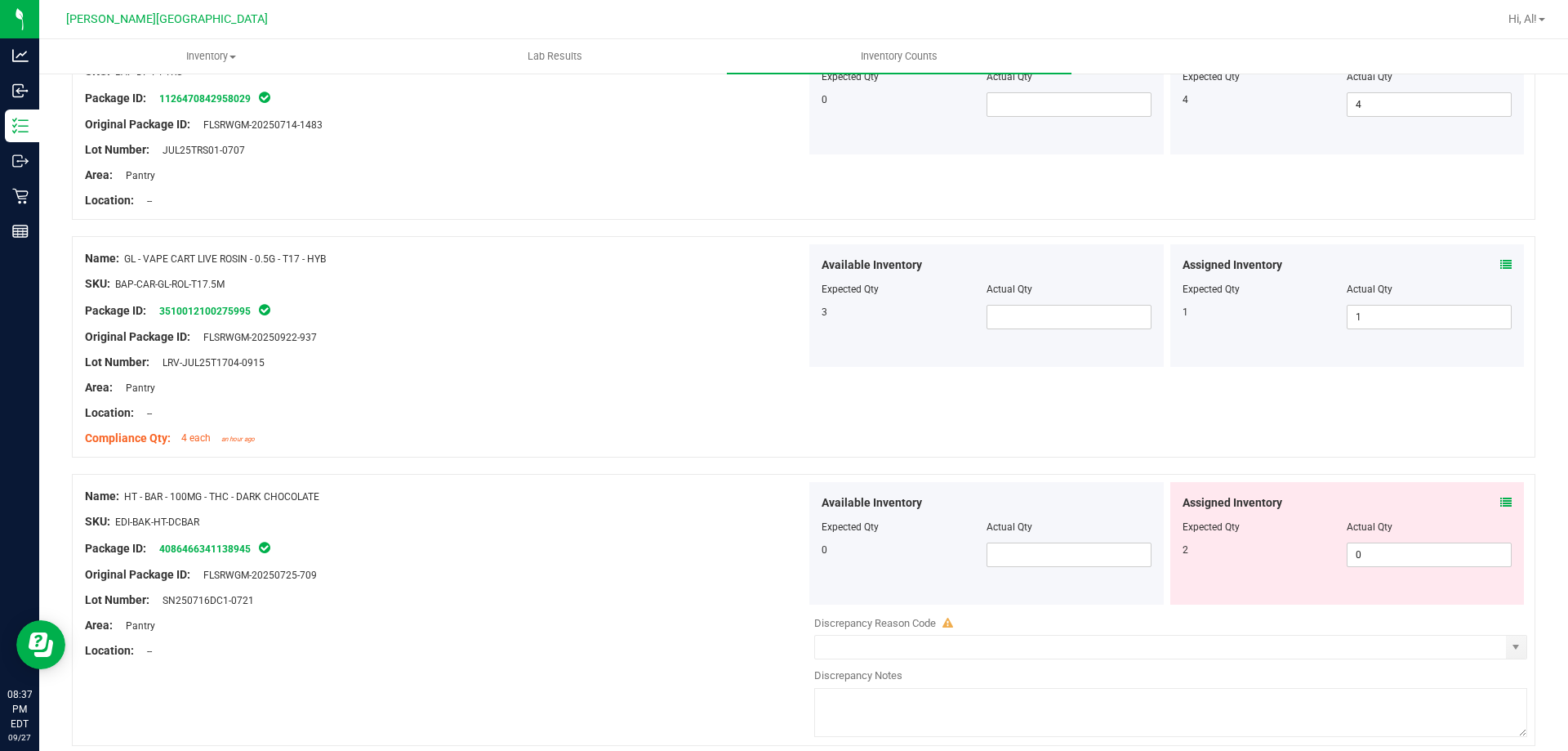
scroll to position [3758, 0]
click at [1386, 553] on span "0 0" at bounding box center [1429, 553] width 165 height 24
click at [1386, 553] on input "0" at bounding box center [1429, 553] width 163 height 23
click at [1374, 519] on div "Actual Qty" at bounding box center [1429, 526] width 165 height 15
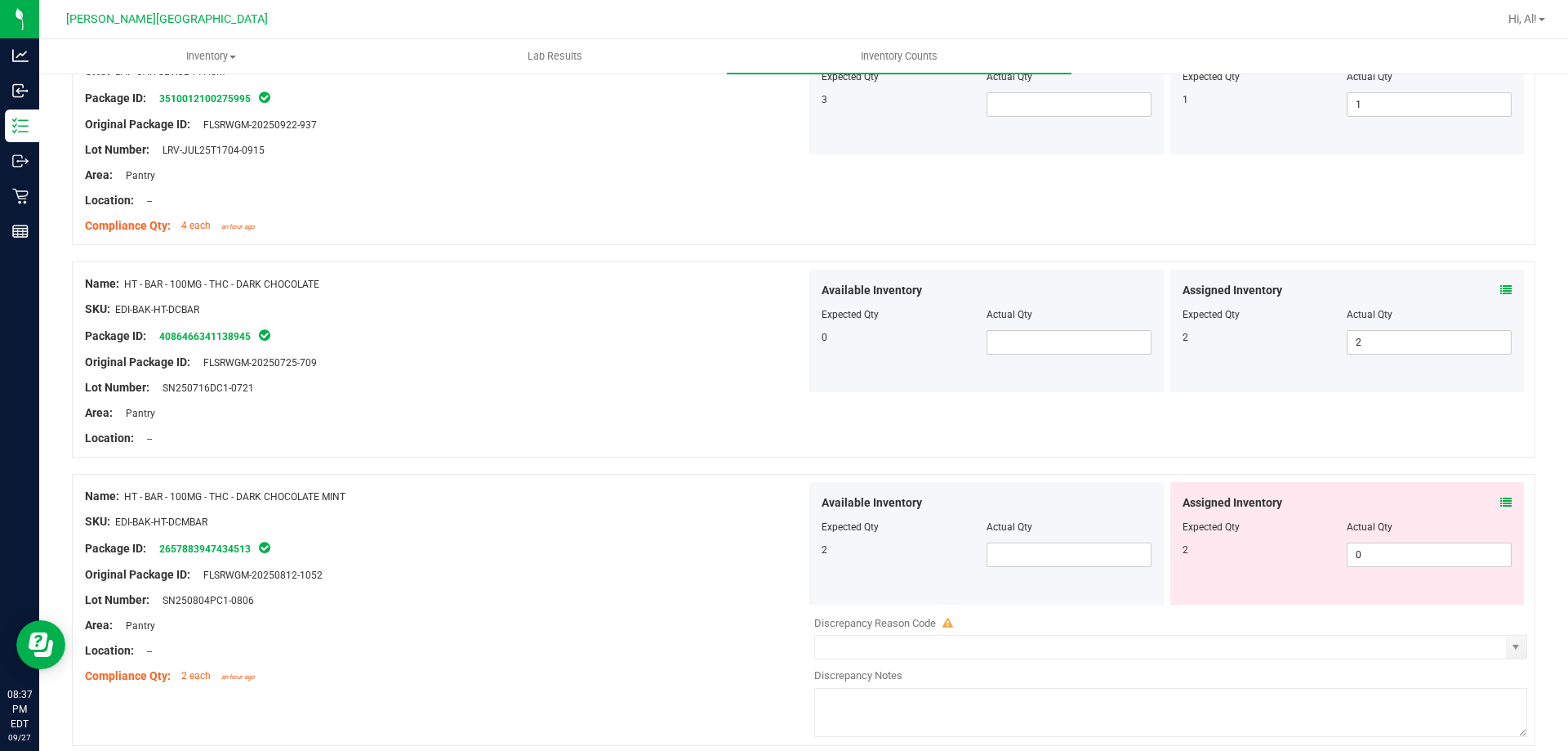
scroll to position [4003, 0]
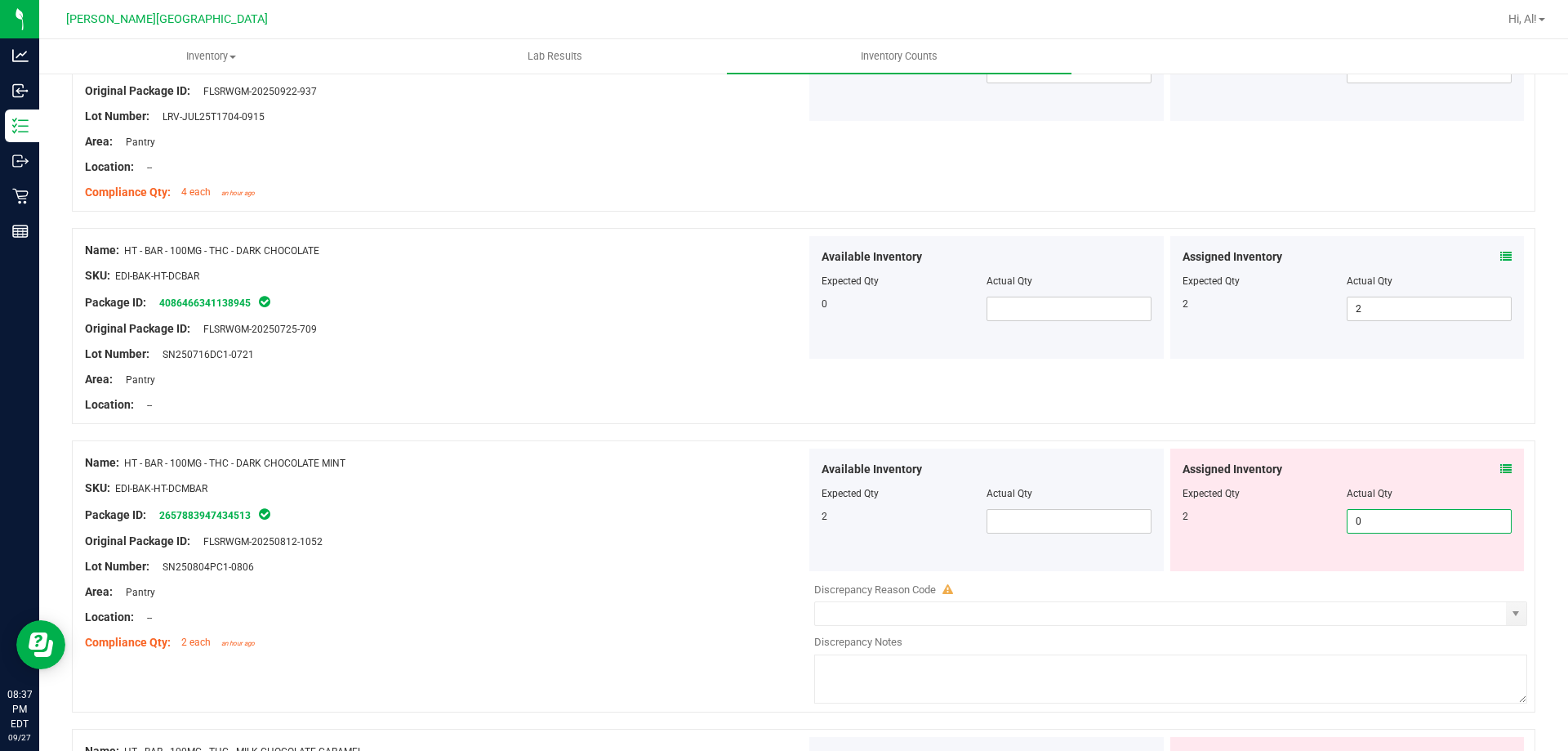
click at [1373, 519] on span "0 0" at bounding box center [1429, 521] width 165 height 24
click at [1373, 519] on input "0" at bounding box center [1429, 521] width 163 height 23
click at [1393, 481] on div at bounding box center [1347, 482] width 330 height 8
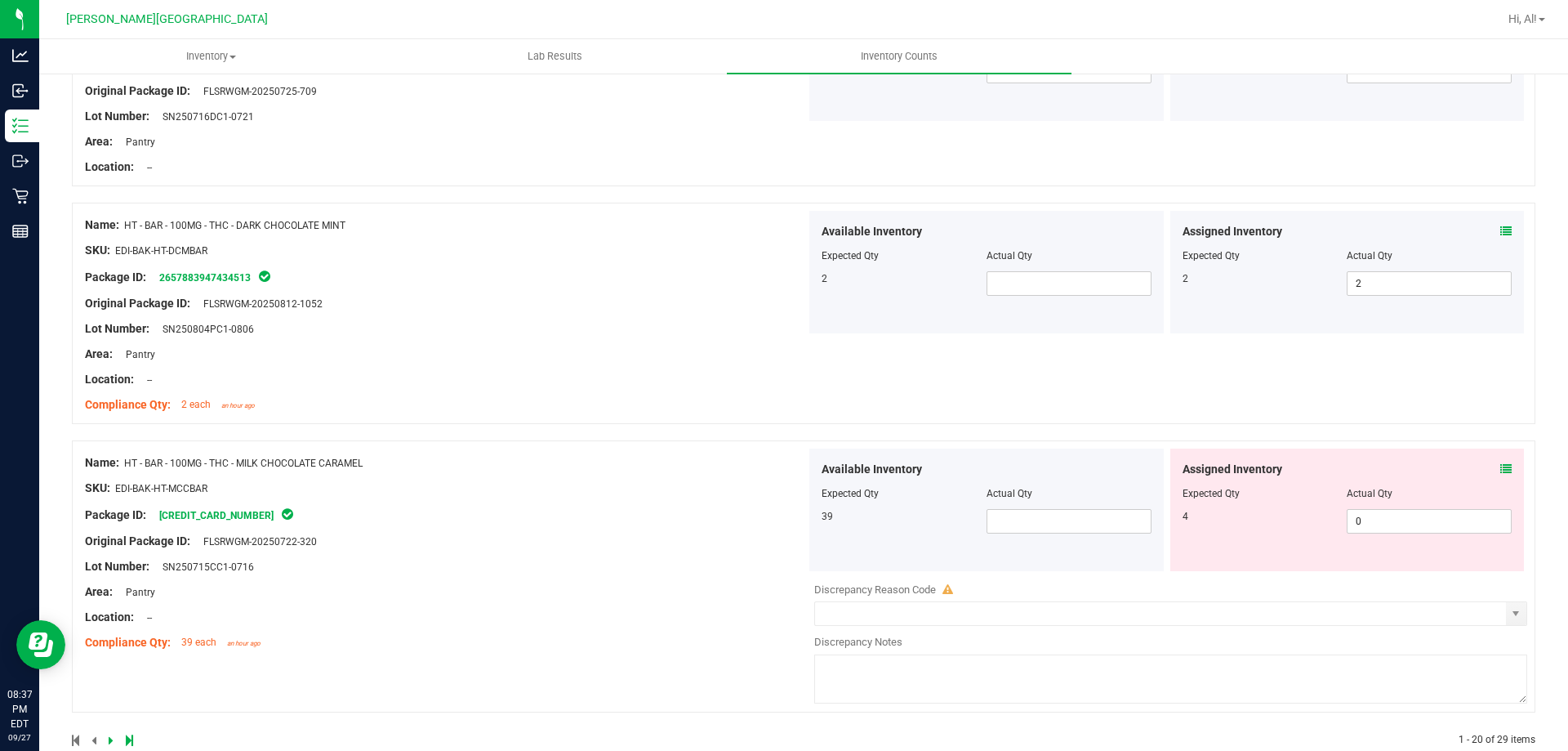
scroll to position [4248, 0]
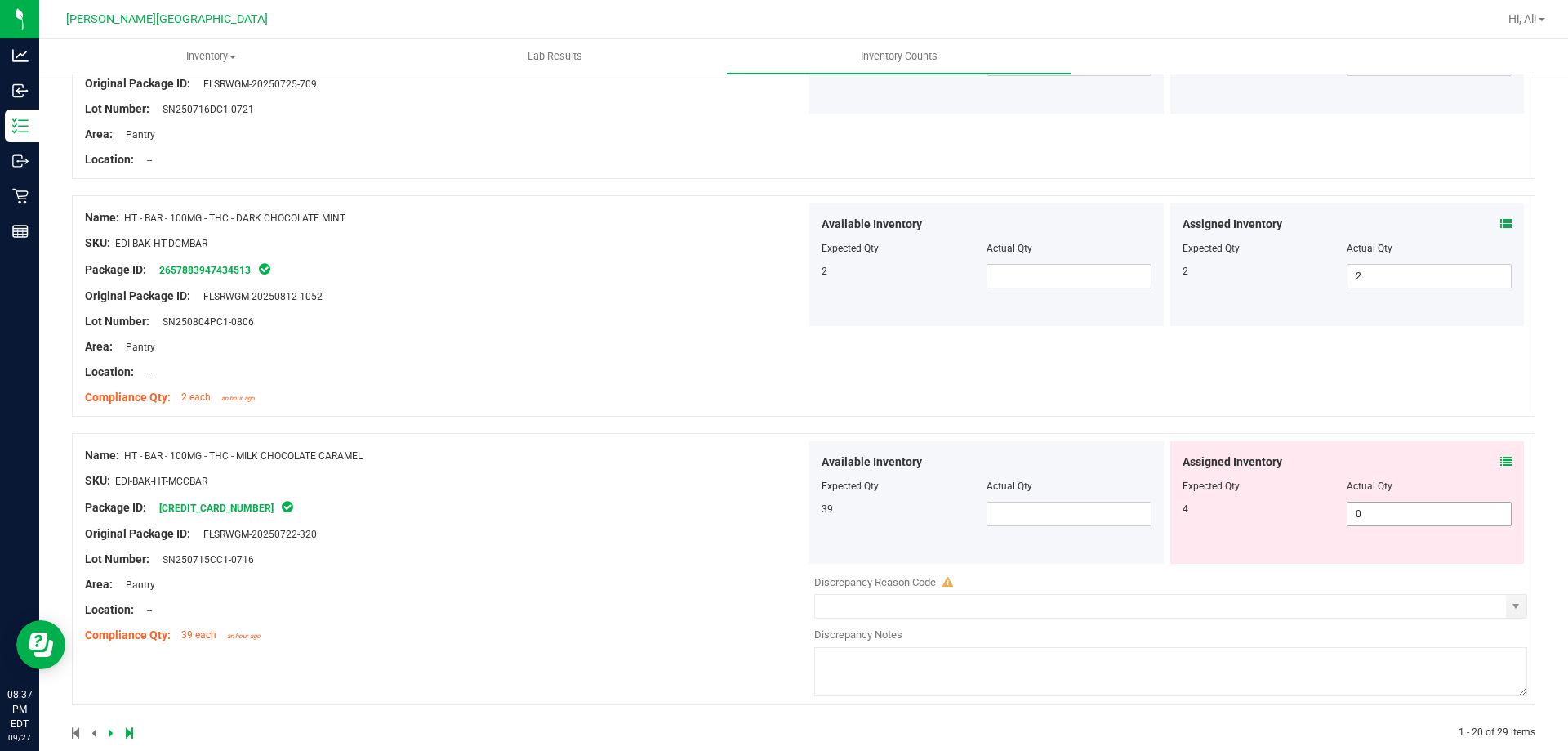
click at [1375, 524] on span "0 0" at bounding box center [1429, 513] width 165 height 24
click at [1375, 524] on input "0" at bounding box center [1429, 513] width 163 height 23
click at [1403, 480] on div "Assigned Inventory Expected Qty Actual Qty 4 4 4" at bounding box center [1347, 502] width 354 height 123
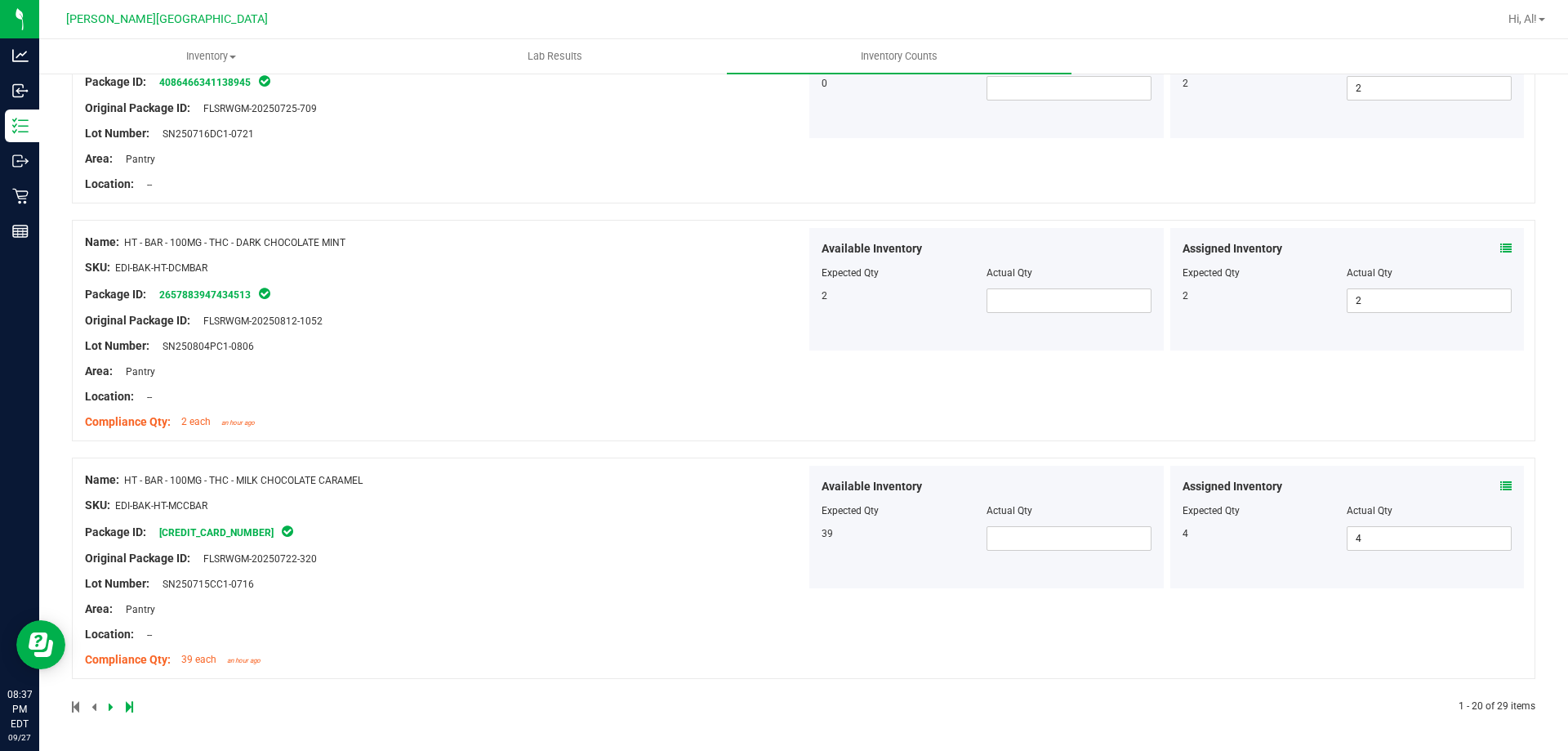
click at [114, 706] on link at bounding box center [113, 706] width 7 height 11
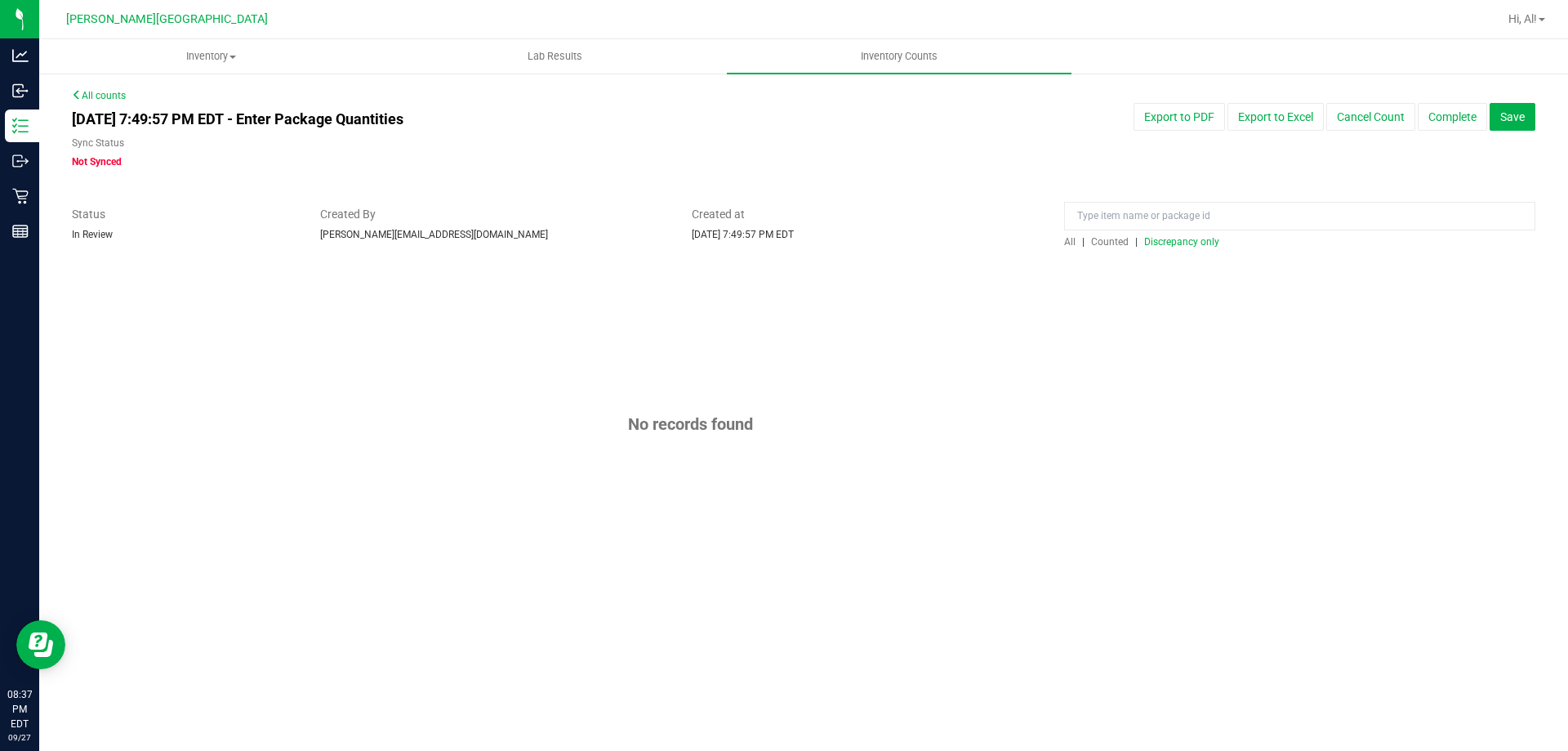
click at [1169, 240] on span "Discrepancy only" at bounding box center [1181, 241] width 75 height 11
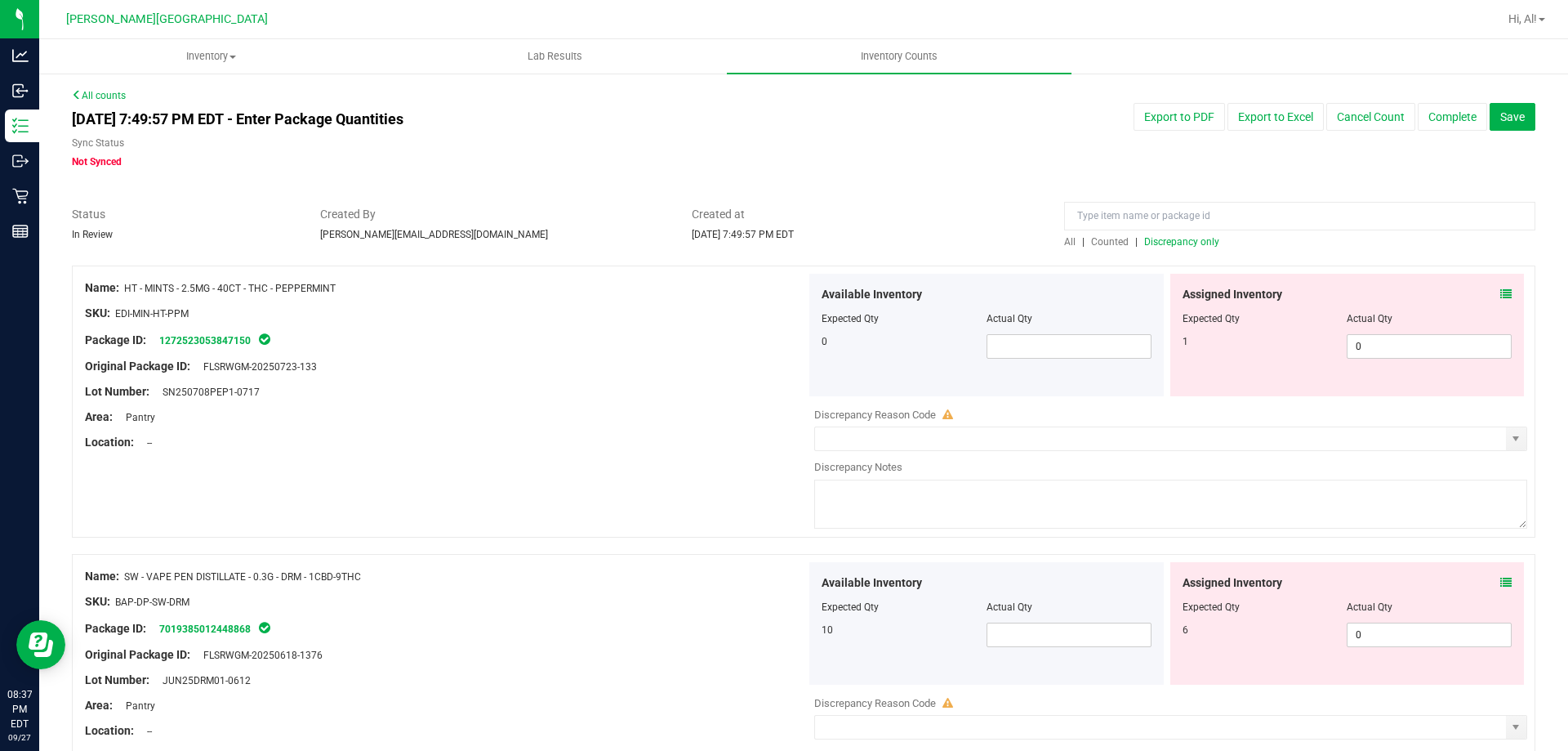
click at [1487, 297] on div "Assigned Inventory" at bounding box center [1347, 294] width 330 height 17
click at [1501, 295] on icon at bounding box center [1507, 294] width 11 height 11
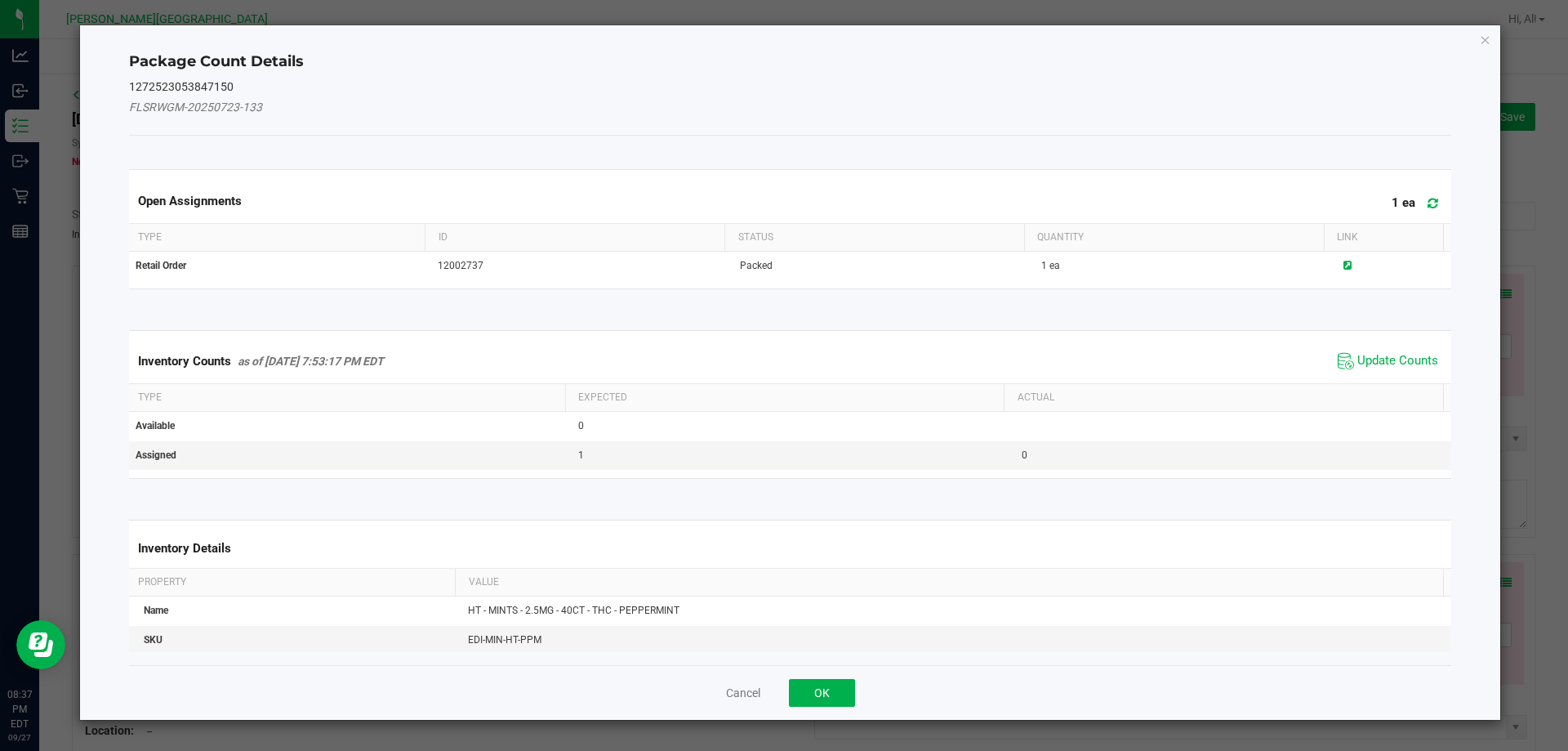
drag, startPoint x: 1385, startPoint y: 360, endPoint x: 1224, endPoint y: 405, distance: 167.2
click at [1381, 361] on span "Update Counts" at bounding box center [1398, 362] width 81 height 17
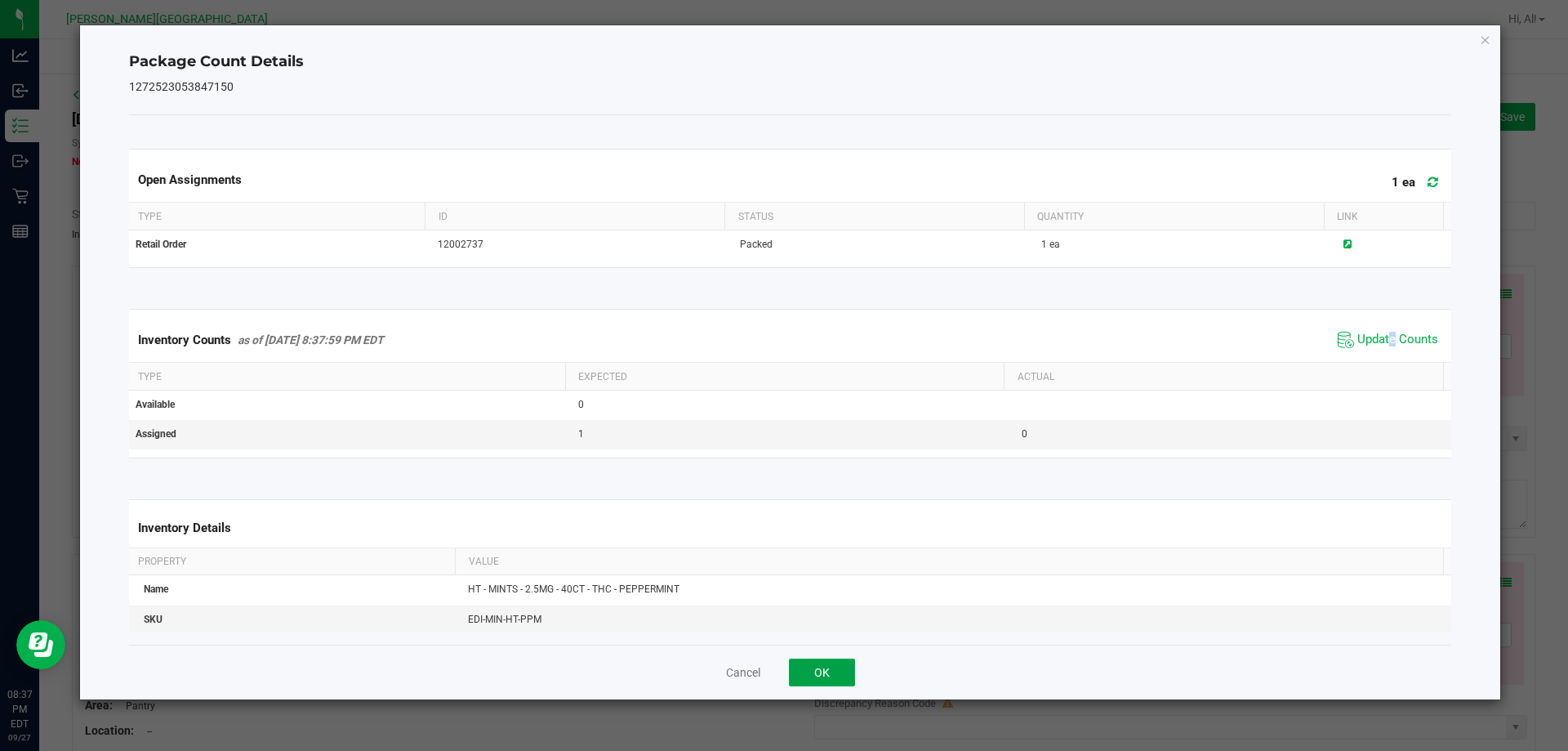
drag, startPoint x: 825, startPoint y: 674, endPoint x: 1126, endPoint y: 505, distance: 345.2
click at [830, 674] on button "OK" at bounding box center [822, 673] width 66 height 28
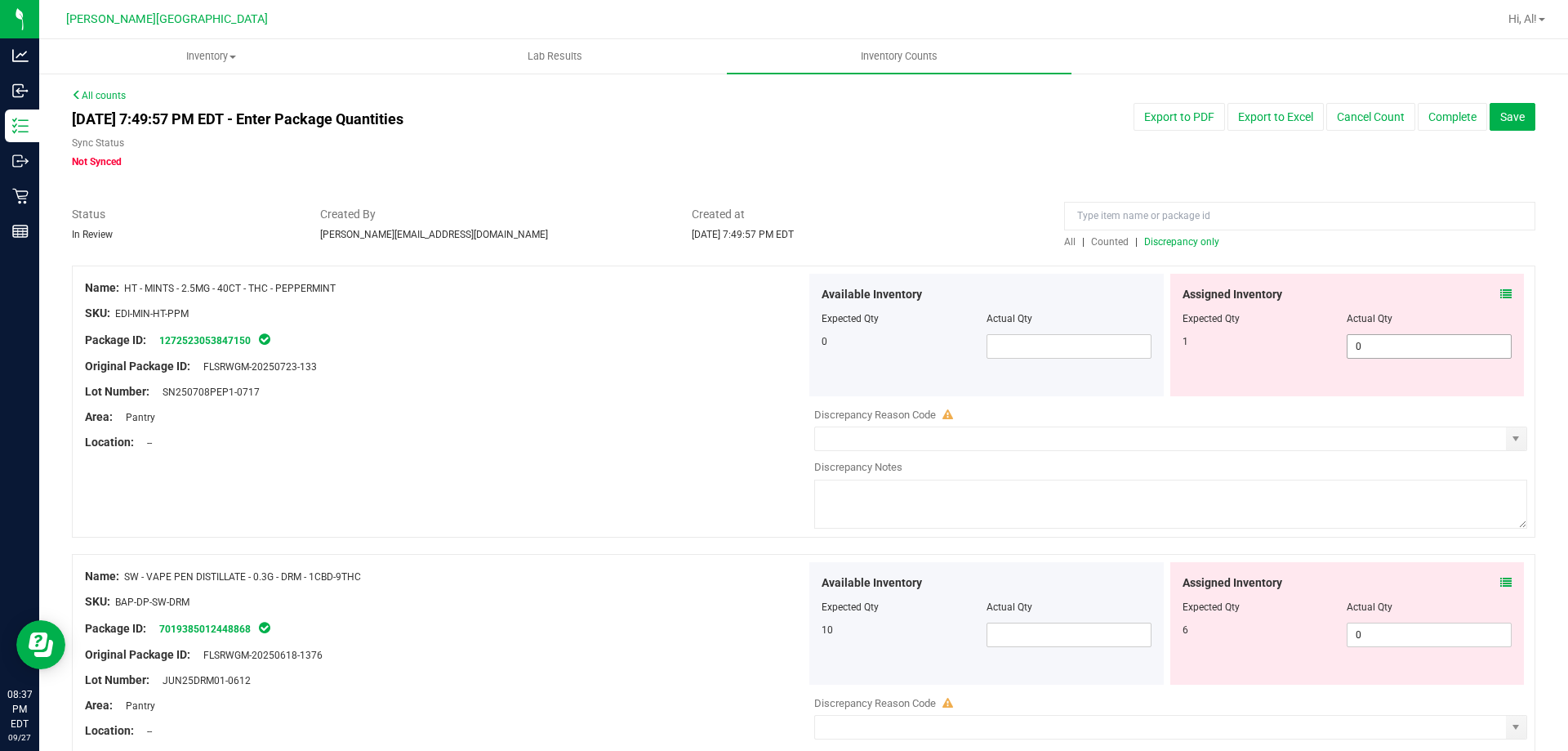
click at [1388, 358] on span "0 0" at bounding box center [1429, 347] width 165 height 24
click at [1391, 345] on span "0 0" at bounding box center [1429, 347] width 165 height 24
click at [1391, 345] on input "0" at bounding box center [1429, 346] width 163 height 23
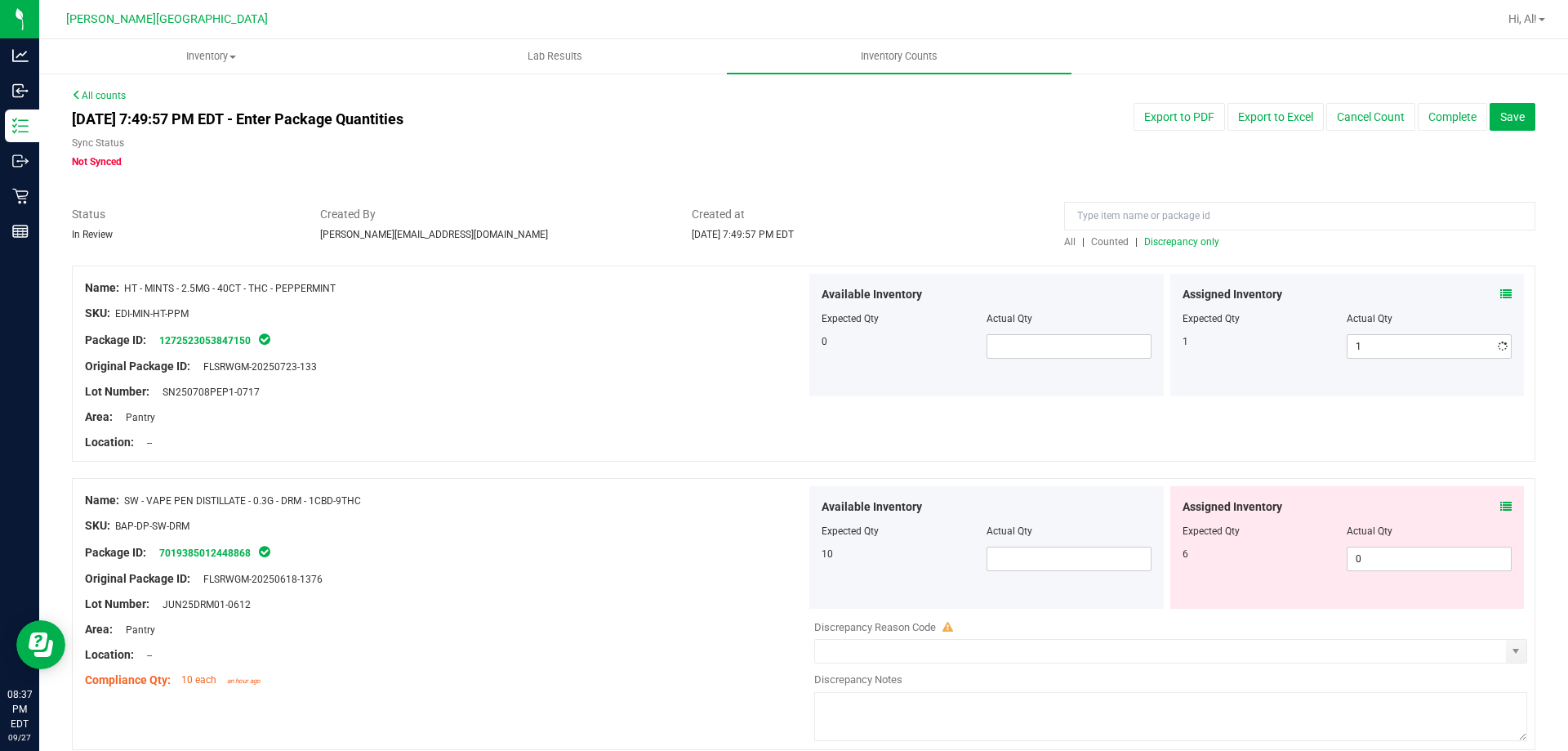
click at [1384, 363] on div "Assigned Inventory Expected Qty Actual Qty 1 1 1" at bounding box center [1347, 335] width 354 height 123
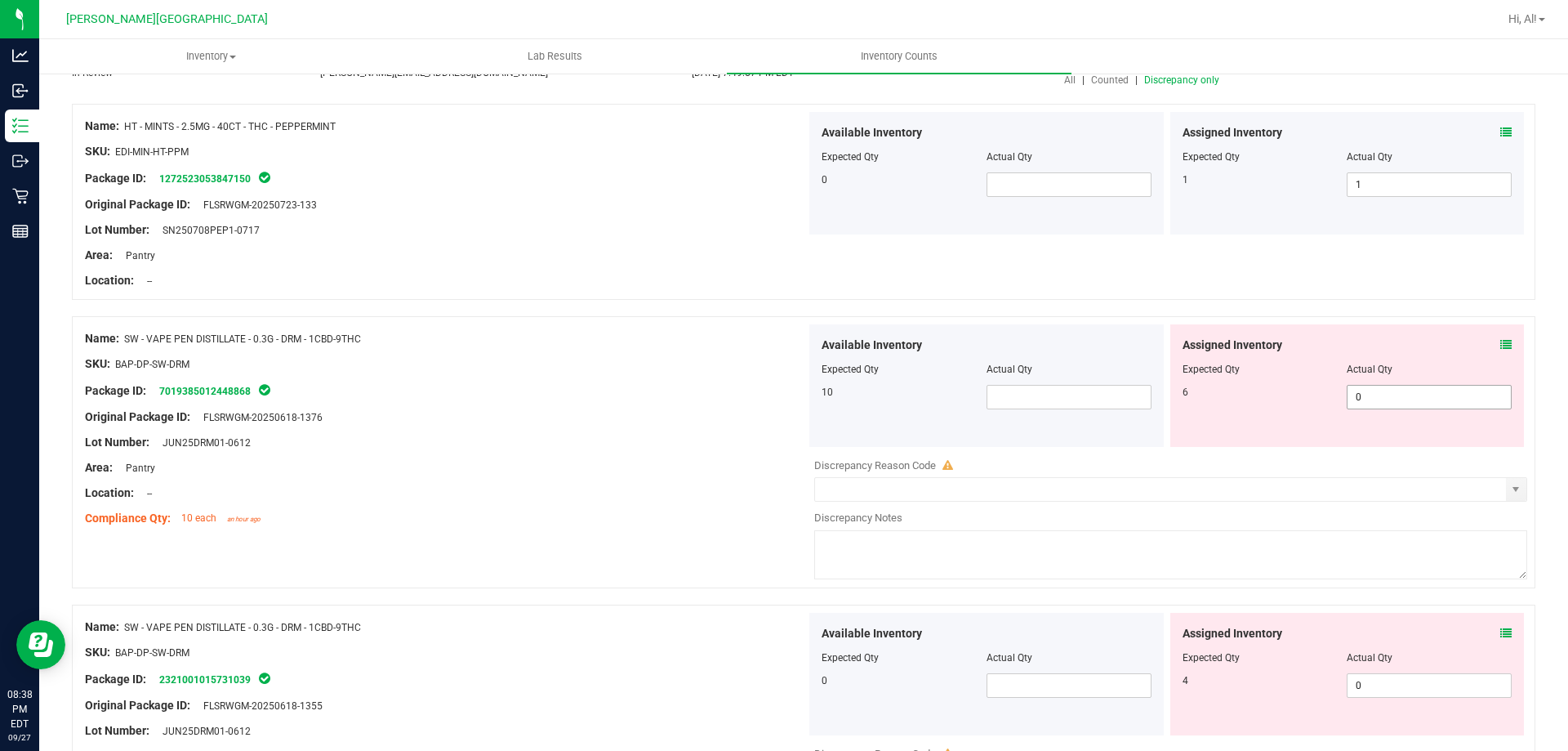
scroll to position [163, 0]
click at [1386, 397] on span "0 0" at bounding box center [1429, 395] width 165 height 24
click at [1386, 397] on input "0" at bounding box center [1429, 395] width 163 height 23
click at [1372, 355] on div at bounding box center [1347, 356] width 330 height 8
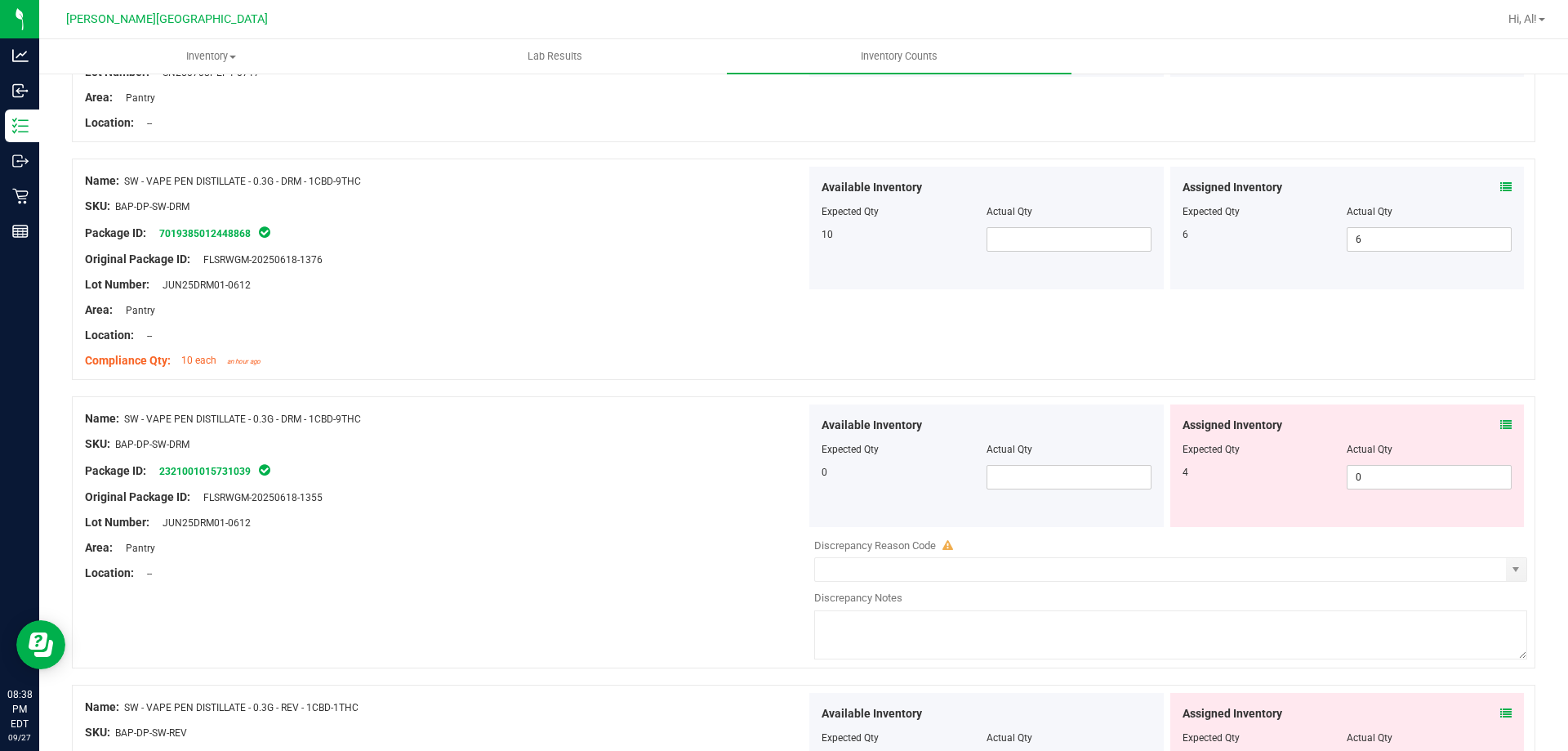
scroll to position [327, 0]
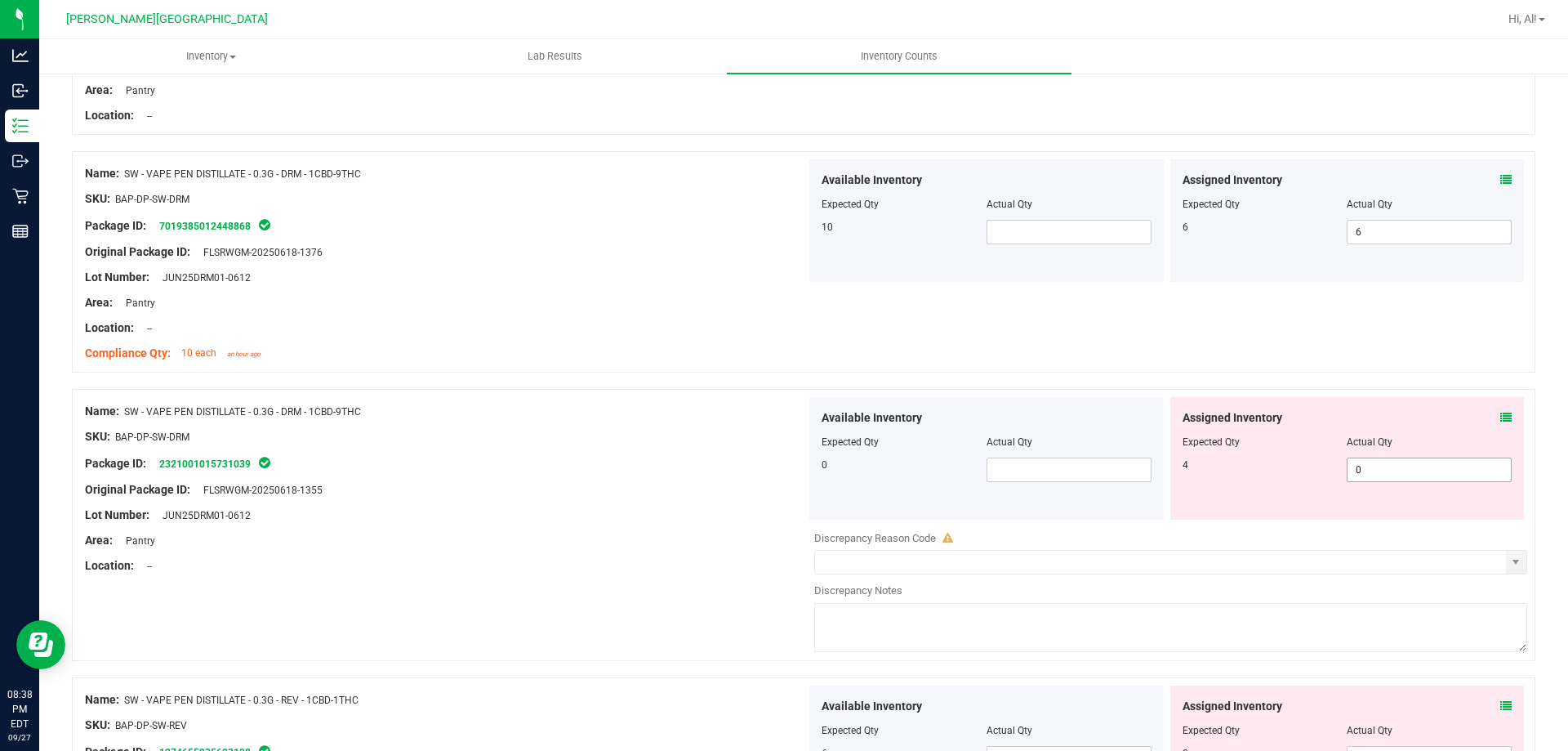
click at [1380, 476] on span "0 0" at bounding box center [1429, 470] width 165 height 24
click at [1380, 476] on input "0" at bounding box center [1429, 470] width 163 height 23
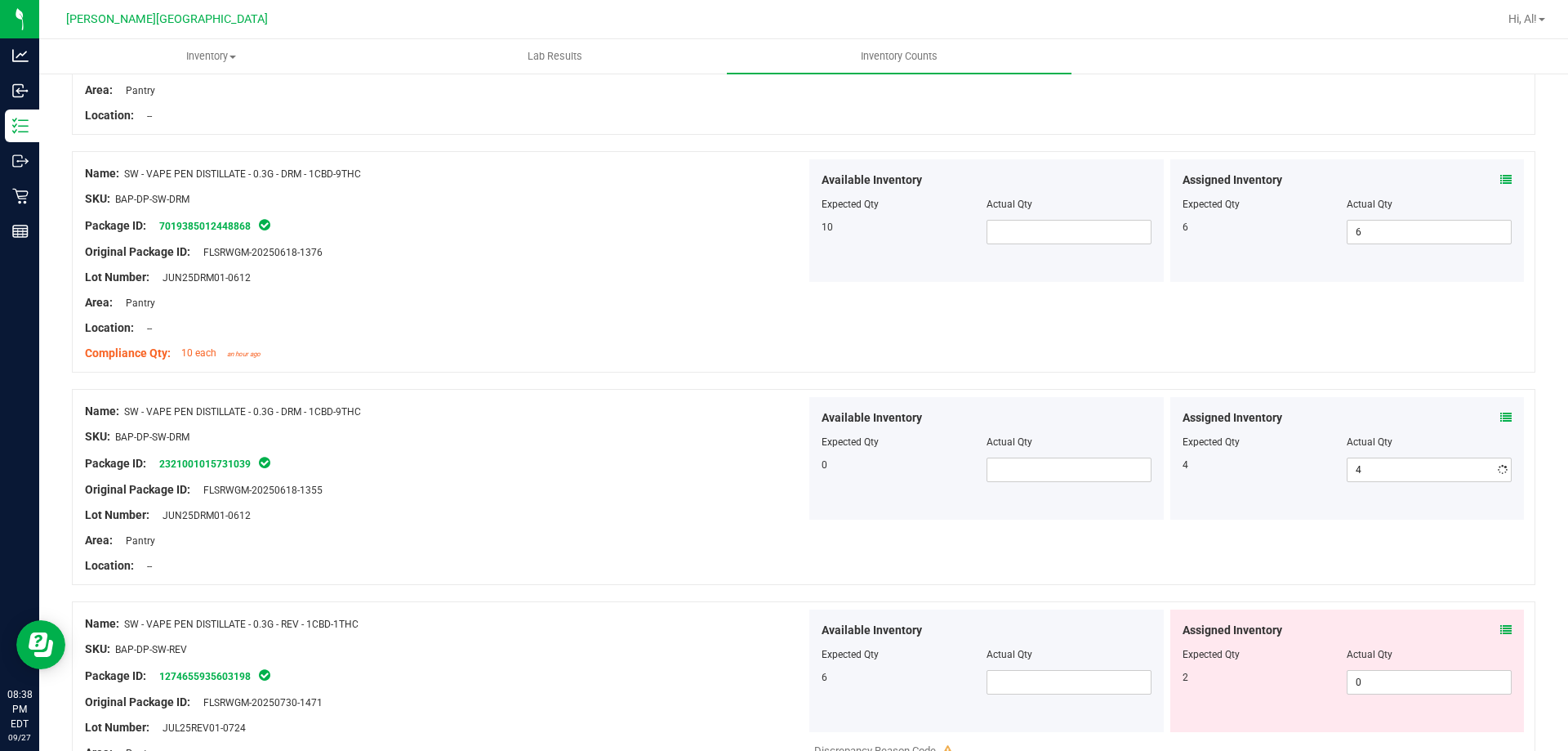
click at [1399, 447] on div "Actual Qty" at bounding box center [1429, 442] width 165 height 15
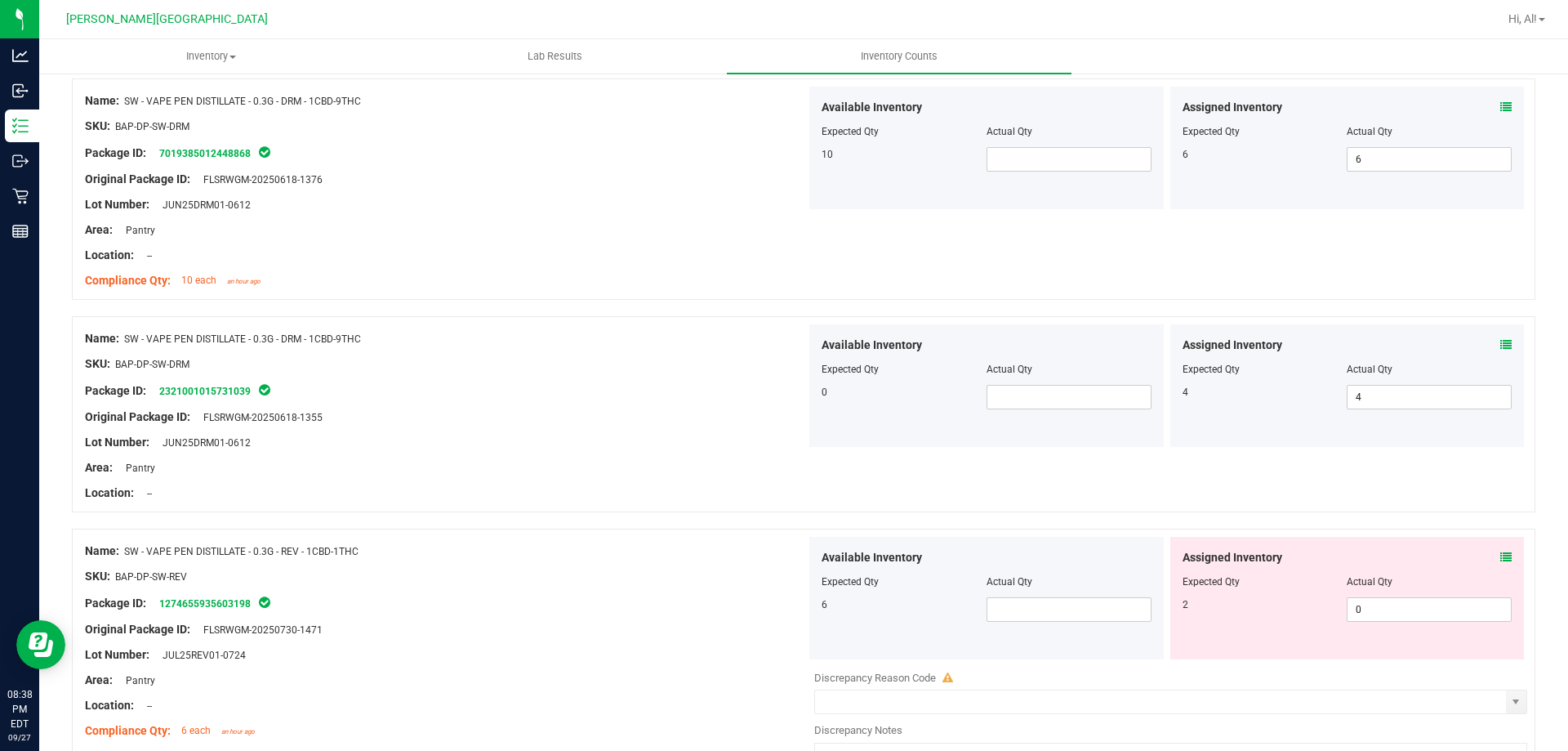
scroll to position [490, 0]
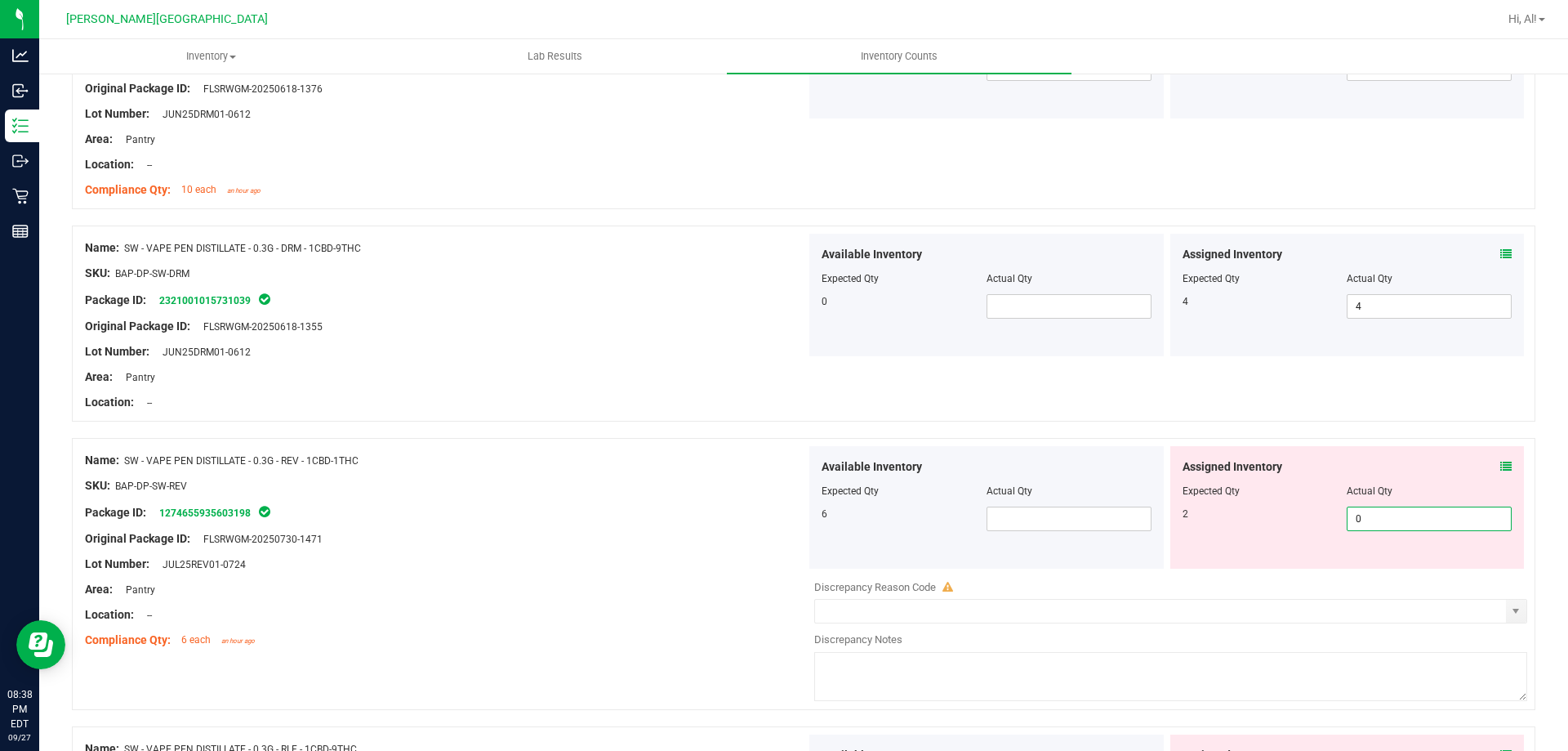
click at [1377, 512] on span "0 0" at bounding box center [1429, 519] width 165 height 24
click at [1377, 512] on input "2" at bounding box center [1429, 518] width 163 height 23
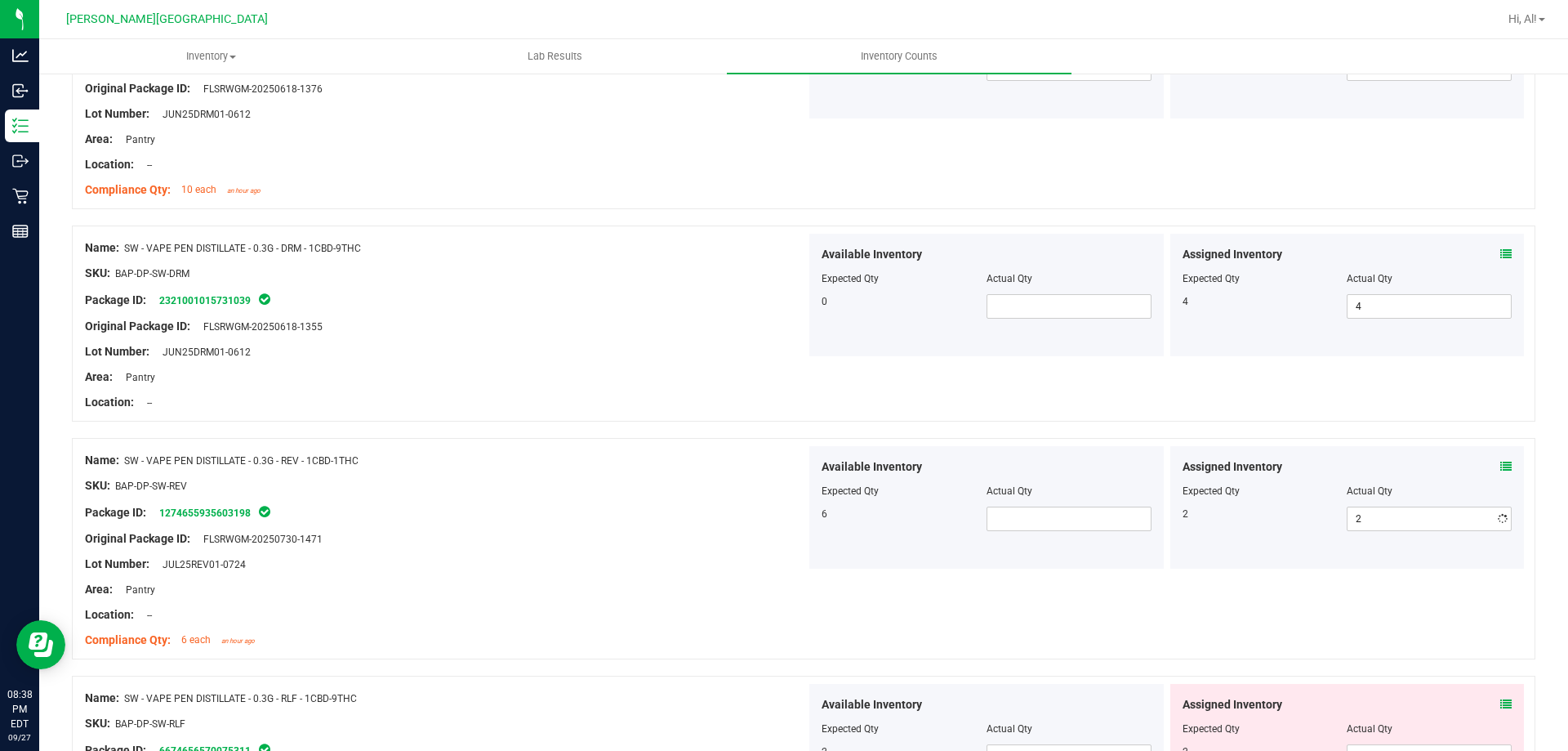
click at [1378, 494] on div "Actual Qty" at bounding box center [1429, 491] width 165 height 15
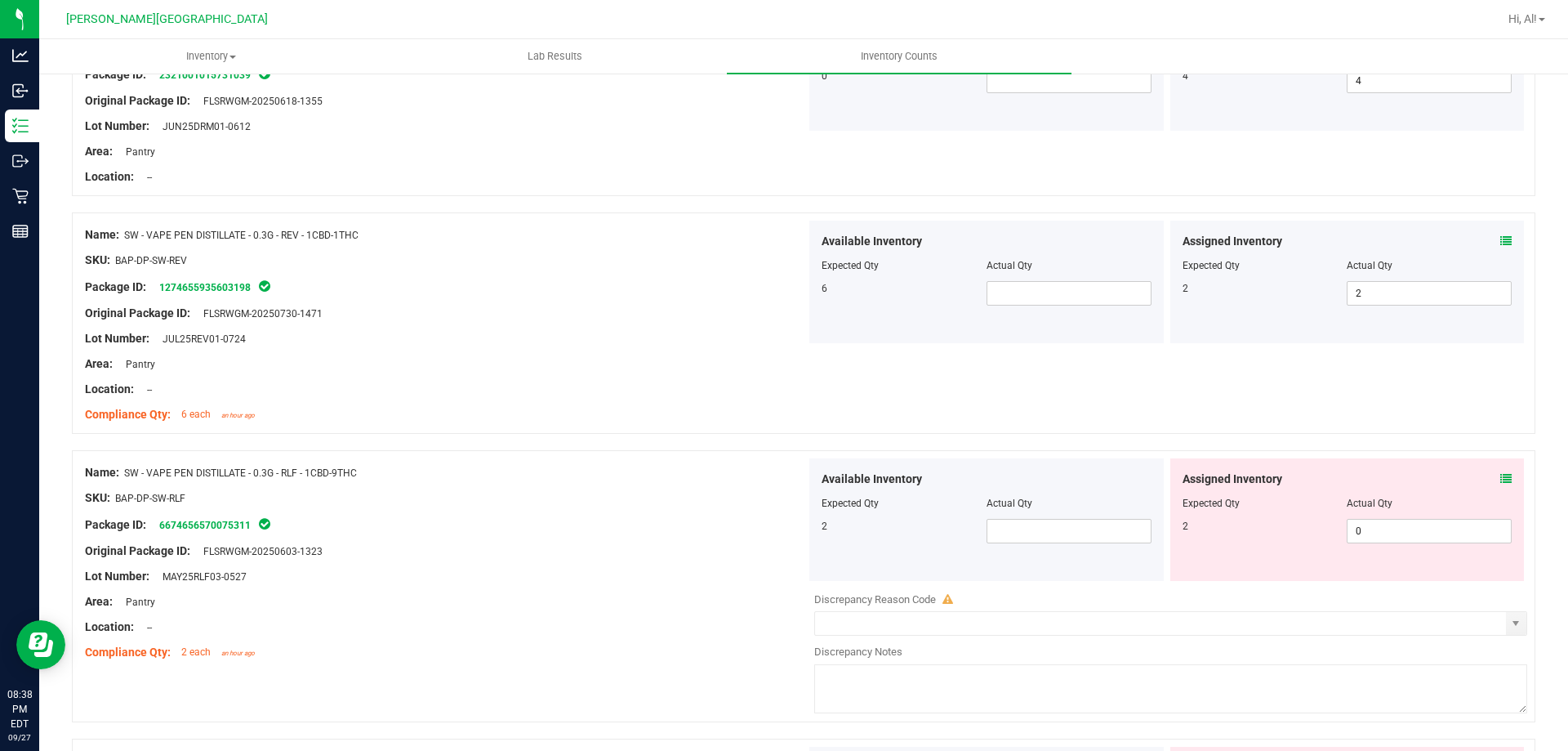
scroll to position [735, 0]
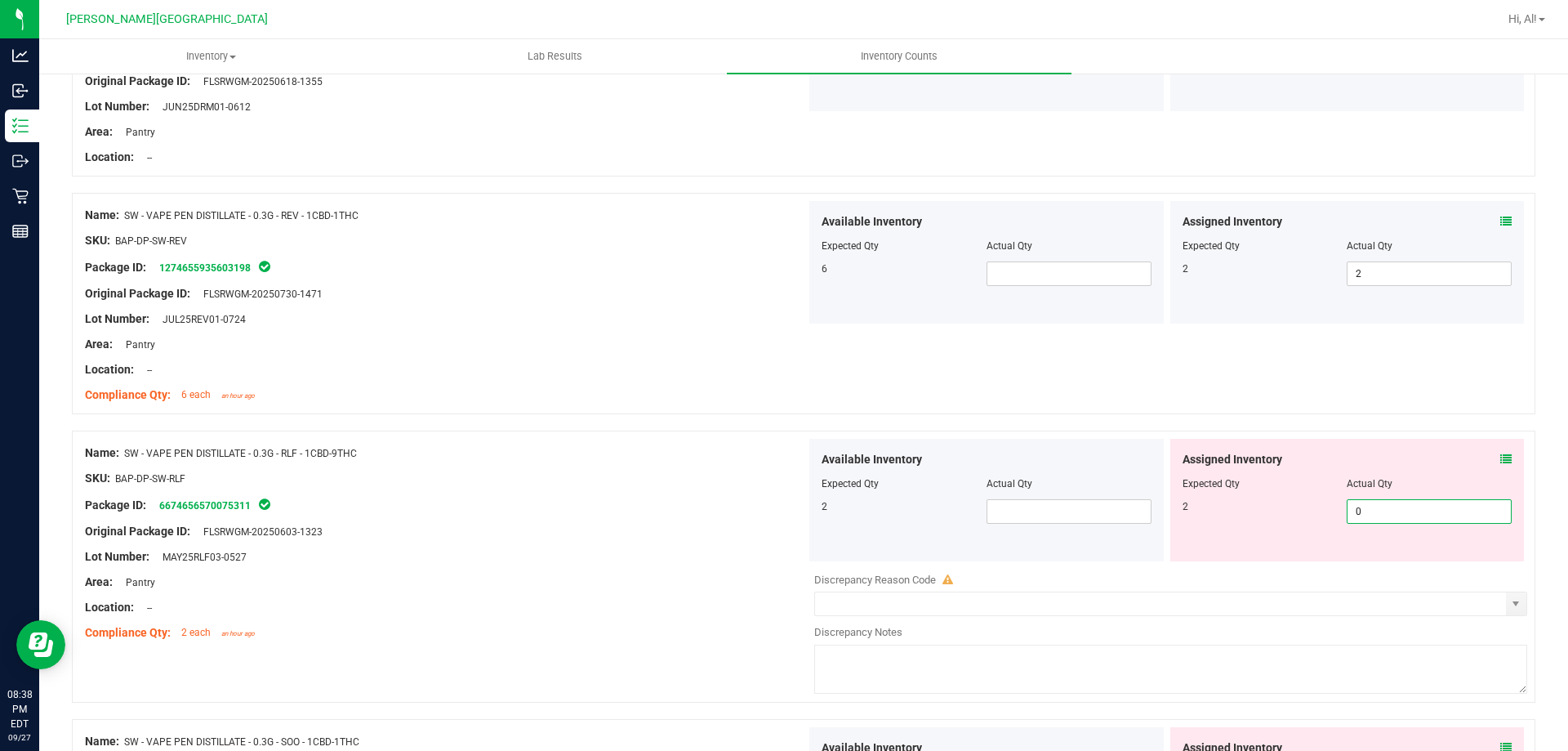
click at [1375, 514] on span "0 0" at bounding box center [1429, 512] width 165 height 24
click at [1375, 514] on input "0" at bounding box center [1429, 512] width 163 height 23
click at [1406, 485] on div "Actual Qty" at bounding box center [1429, 484] width 165 height 15
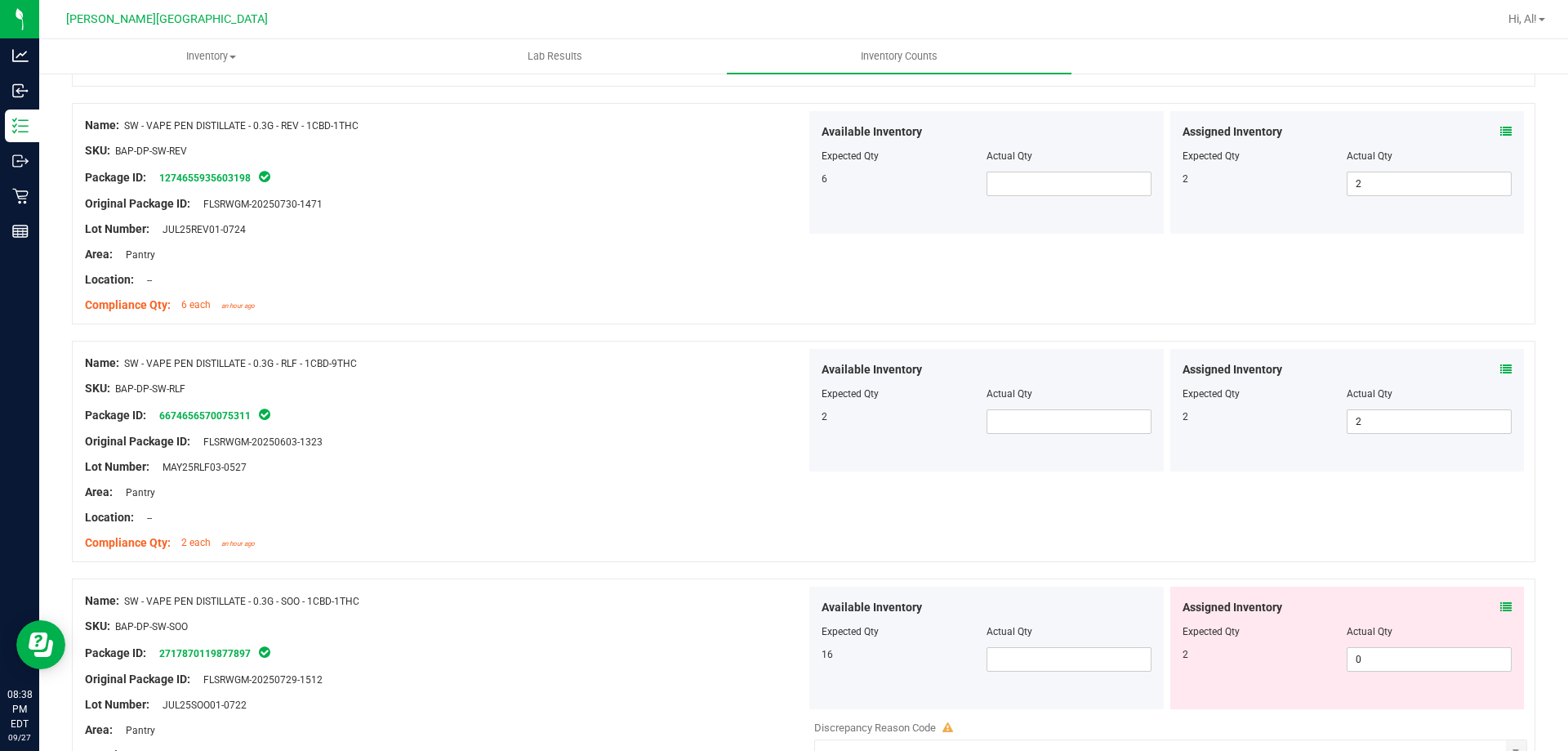
scroll to position [980, 0]
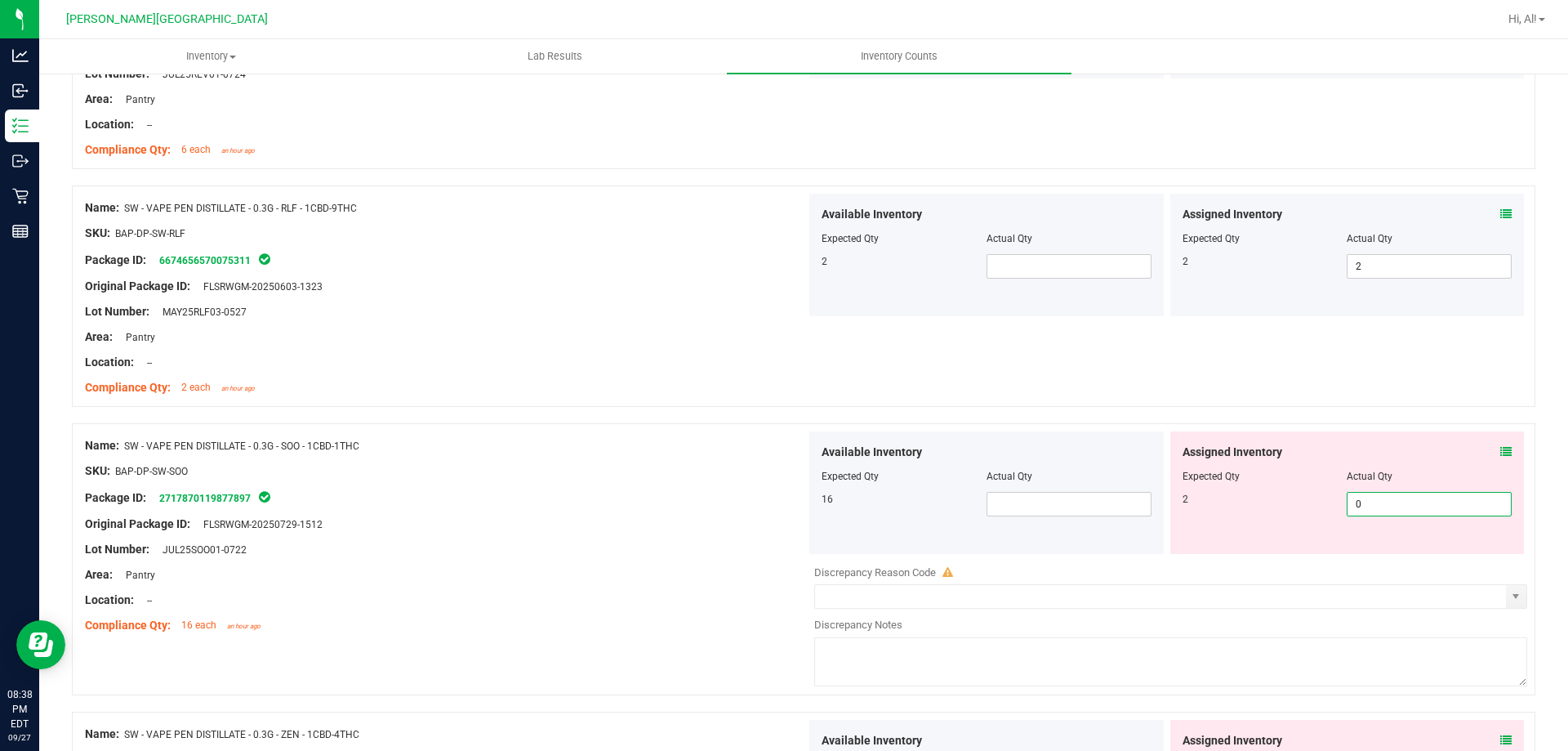
click at [1384, 501] on span "0 0" at bounding box center [1429, 504] width 165 height 24
click at [1384, 501] on input "0" at bounding box center [1429, 504] width 163 height 23
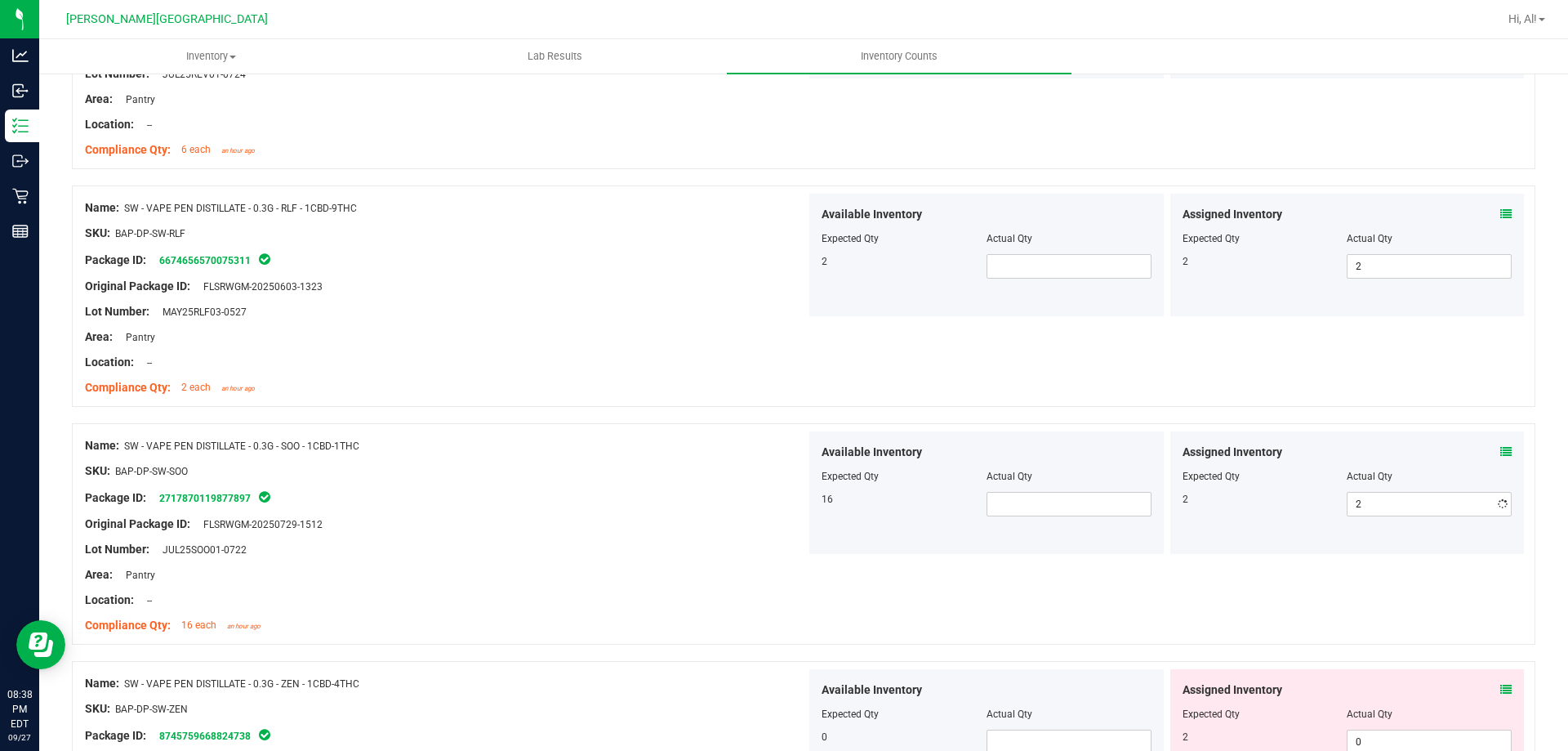
click at [1408, 480] on div "Actual Qty" at bounding box center [1429, 476] width 165 height 15
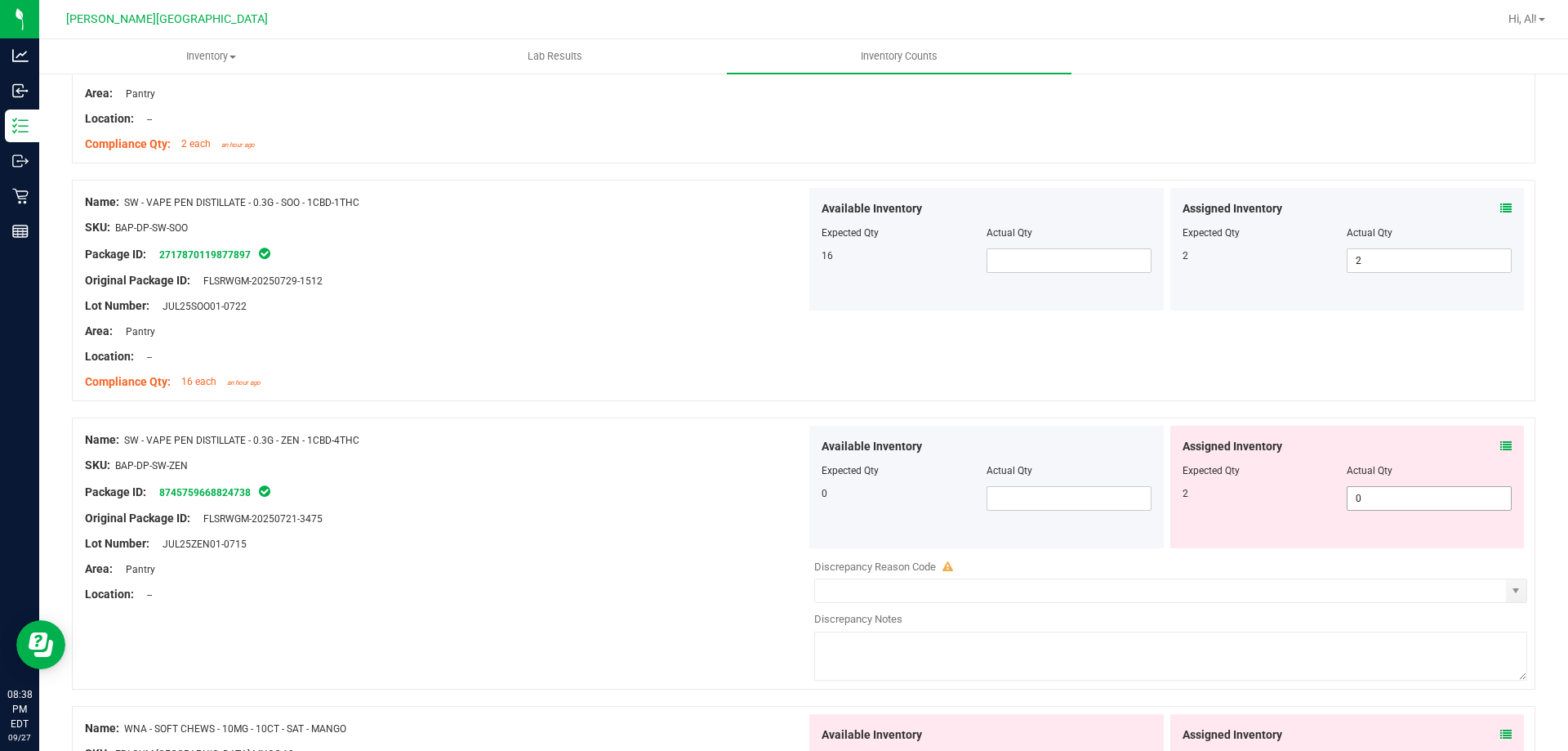
scroll to position [1225, 0]
click at [1391, 500] on span "0 0" at bounding box center [1429, 497] width 165 height 24
click at [1391, 500] on input "0" at bounding box center [1429, 497] width 163 height 23
click at [1408, 464] on div "Actual Qty" at bounding box center [1429, 469] width 165 height 15
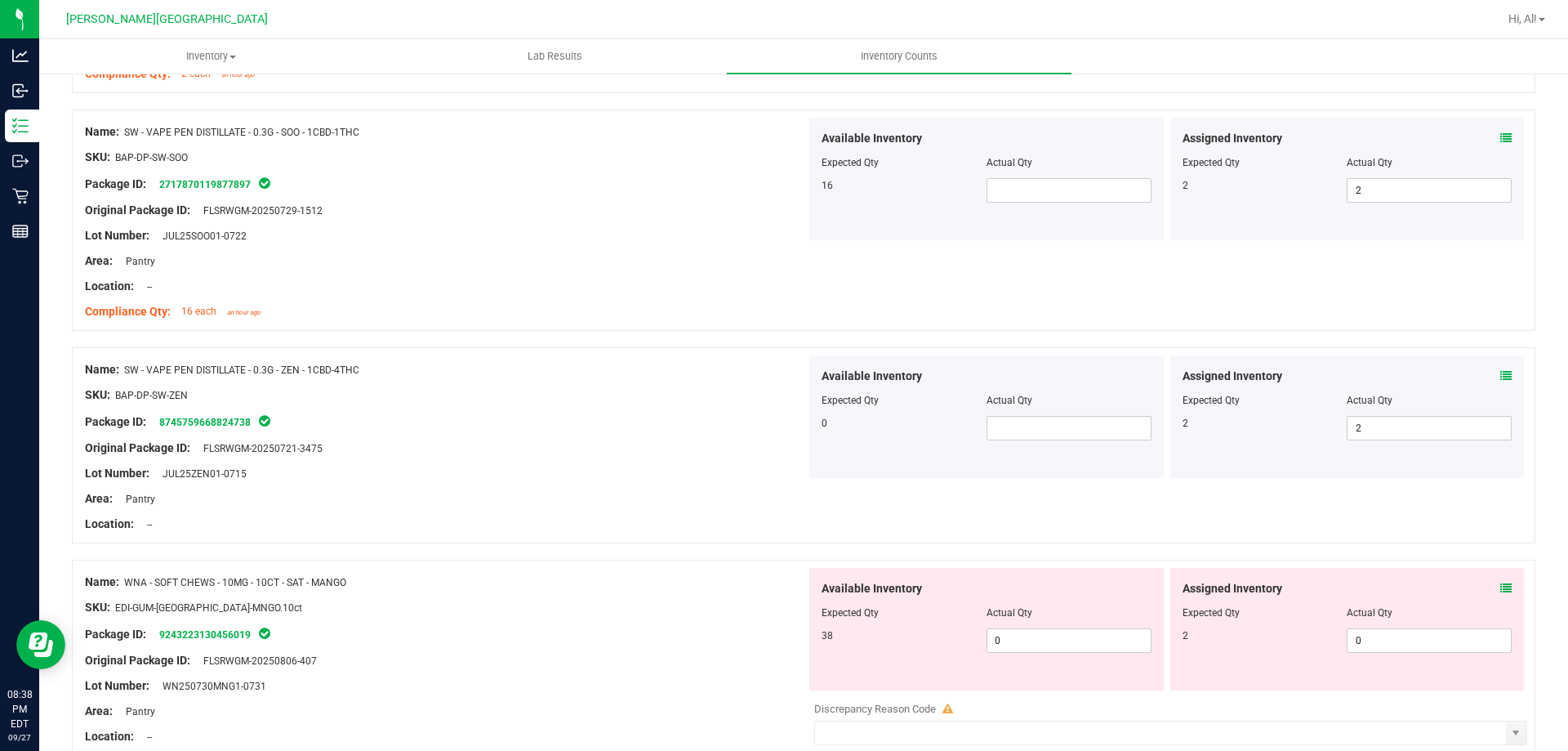
scroll to position [1388, 0]
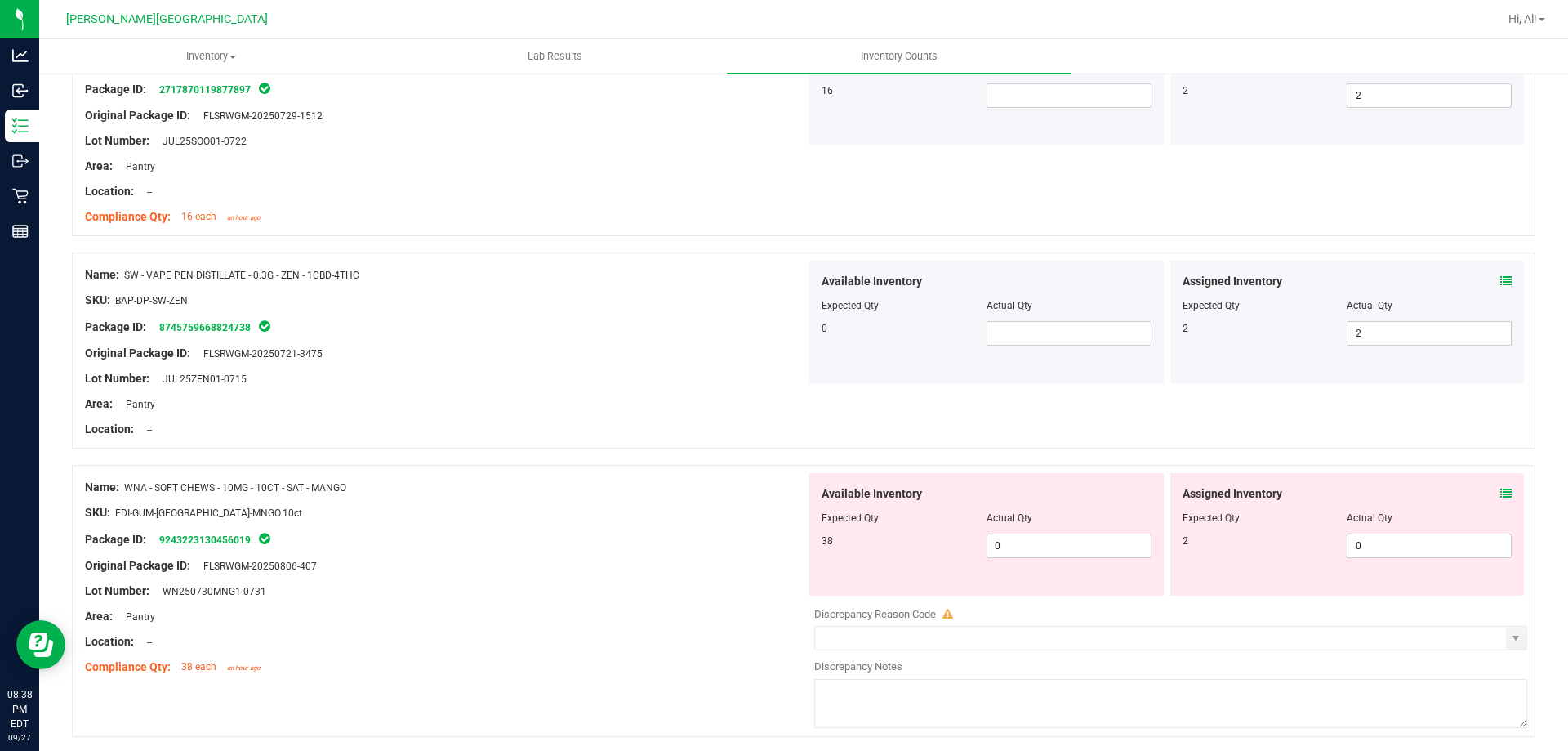
click at [1387, 531] on div at bounding box center [1347, 529] width 330 height 8
click at [1387, 535] on span "0 0" at bounding box center [1429, 545] width 165 height 24
click at [1387, 535] on input "0" at bounding box center [1429, 545] width 163 height 23
click at [1388, 513] on div "Actual Qty" at bounding box center [1429, 518] width 165 height 15
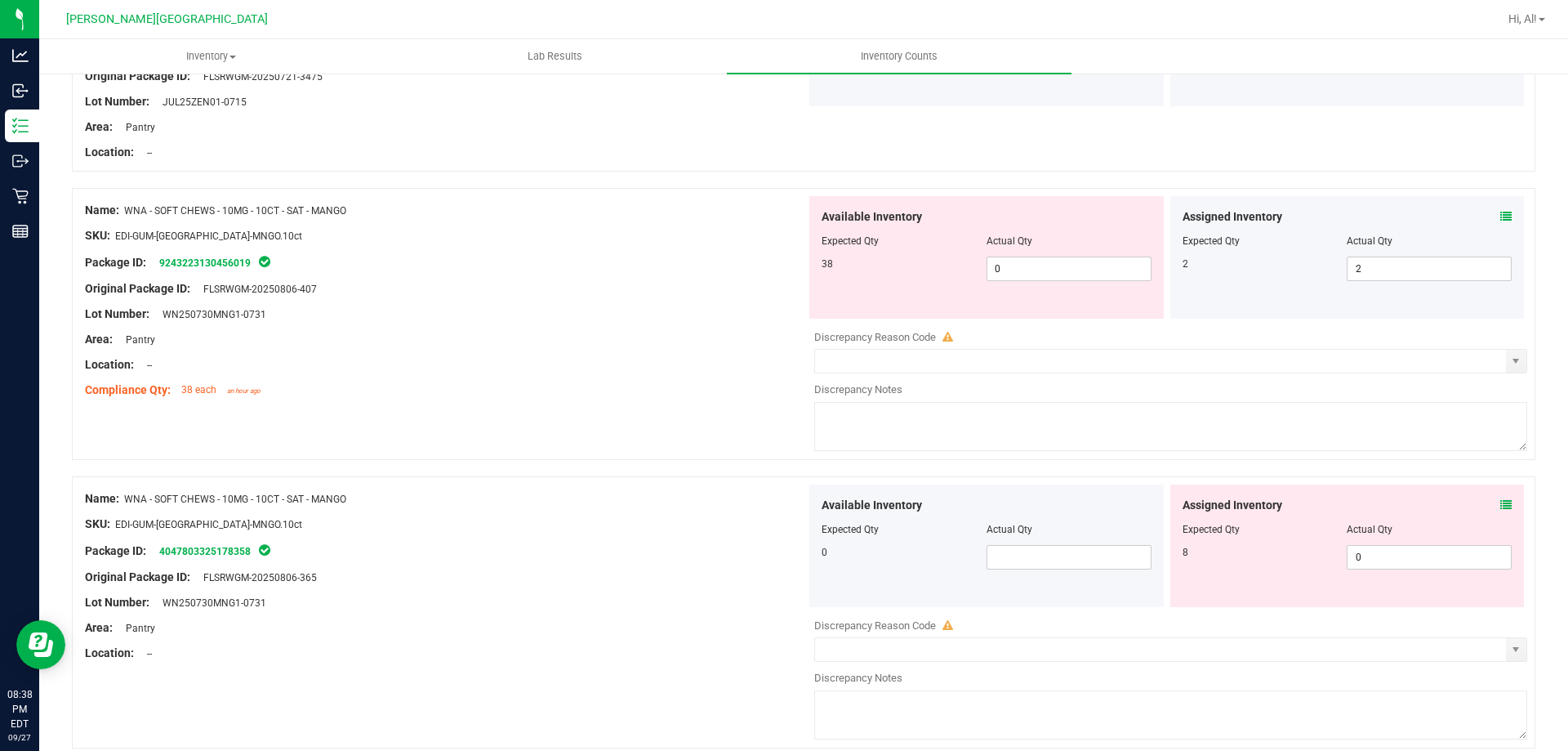
scroll to position [1715, 0]
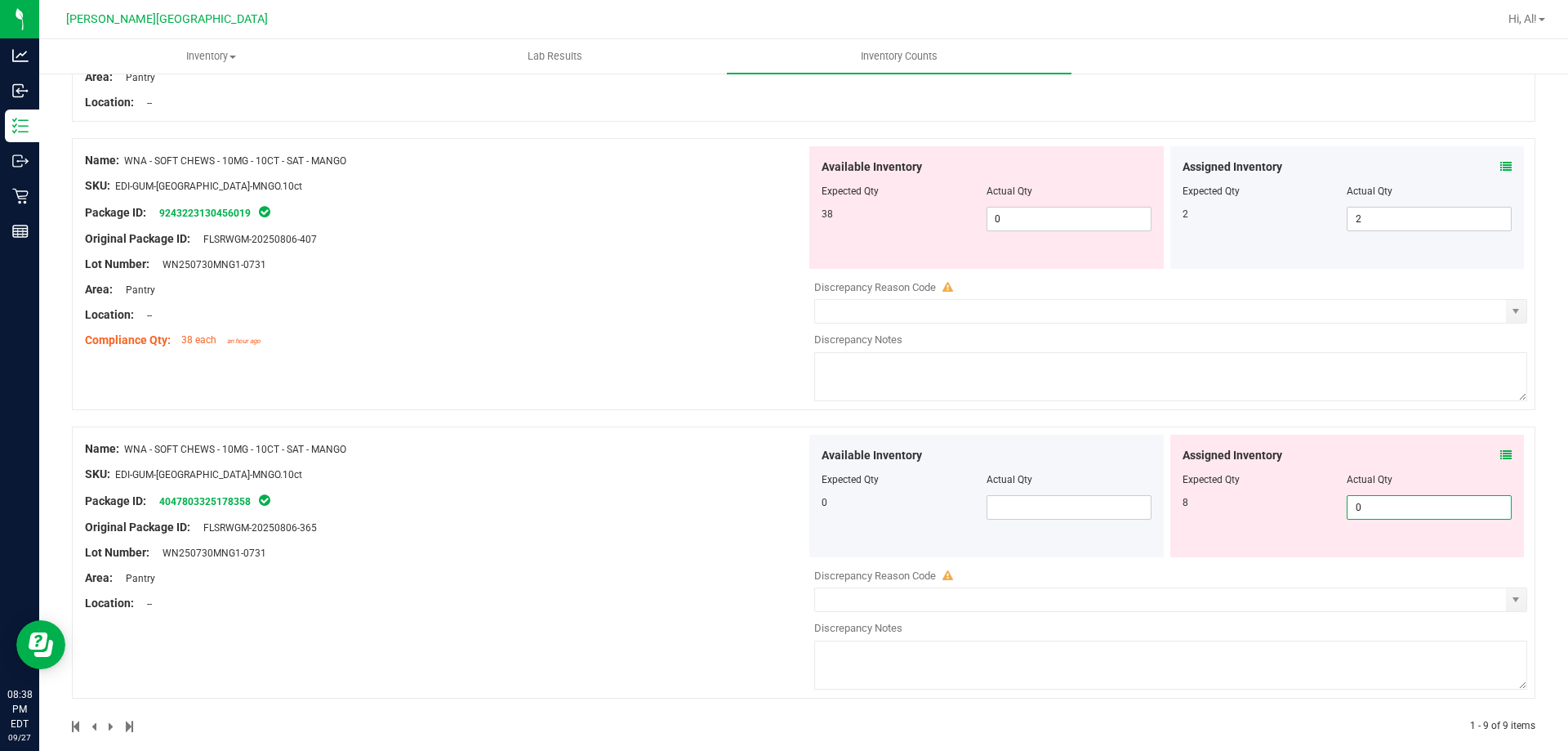
click at [1378, 500] on span "0 0" at bounding box center [1429, 507] width 165 height 24
click at [1378, 500] on input "0" at bounding box center [1429, 507] width 163 height 23
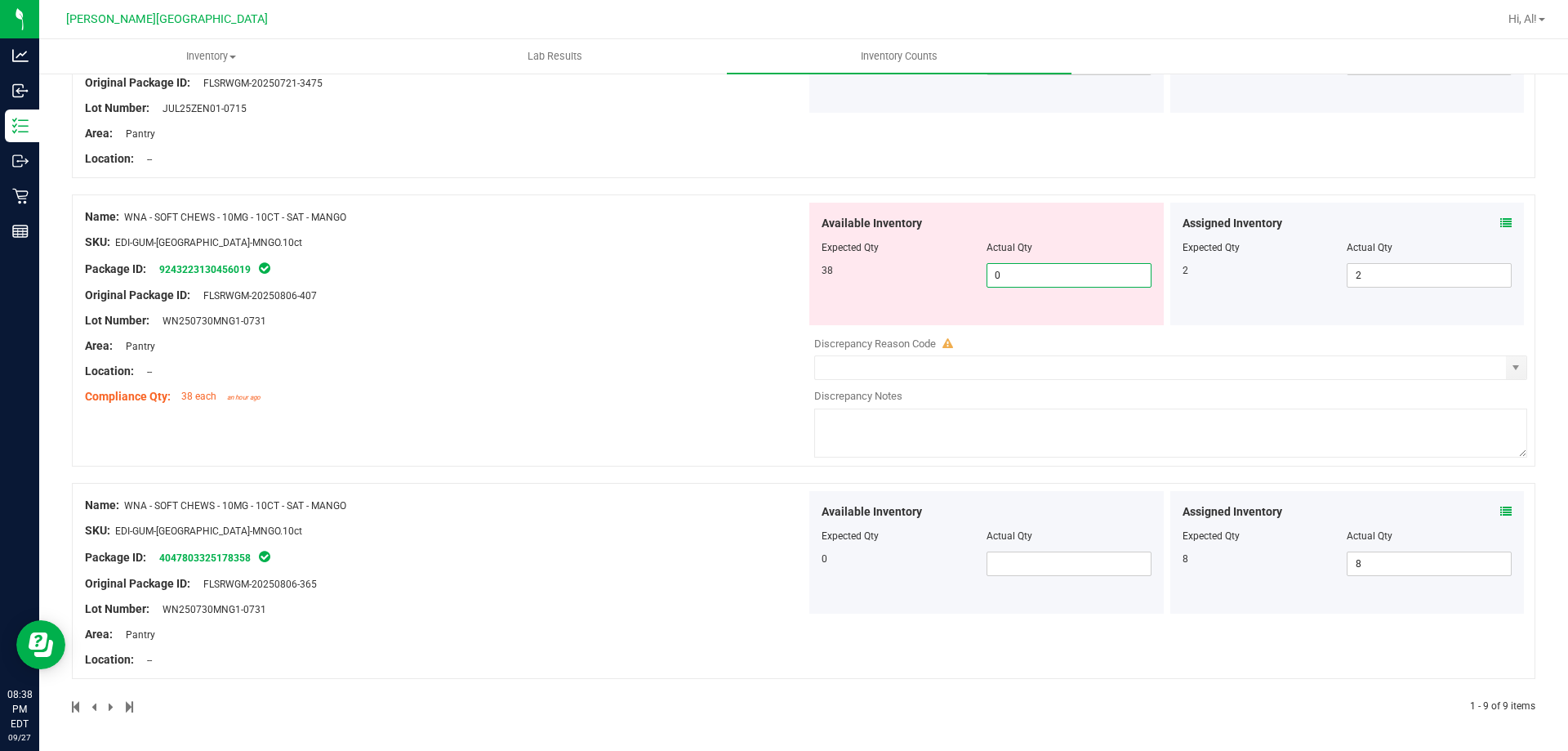
click at [1007, 280] on span "0 0" at bounding box center [1069, 275] width 165 height 24
click at [1007, 280] on input "0" at bounding box center [1069, 275] width 163 height 23
click at [1029, 249] on div "Name: WNA - SOFT CHEWS - 10MG - 10CT - SAT - MANGO SKU: EDI-GUM-[GEOGRAPHIC_DAT…" at bounding box center [803, 331] width 1464 height 272
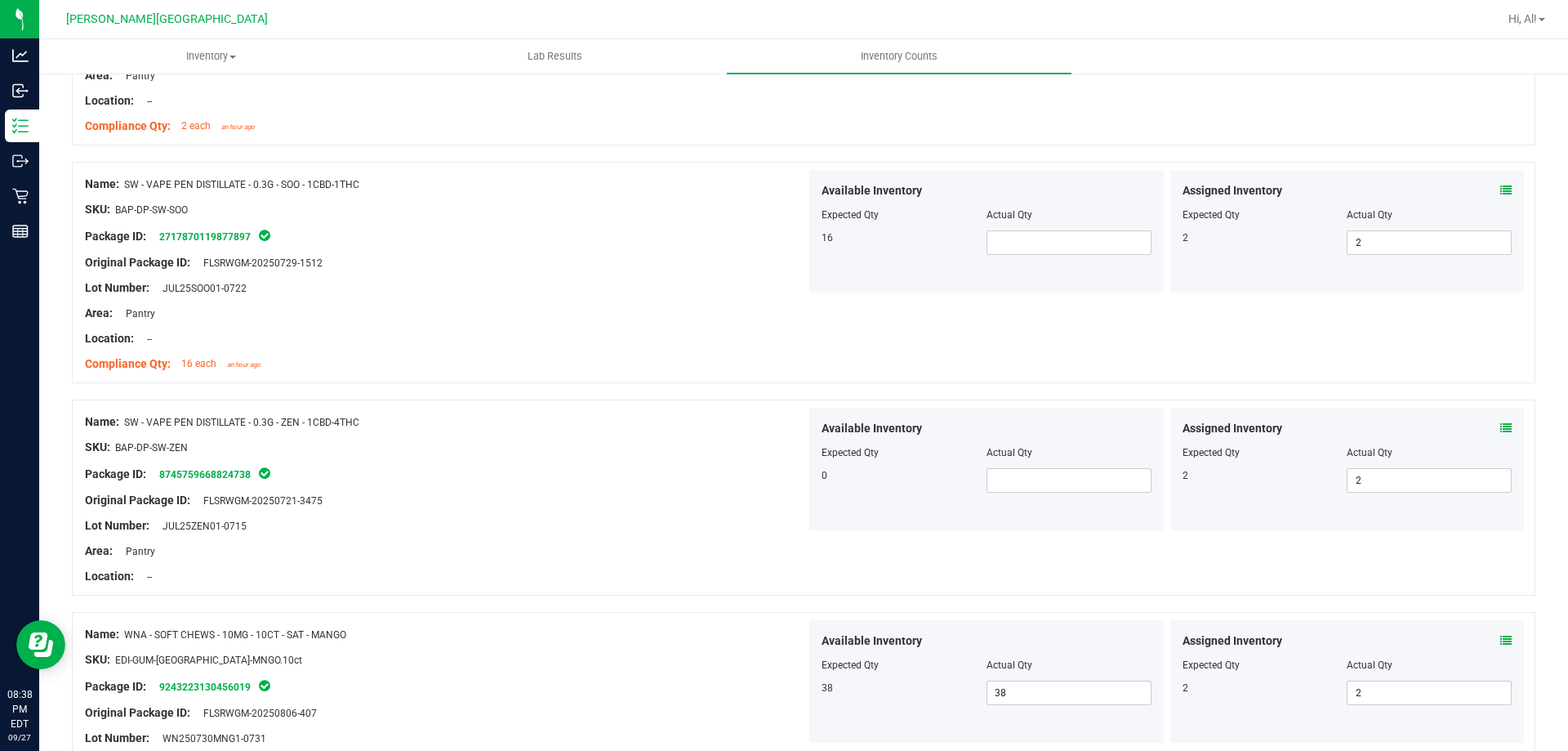
scroll to position [1118, 0]
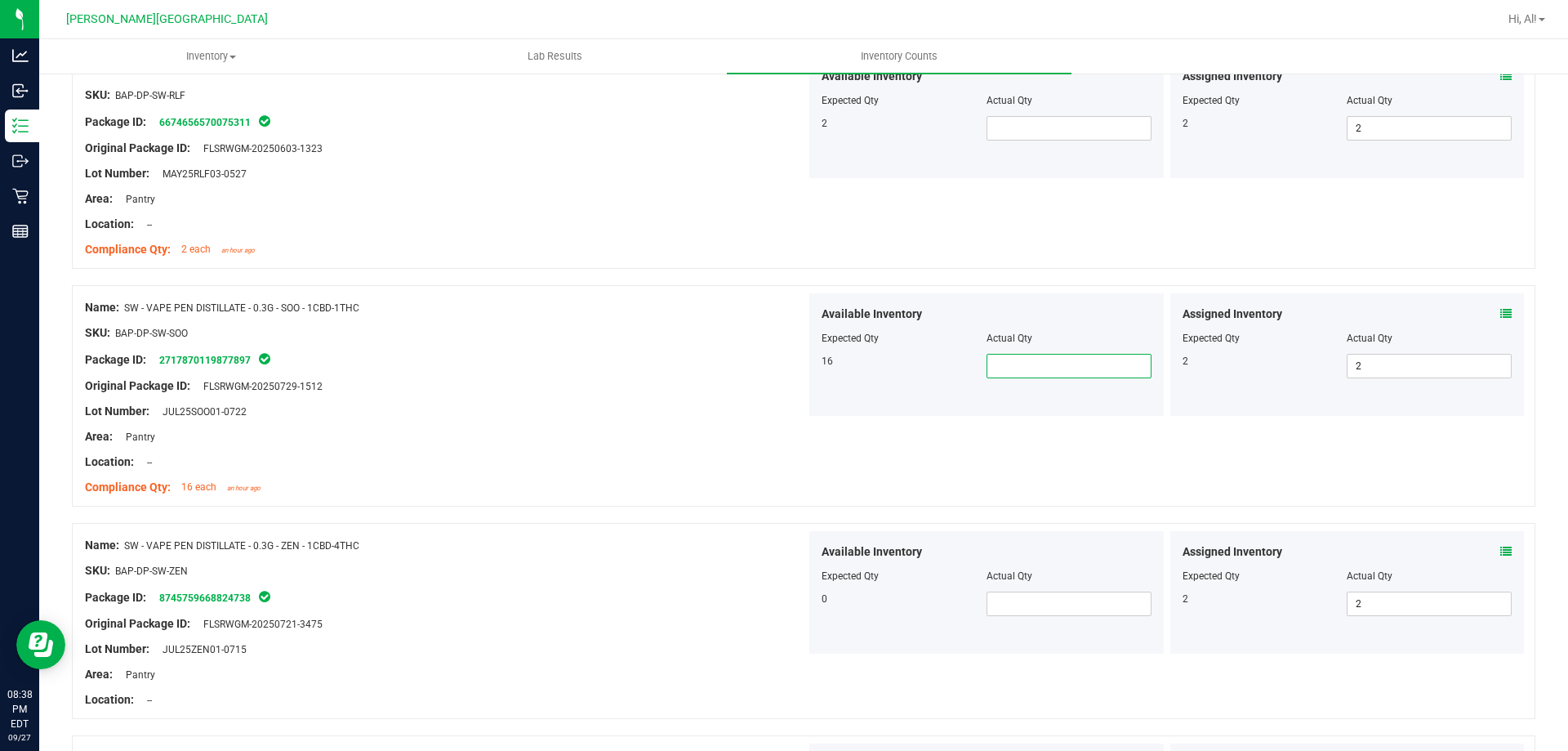
click at [1029, 373] on span at bounding box center [1069, 366] width 165 height 24
click at [1035, 307] on div "Available Inventory" at bounding box center [987, 314] width 330 height 17
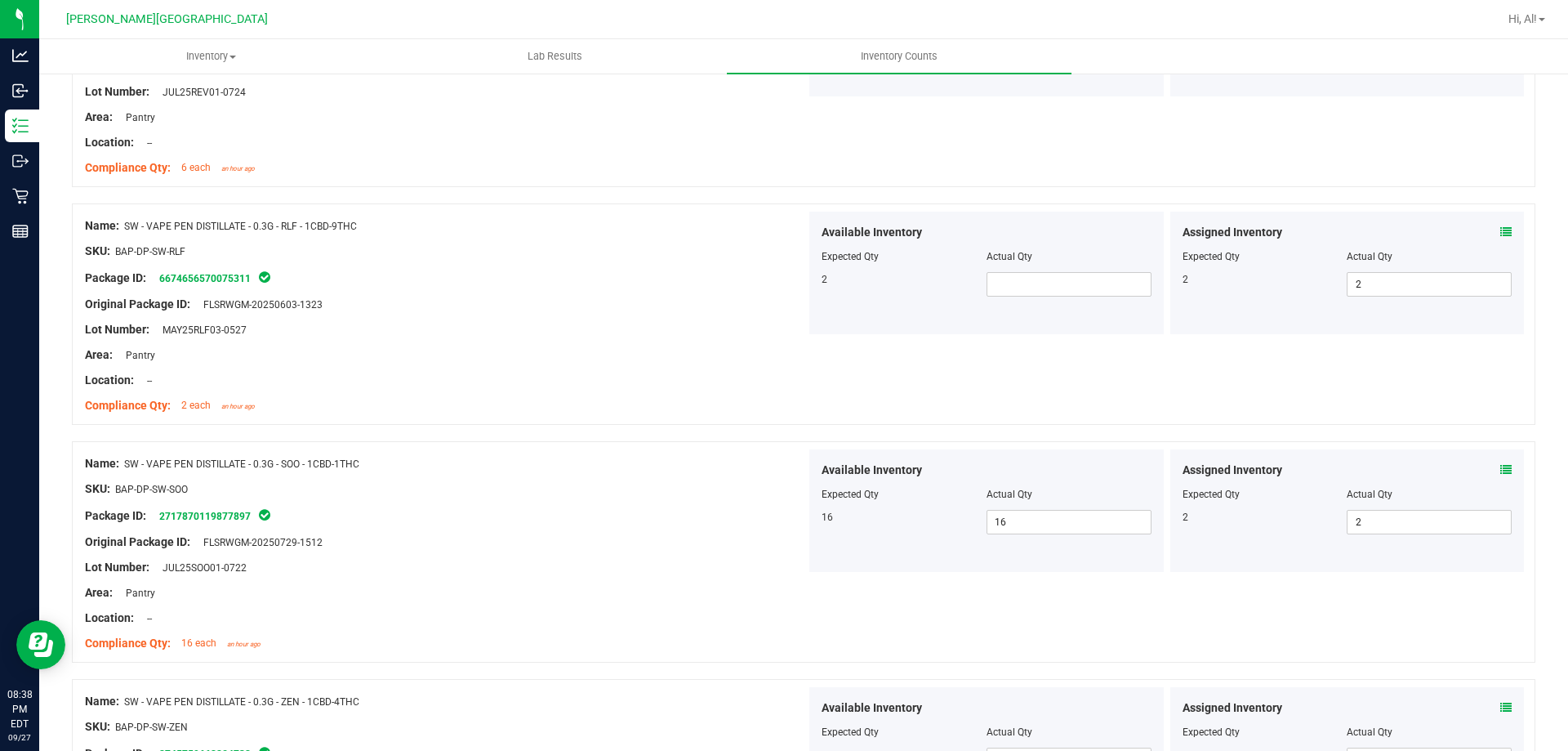
scroll to position [955, 0]
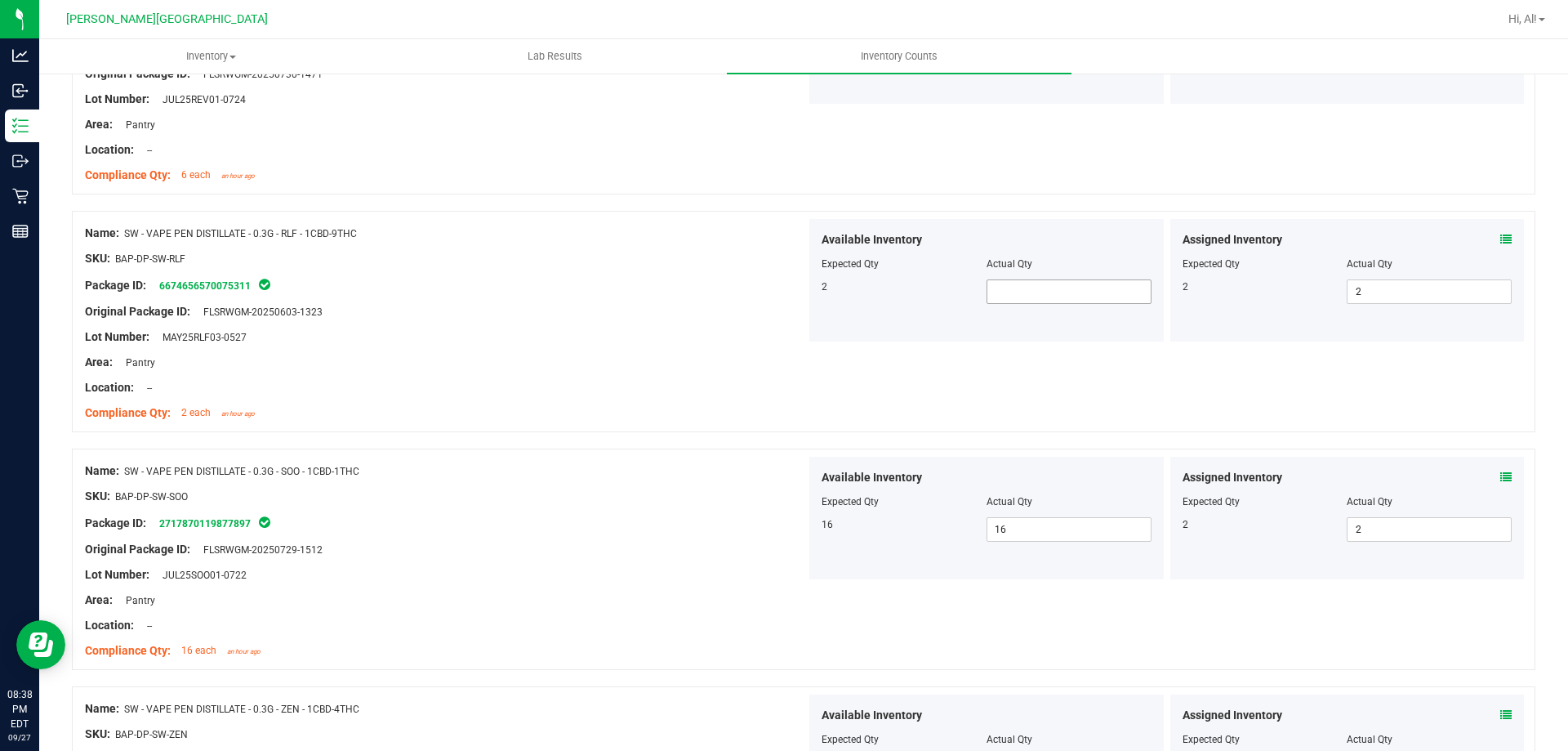
click at [1035, 285] on span at bounding box center [1069, 292] width 165 height 24
click at [1045, 258] on div "Actual Qty" at bounding box center [1069, 264] width 165 height 15
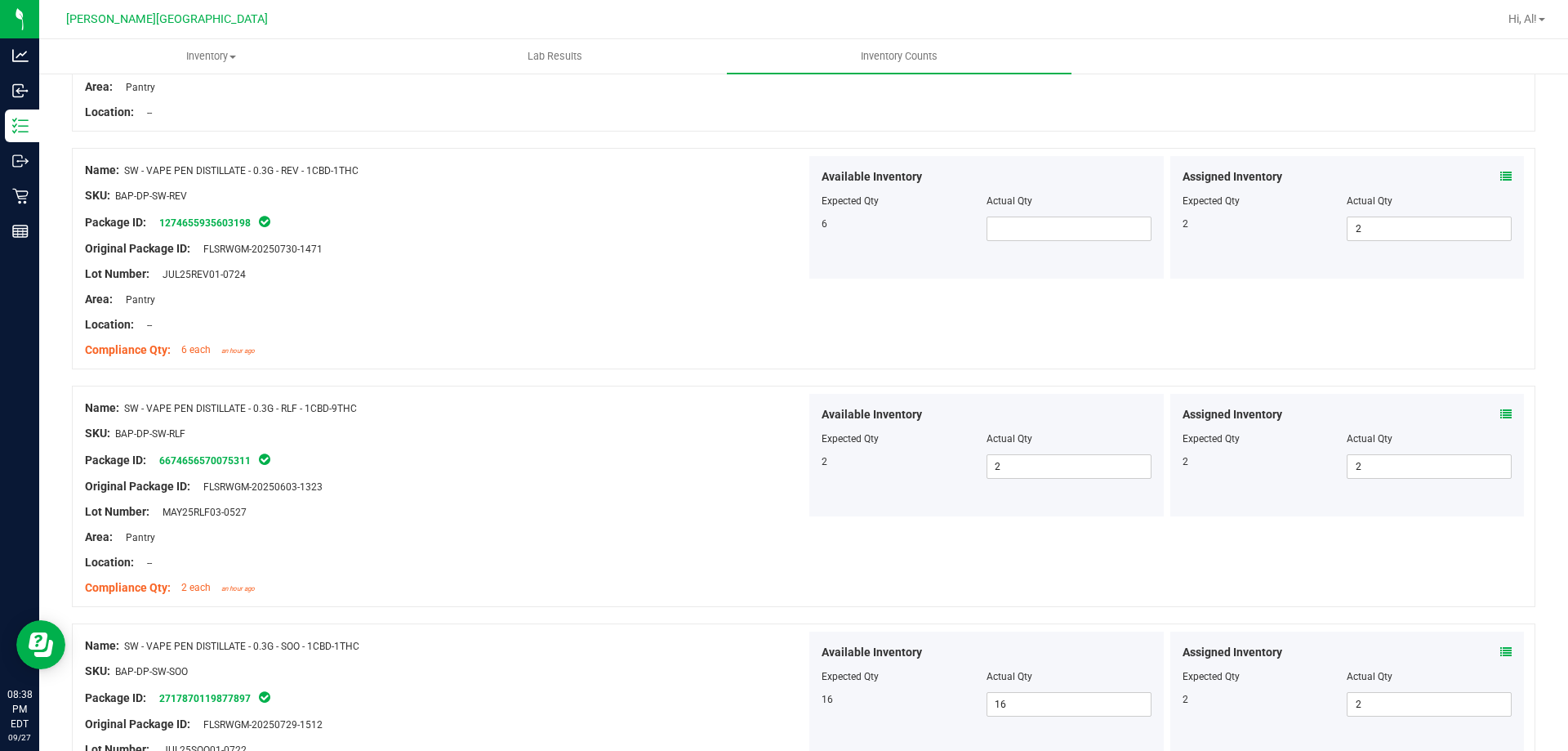
scroll to position [710, 0]
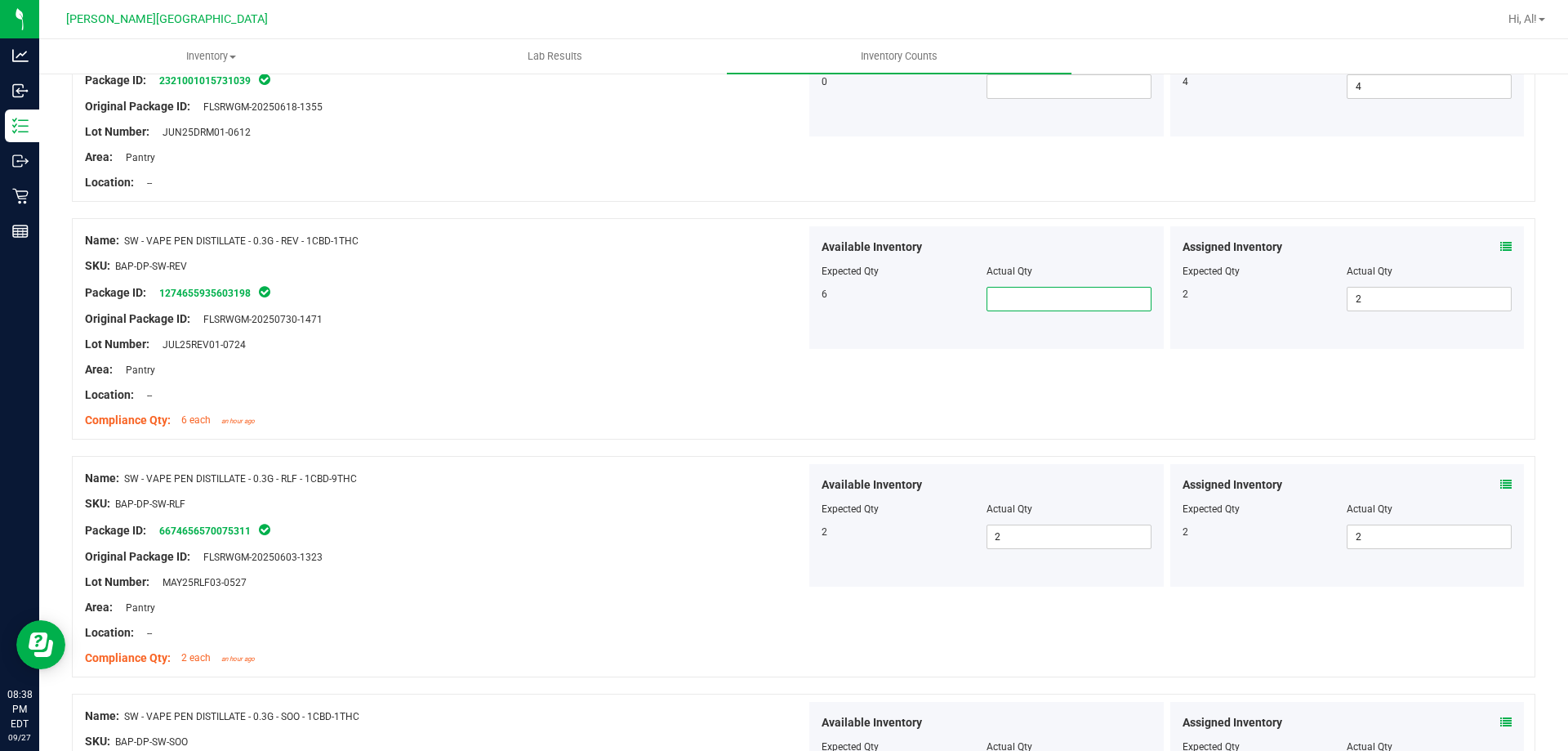
click at [1043, 289] on span at bounding box center [1069, 299] width 165 height 24
click at [1046, 245] on div "Available Inventory" at bounding box center [987, 247] width 330 height 17
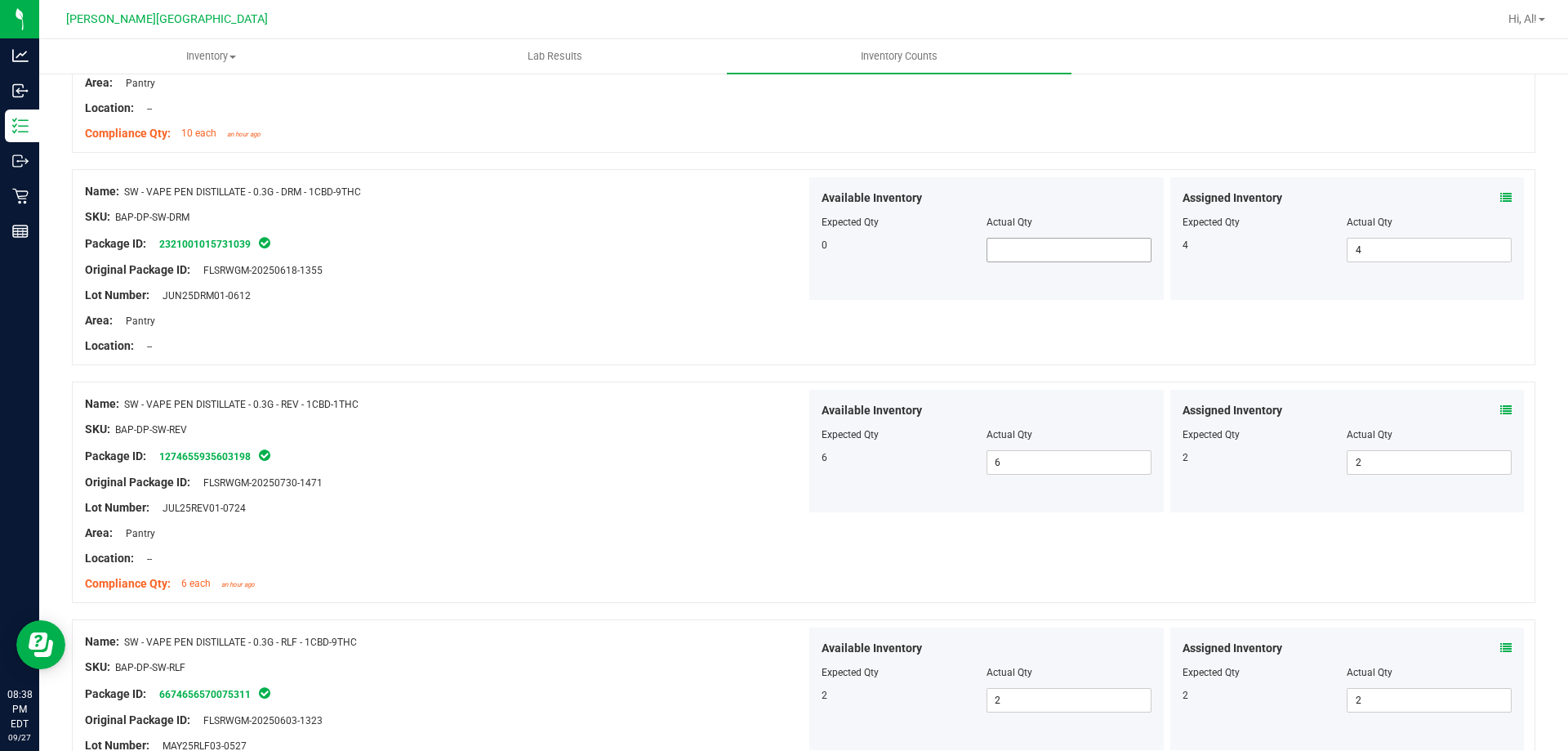
click at [1043, 259] on span at bounding box center [1069, 250] width 165 height 24
click at [1030, 213] on div at bounding box center [987, 211] width 330 height 8
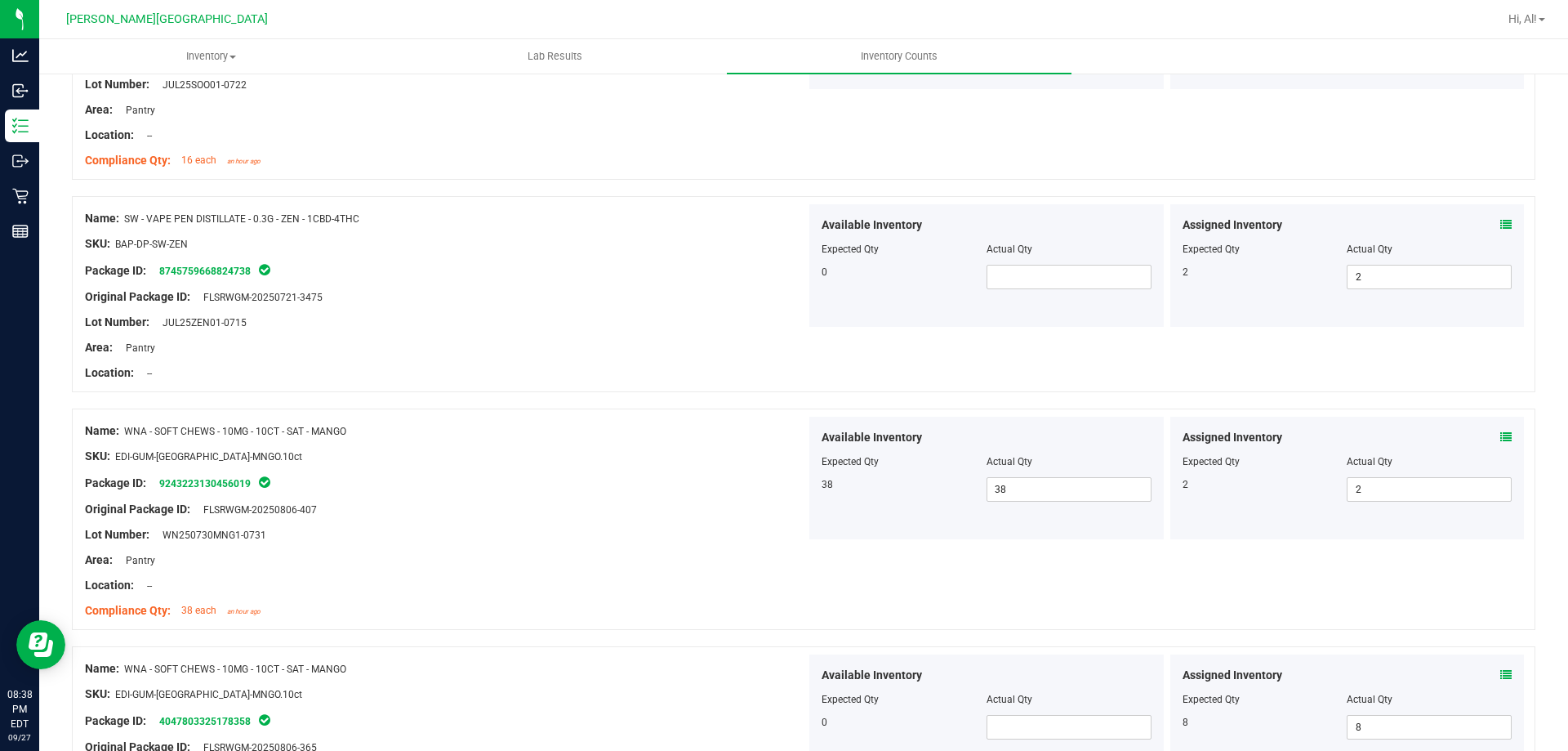
scroll to position [1608, 0]
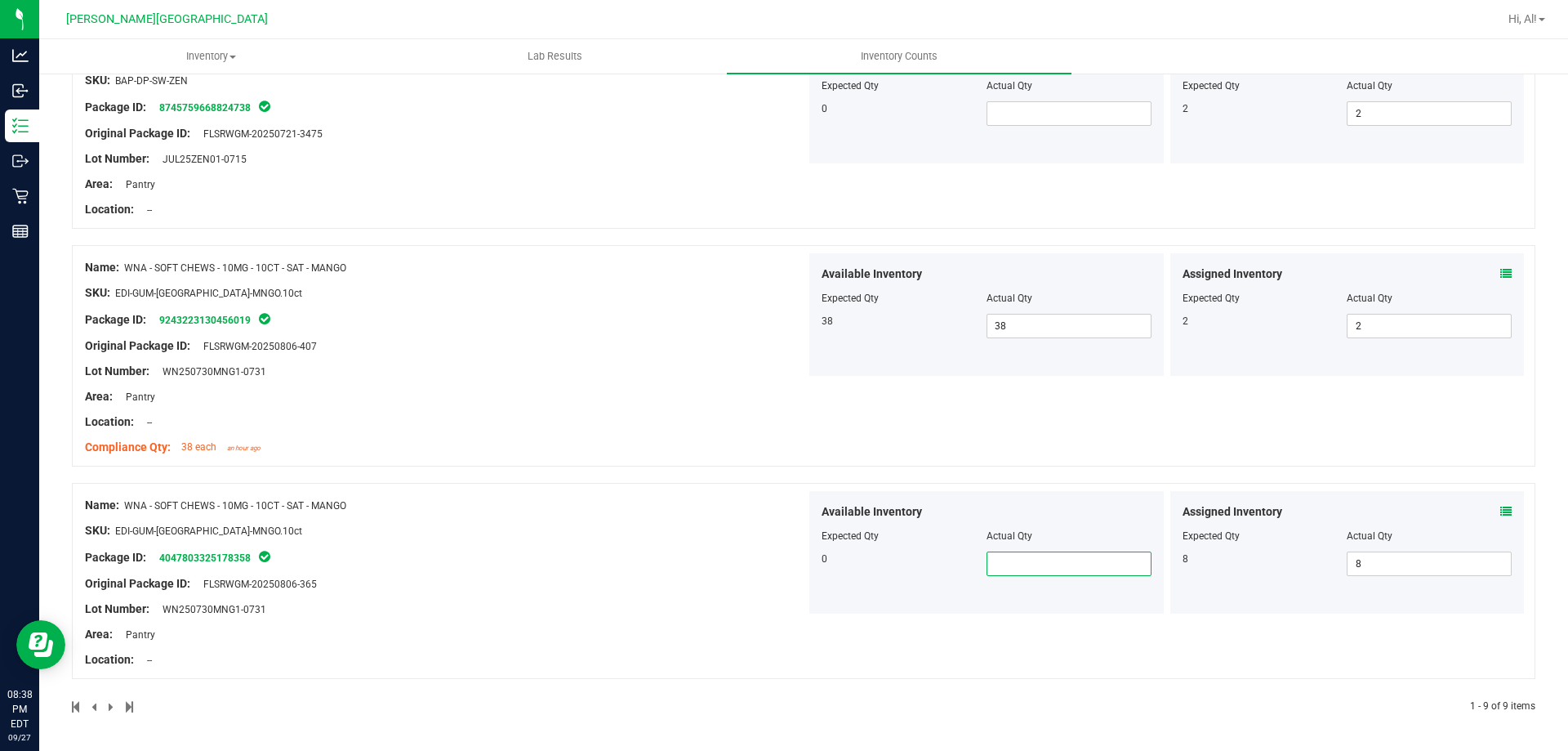
click at [1035, 553] on span at bounding box center [1069, 564] width 165 height 24
click at [1051, 525] on div at bounding box center [987, 524] width 330 height 8
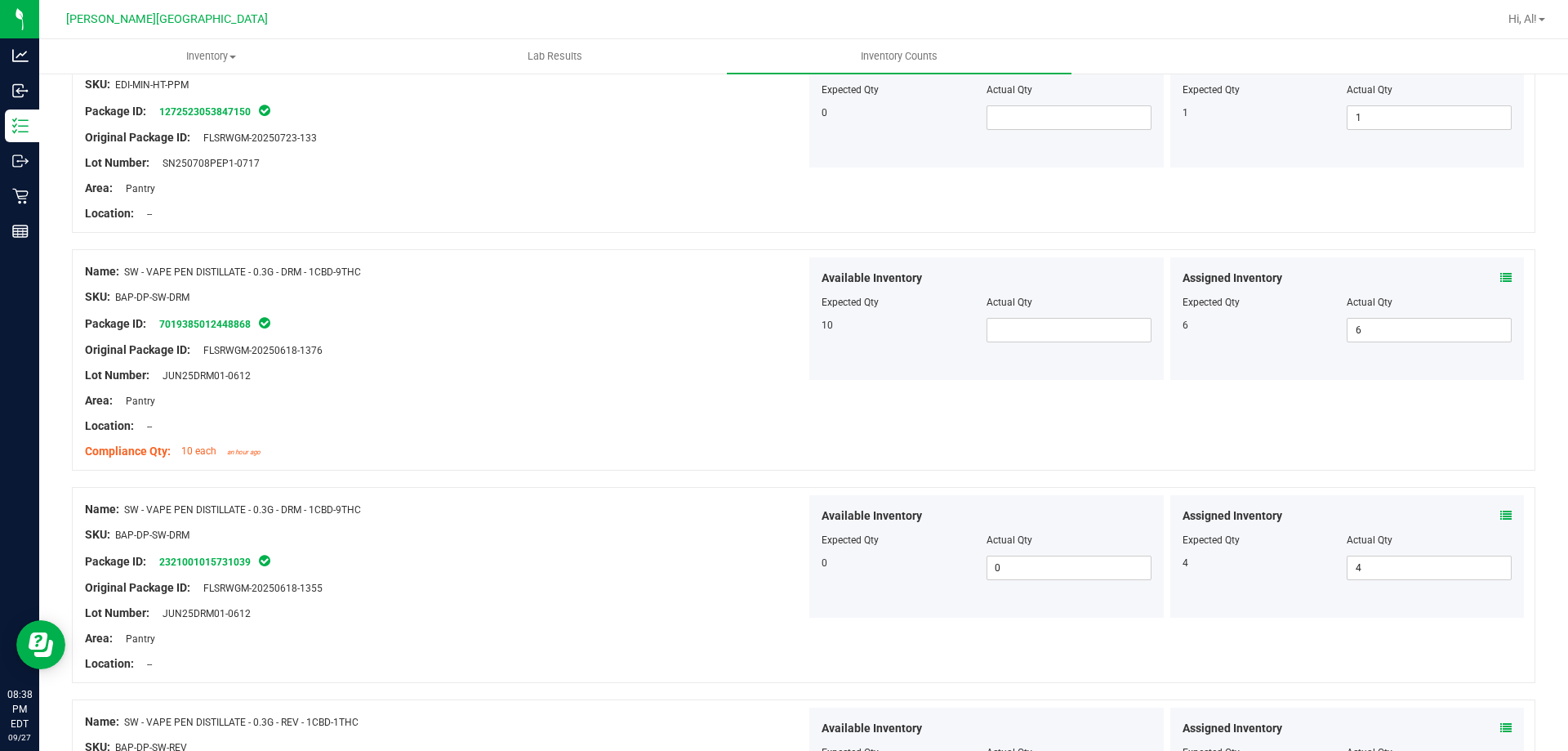
scroll to position [0, 0]
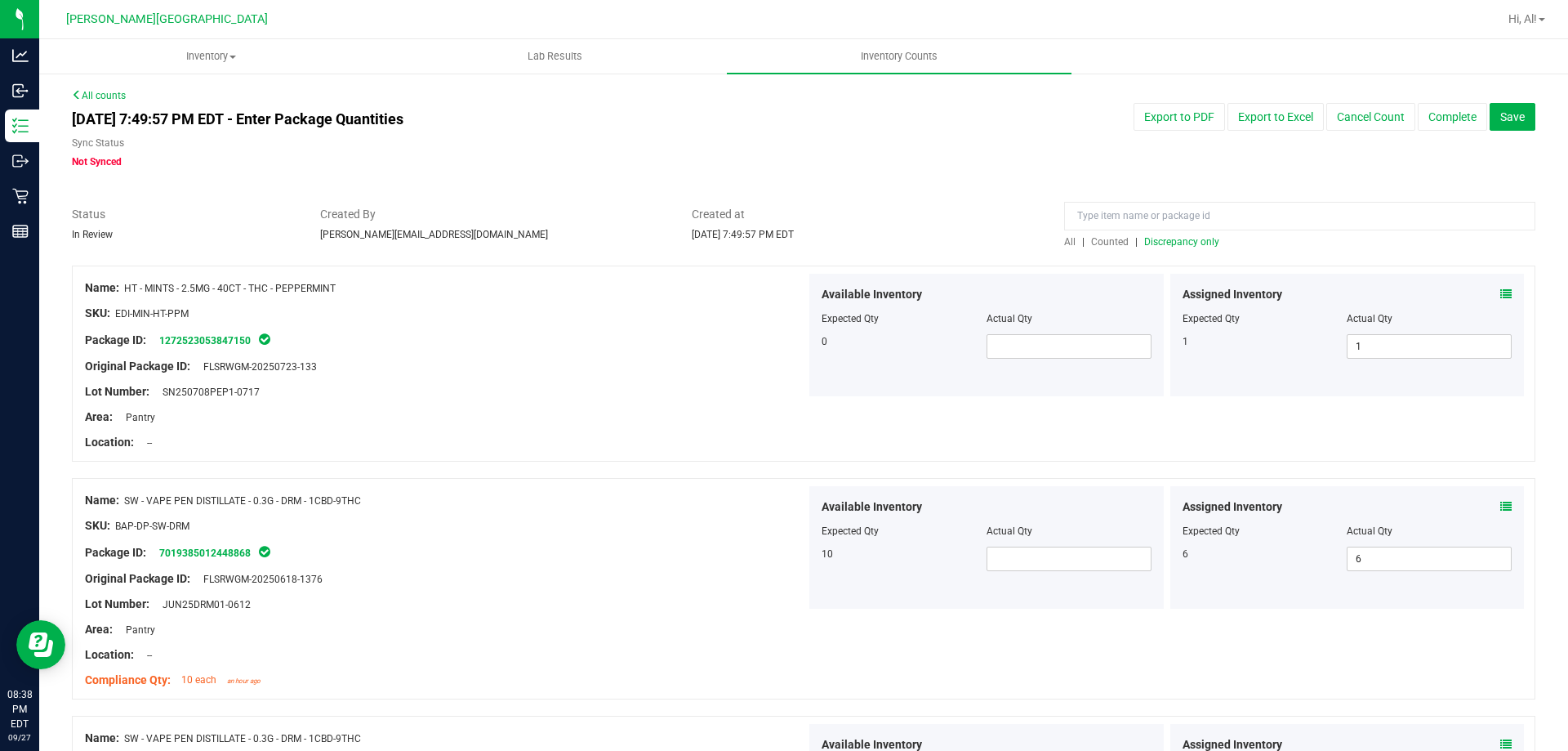
click at [1097, 236] on span "Counted" at bounding box center [1110, 241] width 37 height 11
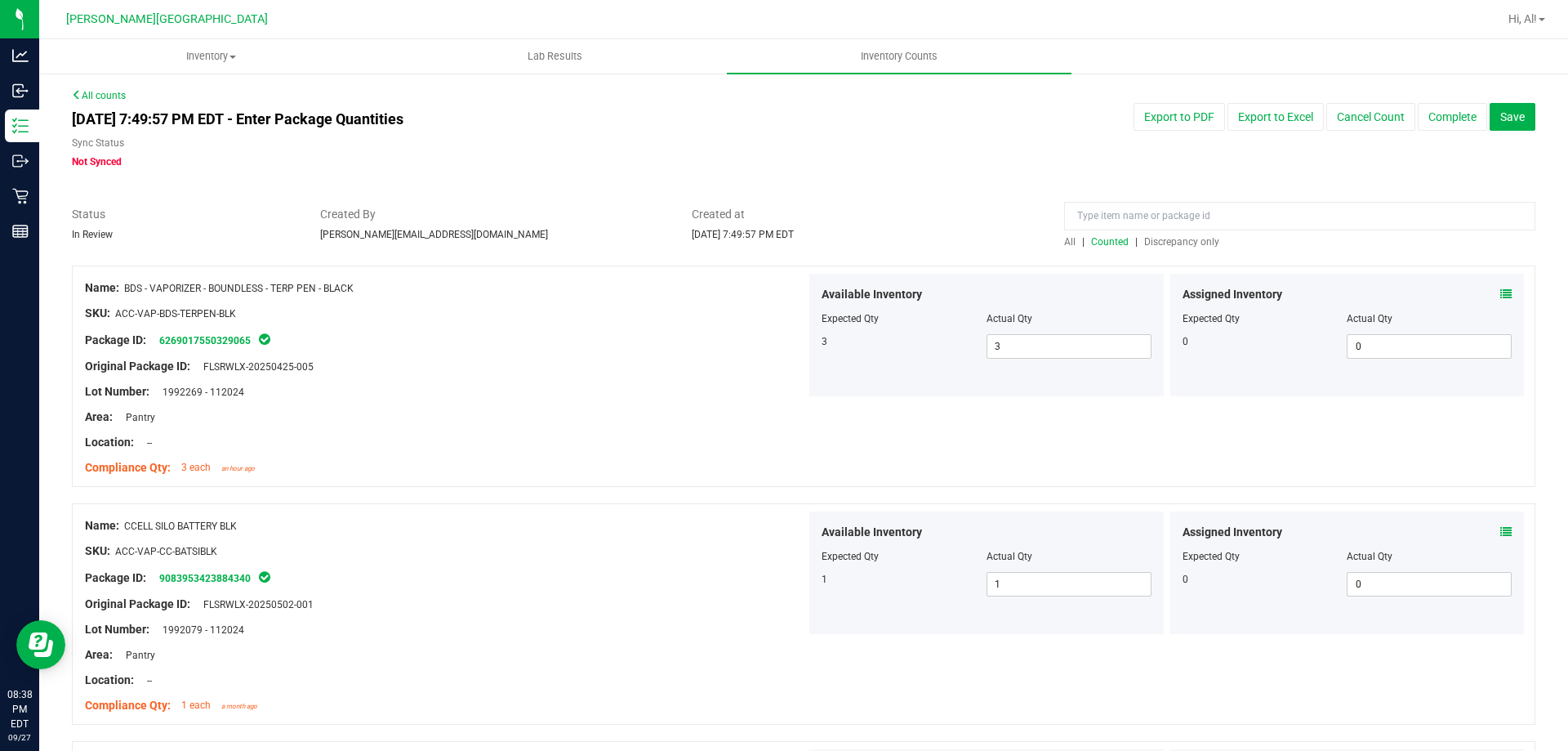
click at [1174, 242] on span "Discrepancy only" at bounding box center [1181, 241] width 75 height 11
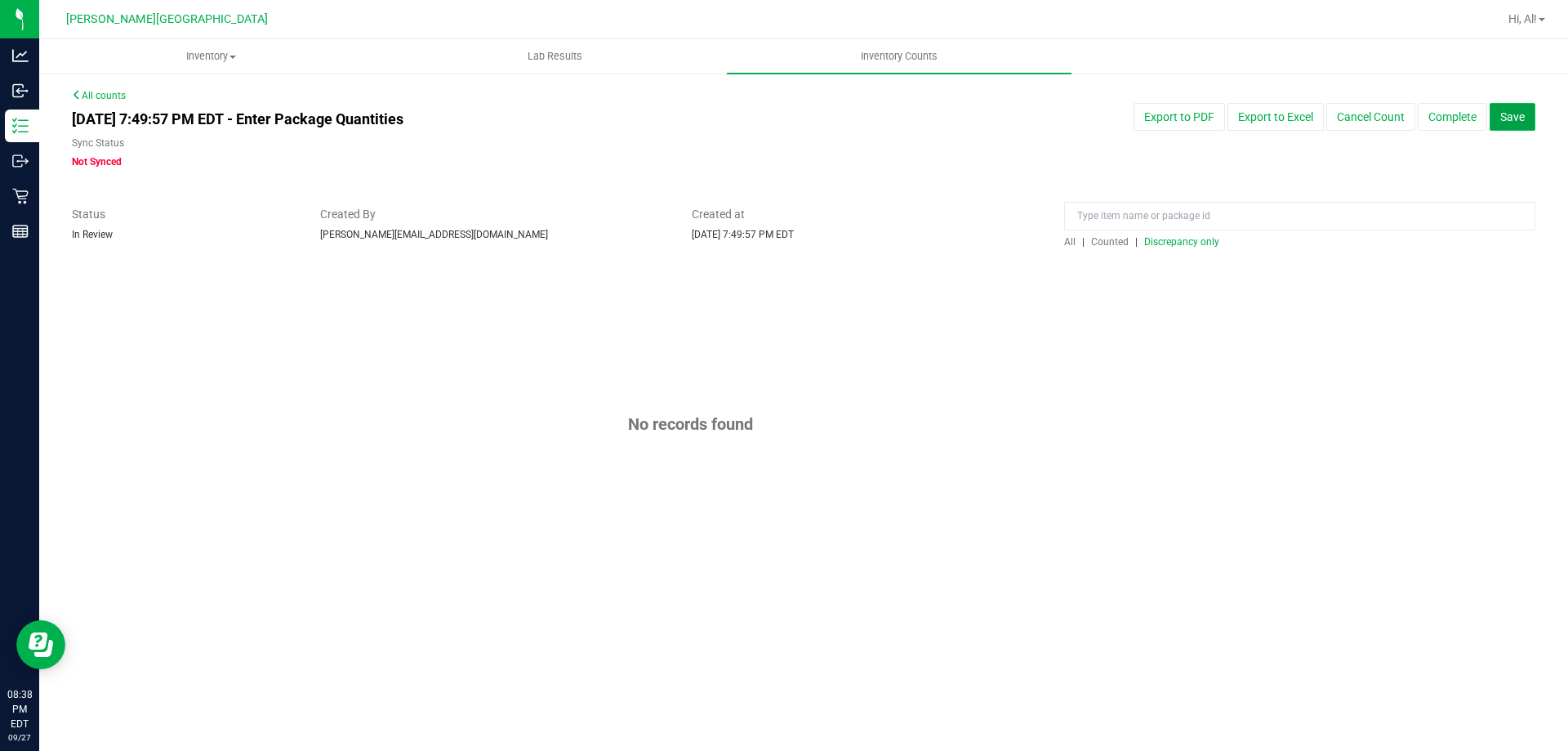
click at [1517, 115] on span "Save" at bounding box center [1513, 116] width 24 height 13
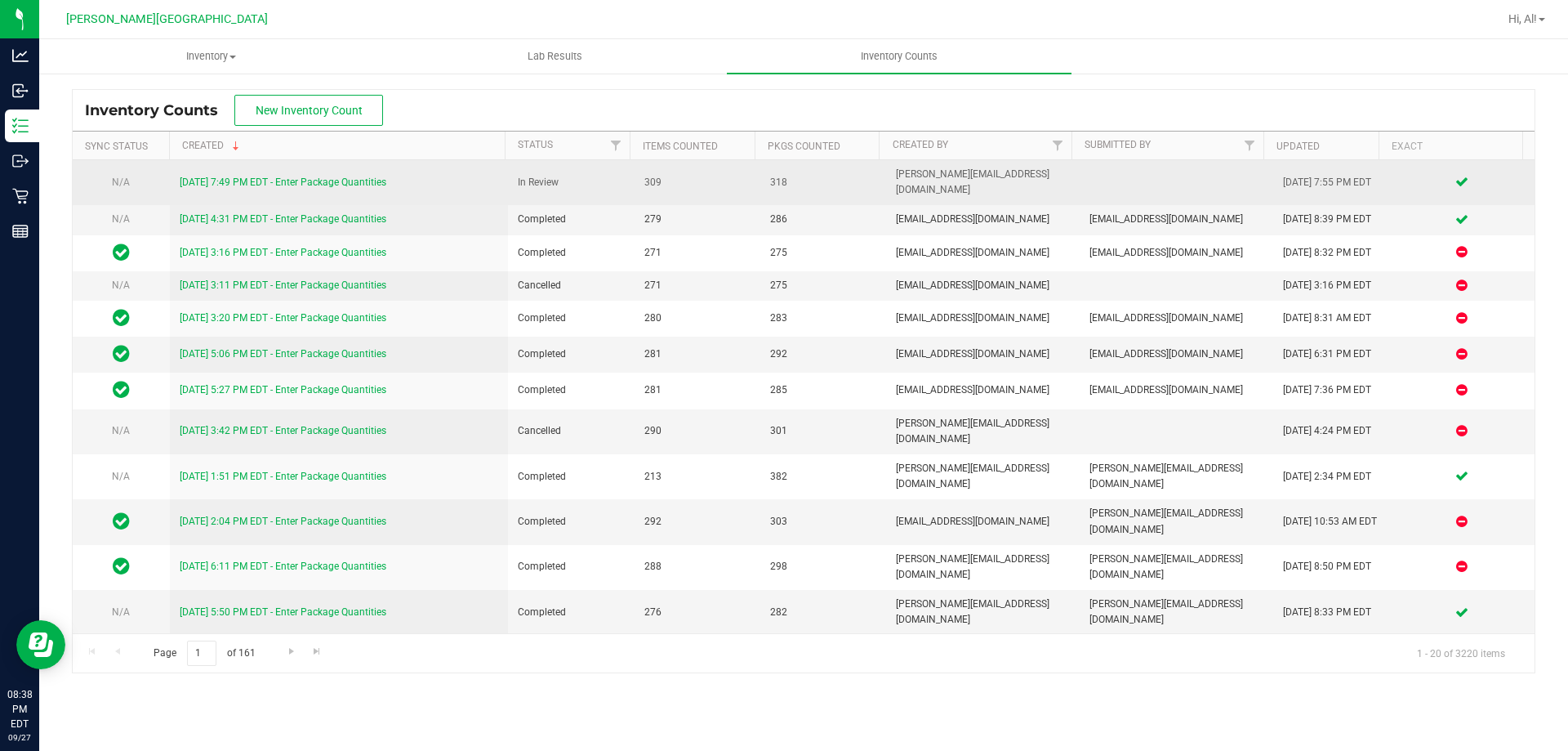
click at [345, 176] on link "[DATE] 7:49 PM EDT - Enter Package Quantities" at bounding box center [283, 182] width 207 height 11
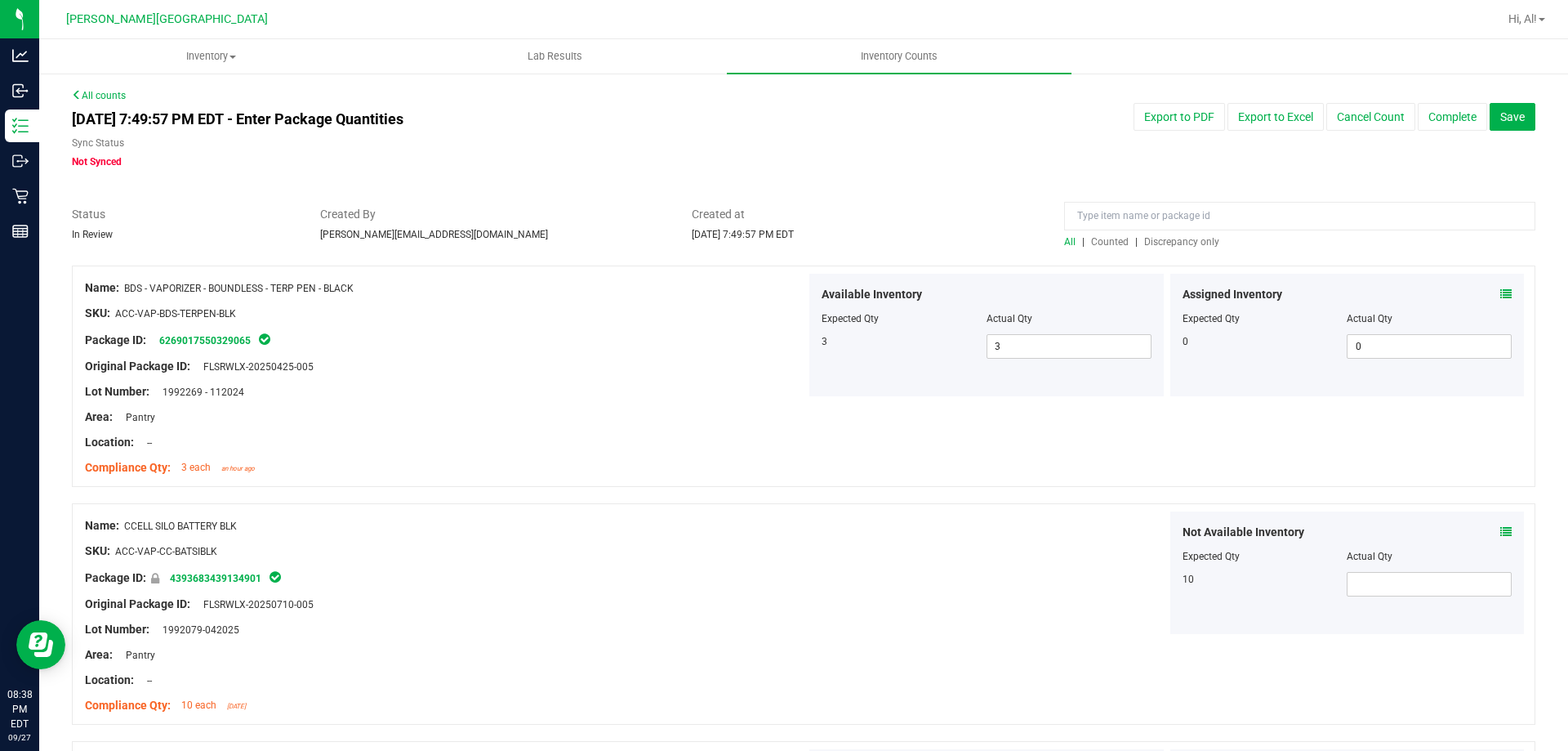
click at [1097, 242] on span "Counted" at bounding box center [1110, 241] width 37 height 11
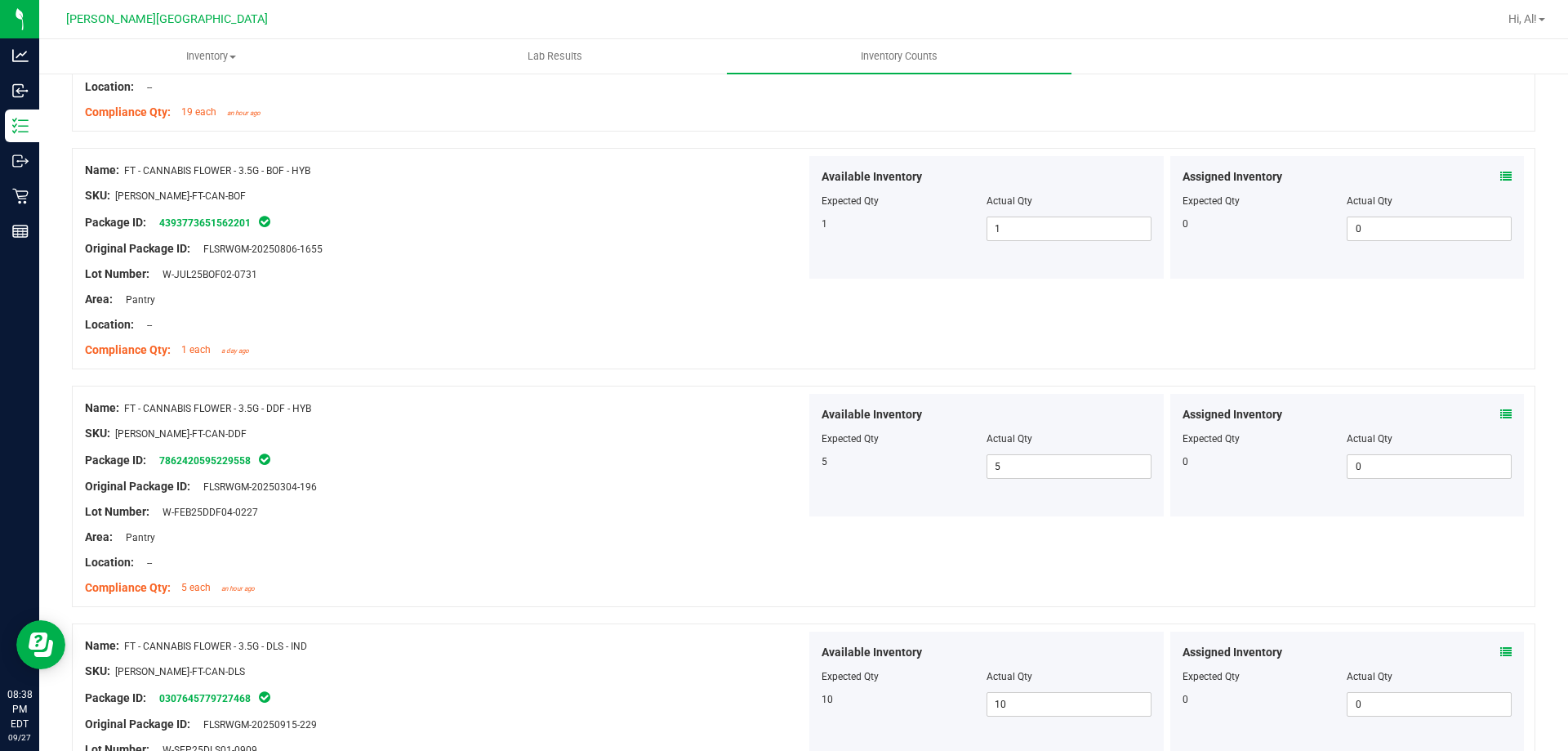
scroll to position [4324, 0]
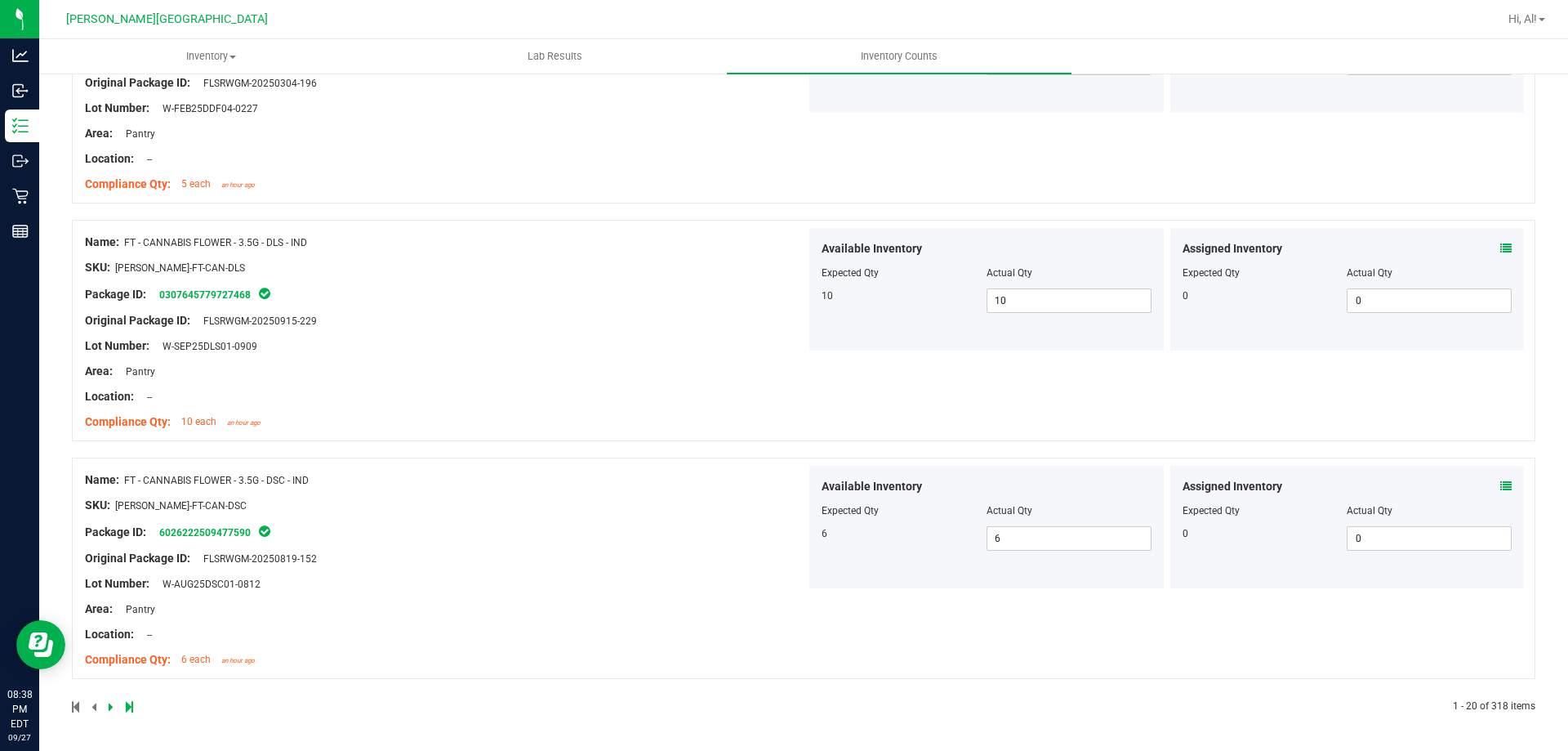
click at [113, 704] on link at bounding box center [113, 706] width 7 height 11
click at [104, 707] on div at bounding box center [438, 706] width 732 height 15
click at [109, 707] on icon at bounding box center [111, 706] width 5 height 10
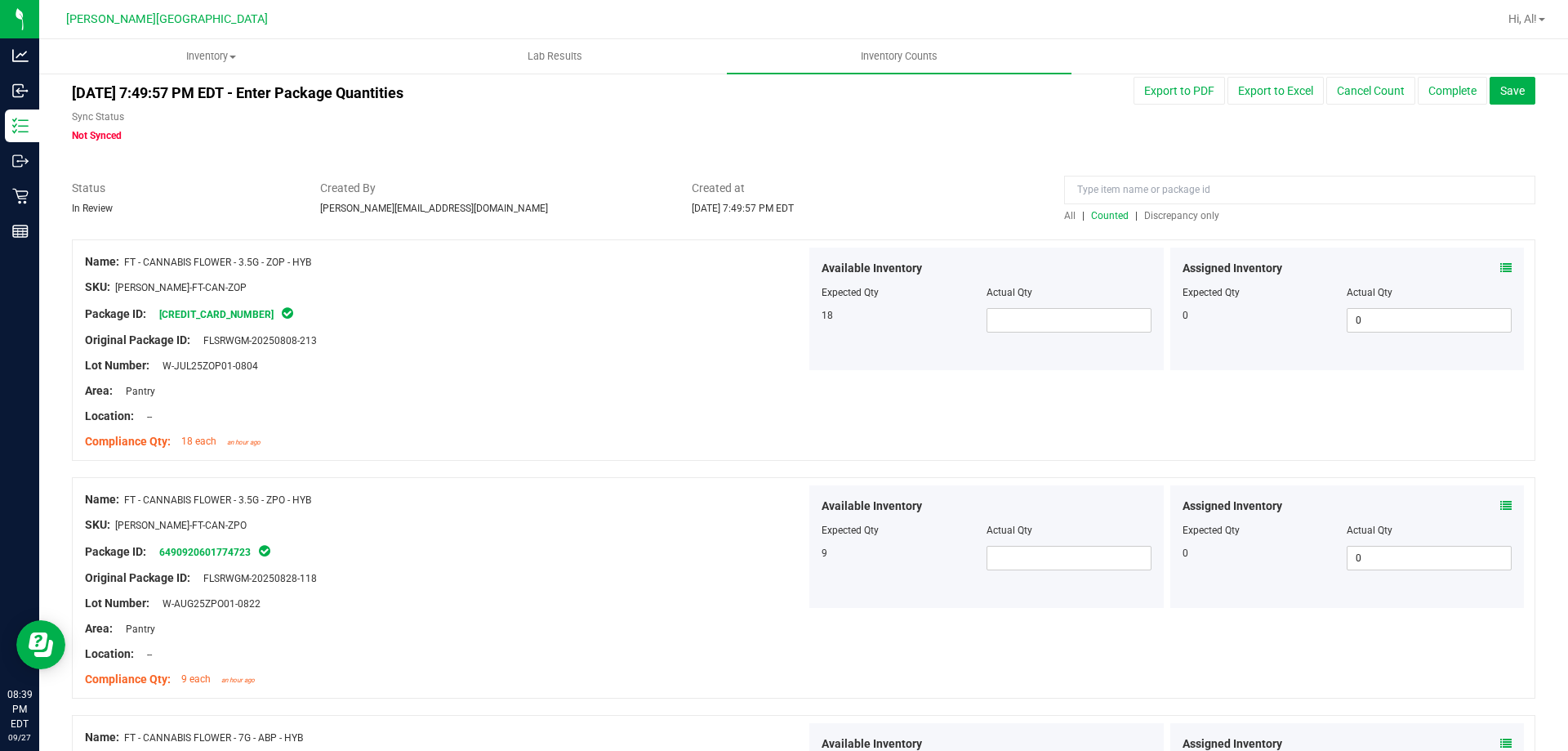
scroll to position [0, 0]
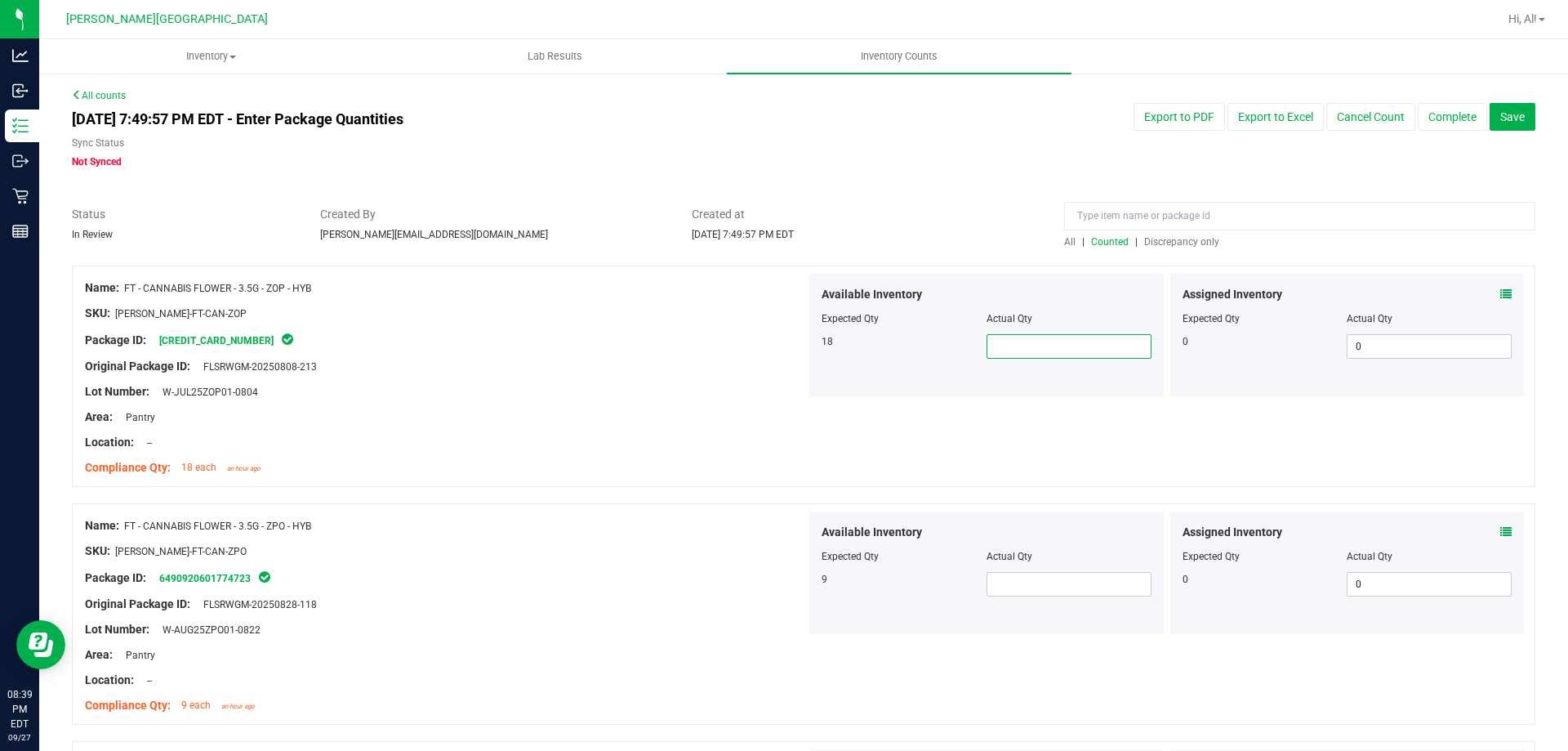
click at [1012, 342] on span at bounding box center [1069, 347] width 165 height 24
click at [1018, 315] on span "Actual Qty" at bounding box center [1009, 319] width 46 height 11
click at [1043, 581] on span at bounding box center [1069, 584] width 165 height 24
click at [1063, 556] on div "Actual Qty" at bounding box center [1069, 556] width 165 height 15
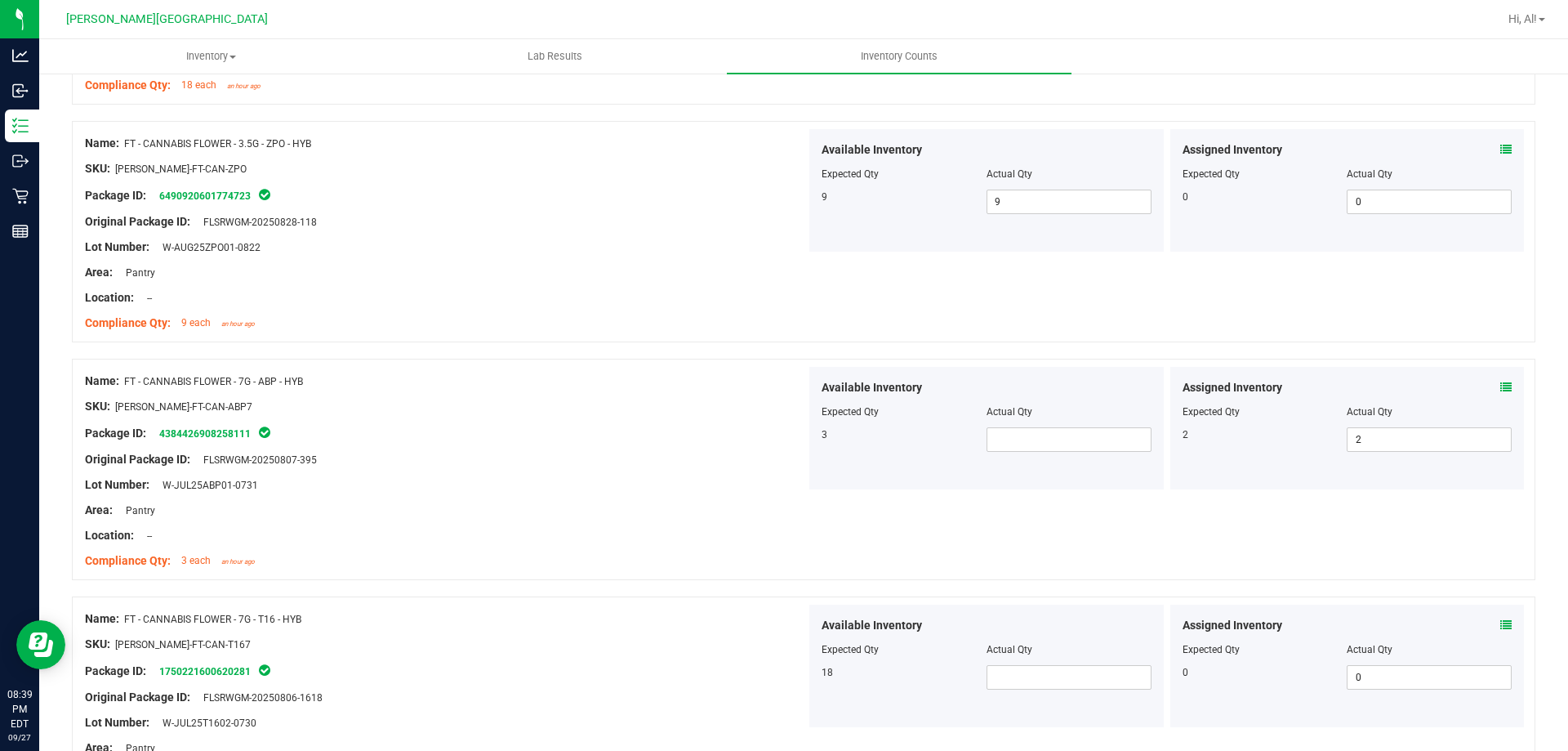
scroll to position [408, 0]
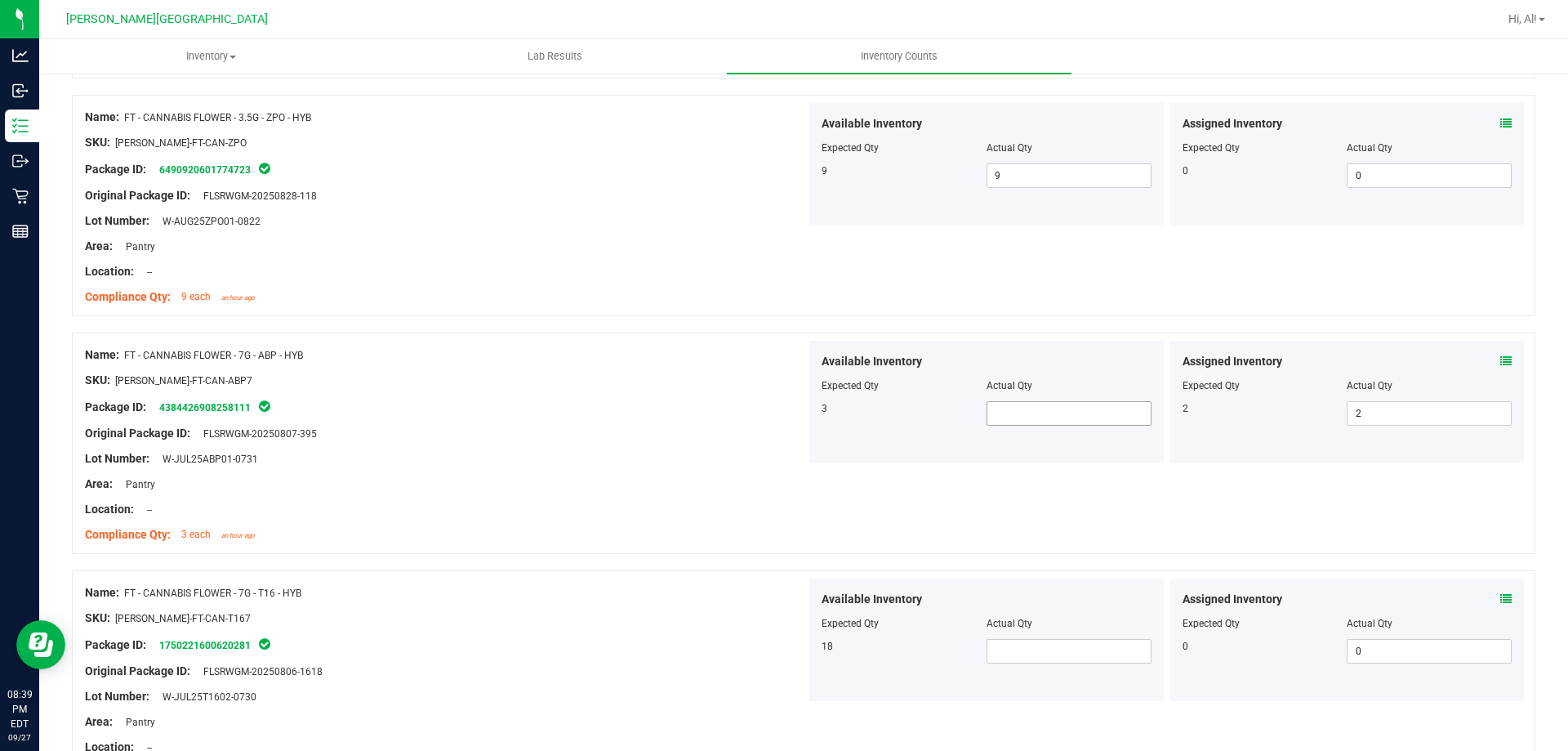
click at [1057, 415] on span at bounding box center [1069, 413] width 165 height 24
click at [1057, 387] on div "Actual Qty" at bounding box center [1069, 386] width 165 height 15
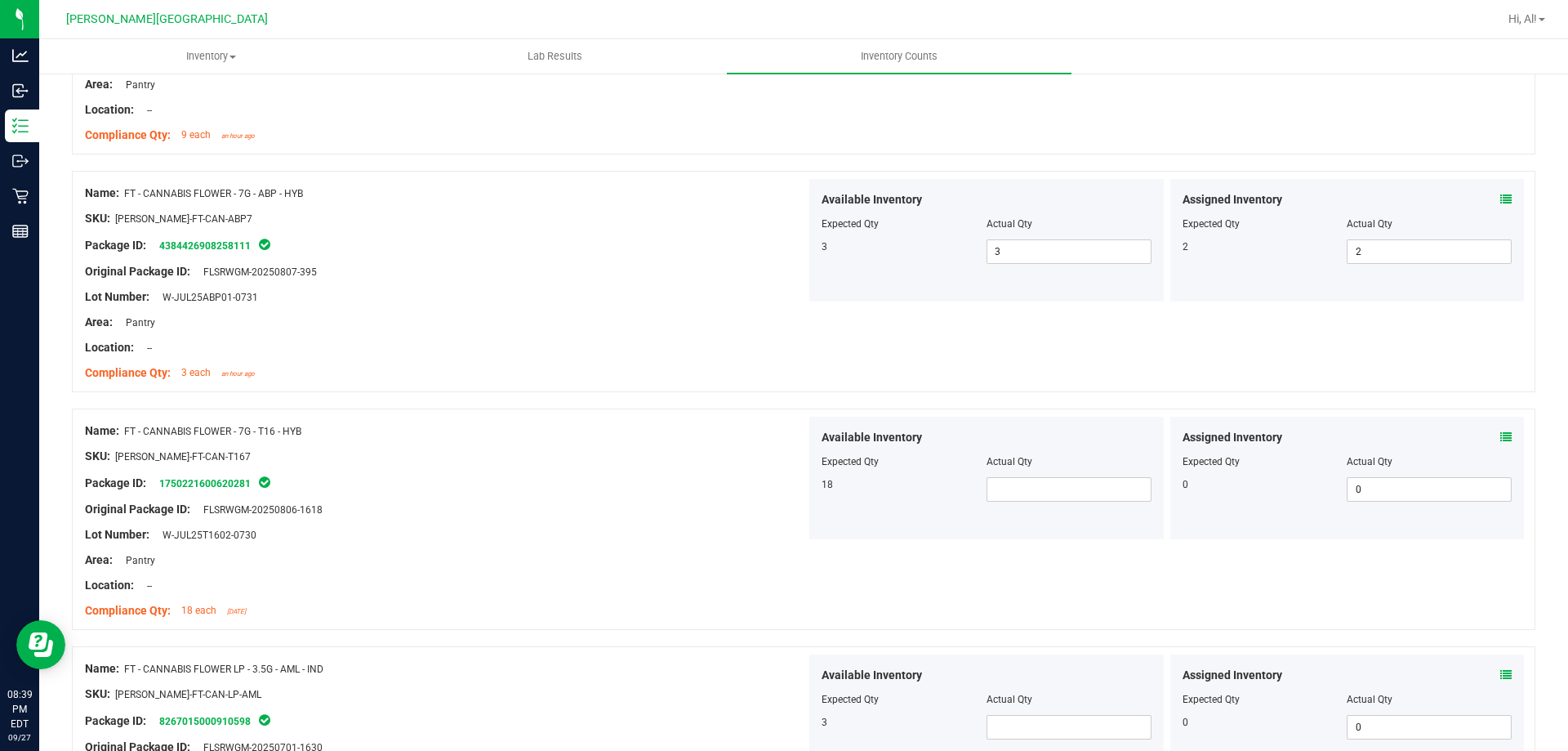
scroll to position [572, 0]
click at [1058, 494] on span at bounding box center [1069, 487] width 165 height 24
click at [1072, 430] on div "Available Inventory" at bounding box center [987, 436] width 330 height 17
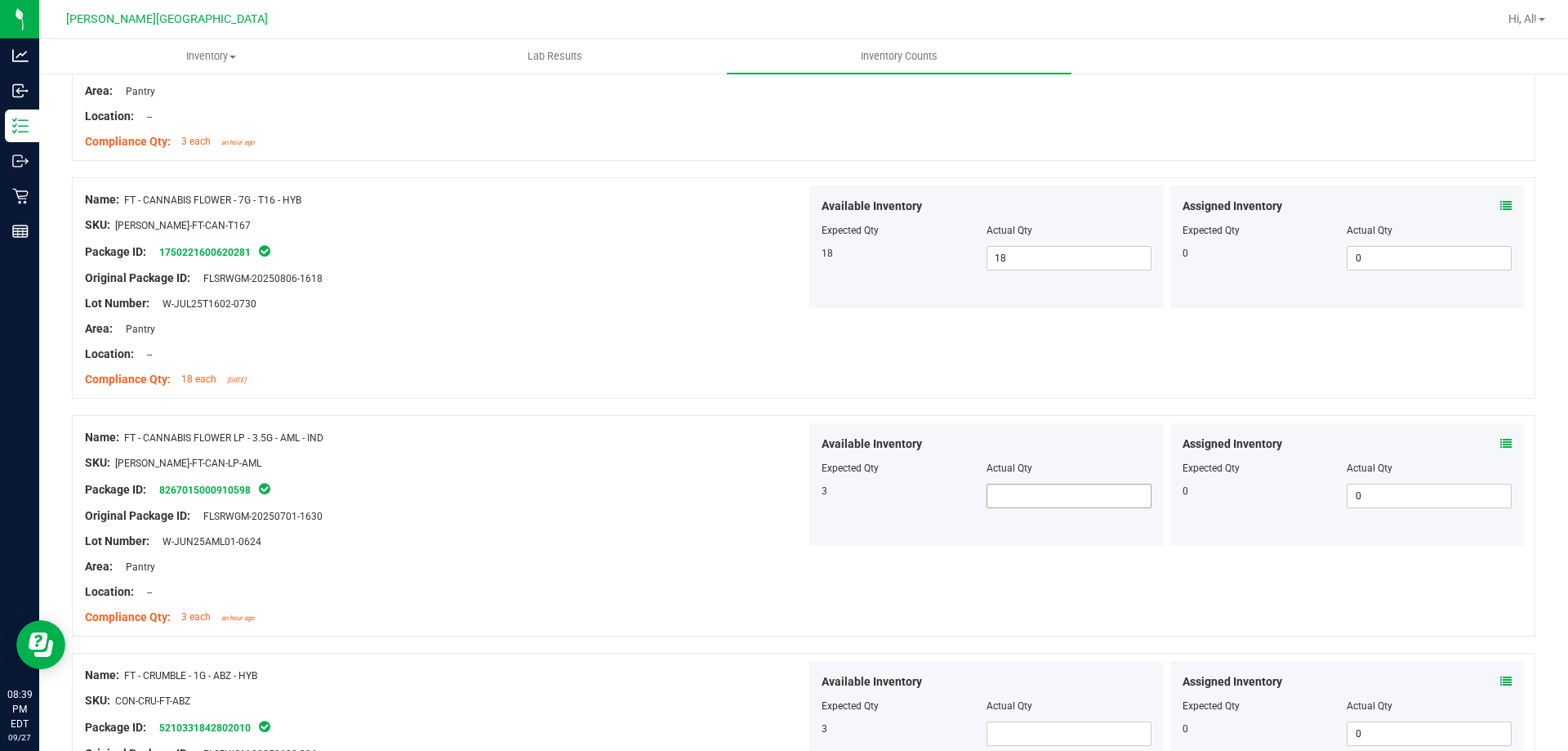
scroll to position [817, 0]
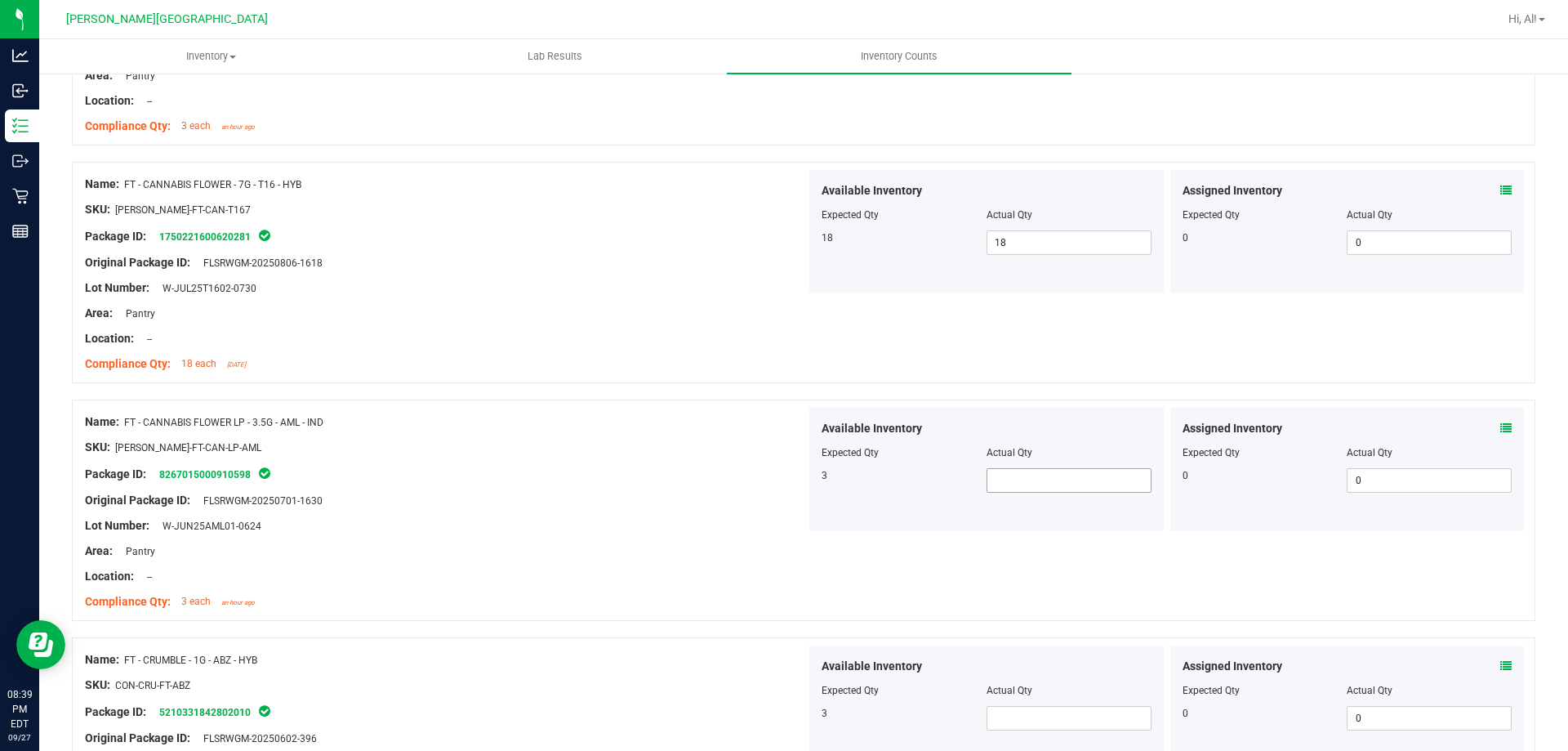
click at [1050, 487] on span at bounding box center [1069, 480] width 165 height 24
click at [1048, 398] on div at bounding box center [803, 391] width 1464 height 17
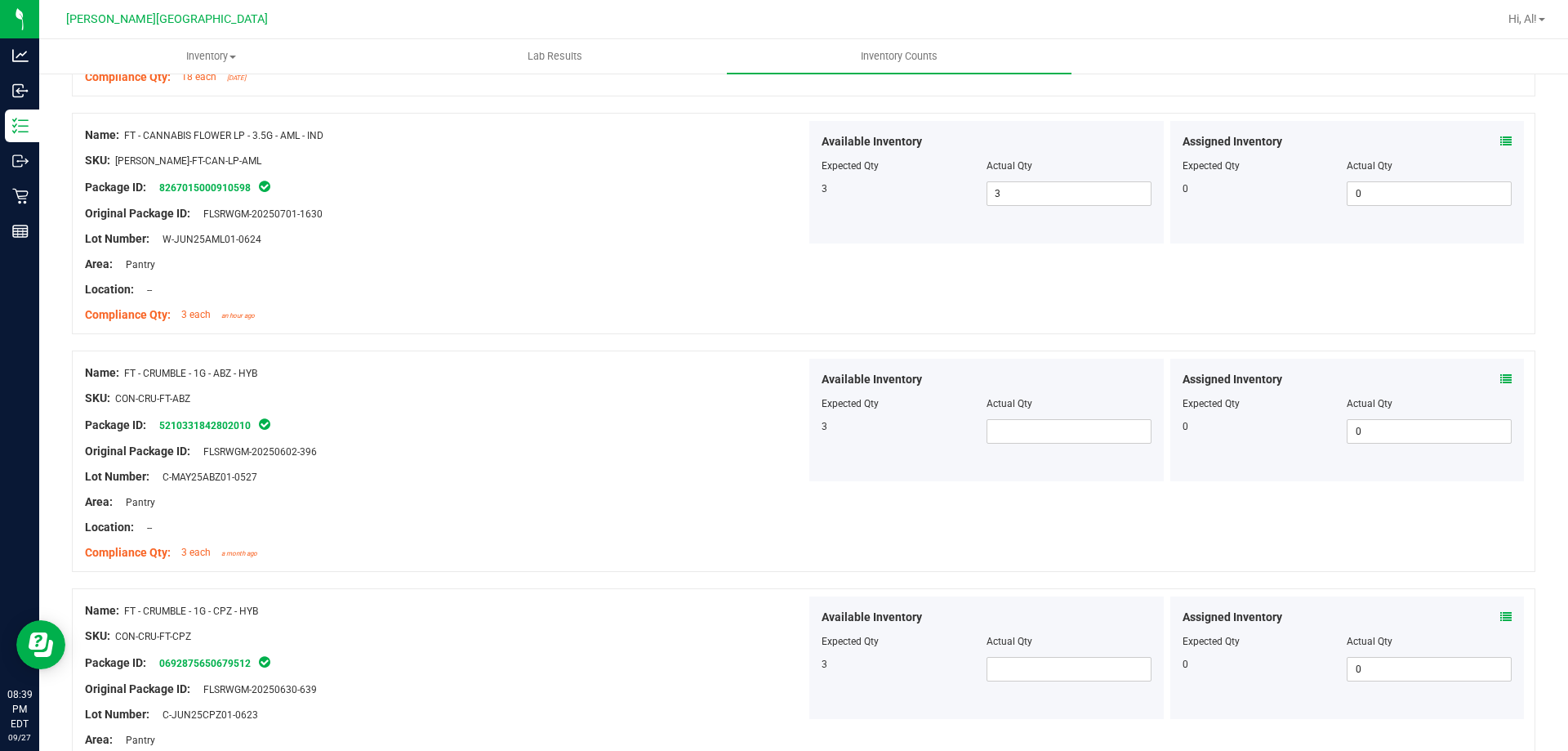
scroll to position [1143, 0]
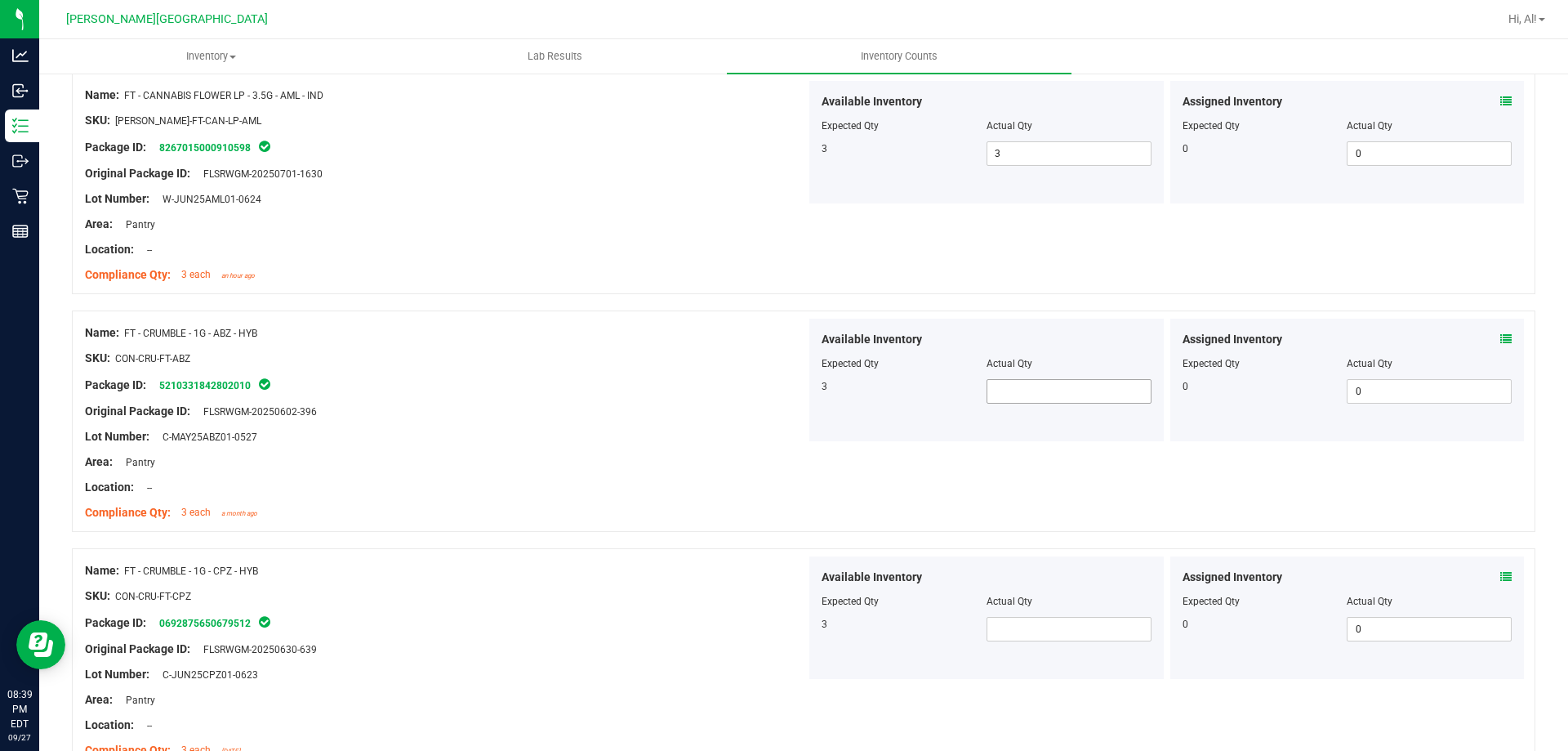
click at [1030, 401] on span at bounding box center [1069, 391] width 165 height 24
click at [1076, 362] on div "Actual Qty" at bounding box center [1069, 363] width 165 height 15
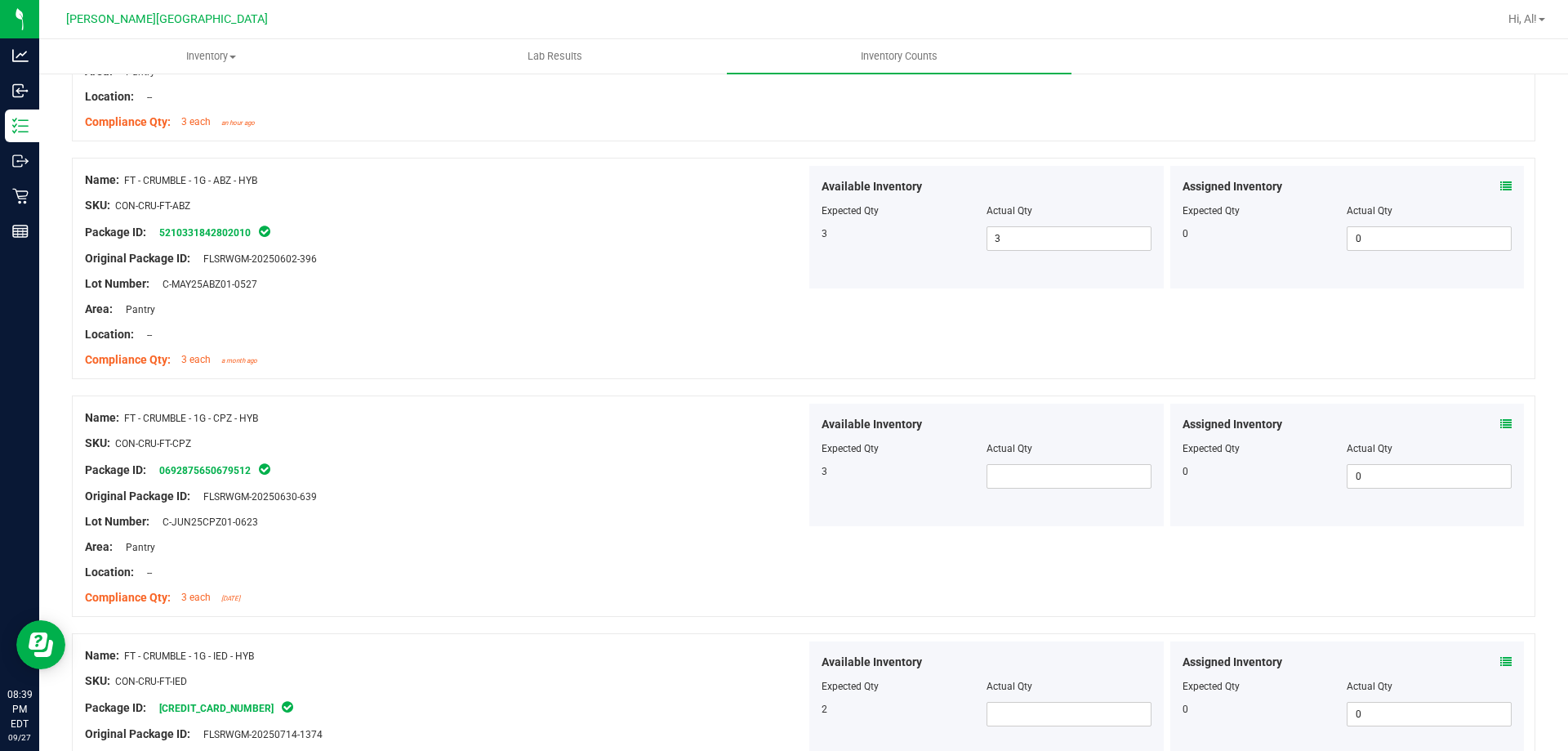
scroll to position [1307, 0]
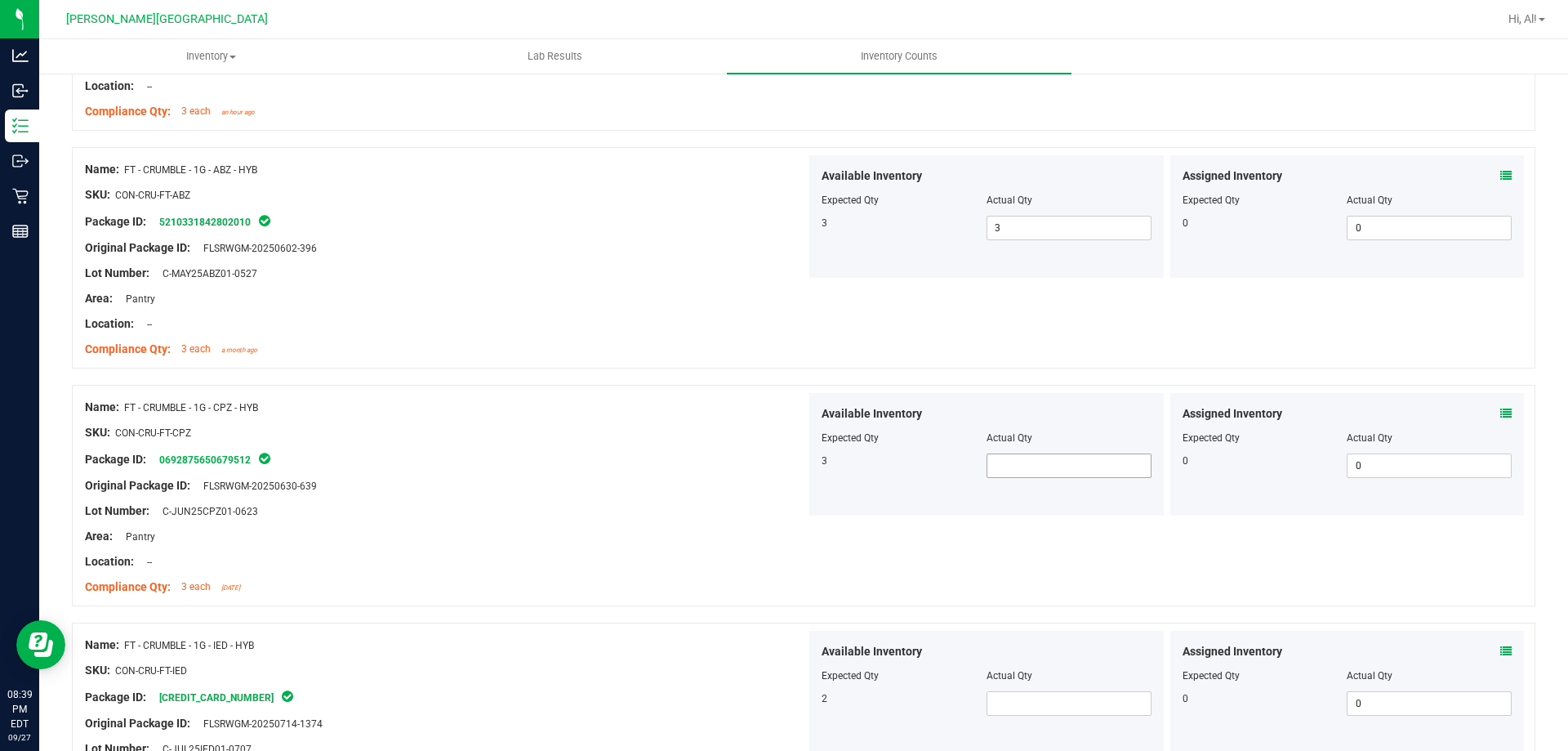
click at [1048, 461] on span at bounding box center [1069, 466] width 165 height 24
click at [1049, 434] on div "Actual Qty" at bounding box center [1069, 438] width 165 height 15
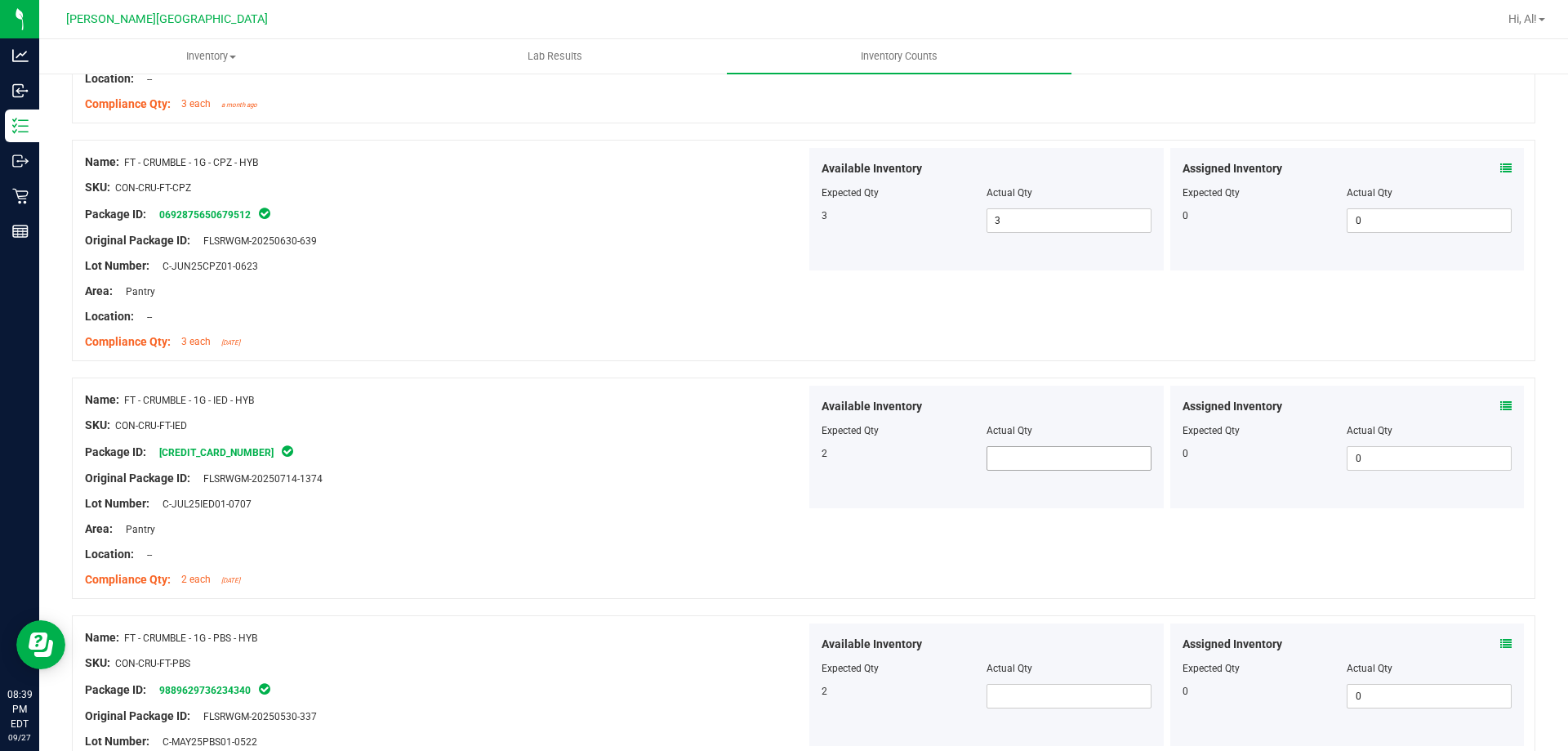
drag, startPoint x: 1050, startPoint y: 480, endPoint x: 1048, endPoint y: 466, distance: 14.1
click at [1048, 471] on div "Available Inventory Expected Qty Actual Qty 2" at bounding box center [987, 447] width 354 height 123
click at [1048, 466] on span at bounding box center [1069, 458] width 165 height 24
click at [1044, 430] on div "Actual Qty" at bounding box center [1069, 430] width 165 height 15
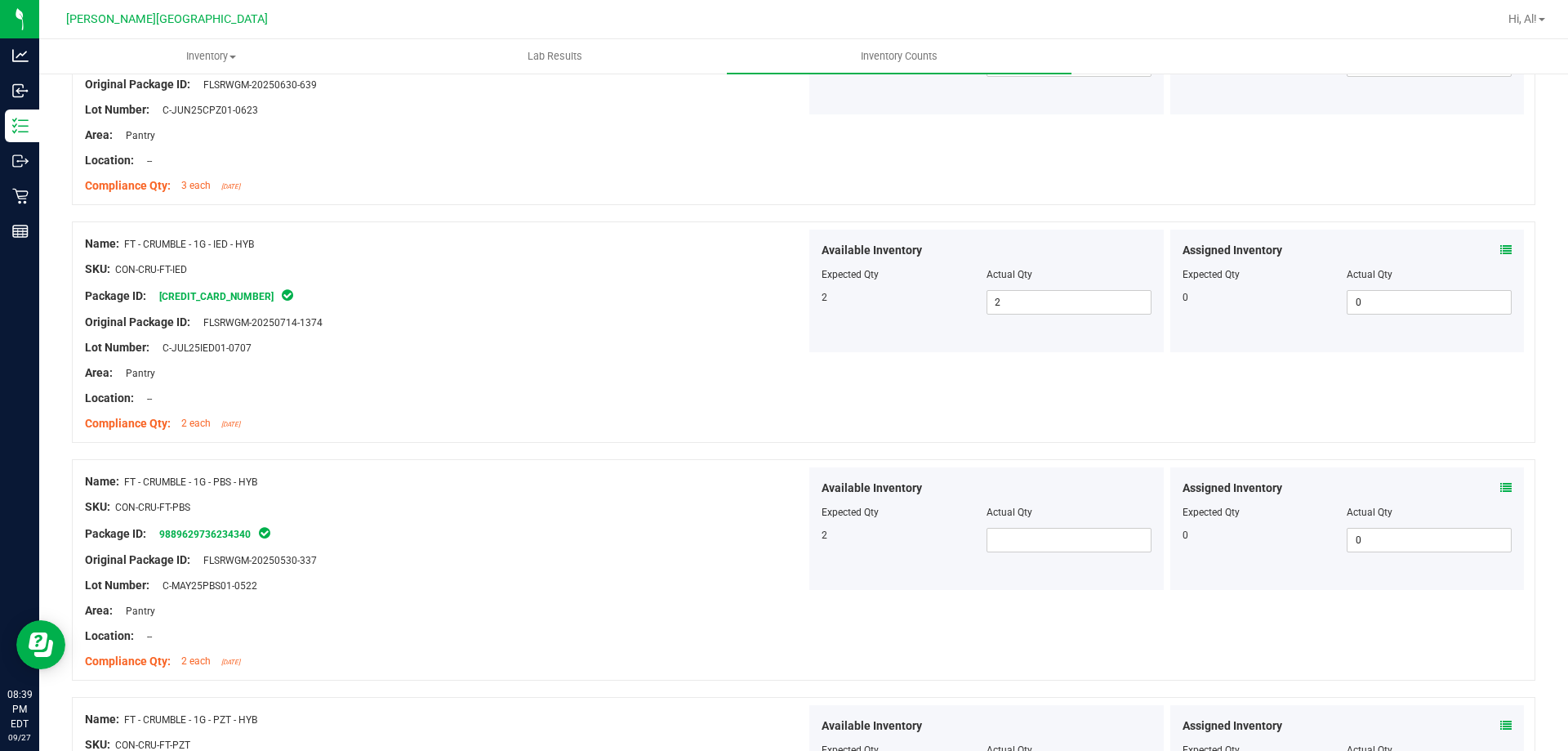
scroll to position [1715, 0]
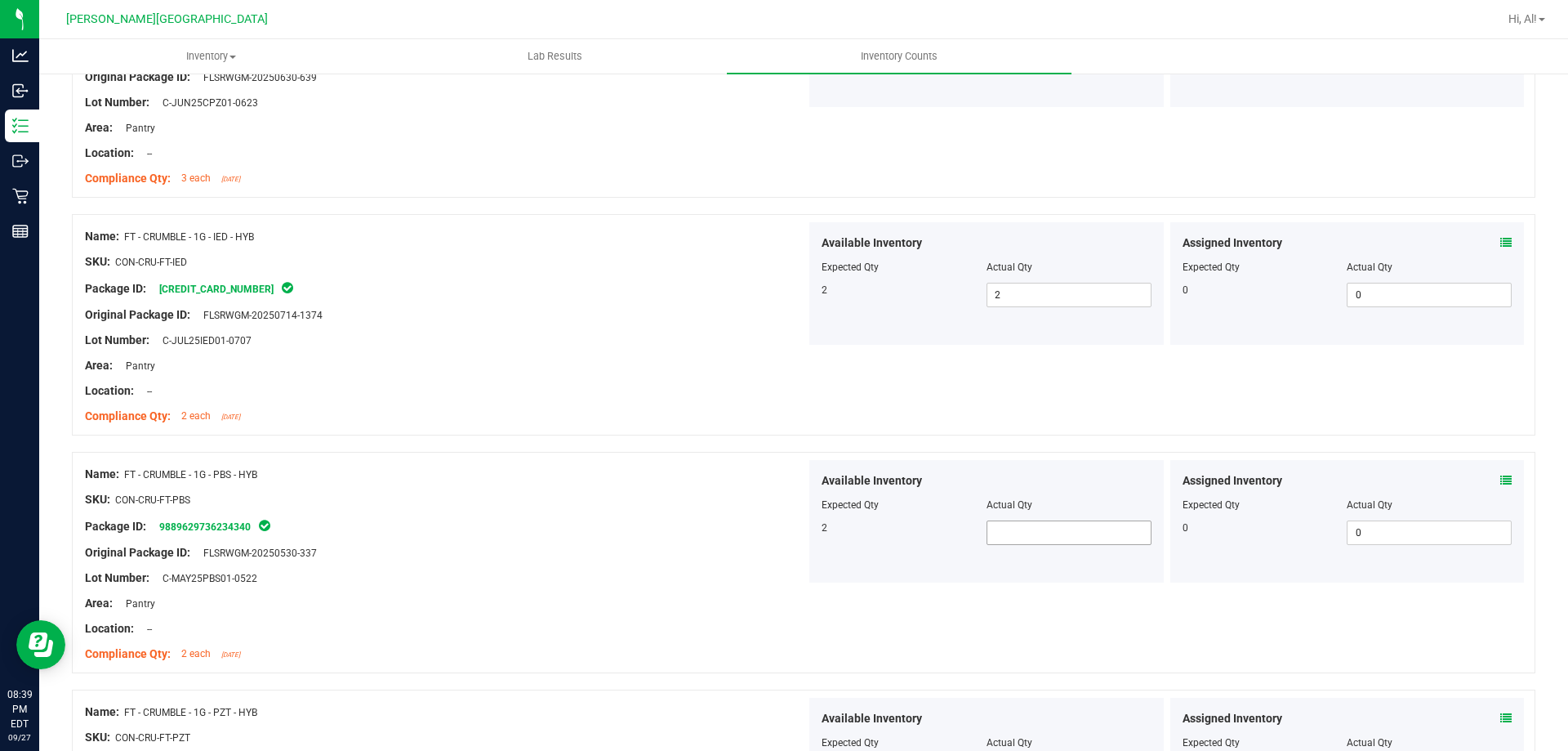
click at [1058, 539] on span at bounding box center [1069, 532] width 165 height 24
click at [1046, 494] on div at bounding box center [987, 493] width 330 height 8
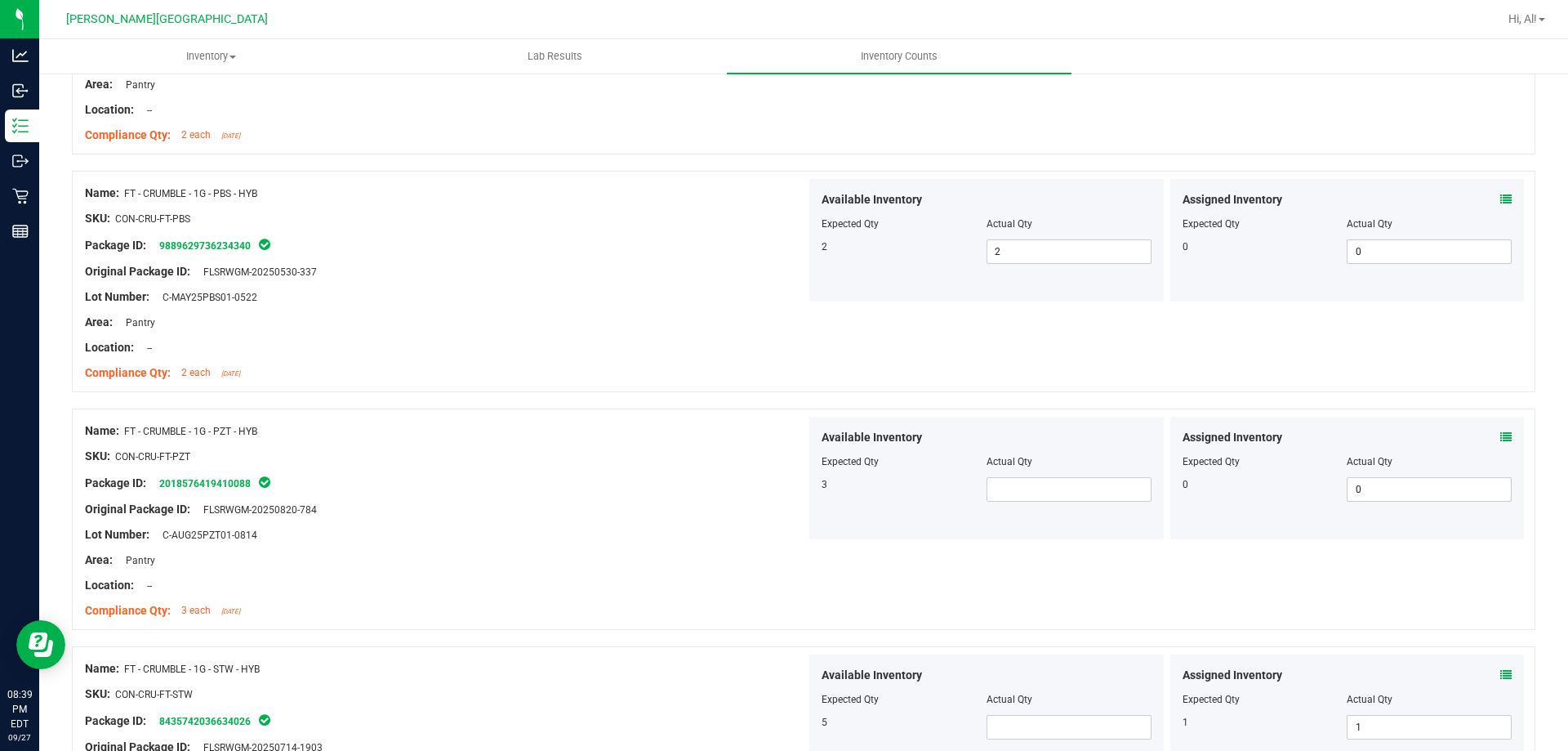
scroll to position [2042, 0]
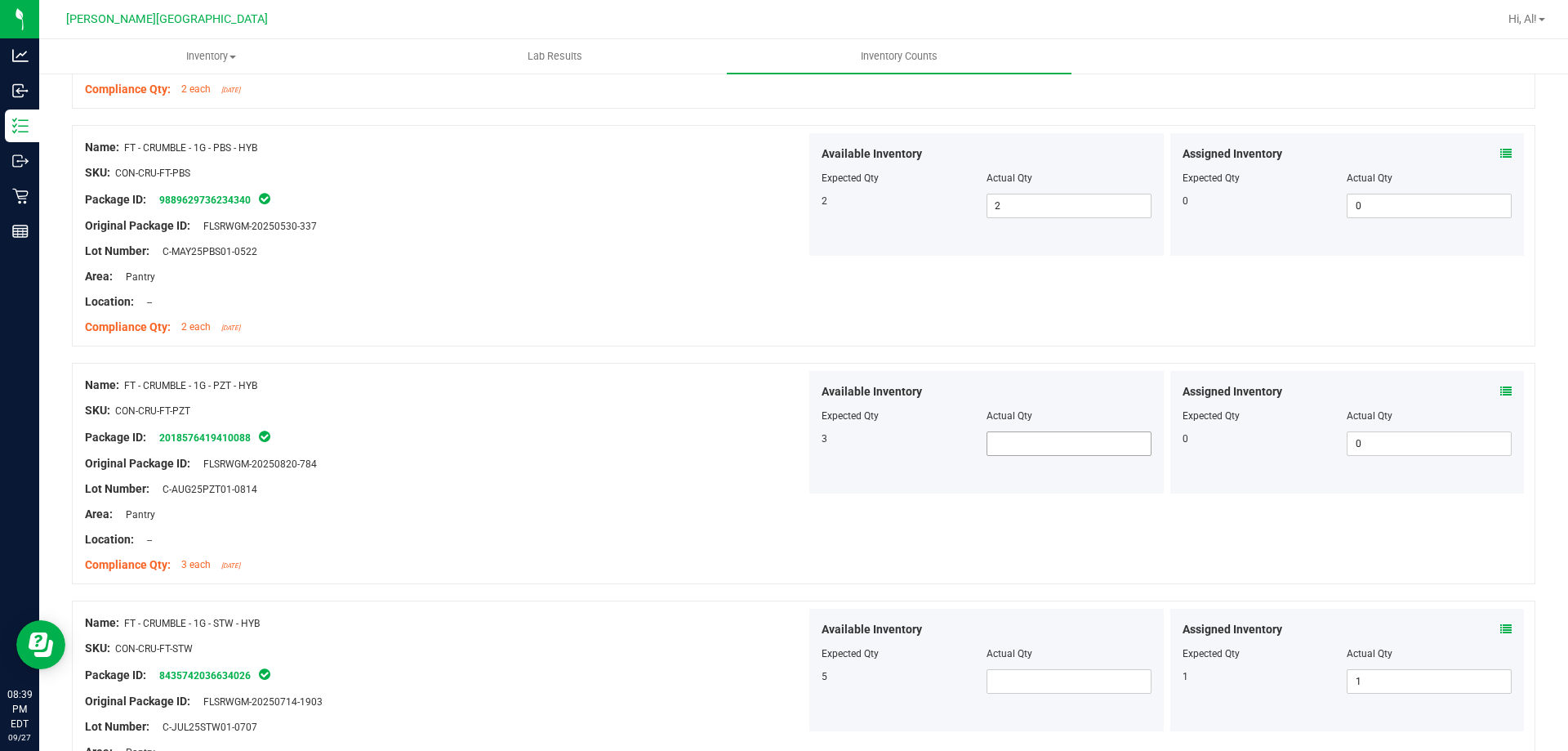
click at [1044, 449] on span at bounding box center [1069, 444] width 165 height 24
click at [1048, 410] on div "Actual Qty" at bounding box center [1069, 416] width 165 height 15
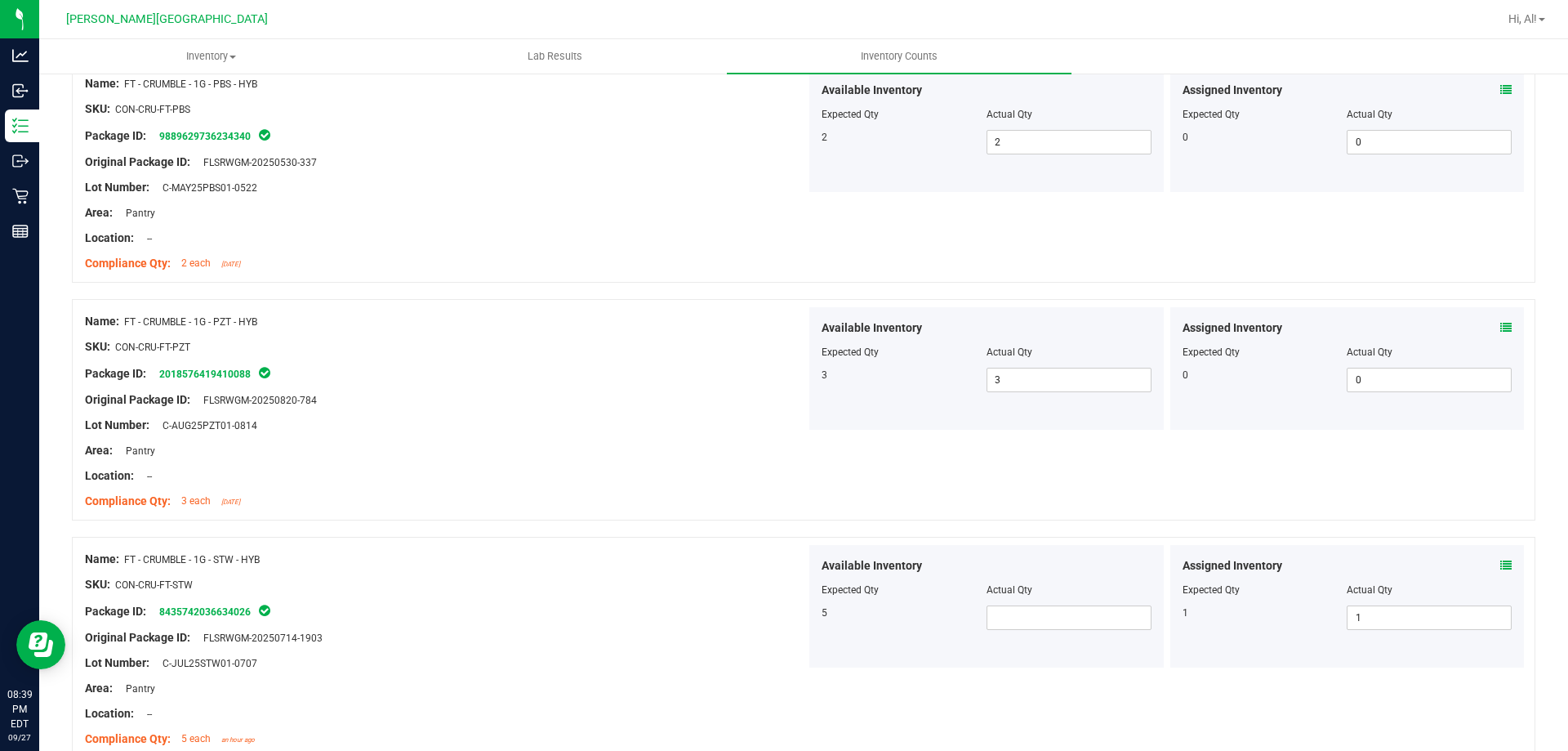
scroll to position [2205, 0]
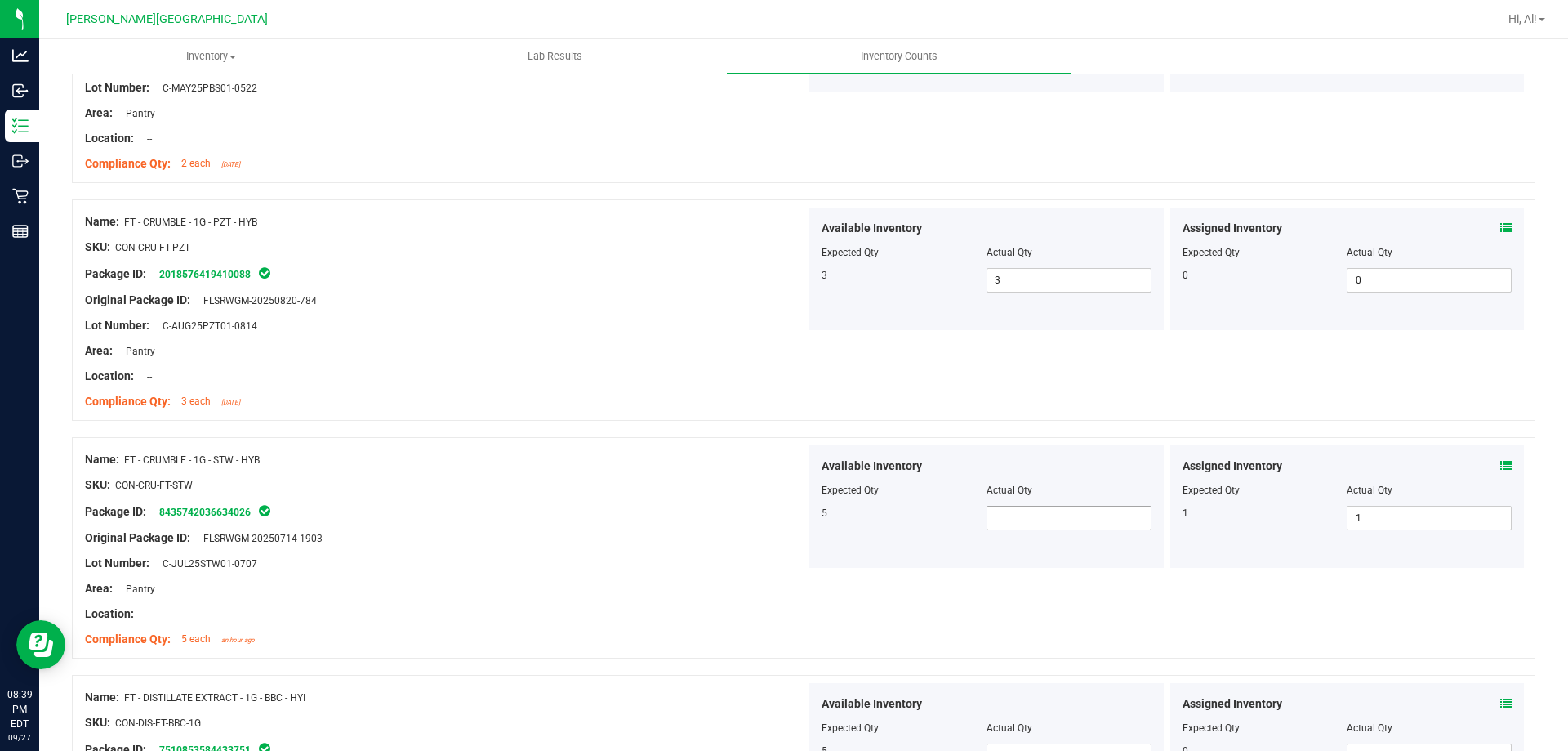
click at [1031, 517] on span at bounding box center [1069, 518] width 165 height 24
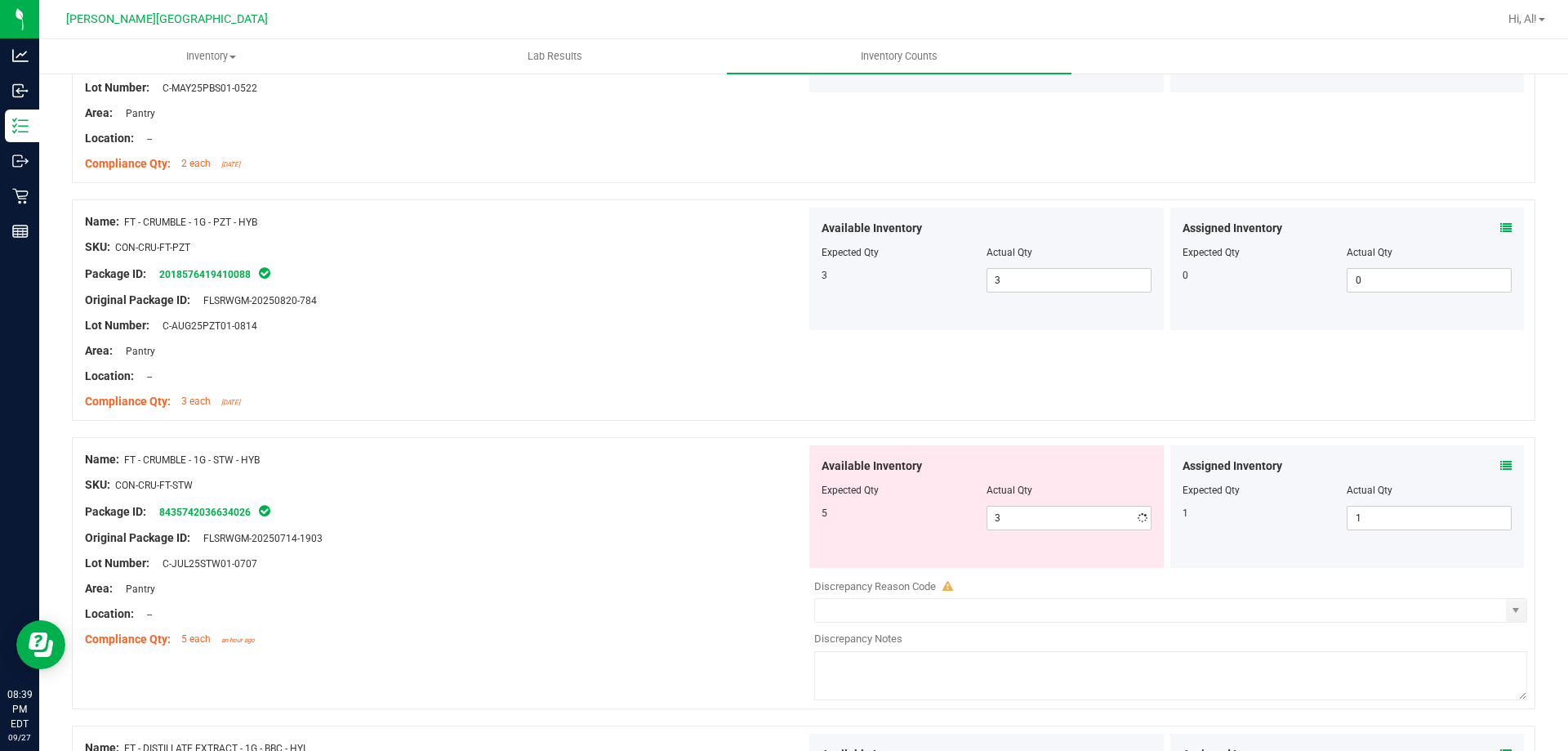
click at [1031, 468] on div "Available Inventory" at bounding box center [987, 466] width 330 height 17
click at [1034, 507] on span "3 3" at bounding box center [1069, 518] width 165 height 24
click at [1034, 507] on input "3" at bounding box center [1069, 518] width 163 height 23
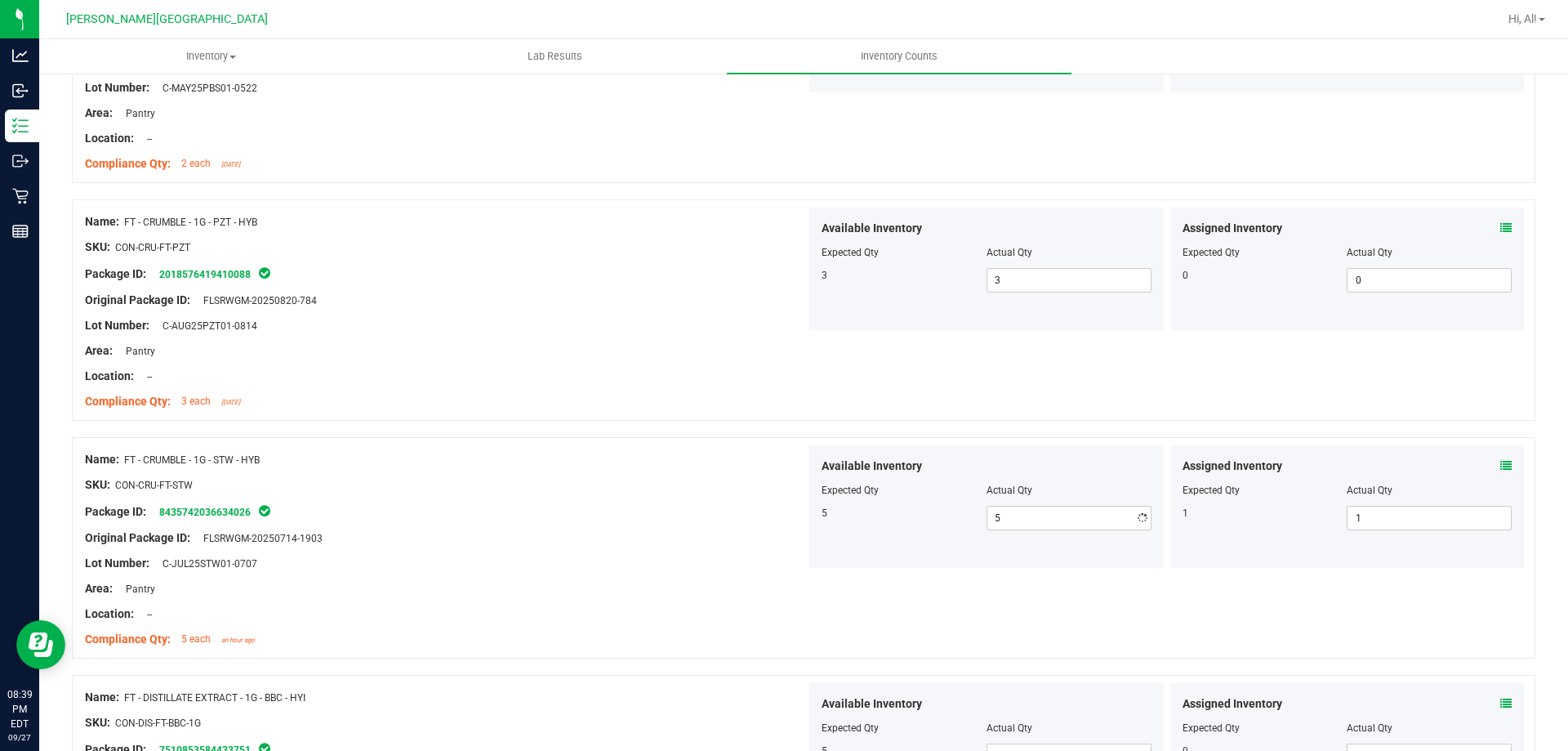
click at [1050, 463] on div "Available Inventory" at bounding box center [987, 466] width 330 height 17
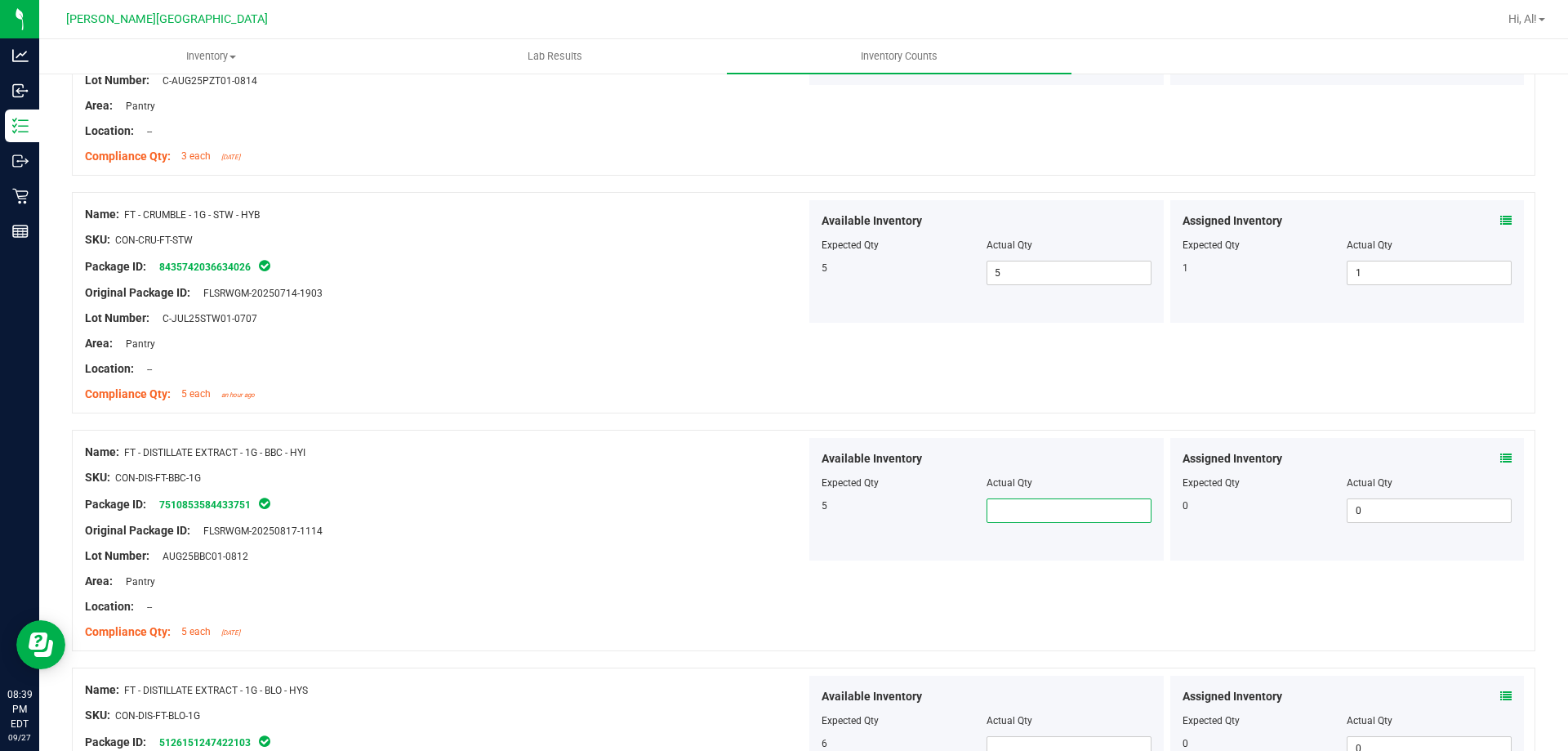
click at [1049, 517] on span at bounding box center [1069, 511] width 165 height 24
click at [1054, 479] on div "Actual Qty" at bounding box center [1069, 483] width 165 height 15
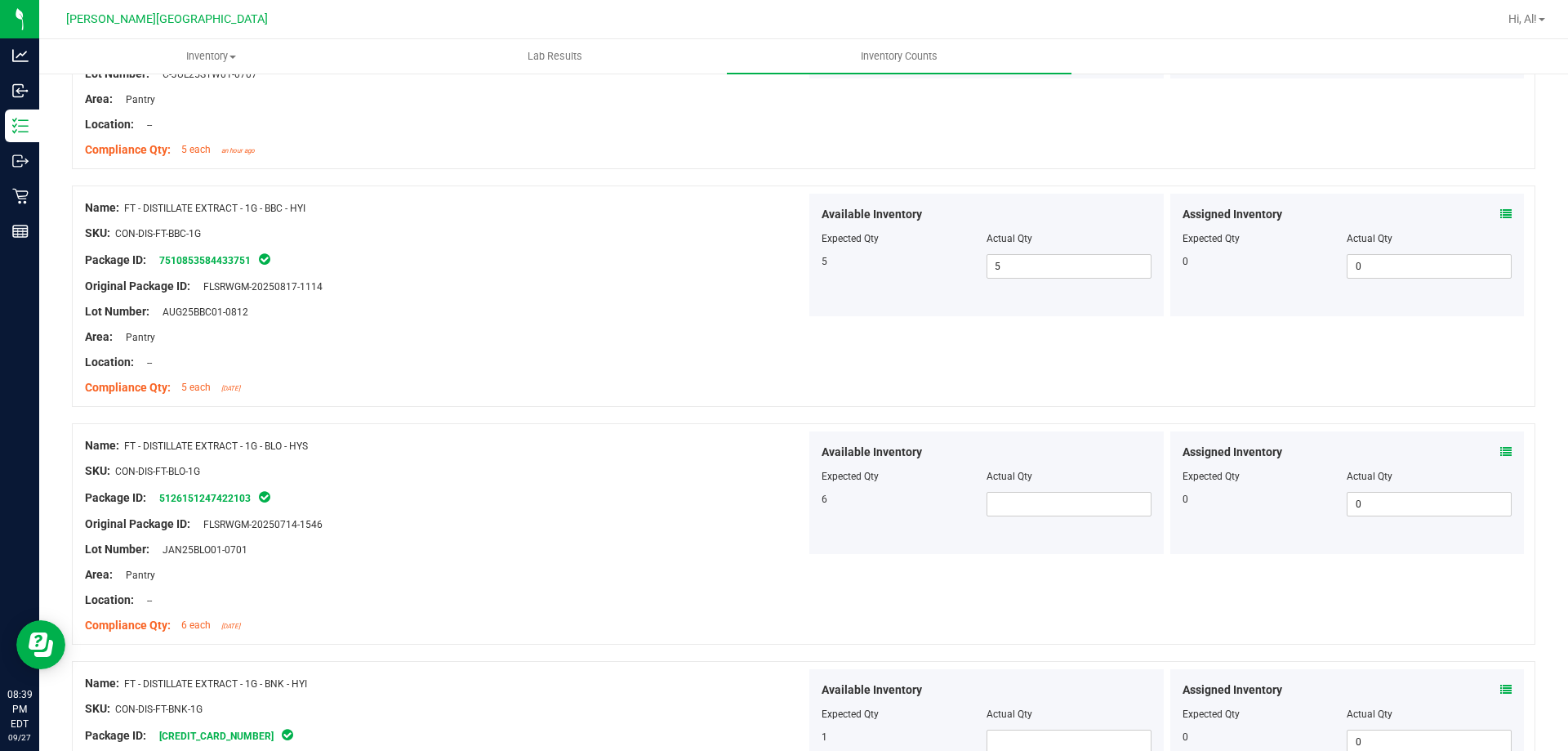
scroll to position [2696, 0]
click at [1048, 498] on span at bounding box center [1069, 503] width 165 height 24
click at [1051, 466] on div at bounding box center [987, 464] width 330 height 8
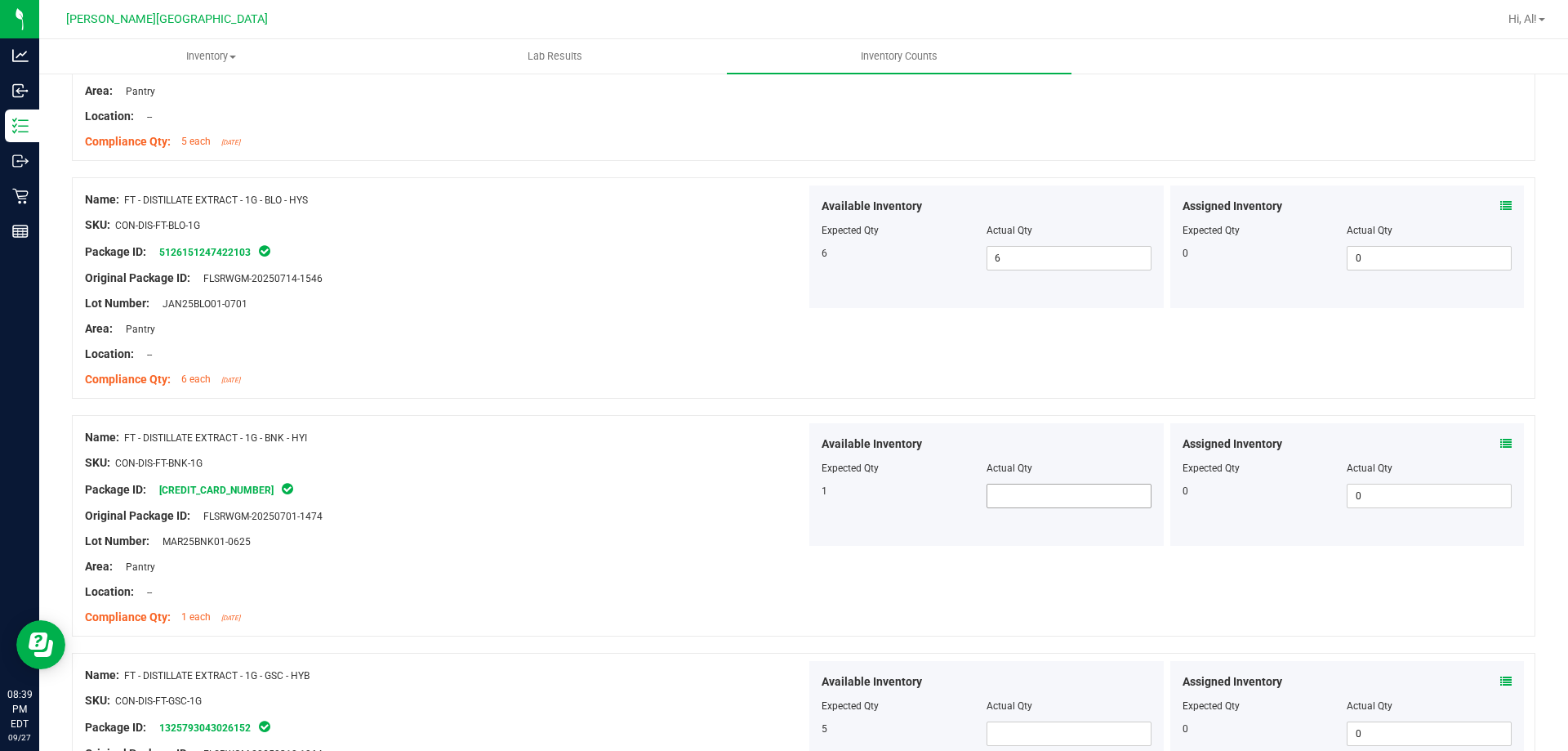
click at [1049, 493] on span at bounding box center [1069, 496] width 165 height 24
click at [1063, 447] on div "Available Inventory" at bounding box center [987, 444] width 330 height 17
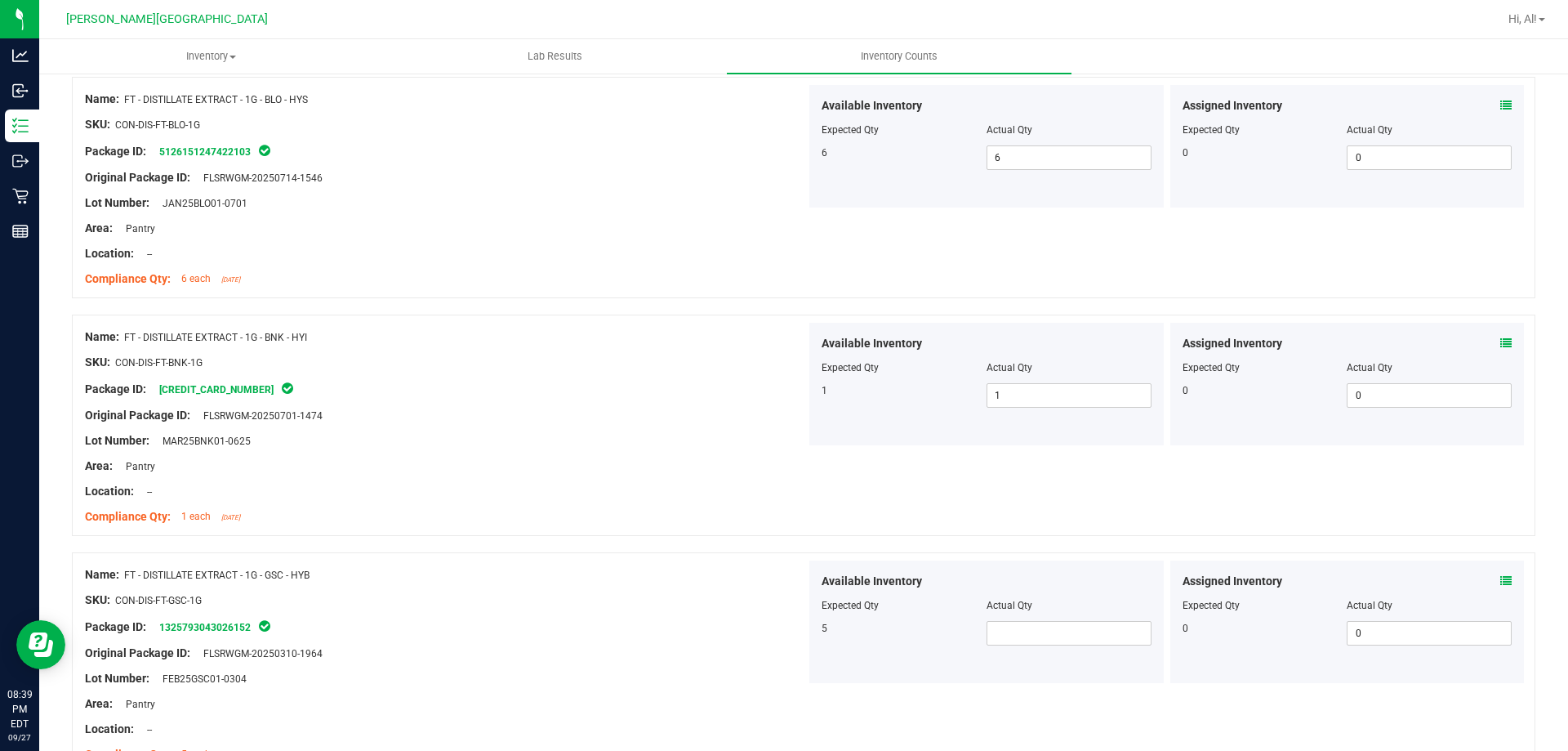
scroll to position [3186, 0]
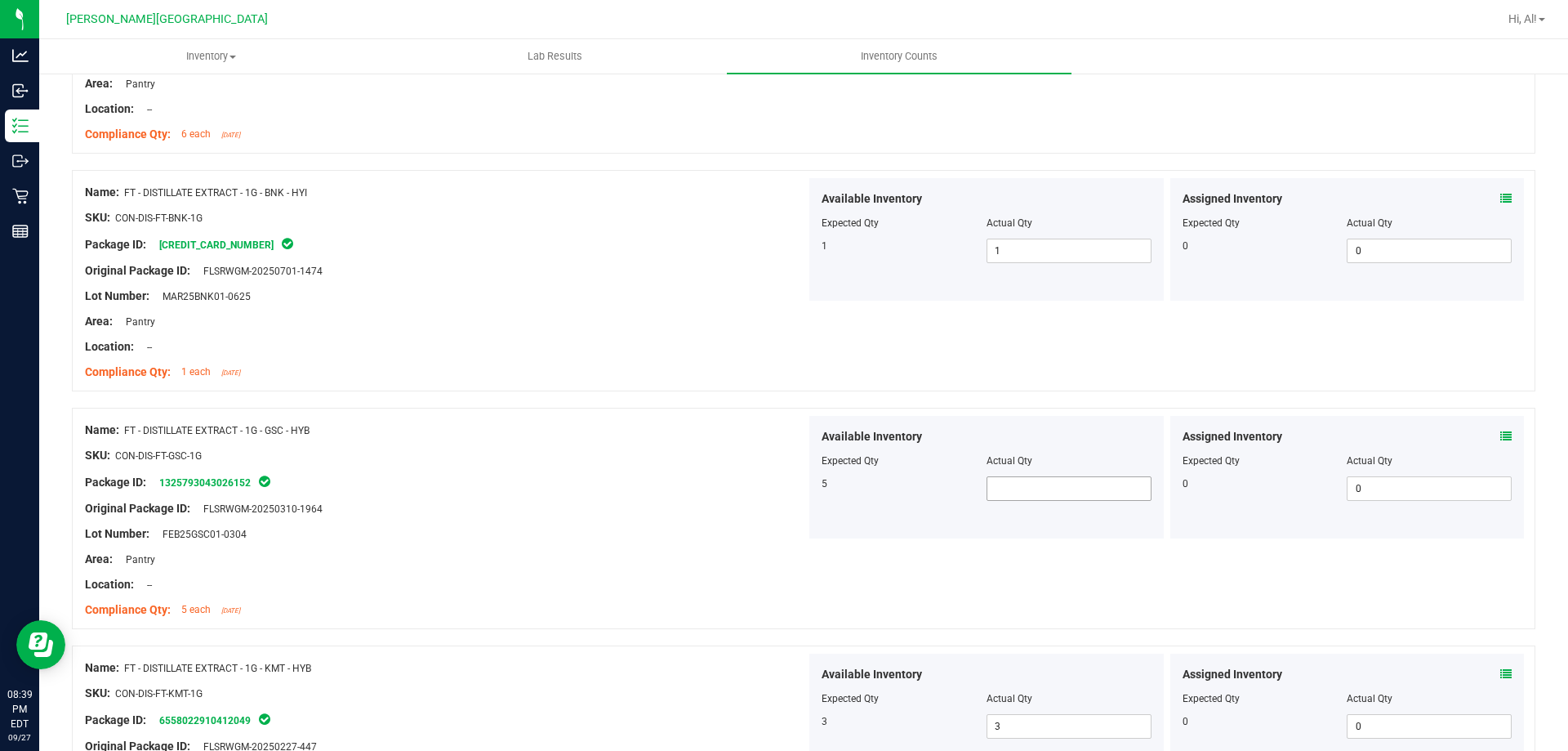
click at [1057, 484] on span at bounding box center [1069, 488] width 165 height 24
click at [1062, 444] on div "Available Inventory" at bounding box center [987, 436] width 330 height 17
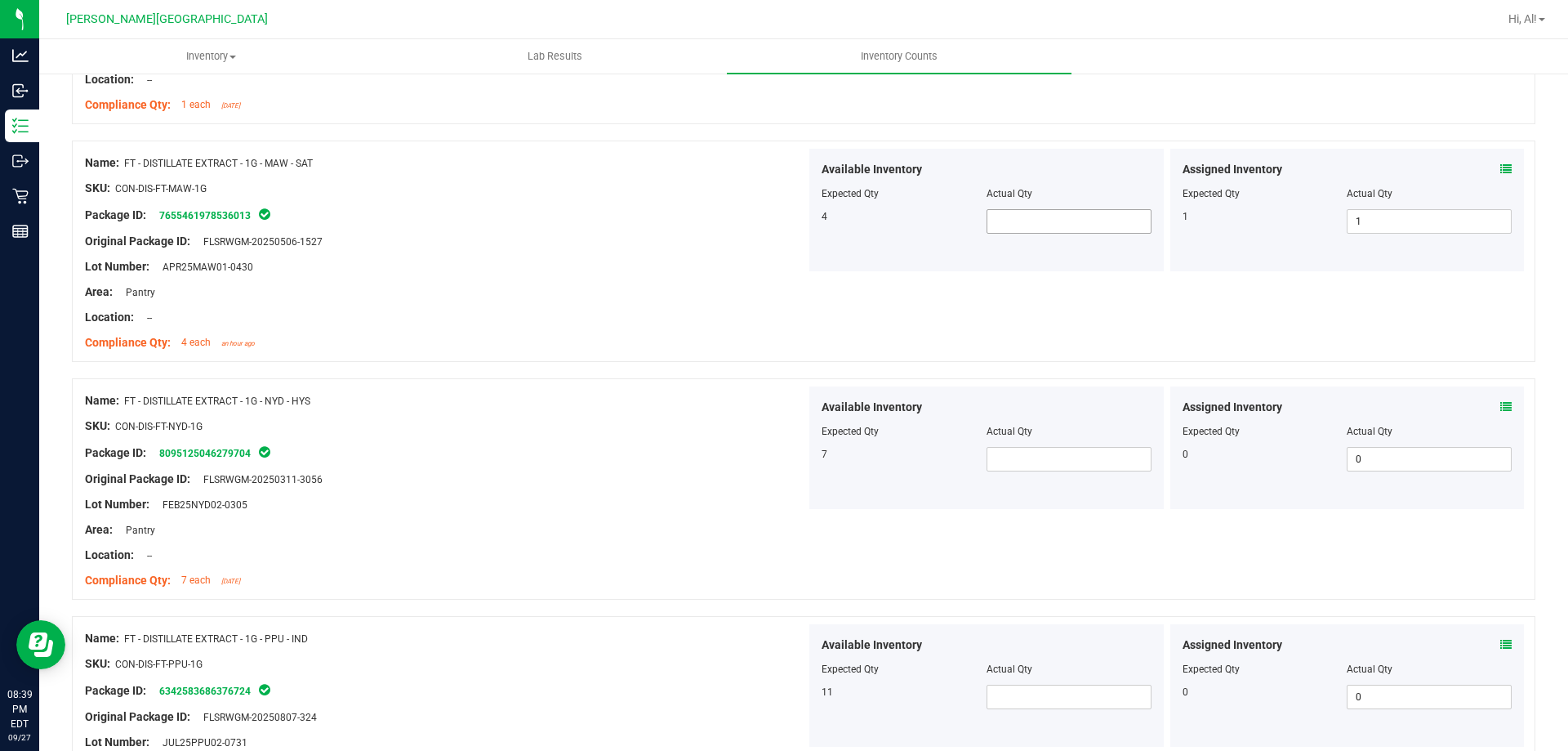
click at [1027, 217] on span at bounding box center [1069, 221] width 165 height 24
click at [1038, 463] on span at bounding box center [1069, 459] width 165 height 24
click at [1036, 401] on div "Available Inventory" at bounding box center [987, 407] width 330 height 17
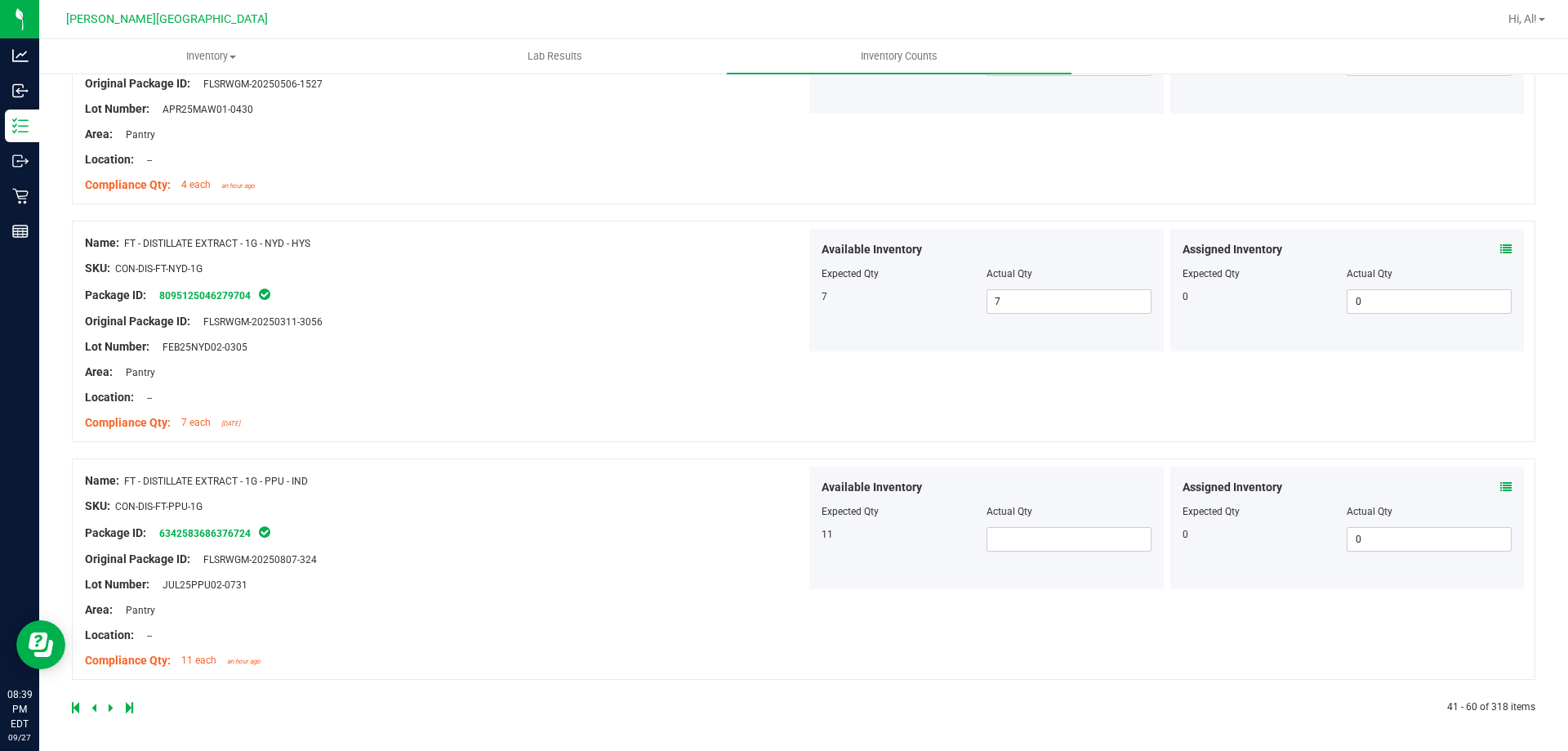
scroll to position [4324, 0]
click at [1039, 526] on span at bounding box center [1069, 539] width 165 height 24
click at [1043, 490] on div "Available Inventory" at bounding box center [987, 486] width 330 height 17
click at [110, 706] on icon at bounding box center [111, 706] width 5 height 10
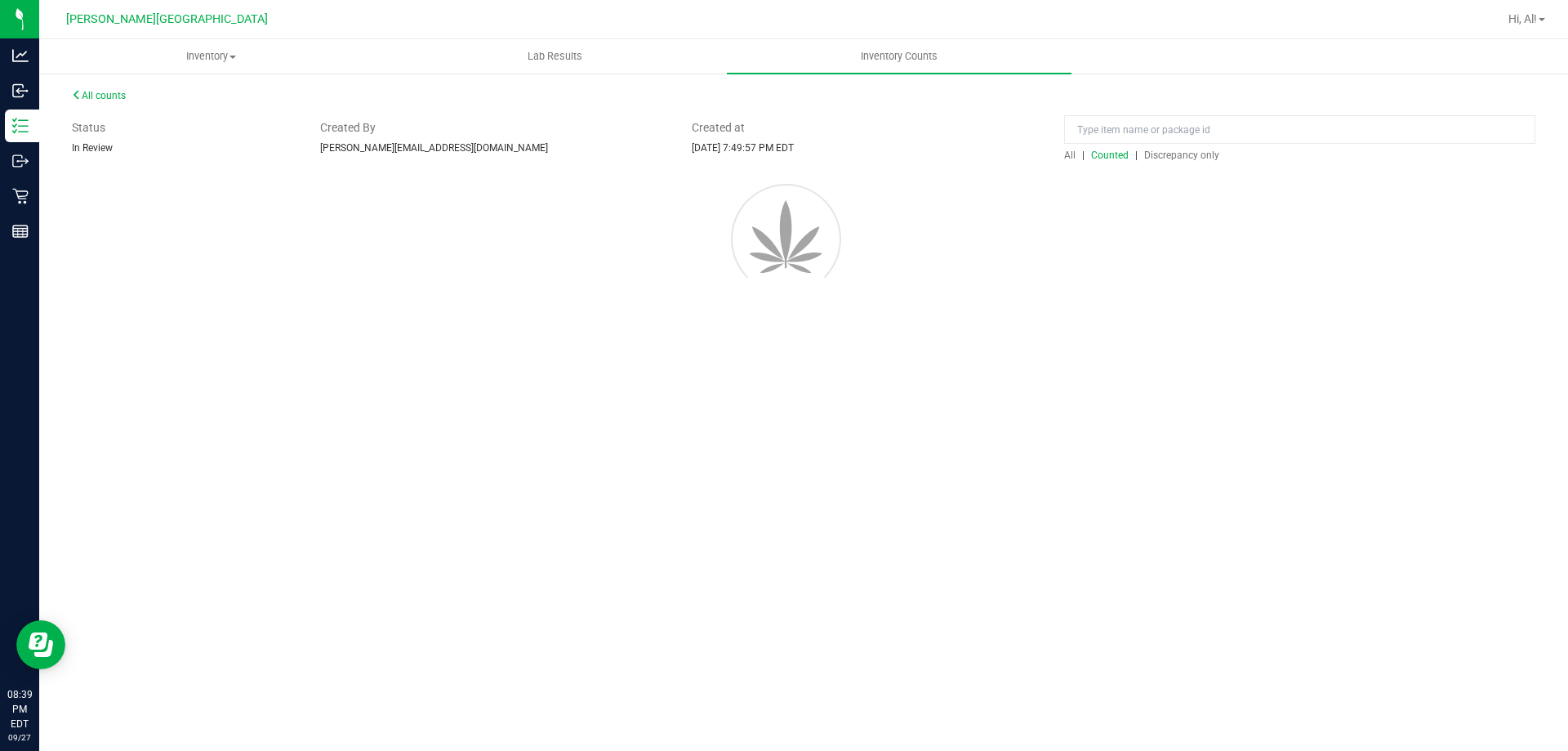
scroll to position [0, 0]
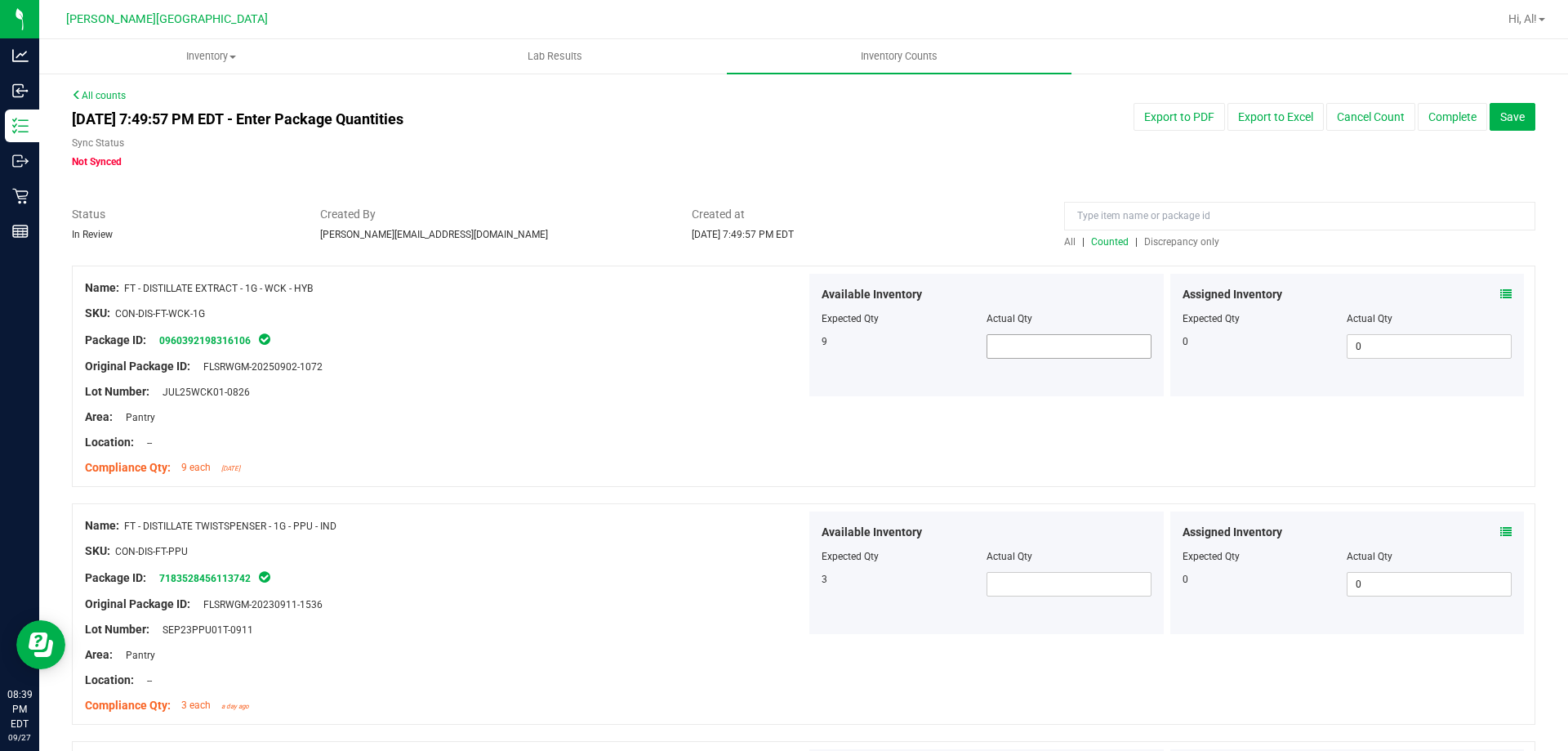
click at [1007, 340] on span at bounding box center [1069, 347] width 165 height 24
click at [1021, 389] on div "Available Inventory Expected Qty Actual Qty 9 9 9" at bounding box center [987, 335] width 354 height 123
click at [1024, 578] on span at bounding box center [1069, 584] width 165 height 24
click at [1029, 546] on div at bounding box center [987, 544] width 330 height 8
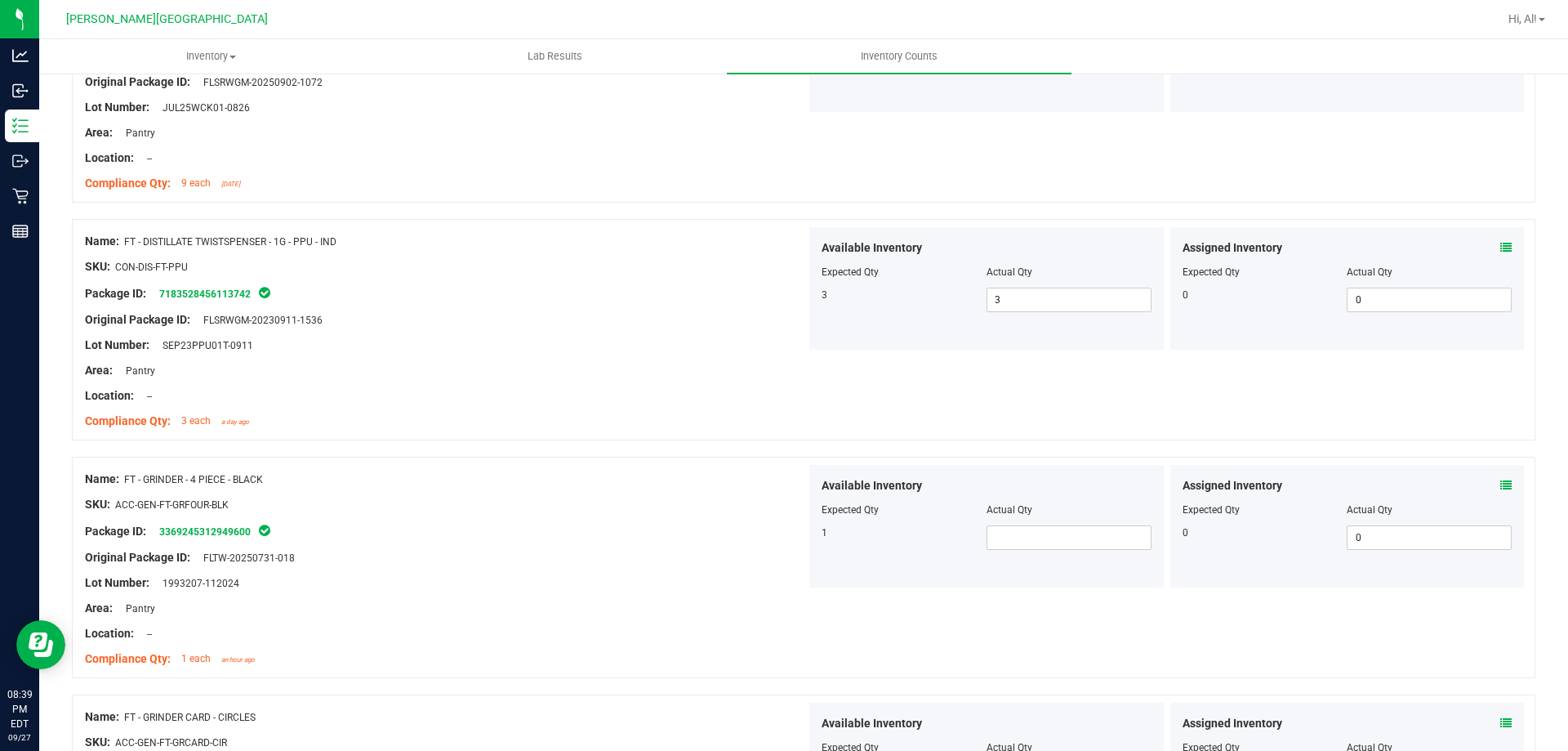
scroll to position [327, 0]
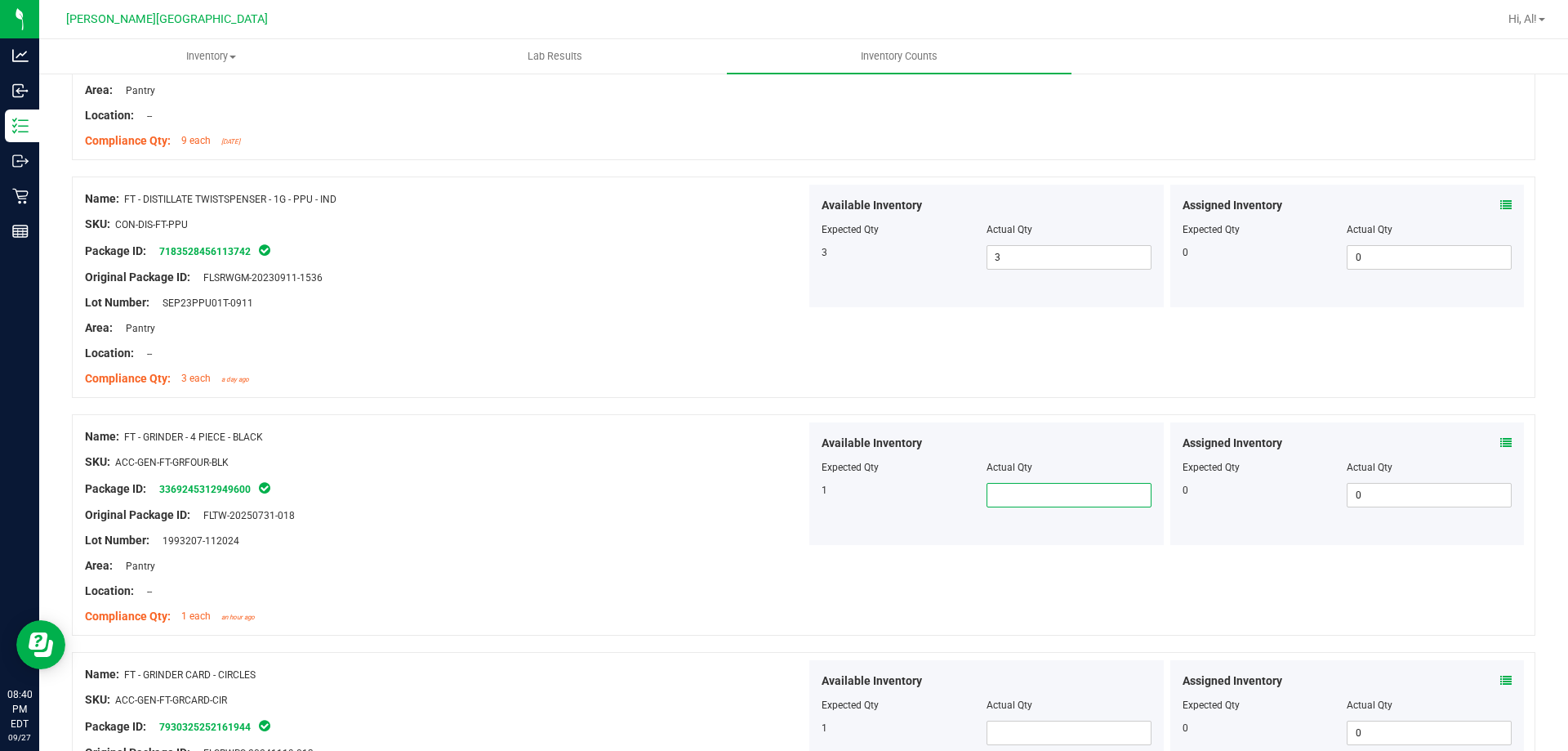
click at [1034, 500] on span at bounding box center [1069, 495] width 165 height 24
click at [1032, 471] on div "Actual Qty" at bounding box center [1069, 468] width 165 height 15
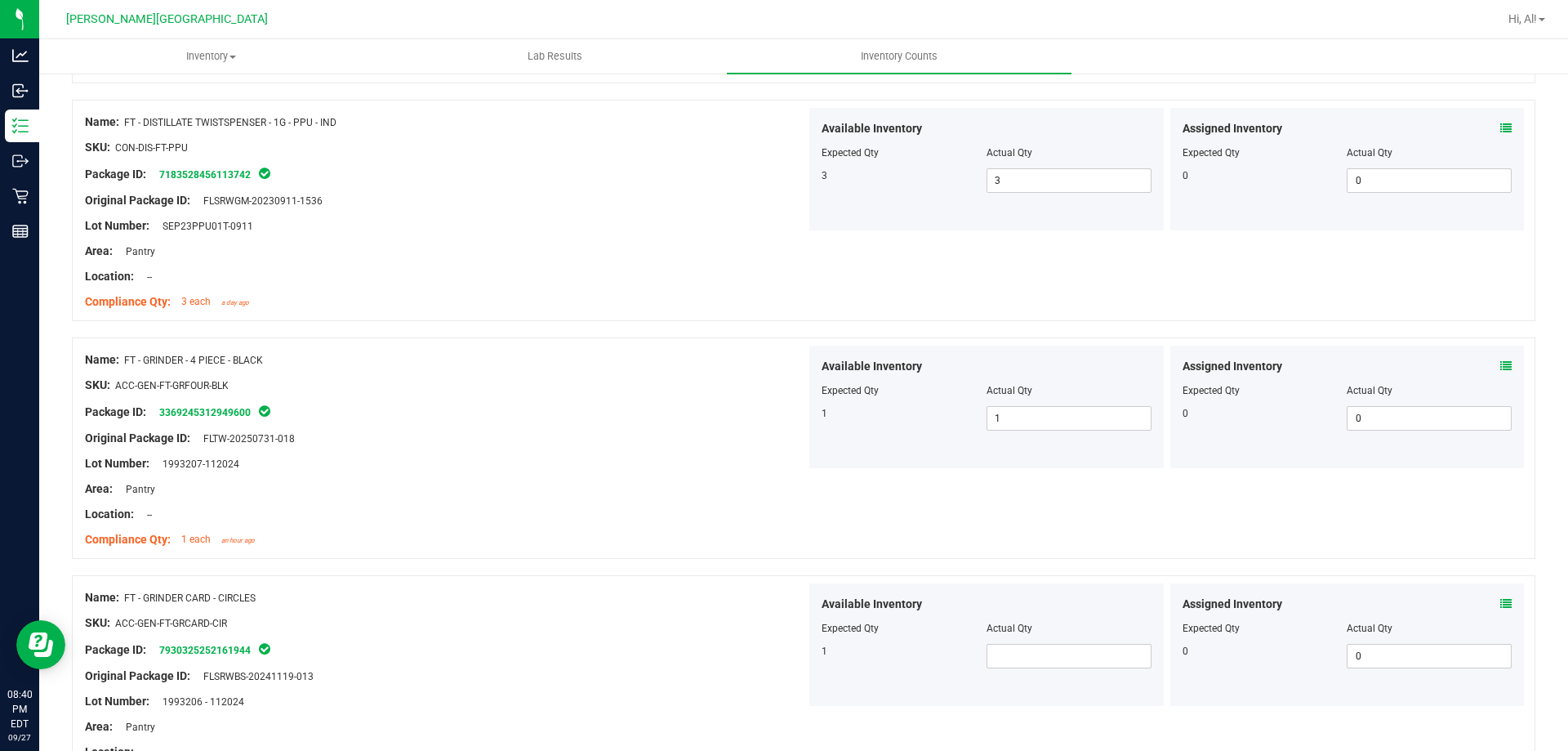
scroll to position [490, 0]
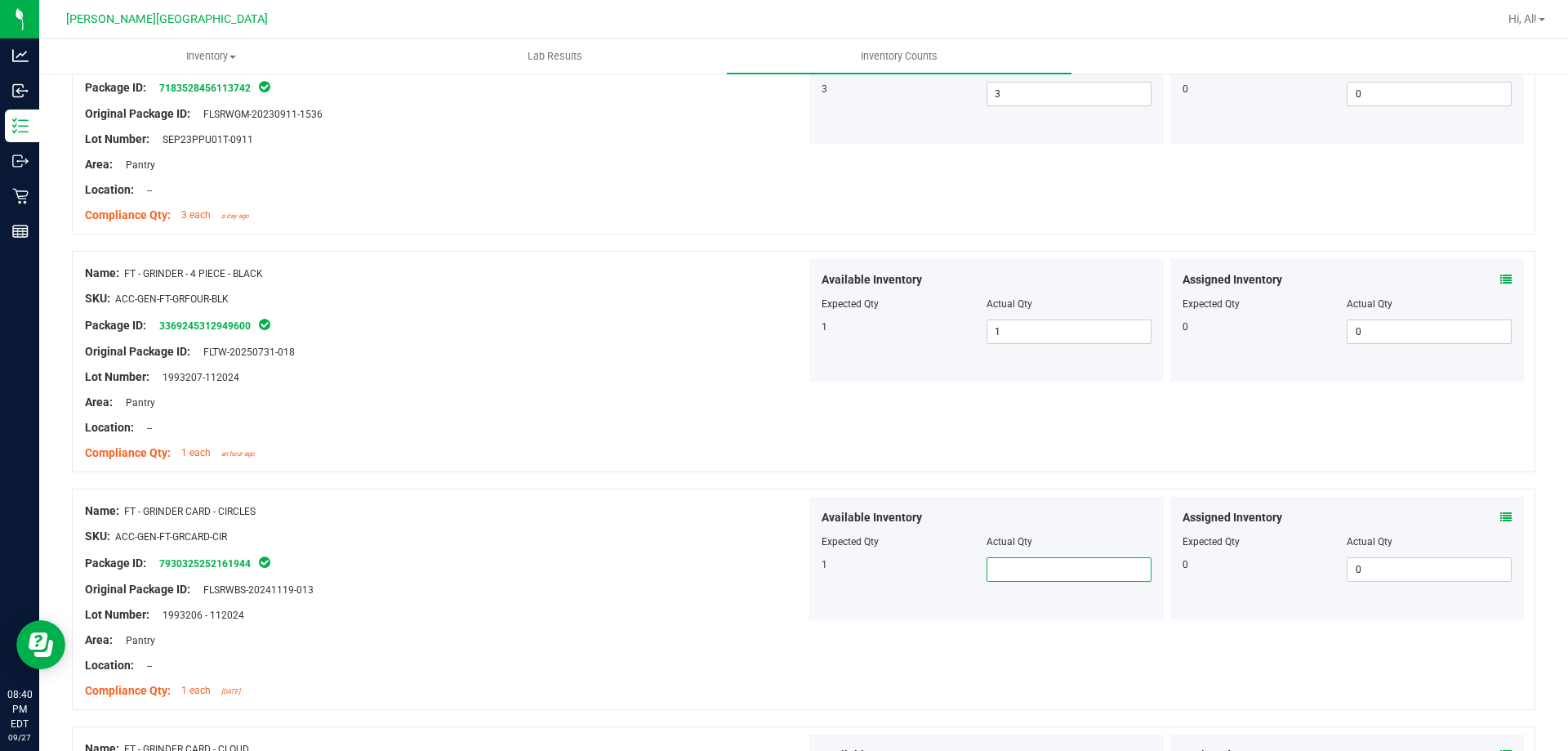
click at [1039, 568] on span at bounding box center [1069, 569] width 165 height 24
click at [1048, 526] on div at bounding box center [987, 530] width 330 height 8
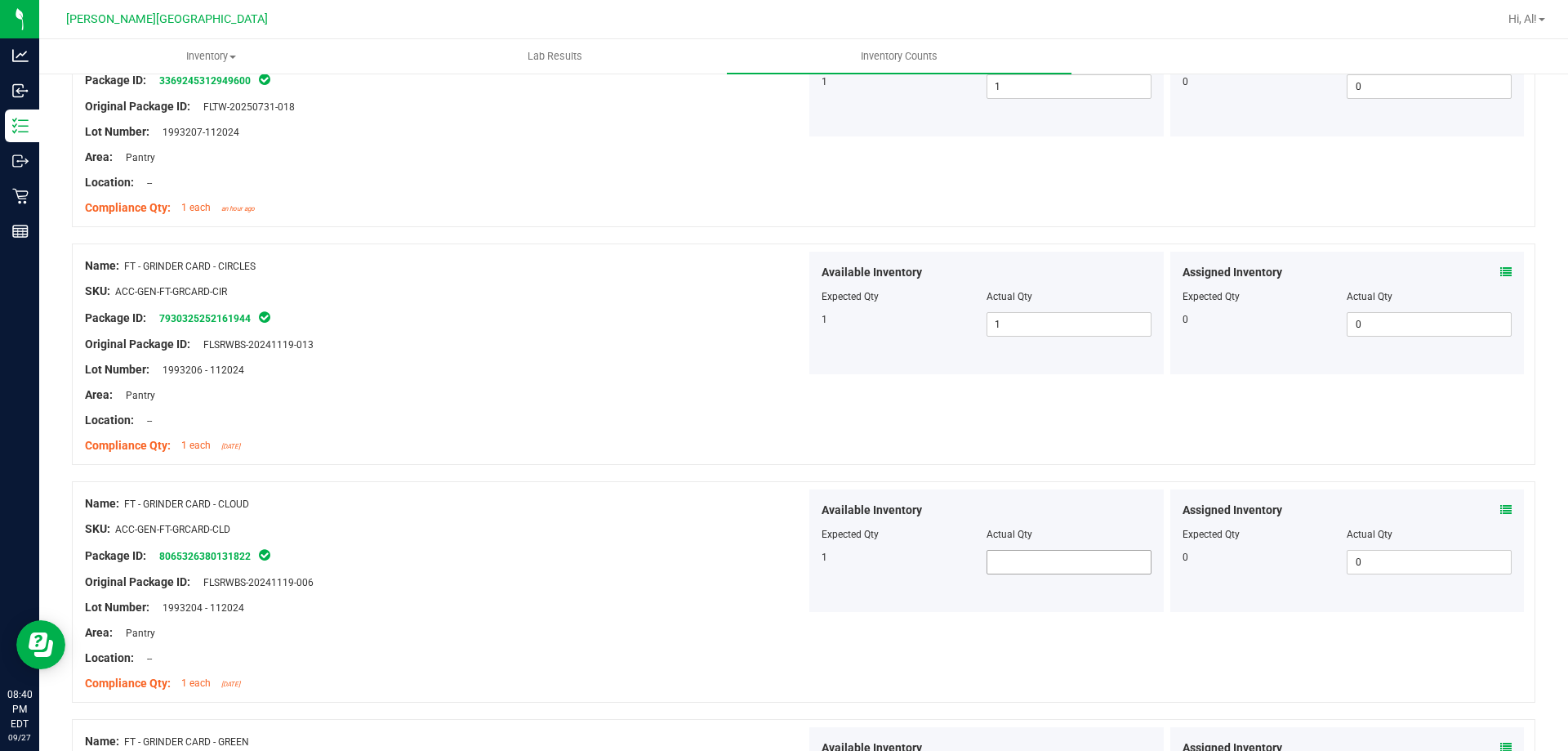
click at [1040, 553] on span at bounding box center [1069, 562] width 165 height 24
click at [1047, 510] on div "Available Inventory" at bounding box center [987, 510] width 330 height 17
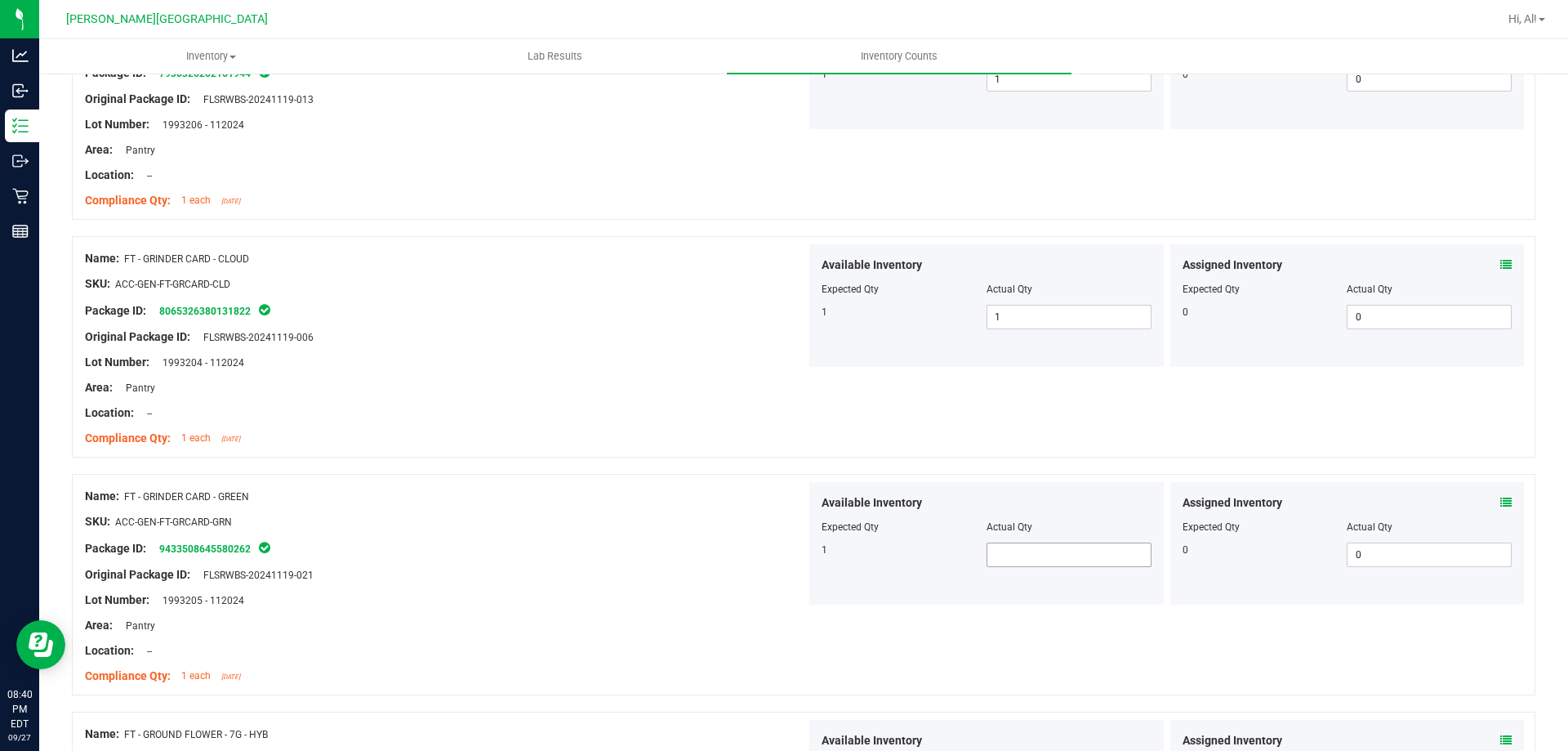
click at [1043, 549] on span at bounding box center [1069, 554] width 165 height 24
click at [1050, 507] on div "Available Inventory" at bounding box center [987, 502] width 330 height 17
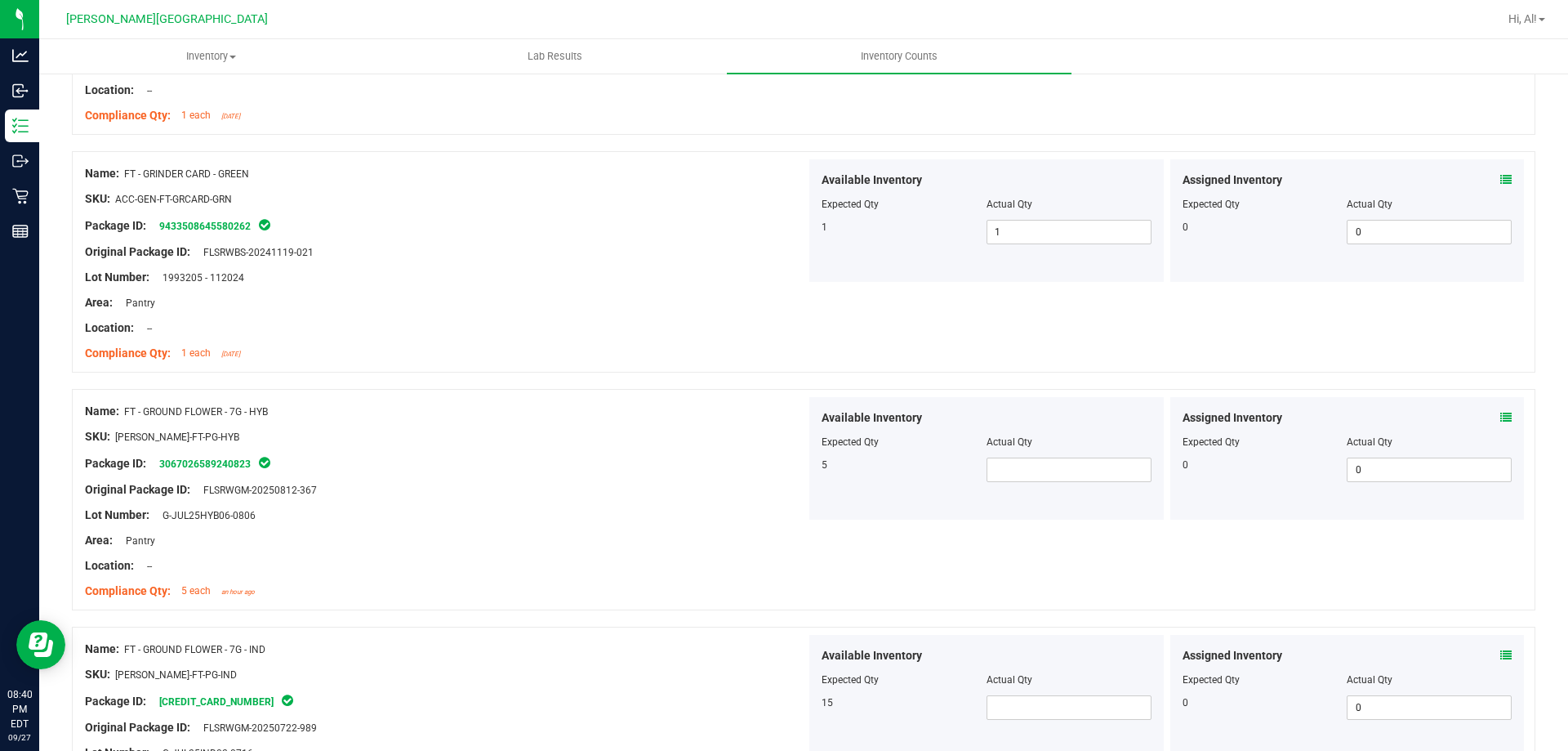
scroll to position [1307, 0]
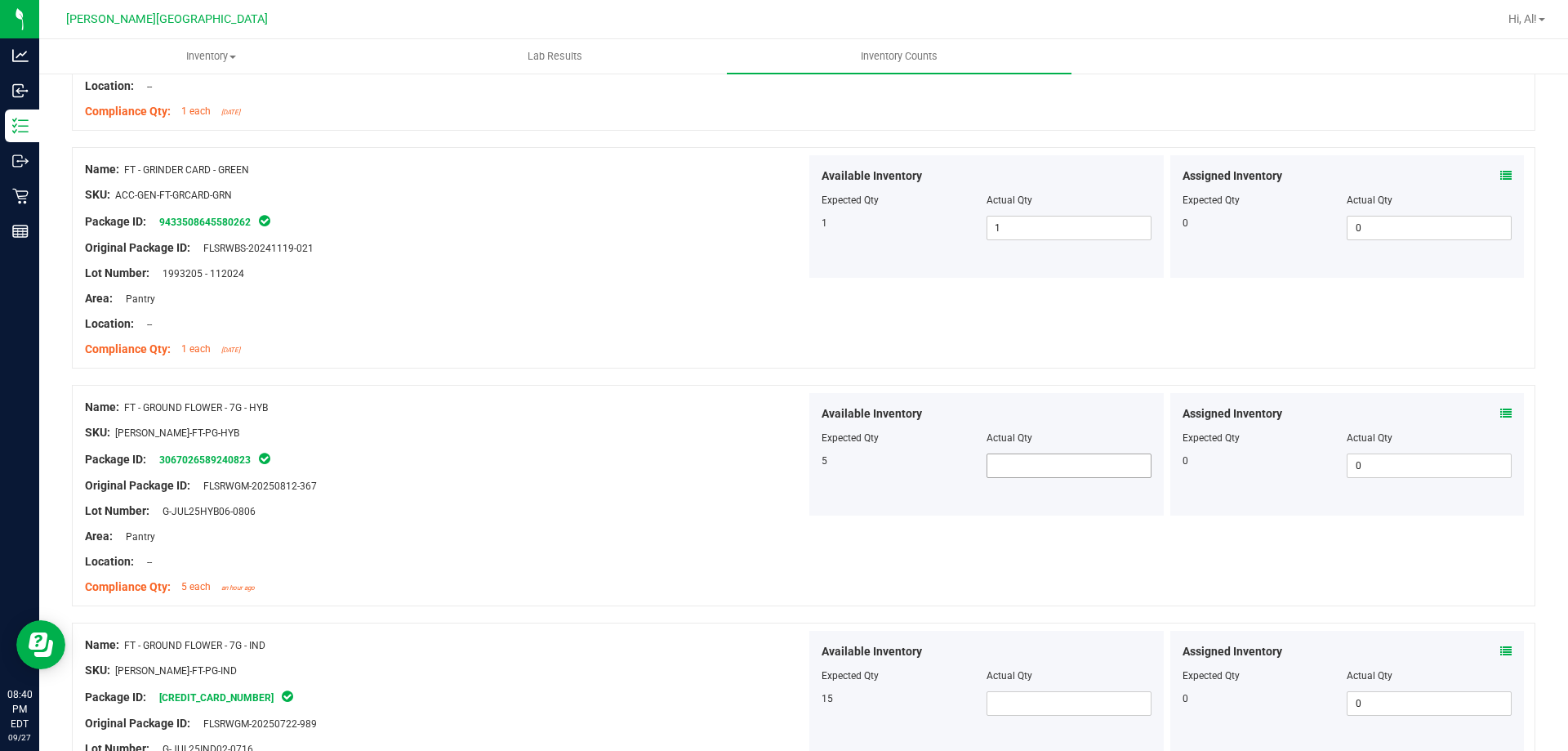
click at [1032, 456] on span at bounding box center [1069, 466] width 165 height 24
click at [1037, 441] on div "Actual Qty" at bounding box center [1069, 438] width 165 height 15
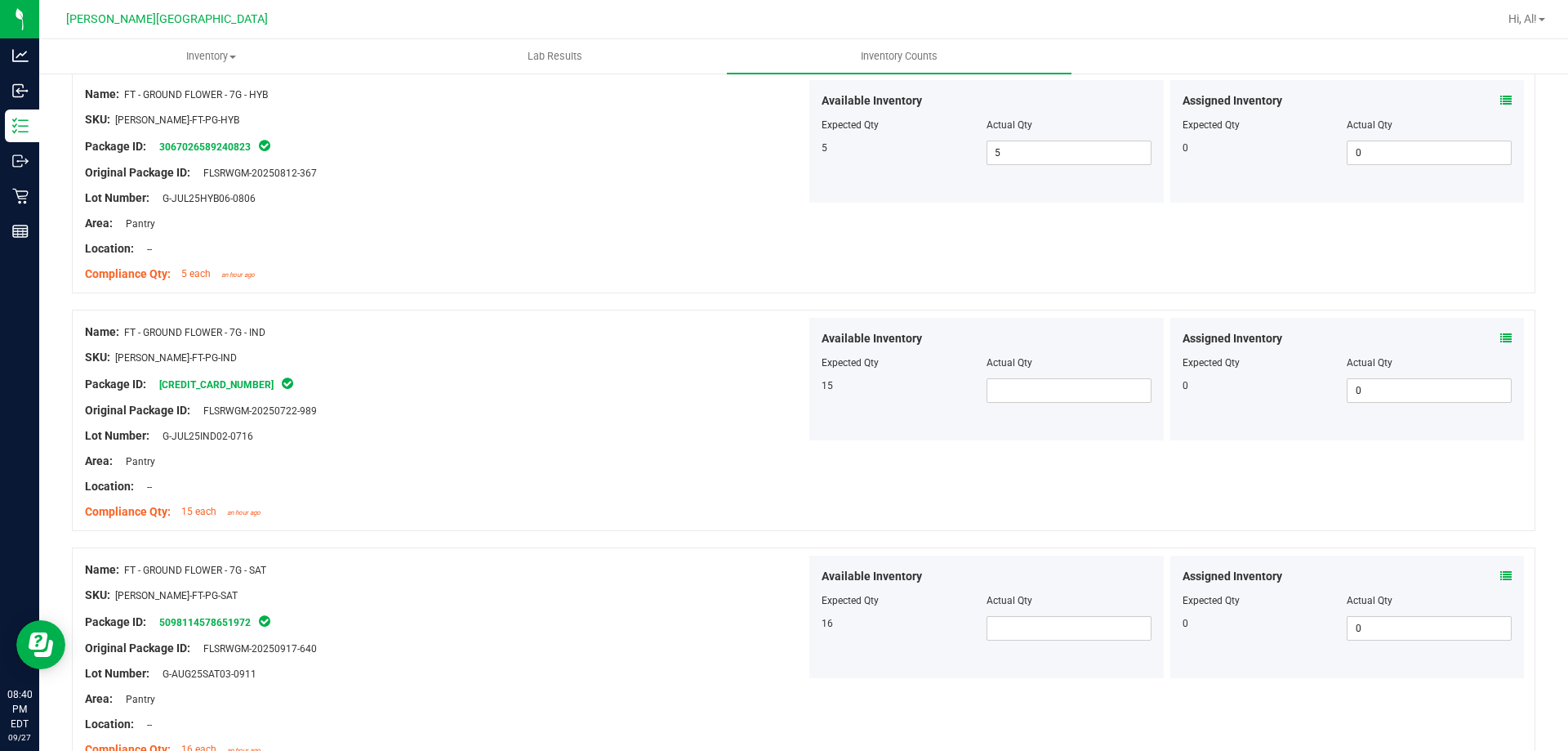
scroll to position [1633, 0]
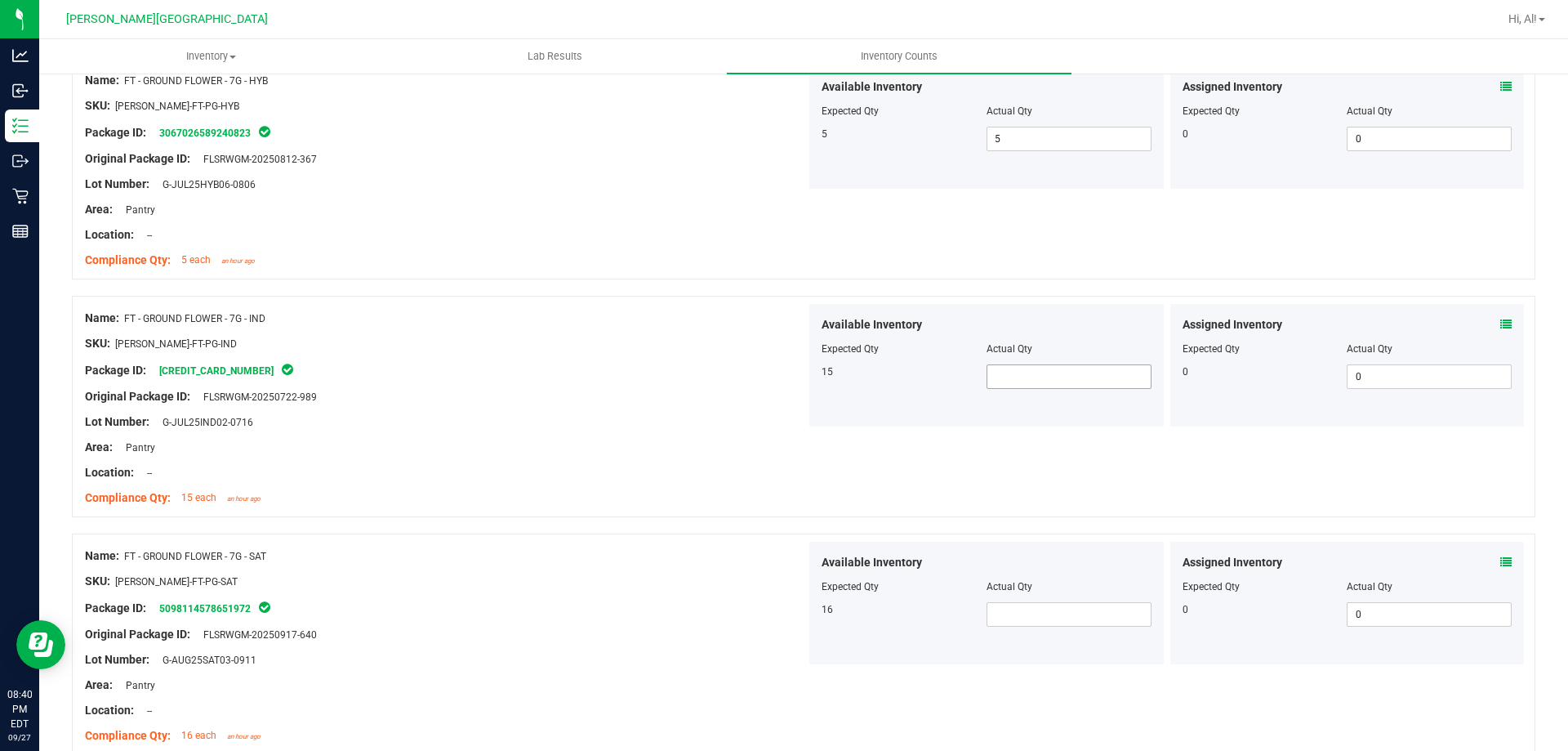
click at [1033, 375] on span at bounding box center [1069, 376] width 165 height 24
click at [1035, 347] on div "Actual Qty" at bounding box center [1069, 348] width 165 height 15
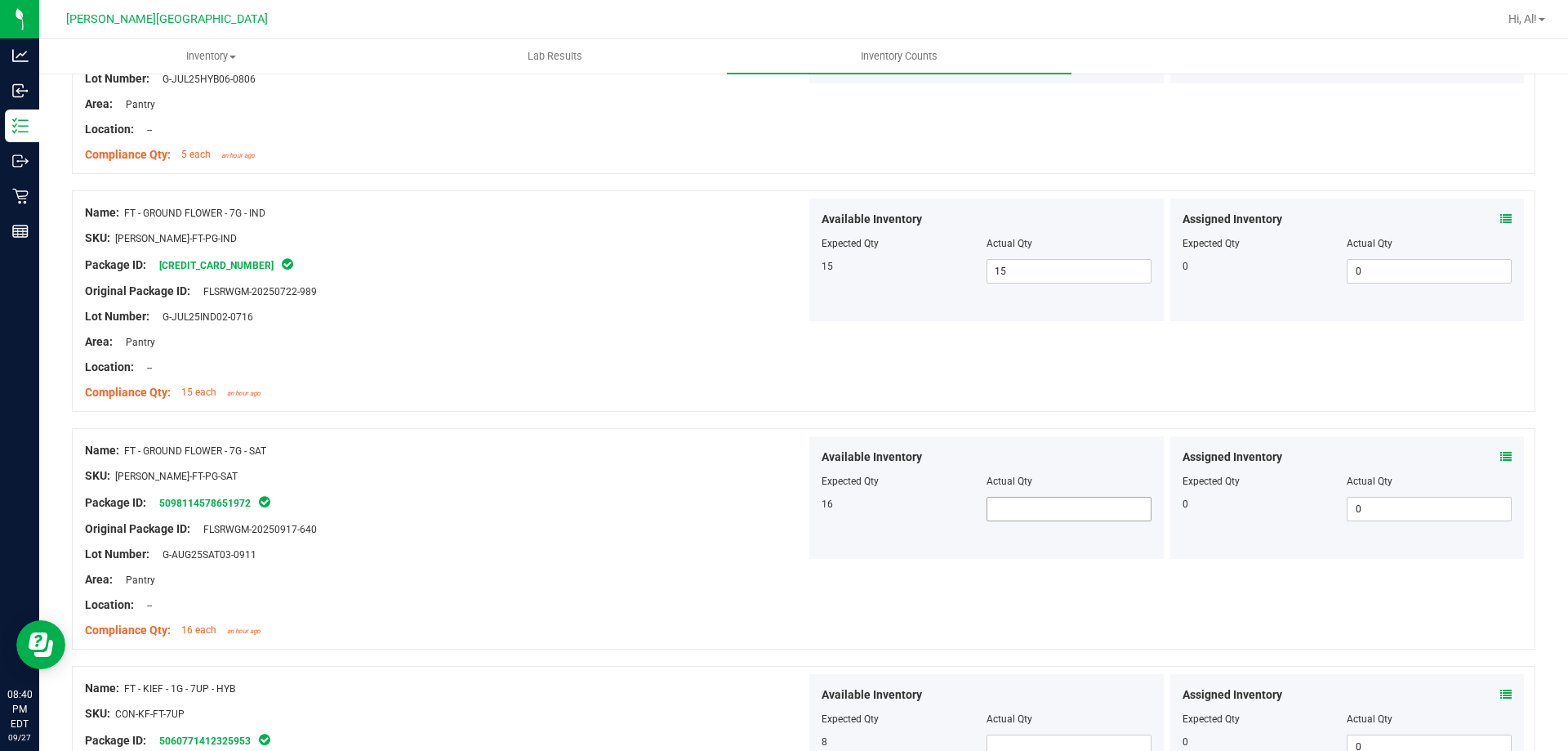
scroll to position [1878, 0]
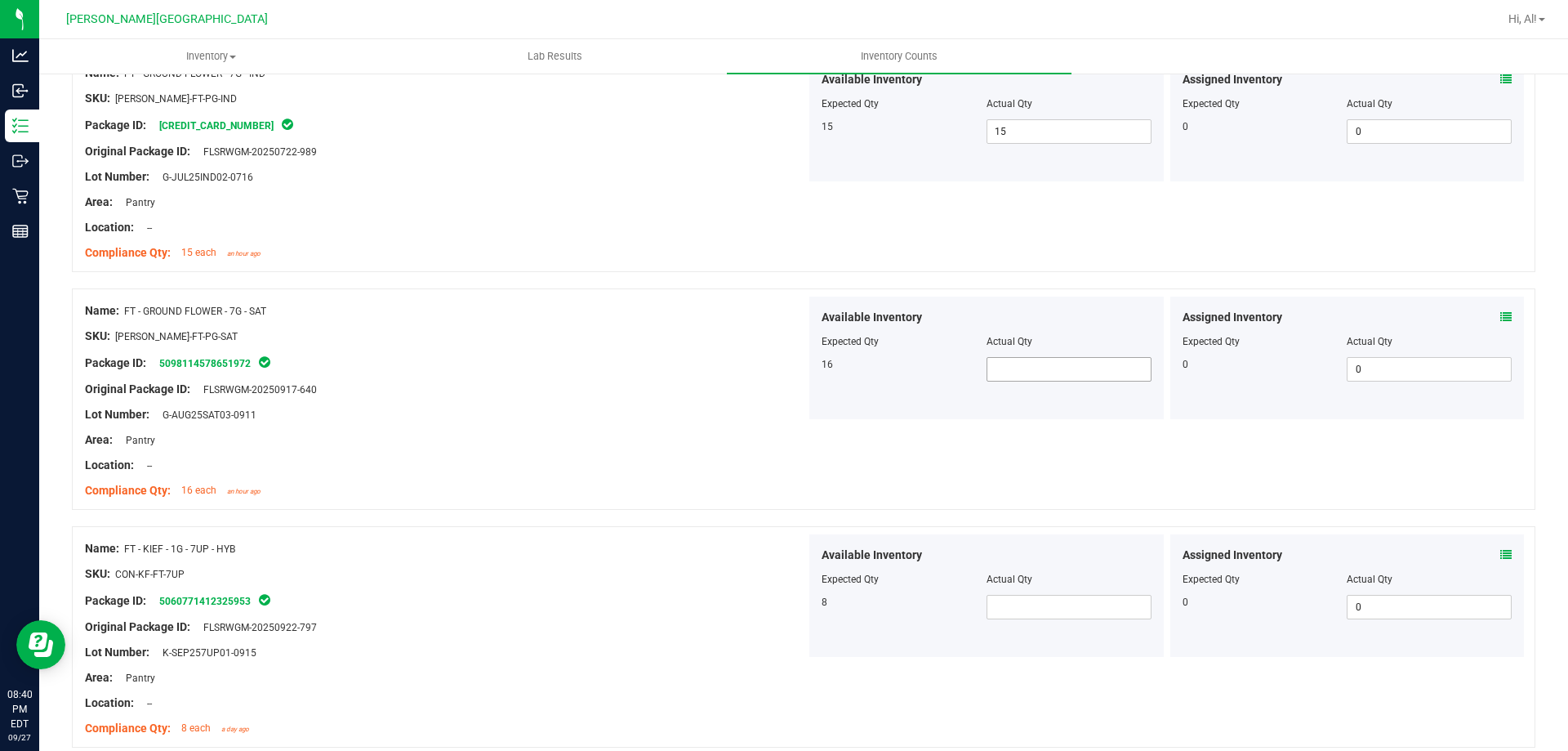
click at [1031, 368] on span at bounding box center [1069, 369] width 165 height 24
click at [1028, 348] on div "Actual Qty" at bounding box center [1069, 342] width 165 height 15
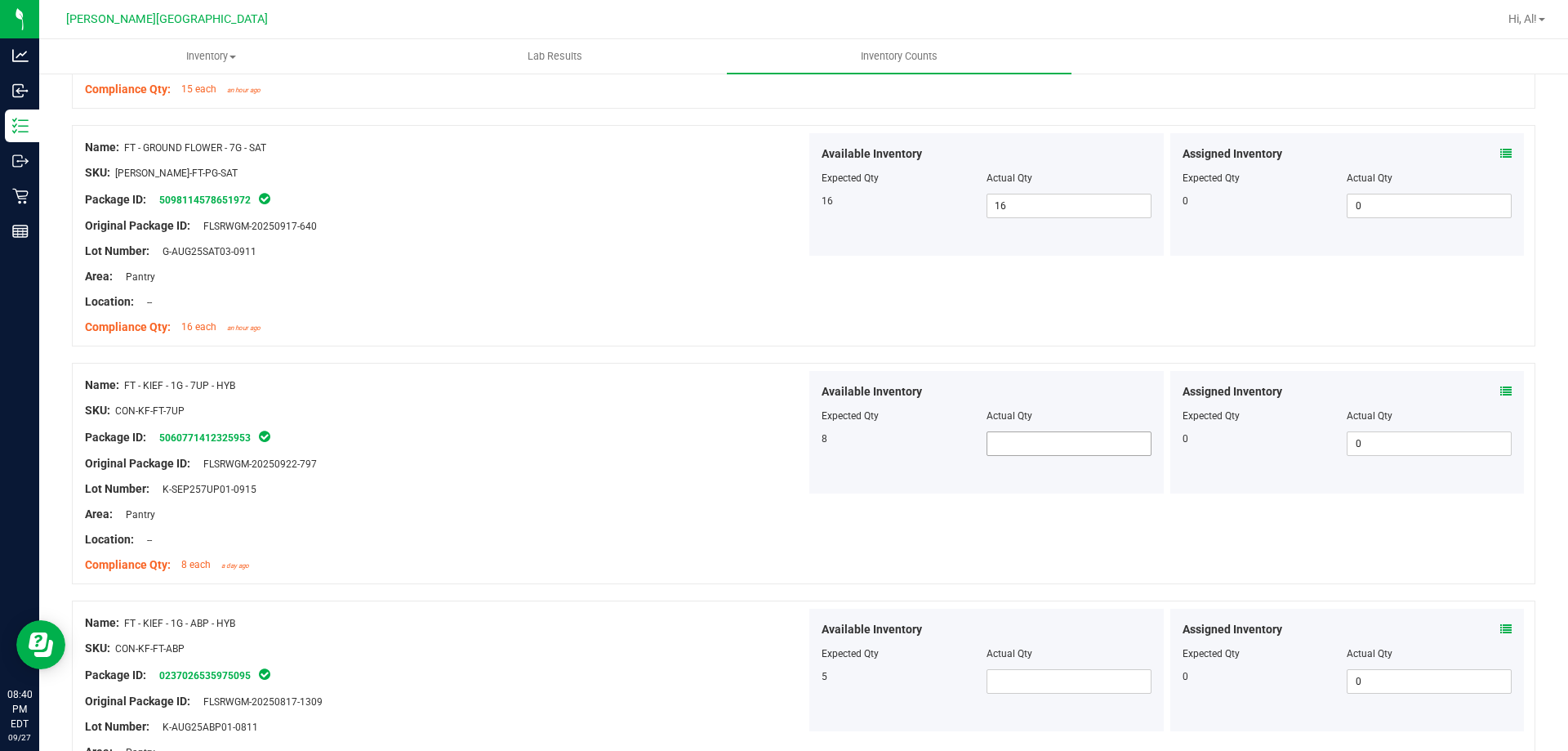
click at [1043, 441] on span at bounding box center [1069, 444] width 165 height 24
click at [1045, 389] on div "Available Inventory" at bounding box center [987, 391] width 330 height 17
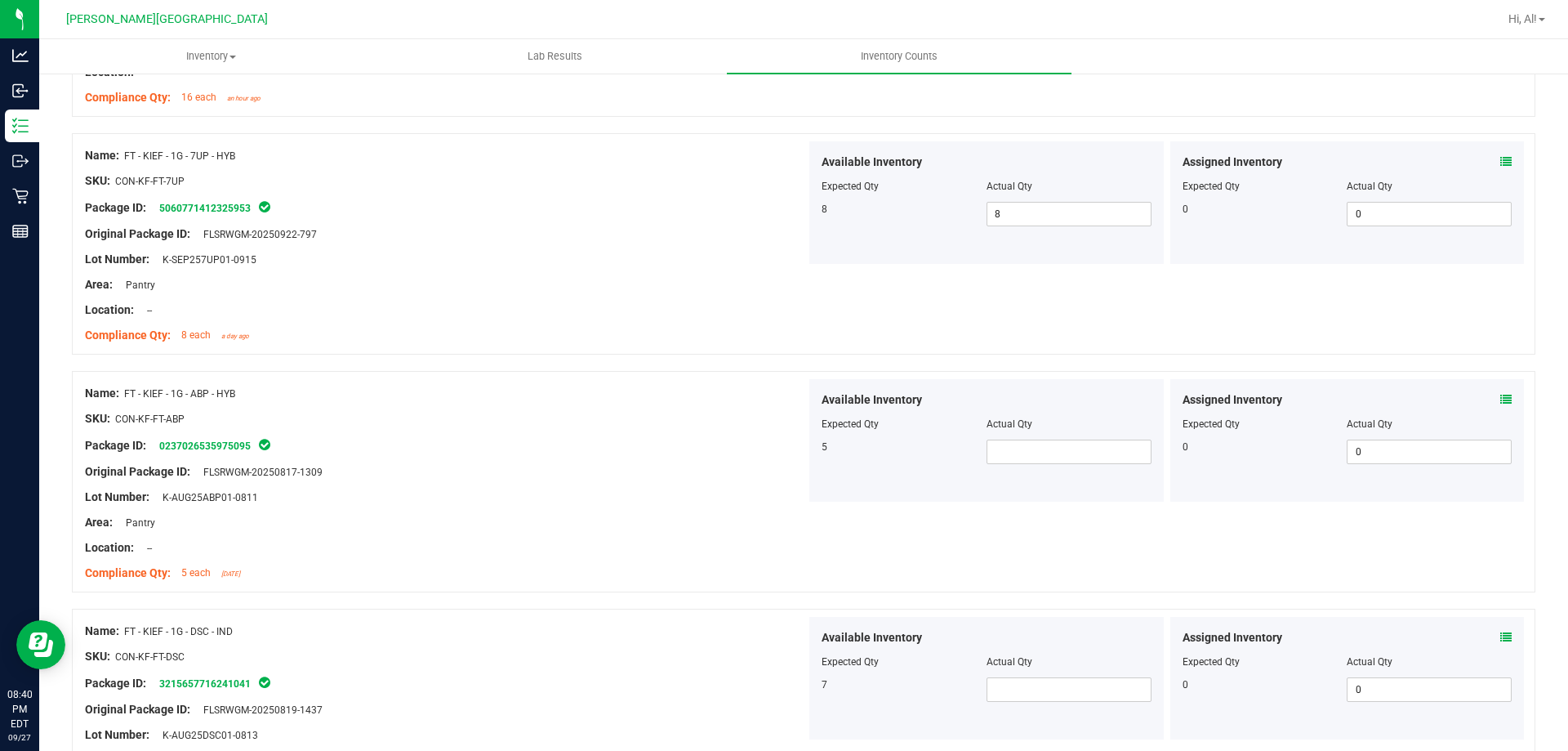
scroll to position [2287, 0]
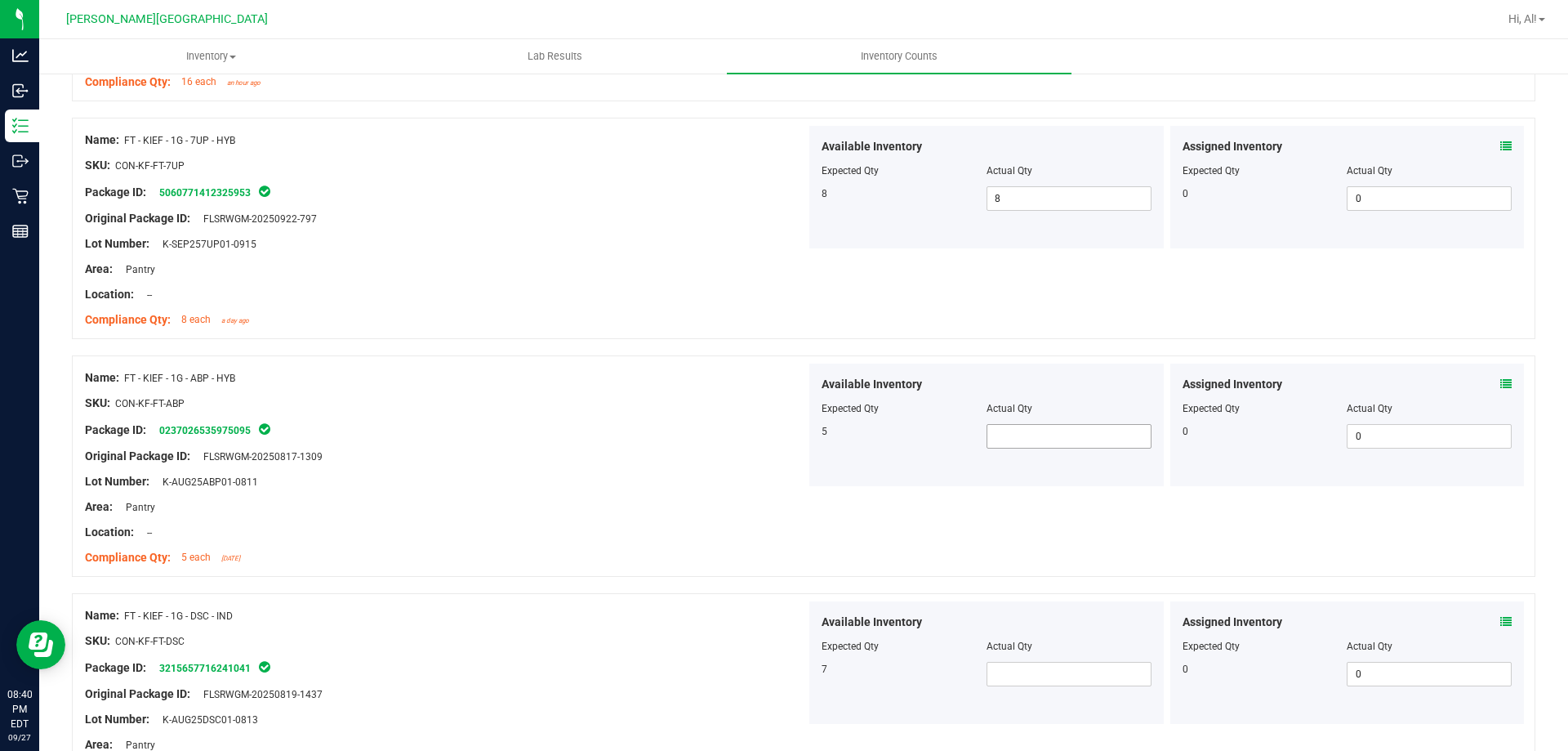
click at [1047, 428] on span at bounding box center [1069, 436] width 165 height 24
click at [1063, 397] on div at bounding box center [987, 397] width 330 height 8
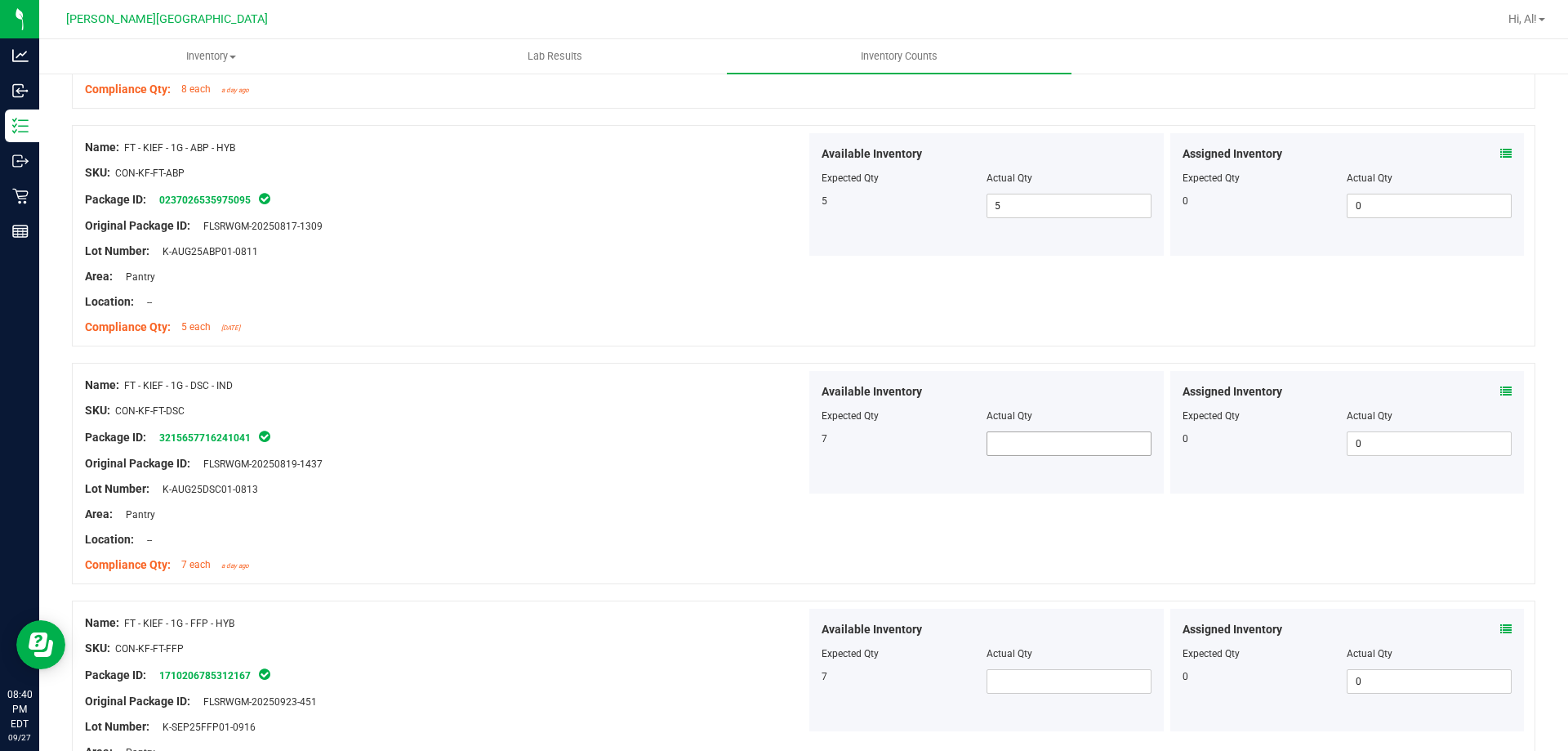
scroll to position [2533, 0]
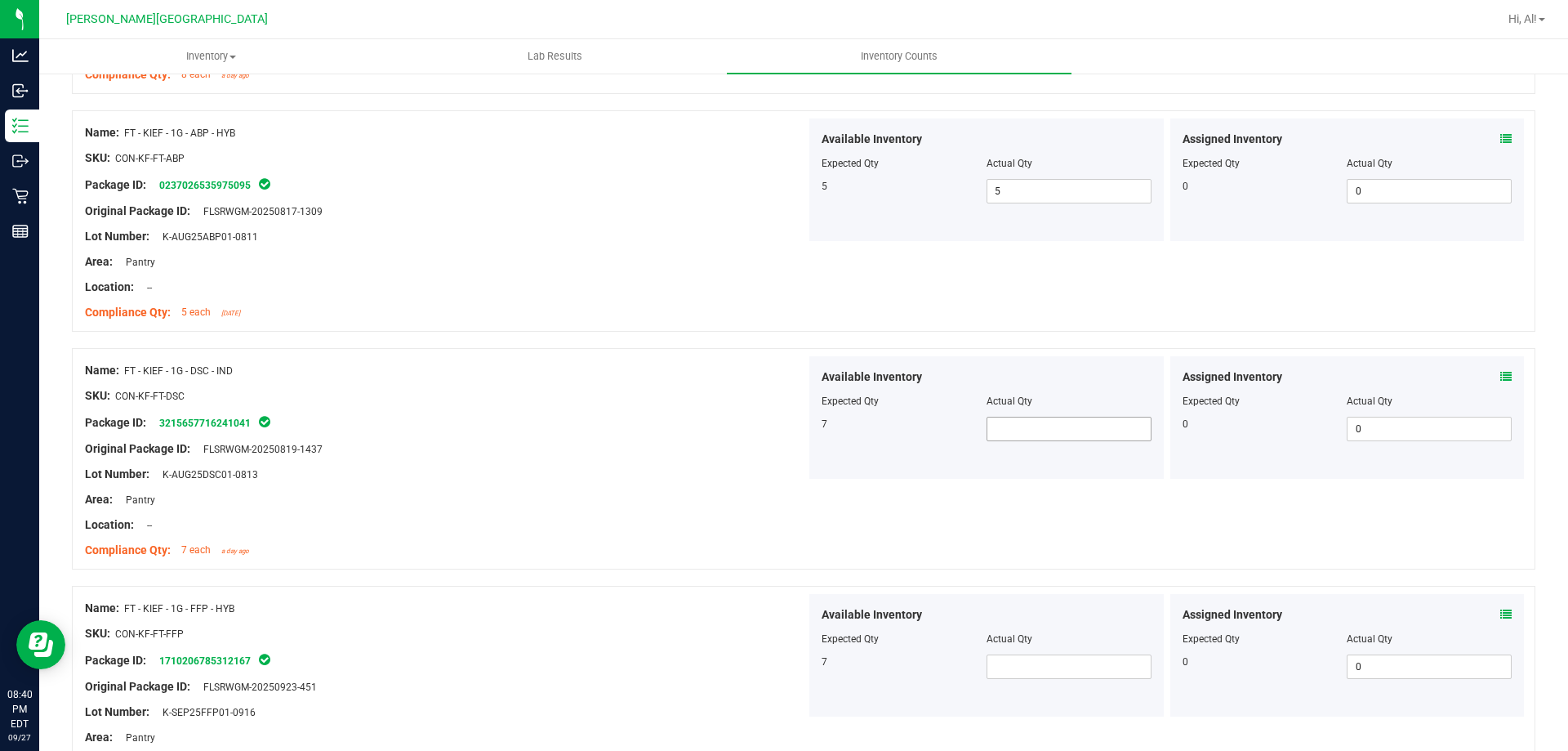
click at [1049, 431] on span at bounding box center [1069, 429] width 165 height 24
click at [1059, 416] on span "7 7" at bounding box center [1069, 429] width 165 height 24
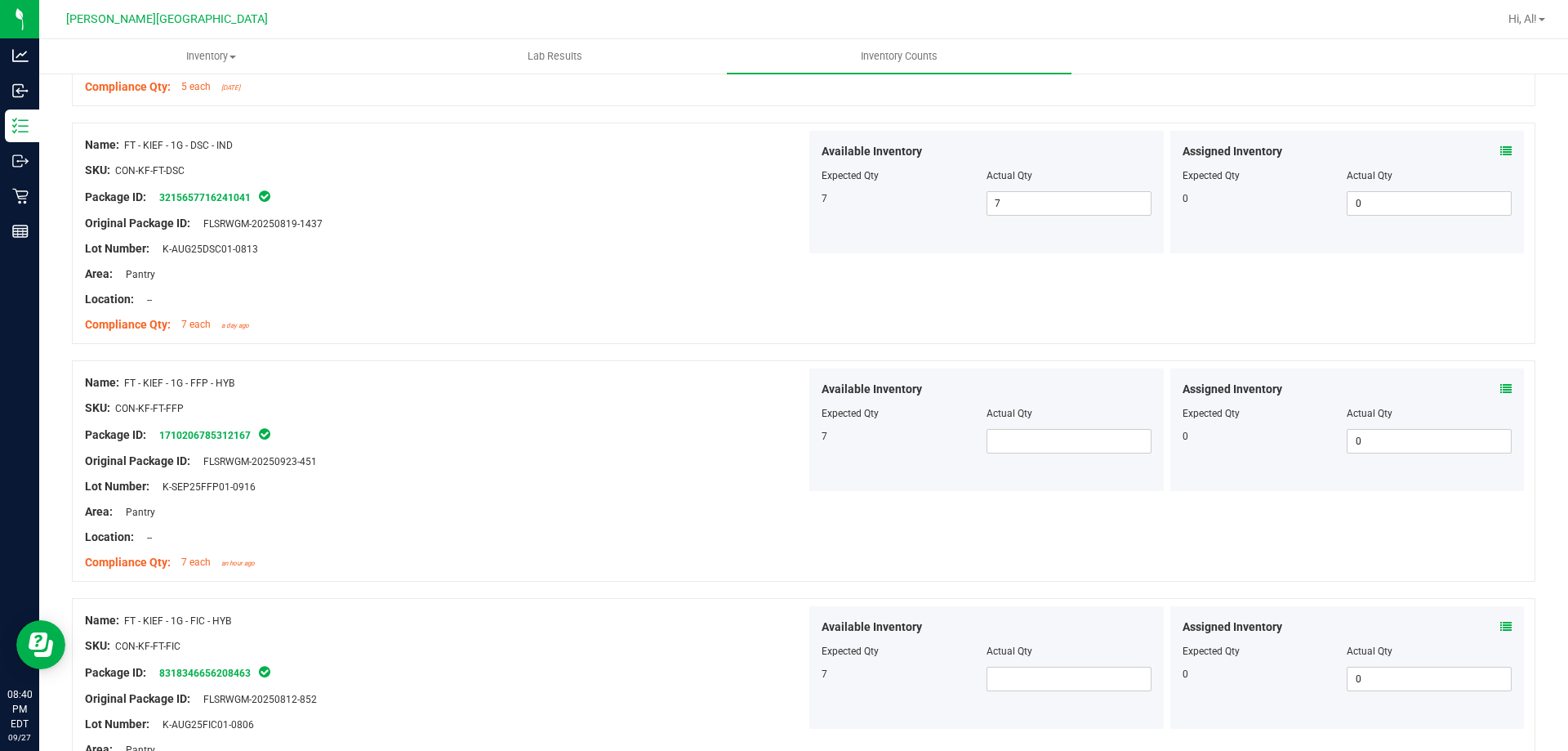
scroll to position [2778, 0]
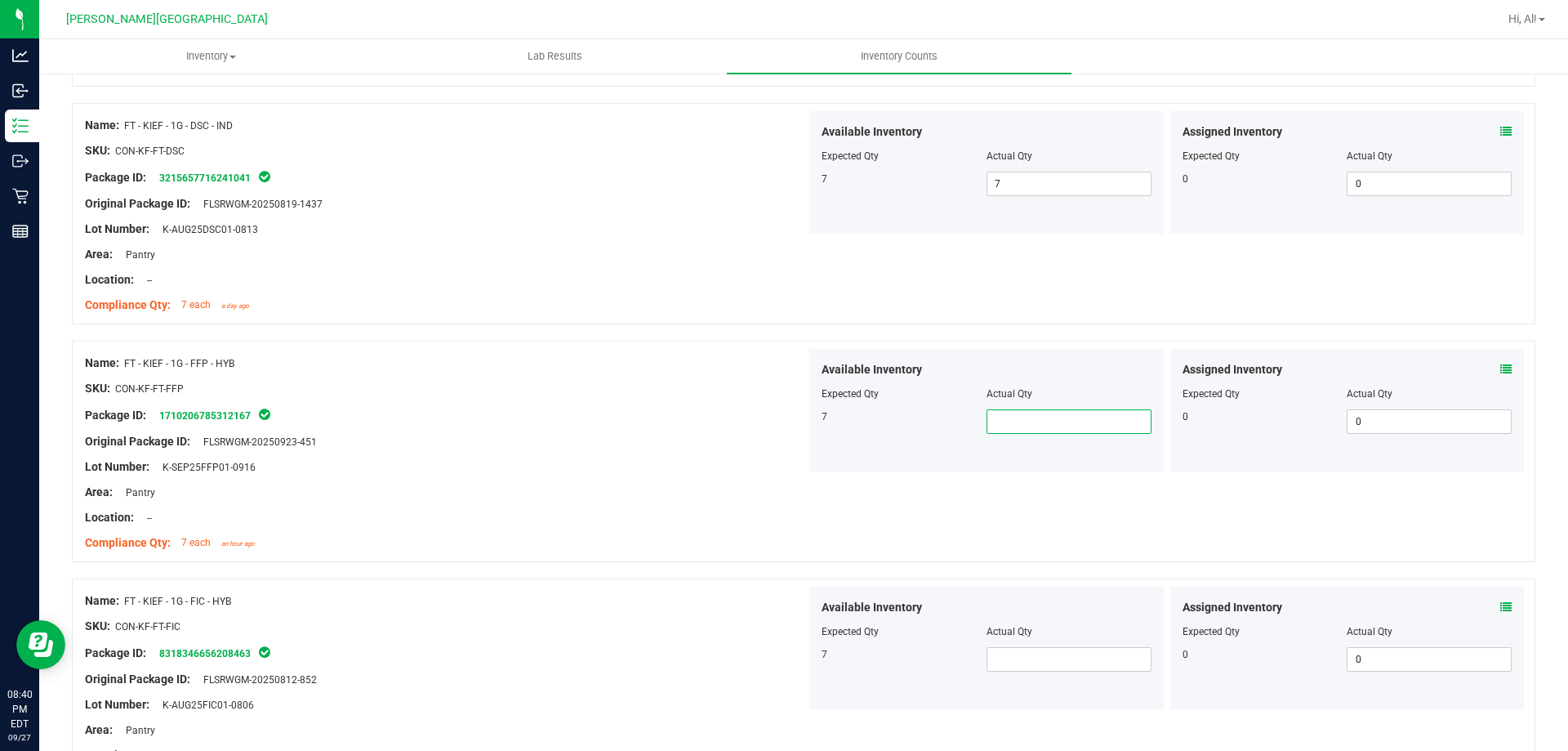
click at [1036, 416] on span at bounding box center [1069, 421] width 165 height 24
click at [1042, 383] on div at bounding box center [987, 382] width 330 height 8
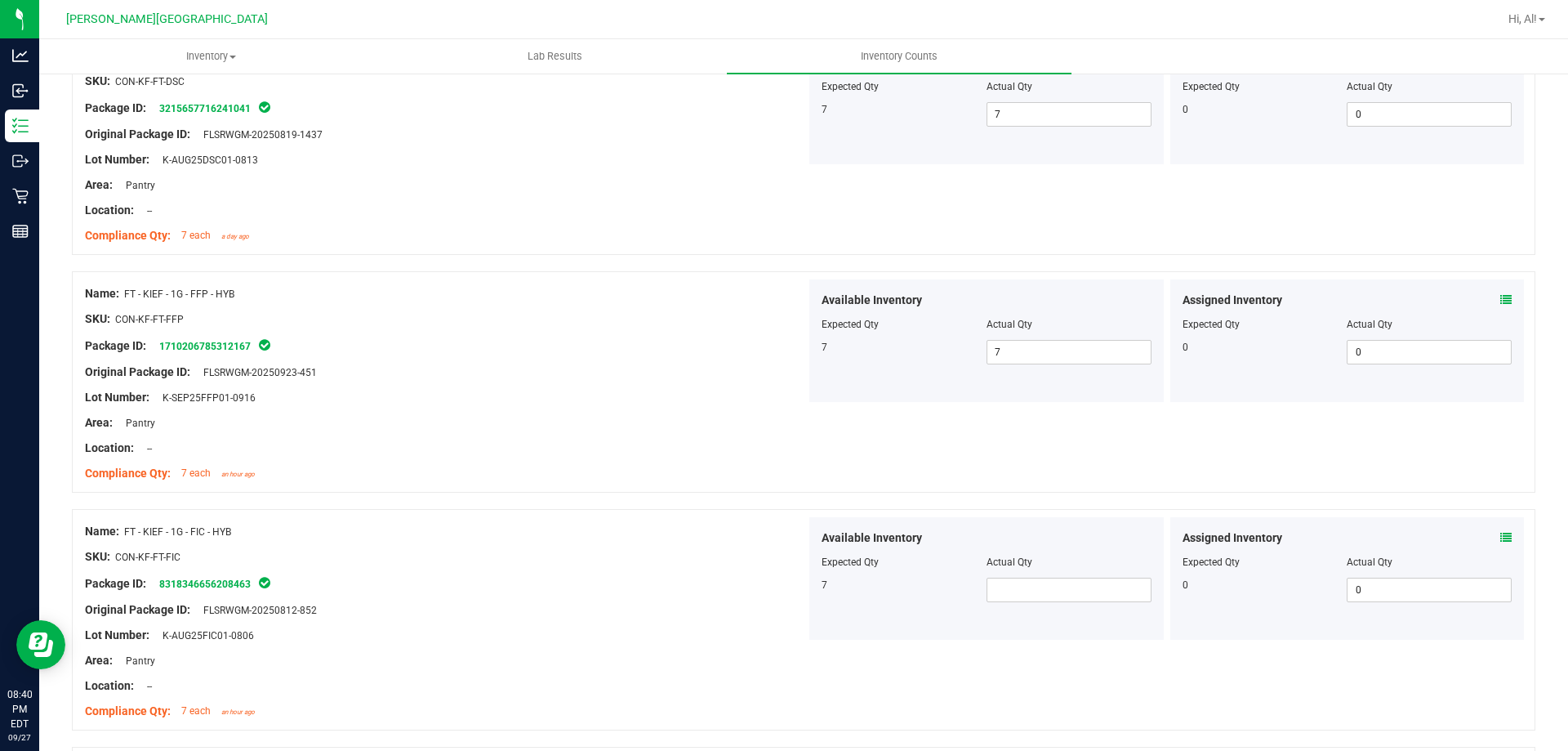
scroll to position [2941, 0]
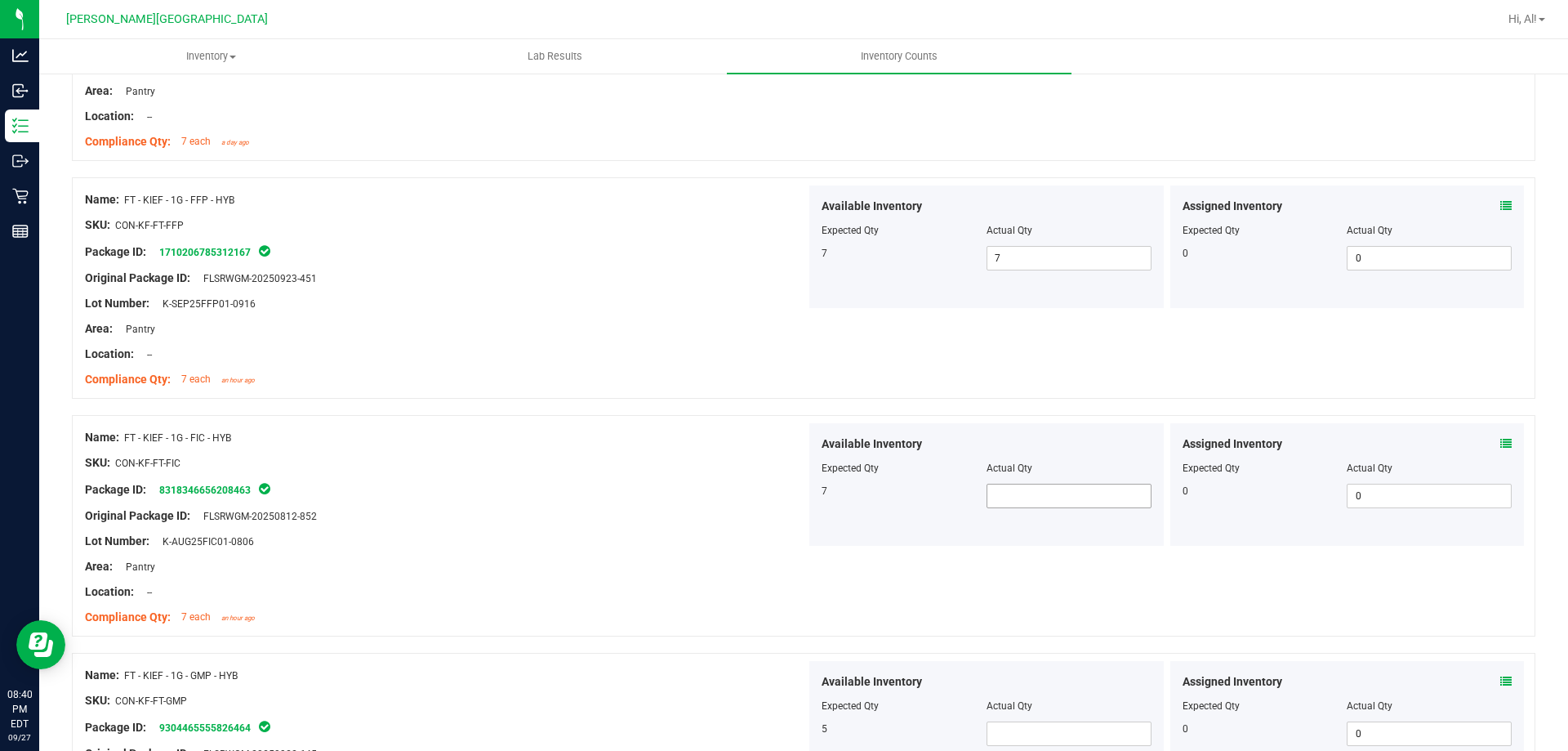
drag, startPoint x: 1043, startPoint y: 512, endPoint x: 1036, endPoint y: 496, distance: 17.5
click at [1037, 501] on div "Available Inventory Expected Qty Actual Qty 7" at bounding box center [987, 485] width 354 height 123
click at [1036, 496] on span at bounding box center [1069, 496] width 165 height 24
click at [1041, 465] on div "Actual Qty" at bounding box center [1069, 468] width 165 height 15
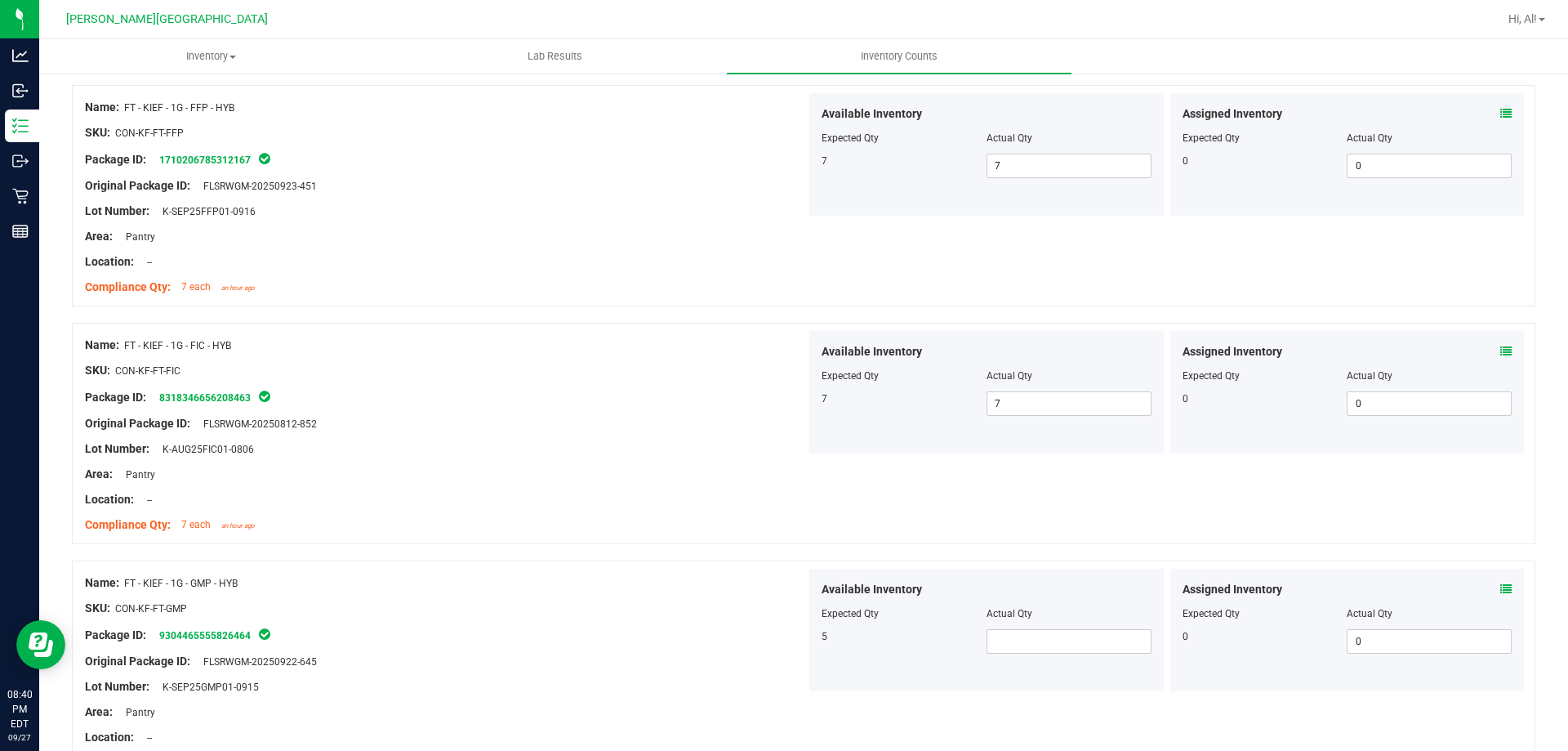
scroll to position [3186, 0]
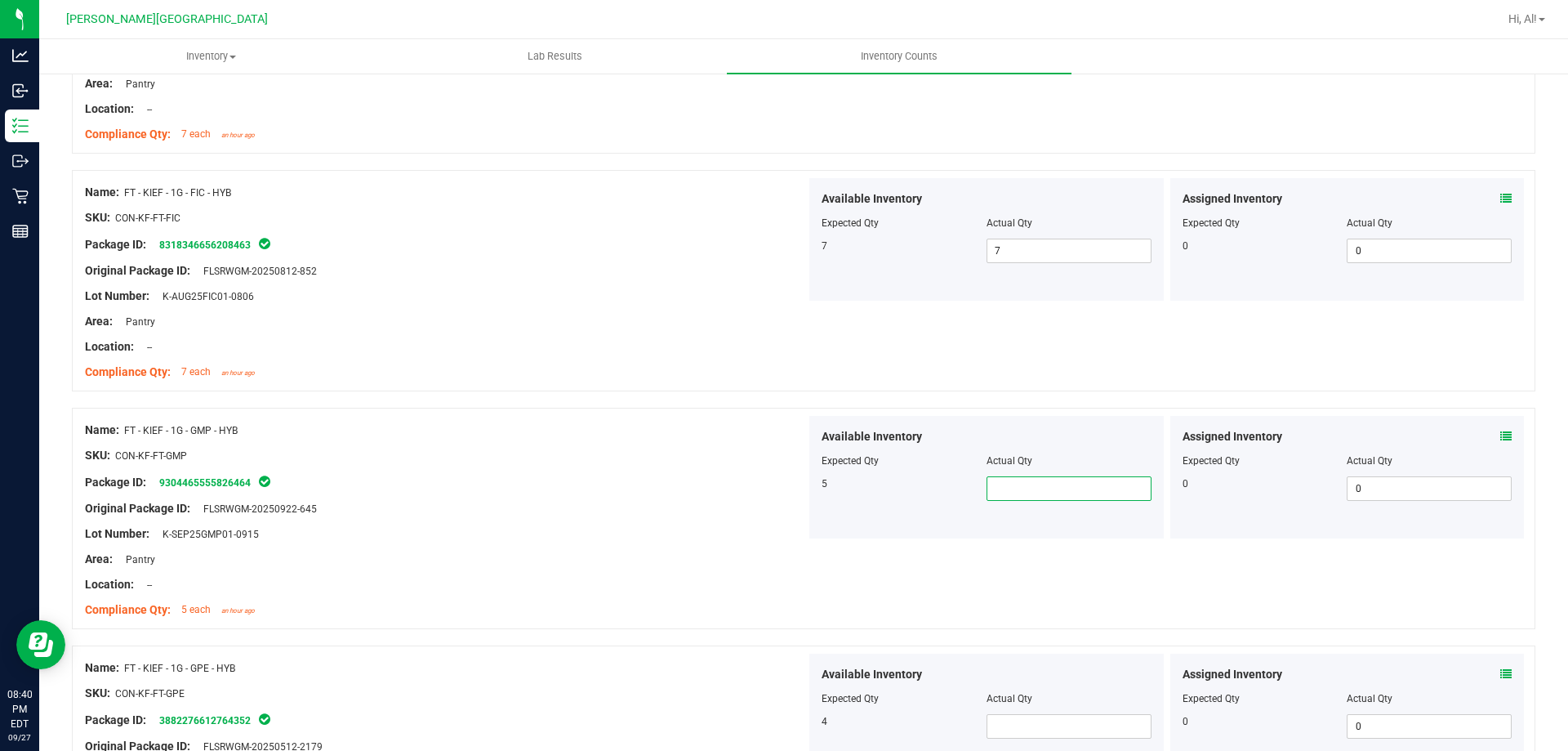
click at [1041, 481] on span at bounding box center [1069, 488] width 165 height 24
click at [1050, 439] on div "Available Inventory" at bounding box center [987, 436] width 330 height 17
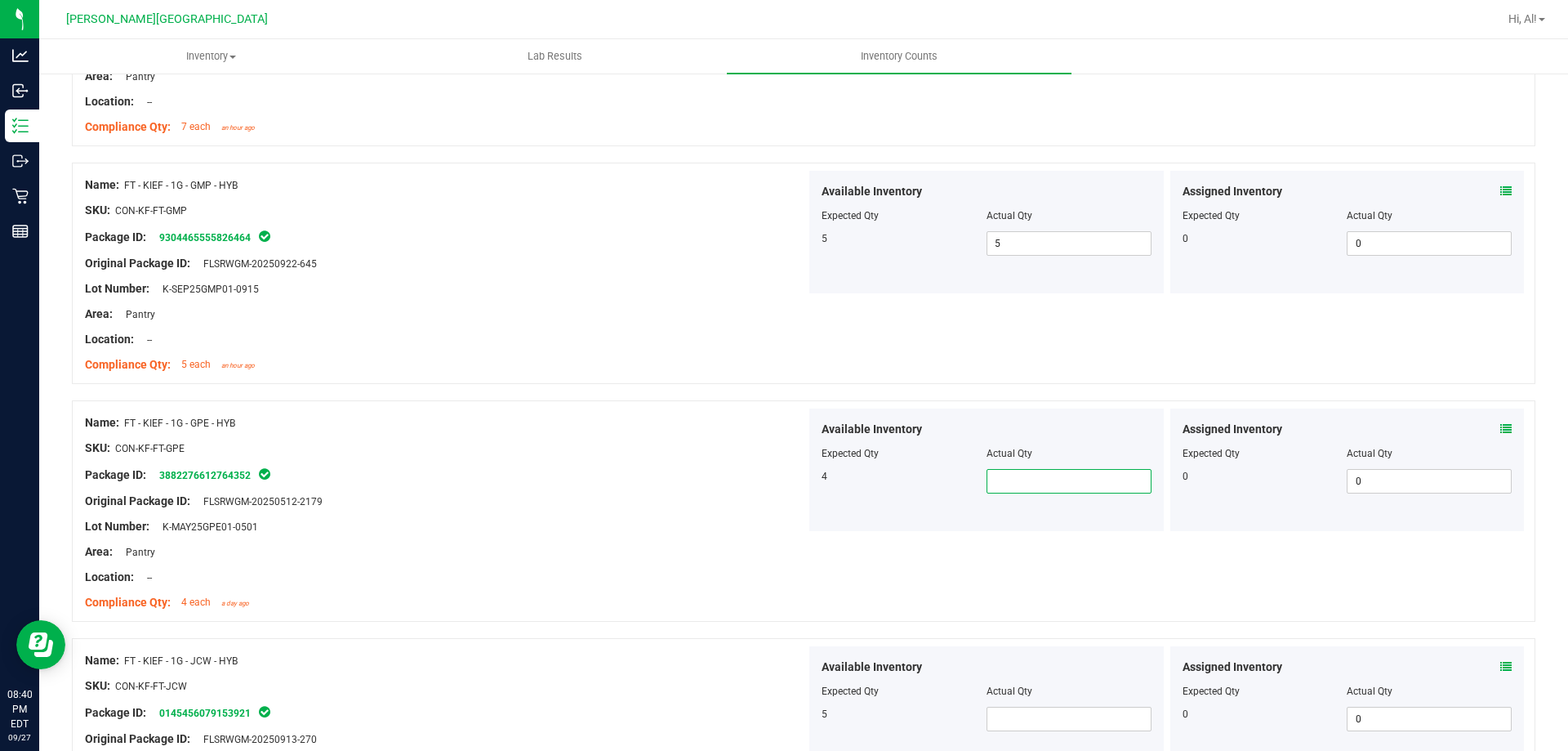
click at [1042, 471] on span at bounding box center [1069, 481] width 165 height 24
click at [1050, 460] on div at bounding box center [987, 464] width 330 height 8
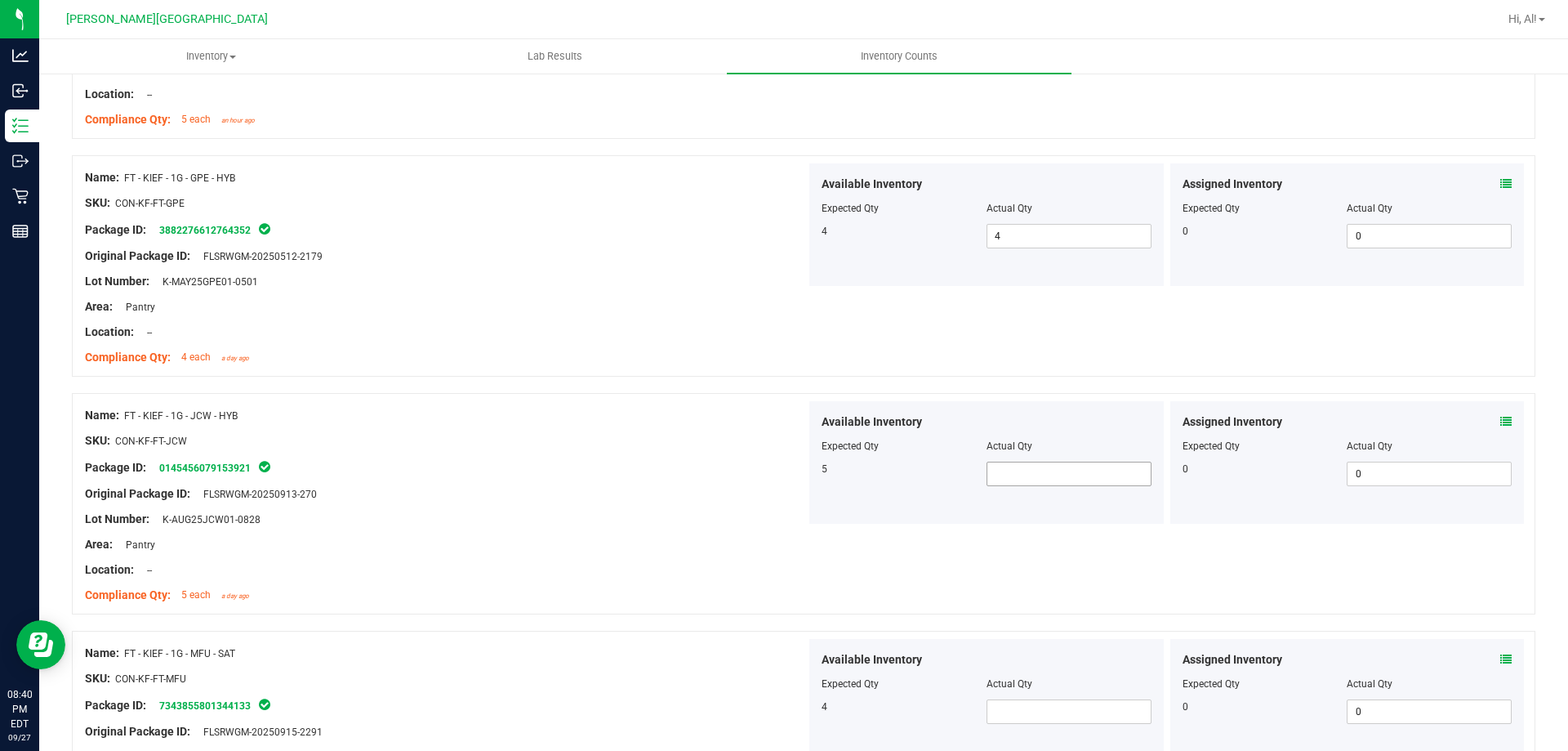
click at [1045, 474] on span at bounding box center [1069, 473] width 165 height 24
click at [1060, 444] on div "Actual Qty" at bounding box center [1069, 446] width 165 height 15
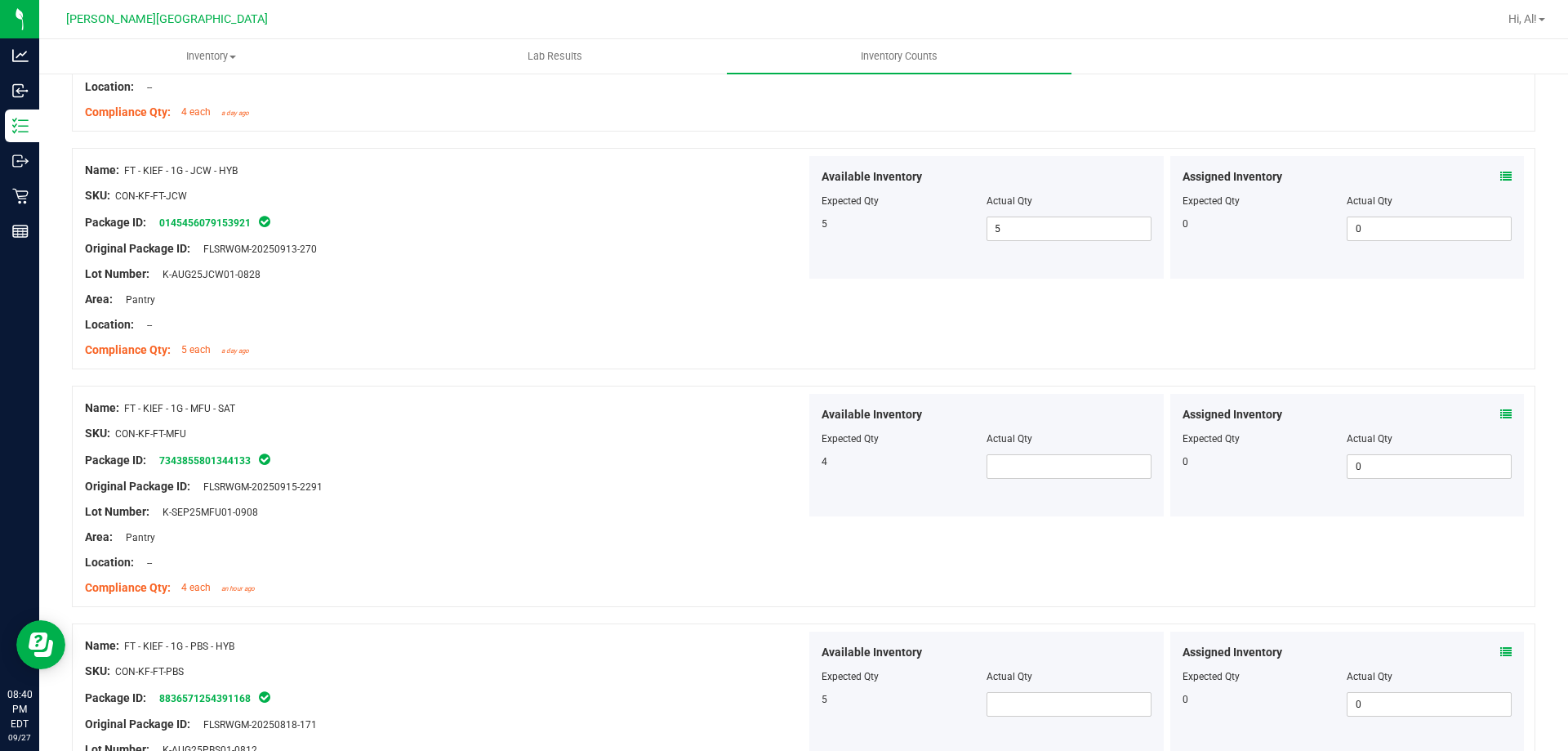
click at [1030, 481] on div "Available Inventory Expected Qty Actual Qty 4" at bounding box center [987, 456] width 354 height 123
click at [1031, 470] on span at bounding box center [1069, 466] width 165 height 24
click at [1047, 453] on div at bounding box center [987, 450] width 330 height 8
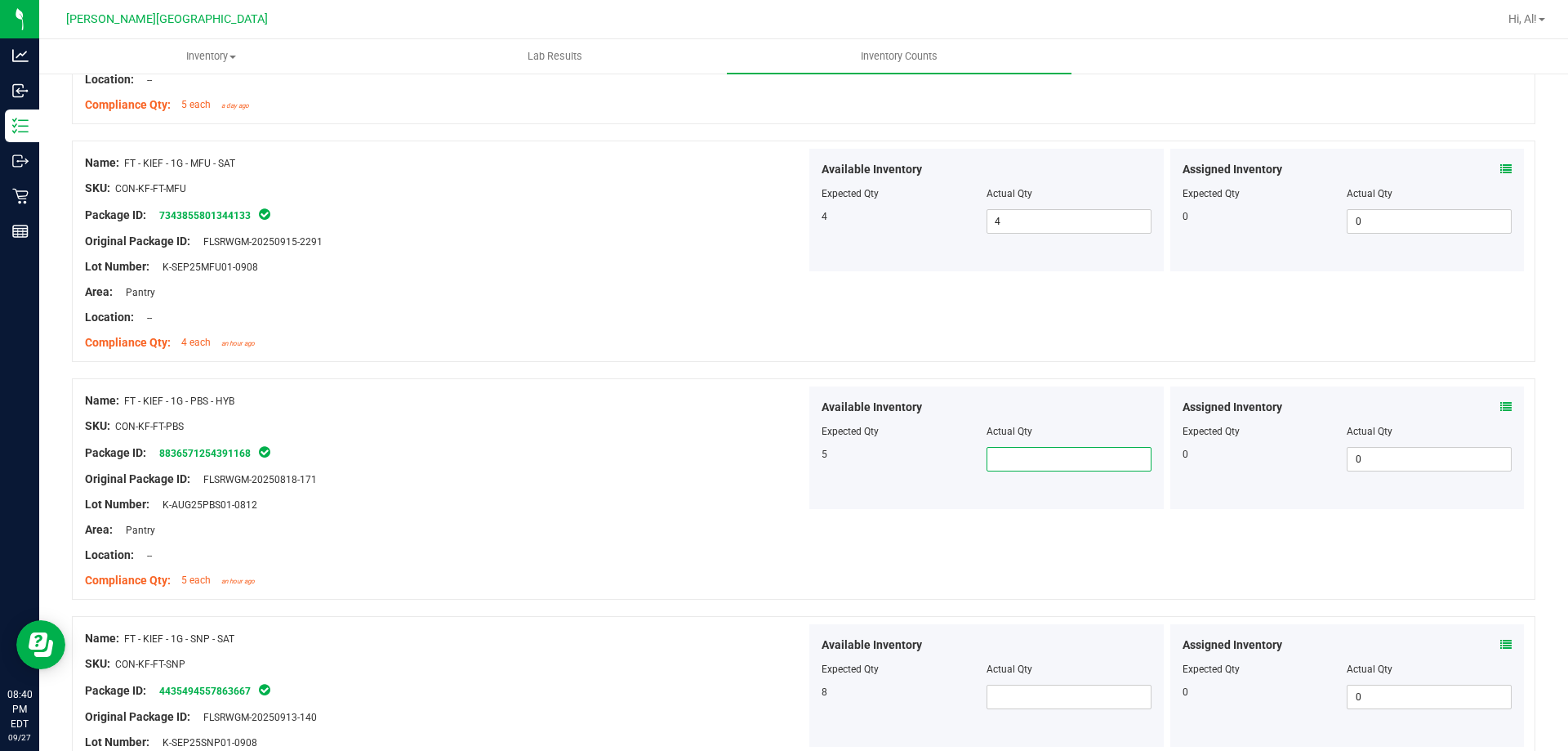
click at [1041, 467] on span at bounding box center [1069, 459] width 165 height 24
click at [1047, 436] on div "Actual Qty" at bounding box center [1069, 431] width 165 height 15
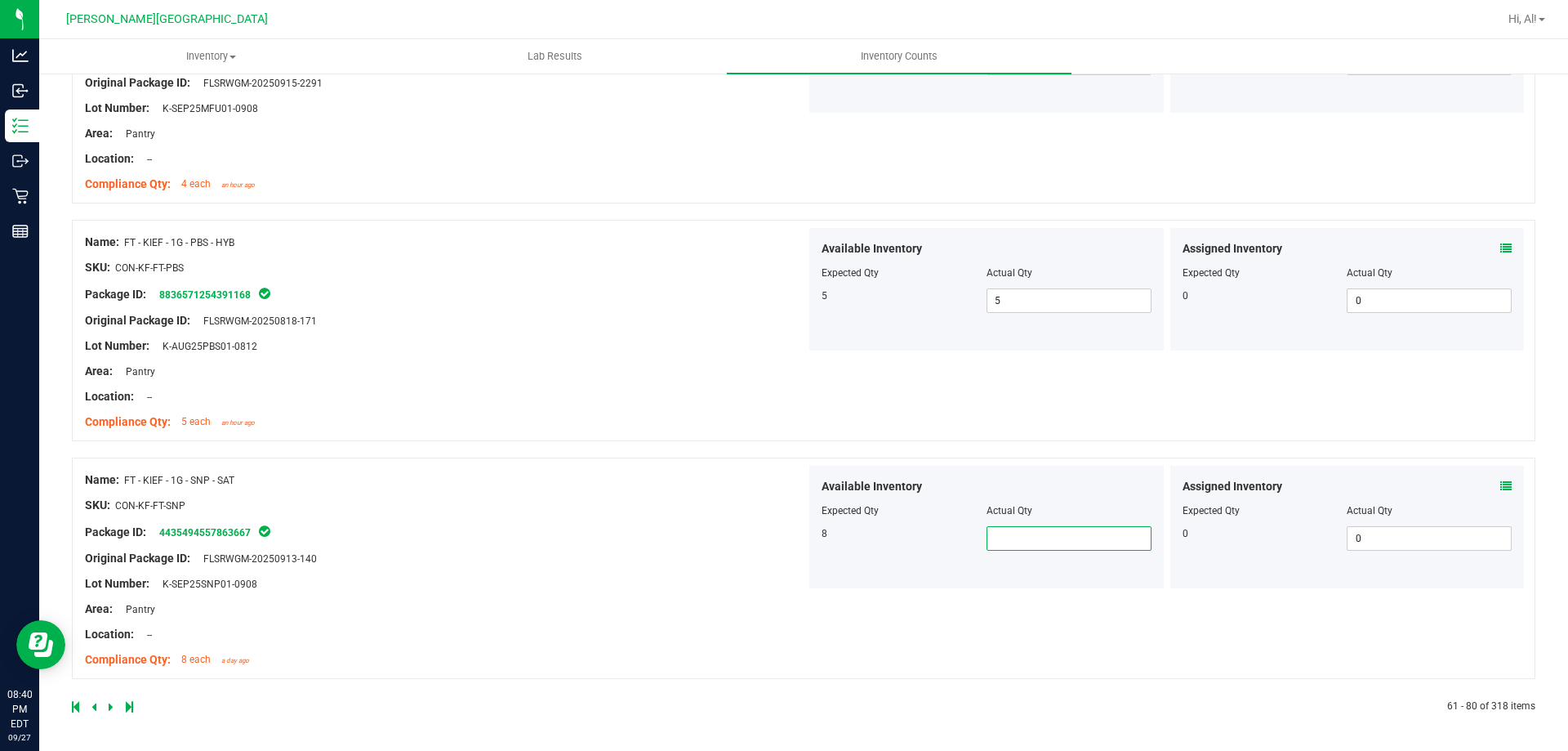
click at [1032, 526] on span at bounding box center [1069, 539] width 165 height 24
click at [1033, 491] on div "Available Inventory" at bounding box center [987, 486] width 330 height 17
click at [109, 702] on icon at bounding box center [111, 706] width 5 height 10
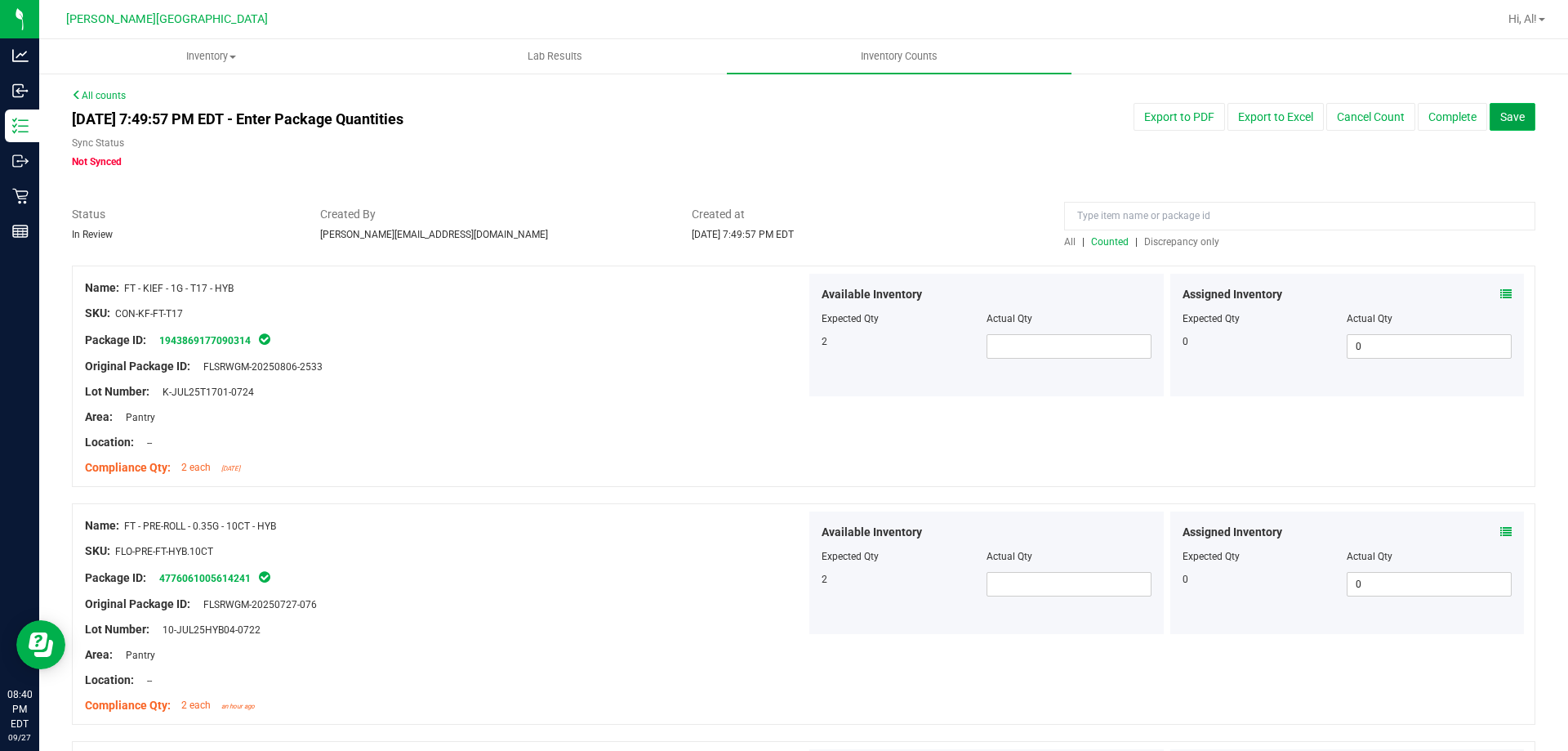
click at [1493, 125] on button "Save" at bounding box center [1512, 116] width 46 height 28
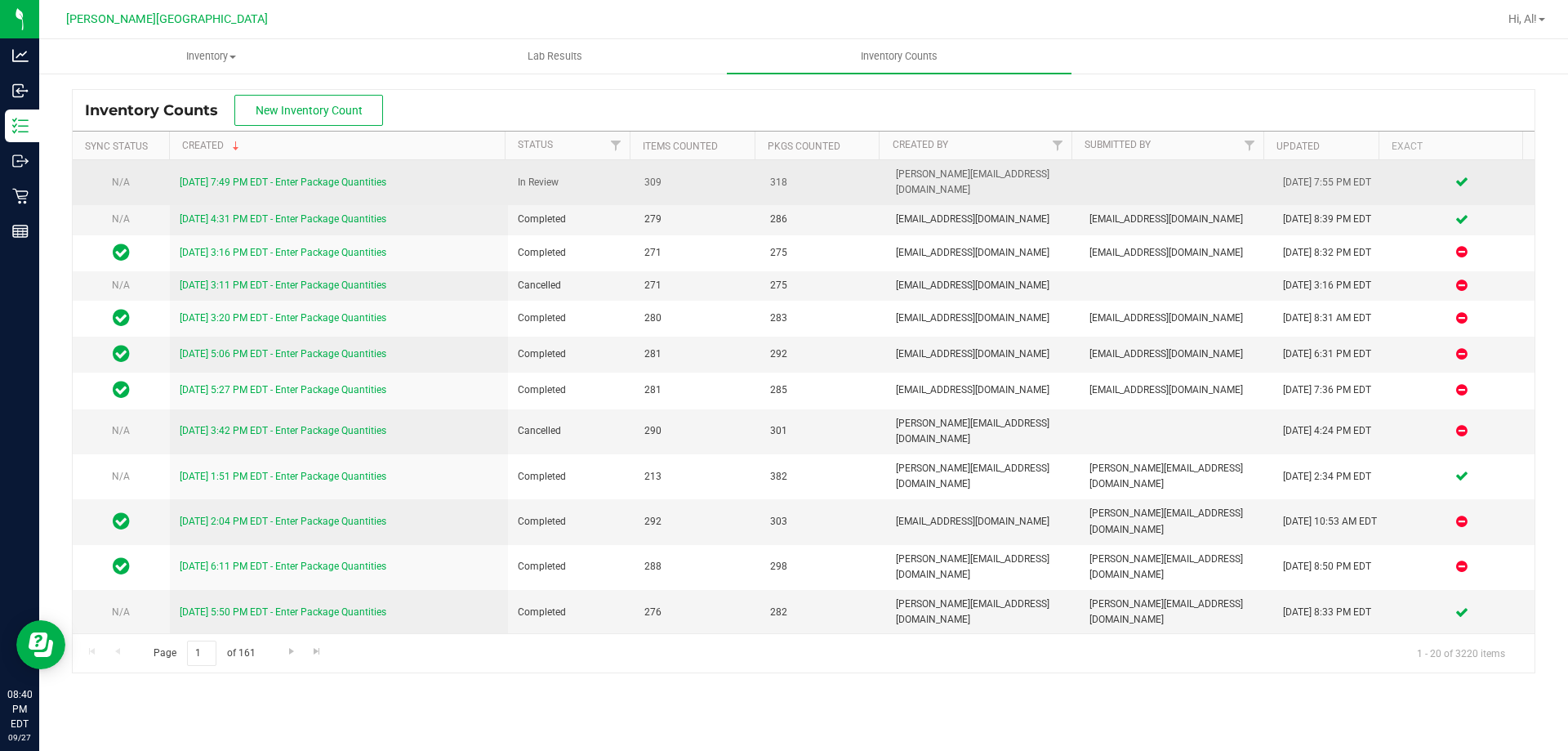
click at [346, 176] on link "[DATE] 7:49 PM EDT - Enter Package Quantities" at bounding box center [283, 182] width 207 height 11
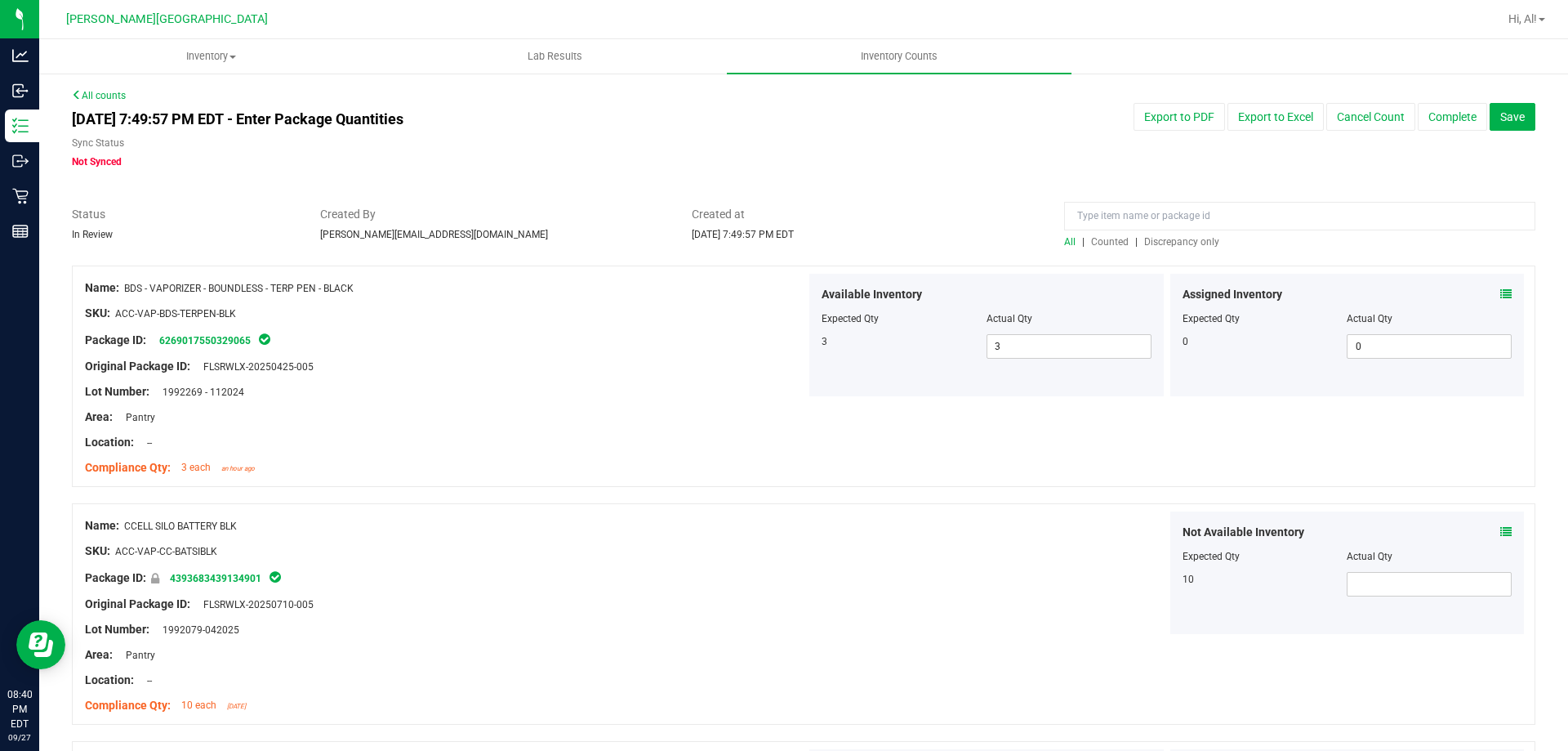
click at [1185, 239] on span "Discrepancy only" at bounding box center [1181, 241] width 75 height 11
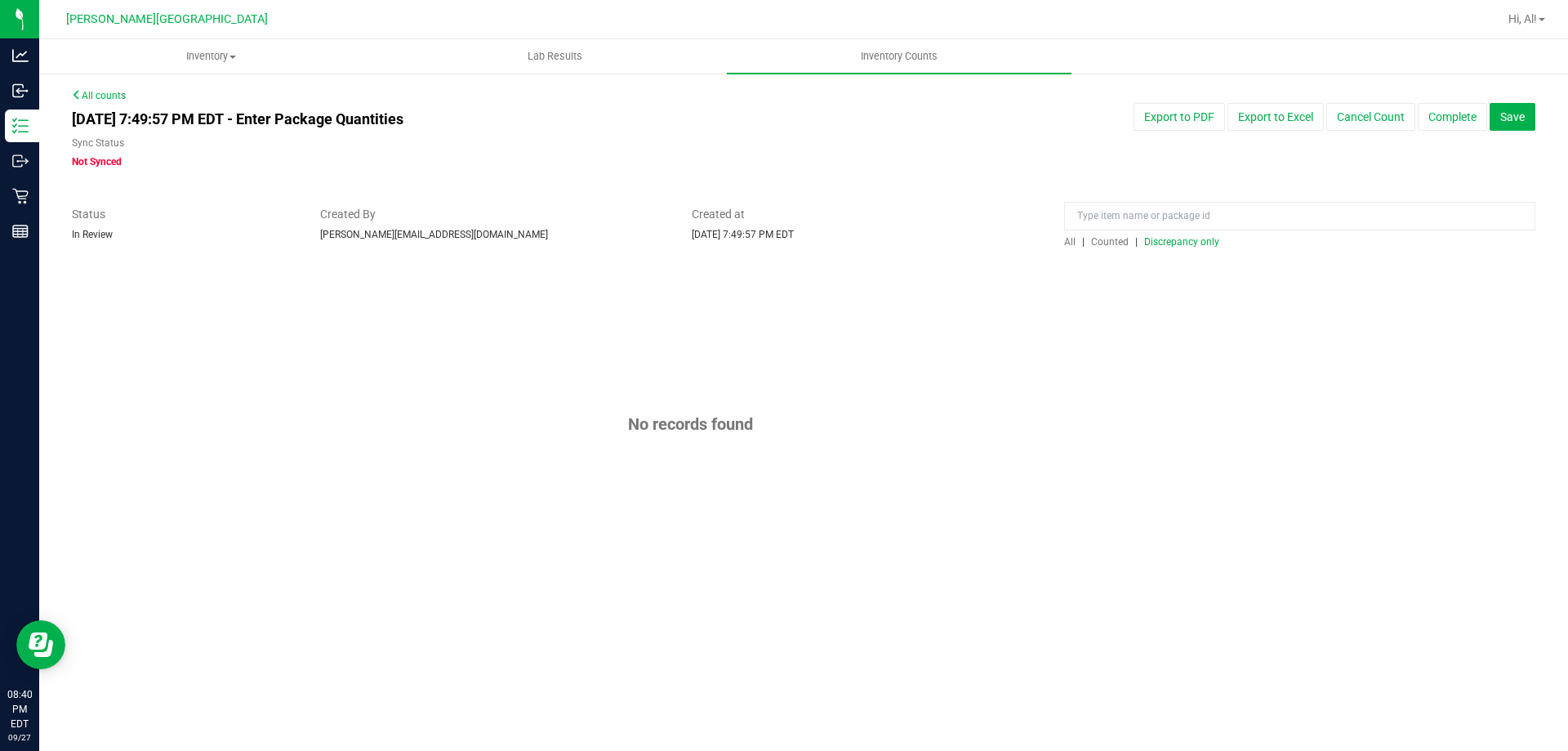
click at [1072, 243] on span "All" at bounding box center [1070, 241] width 11 height 11
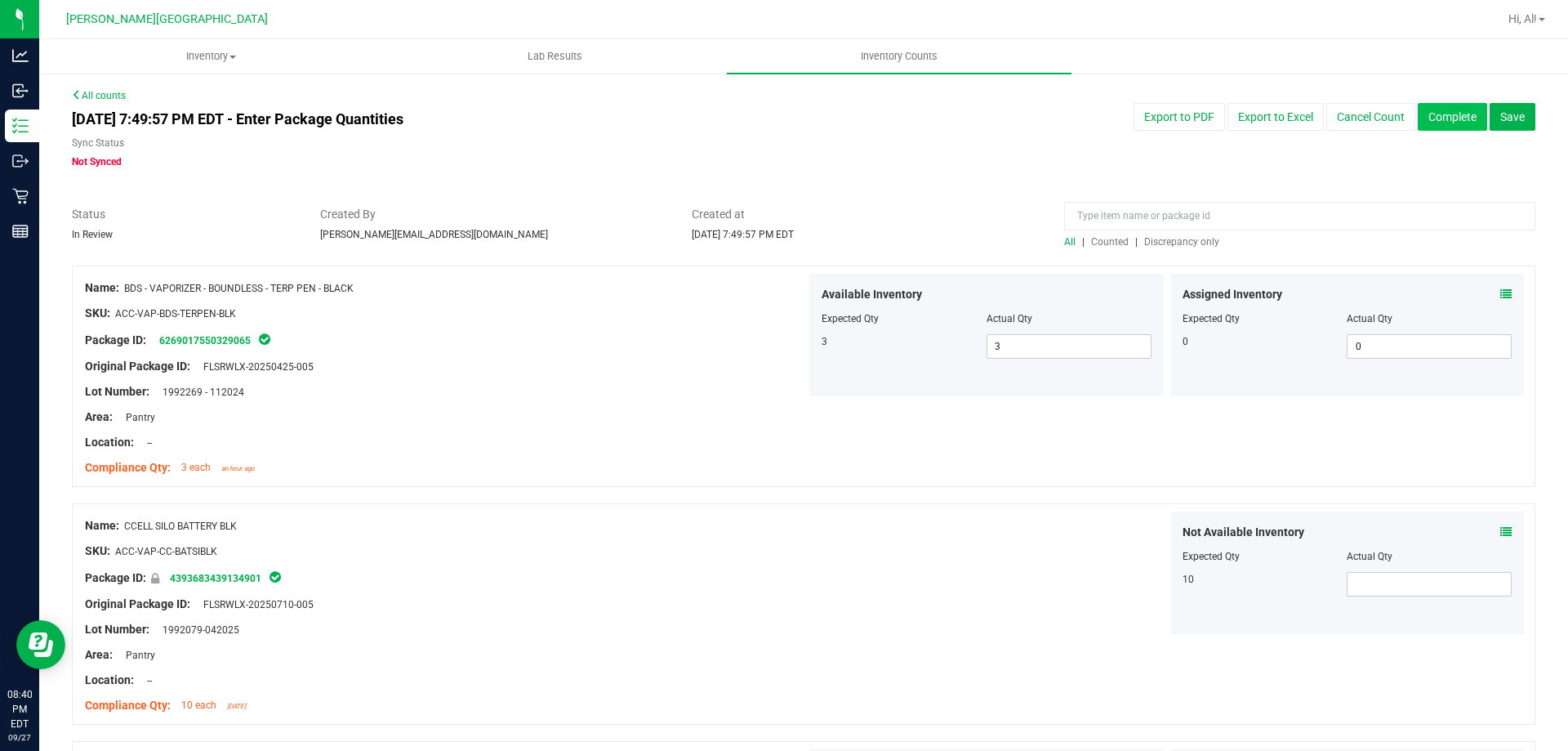
click at [1446, 120] on button "Complete" at bounding box center [1452, 116] width 70 height 28
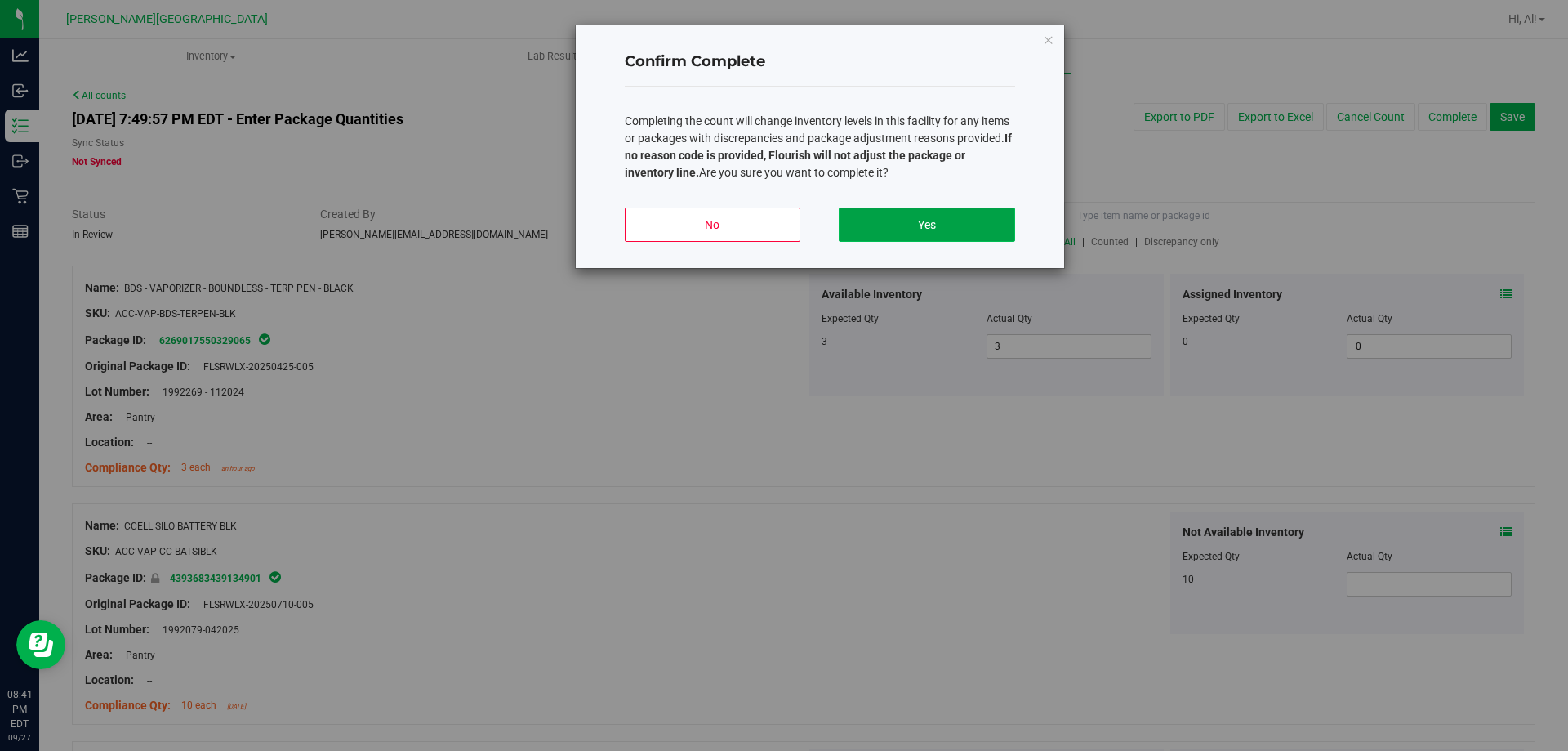
click at [931, 213] on button "Yes" at bounding box center [926, 225] width 175 height 34
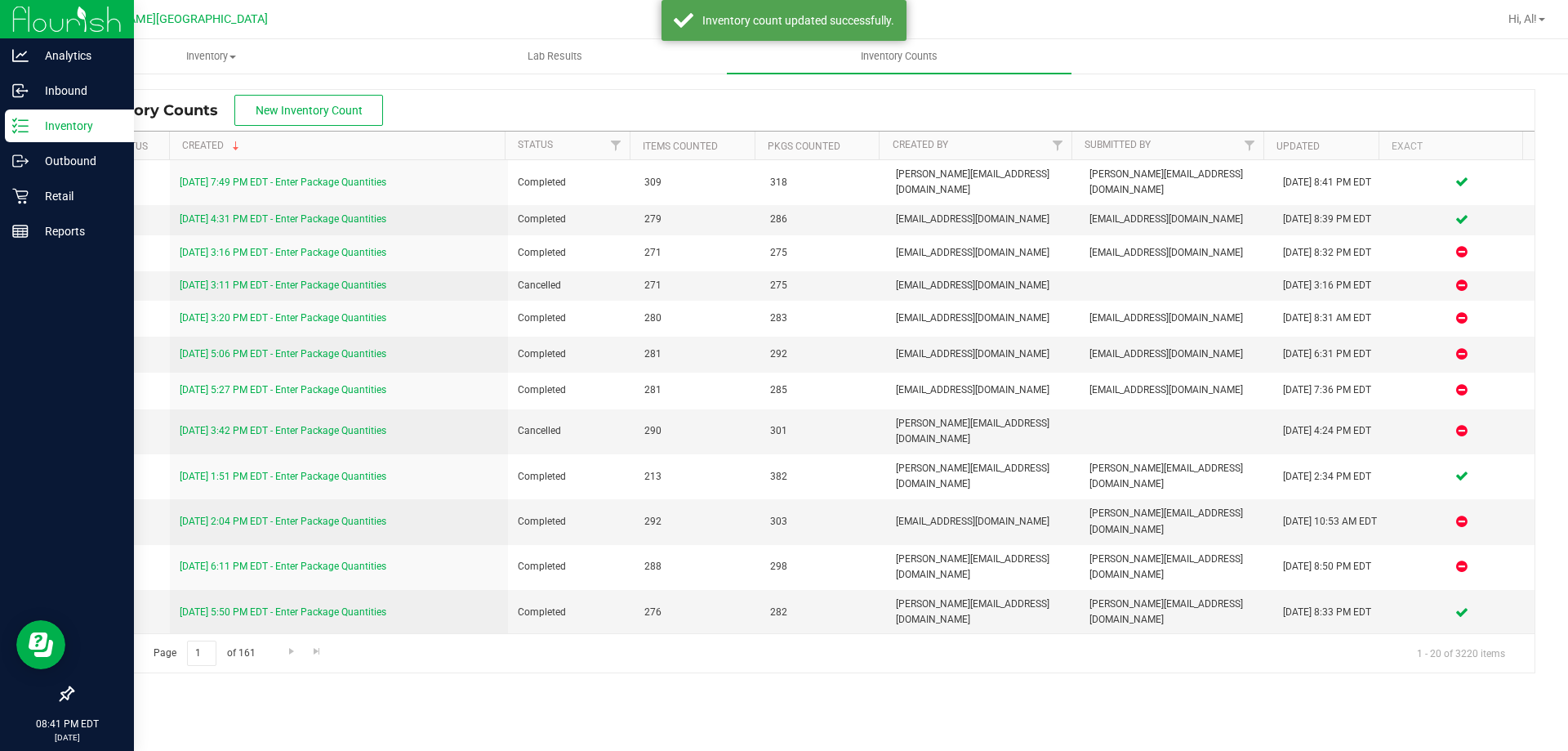
click at [62, 123] on p "Inventory" at bounding box center [77, 125] width 98 height 20
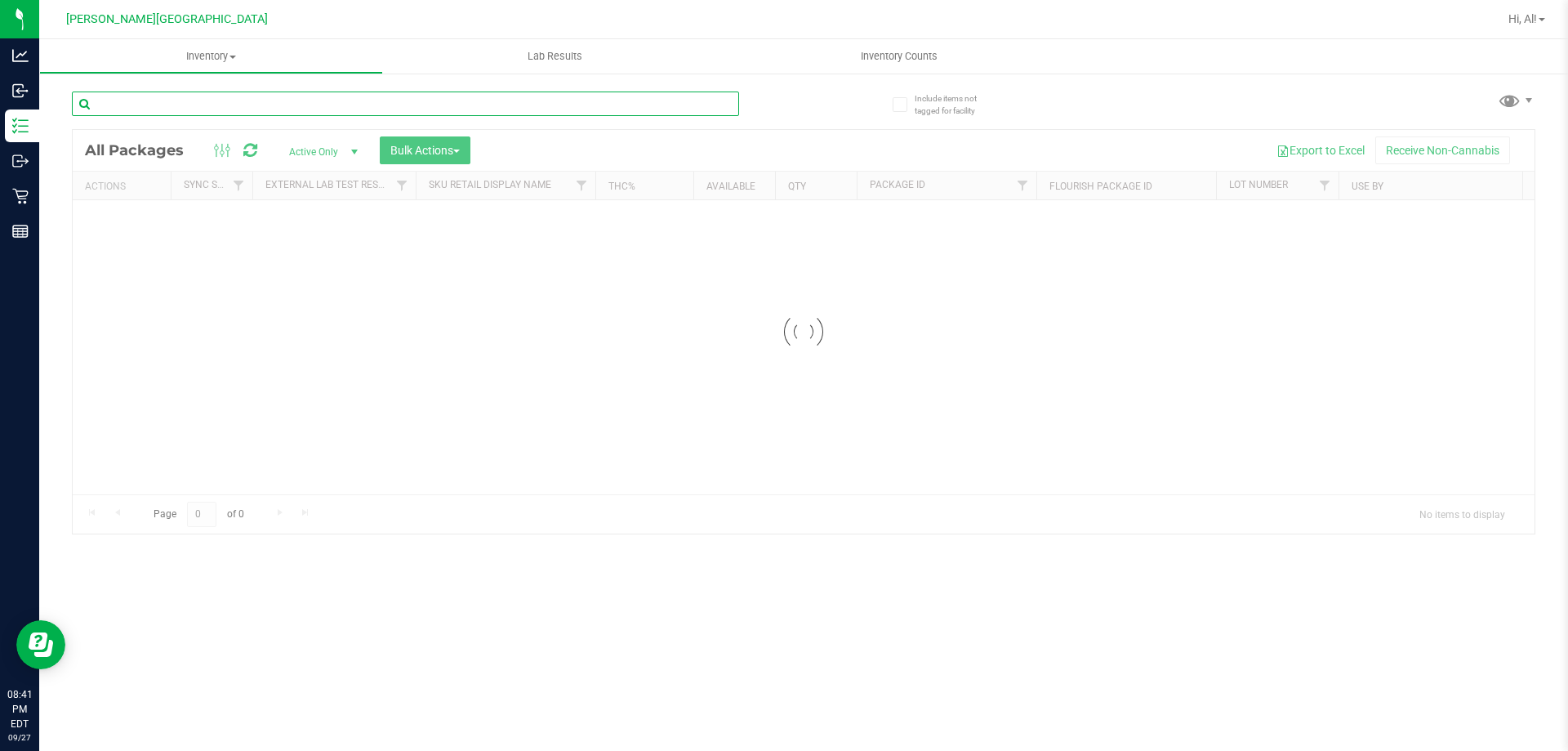
click at [426, 105] on input "text" at bounding box center [405, 103] width 667 height 24
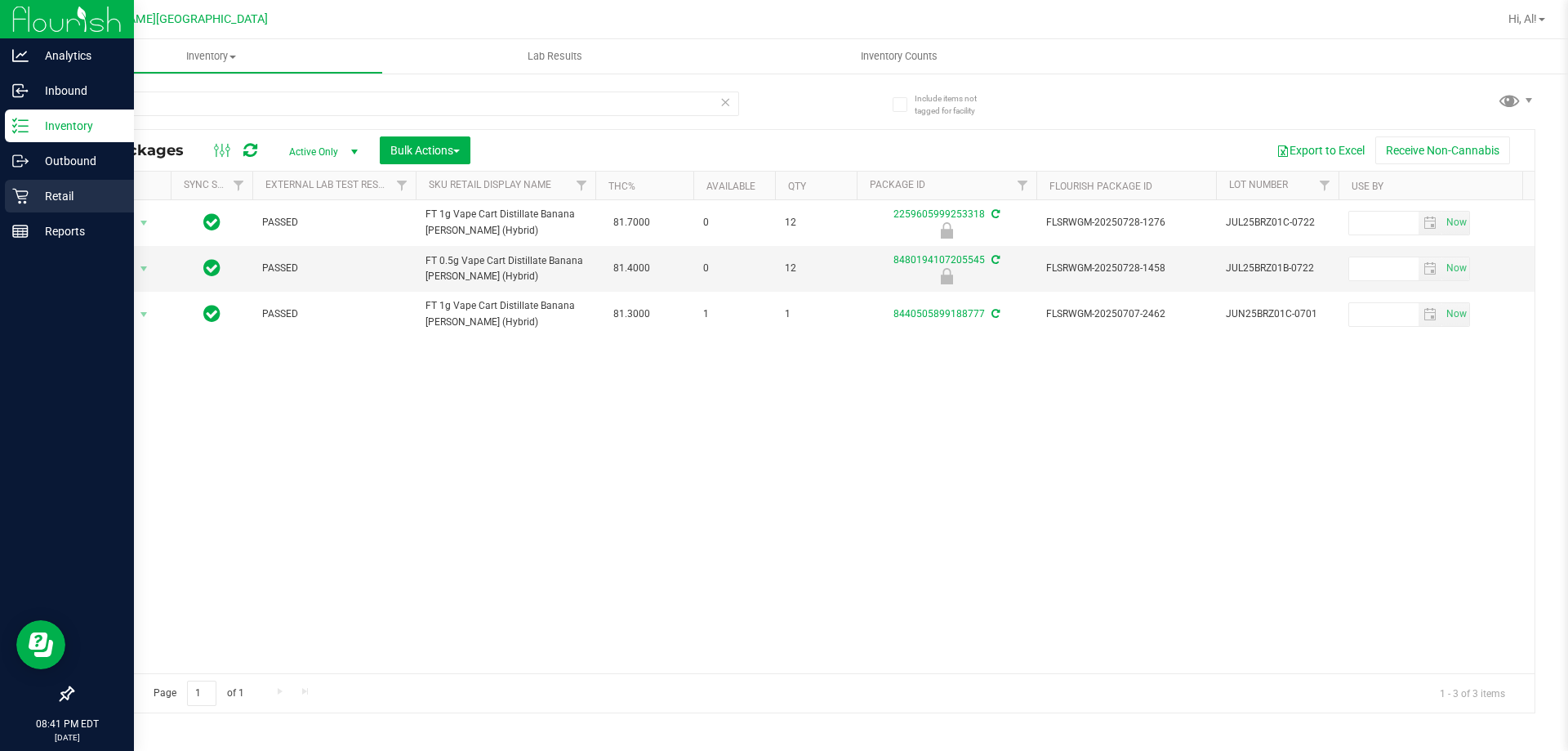
click at [56, 191] on p "Retail" at bounding box center [77, 196] width 98 height 20
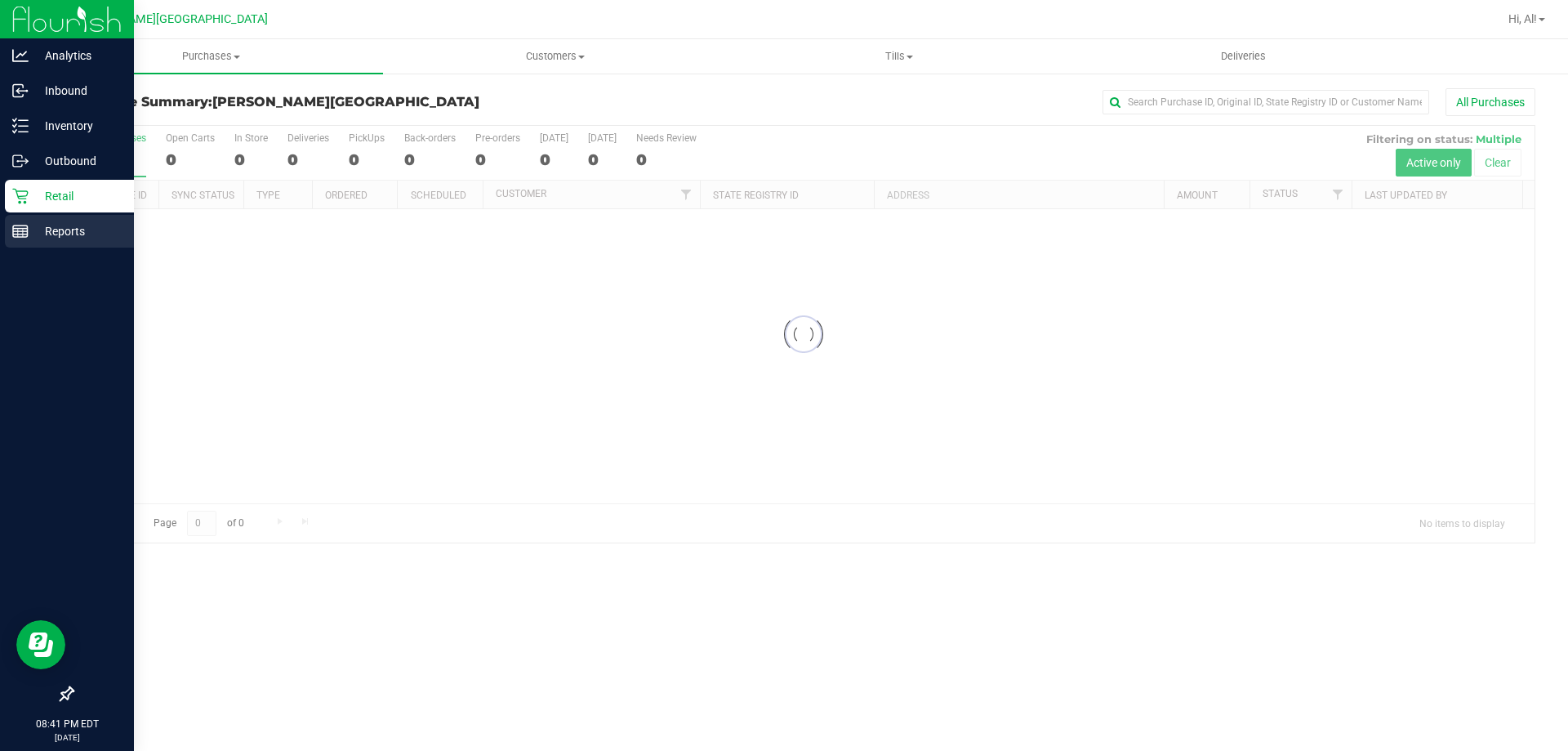
click at [21, 235] on line at bounding box center [20, 235] width 15 height 0
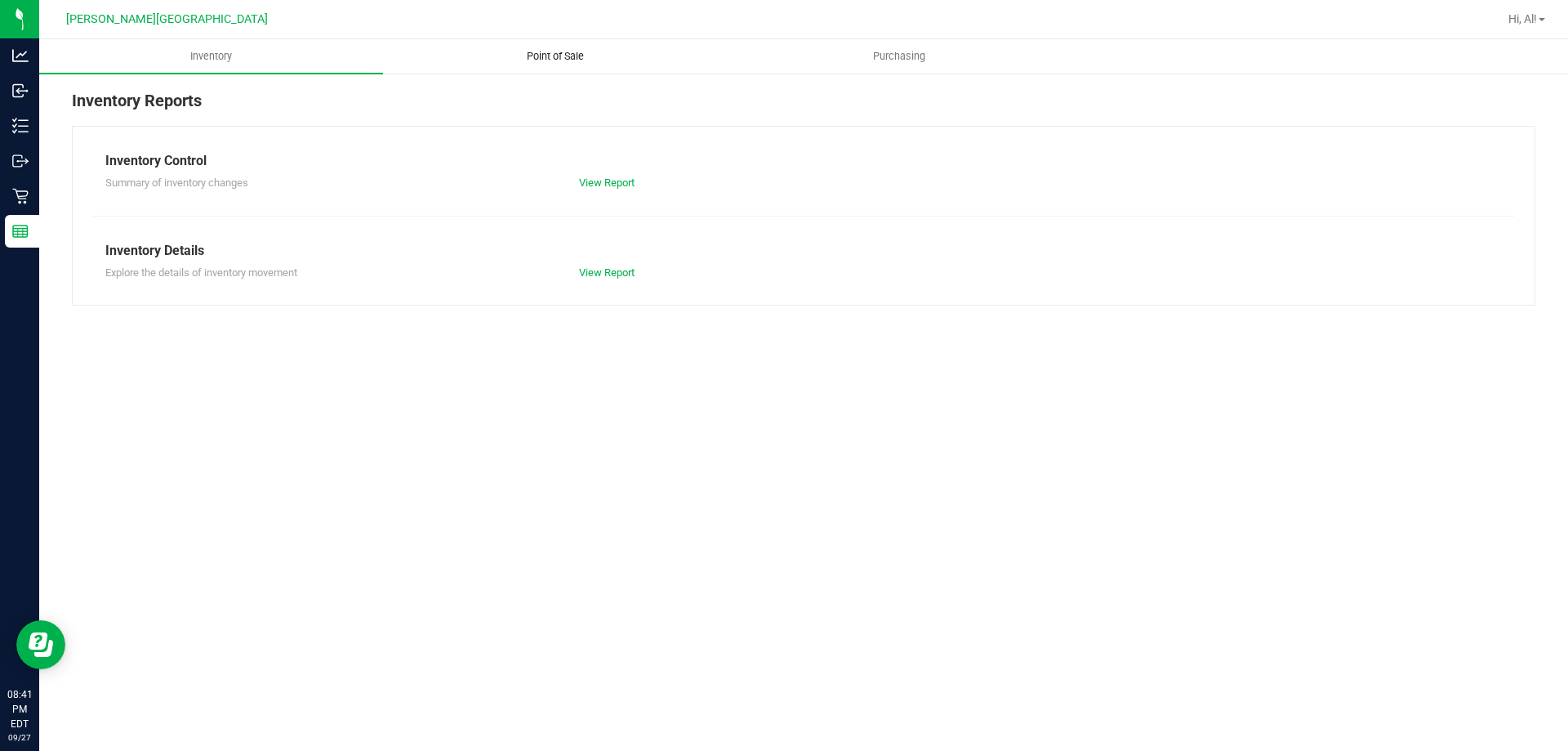
click at [568, 42] on uib-tab-heading "Point of Sale" at bounding box center [554, 56] width 342 height 33
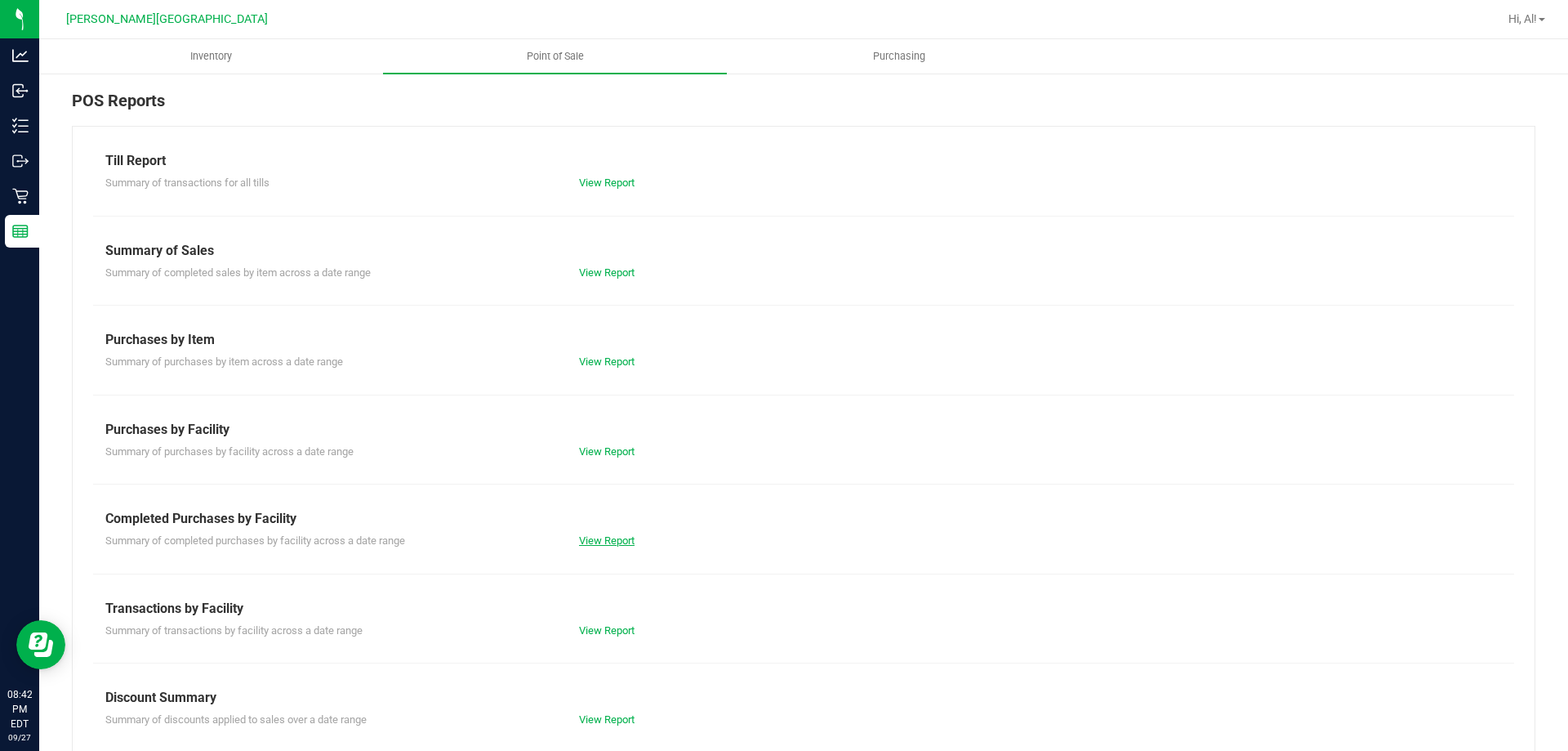
click at [622, 539] on link "View Report" at bounding box center [607, 539] width 56 height 12
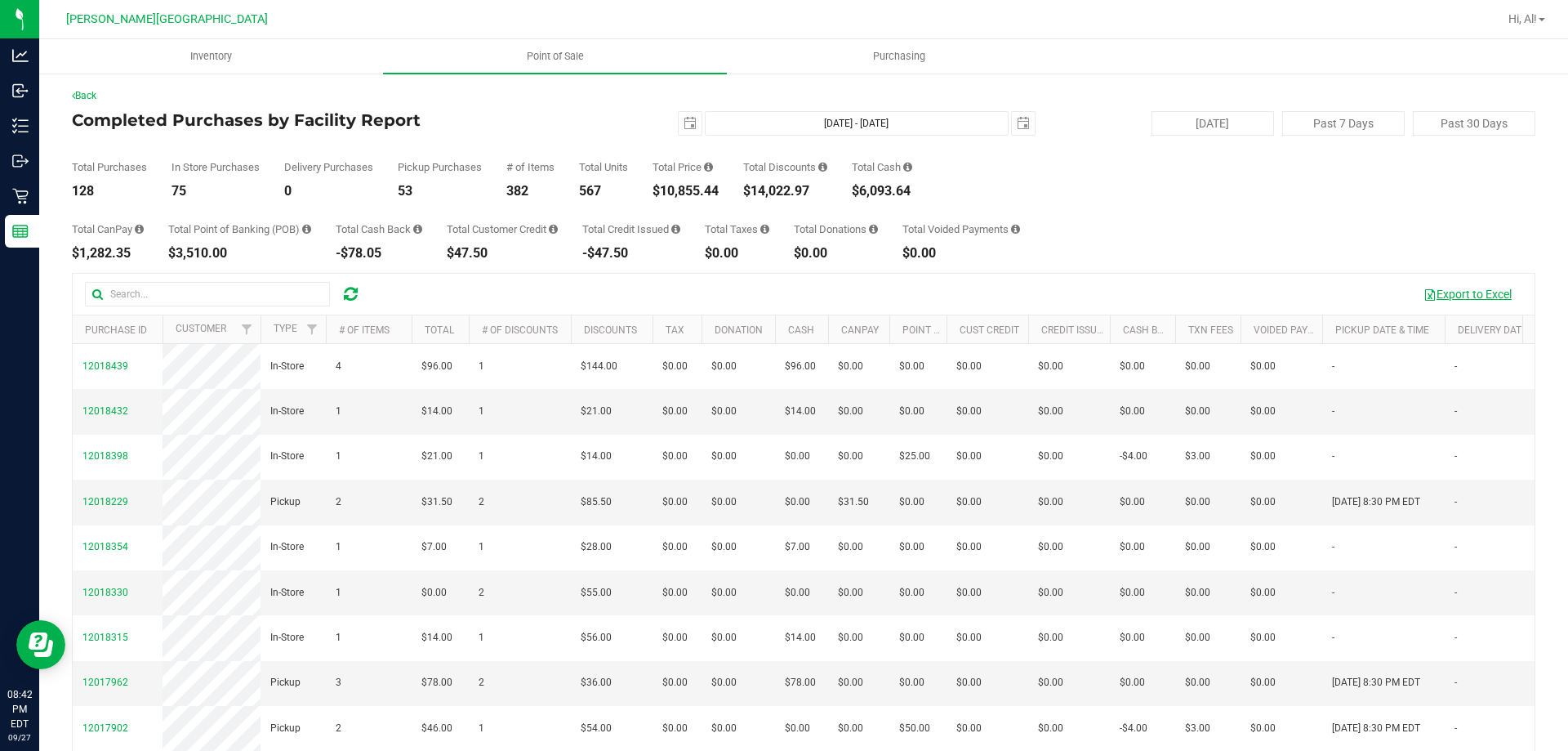
click at [1466, 293] on button "Export to Excel" at bounding box center [1467, 294] width 109 height 28
click at [1120, 177] on div "Total Purchases 128 In Store Purchases 75 Delivery Purchases 0 Pickup Purchases…" at bounding box center [803, 167] width 1464 height 62
click at [530, 70] on uib-tab-heading "Point of Sale" at bounding box center [554, 56] width 344 height 34
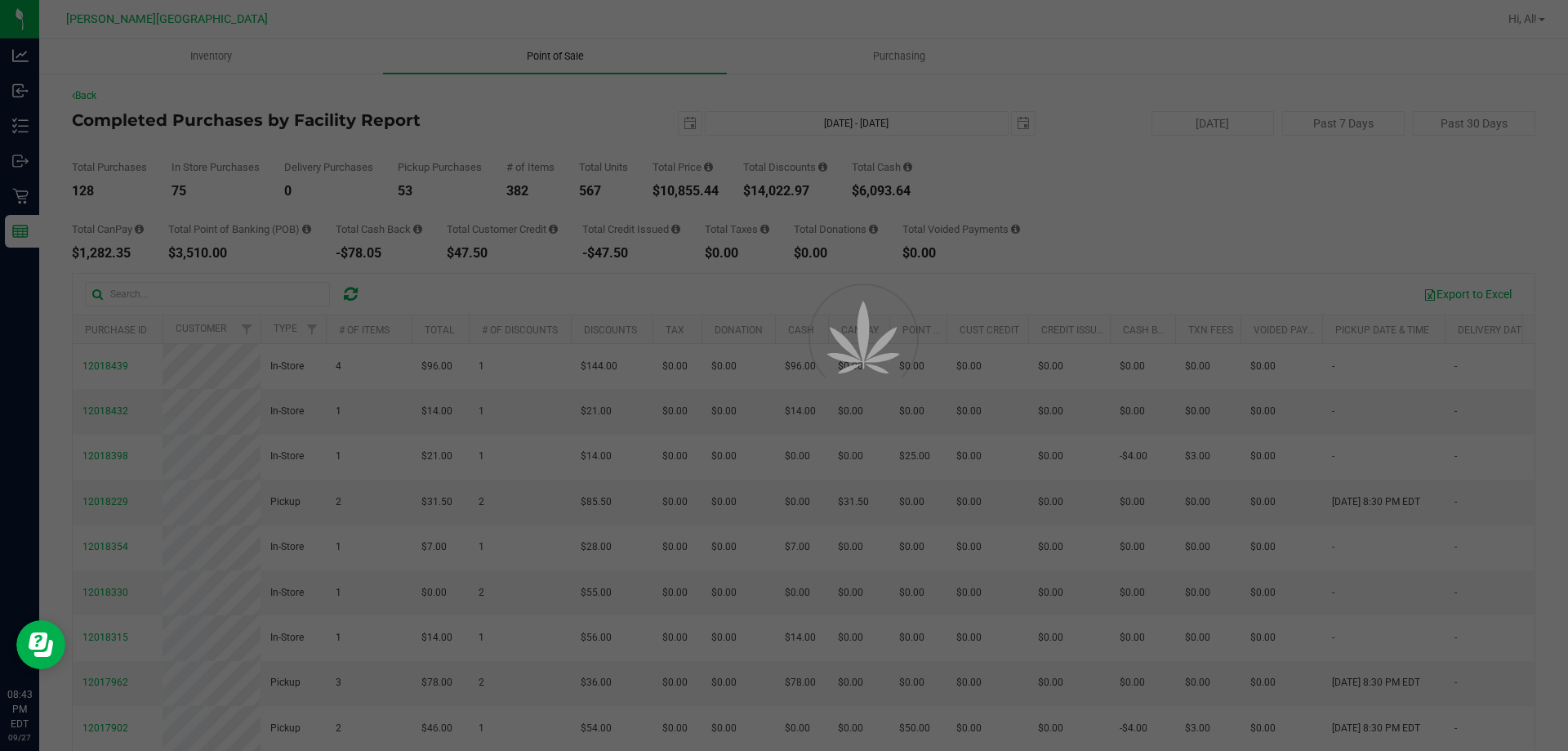
click at [531, 66] on div at bounding box center [784, 376] width 1568 height 751
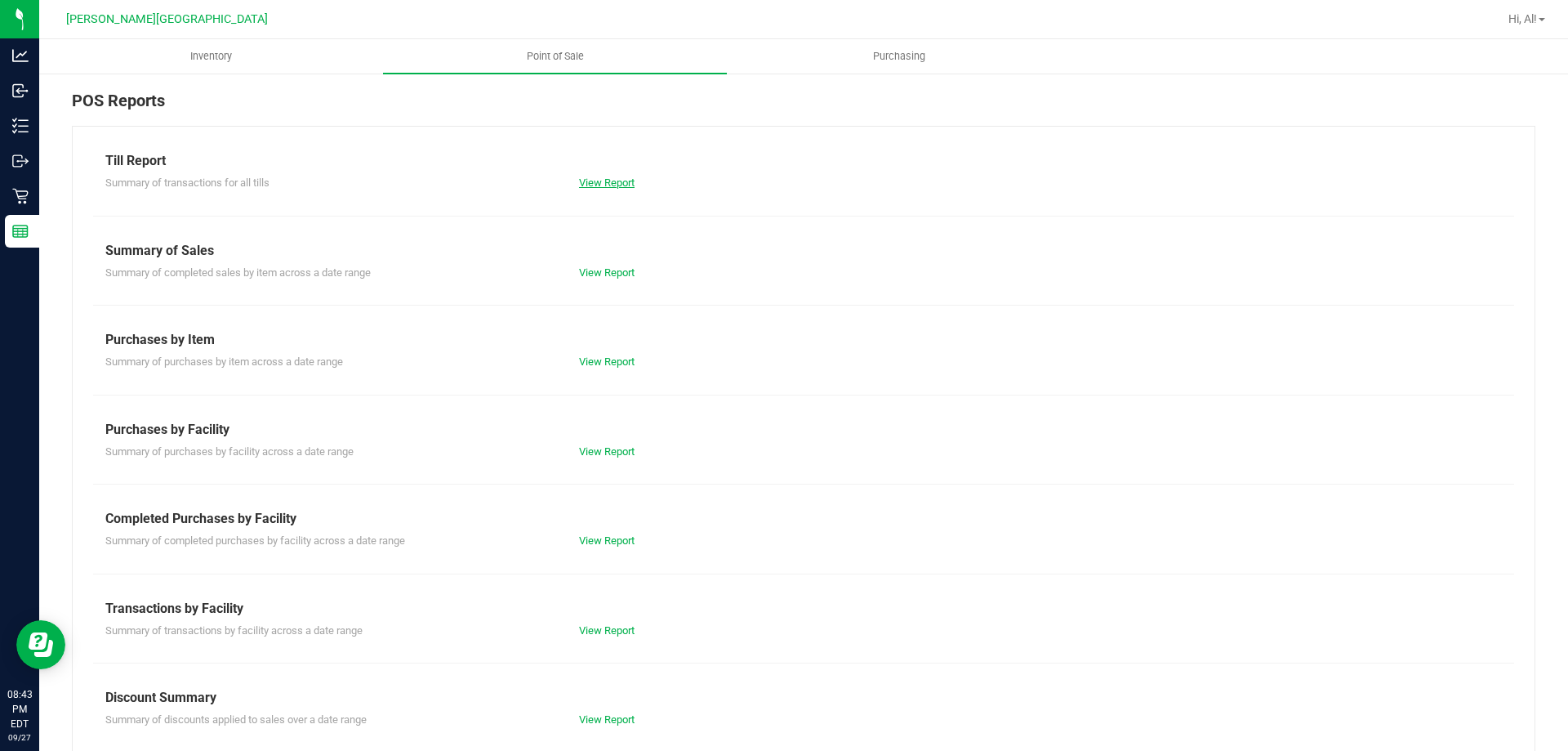
click at [599, 178] on link "View Report" at bounding box center [607, 182] width 56 height 12
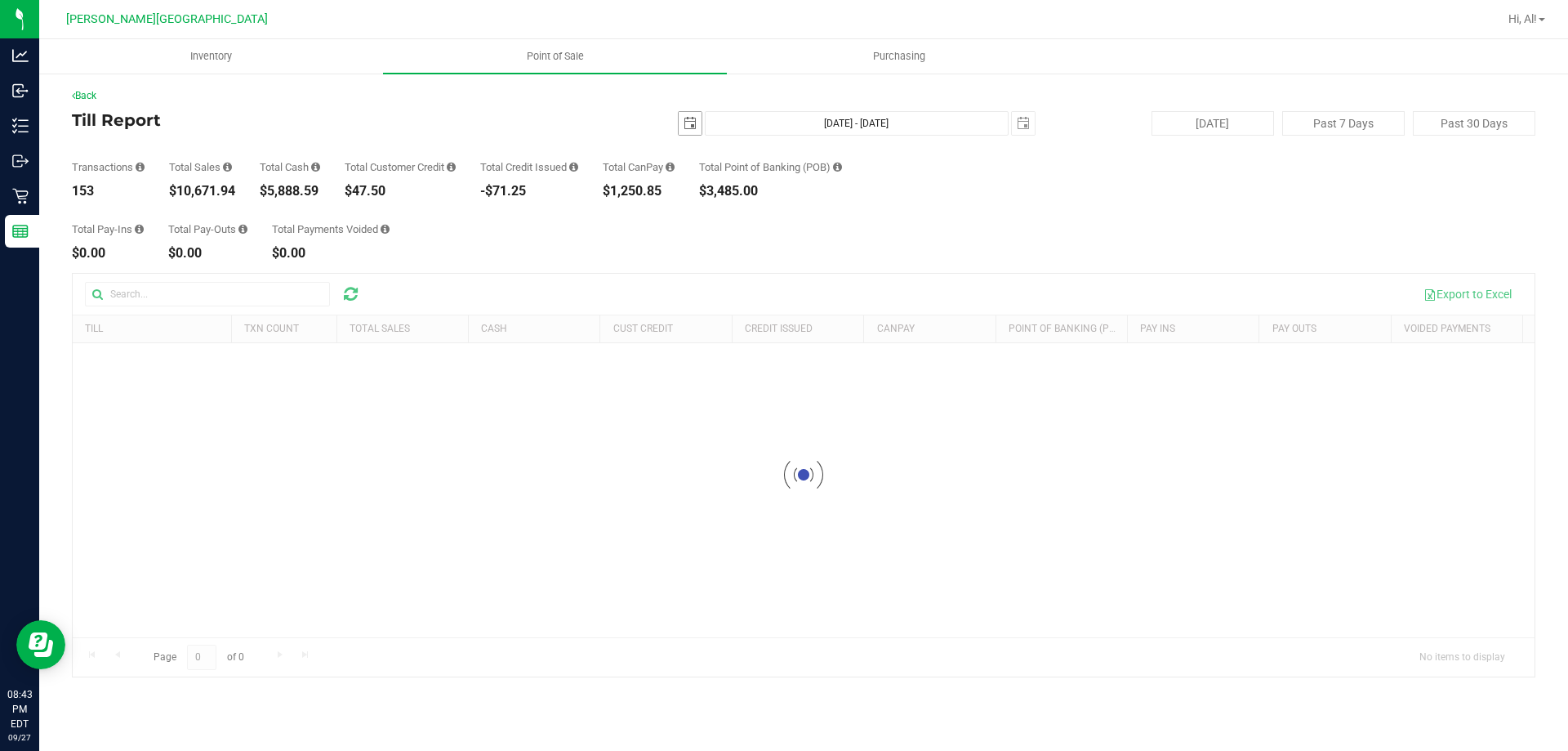
click at [692, 130] on span "select" at bounding box center [690, 123] width 23 height 23
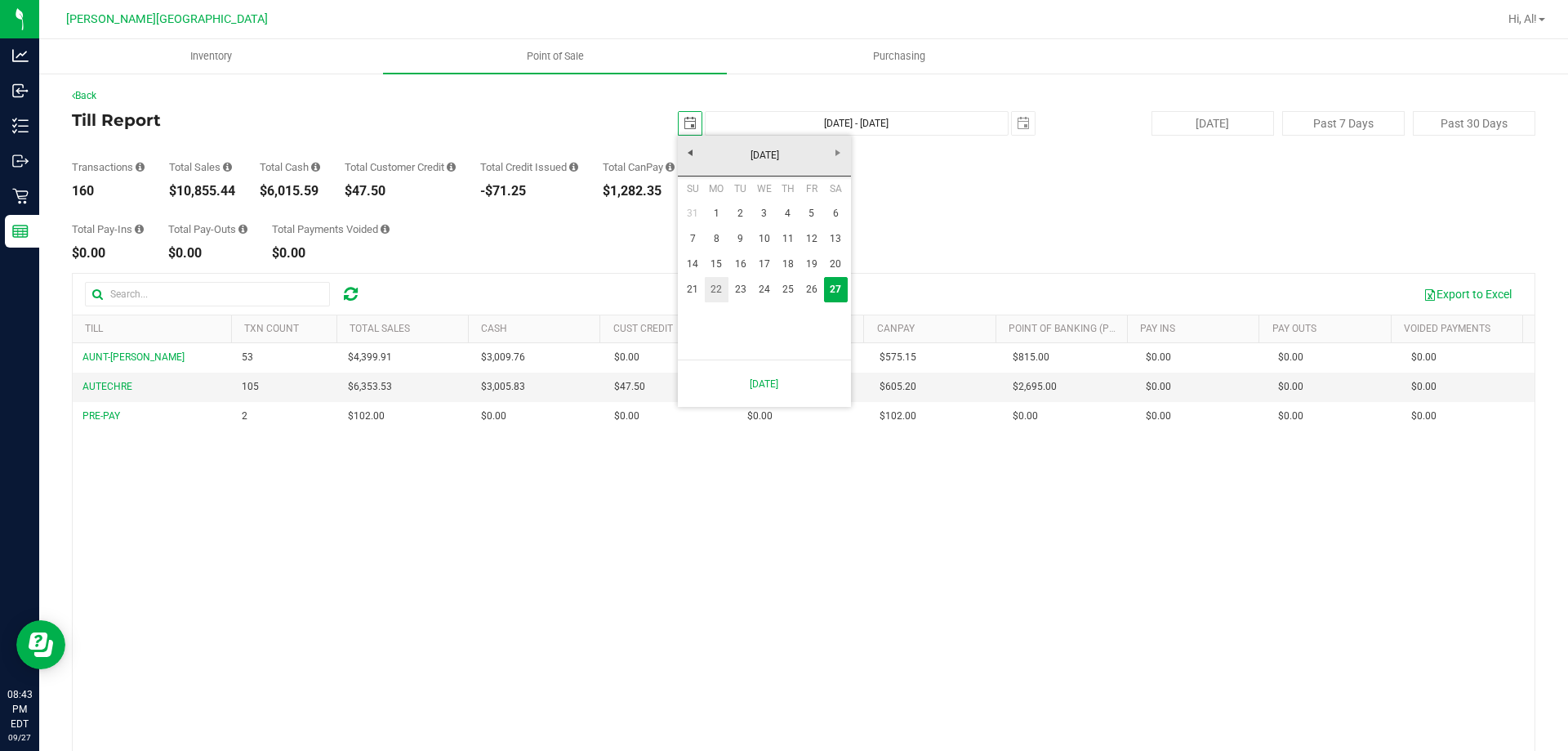
click at [721, 287] on link "22" at bounding box center [716, 289] width 23 height 25
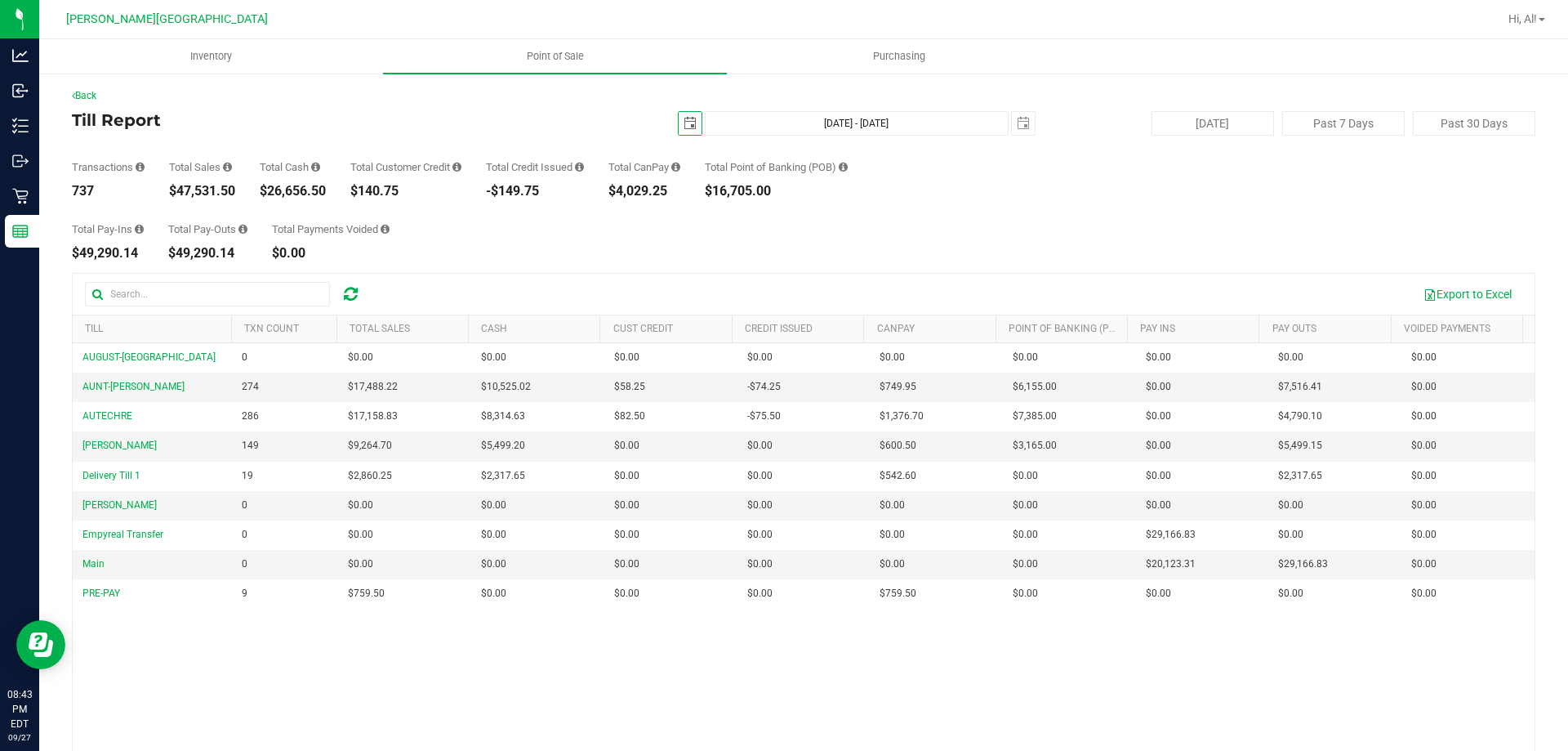
click at [684, 122] on span "select" at bounding box center [690, 123] width 13 height 13
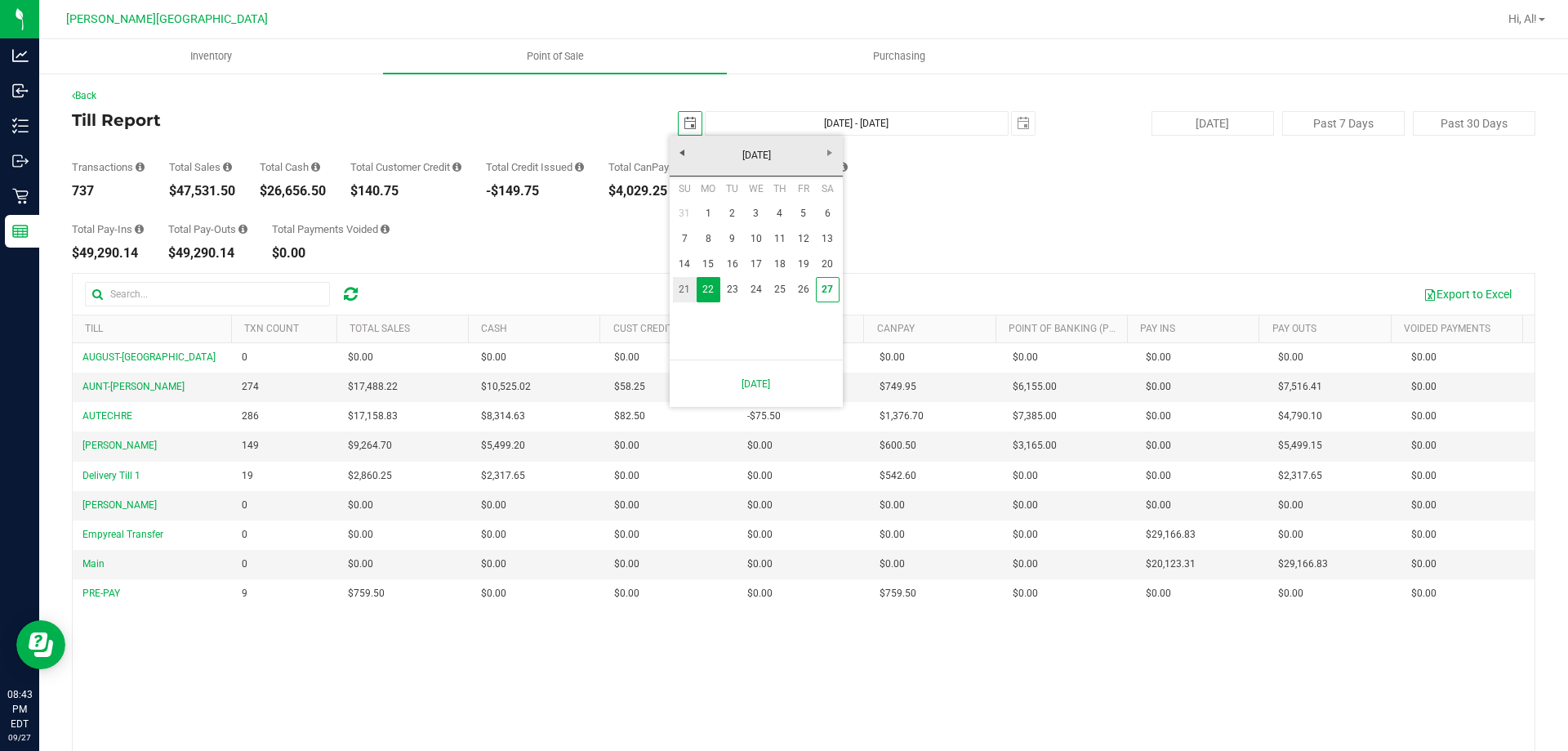
click at [686, 283] on link "21" at bounding box center [684, 289] width 23 height 25
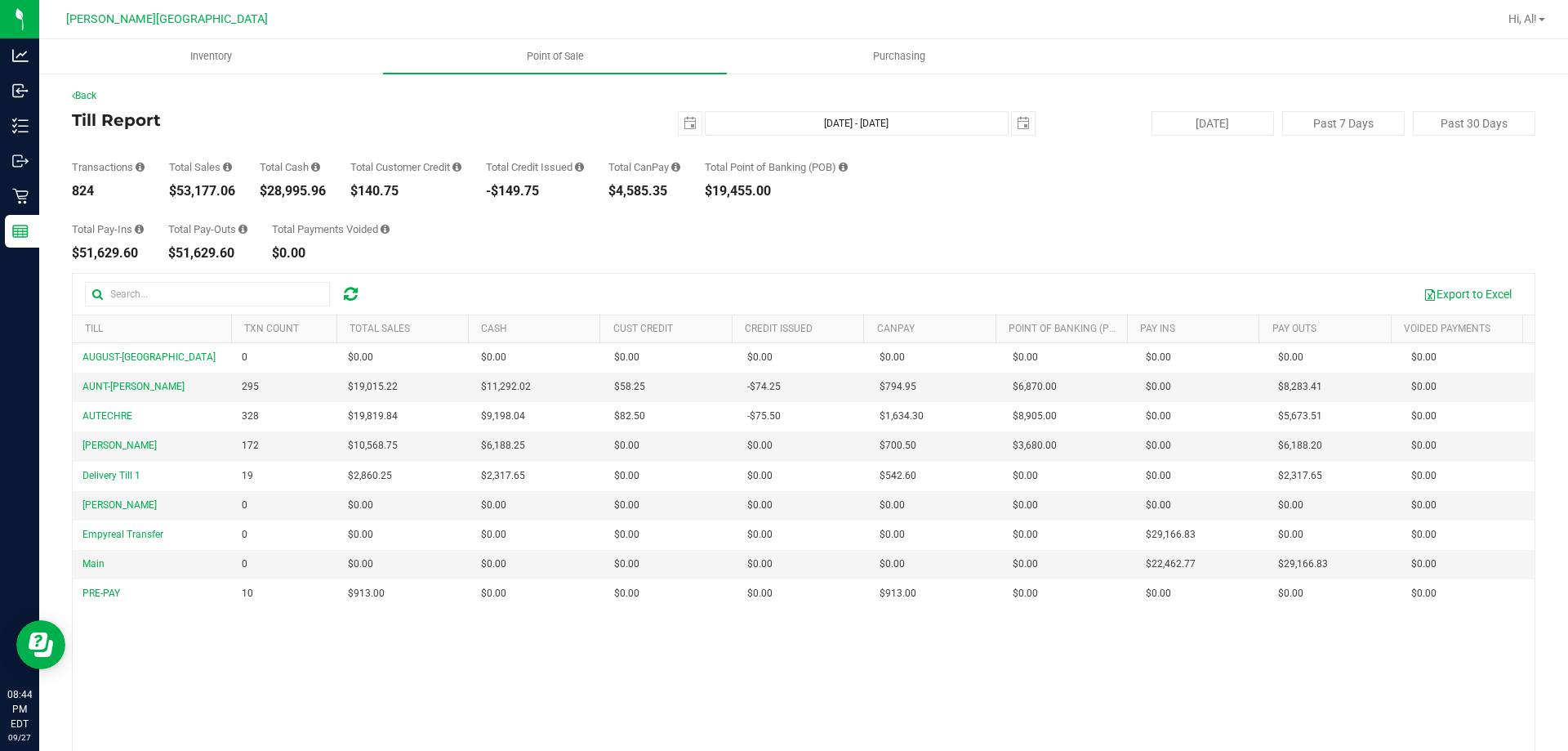
click at [987, 208] on div "Total Pay-Ins $51,629.60 Total Pay-Outs $51,629.60 Total Payments Voided $0.00" at bounding box center [803, 228] width 1464 height 62
click at [687, 121] on span "select" at bounding box center [690, 123] width 13 height 13
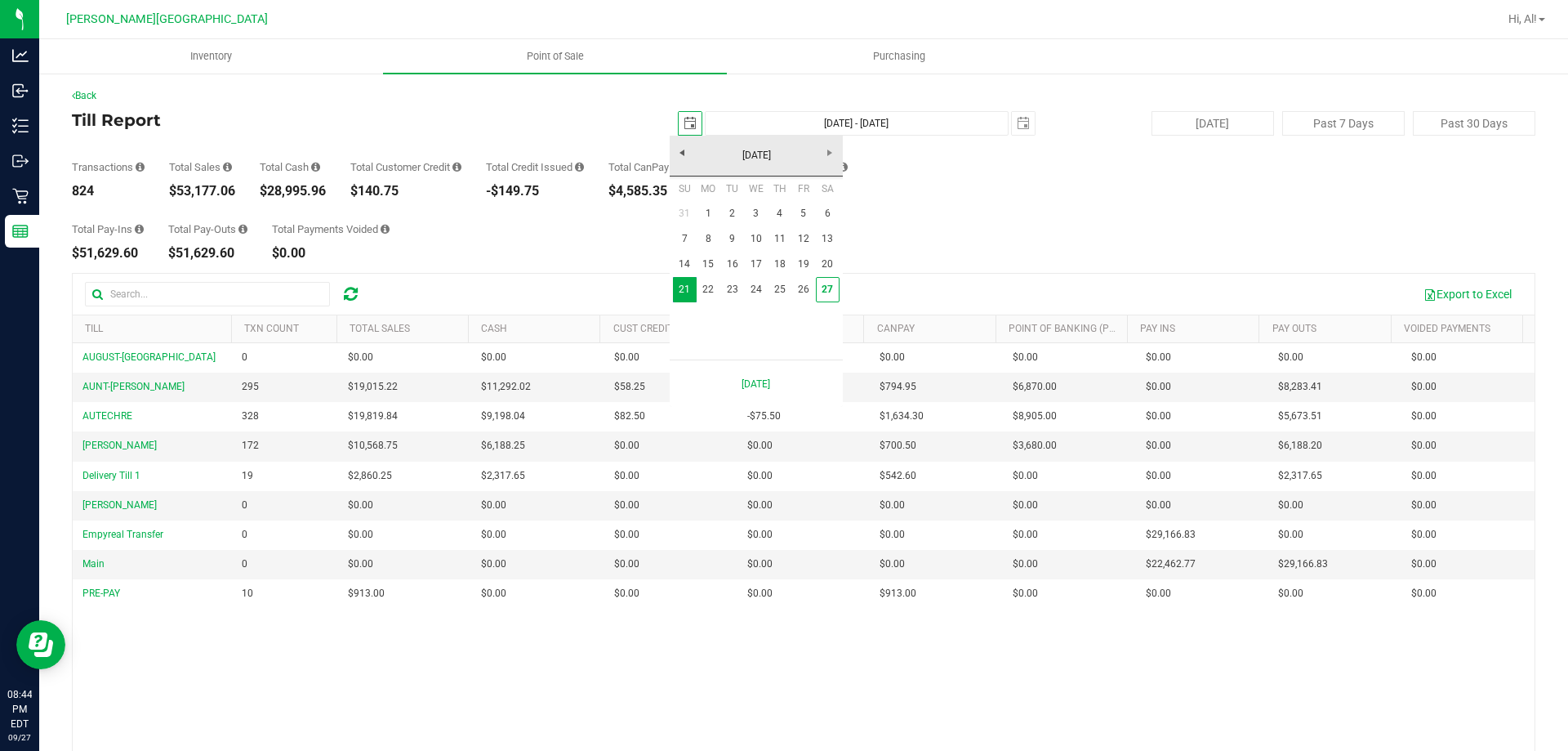
scroll to position [0, 41]
click at [712, 210] on link "1" at bounding box center [708, 213] width 23 height 25
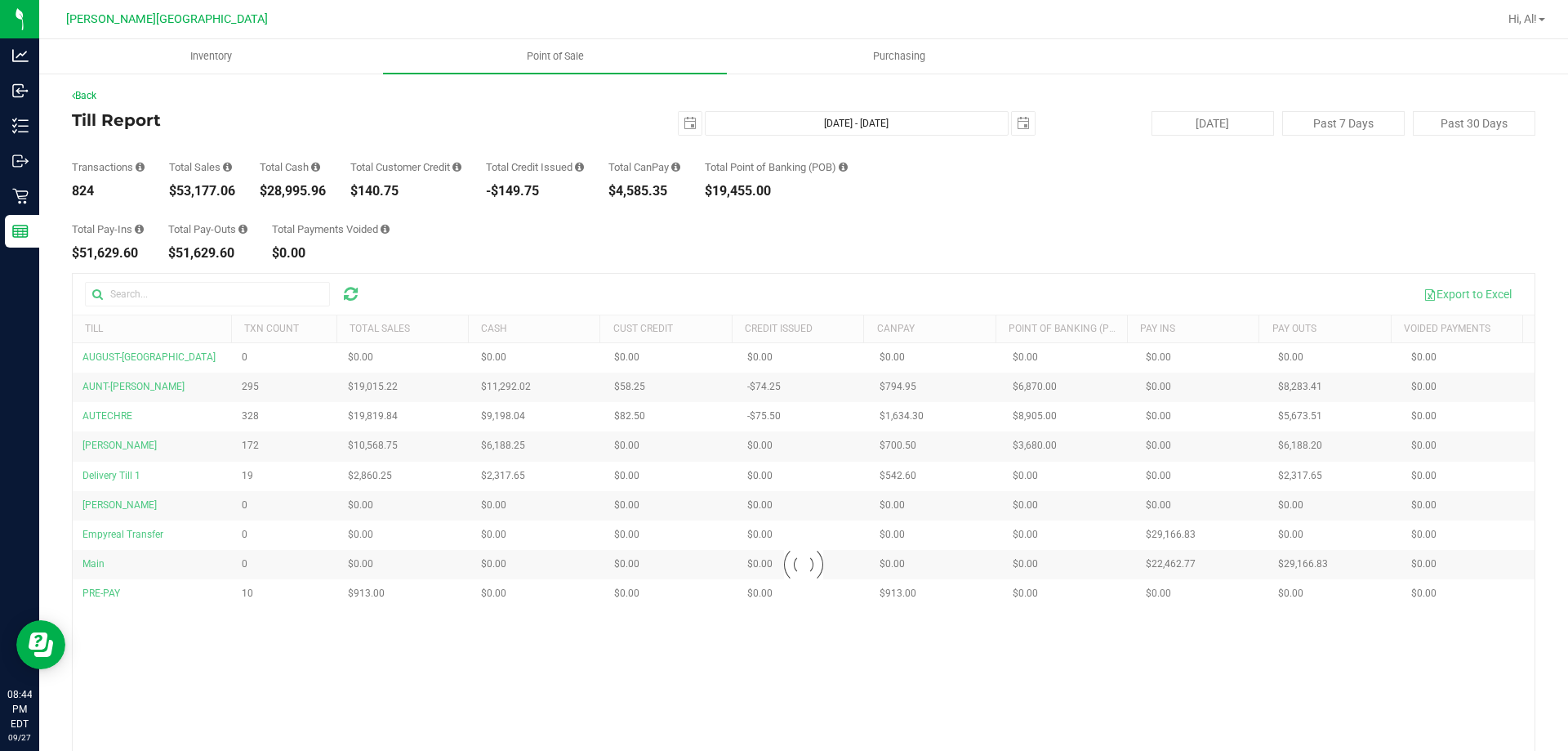
click at [806, 222] on div "Total Pay-Ins $51,629.60 Total Pay-Outs $51,629.60 Total Payments Voided $0.00" at bounding box center [803, 228] width 1464 height 62
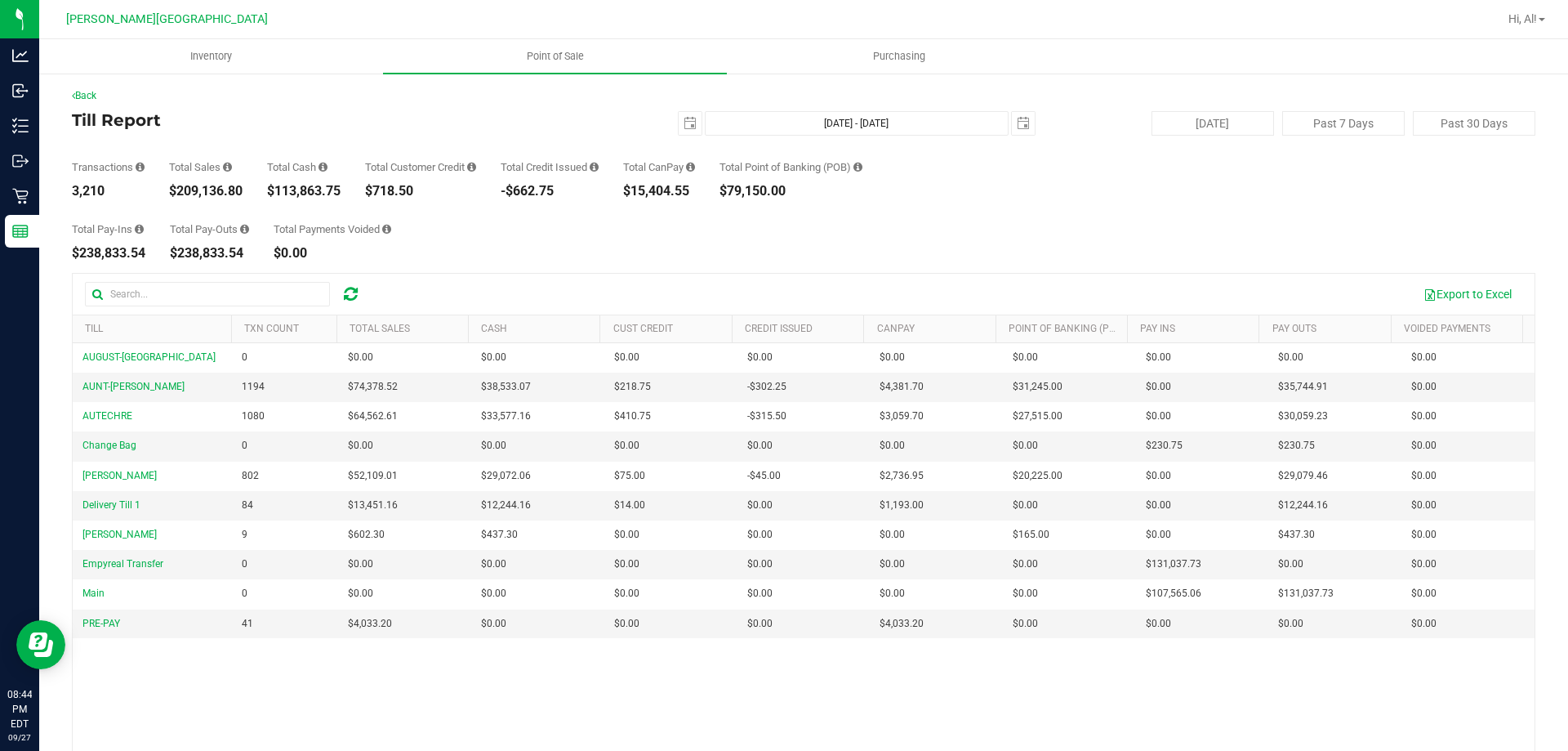
click at [890, 261] on div "Back Till Report [DATE] [DATE] - [DATE] [DATE] [DATE] Past 7 Days Past 30 Days …" at bounding box center [803, 472] width 1464 height 768
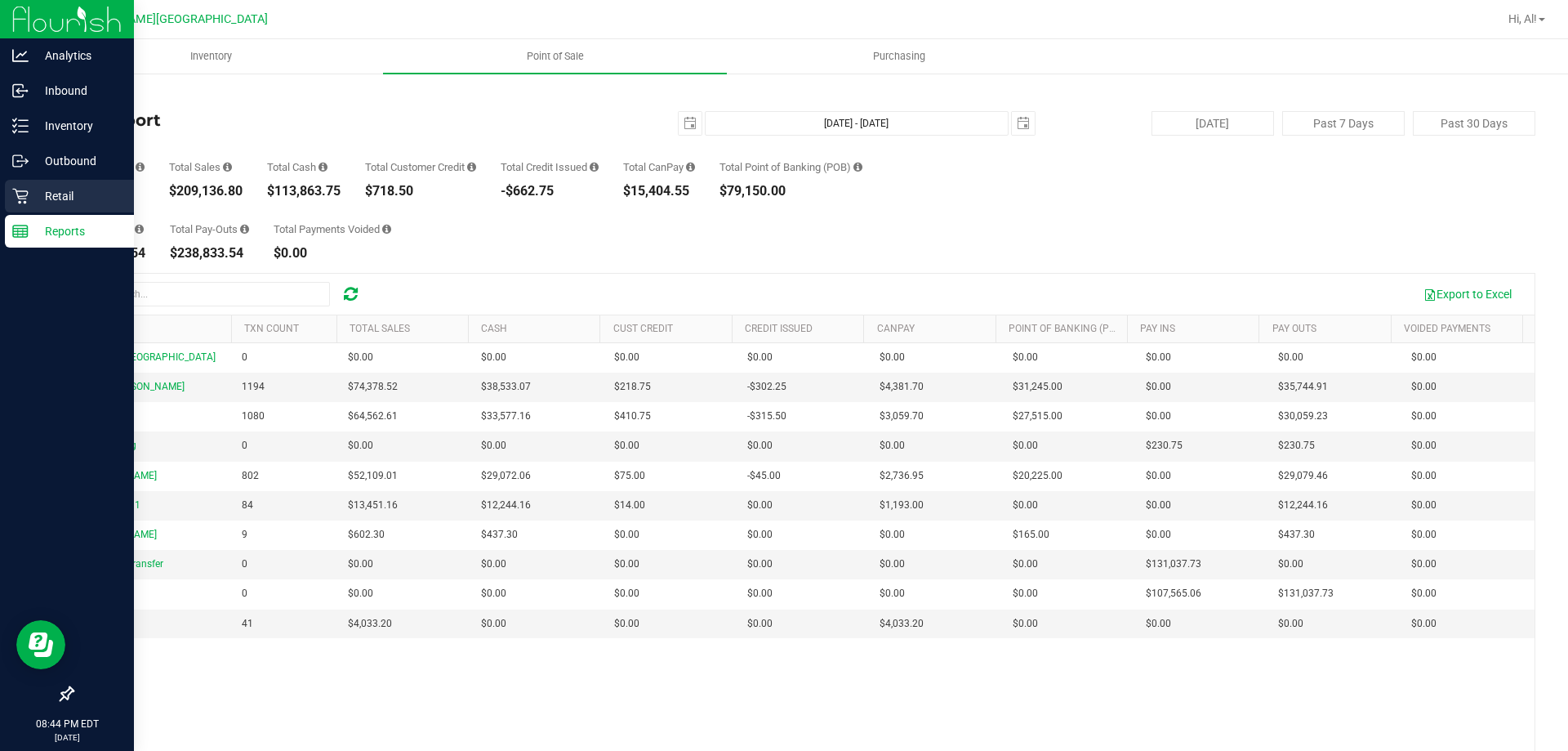
click at [48, 191] on p "Retail" at bounding box center [77, 196] width 98 height 20
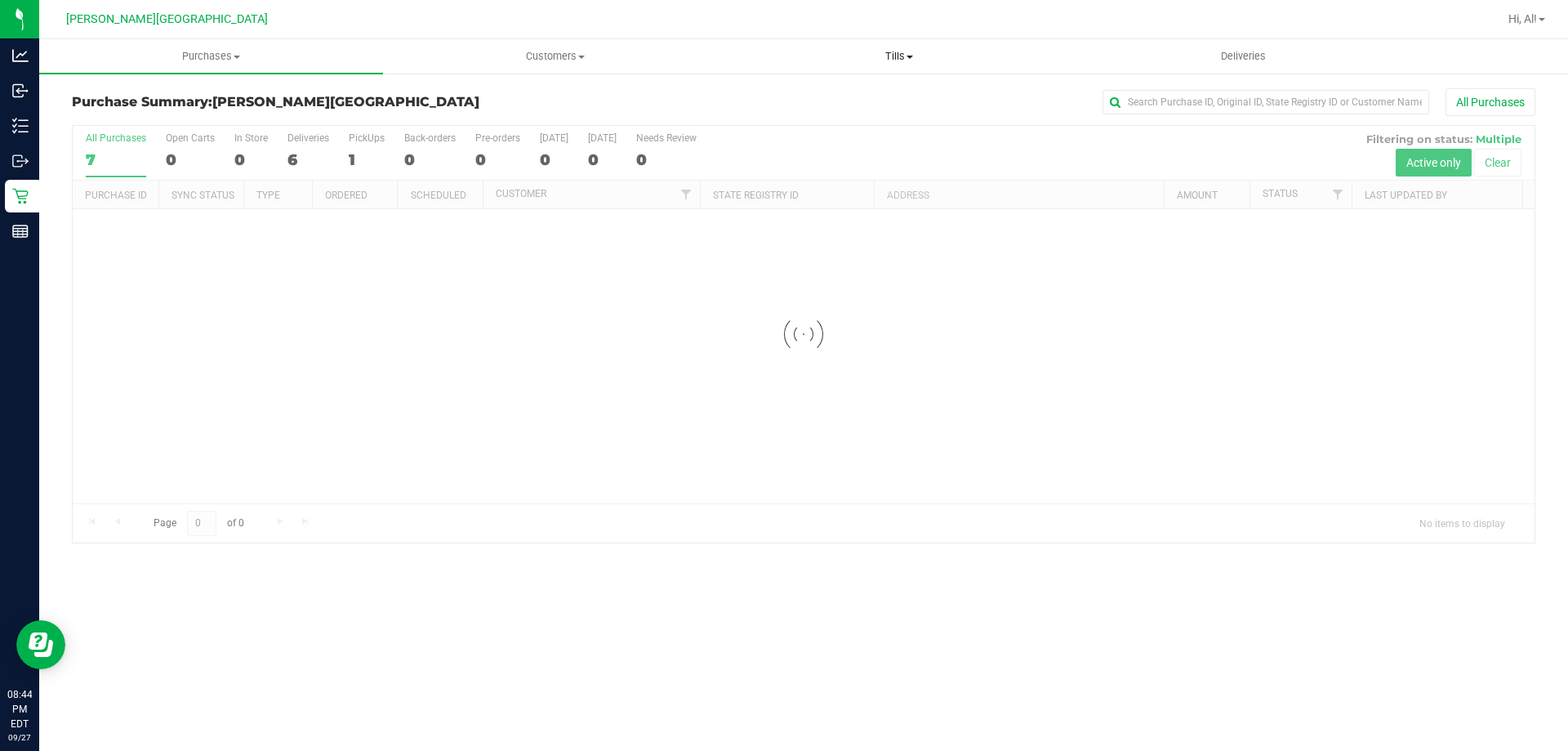
click at [911, 47] on uib-tab-heading "Tills Manage tills Reconcile e-payments" at bounding box center [898, 56] width 342 height 33
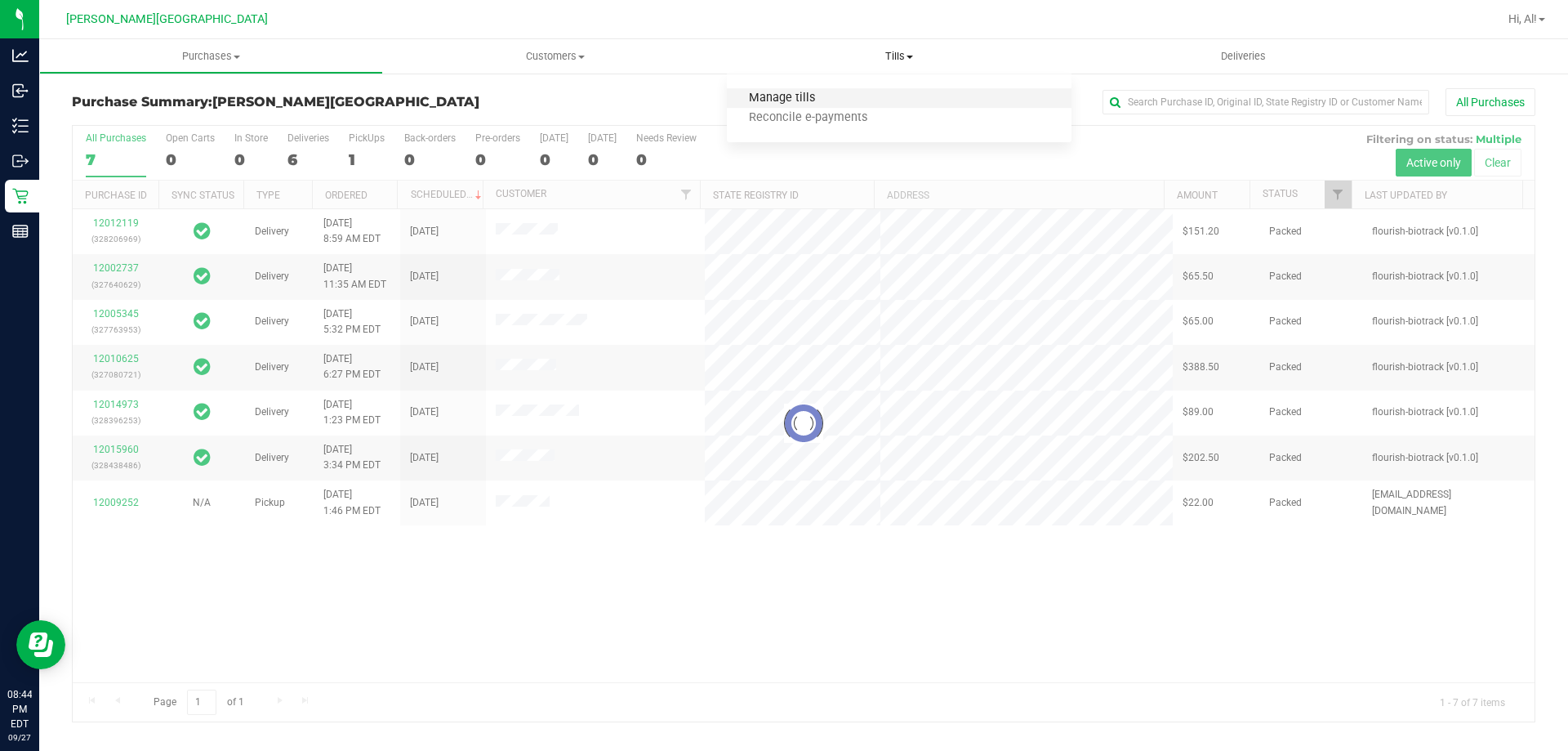
click at [810, 96] on span "Manage tills" at bounding box center [782, 98] width 110 height 14
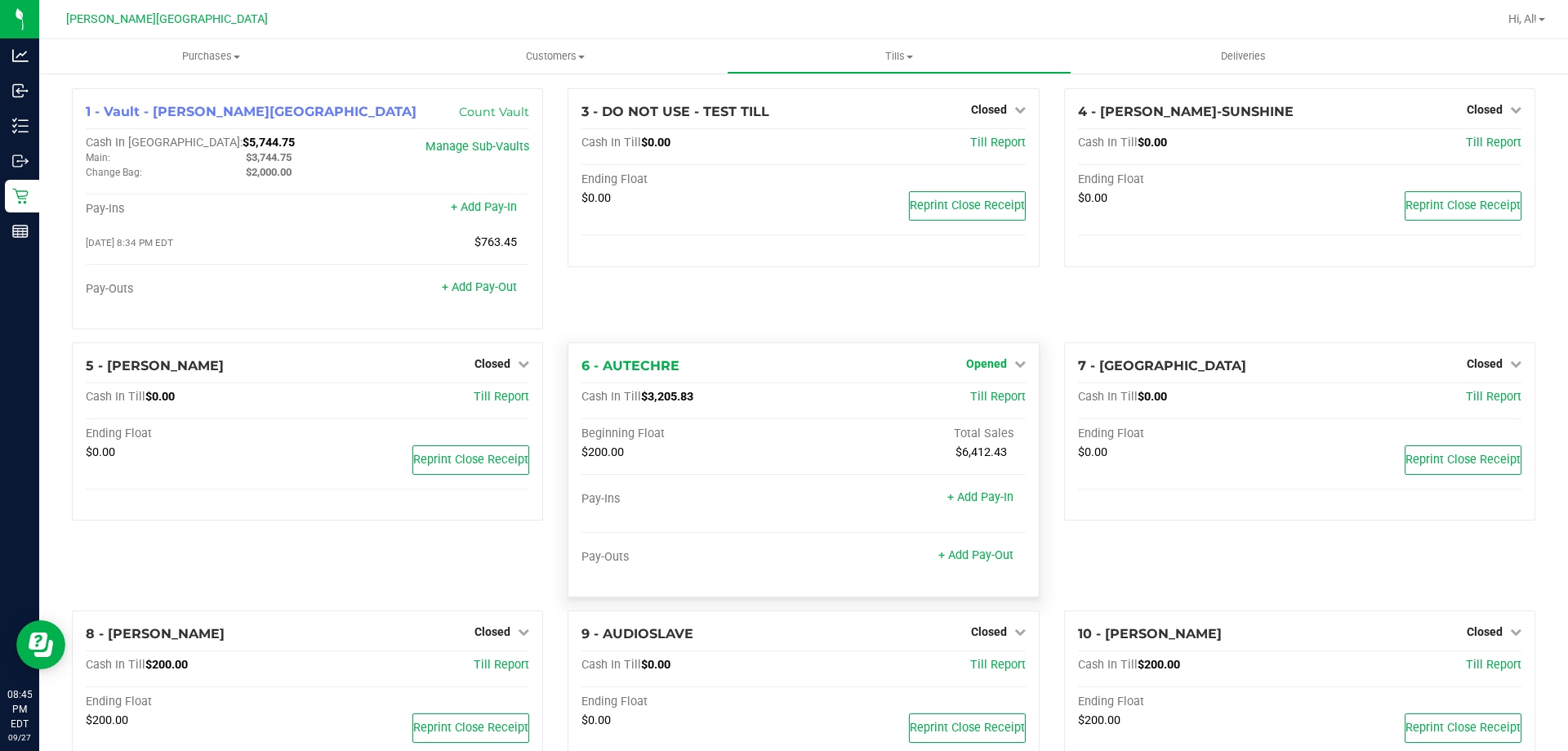
click at [985, 367] on span "Opened" at bounding box center [987, 363] width 41 height 13
click at [985, 395] on link "Close Till" at bounding box center [988, 397] width 44 height 13
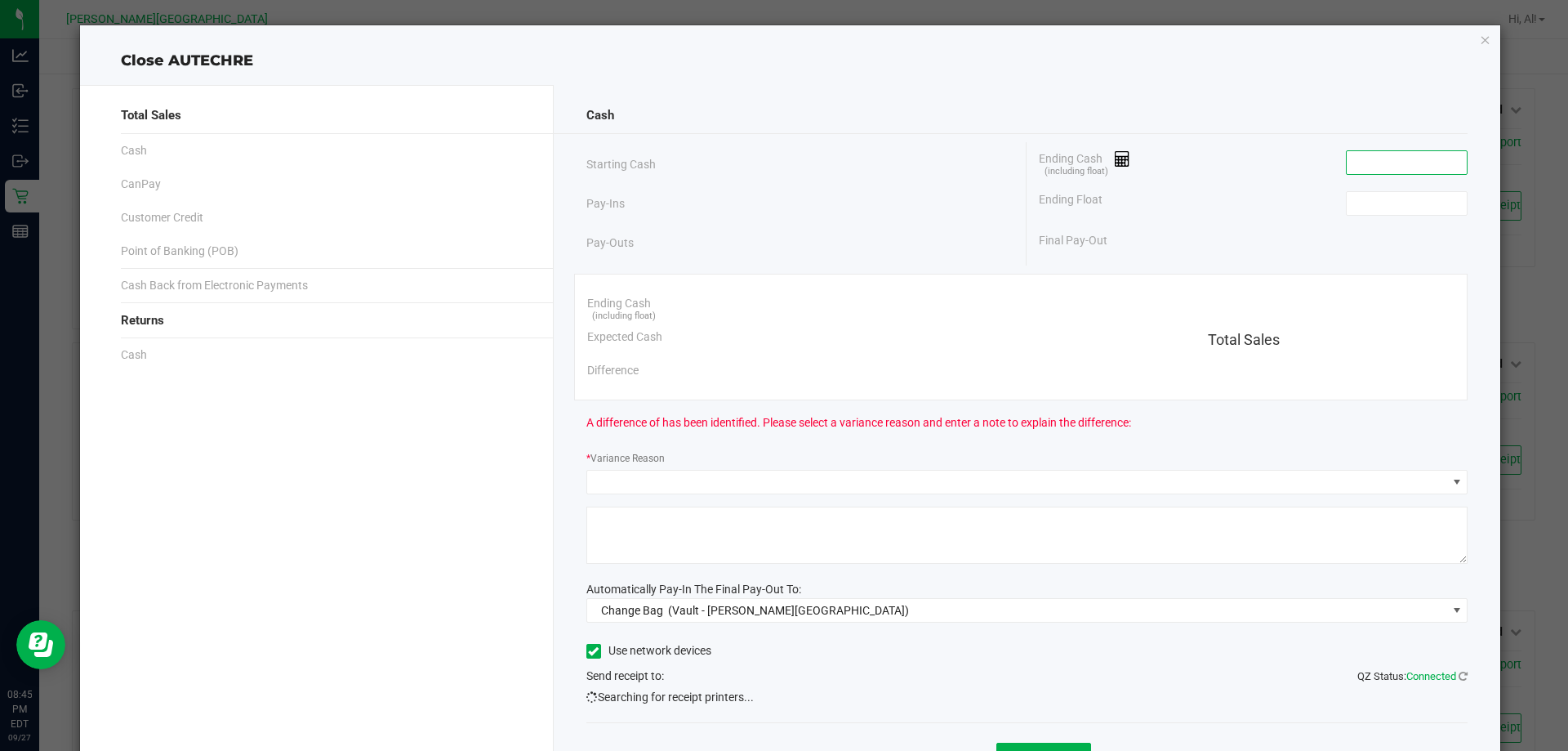
click at [1366, 171] on input at bounding box center [1407, 162] width 120 height 23
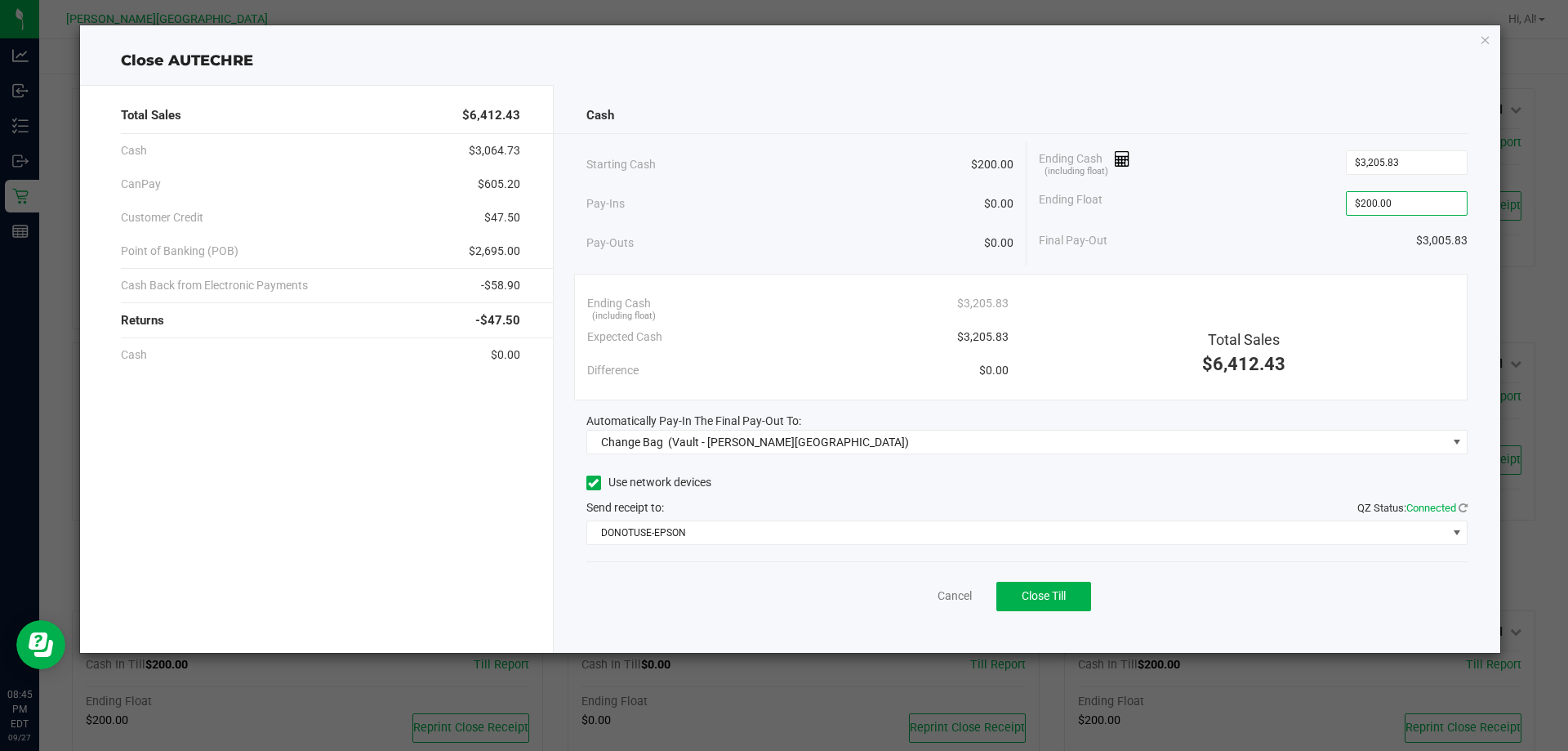
click at [1285, 202] on div "Ending Float $200.00" at bounding box center [1253, 203] width 429 height 41
click at [1105, 455] on div "Cash Starting Cash $200.00 Pay-Ins $0.00 Pay-Outs $0.00 Ending Cash (including …" at bounding box center [1027, 368] width 948 height 567
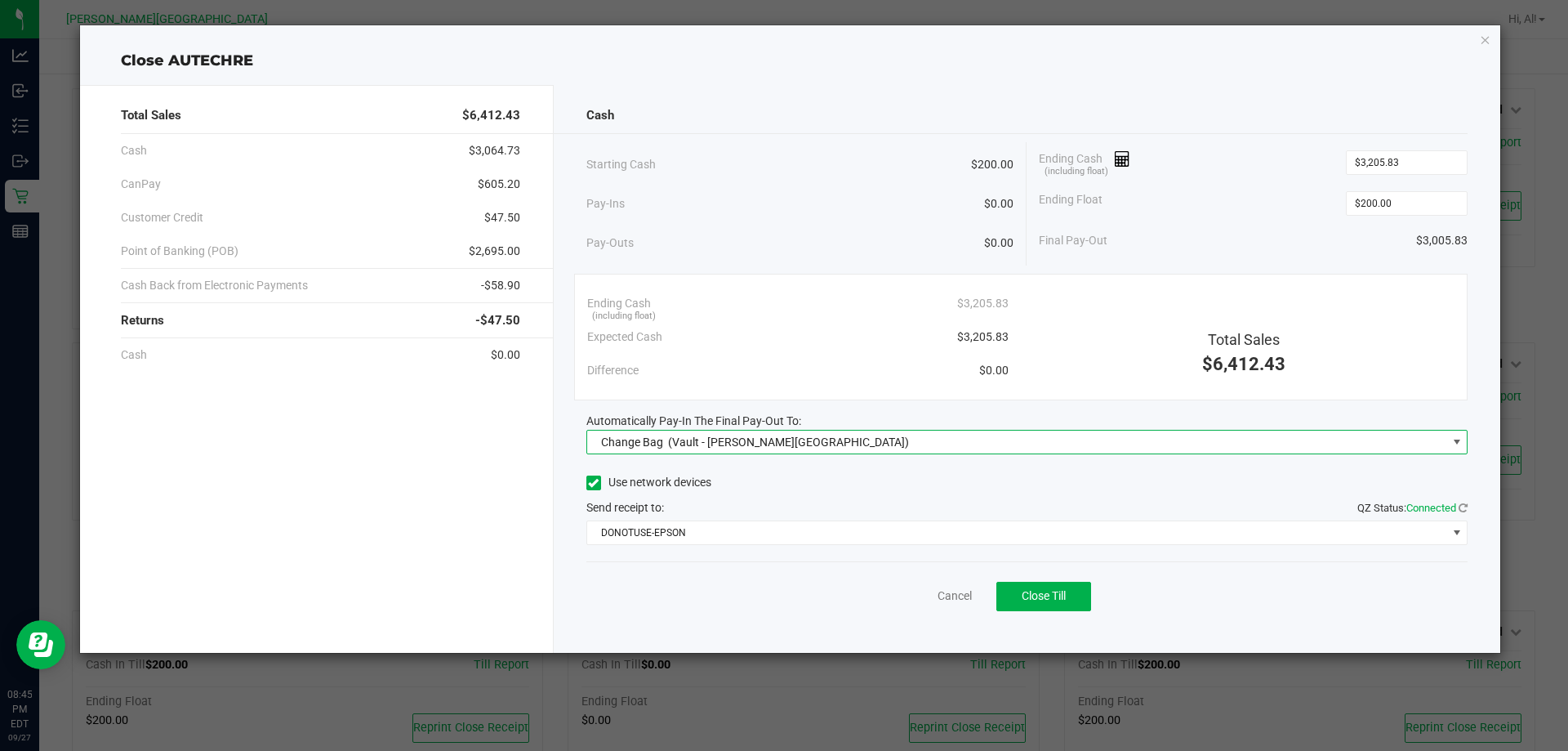
click at [1101, 446] on span "Change Bag (Vault - [PERSON_NAME][GEOGRAPHIC_DATA])" at bounding box center [1016, 442] width 860 height 23
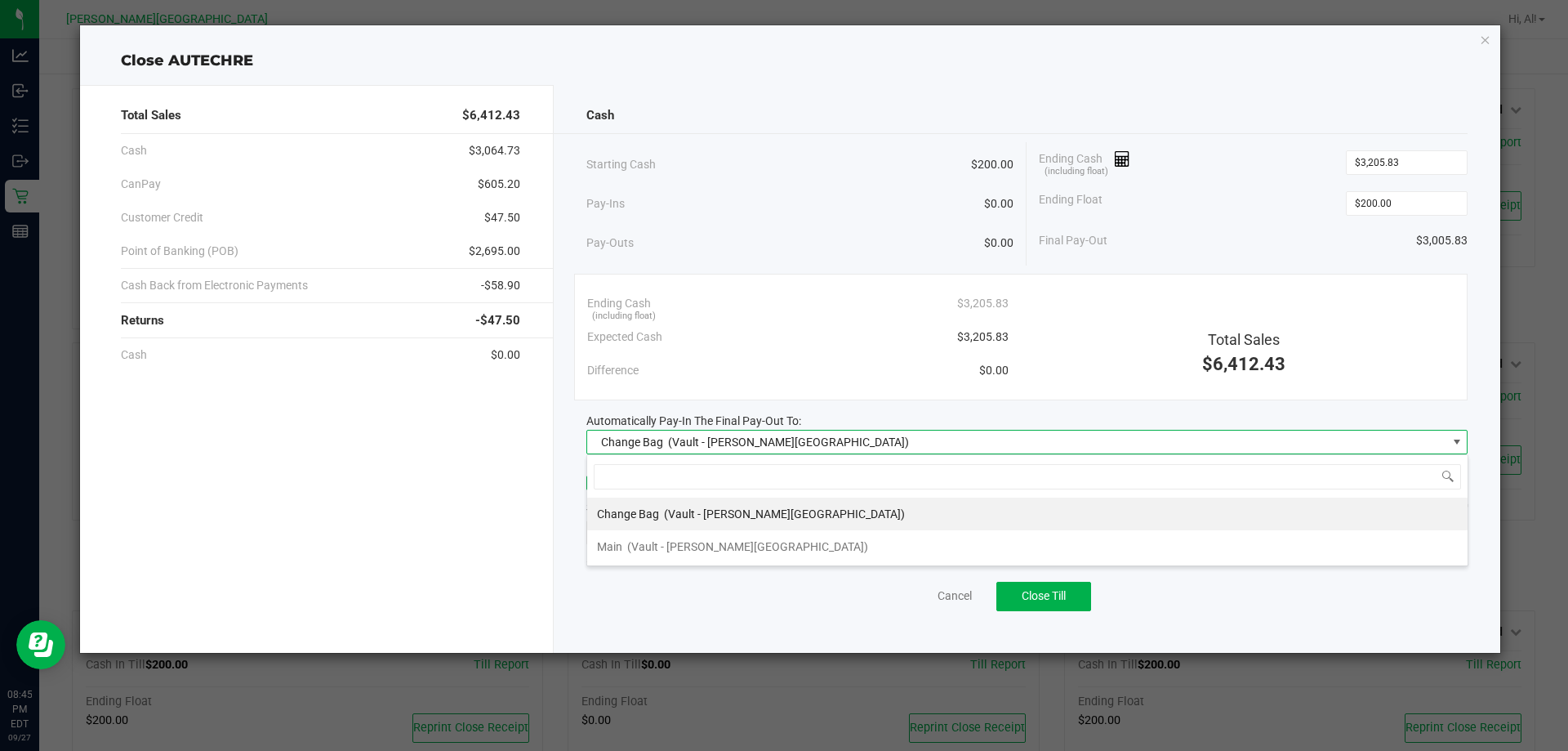
scroll to position [24, 881]
click at [919, 550] on li "Main (Vault - [PERSON_NAME][GEOGRAPHIC_DATA])" at bounding box center [1027, 546] width 880 height 33
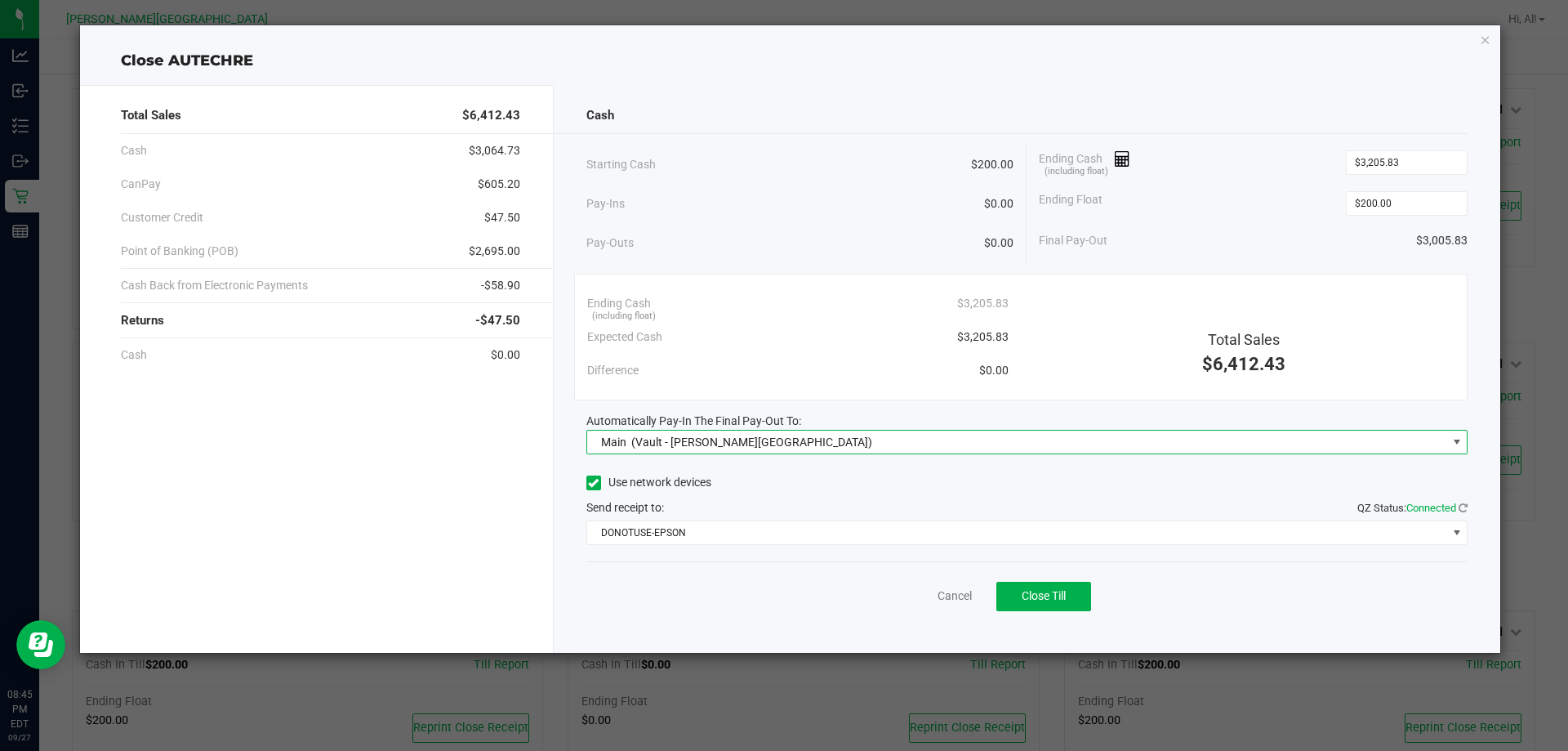
click at [913, 489] on div "Use network devices" at bounding box center [1027, 483] width 882 height 24
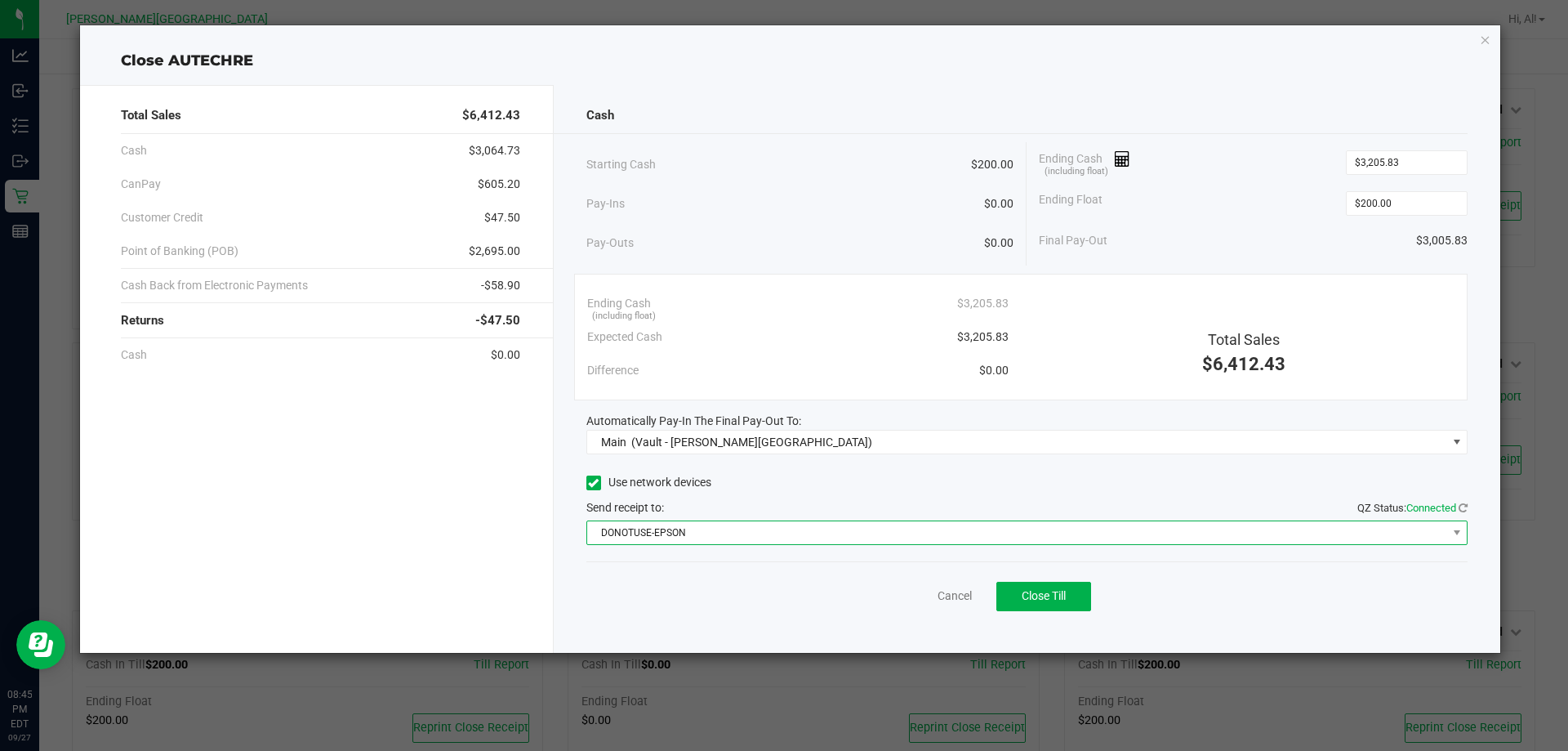
click at [903, 539] on span "DONOTUSE-EPSON" at bounding box center [1016, 532] width 860 height 23
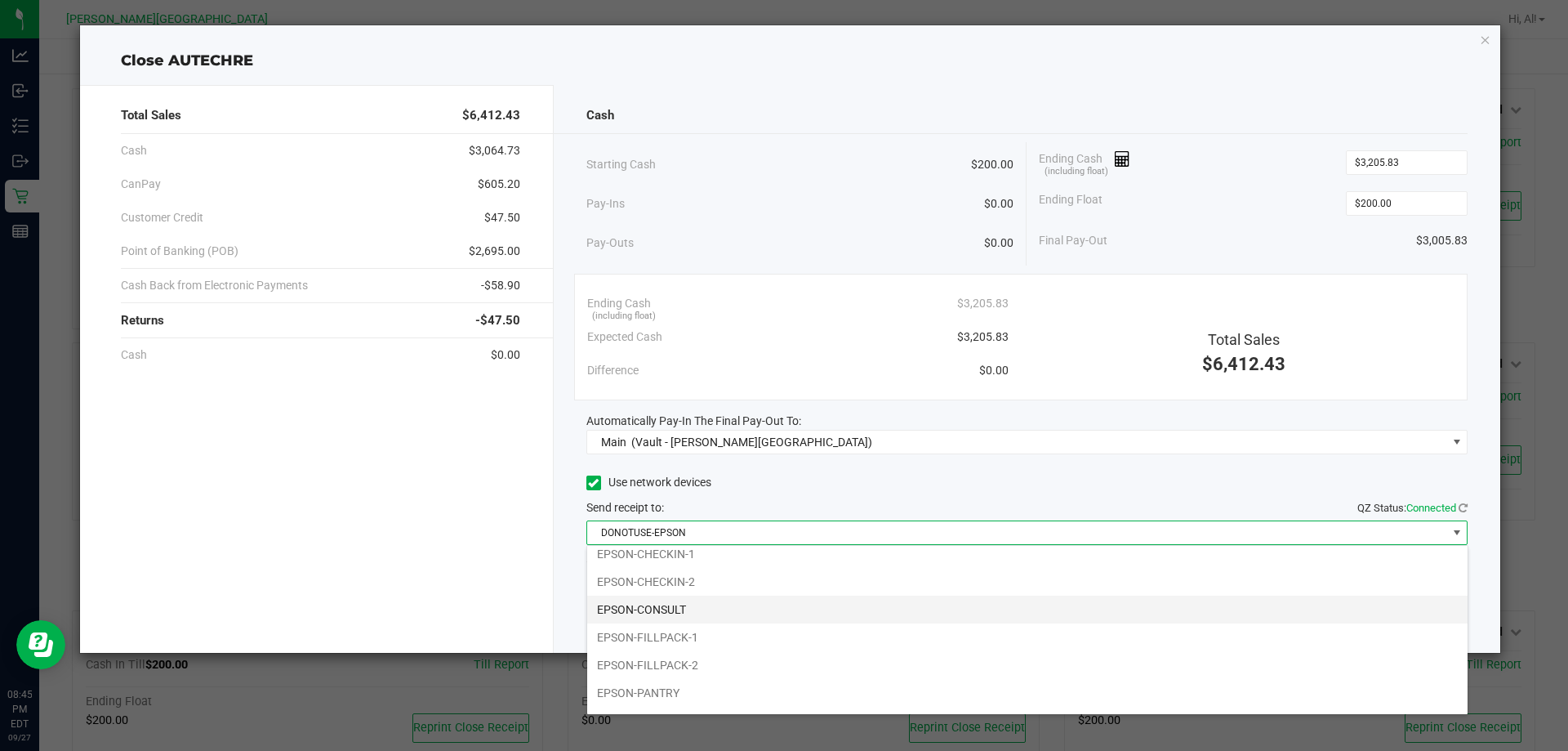
scroll to position [82, 0]
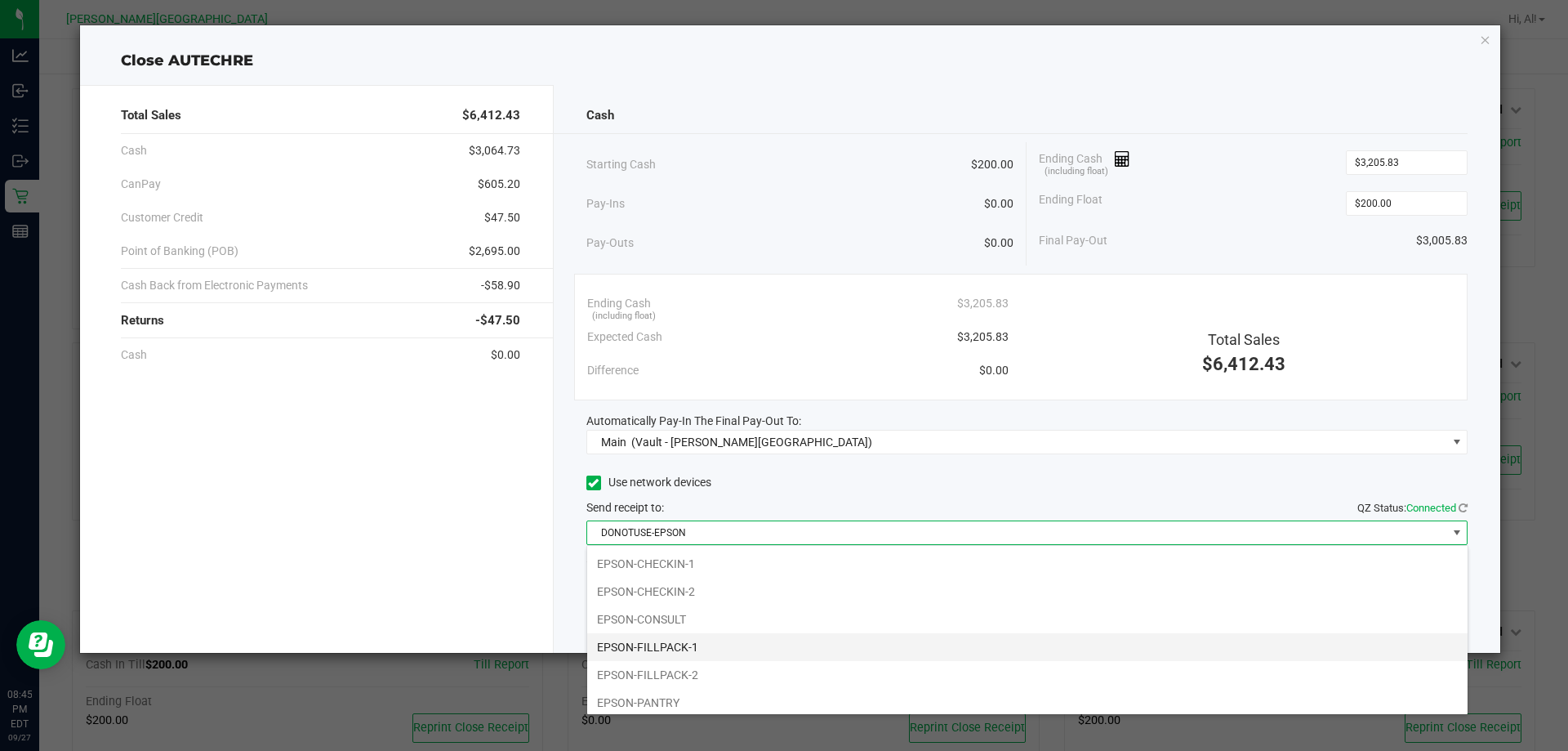
click at [744, 638] on li "EPSON-FILLPACK-1" at bounding box center [1027, 647] width 880 height 28
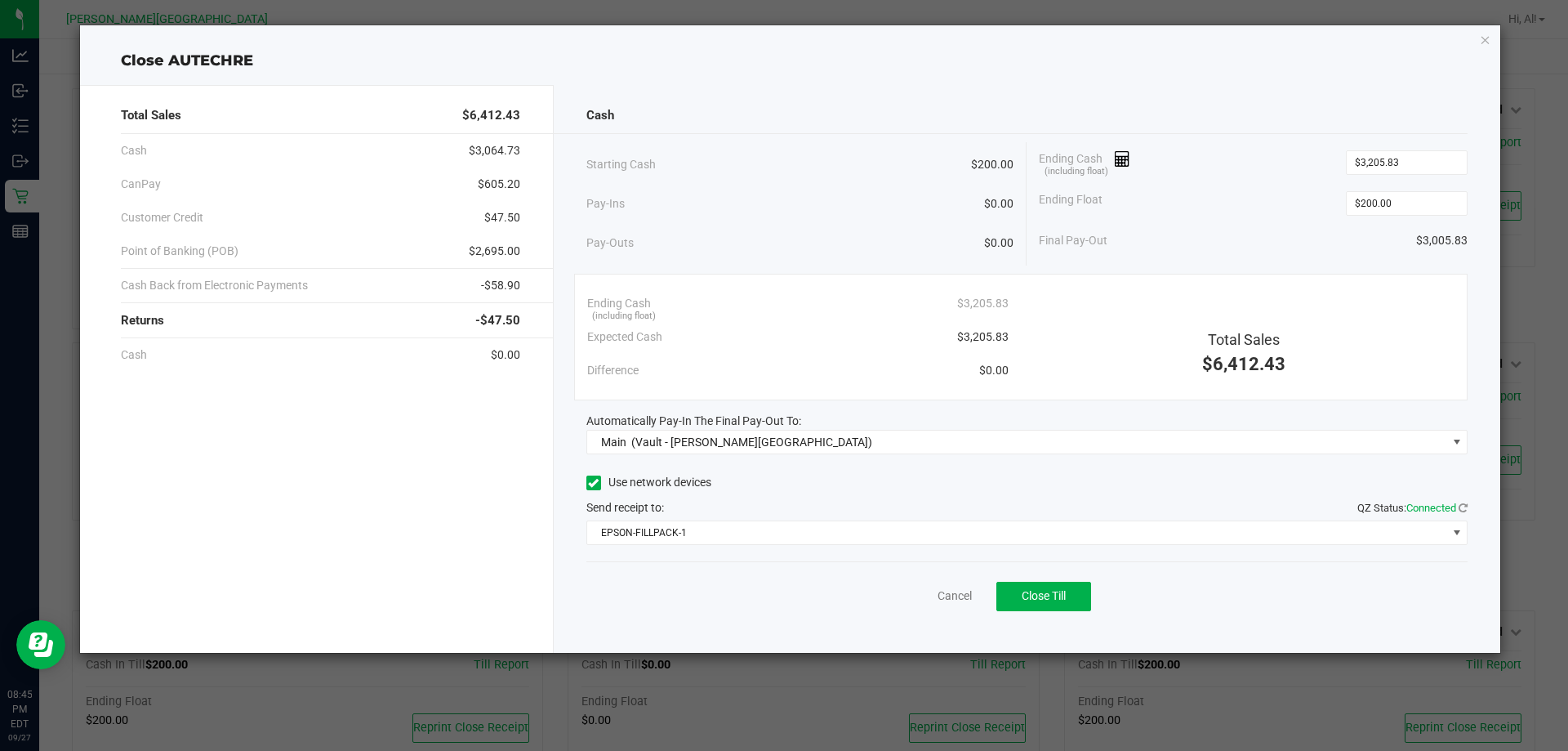
click at [792, 558] on div "Cash Starting Cash $200.00 Pay-Ins $0.00 Pay-Outs $0.00 Ending Cash (including …" at bounding box center [1027, 368] width 948 height 567
click at [808, 494] on div "Use network devices" at bounding box center [1027, 483] width 882 height 24
click at [945, 592] on link "Cancel" at bounding box center [954, 595] width 34 height 17
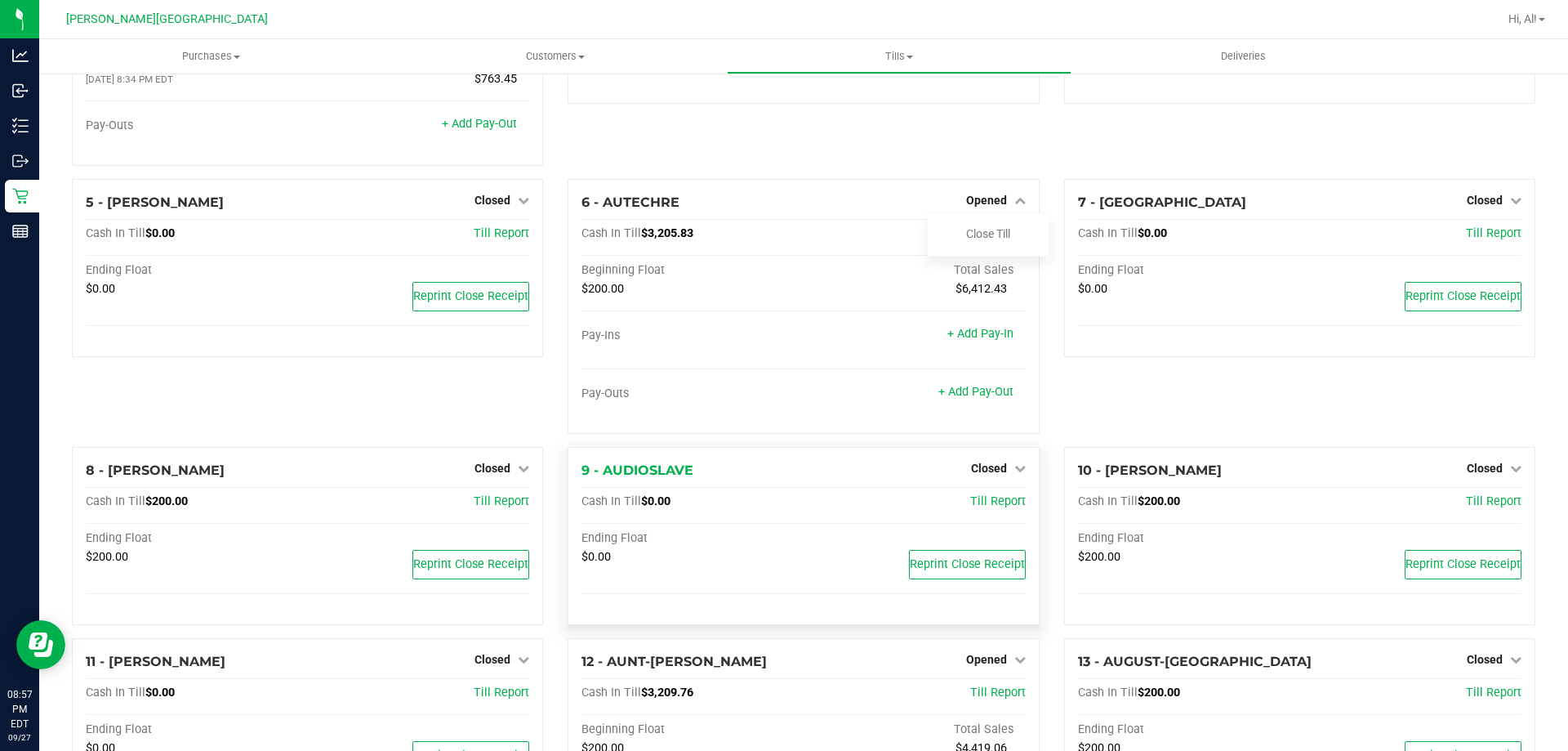
scroll to position [327, 0]
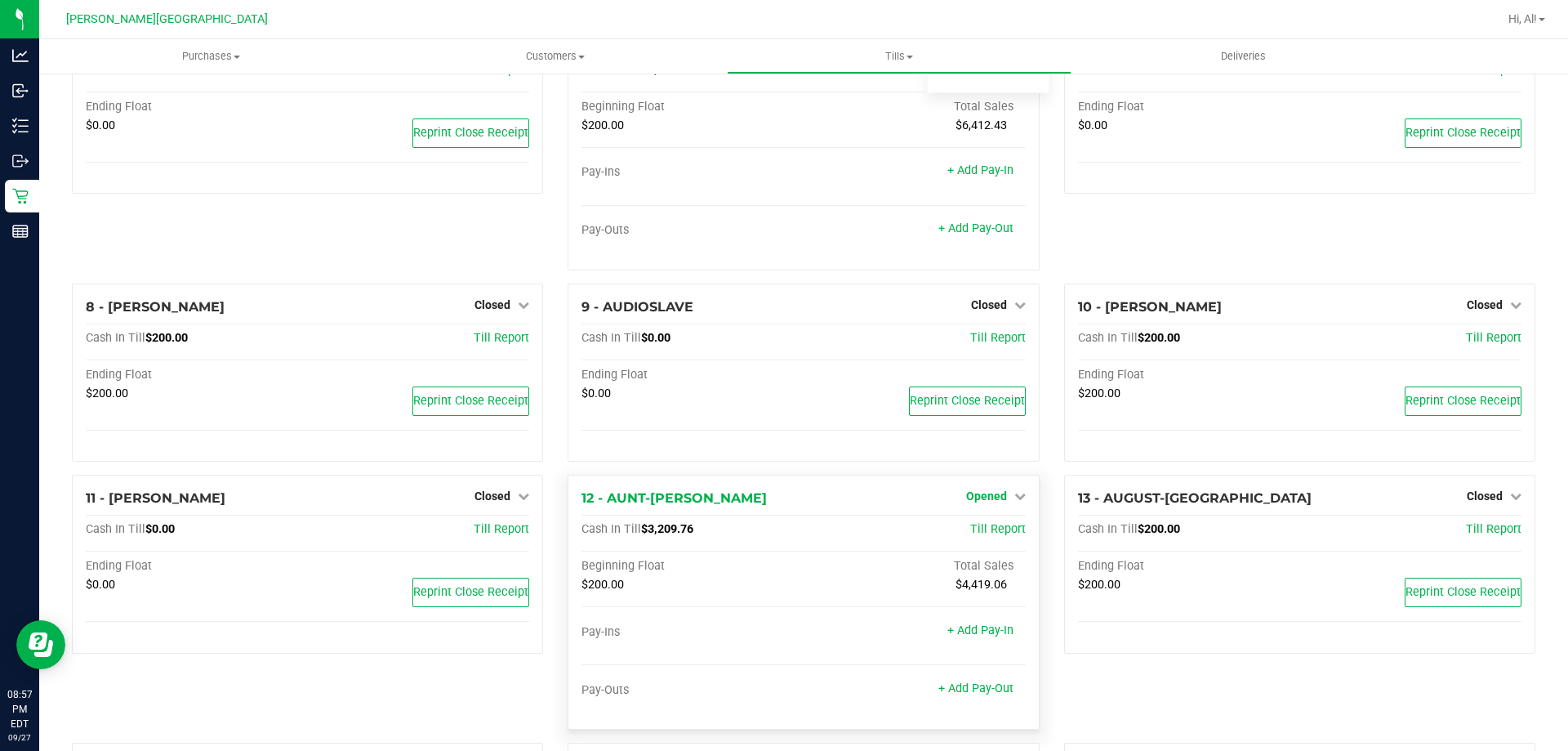
click at [976, 502] on span "Opened" at bounding box center [987, 496] width 41 height 13
click at [979, 528] on link "Close Till" at bounding box center [988, 530] width 44 height 13
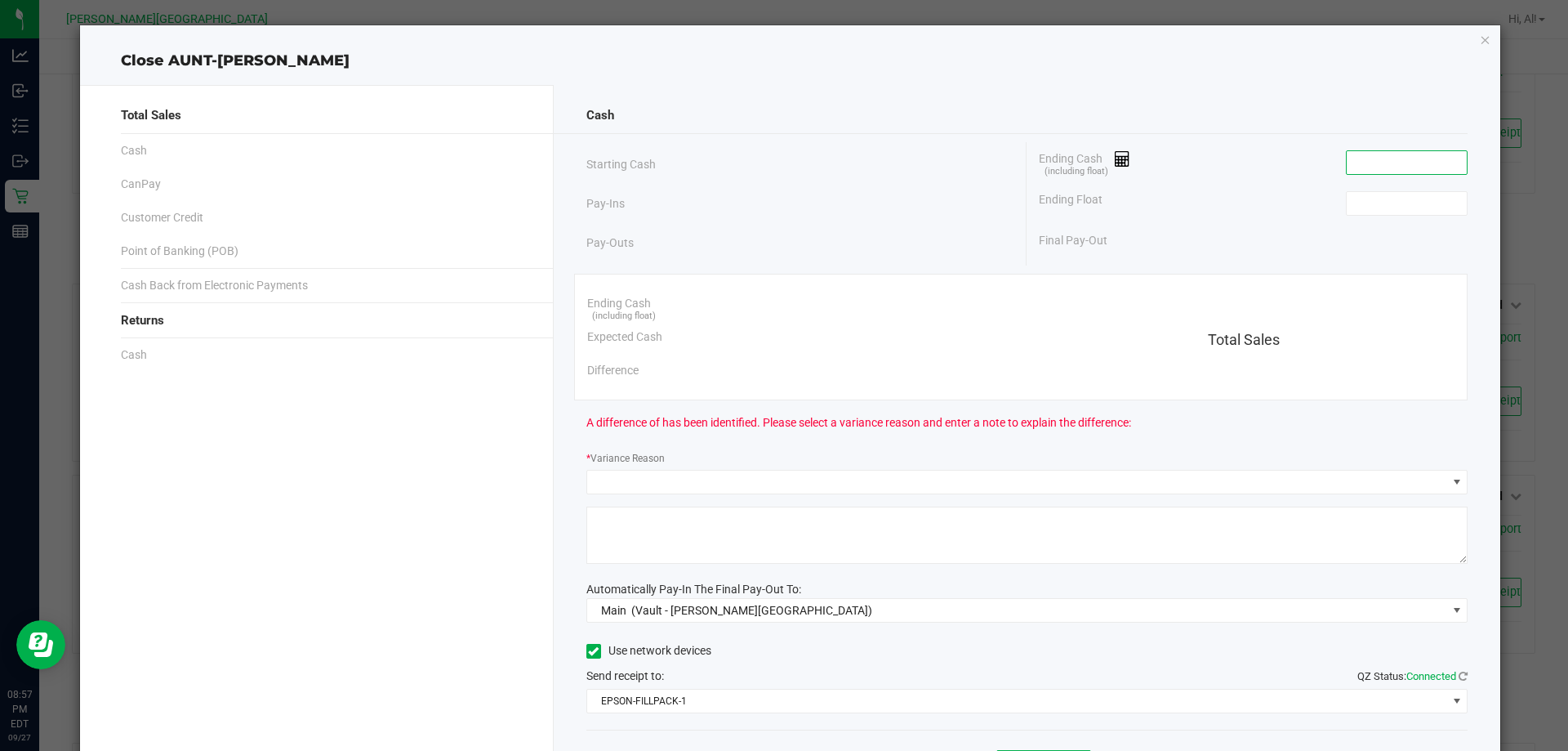
click at [1352, 160] on input at bounding box center [1407, 162] width 120 height 23
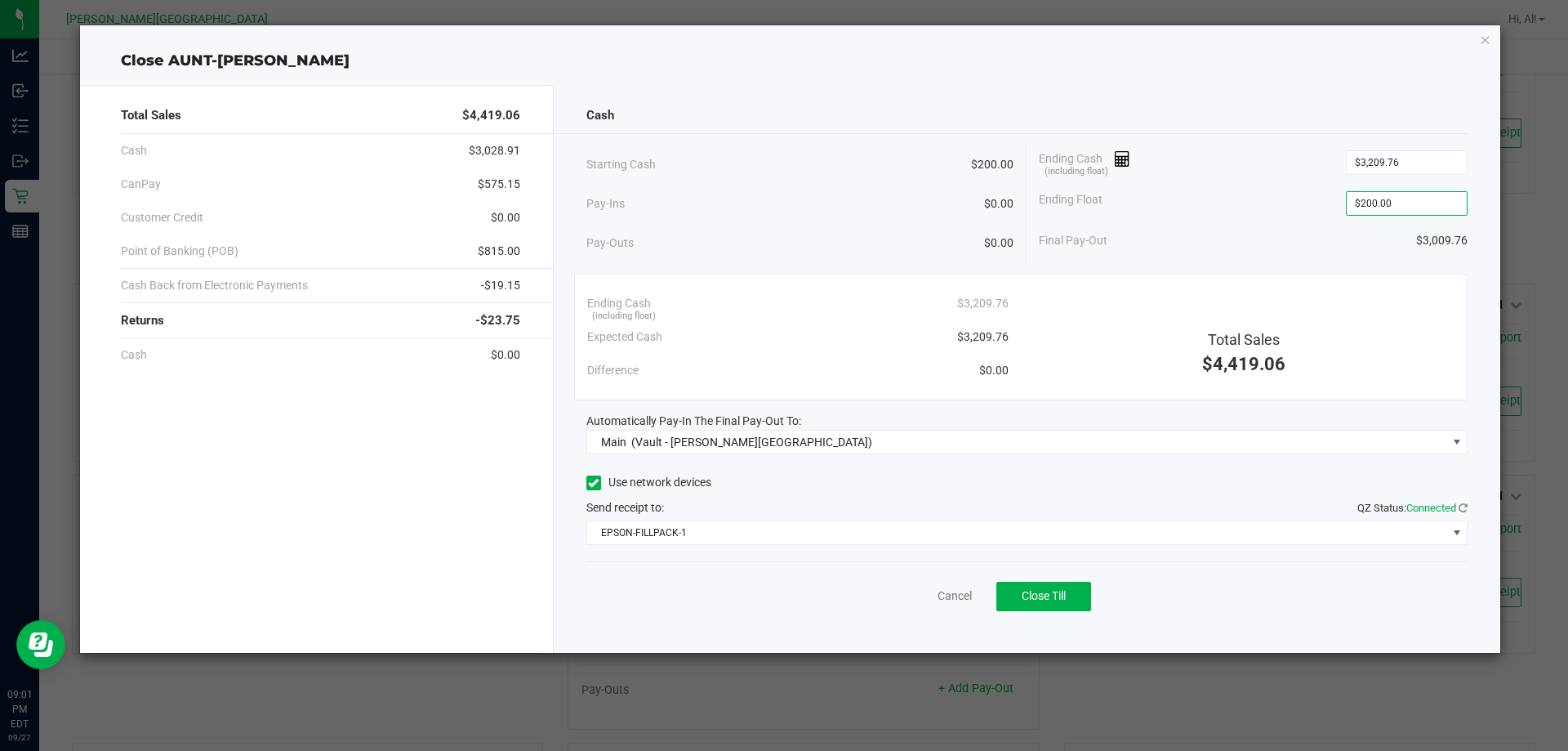
click at [1303, 226] on div "Final Pay-Out $3,009.76" at bounding box center [1253, 240] width 429 height 34
click at [1024, 597] on span "Close Till" at bounding box center [1043, 595] width 44 height 13
click at [918, 593] on link "Dismiss" at bounding box center [919, 595] width 39 height 17
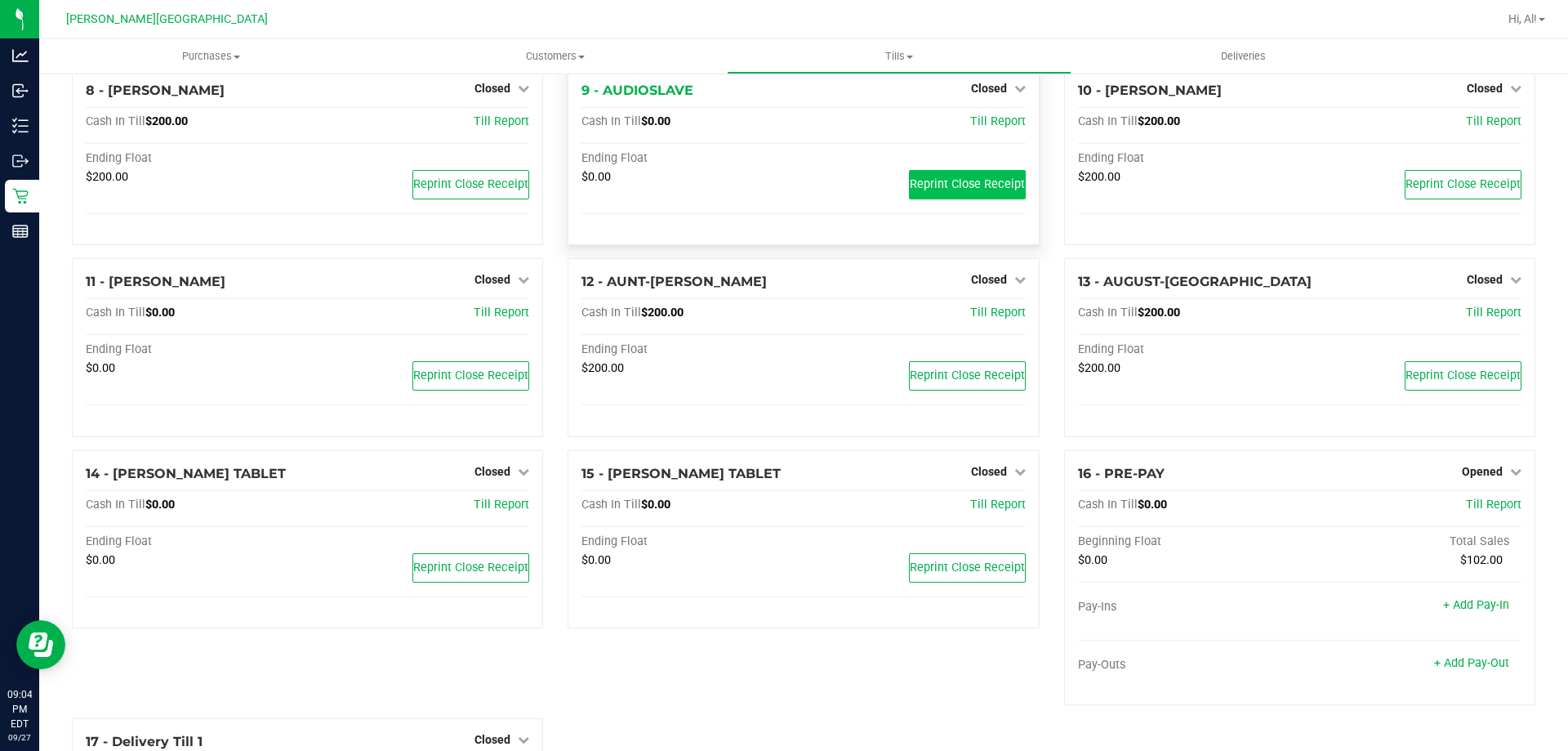
scroll to position [572, 0]
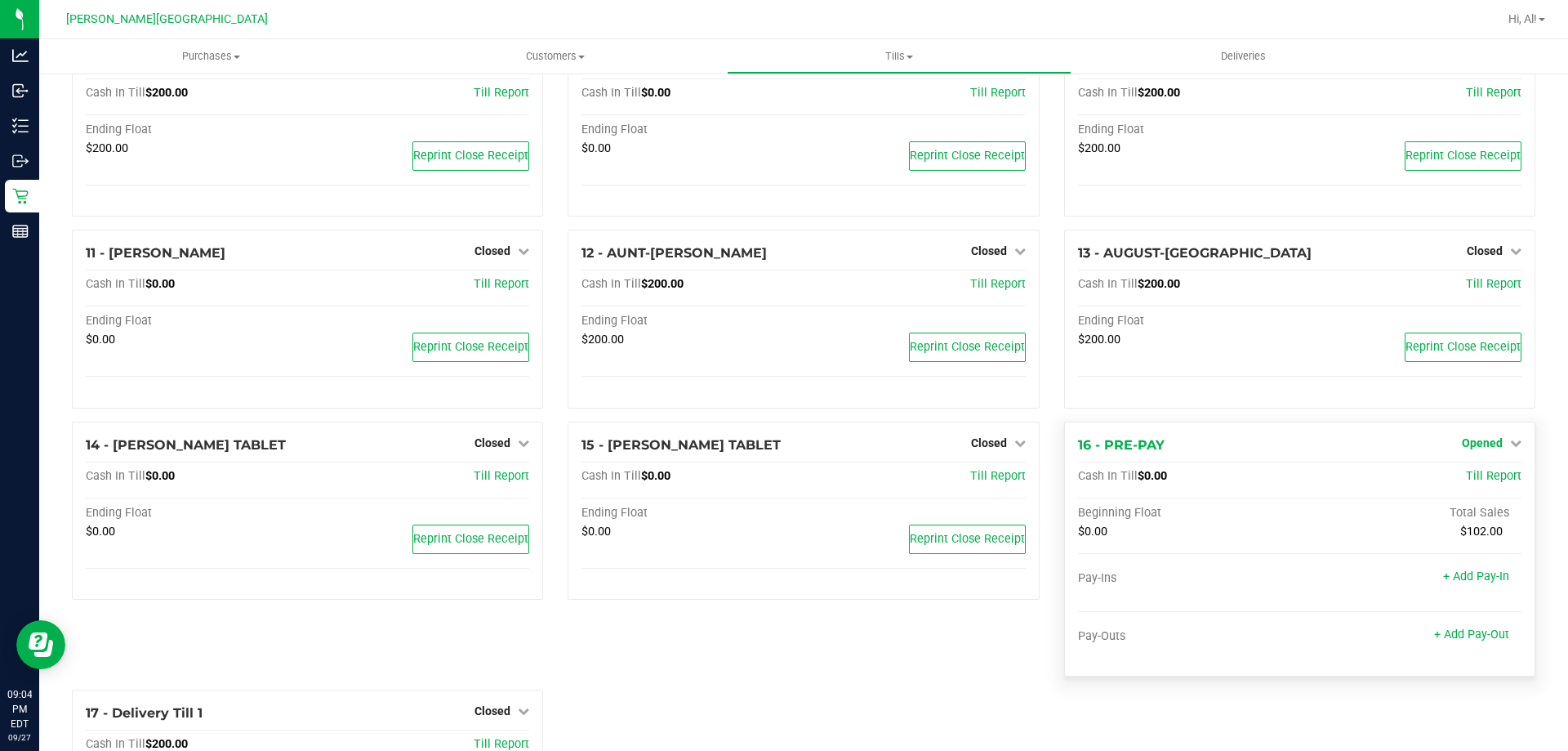
click at [1475, 441] on span "Opened" at bounding box center [1482, 443] width 41 height 13
click at [1463, 475] on link "Close Till" at bounding box center [1483, 476] width 44 height 13
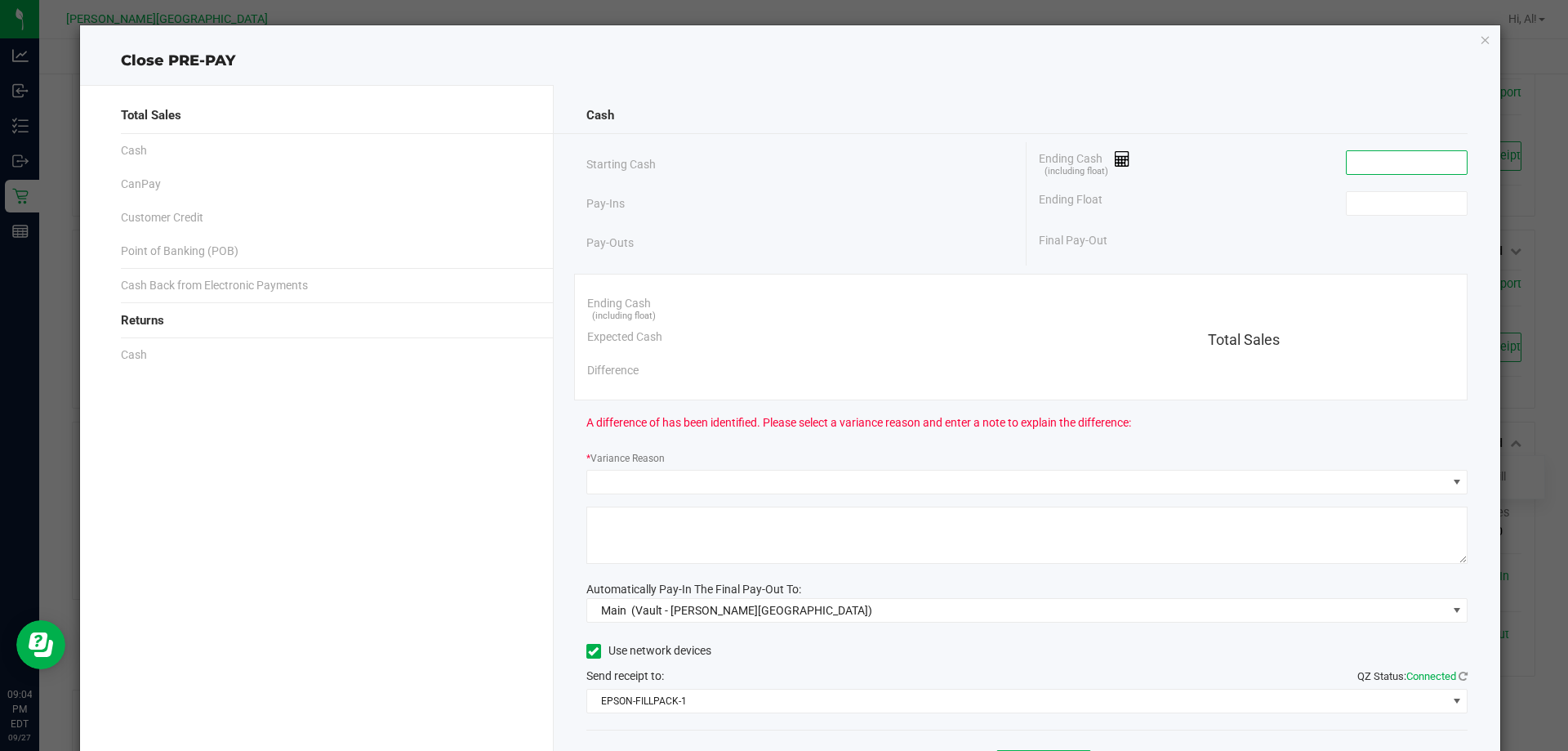
click at [1378, 164] on input at bounding box center [1407, 162] width 120 height 23
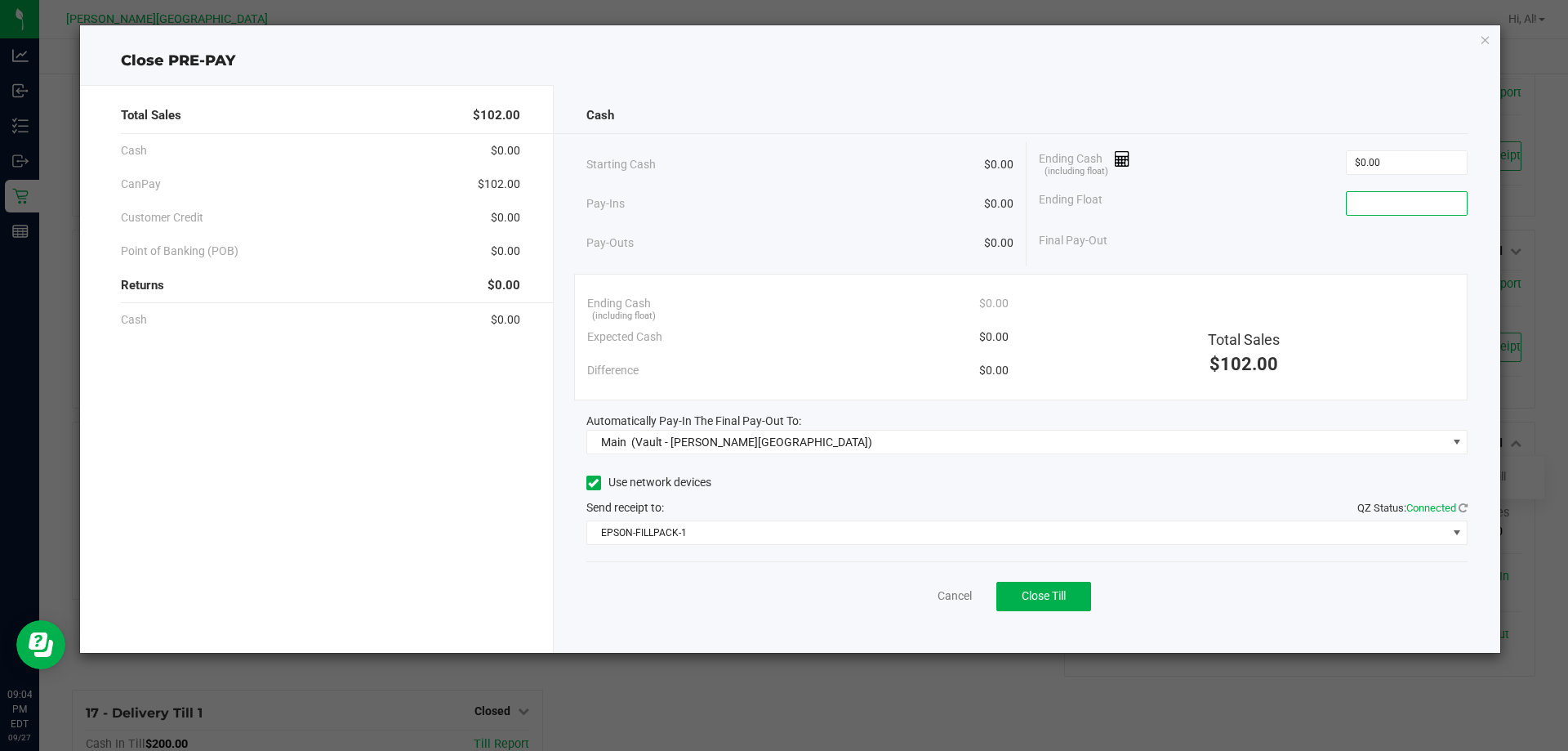
click at [1379, 211] on input at bounding box center [1407, 203] width 120 height 23
click at [1309, 231] on div "Final Pay-Out $0.00" at bounding box center [1253, 240] width 429 height 34
click at [1069, 597] on button "Close Till" at bounding box center [1044, 596] width 95 height 30
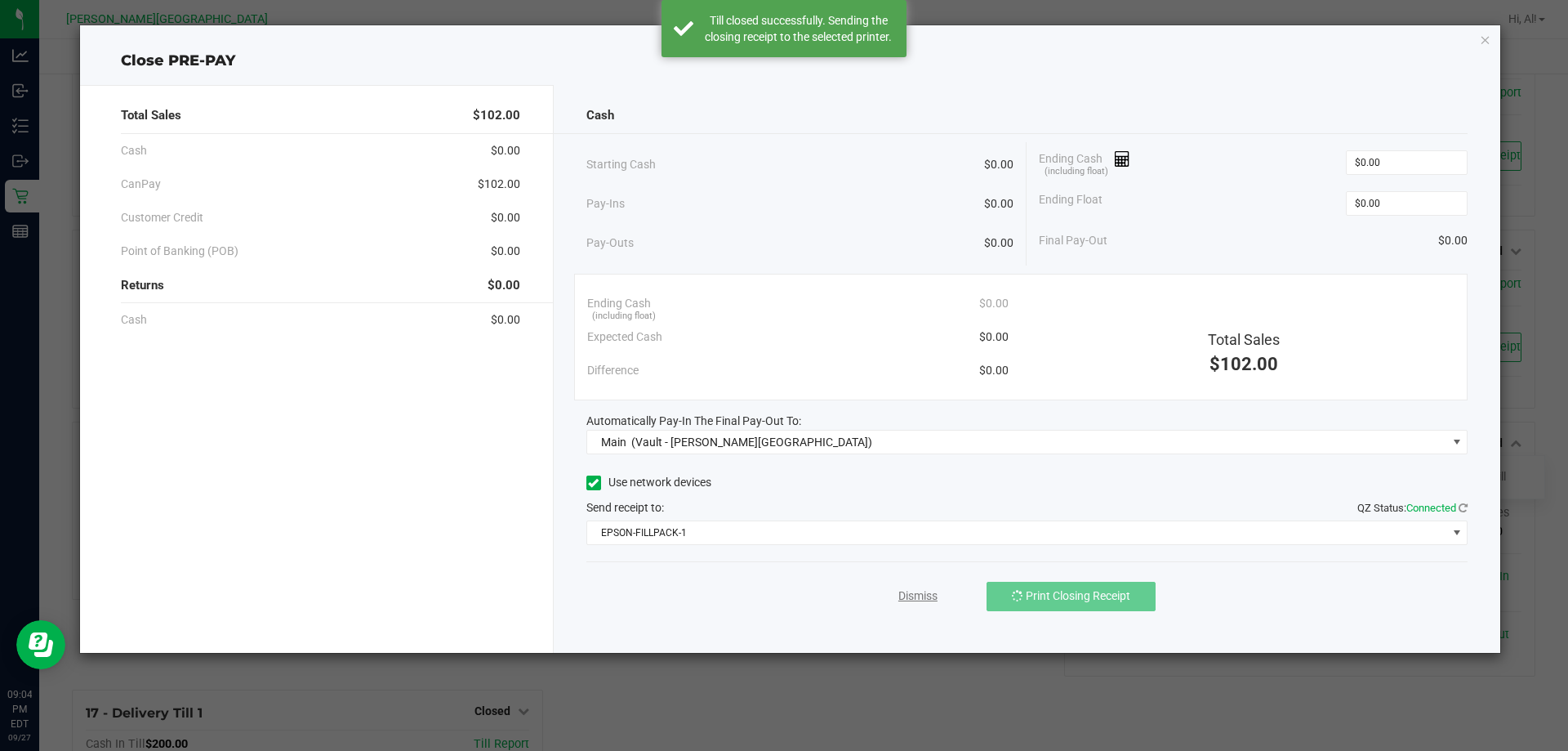
click at [936, 594] on link "Dismiss" at bounding box center [918, 595] width 39 height 17
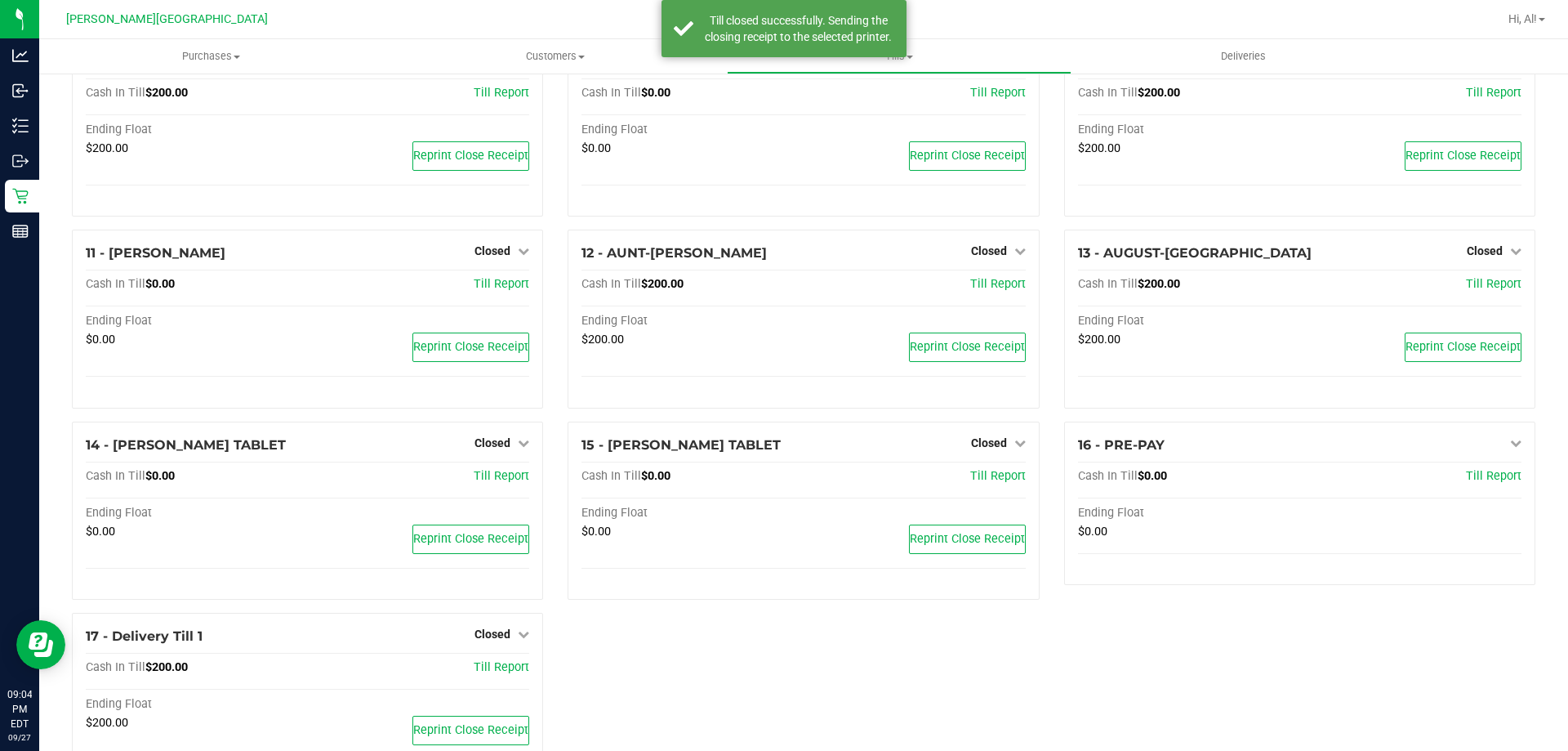
click at [1025, 645] on div "1 - Vault - [PERSON_NAME][GEOGRAPHIC_DATA] Count Vault Cash In Vault: $8,754.51…" at bounding box center [803, 160] width 1488 height 1289
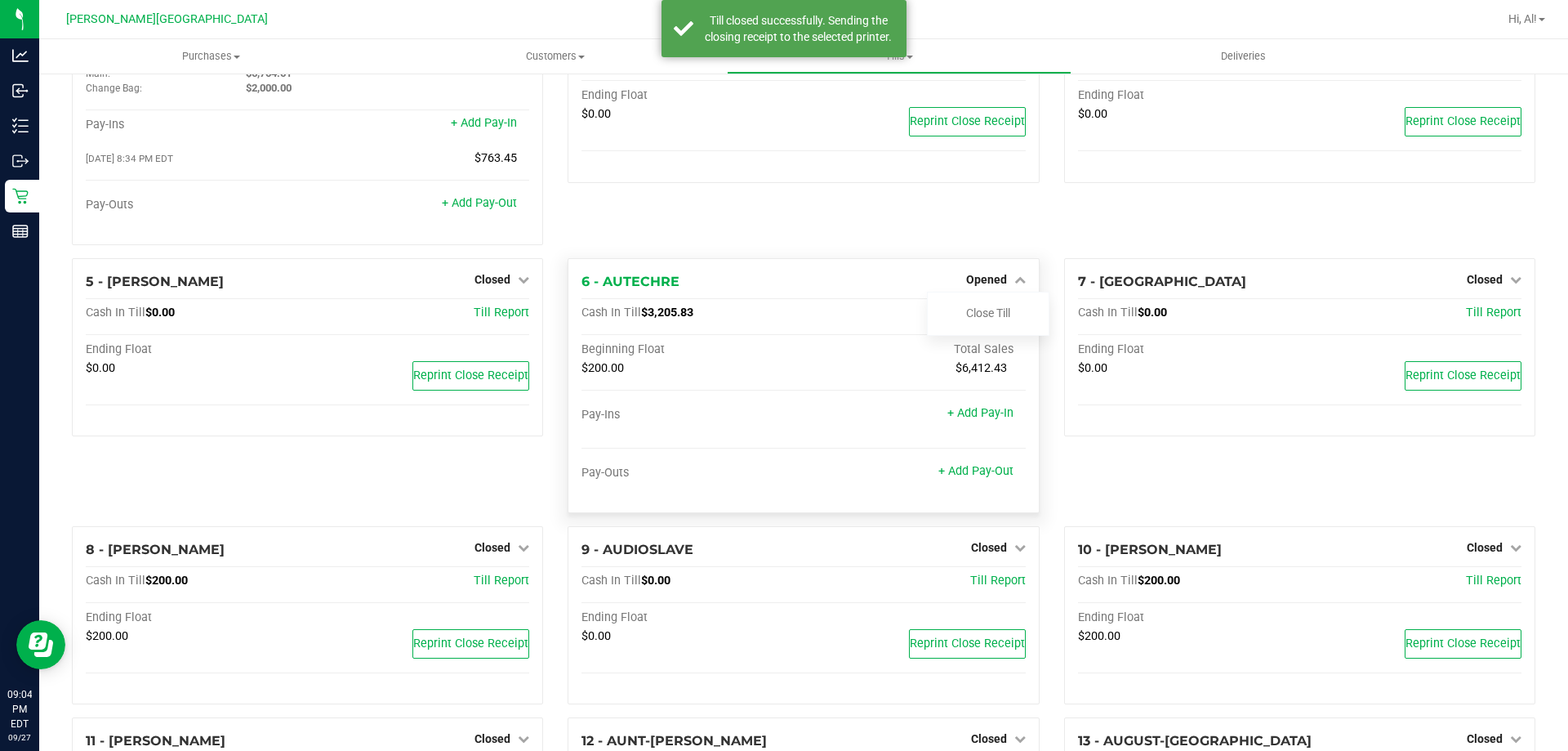
scroll to position [73, 0]
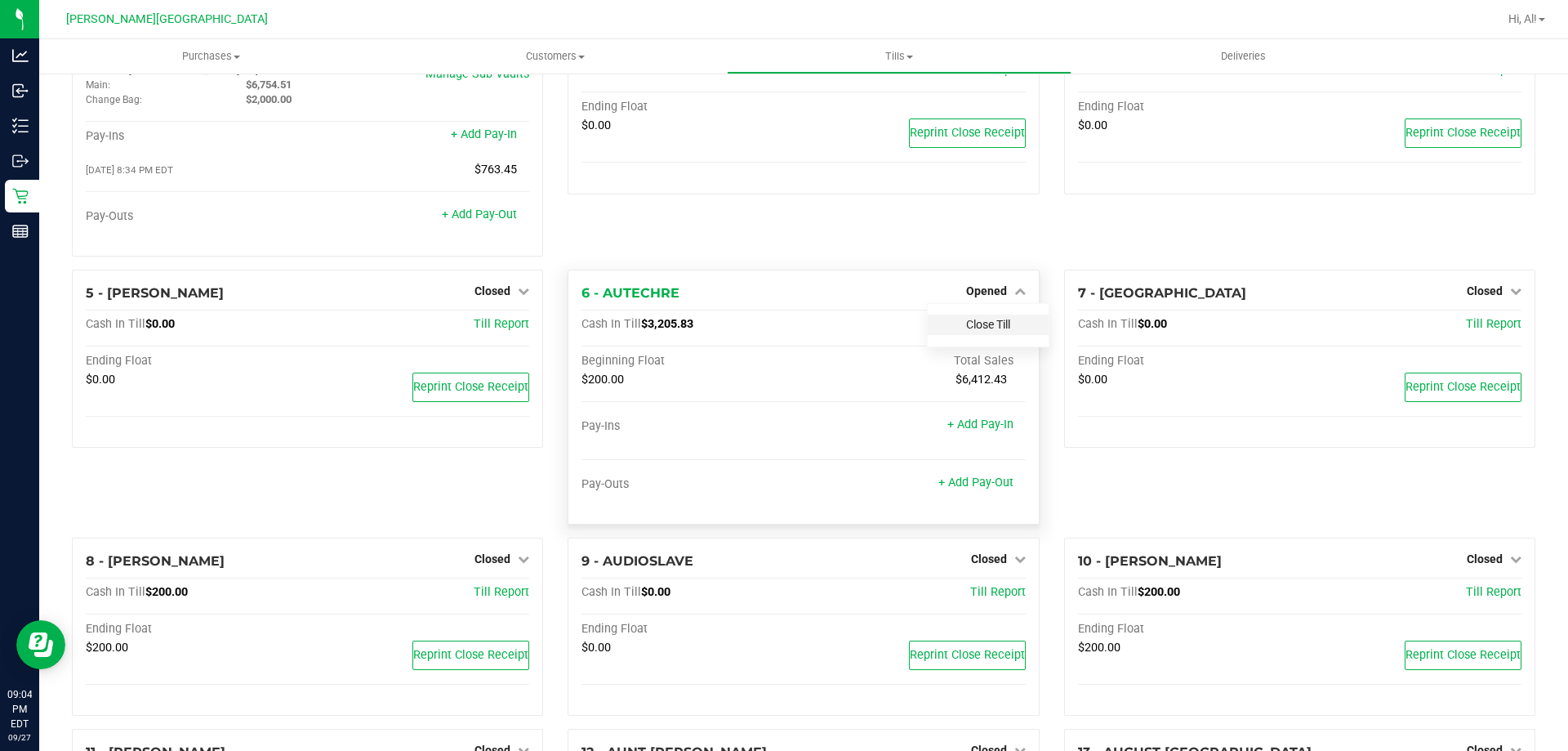
click at [988, 324] on link "Close Till" at bounding box center [988, 324] width 44 height 13
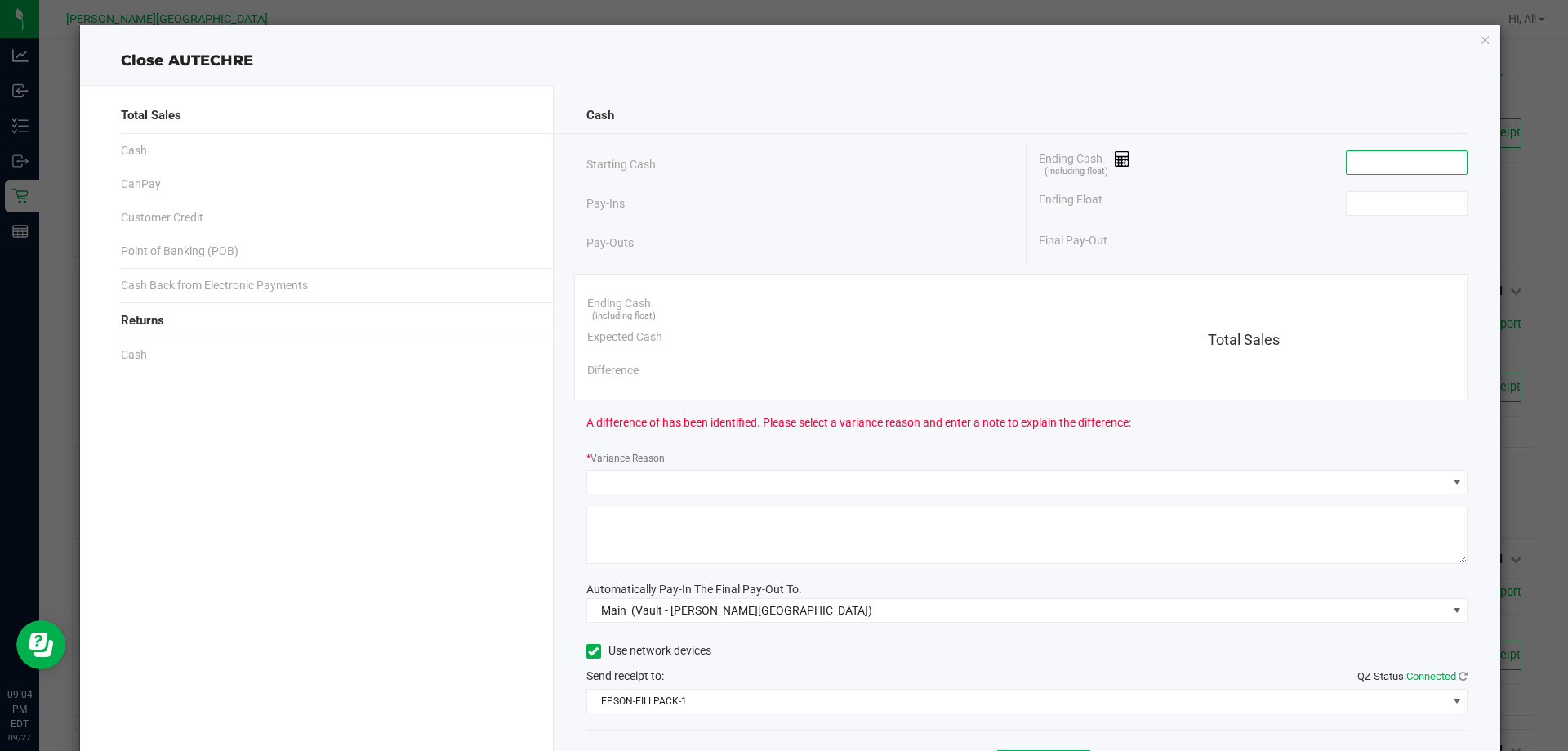
click at [1380, 162] on input at bounding box center [1407, 162] width 120 height 23
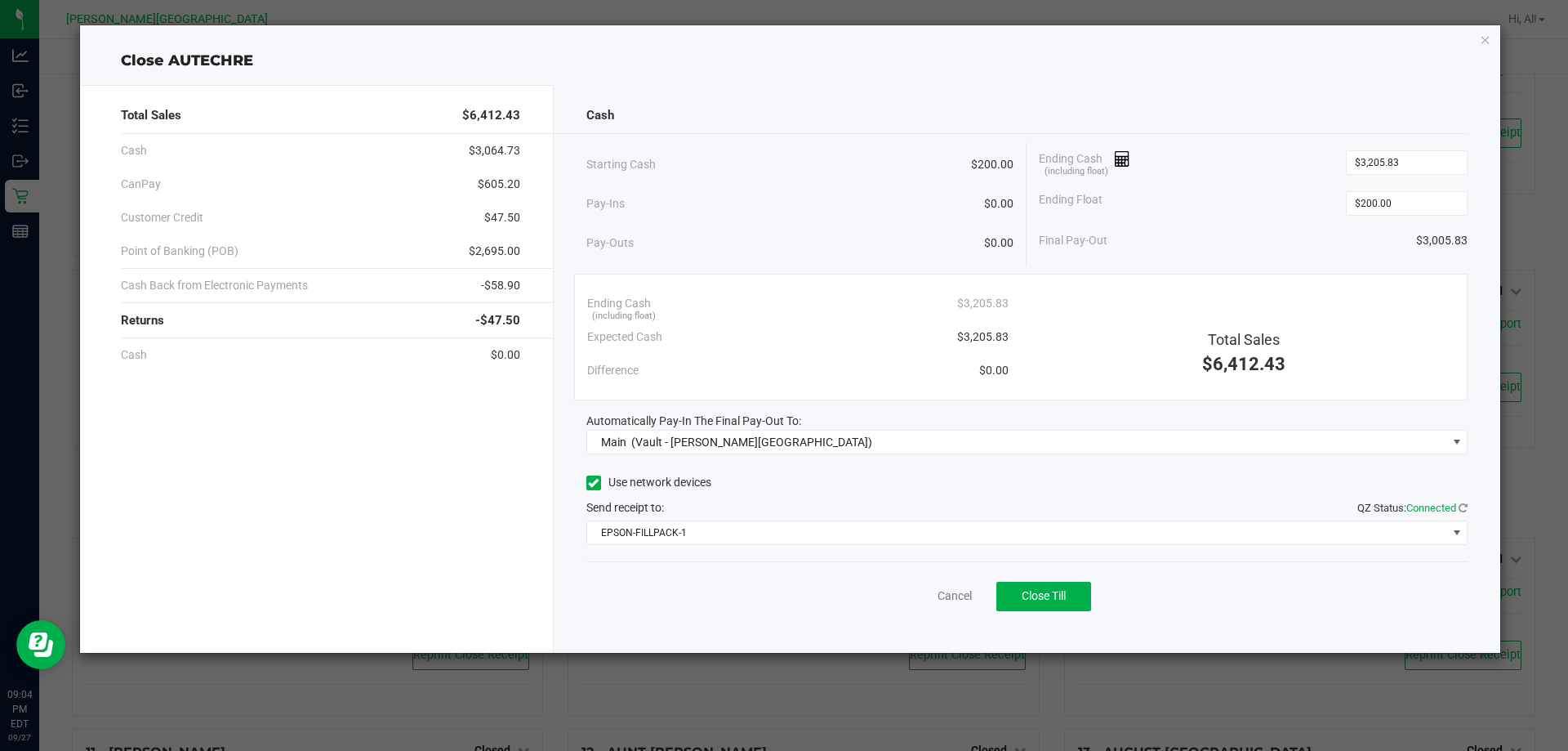
click at [1302, 201] on div "Ending Float $200.00" at bounding box center [1253, 203] width 429 height 41
click at [1059, 602] on span "Close Till" at bounding box center [1043, 595] width 44 height 13
click at [920, 605] on div "Dismiss Reprint Closing Receipt" at bounding box center [1027, 593] width 882 height 63
click at [919, 603] on link "Dismiss" at bounding box center [919, 595] width 39 height 17
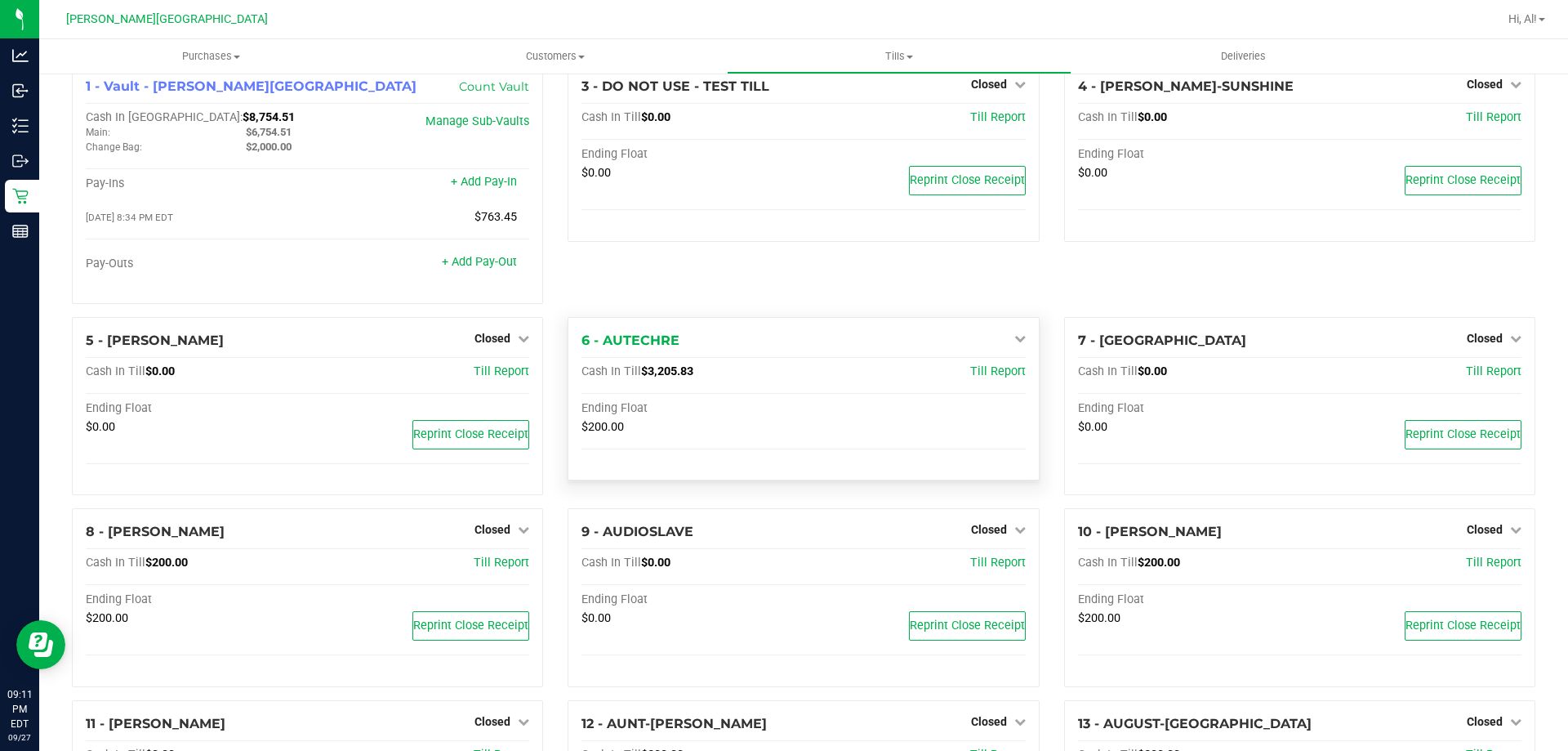
scroll to position [0, 0]
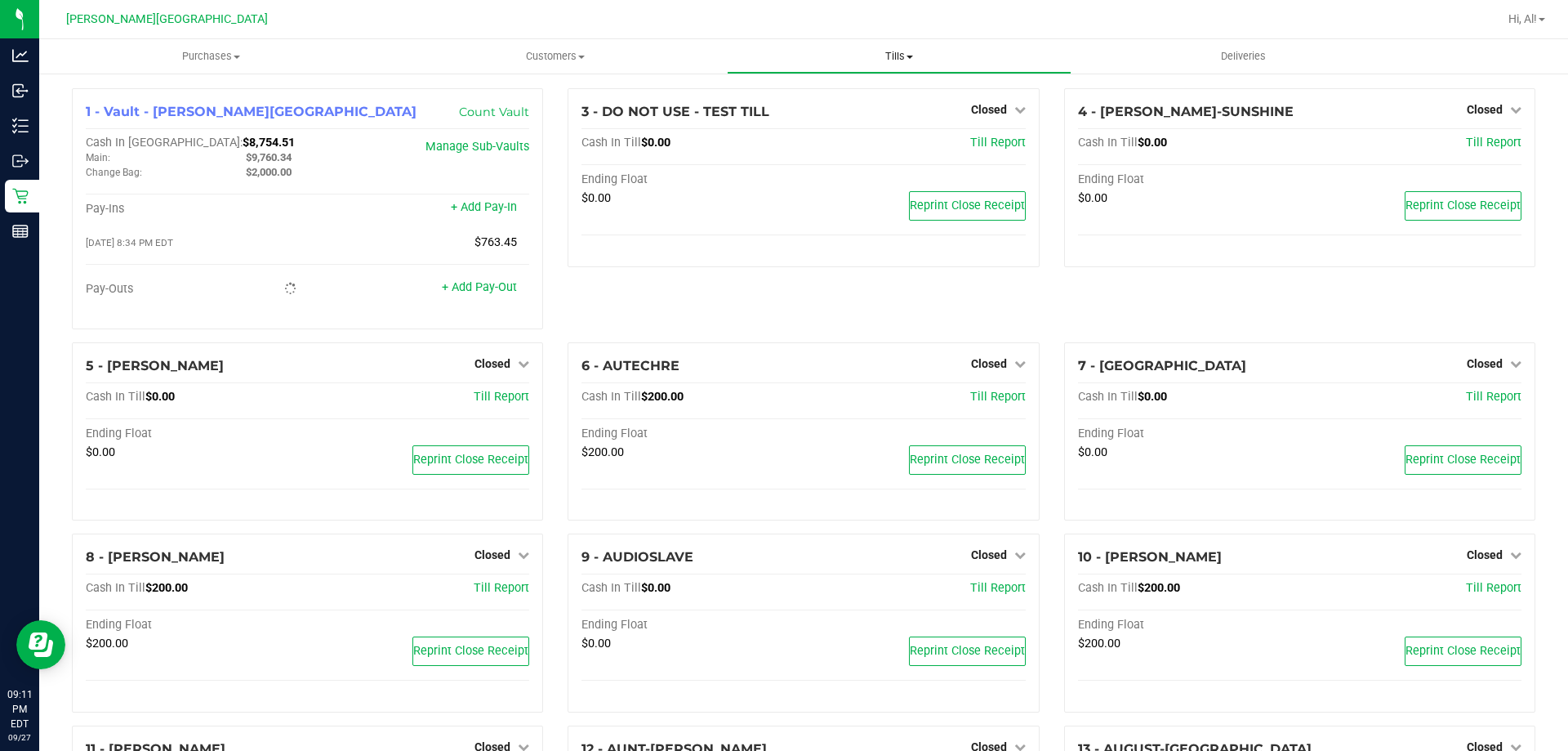
click at [889, 50] on span "Tills" at bounding box center [898, 57] width 342 height 15
click at [860, 126] on li "Reconcile e-payments" at bounding box center [898, 118] width 344 height 20
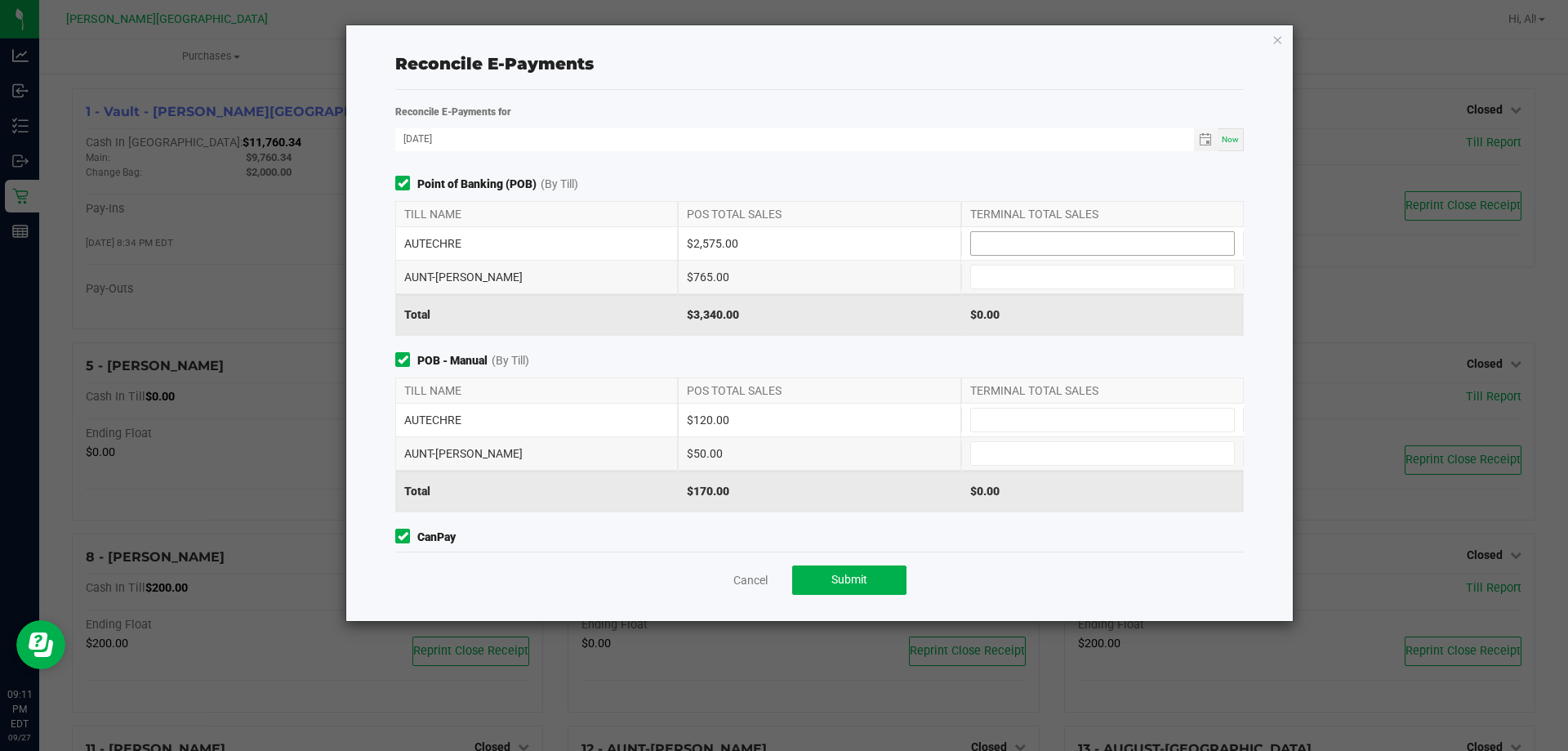
click at [1084, 239] on input at bounding box center [1102, 243] width 263 height 23
click at [1067, 408] on input at bounding box center [1102, 419] width 263 height 23
click at [886, 365] on span "POB - Manual (By Till)" at bounding box center [819, 361] width 849 height 17
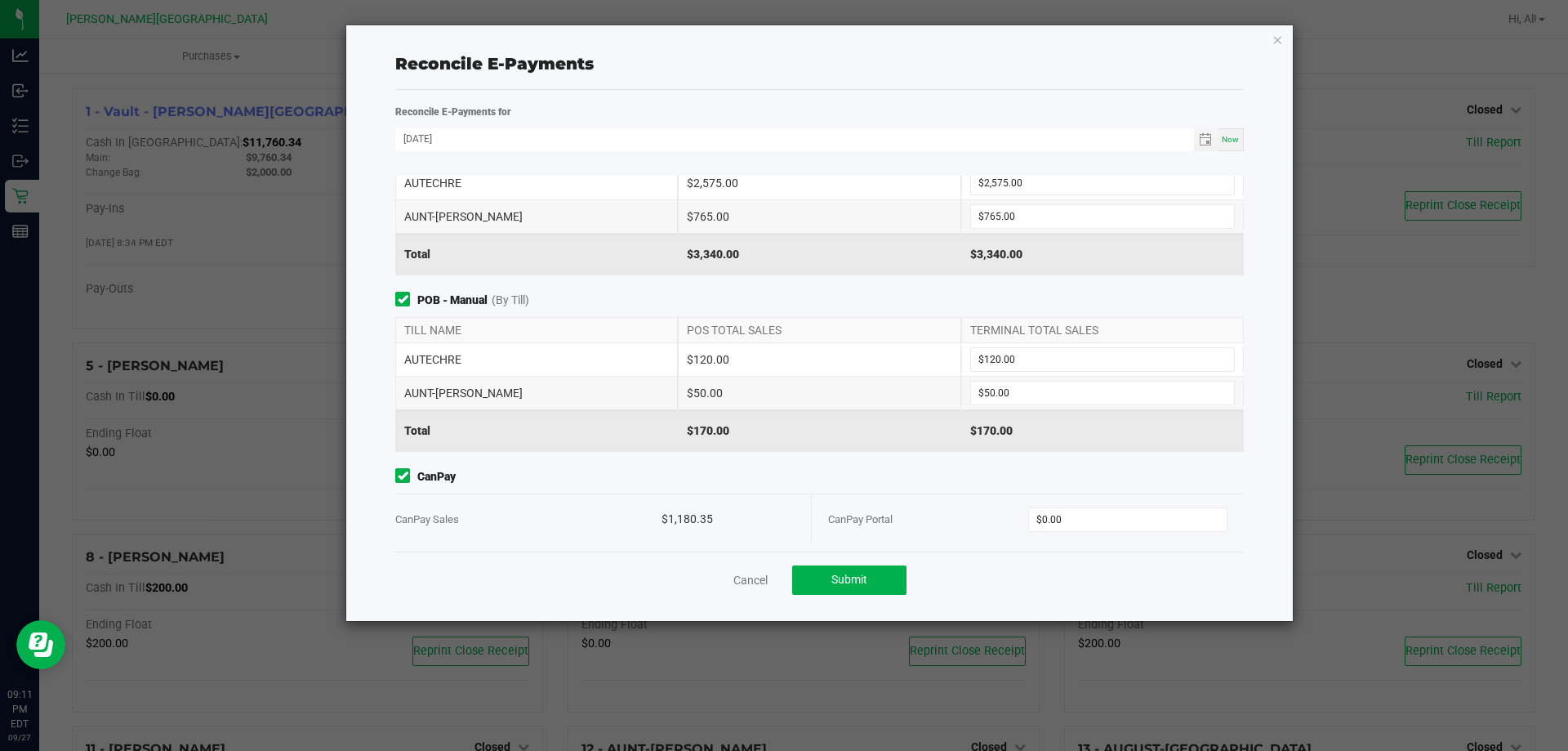
scroll to position [160, 0]
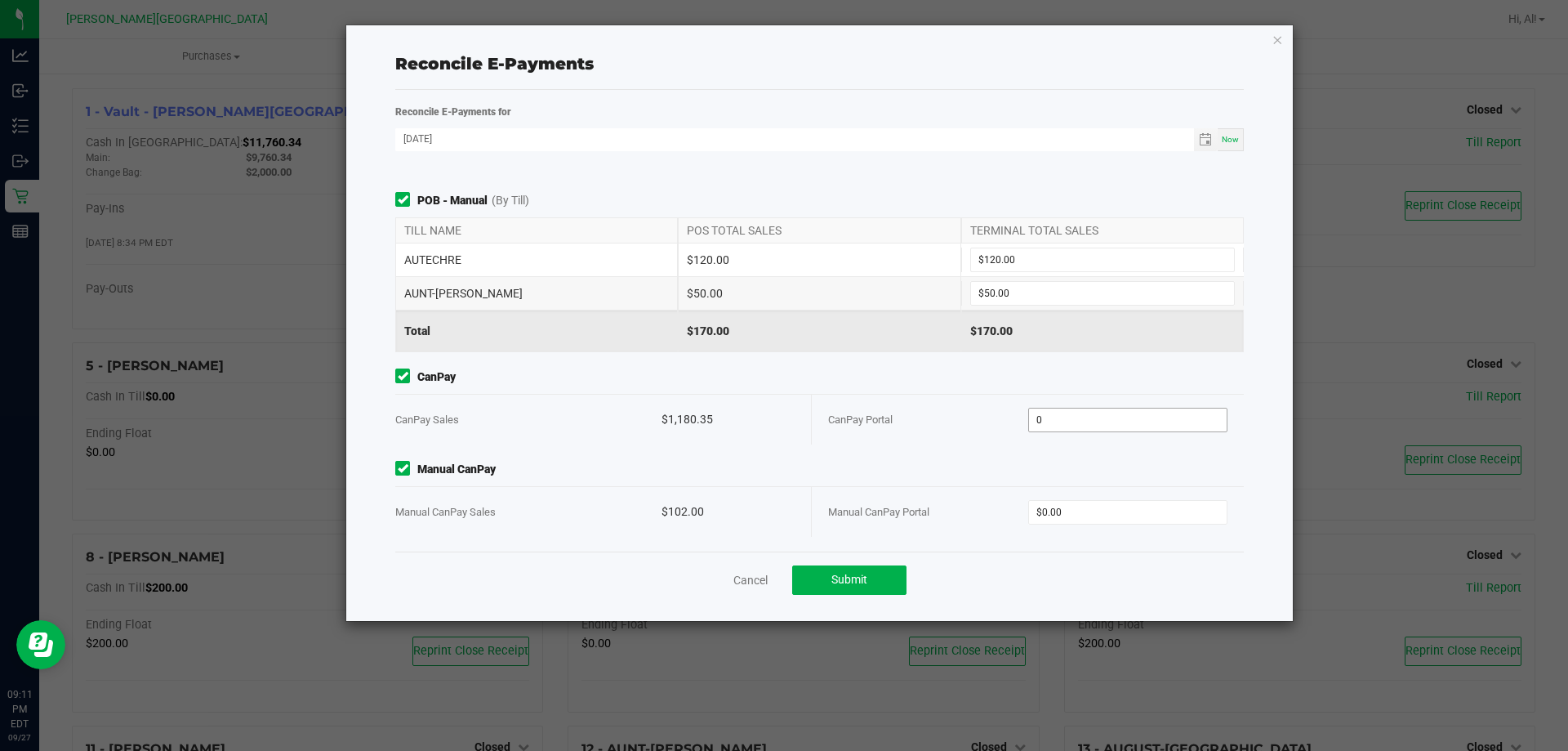
click at [1058, 415] on input "0" at bounding box center [1128, 419] width 198 height 23
click at [987, 448] on div "Point of Banking (POB) (By Till) TILL NAME POS TOTAL SALES TERMINAL TOTAL SALES…" at bounding box center [819, 362] width 873 height 376
click at [859, 573] on span "Submit" at bounding box center [849, 580] width 36 height 13
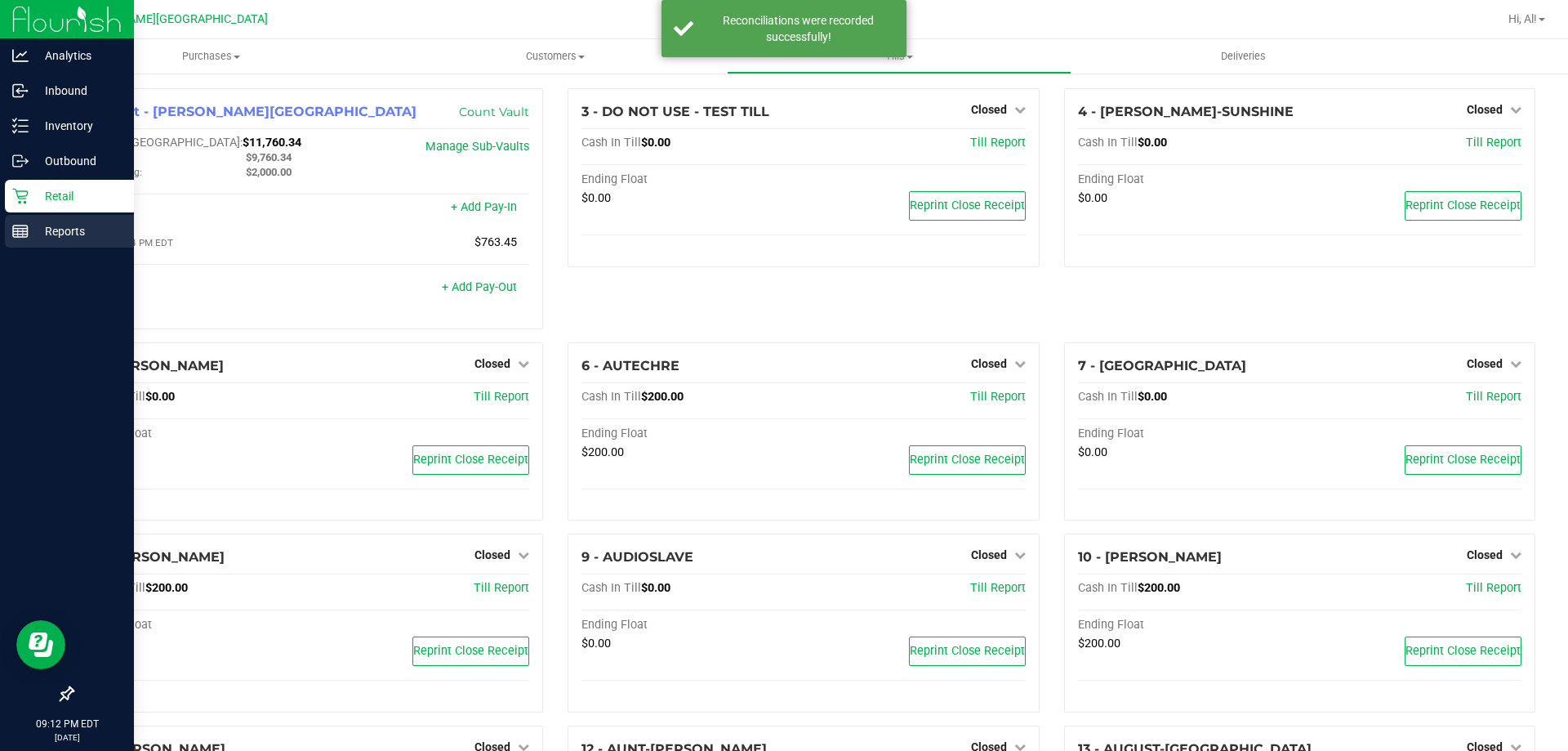
click at [29, 225] on p "Reports" at bounding box center [77, 231] width 98 height 20
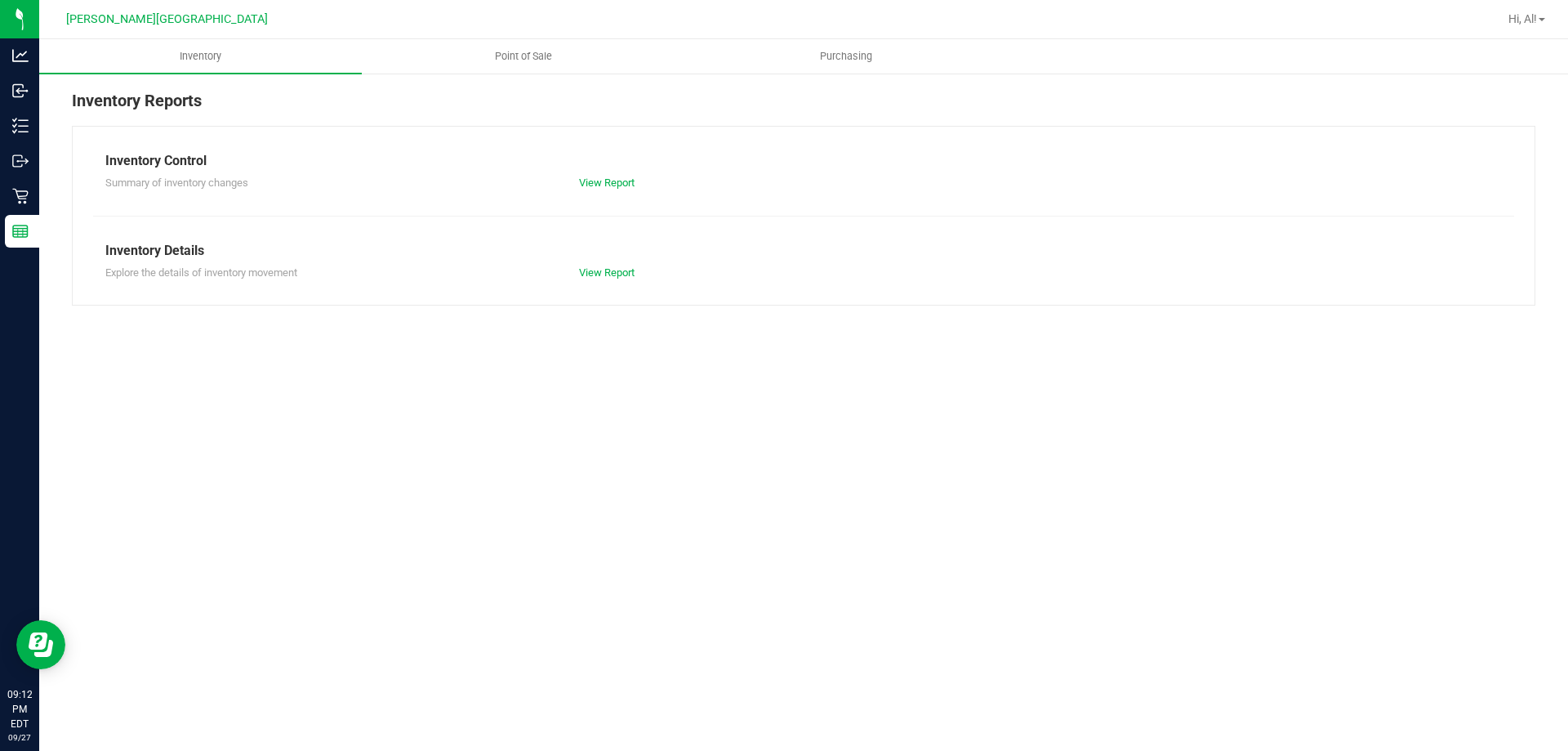
click at [990, 267] on div "Explore the details of inventory movement View Report" at bounding box center [803, 271] width 1421 height 20
click at [510, 54] on span "Point of Sale" at bounding box center [524, 57] width 102 height 15
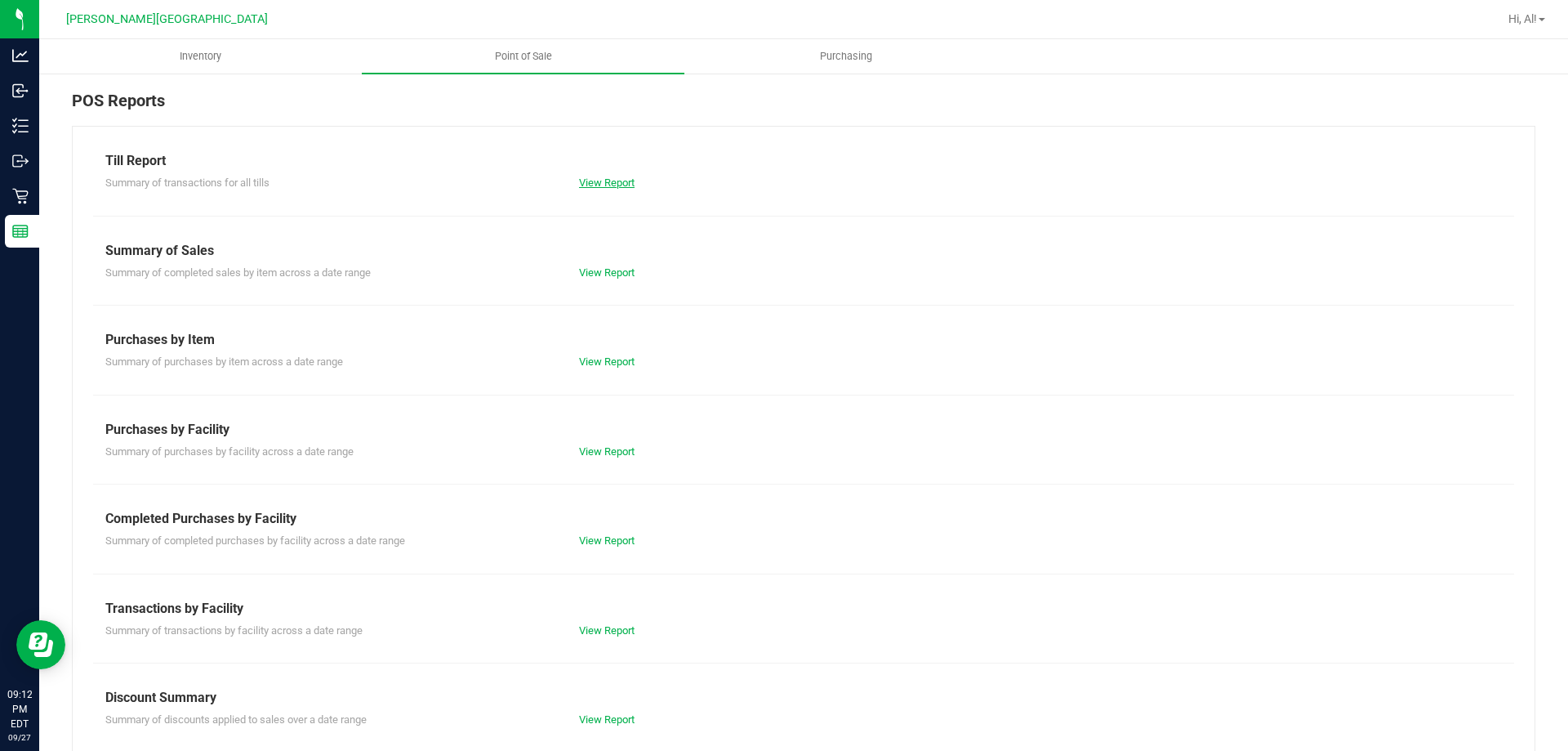
click at [618, 183] on link "View Report" at bounding box center [607, 182] width 56 height 12
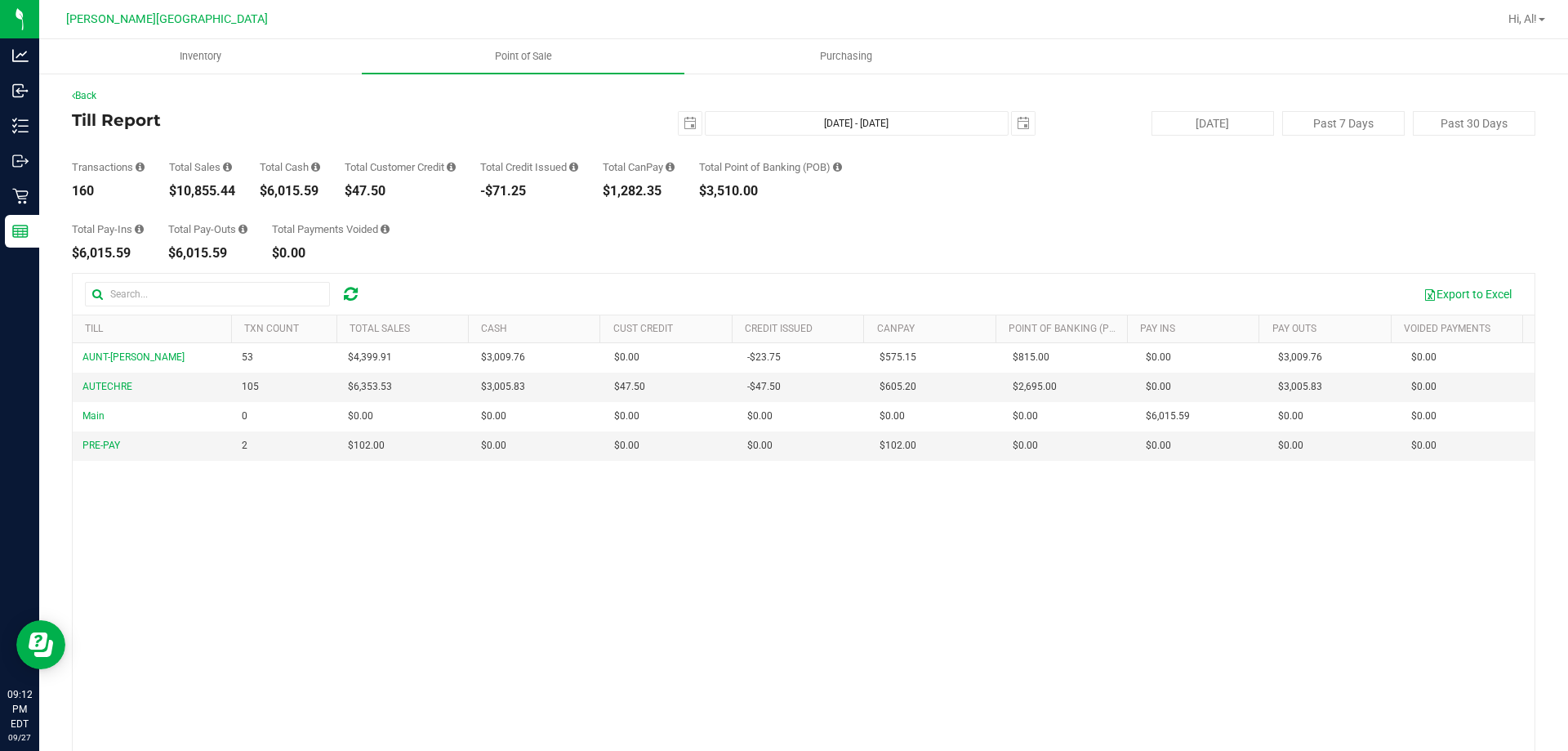
drag, startPoint x: 1108, startPoint y: 204, endPoint x: 1010, endPoint y: 208, distance: 98.1
click at [1108, 204] on div "Total Pay-Ins $6,015.59 Total Pay-Outs $6,015.59 Total Payments Voided $0.00" at bounding box center [803, 228] width 1464 height 62
click at [818, 553] on div "AUNT-[PERSON_NAME] 53 $4,399.91 $3,009.76 $0.00 $0.00 -$23.75 $575.15 $0.00 $81…" at bounding box center [803, 580] width 1462 height 473
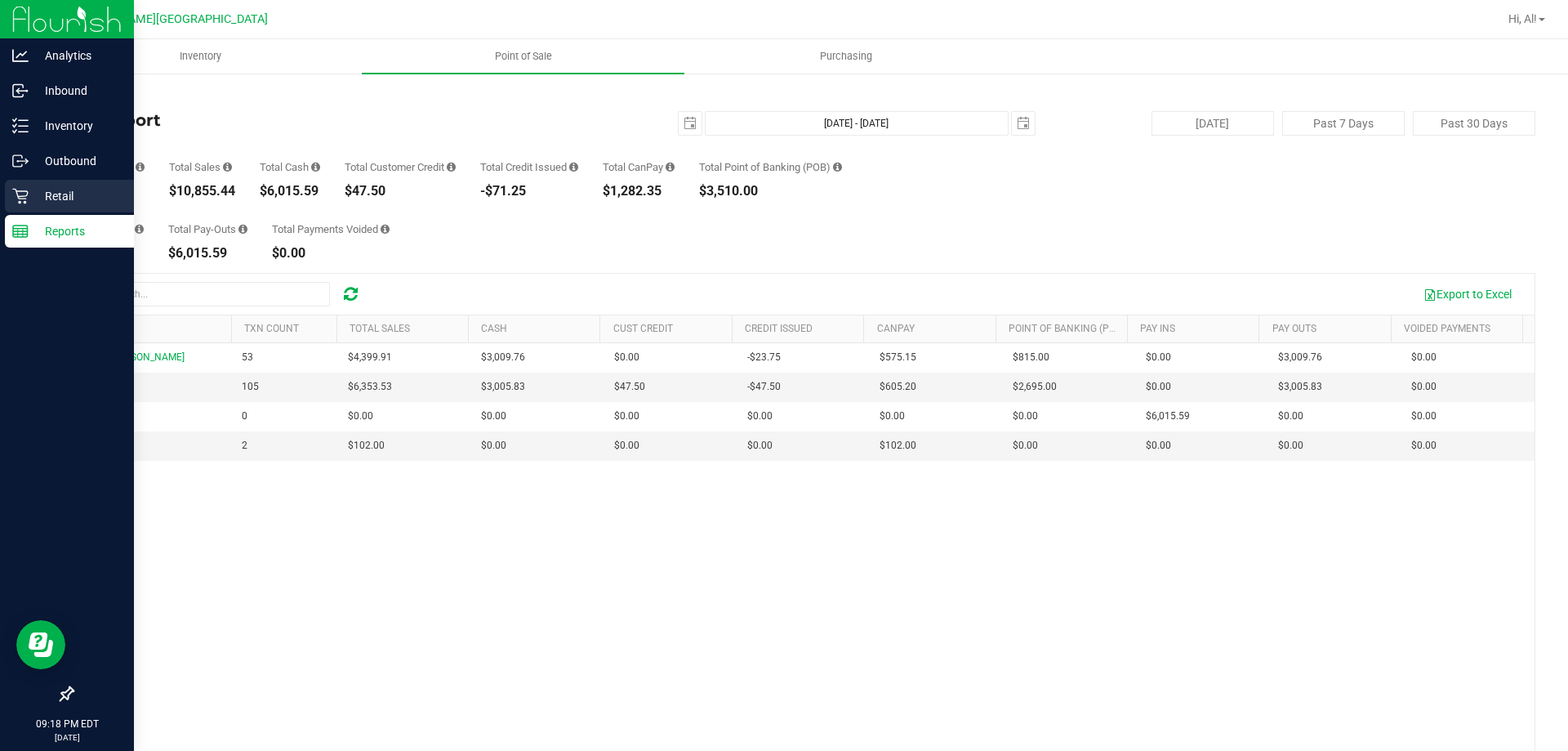
click at [45, 183] on div "Retail" at bounding box center [69, 196] width 130 height 33
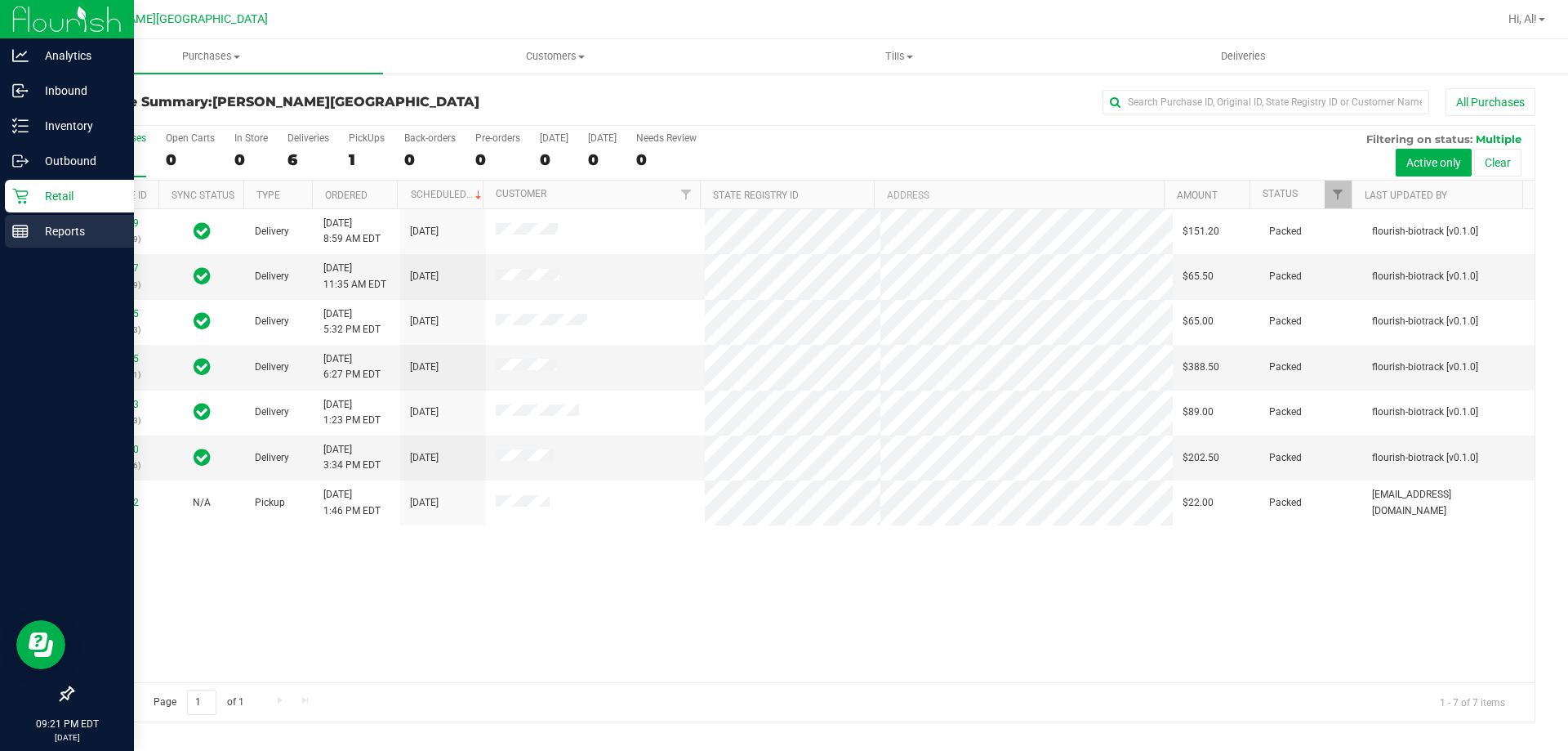
click at [70, 231] on p "Reports" at bounding box center [77, 231] width 98 height 20
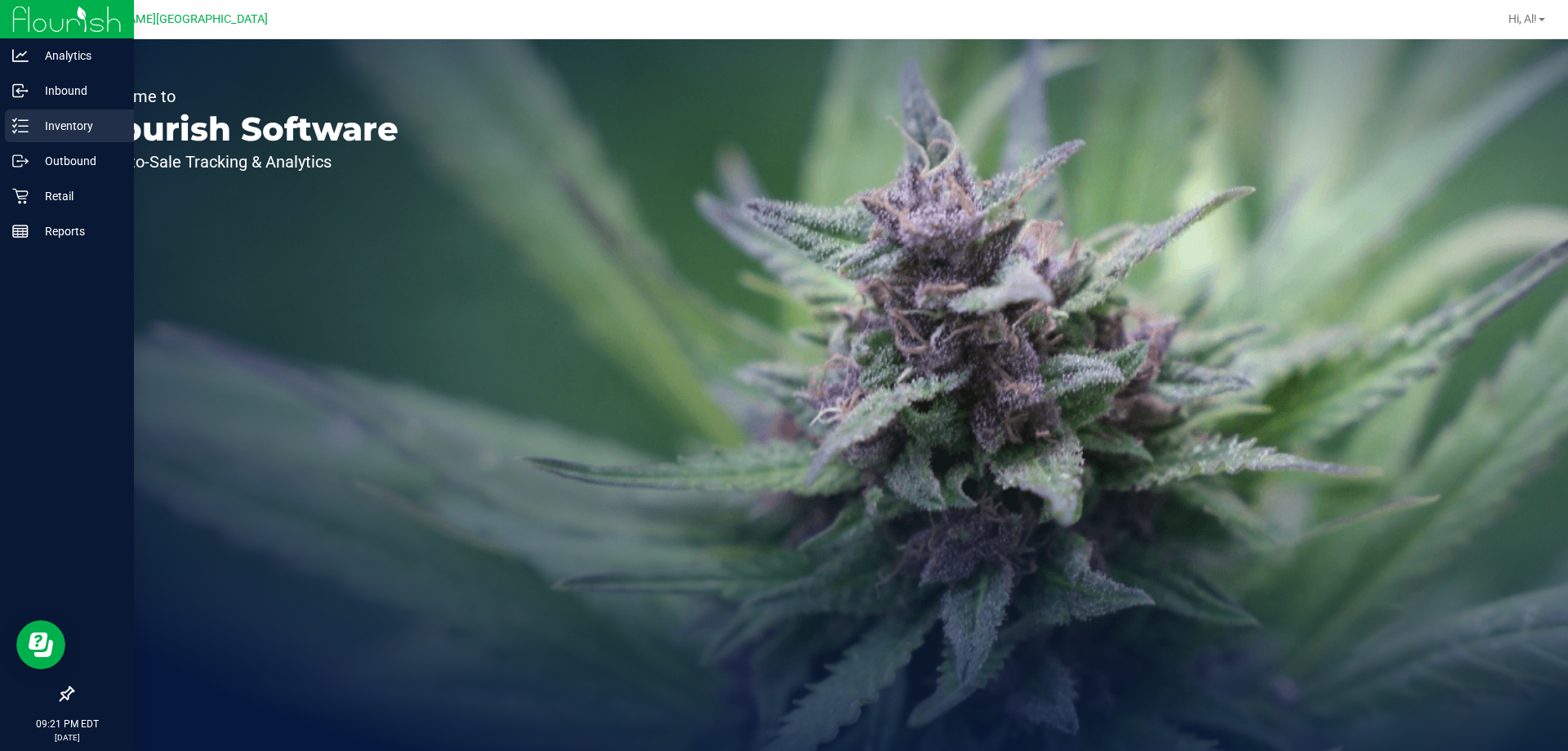
click at [40, 125] on p "Inventory" at bounding box center [77, 125] width 98 height 20
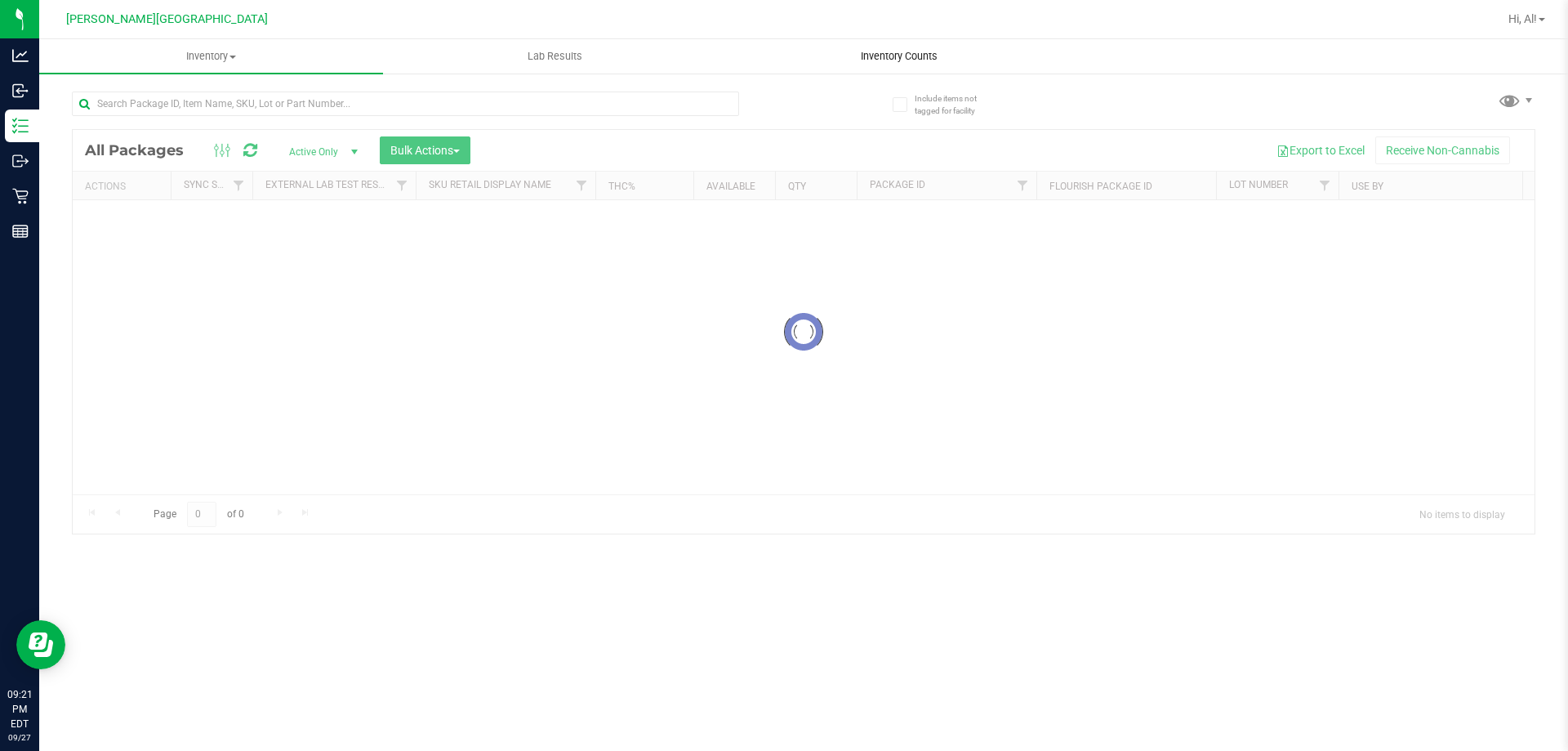
click at [873, 54] on span "Inventory Counts" at bounding box center [899, 57] width 121 height 15
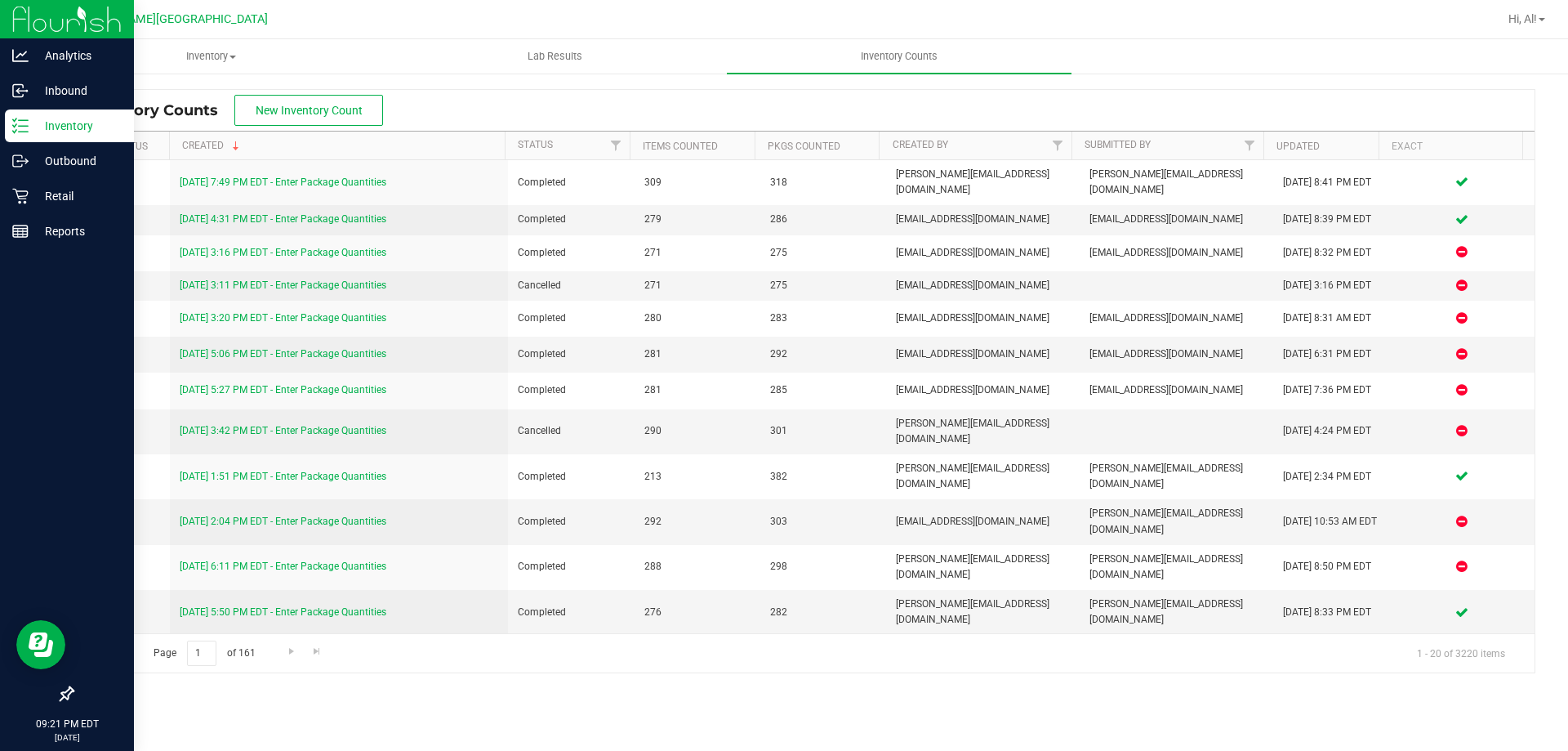
click at [49, 127] on p "Inventory" at bounding box center [77, 125] width 98 height 20
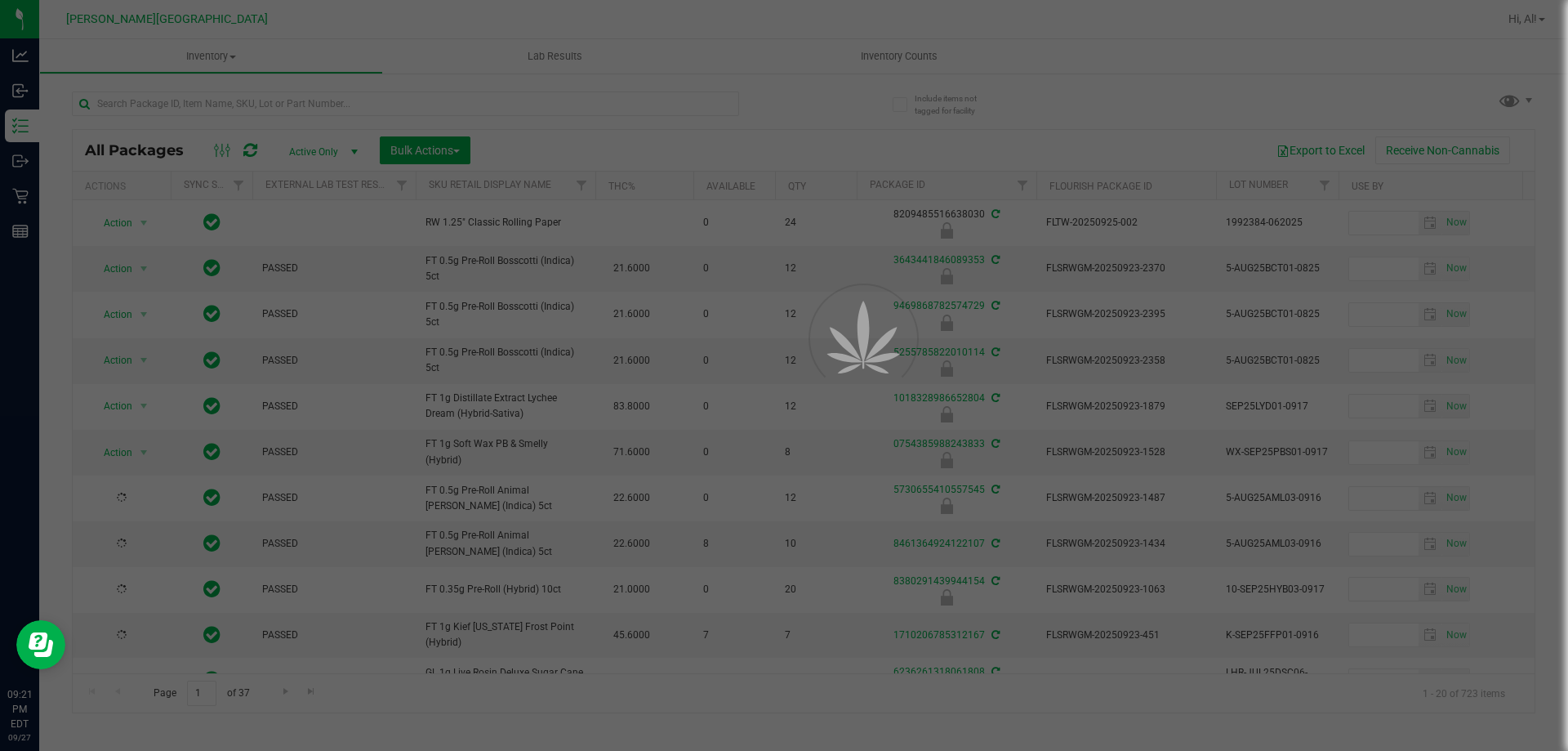
click at [338, 110] on div at bounding box center [784, 376] width 1568 height 751
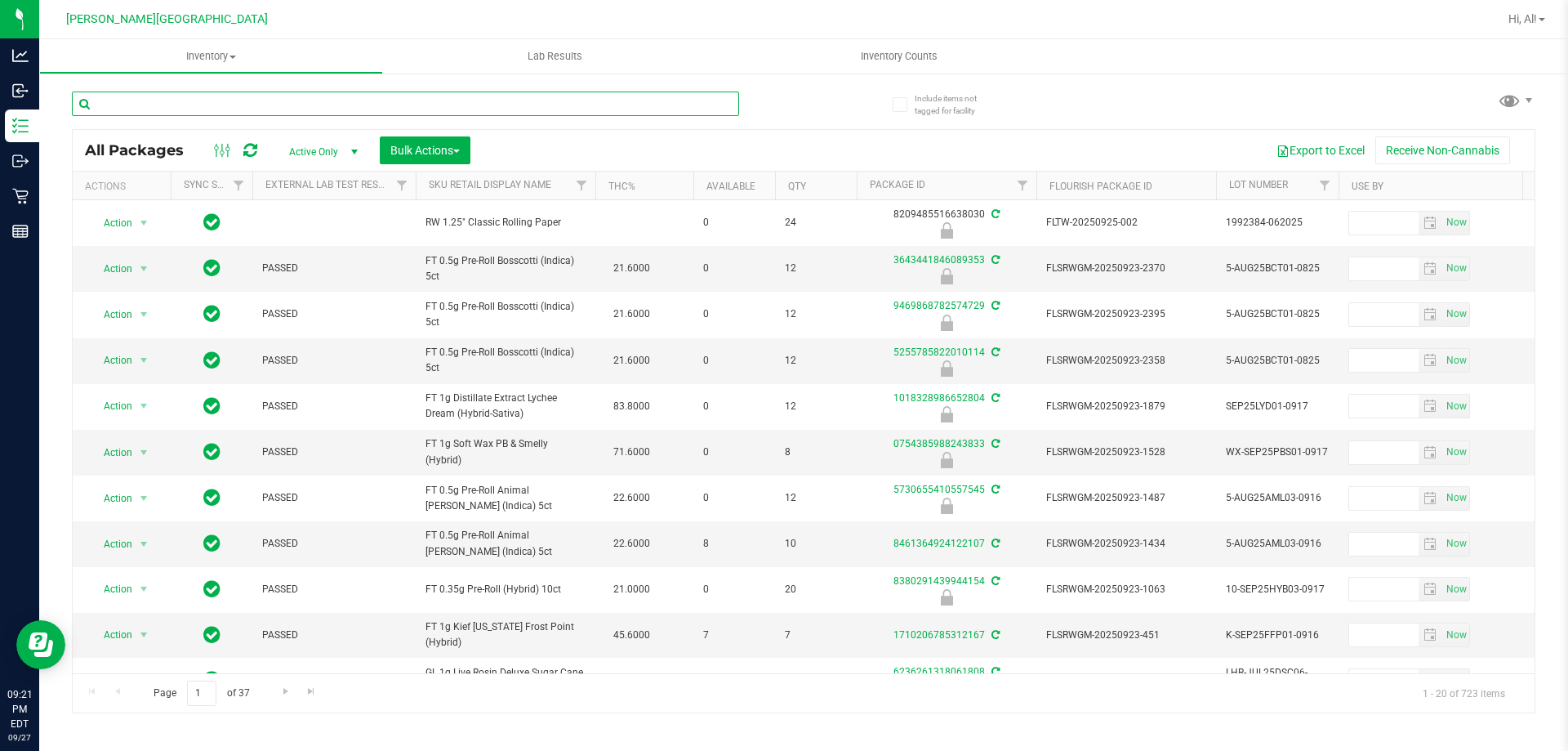
click at [338, 109] on input "text" at bounding box center [405, 103] width 667 height 24
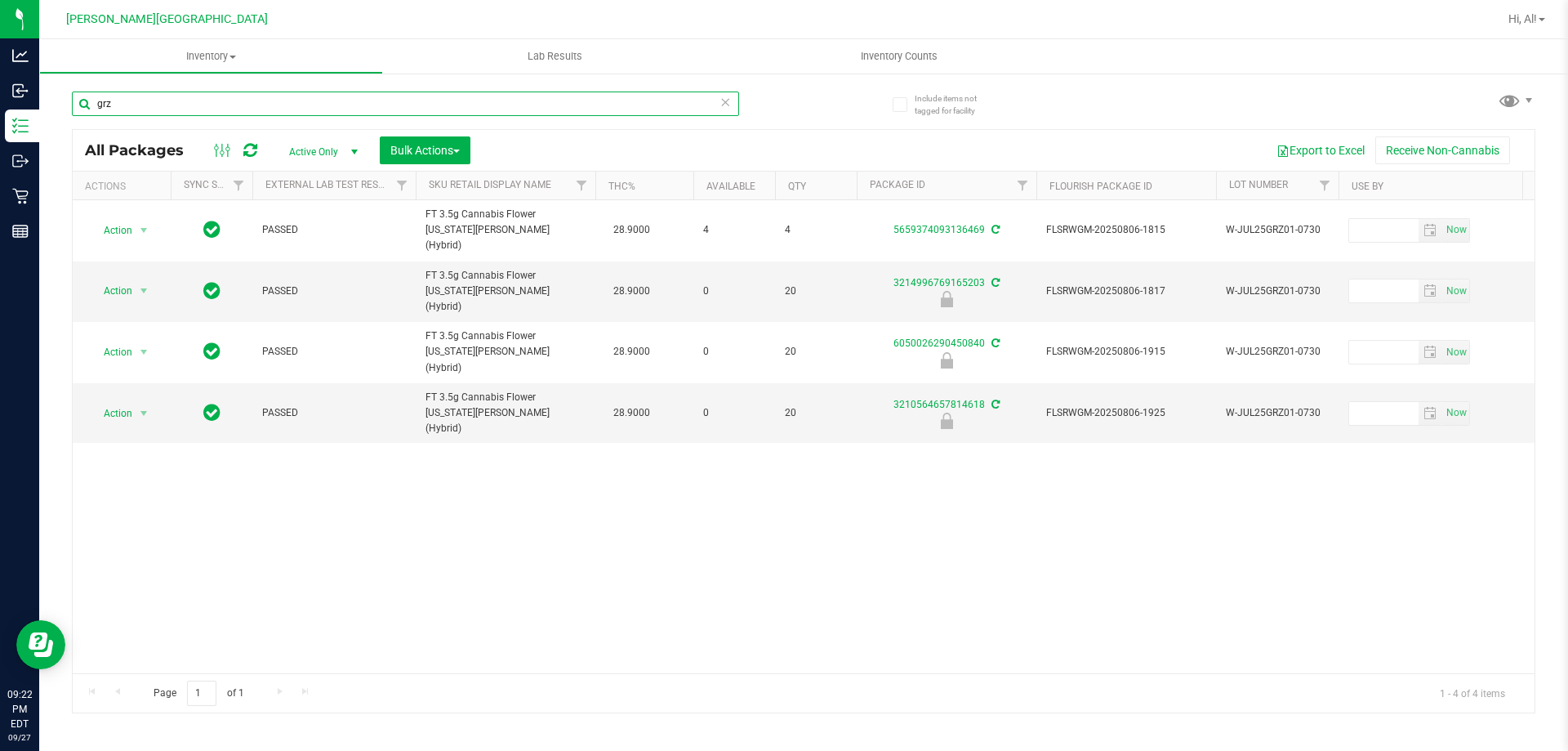
click at [465, 105] on input "grz" at bounding box center [405, 103] width 667 height 24
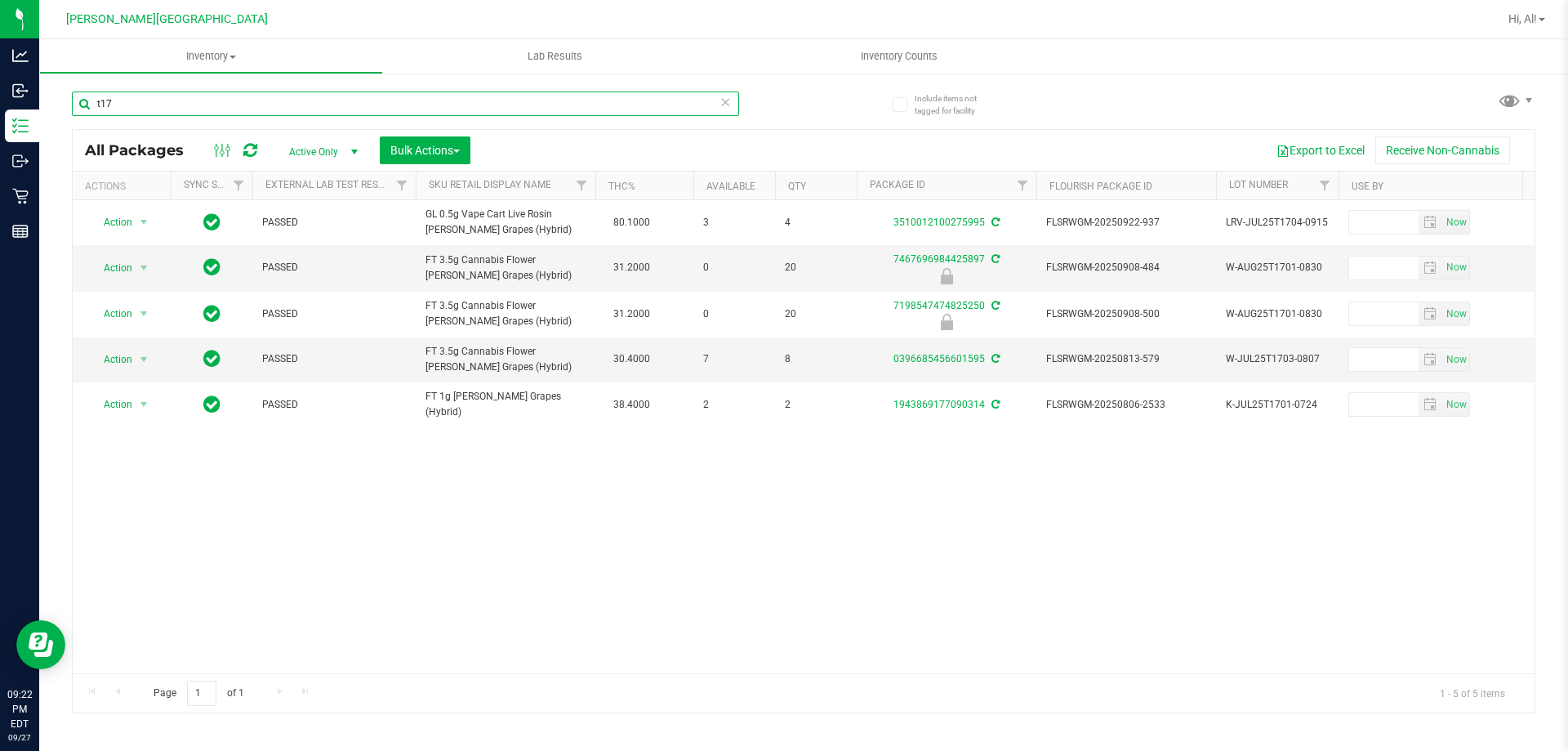
click at [506, 102] on input "t17" at bounding box center [405, 103] width 667 height 24
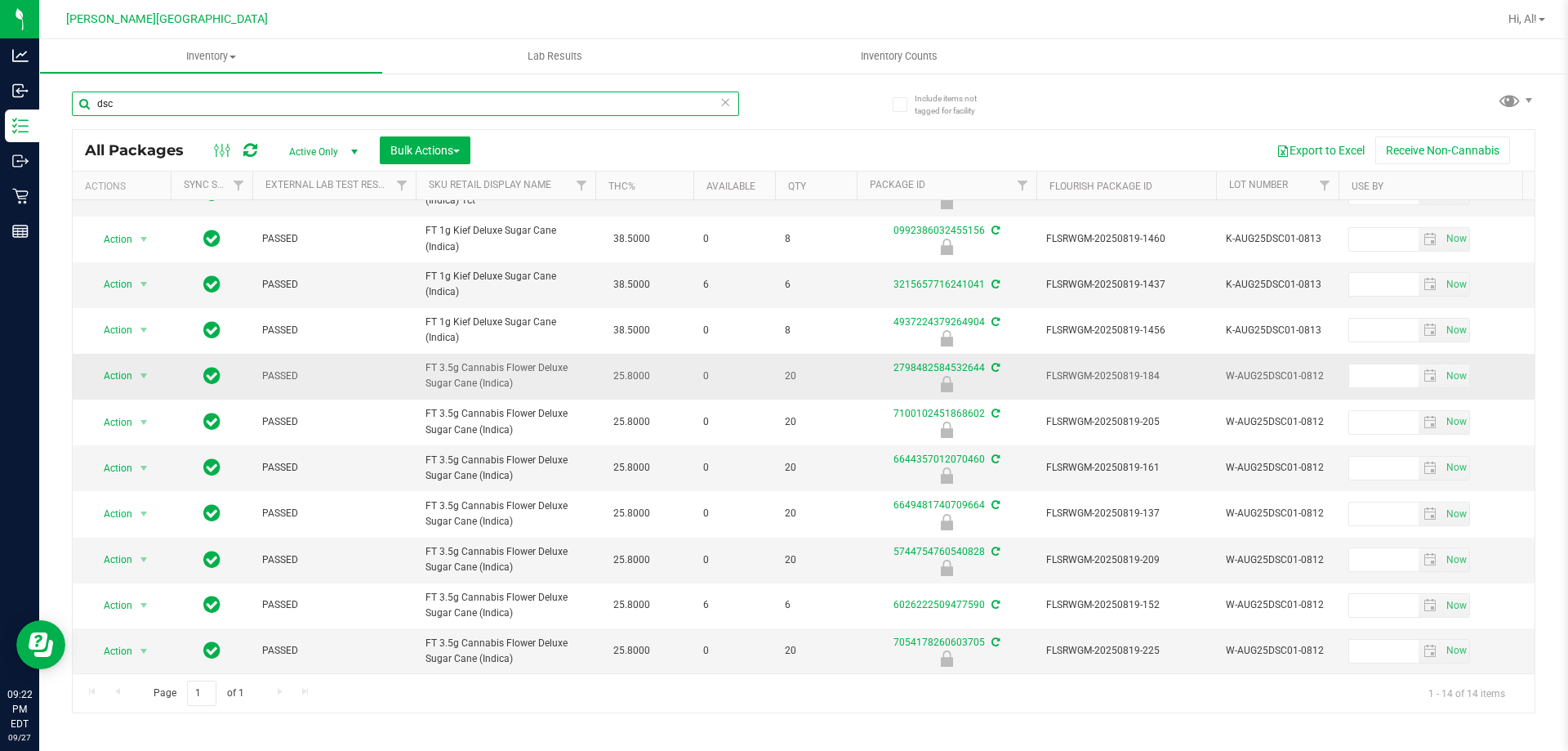
scroll to position [179, 0]
click at [534, 102] on input "dsc" at bounding box center [405, 103] width 667 height 24
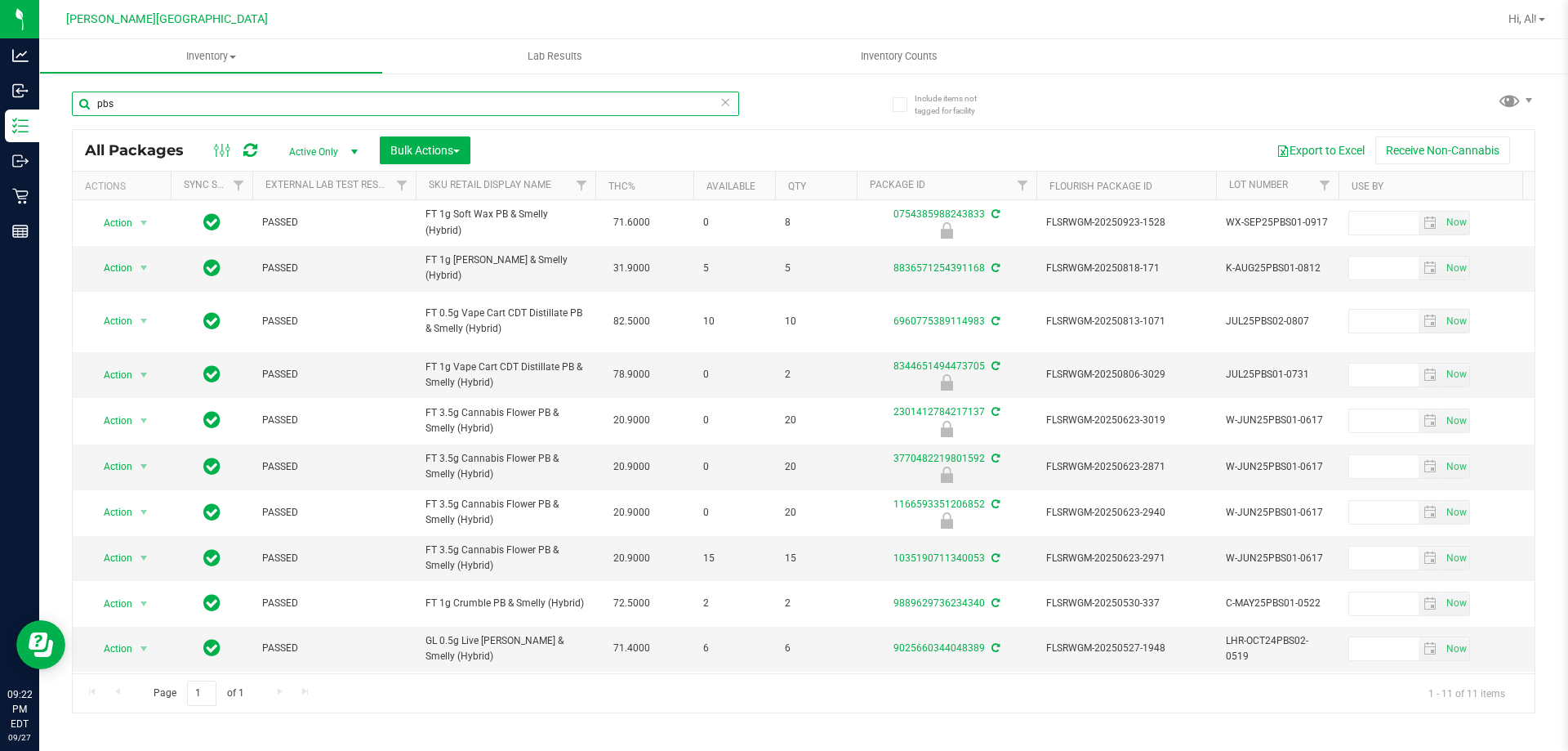
click at [548, 91] on input "pbs" at bounding box center [405, 103] width 667 height 24
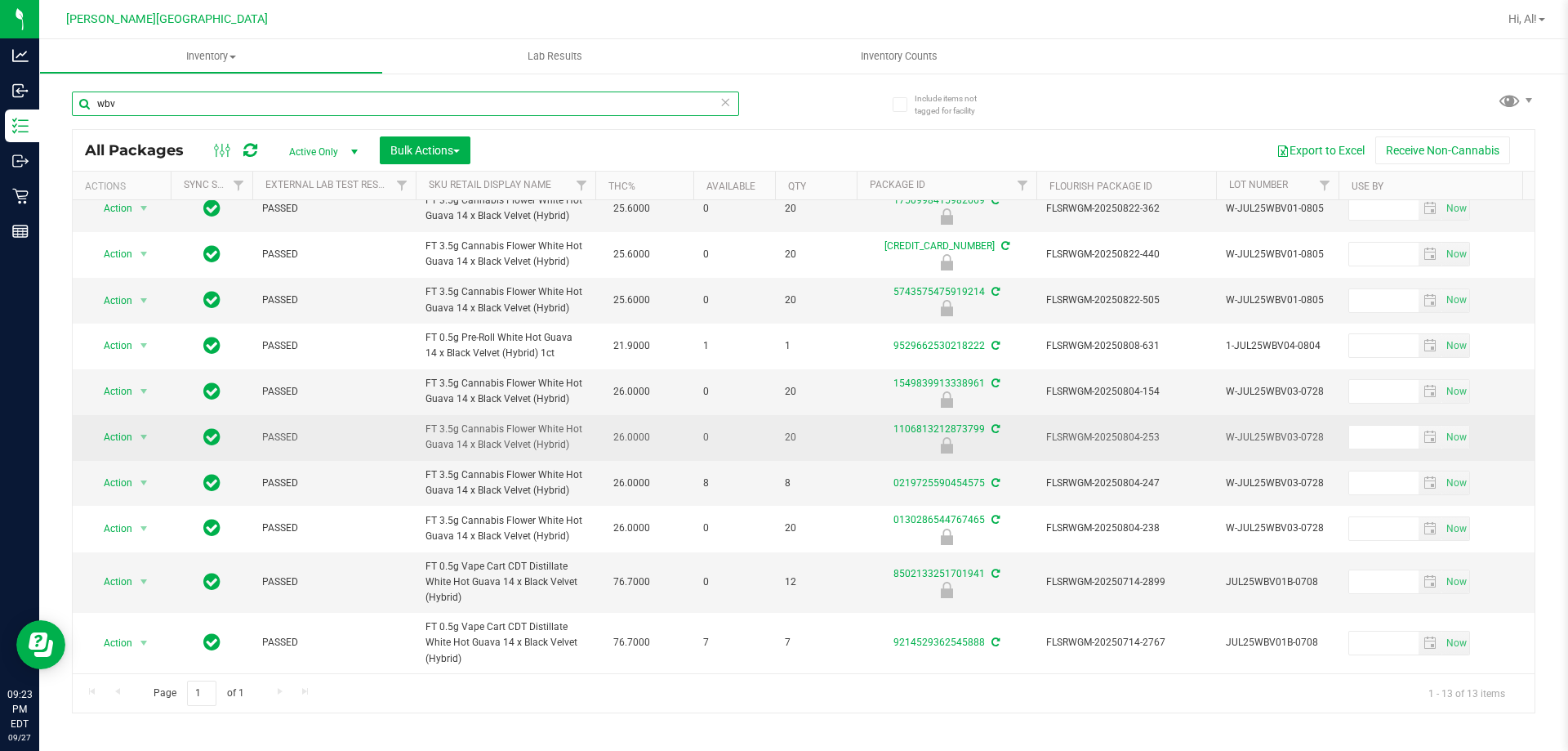
scroll to position [163, 0]
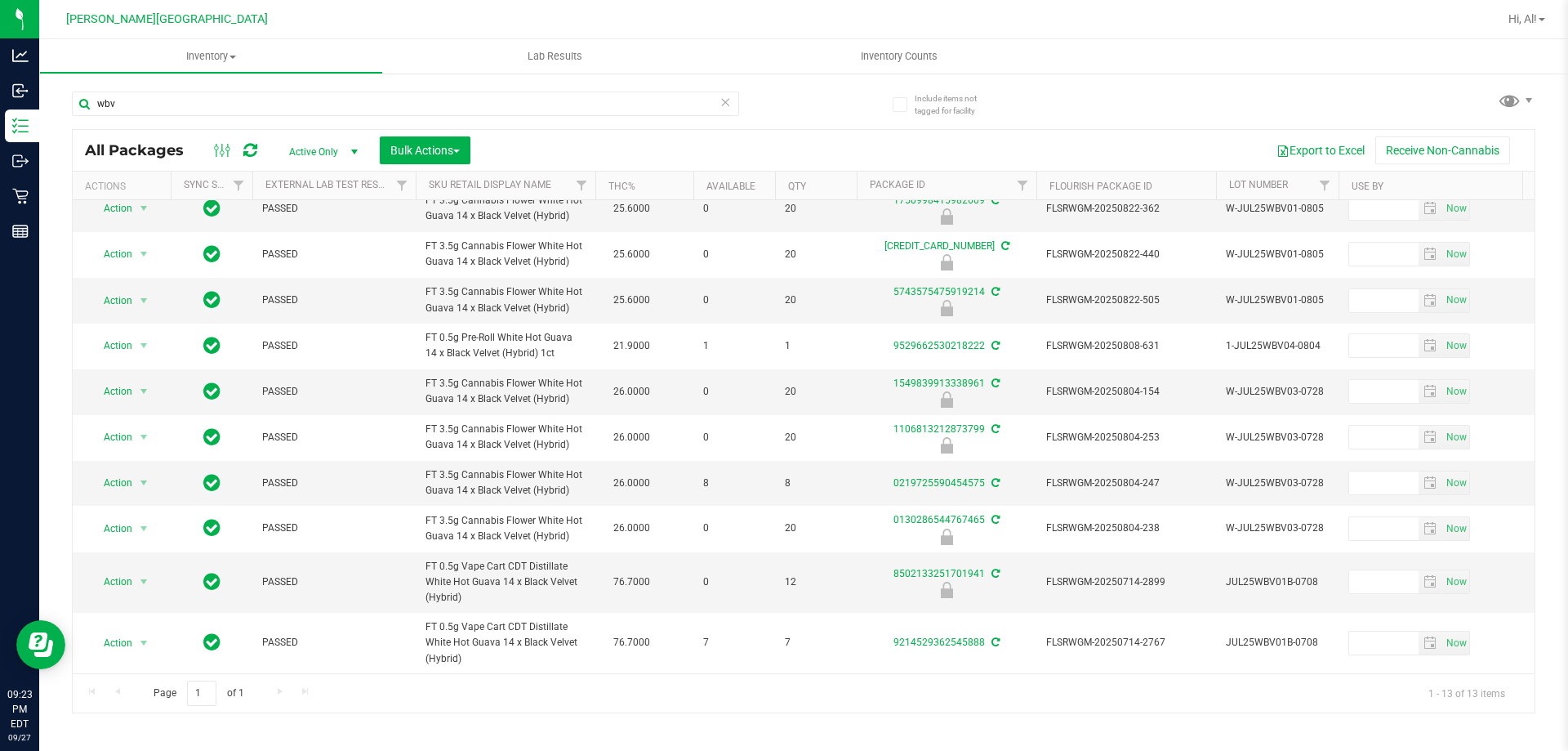
click at [585, 117] on div "wbv" at bounding box center [405, 110] width 667 height 37
click at [581, 108] on input "wbv" at bounding box center [405, 103] width 667 height 24
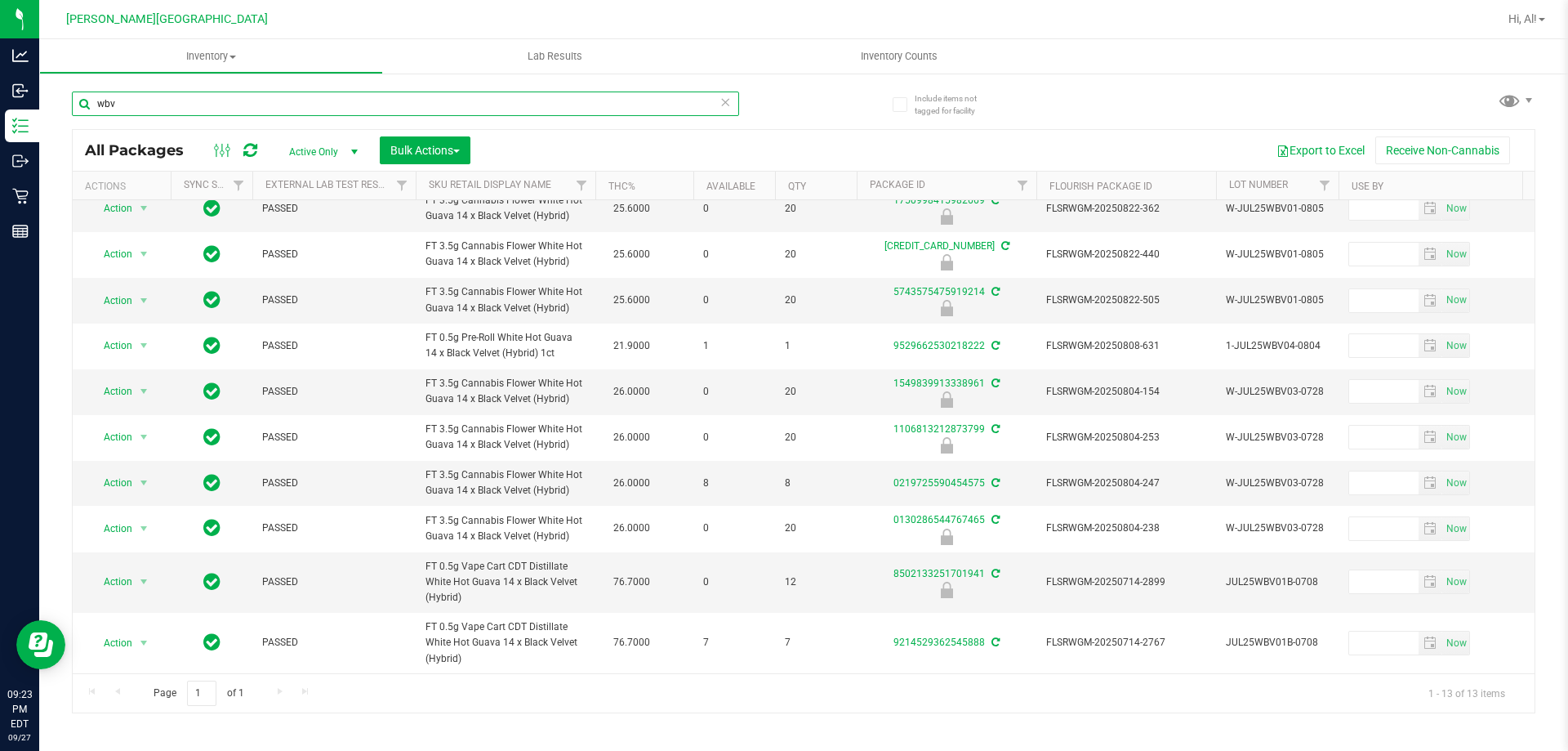
click at [581, 108] on input "wbv" at bounding box center [405, 103] width 667 height 24
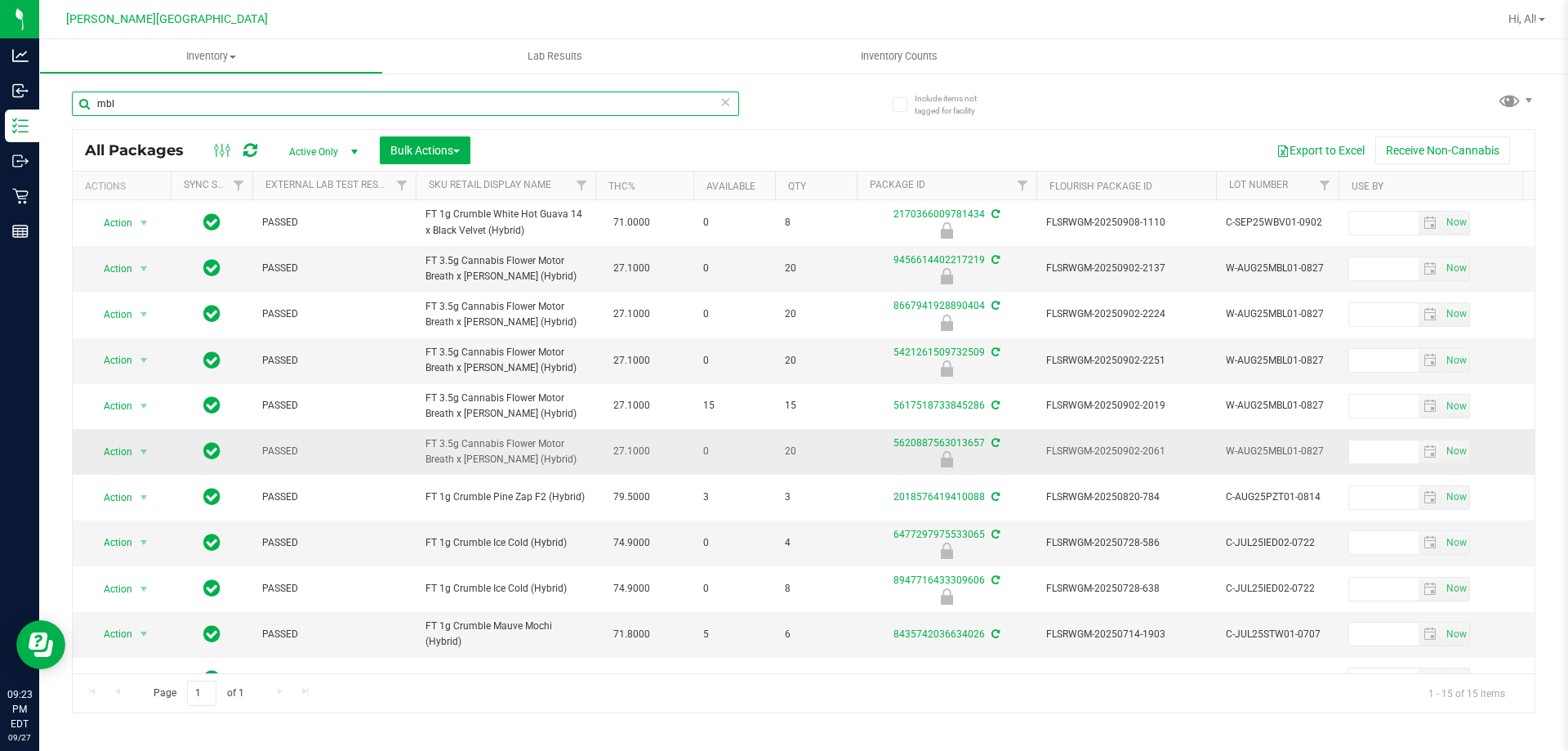
scroll to position [222, 0]
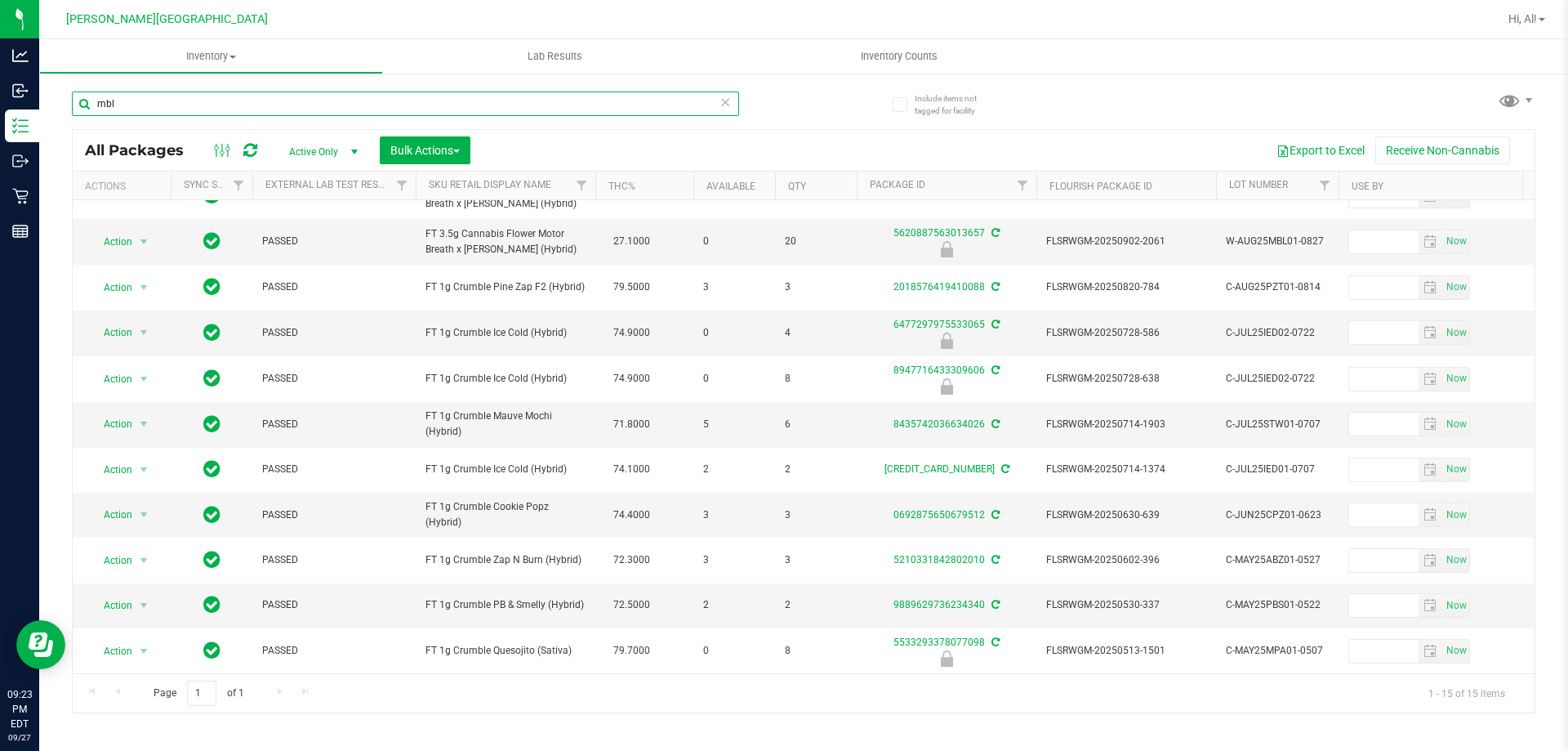
click at [566, 107] on input "mbl" at bounding box center [405, 103] width 667 height 24
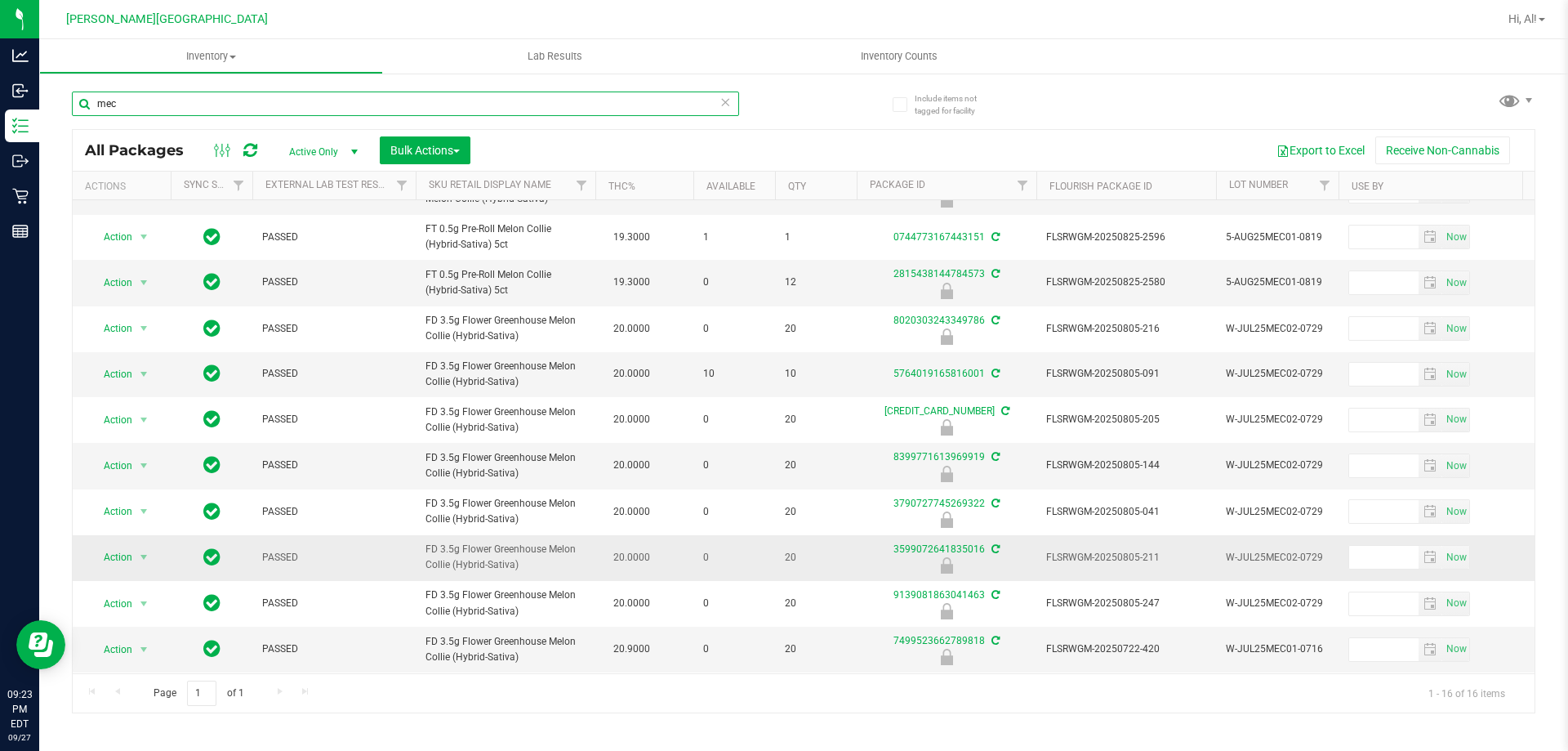
scroll to position [168, 0]
click at [545, 96] on input "mec" at bounding box center [405, 103] width 667 height 24
type input "pkt"
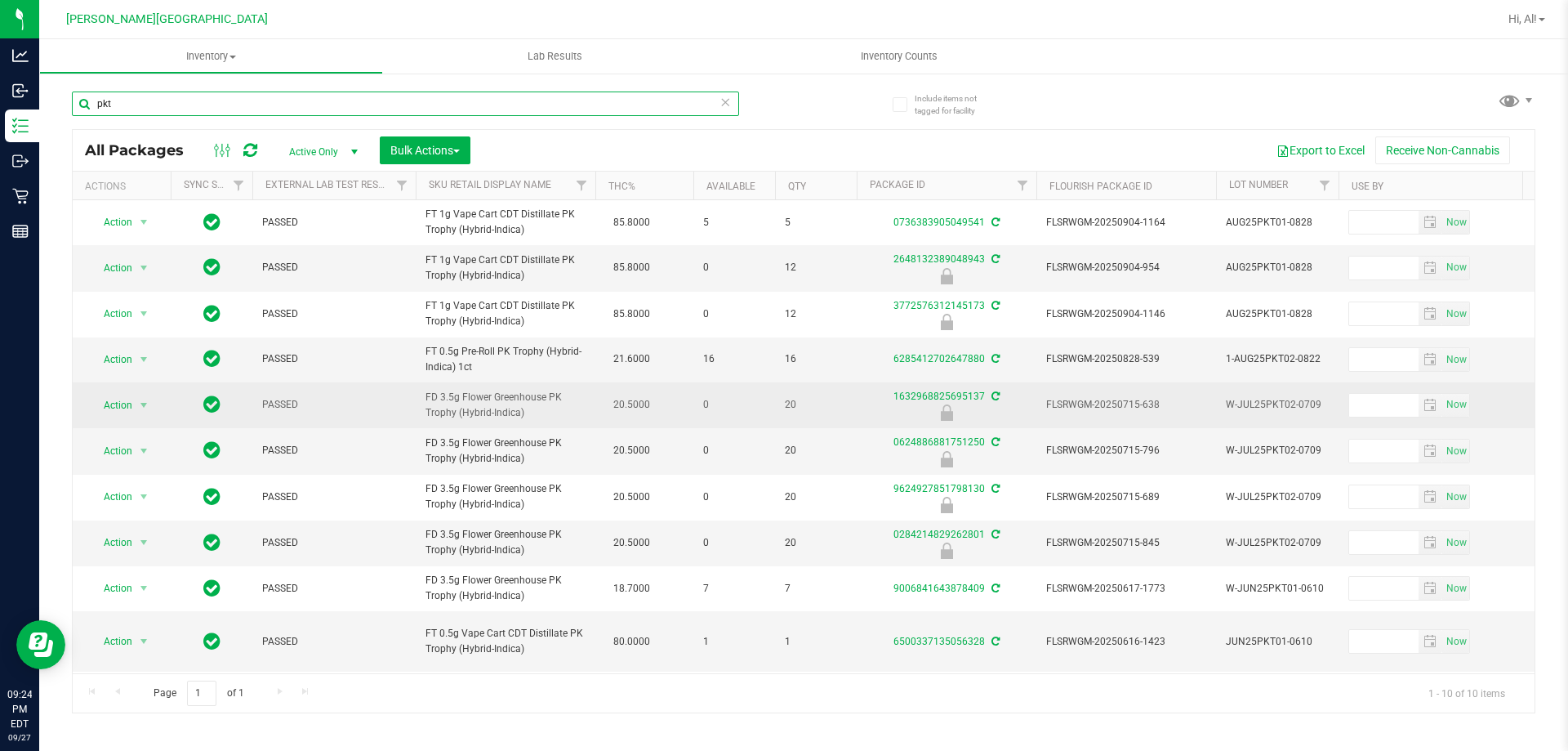
scroll to position [10, 0]
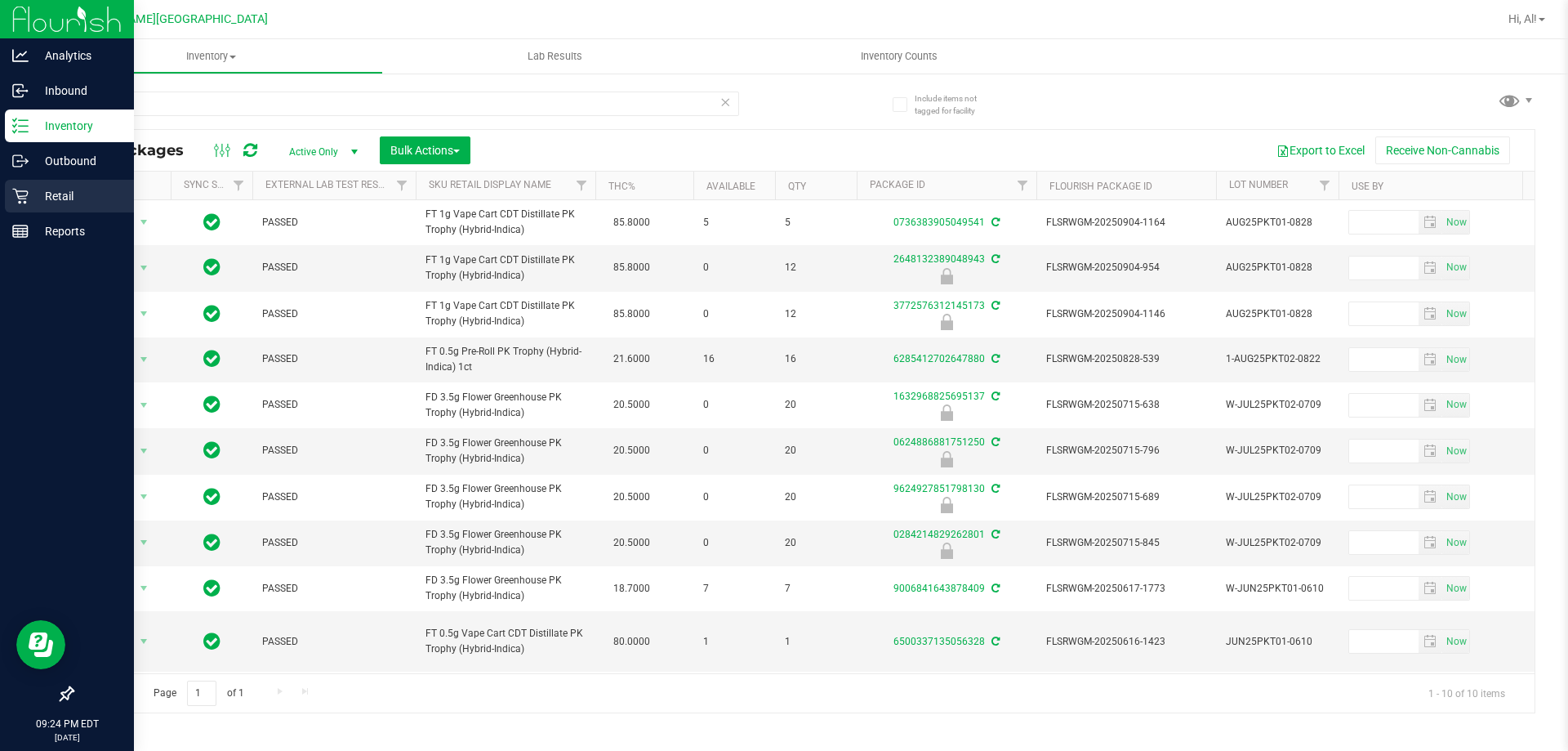
click at [60, 194] on p "Retail" at bounding box center [77, 196] width 98 height 20
